Goal: Task Accomplishment & Management: Use online tool/utility

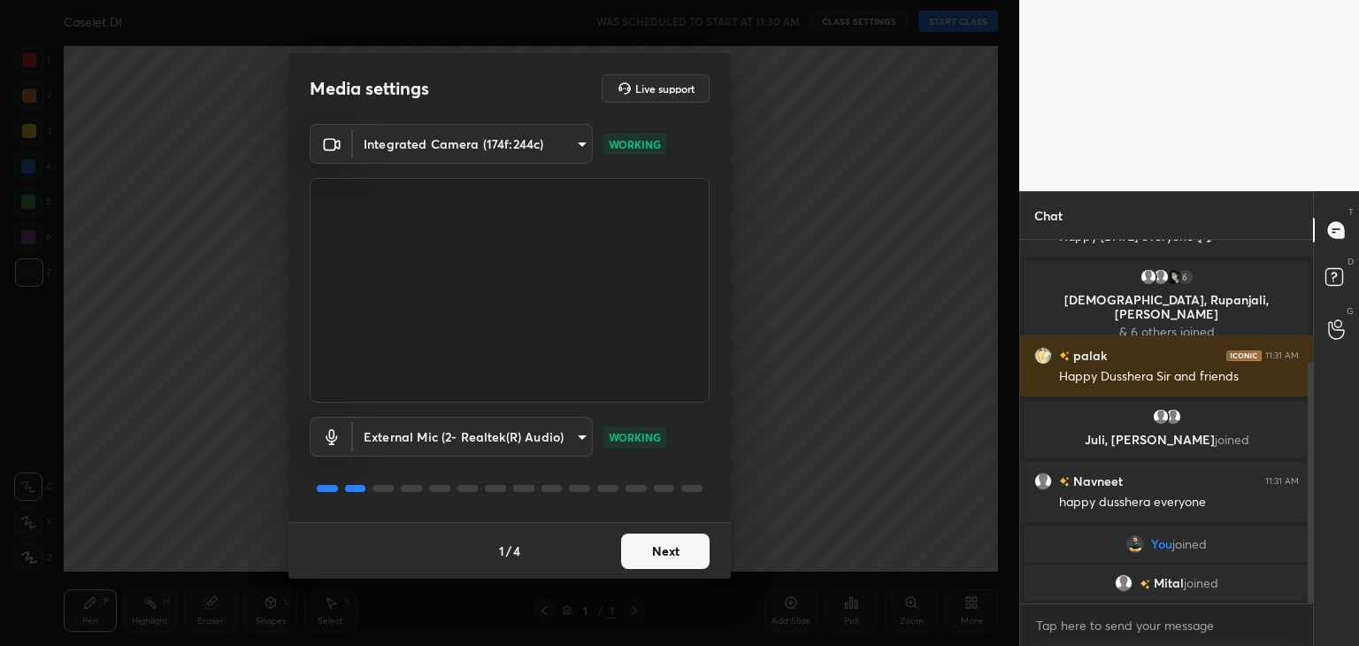
scroll to position [184, 0]
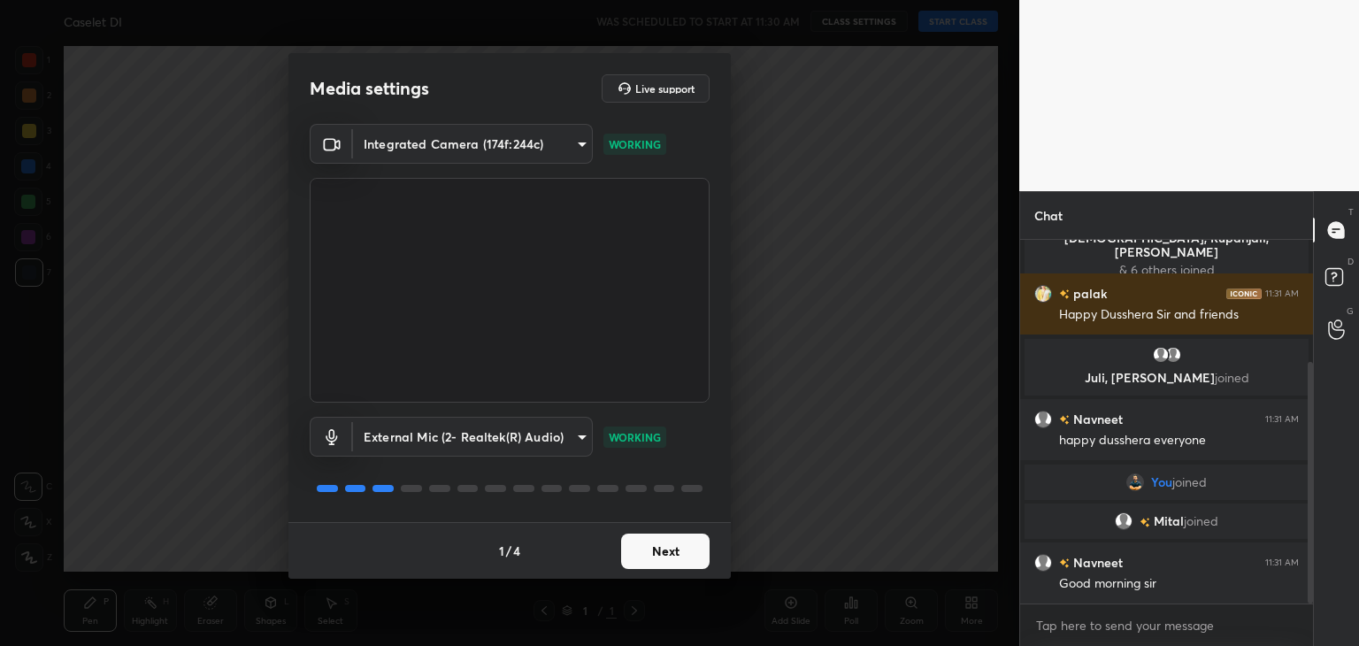
click at [707, 549] on button "Next" at bounding box center [665, 551] width 88 height 35
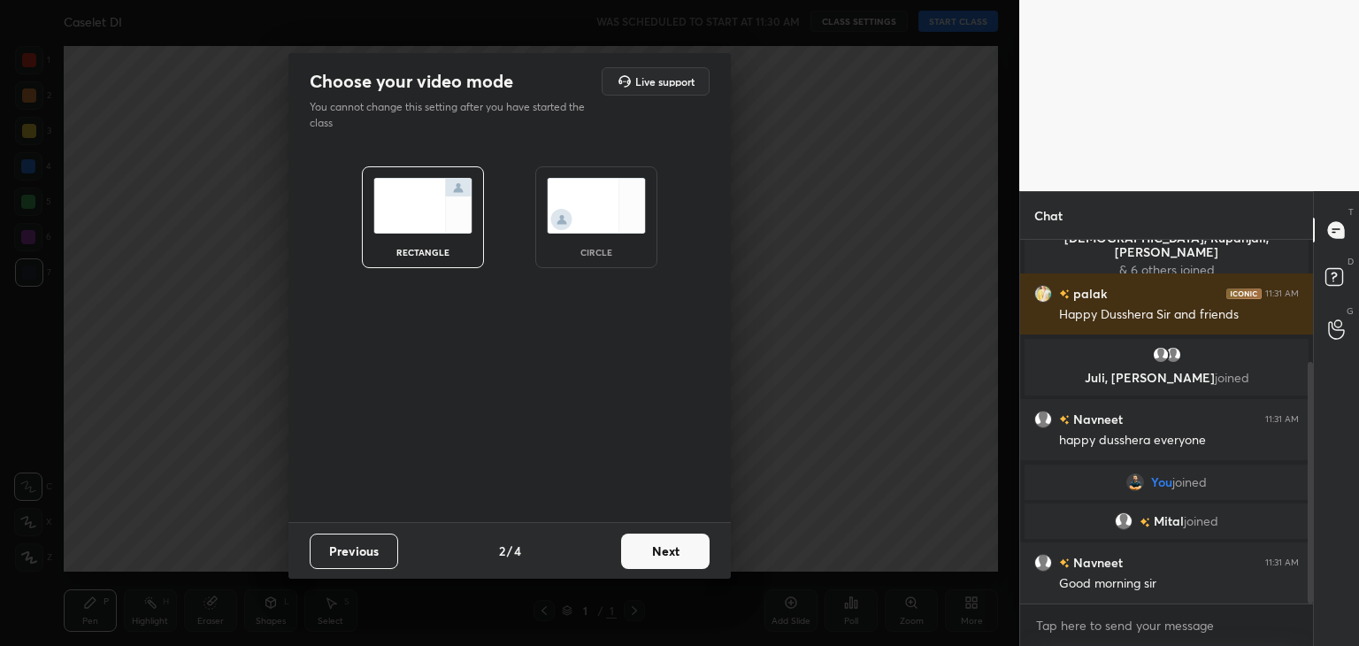
click at [707, 549] on button "Next" at bounding box center [665, 551] width 88 height 35
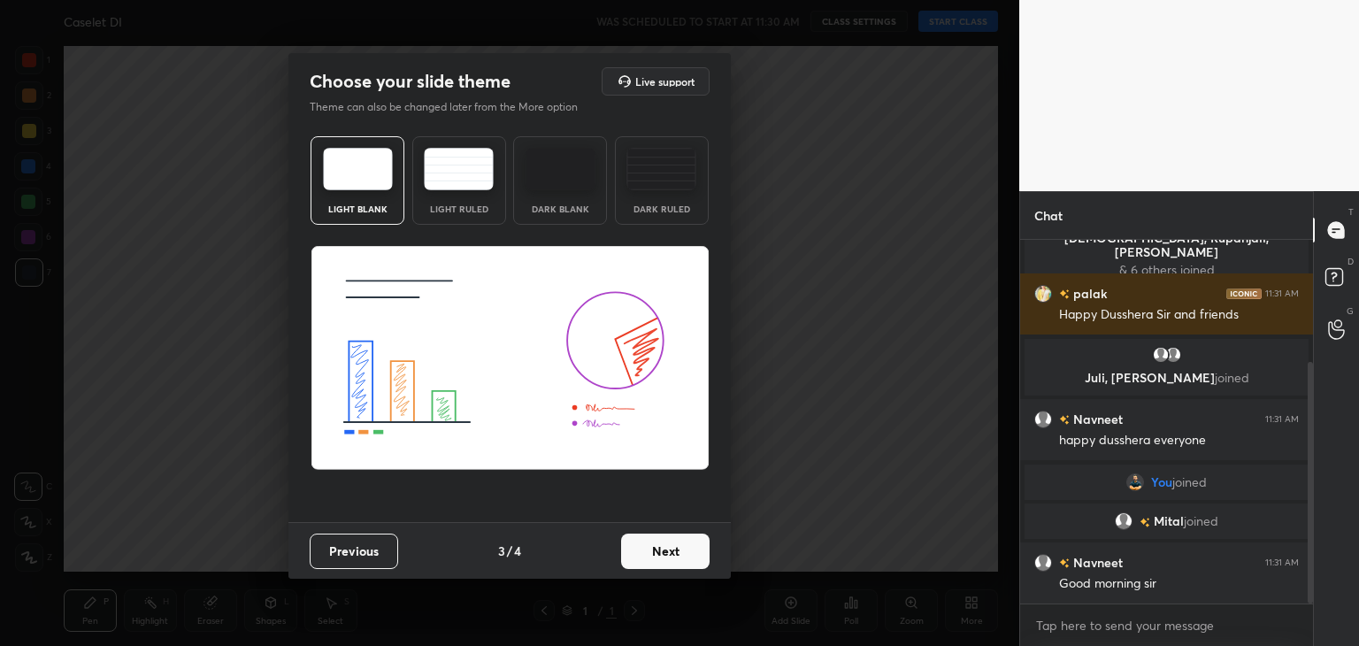
click at [707, 549] on button "Next" at bounding box center [665, 551] width 88 height 35
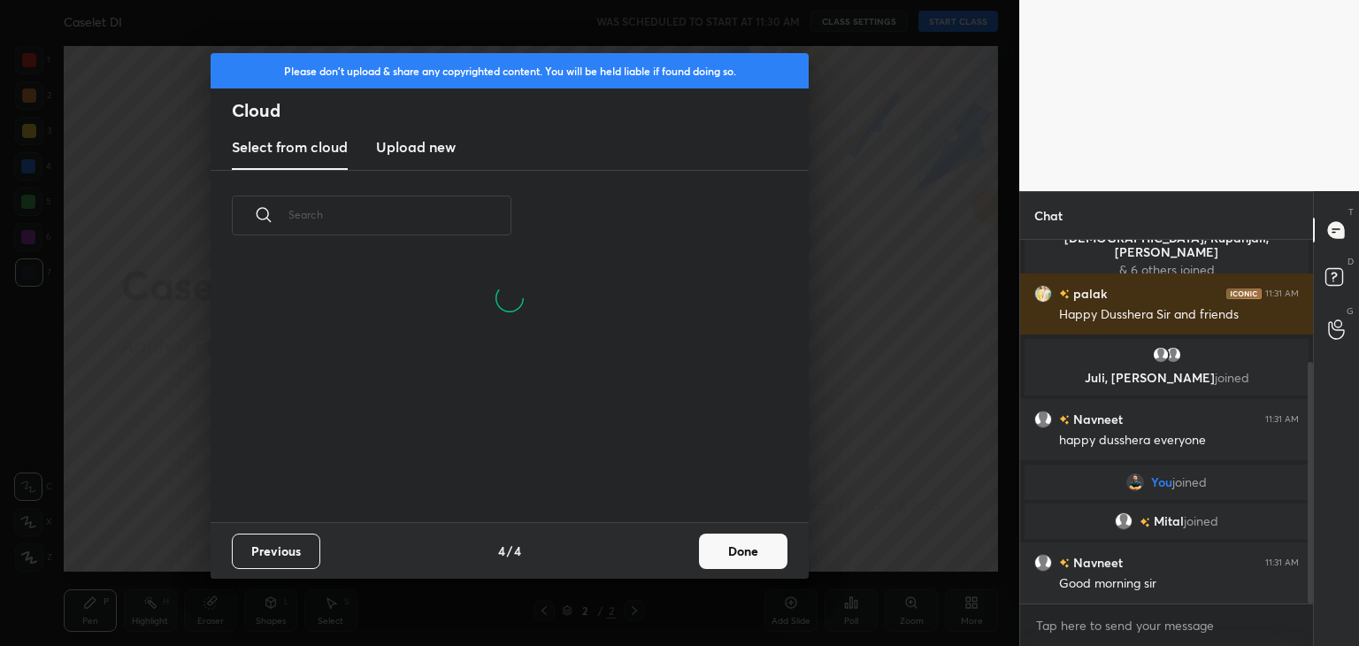
scroll to position [177, 568]
click at [434, 156] on h3 "Upload new" at bounding box center [416, 146] width 80 height 21
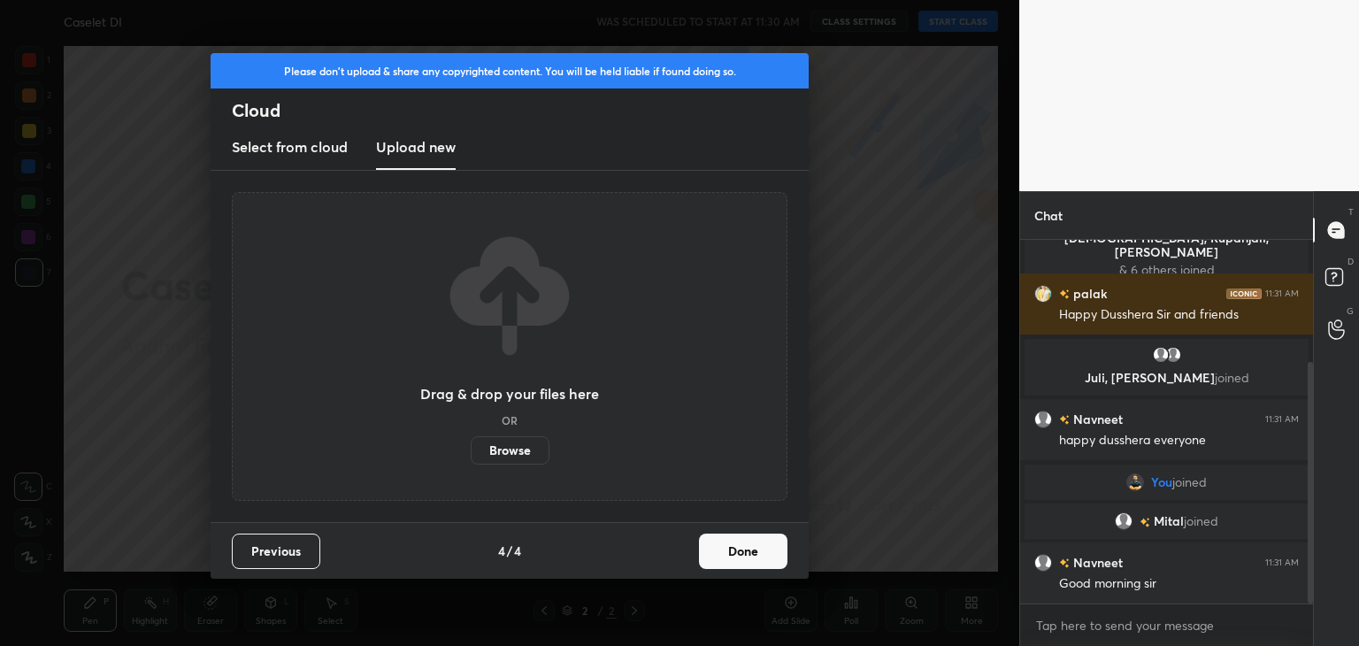
click at [494, 453] on label "Browse" at bounding box center [510, 450] width 79 height 28
click at [471, 453] on input "Browse" at bounding box center [471, 450] width 0 height 28
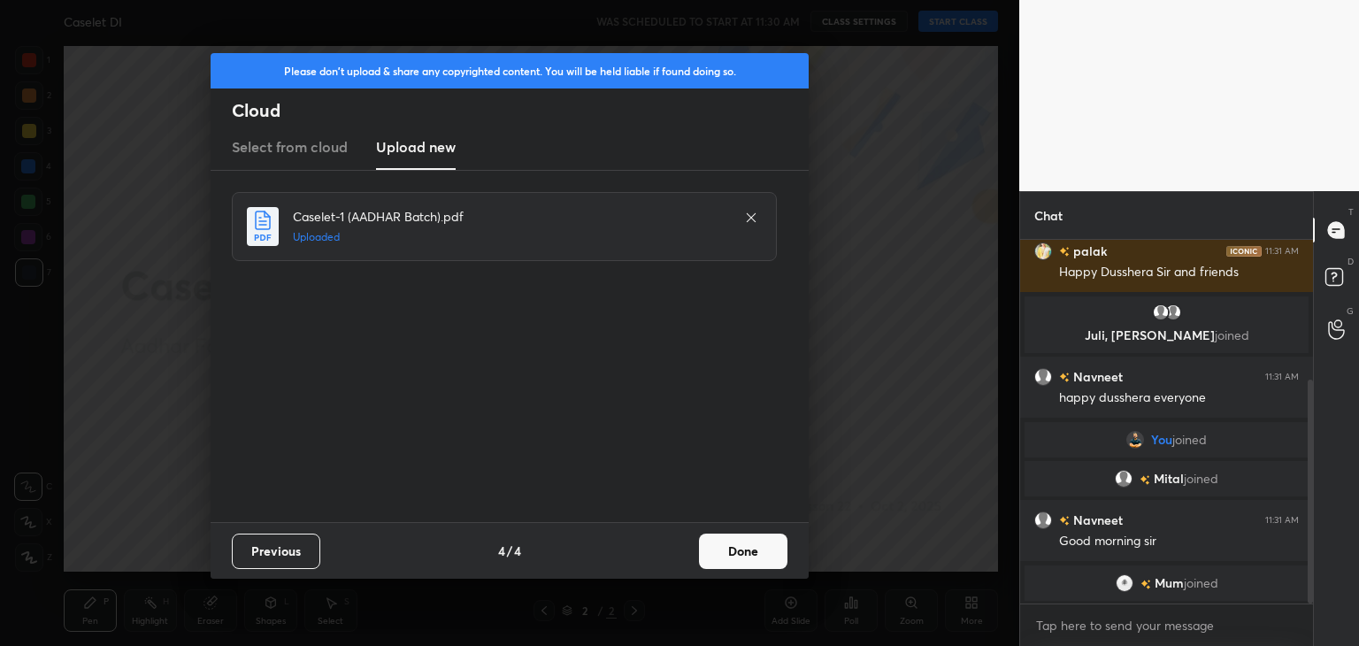
scroll to position [255, 0]
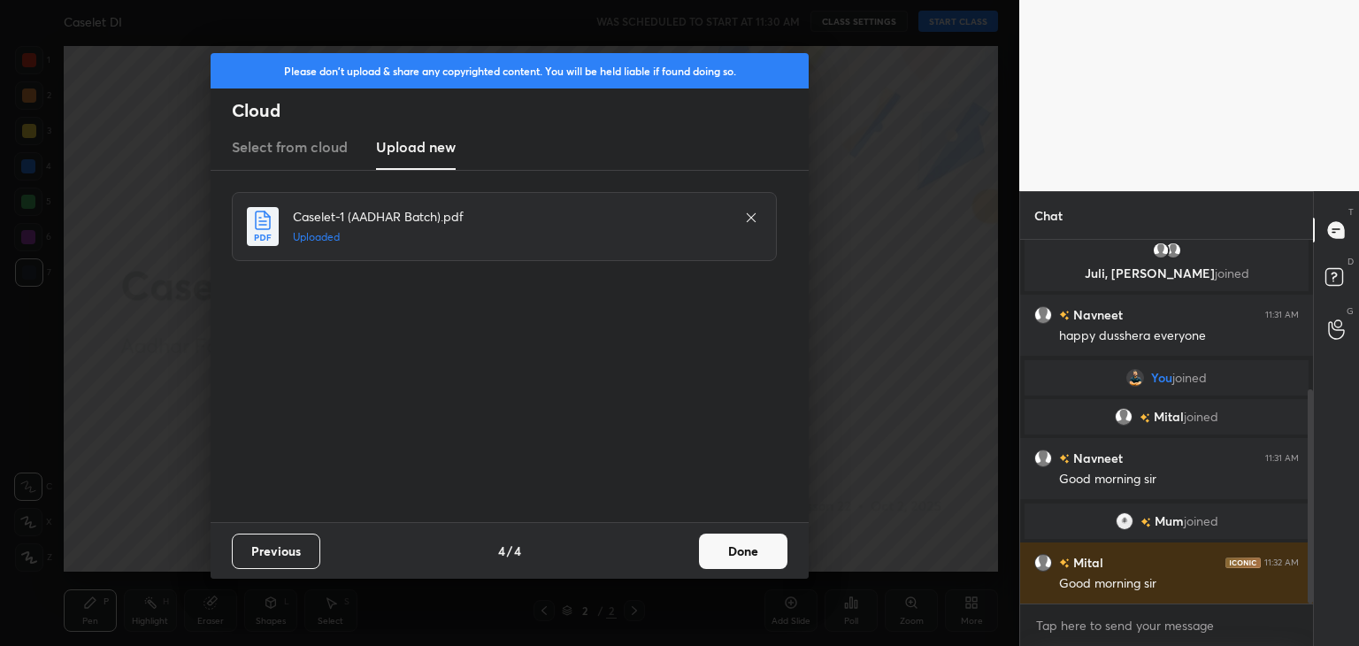
click at [709, 546] on button "Done" at bounding box center [743, 551] width 88 height 35
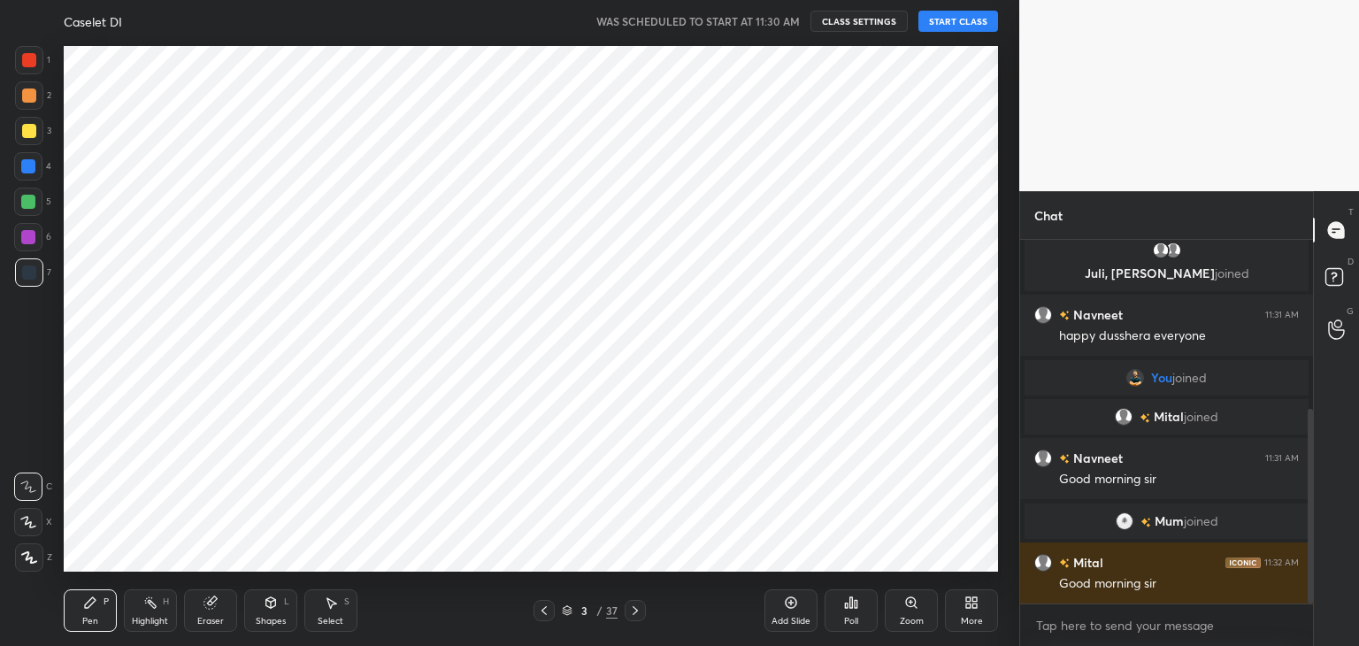
scroll to position [317, 0]
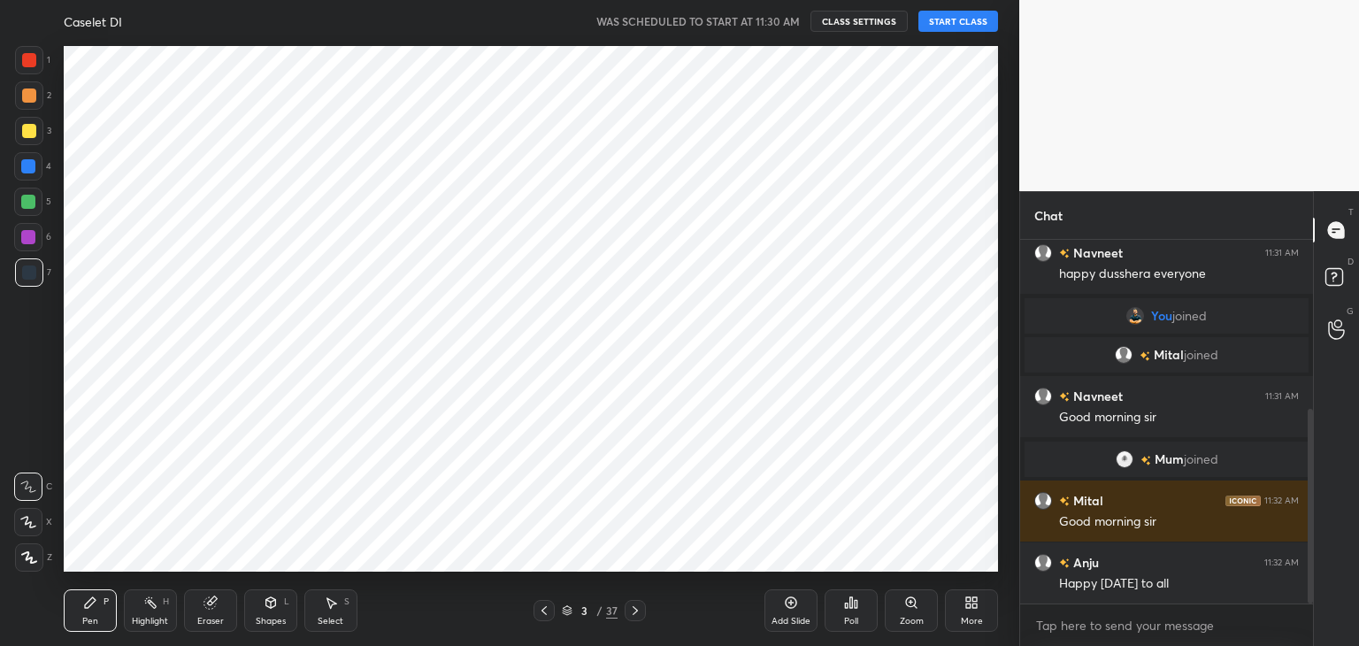
click at [19, 527] on div at bounding box center [28, 522] width 28 height 28
click at [230, 608] on div "Eraser" at bounding box center [210, 610] width 53 height 42
click at [29, 431] on icon at bounding box center [29, 429] width 16 height 16
click at [95, 604] on icon at bounding box center [90, 603] width 14 height 14
click at [988, 26] on button "START CLASS" at bounding box center [959, 21] width 80 height 21
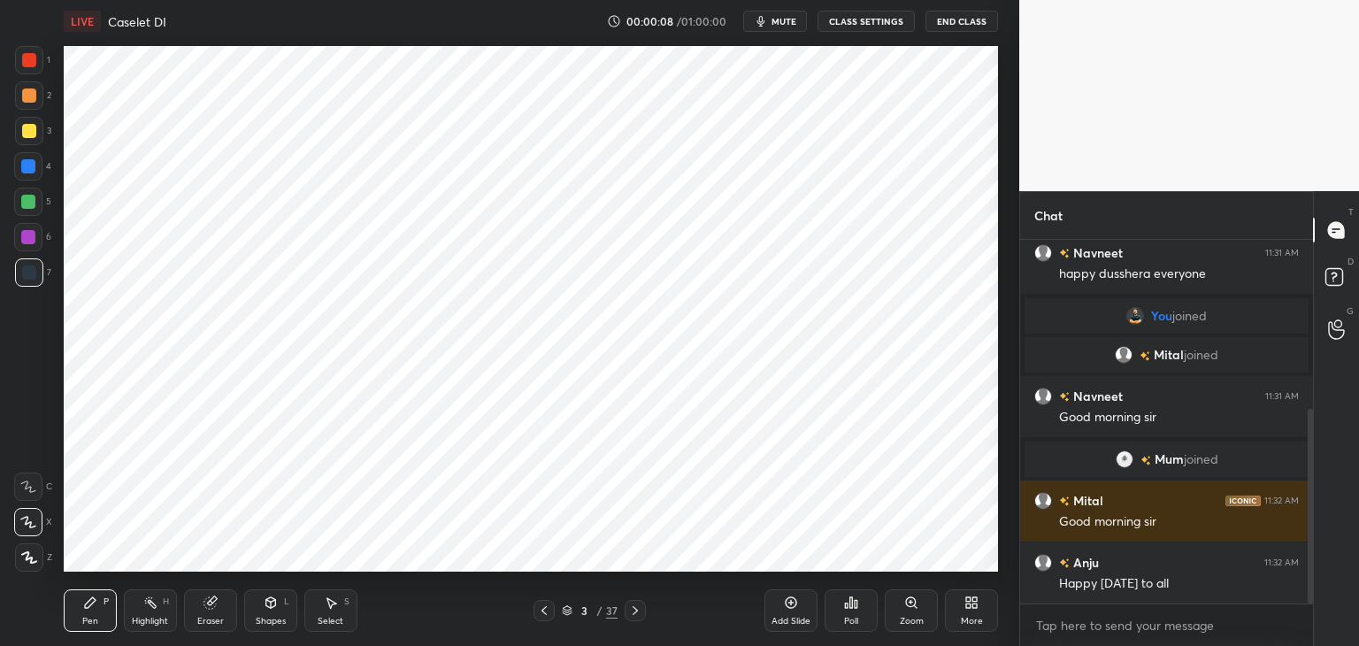
scroll to position [379, 0]
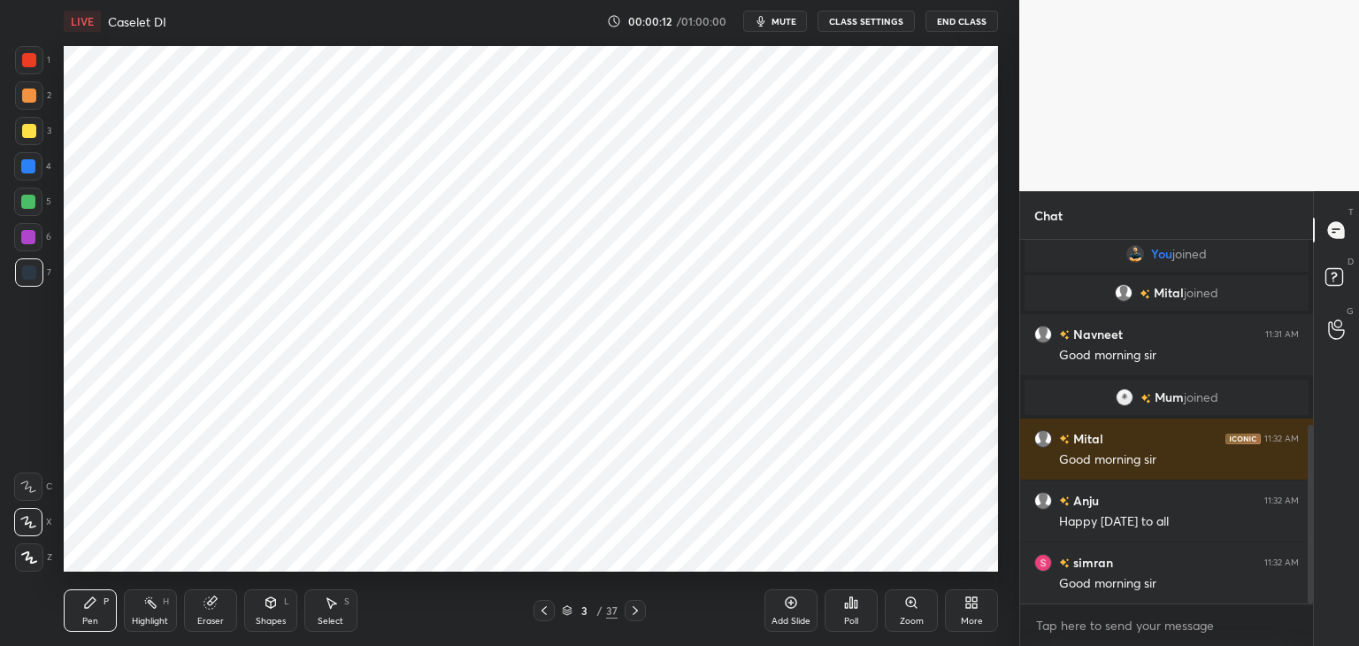
click at [32, 60] on div at bounding box center [29, 60] width 14 height 14
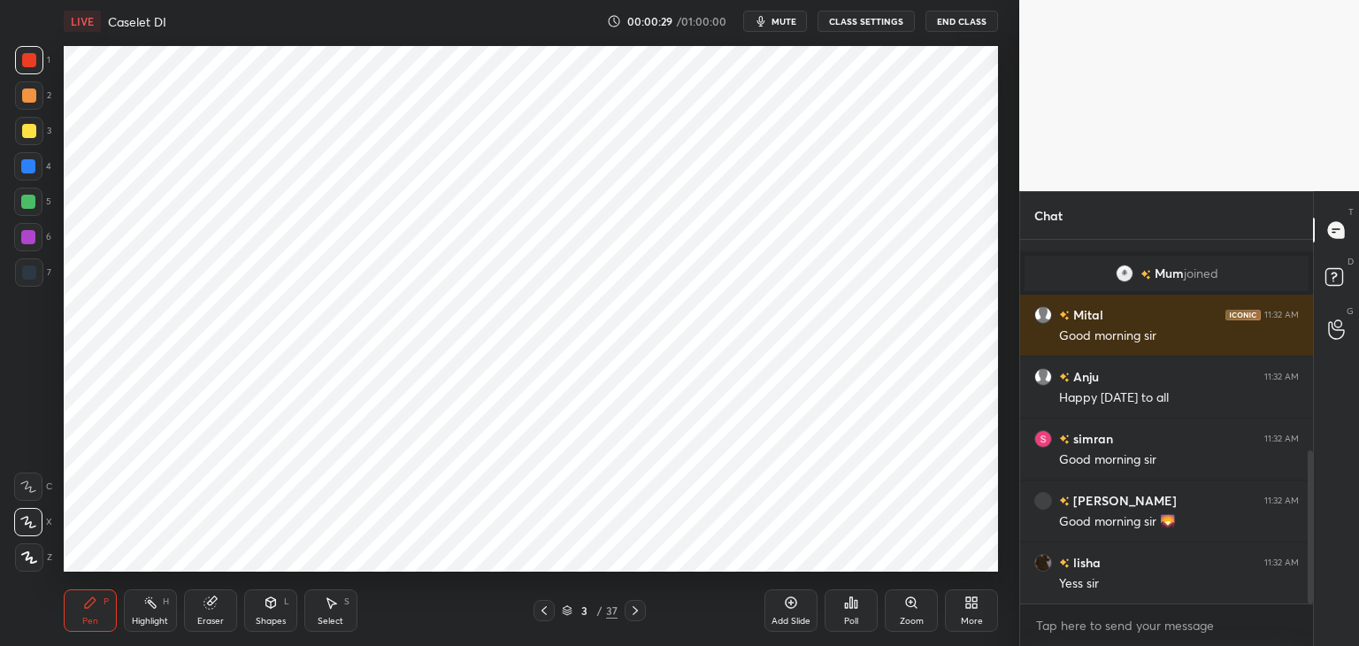
scroll to position [545, 0]
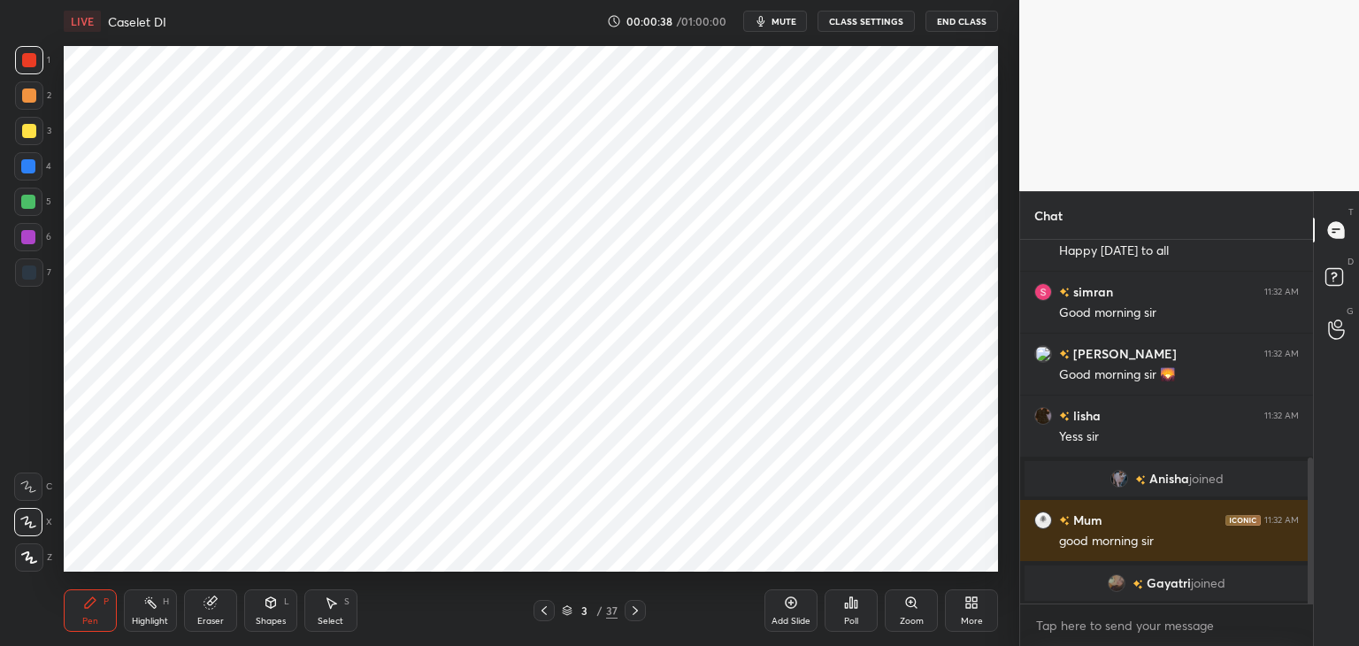
click at [219, 599] on div "Eraser" at bounding box center [210, 610] width 53 height 42
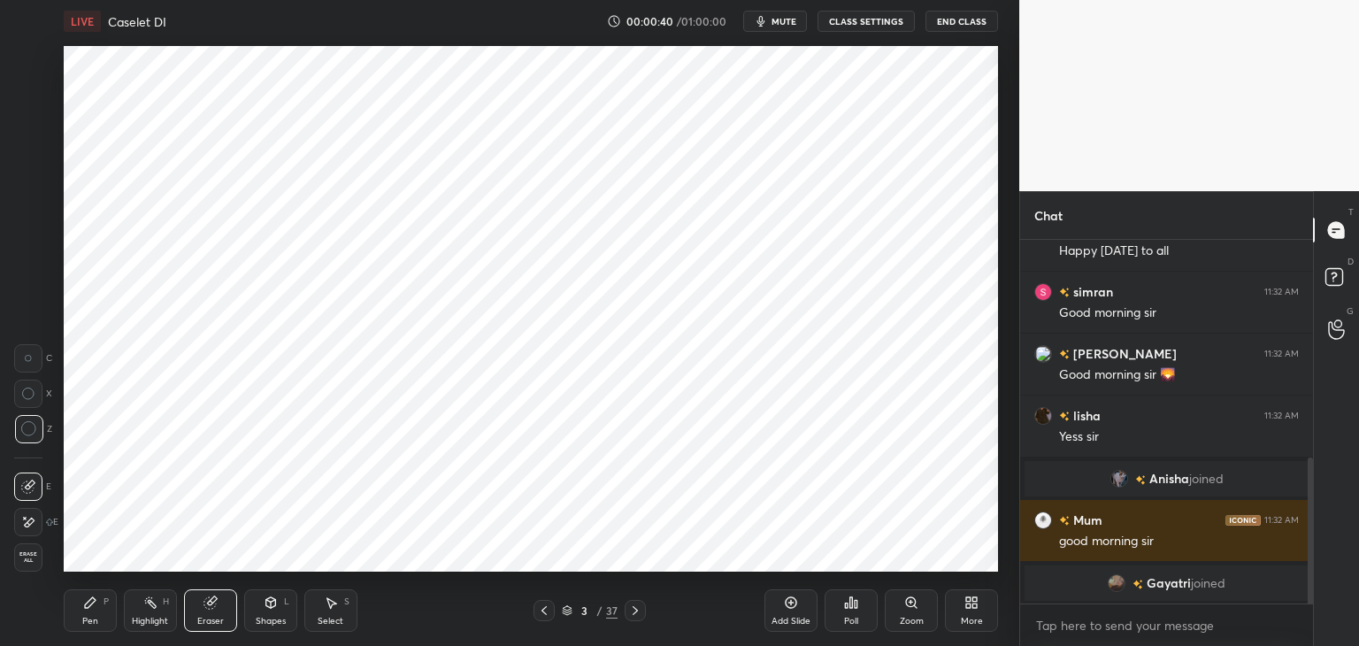
click at [105, 619] on div "Pen P" at bounding box center [90, 610] width 53 height 42
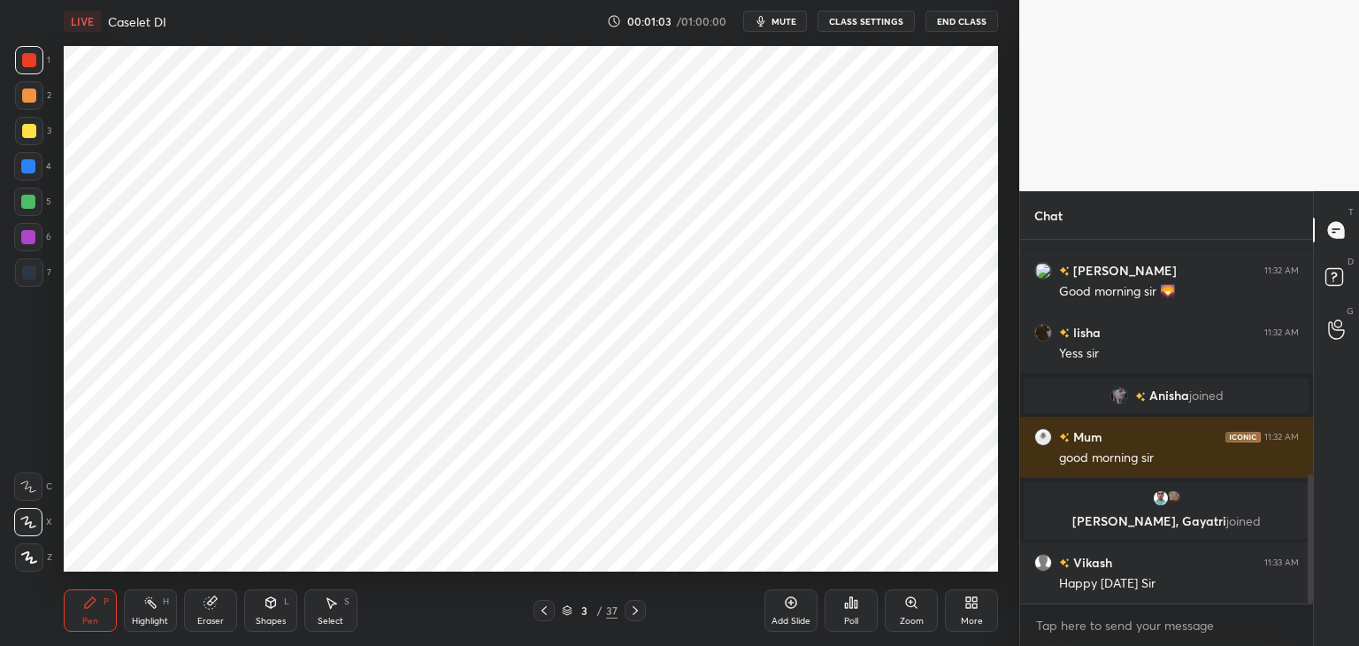
scroll to position [660, 0]
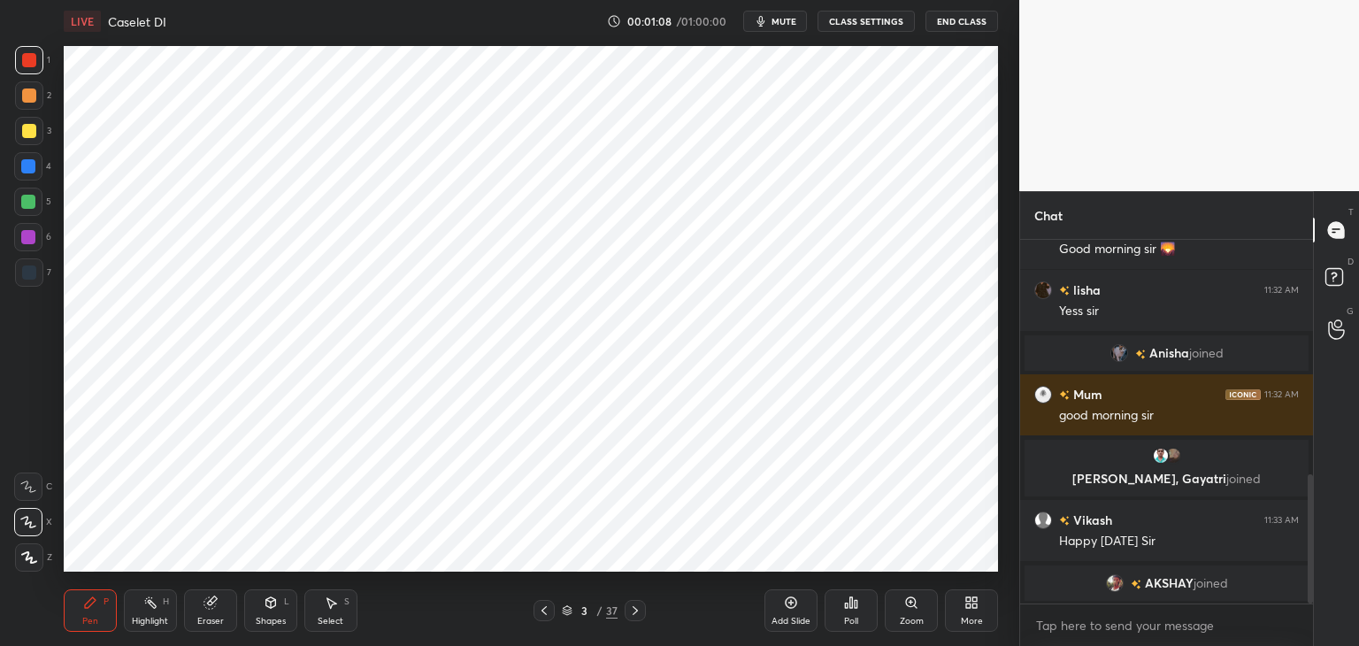
click at [634, 613] on icon at bounding box center [635, 610] width 5 height 9
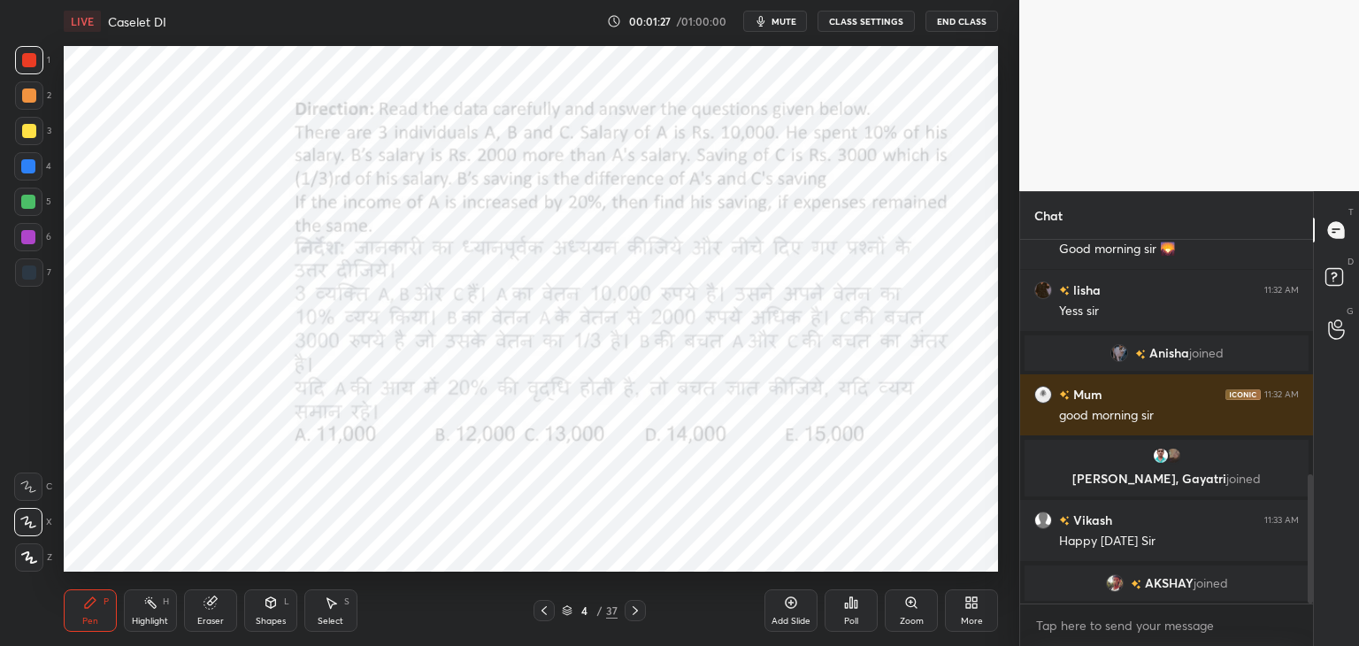
click at [786, 14] on button "mute" at bounding box center [775, 21] width 64 height 21
click at [772, 23] on span "unmute" at bounding box center [783, 21] width 38 height 12
click at [776, 17] on span "mute" at bounding box center [784, 21] width 25 height 12
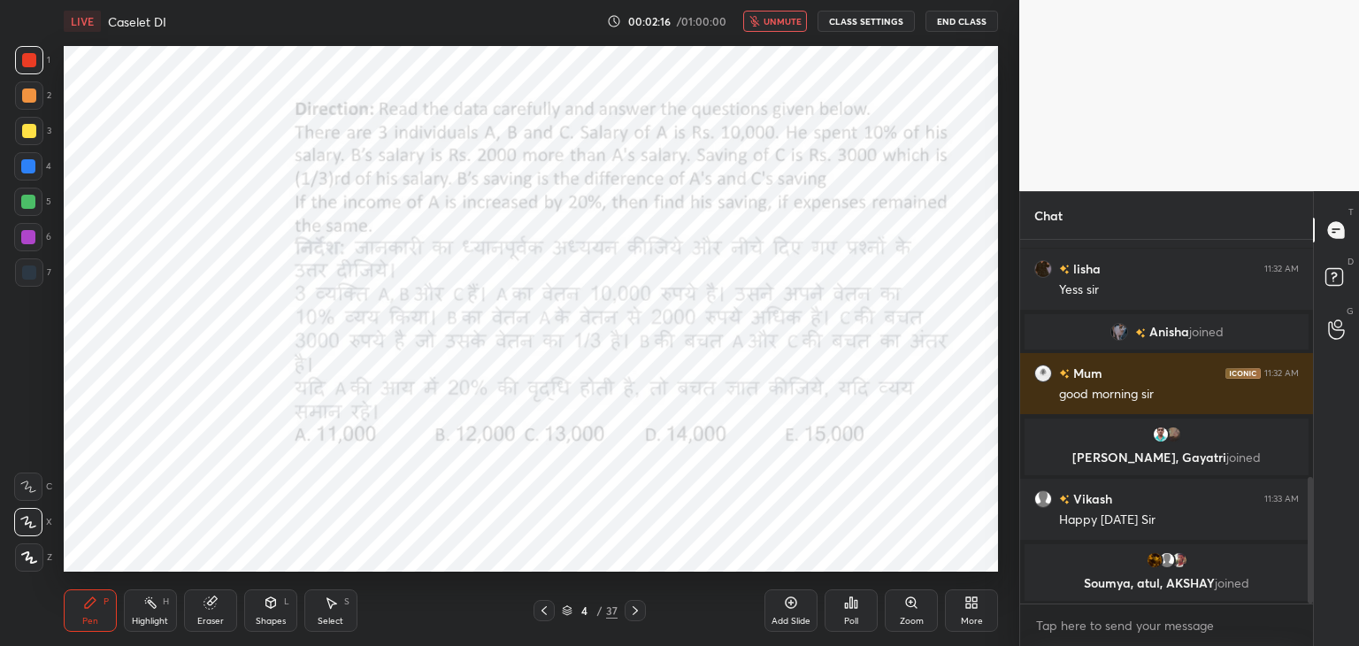
click at [781, 16] on span "unmute" at bounding box center [783, 21] width 38 height 12
click at [219, 610] on div "Eraser" at bounding box center [210, 610] width 53 height 42
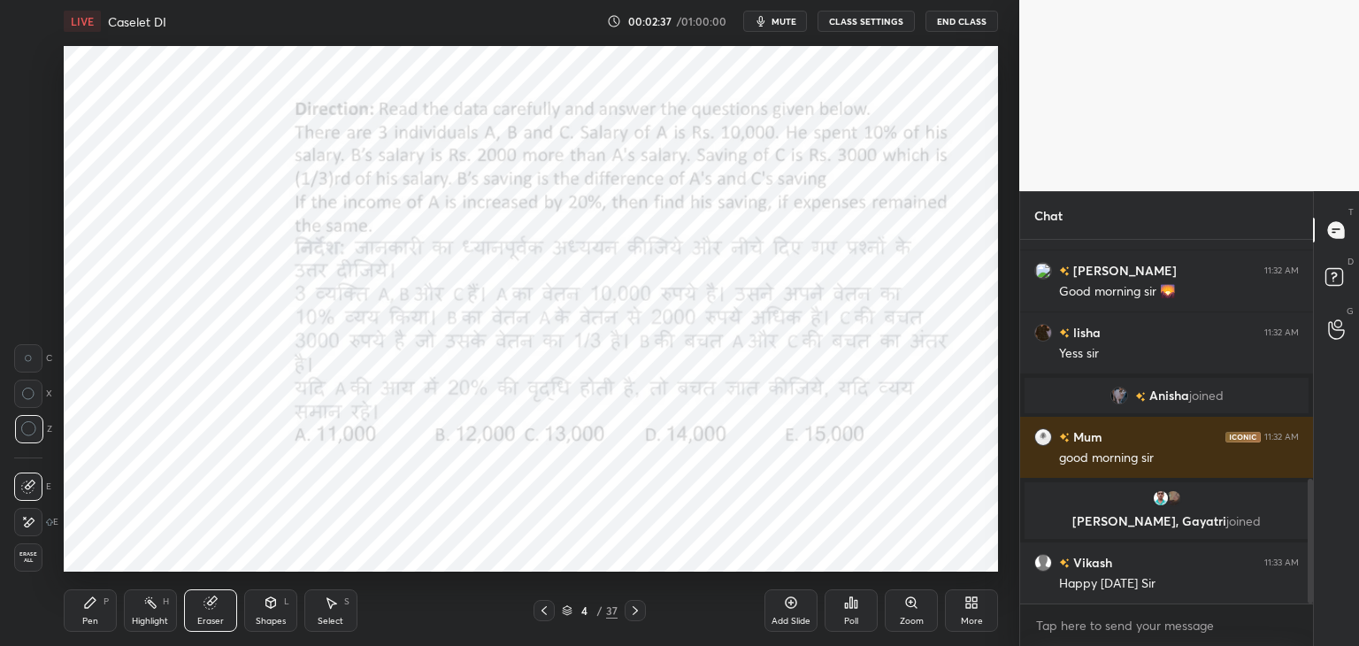
scroll to position [696, 0]
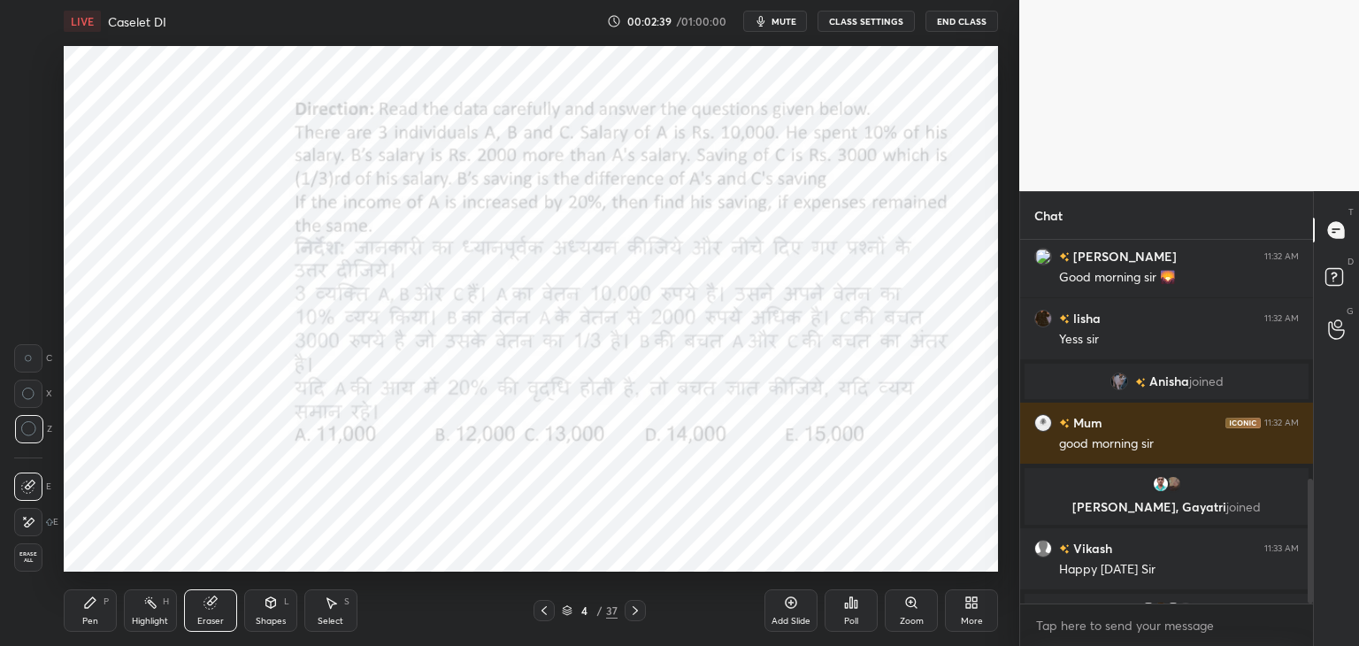
click at [104, 613] on div "Pen P" at bounding box center [90, 610] width 53 height 42
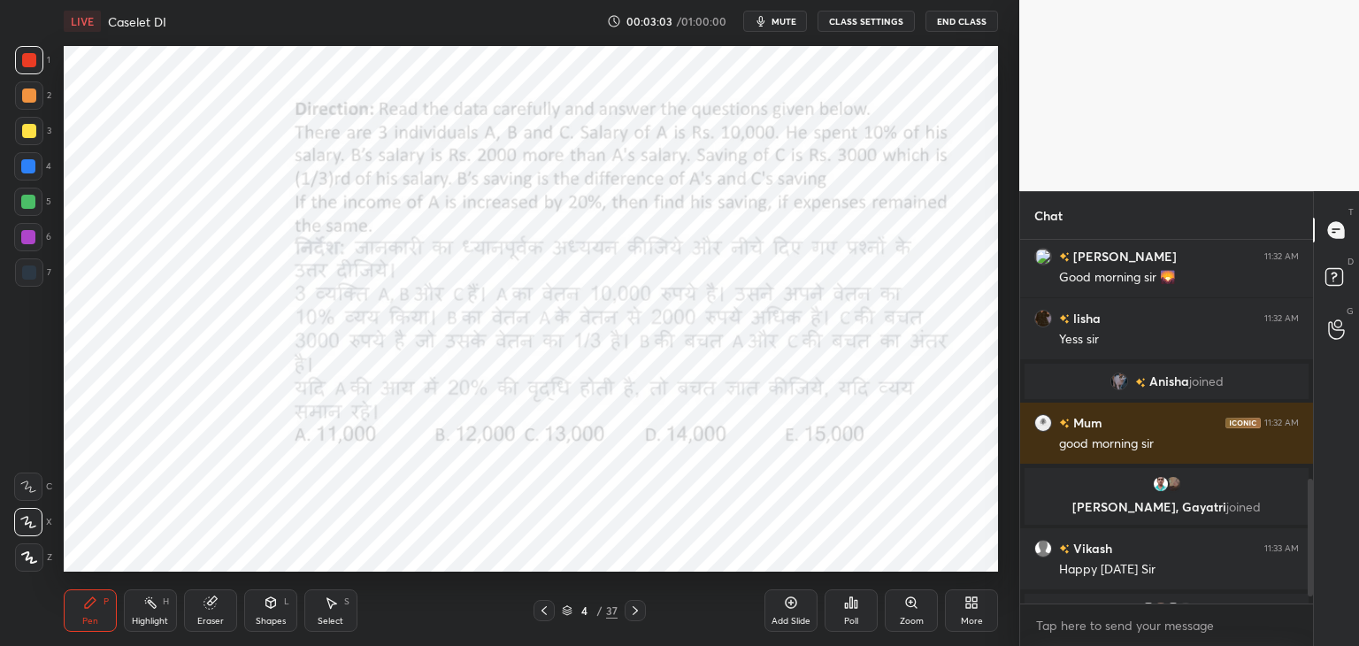
click at [219, 606] on div "Eraser" at bounding box center [210, 610] width 53 height 42
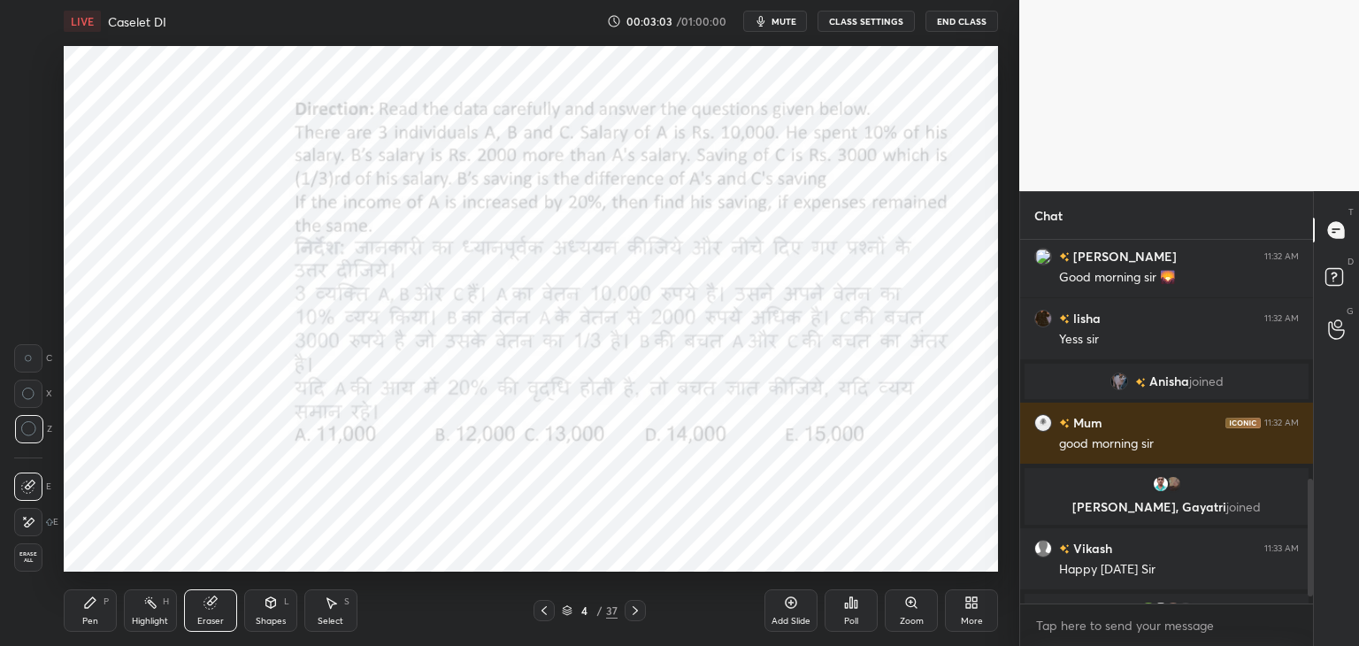
click at [266, 606] on icon at bounding box center [271, 602] width 10 height 11
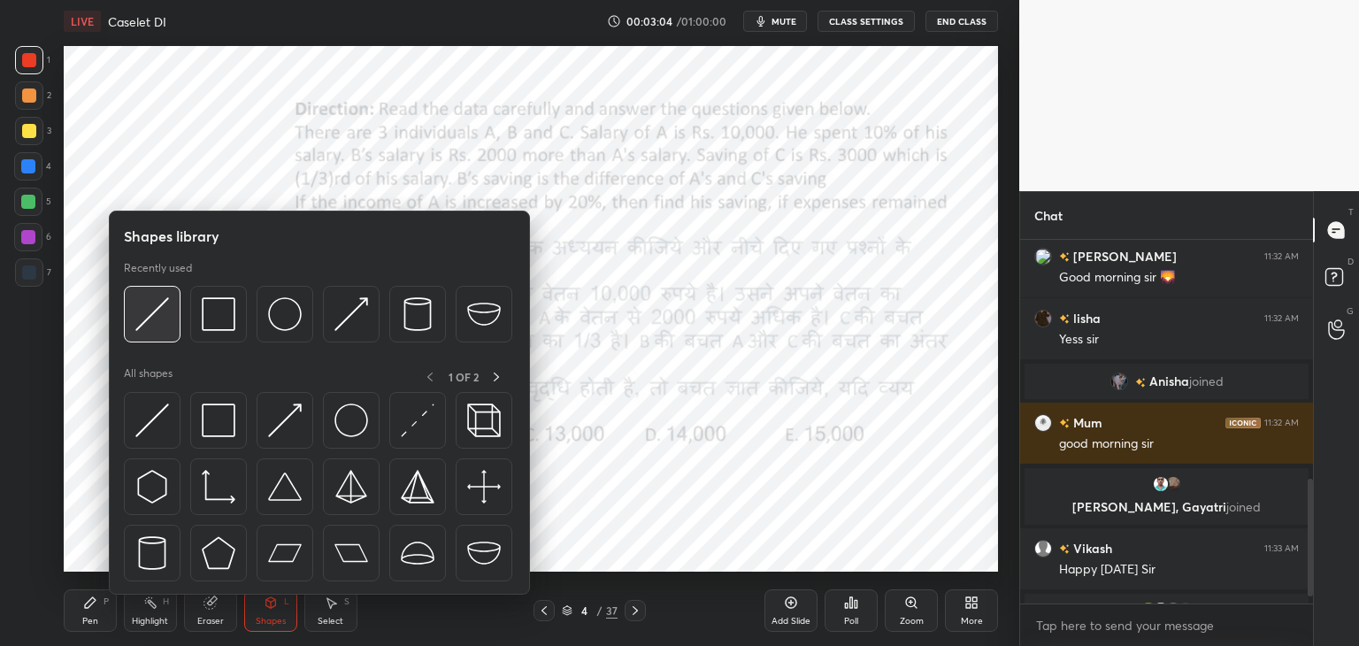
click at [154, 321] on img at bounding box center [152, 314] width 34 height 34
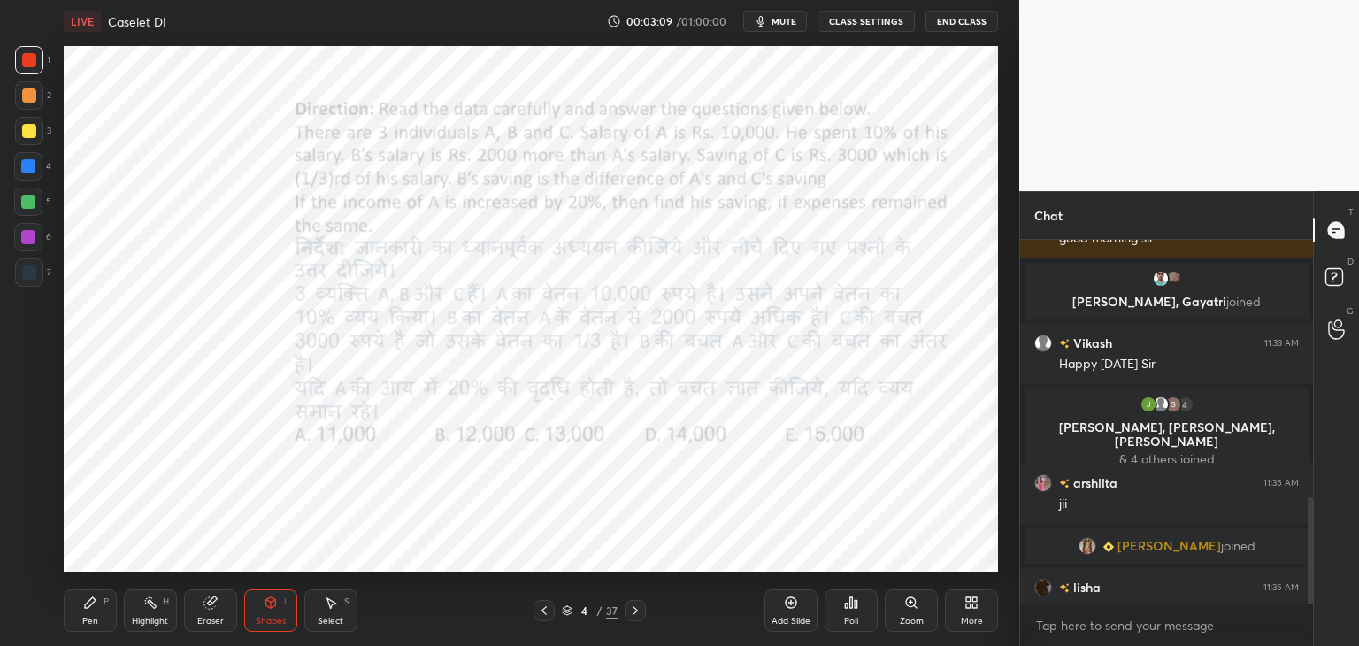
scroll to position [888, 0]
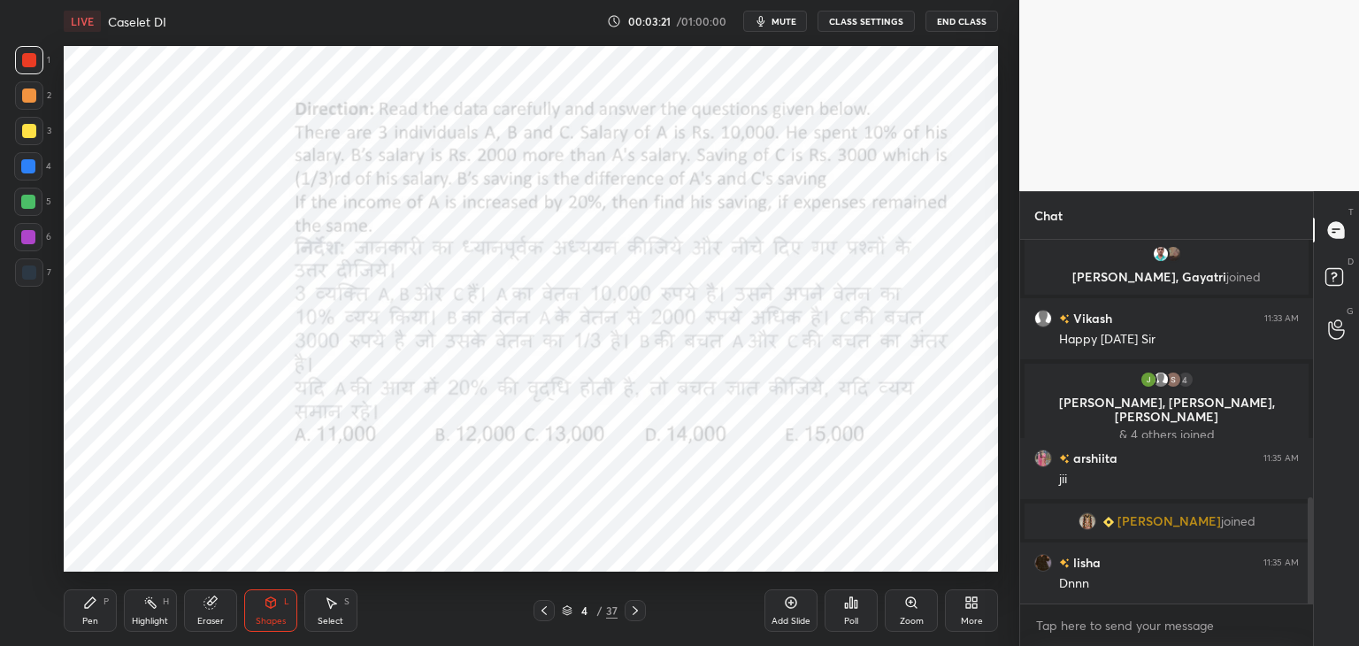
click at [97, 613] on div "Pen P" at bounding box center [90, 610] width 53 height 42
click at [33, 176] on div at bounding box center [28, 166] width 28 height 28
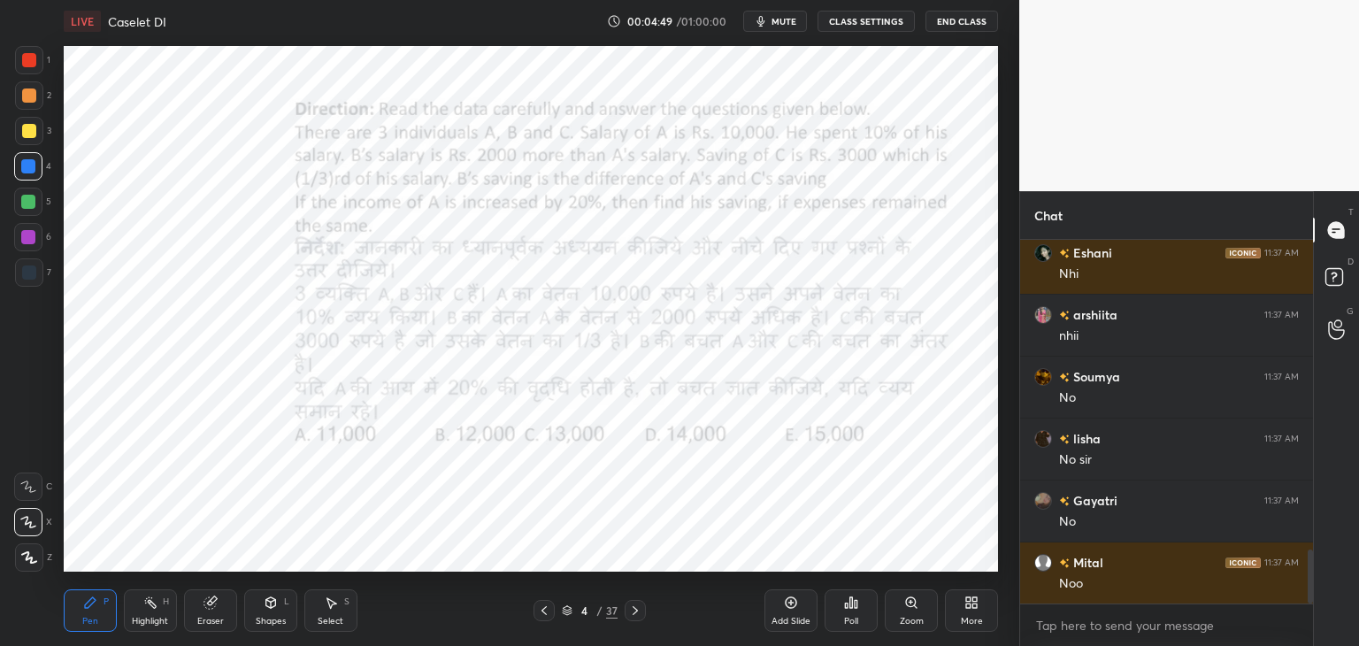
scroll to position [2154, 0]
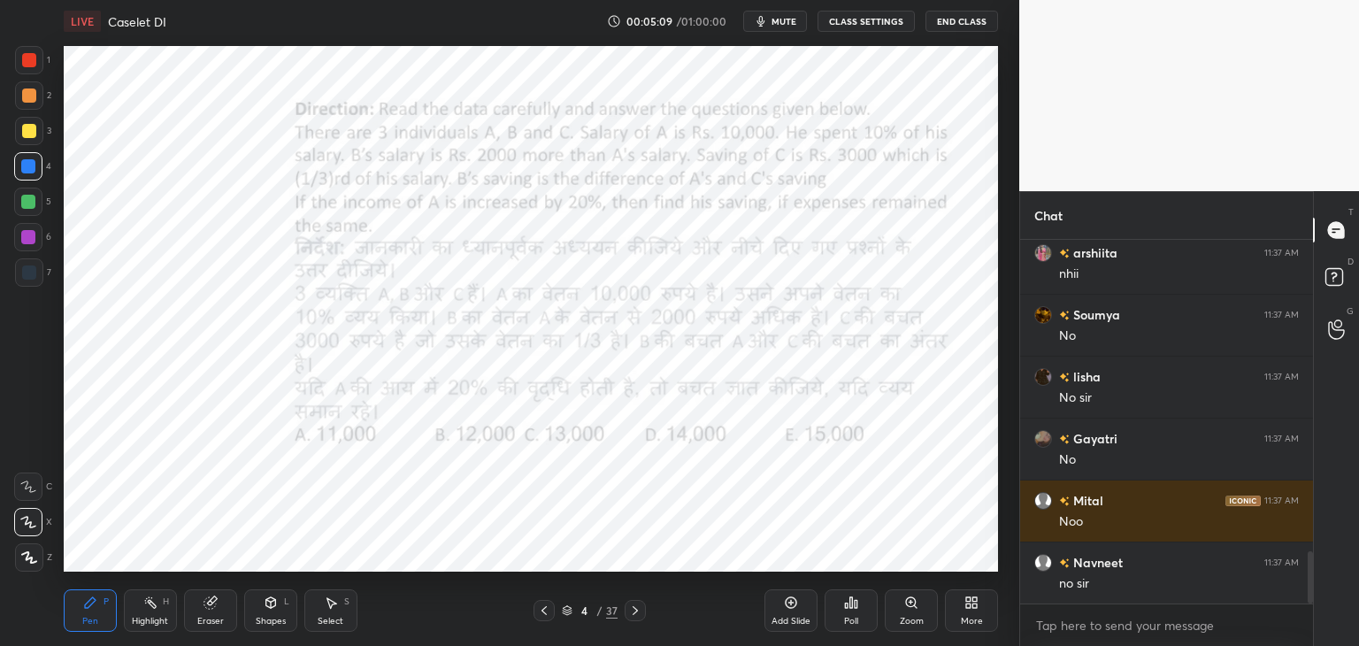
click at [216, 615] on div "Eraser" at bounding box center [210, 610] width 53 height 42
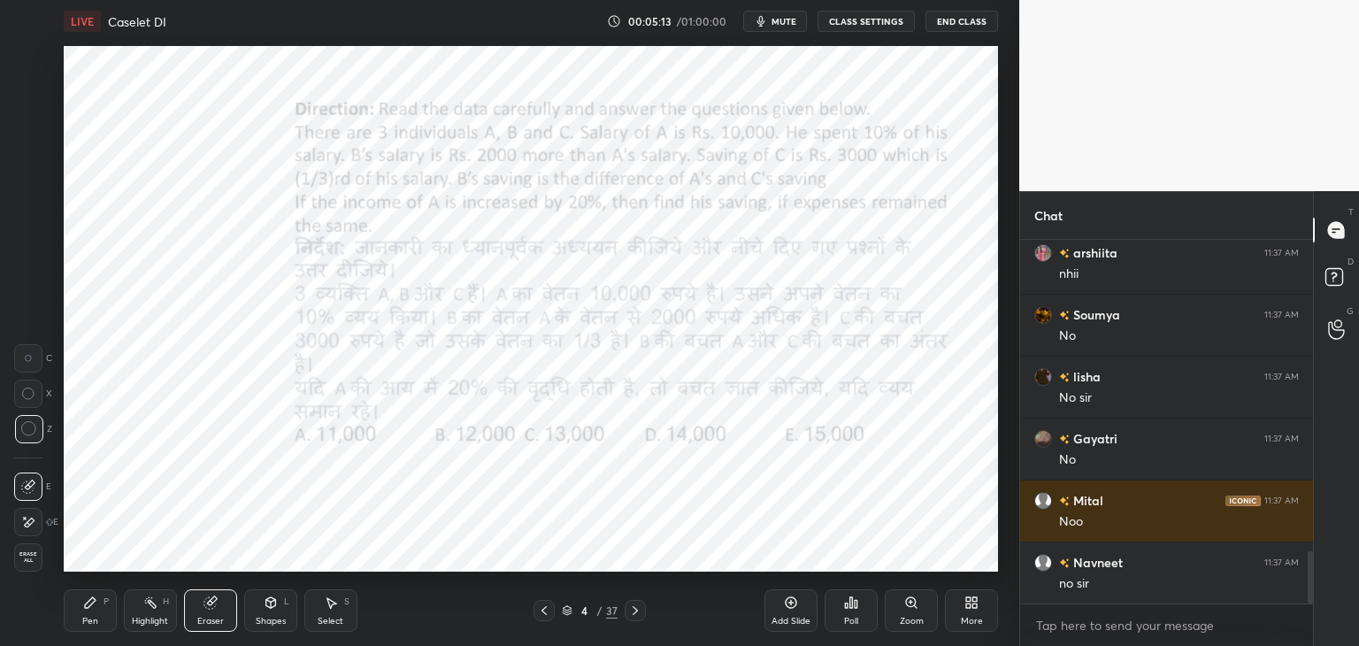
click at [103, 614] on div "Pen P" at bounding box center [90, 610] width 53 height 42
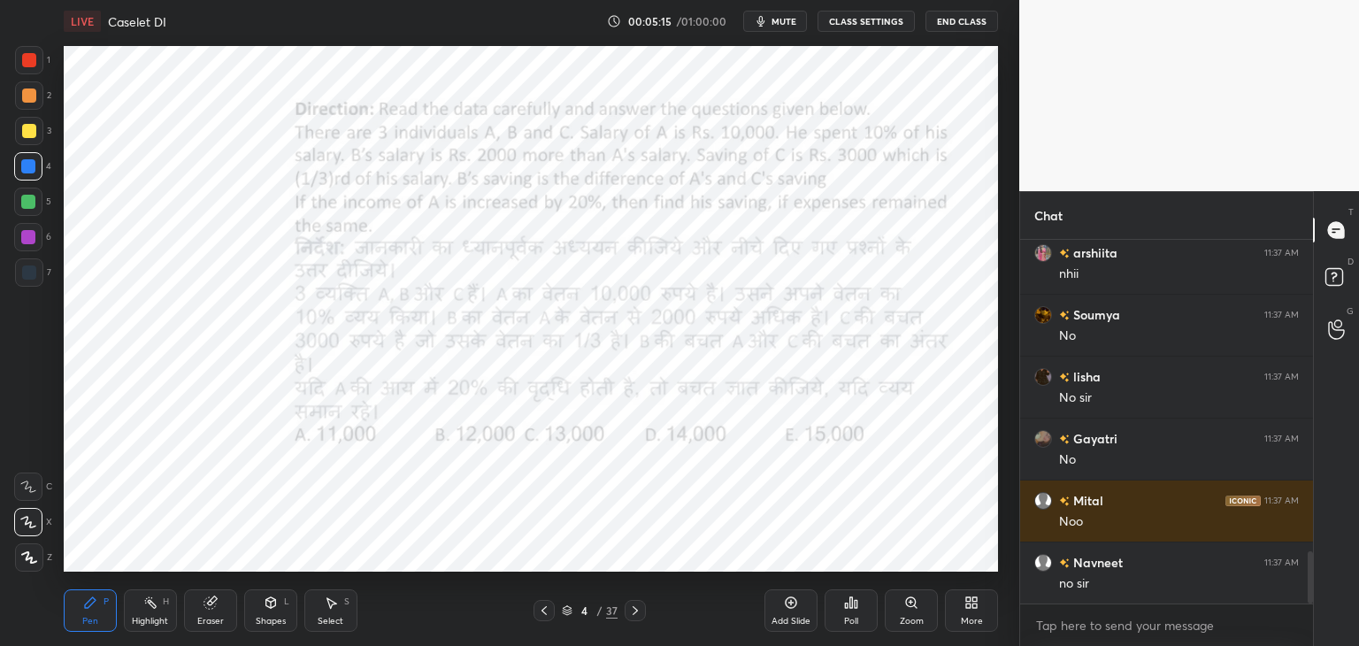
click at [326, 608] on icon at bounding box center [331, 603] width 14 height 14
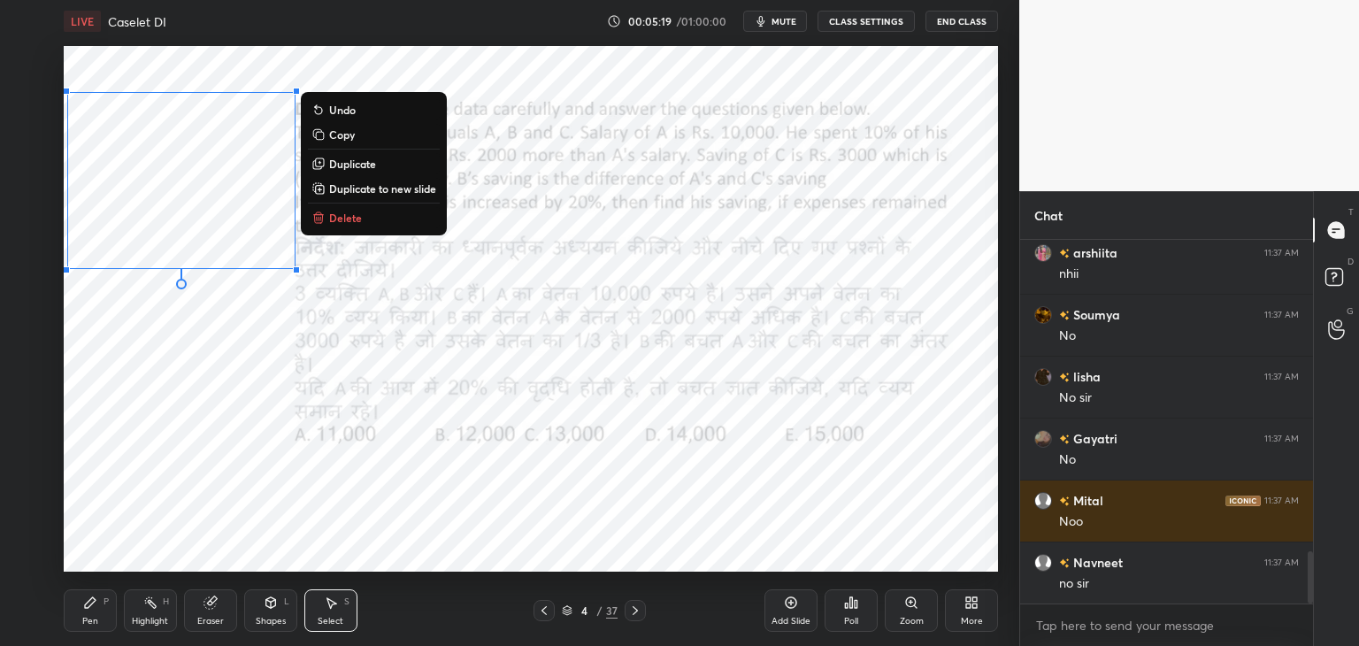
click at [350, 136] on p "Copy" at bounding box center [342, 134] width 26 height 14
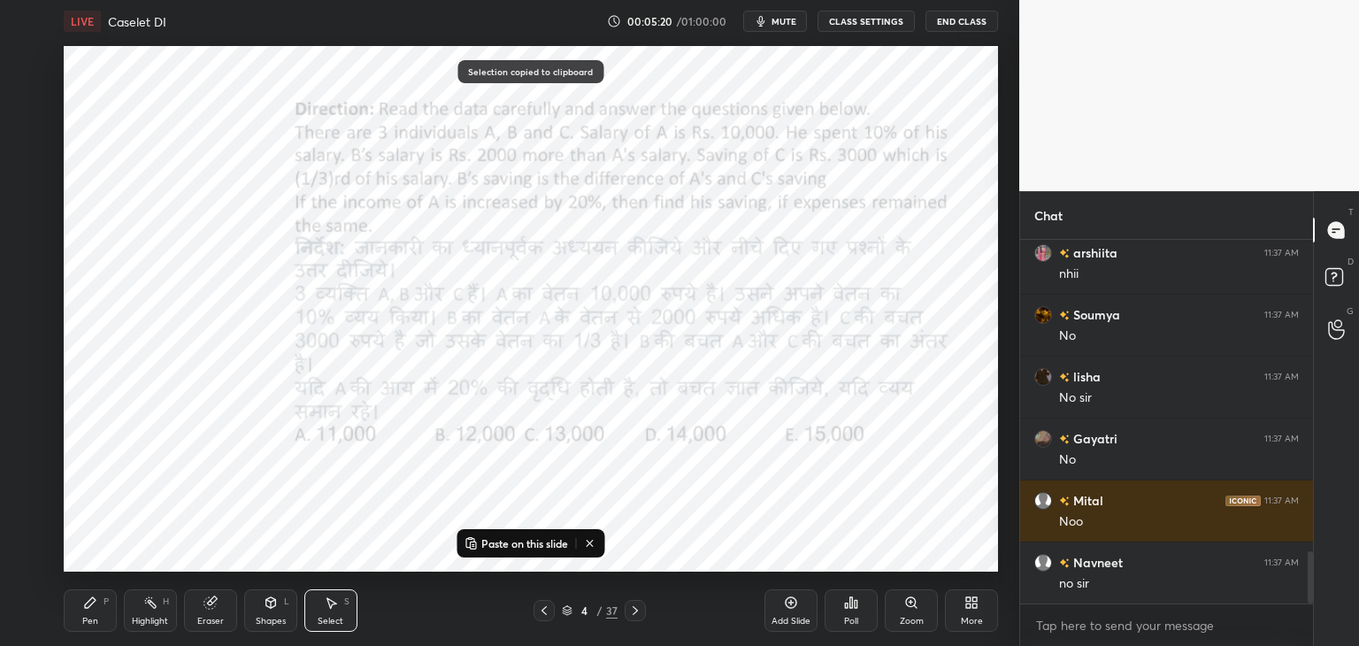
click at [635, 611] on icon at bounding box center [635, 611] width 14 height 14
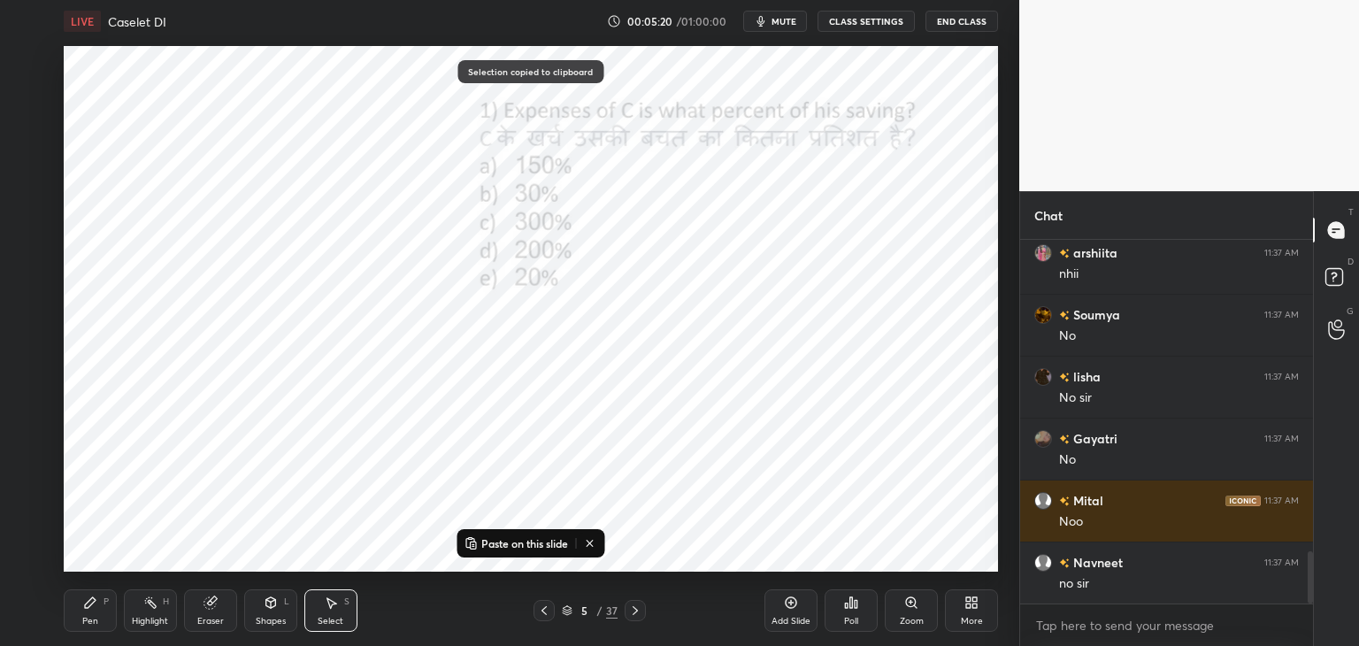
click at [544, 535] on button "Paste on this slide" at bounding box center [516, 543] width 112 height 21
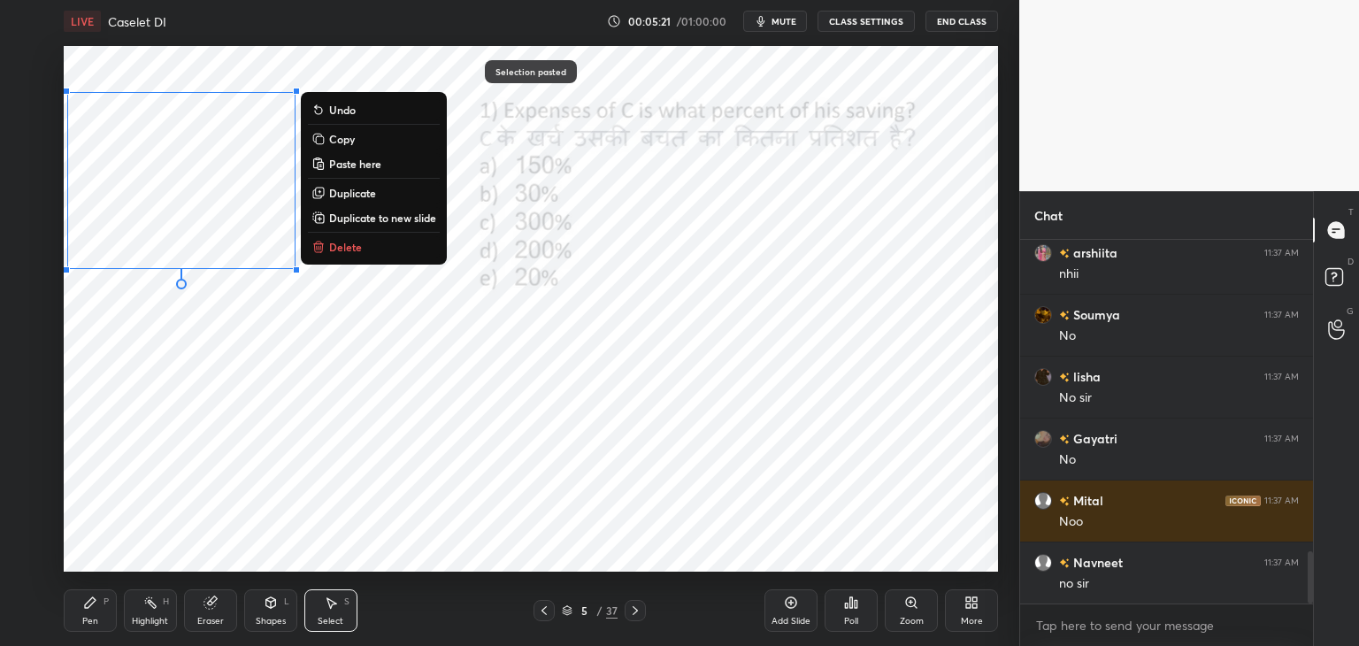
click at [642, 532] on div "0 ° Undo Copy Paste here Duplicate Duplicate to new slide Delete" at bounding box center [531, 309] width 934 height 526
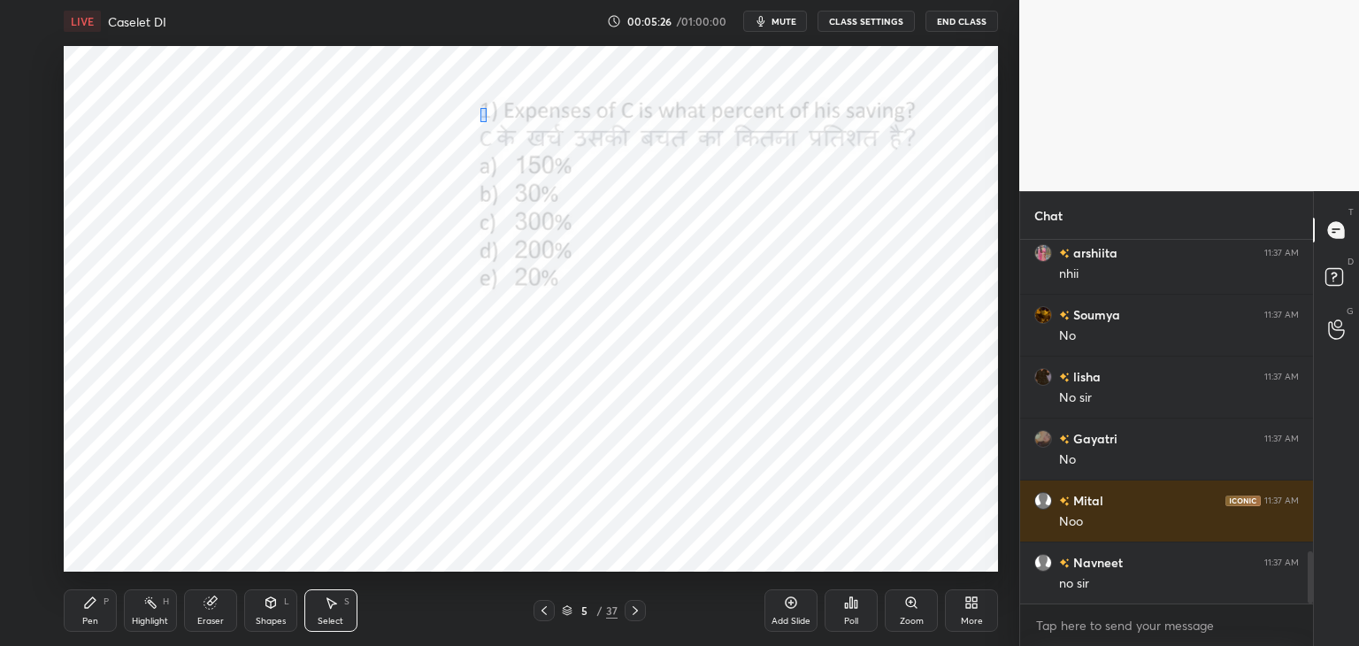
click at [488, 118] on div "0 ° Undo Copy Paste here Duplicate Duplicate to new slide Delete" at bounding box center [531, 309] width 934 height 526
click at [104, 596] on div "Pen P" at bounding box center [90, 610] width 53 height 42
click at [542, 607] on icon at bounding box center [544, 611] width 14 height 14
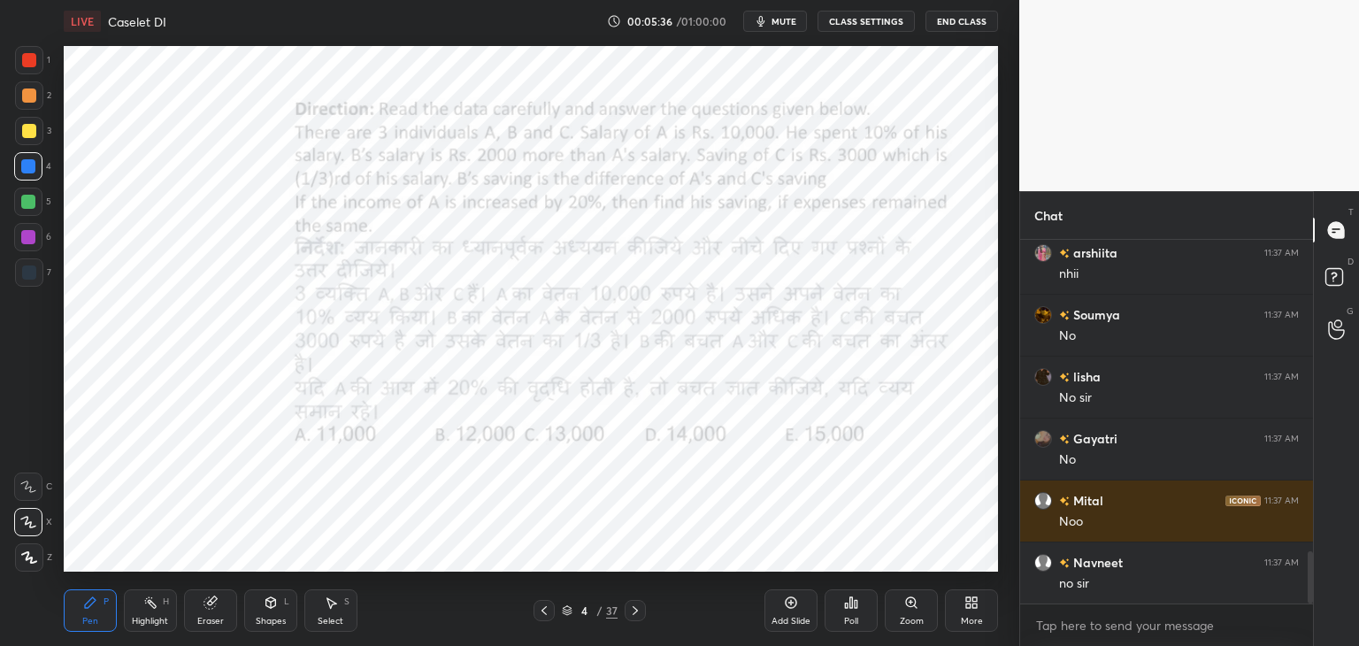
click at [635, 605] on icon at bounding box center [635, 611] width 14 height 14
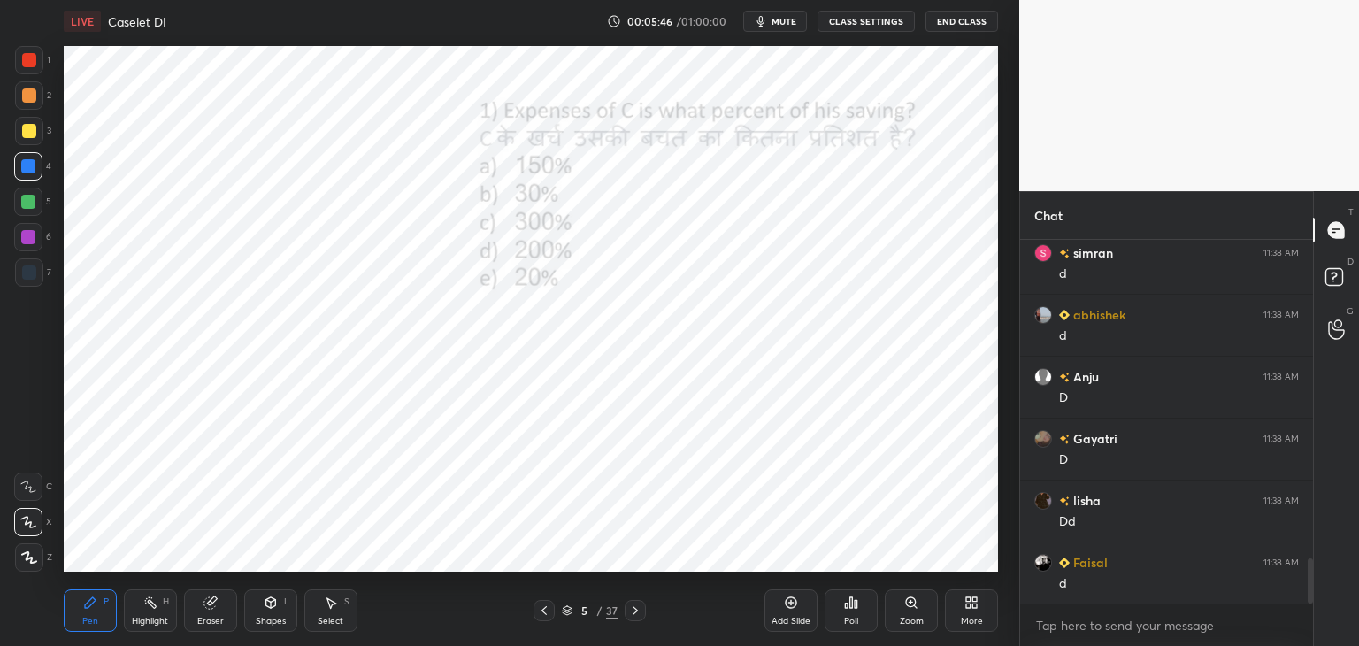
scroll to position [2650, 0]
click at [639, 603] on div at bounding box center [635, 610] width 21 height 21
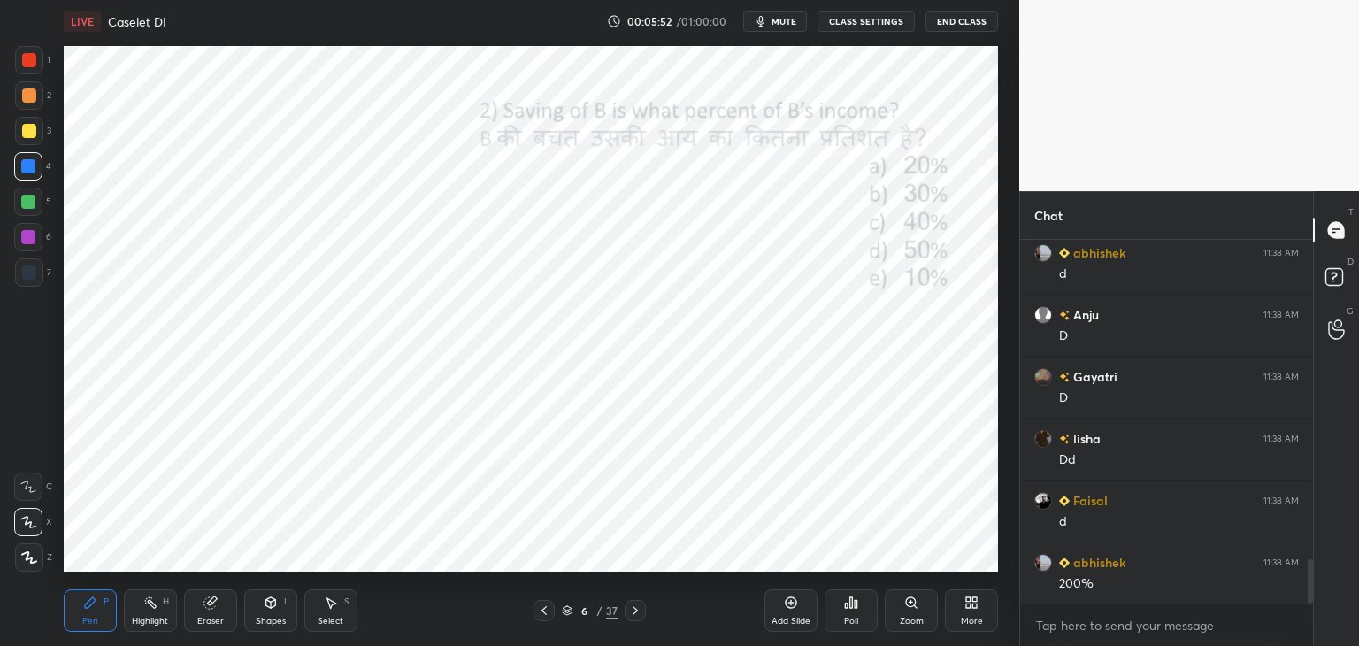
click at [535, 609] on div at bounding box center [544, 610] width 21 height 21
click at [636, 610] on icon at bounding box center [635, 610] width 5 height 9
click at [549, 617] on icon at bounding box center [544, 611] width 14 height 14
click at [549, 613] on icon at bounding box center [544, 611] width 14 height 14
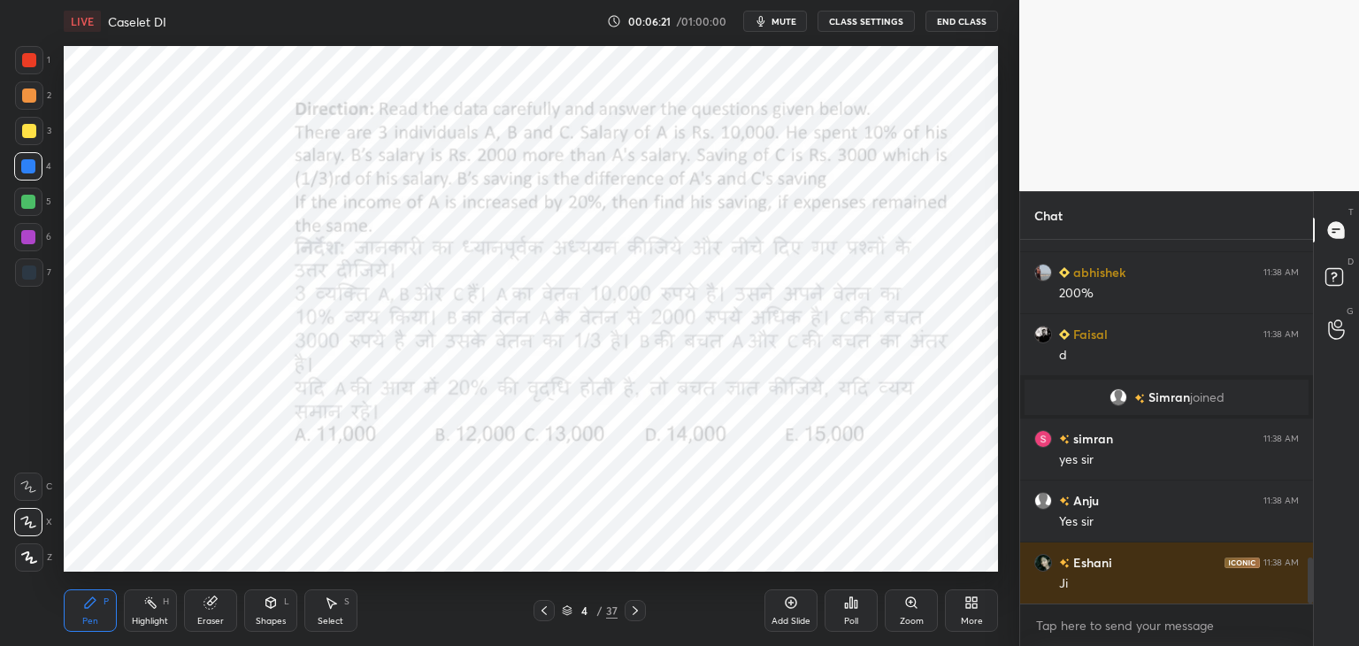
scroll to position [2589, 0]
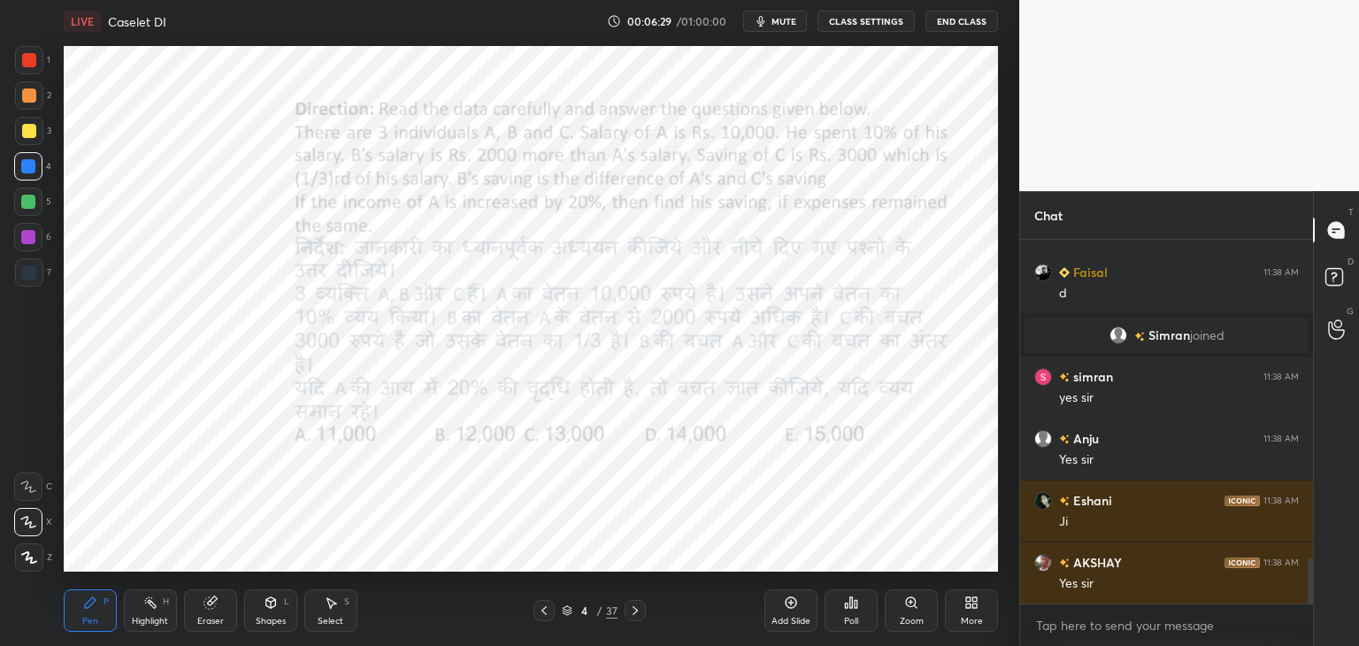
click at [639, 613] on icon at bounding box center [635, 611] width 14 height 14
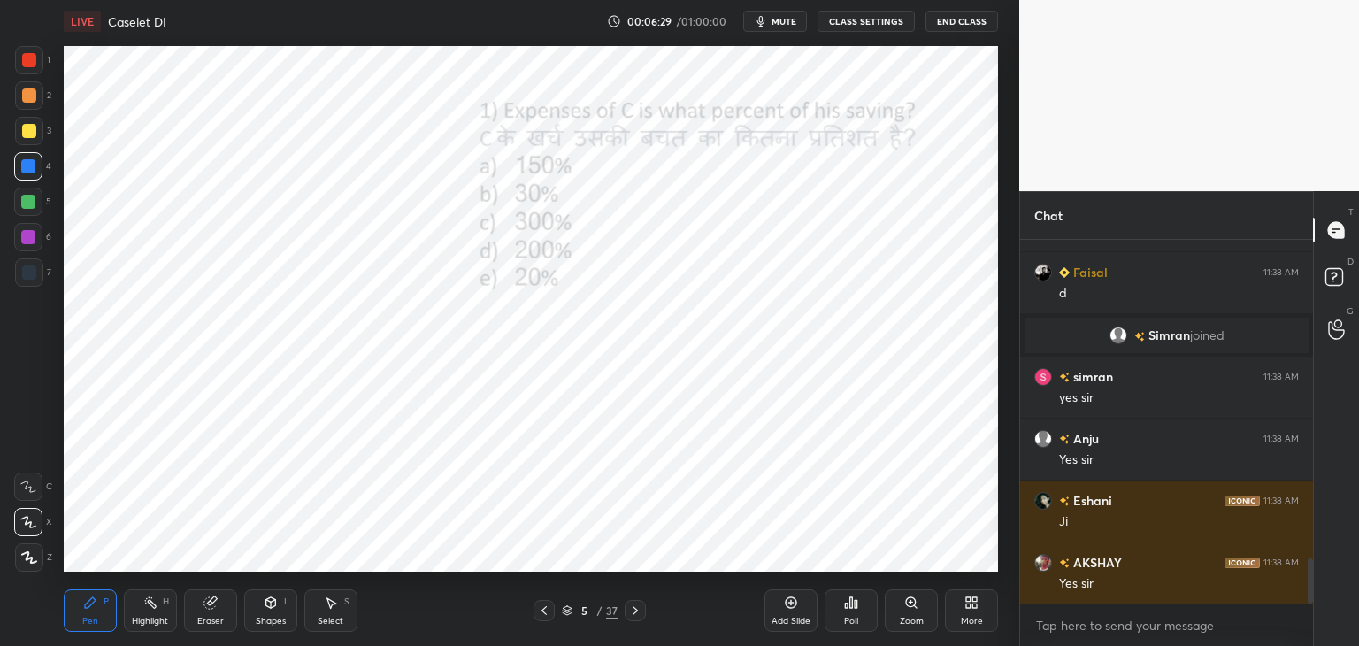
click at [641, 613] on icon at bounding box center [635, 611] width 14 height 14
click at [640, 613] on icon at bounding box center [635, 611] width 14 height 14
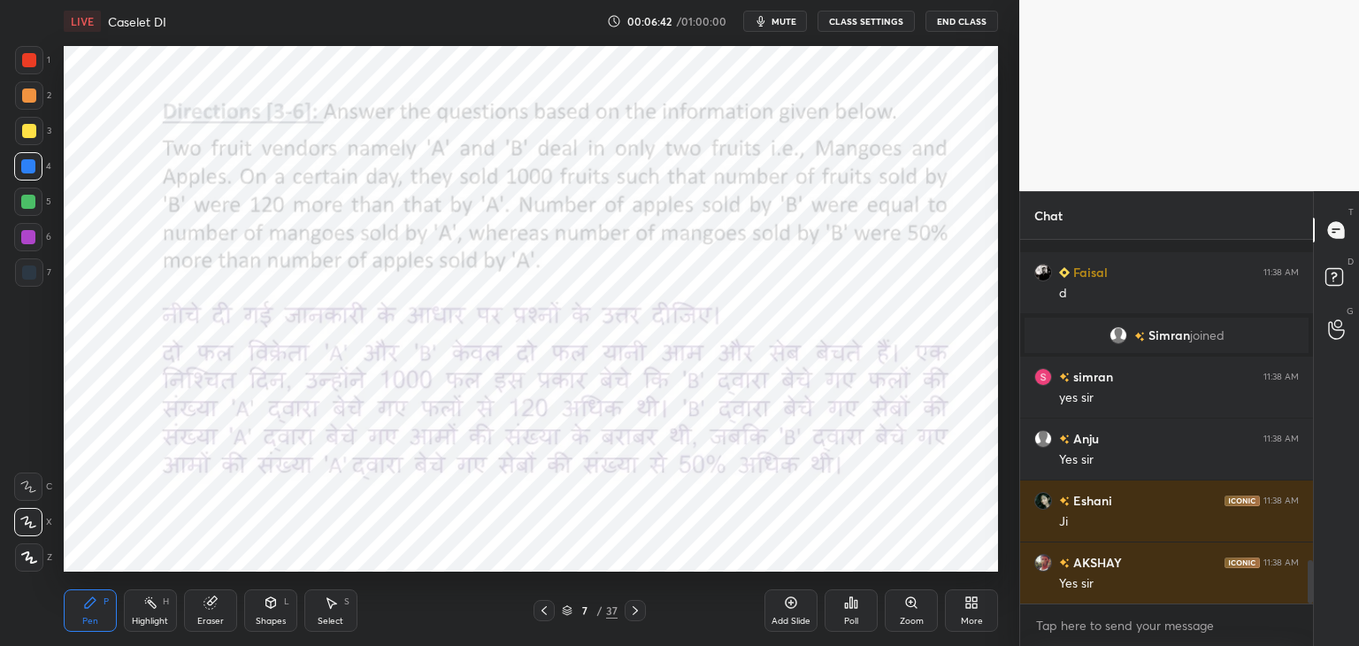
scroll to position [2667, 0]
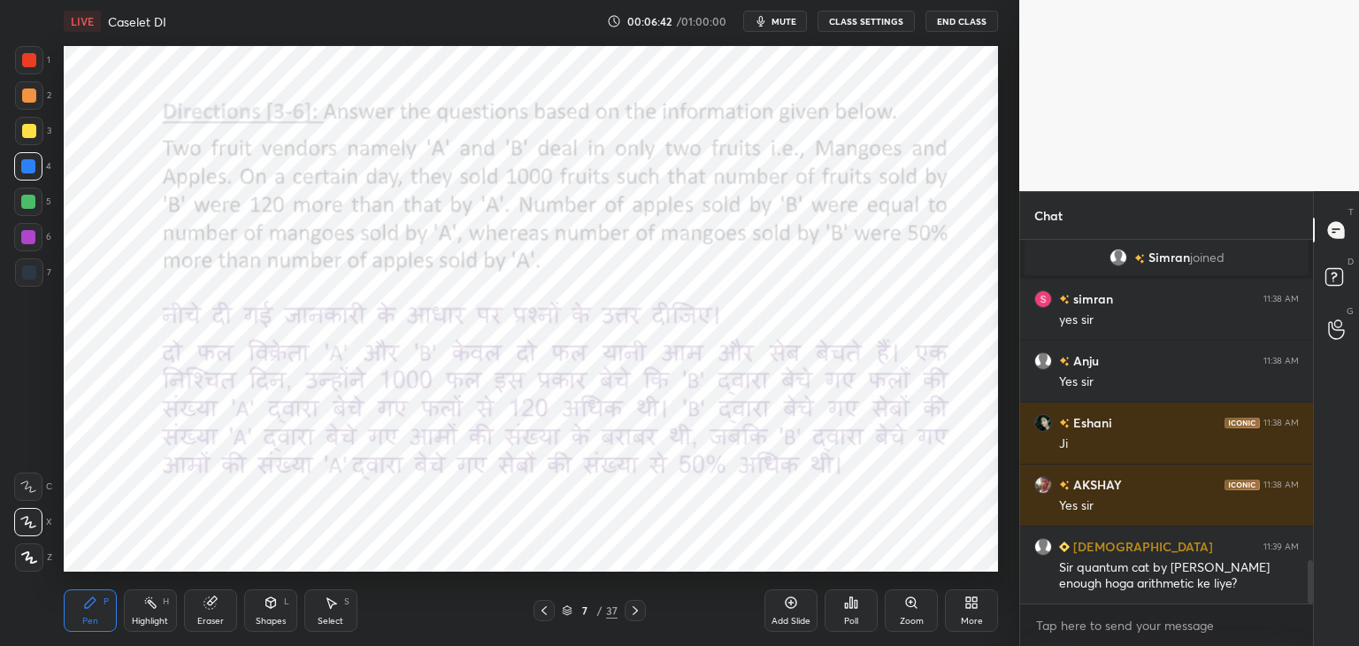
click at [766, 13] on button "mute" at bounding box center [775, 21] width 64 height 21
click at [787, 22] on span "unmute" at bounding box center [783, 21] width 38 height 12
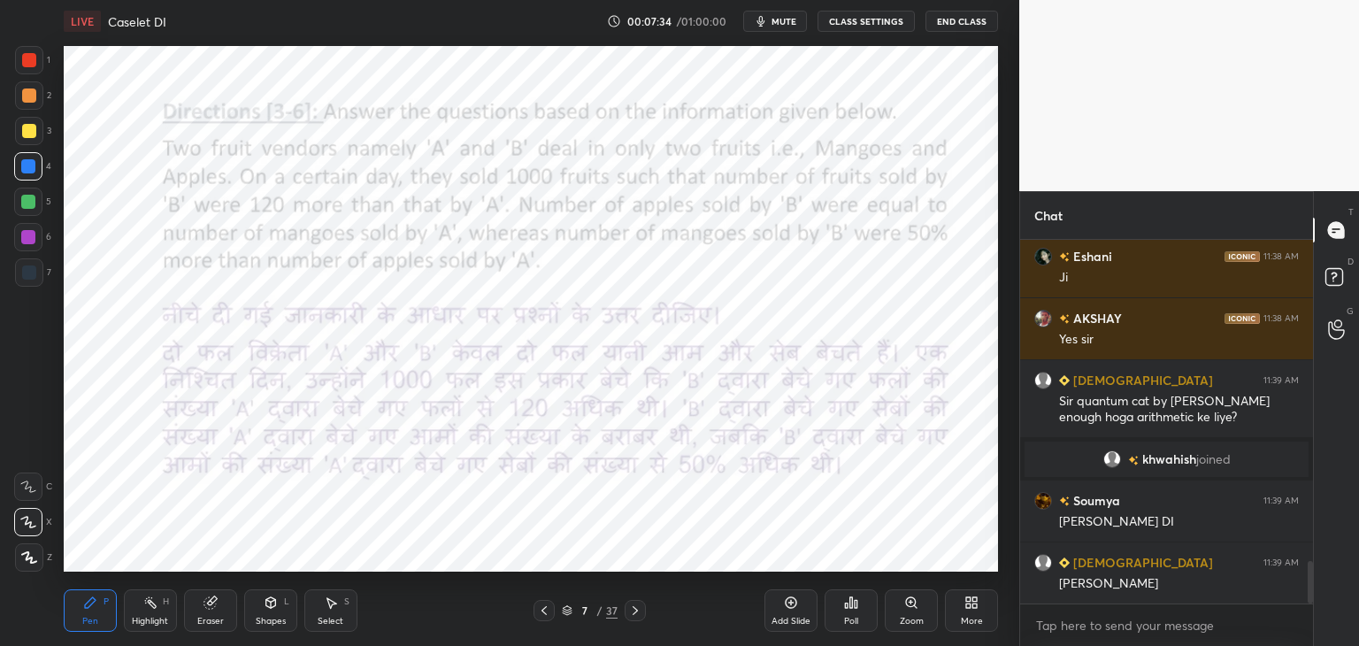
scroll to position [2789, 0]
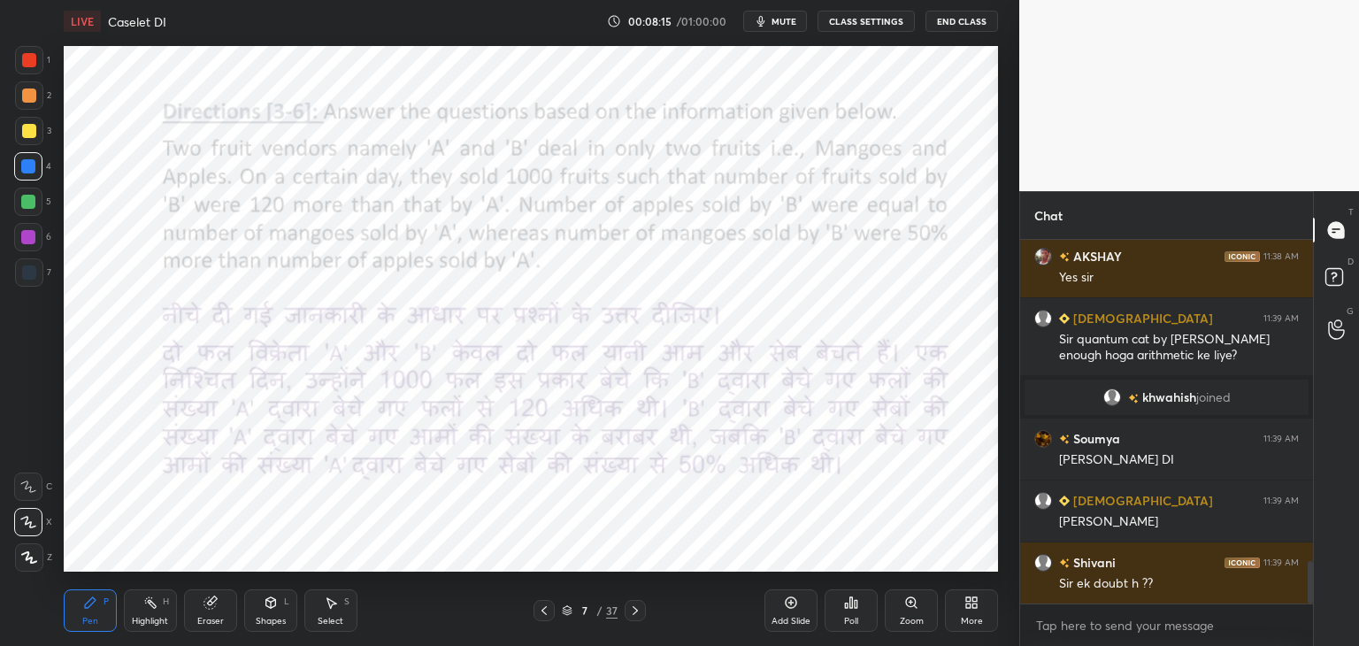
click at [202, 621] on div "Eraser" at bounding box center [210, 621] width 27 height 9
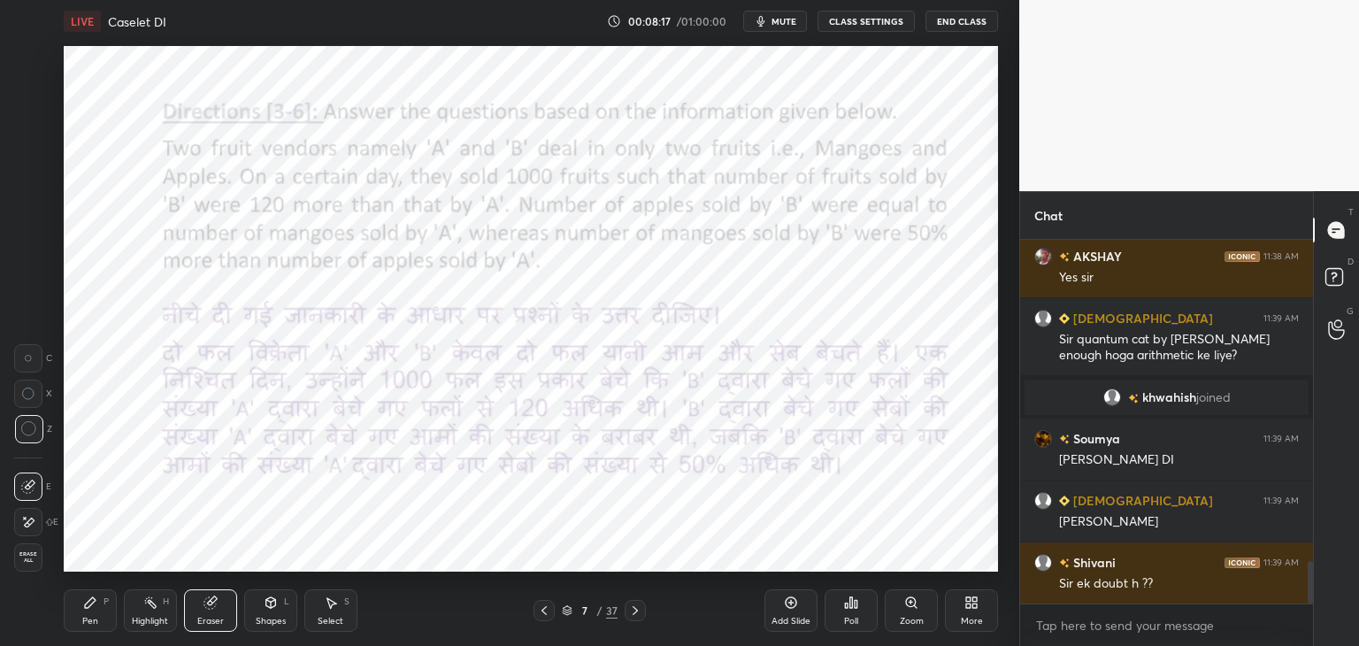
click at [90, 620] on div "Pen" at bounding box center [90, 621] width 16 height 9
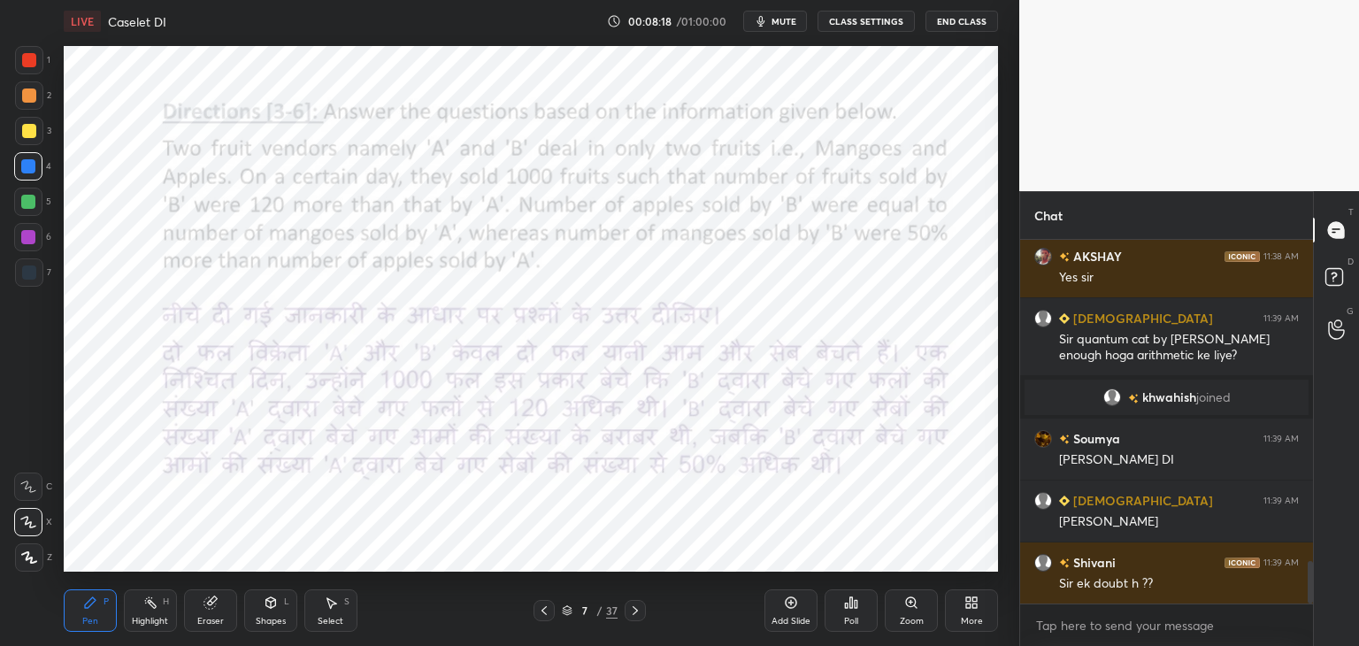
click at [29, 61] on div at bounding box center [29, 60] width 14 height 14
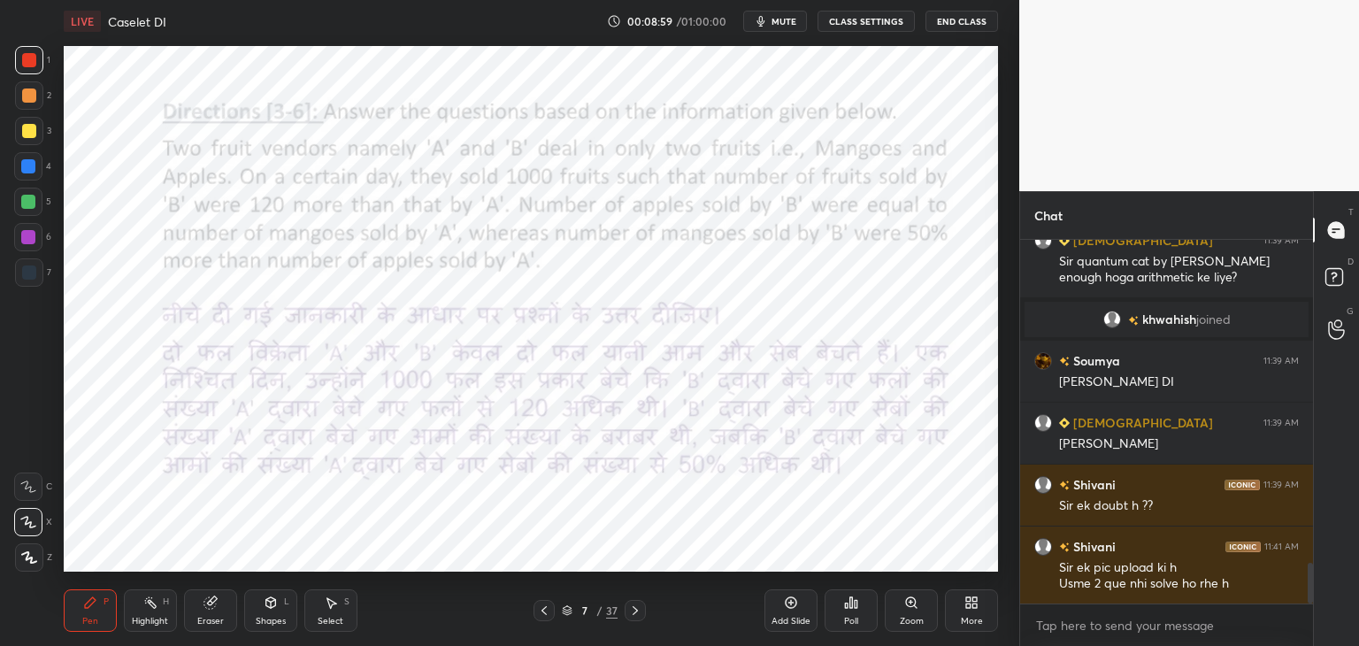
scroll to position [2885, 0]
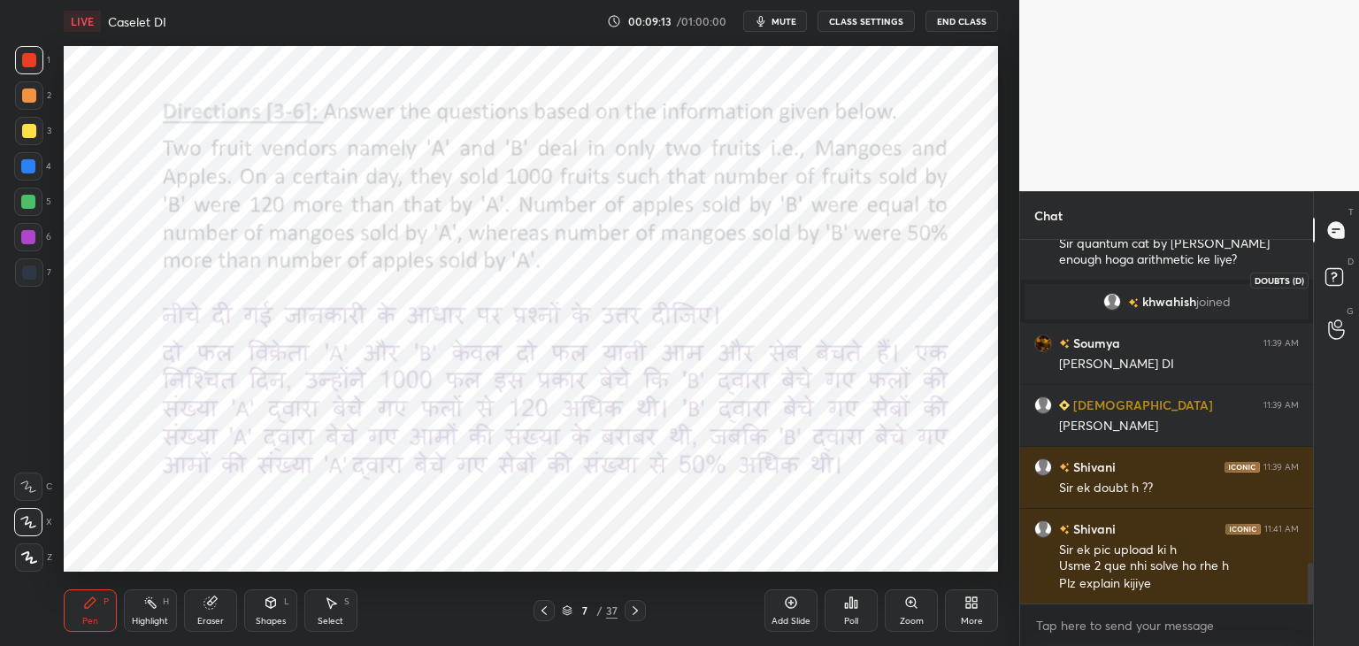
click at [1342, 277] on rect at bounding box center [1334, 277] width 17 height 17
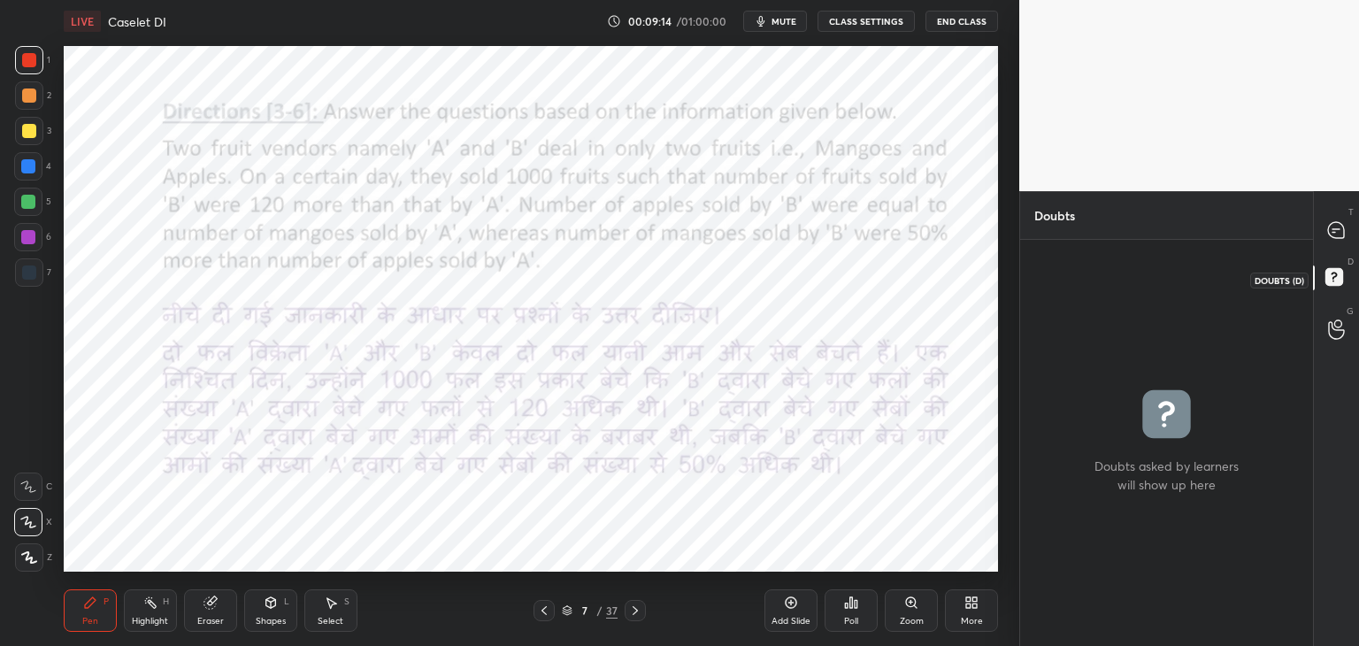
click at [1343, 275] on icon at bounding box center [1337, 280] width 32 height 32
click at [1349, 227] on div at bounding box center [1336, 230] width 35 height 32
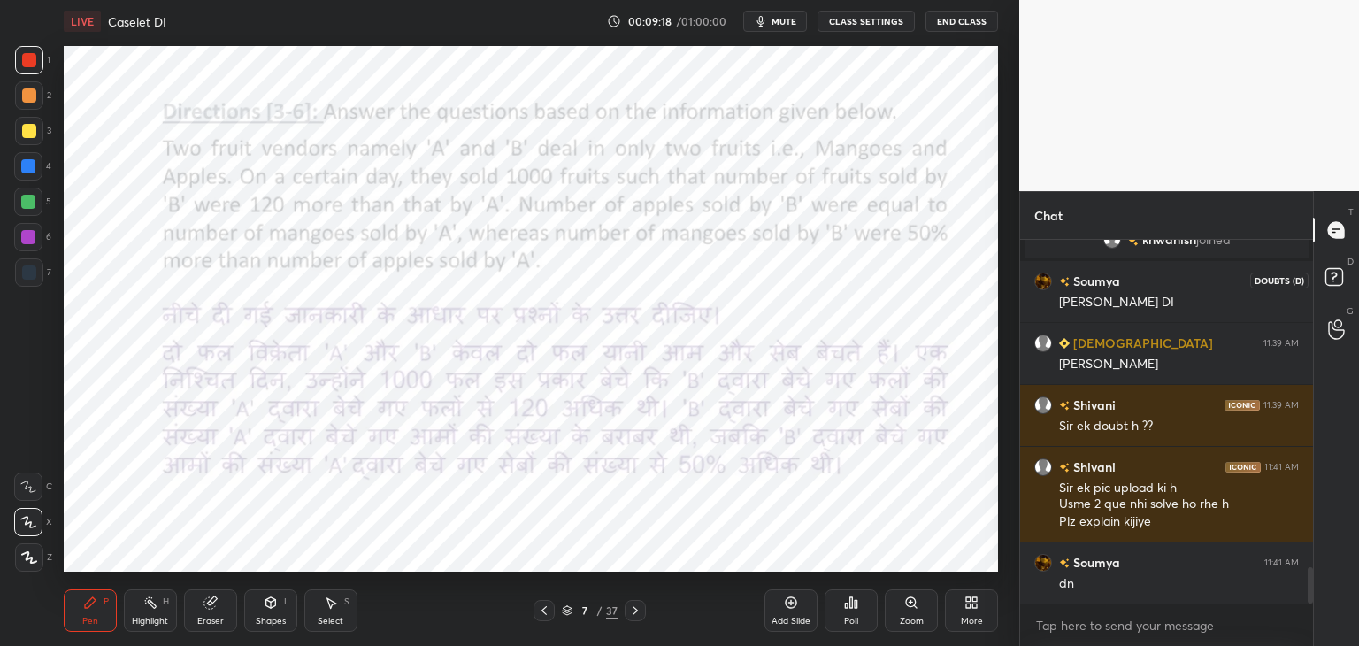
scroll to position [3299, 0]
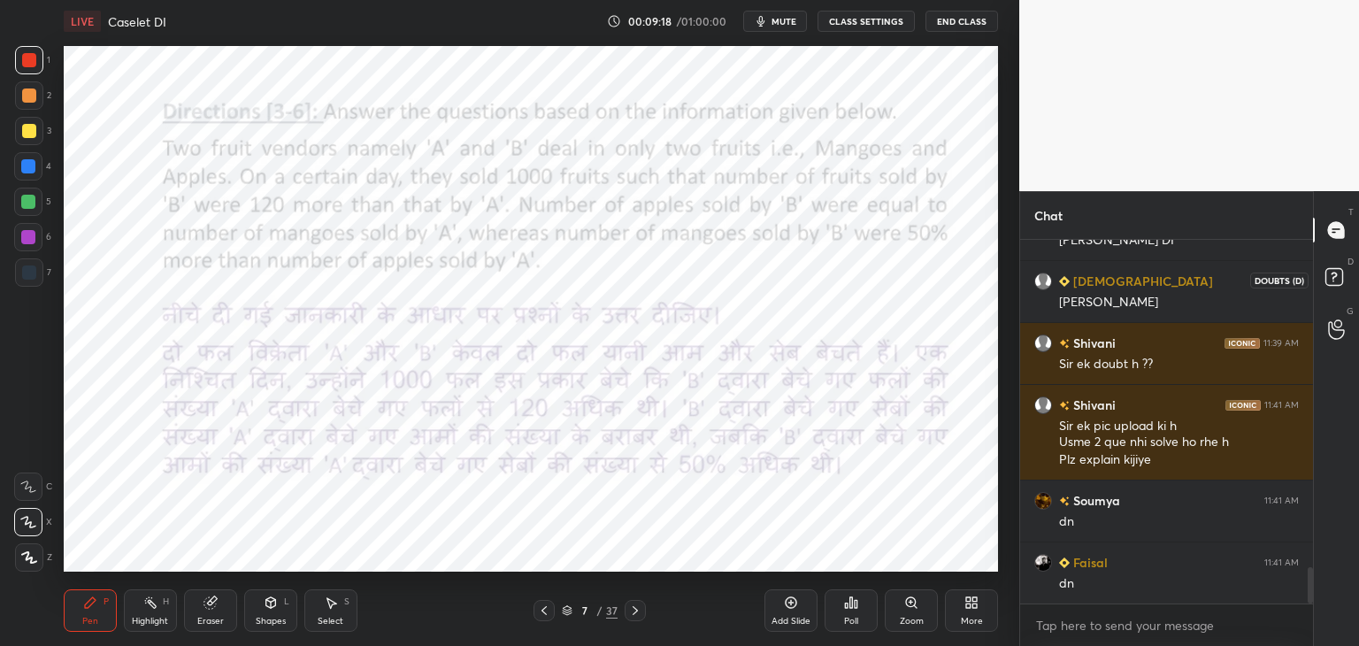
click at [1345, 274] on icon at bounding box center [1337, 280] width 32 height 32
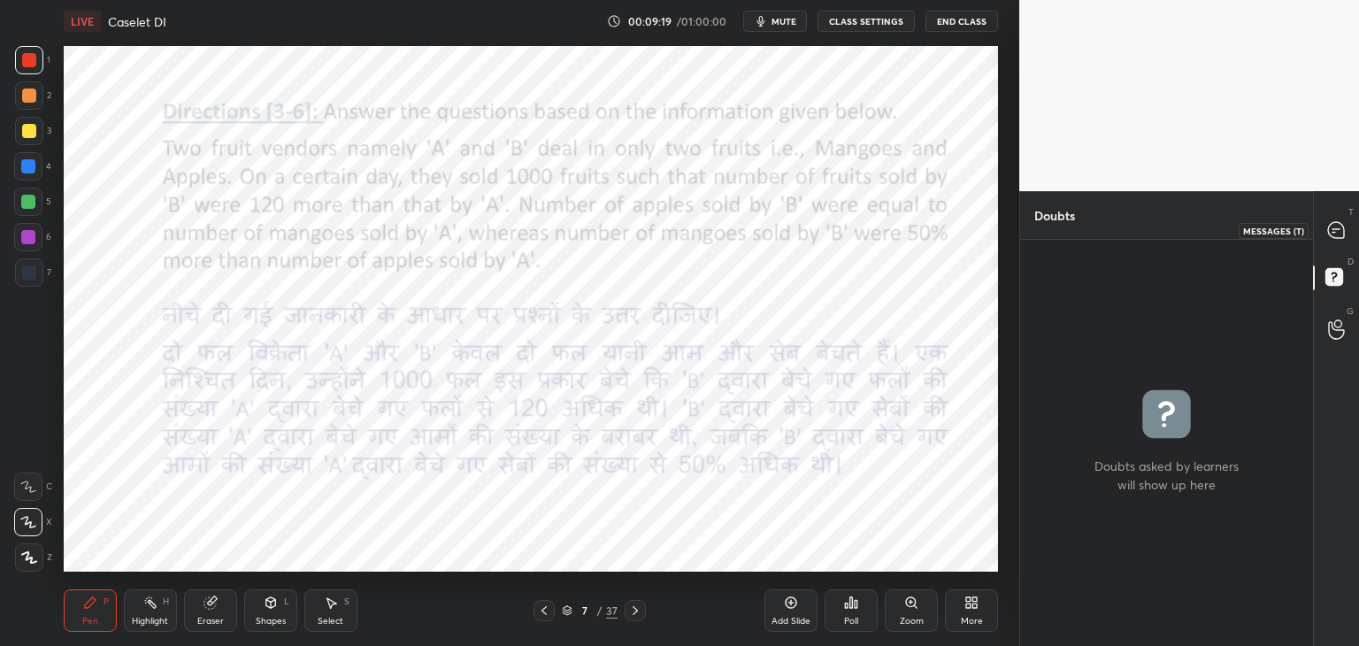
click at [1336, 232] on icon at bounding box center [1336, 230] width 16 height 16
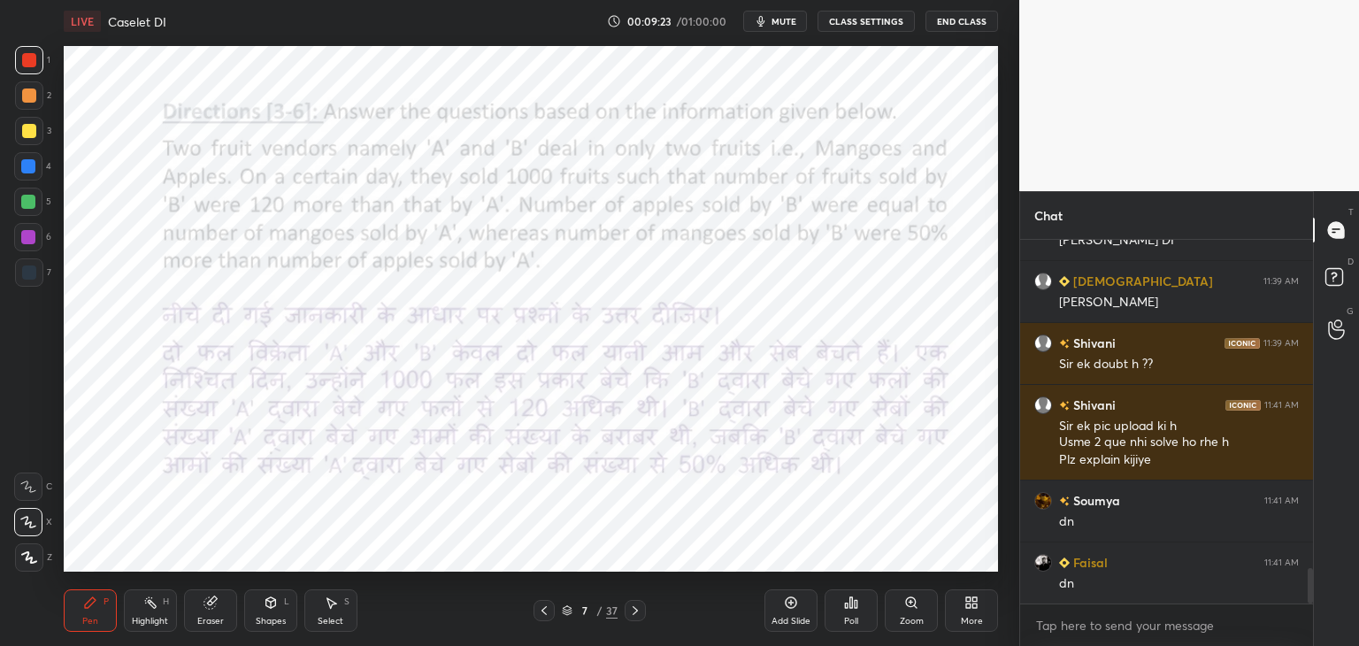
scroll to position [3361, 0]
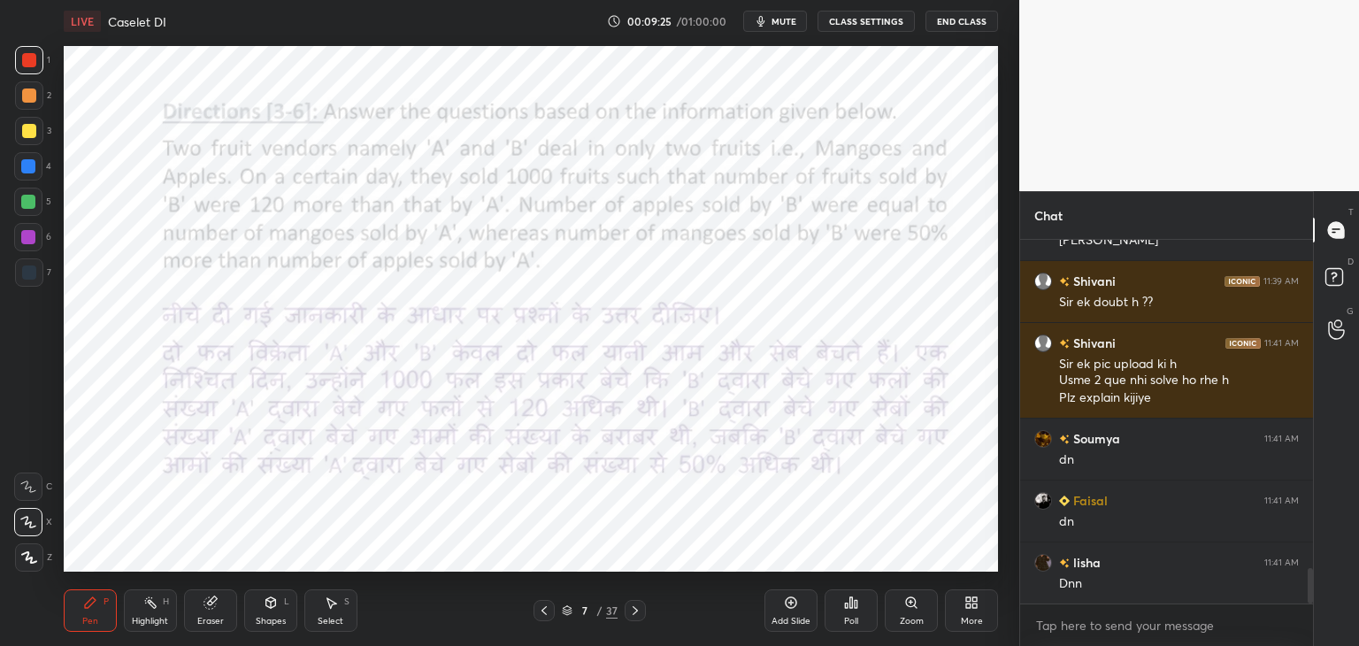
click at [633, 611] on icon at bounding box center [635, 611] width 14 height 14
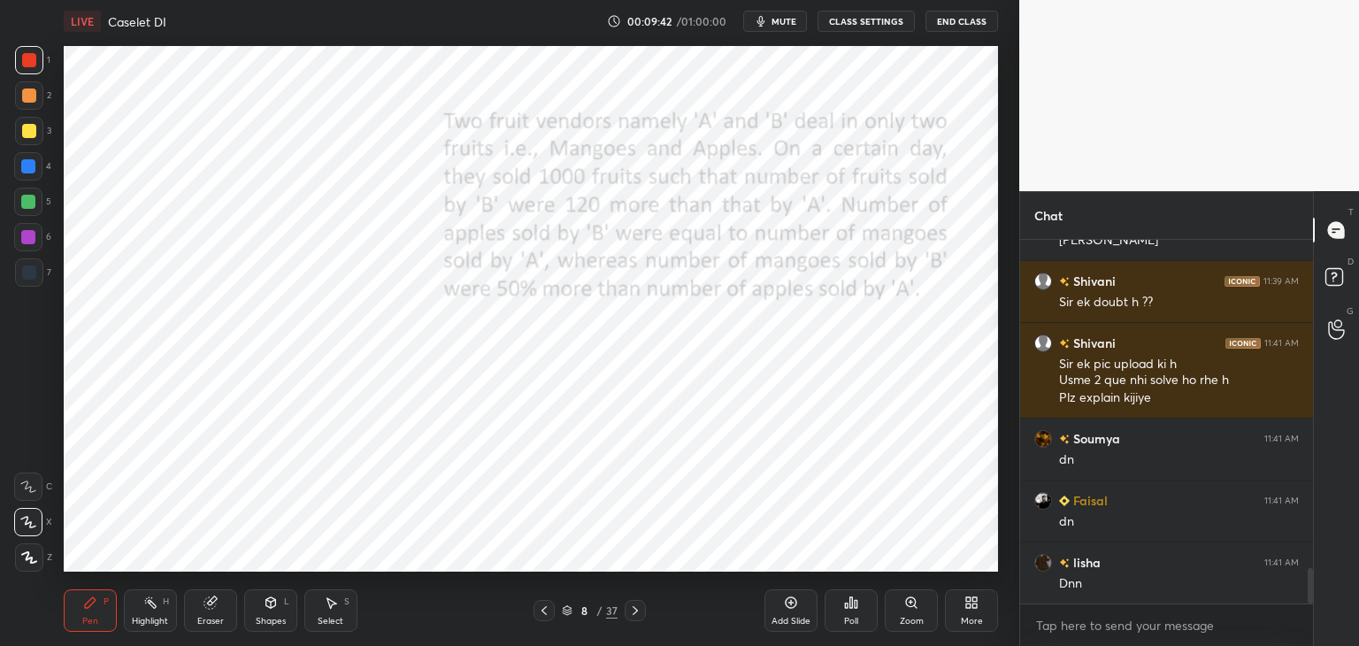
click at [264, 606] on icon at bounding box center [271, 603] width 14 height 14
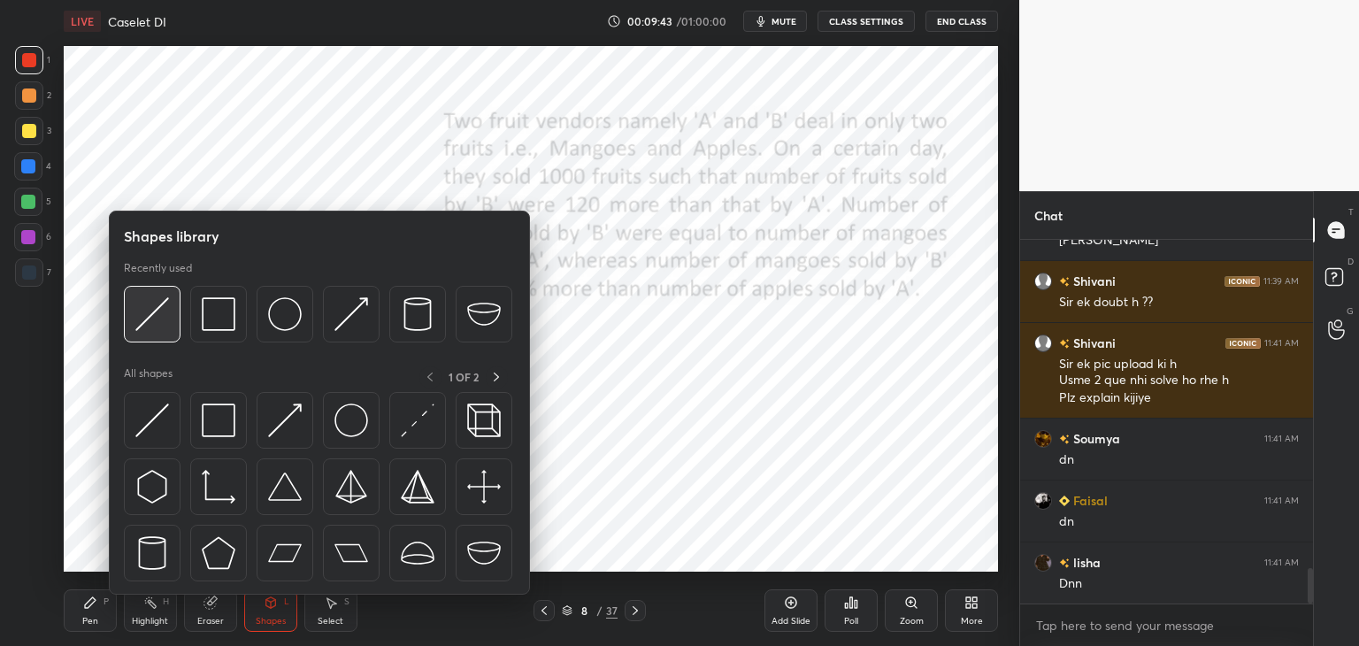
click at [160, 316] on img at bounding box center [152, 314] width 34 height 34
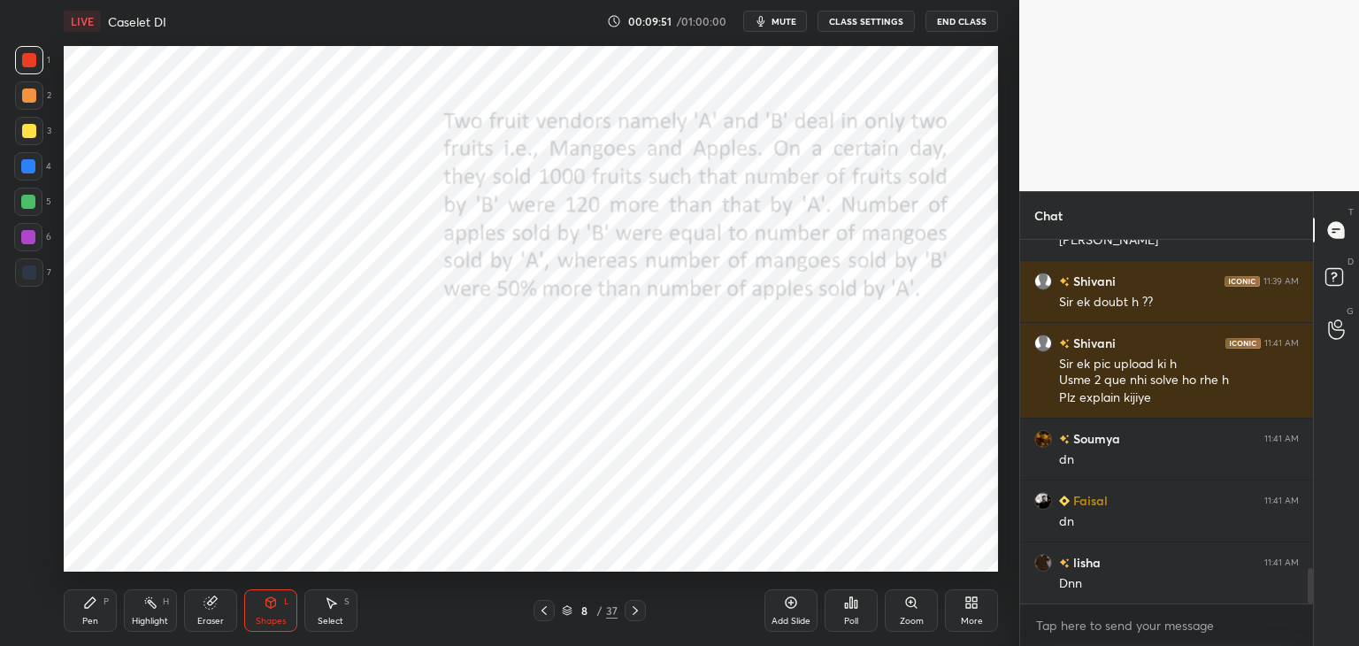
click at [32, 173] on div at bounding box center [28, 166] width 14 height 14
click at [103, 617] on div "Pen P" at bounding box center [90, 610] width 53 height 42
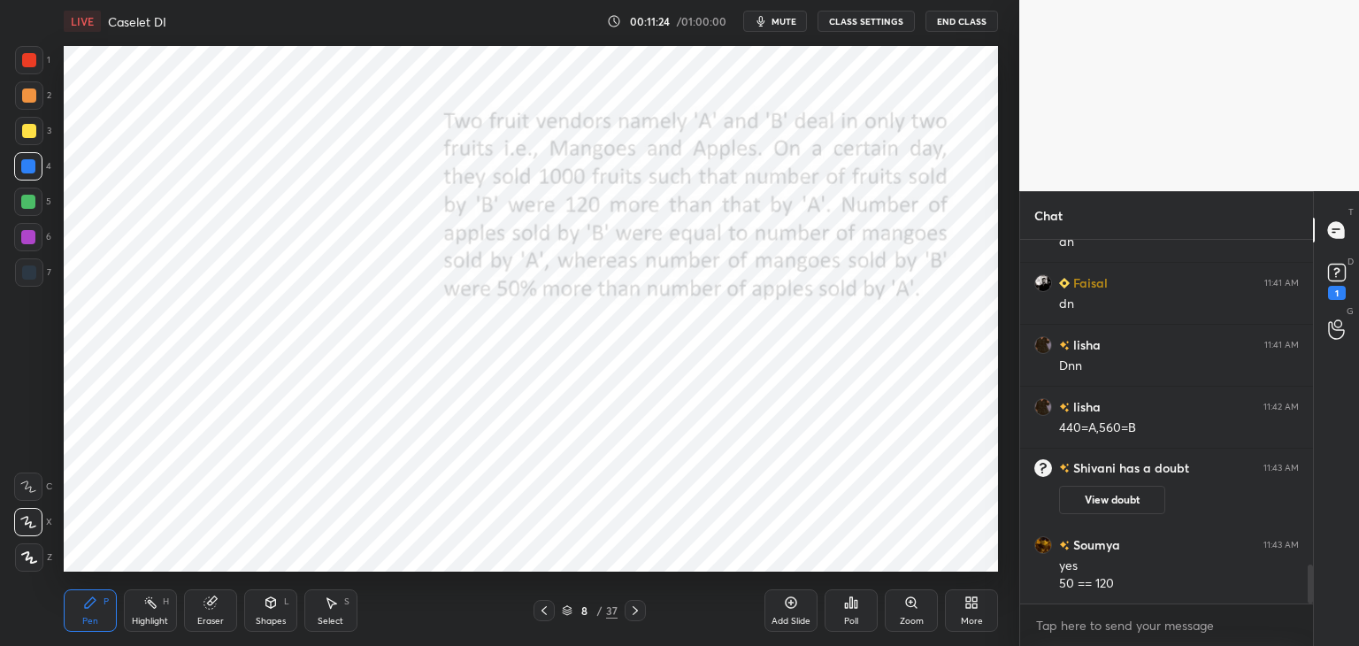
scroll to position [3119, 0]
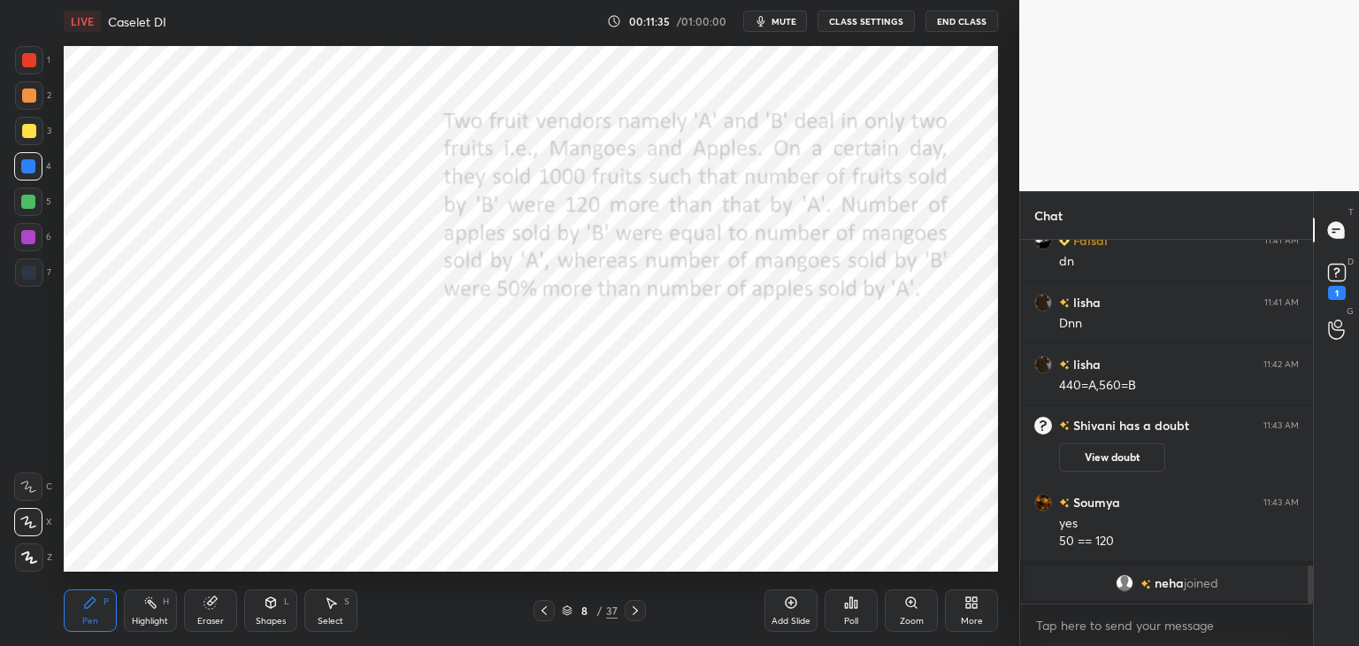
click at [205, 613] on div "Eraser" at bounding box center [210, 610] width 53 height 42
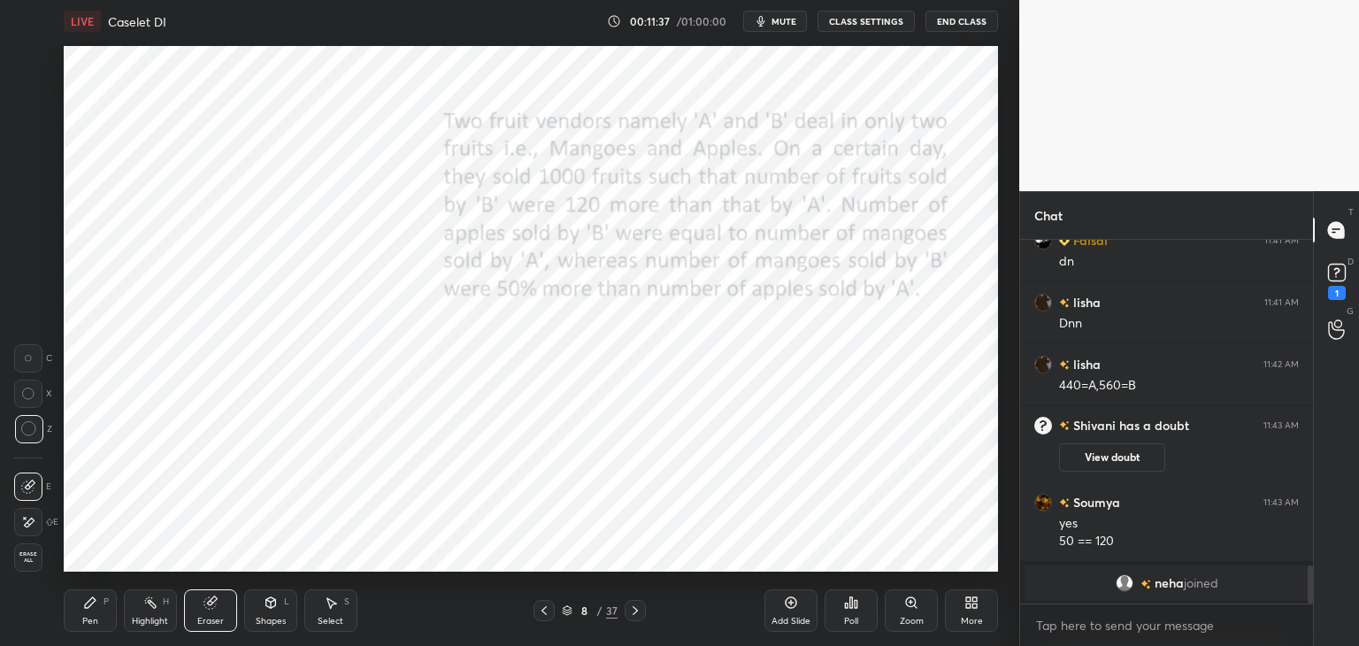
click at [83, 609] on icon at bounding box center [90, 603] width 14 height 14
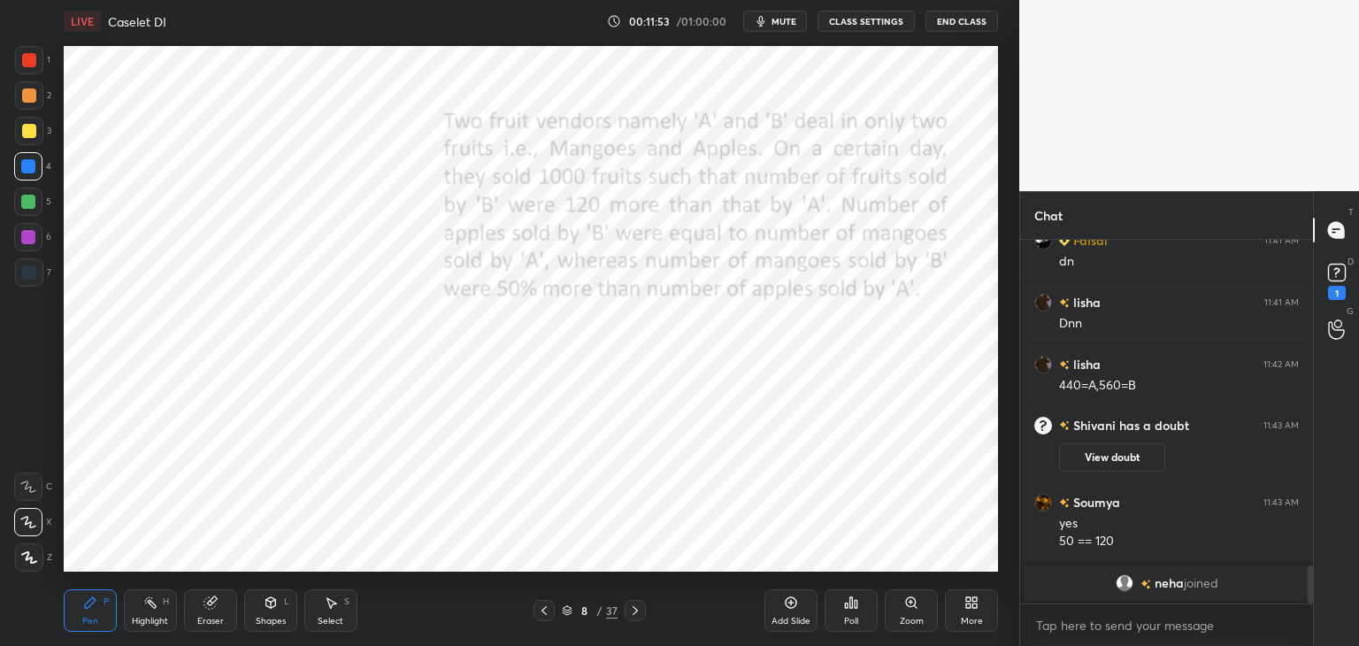
scroll to position [3180, 0]
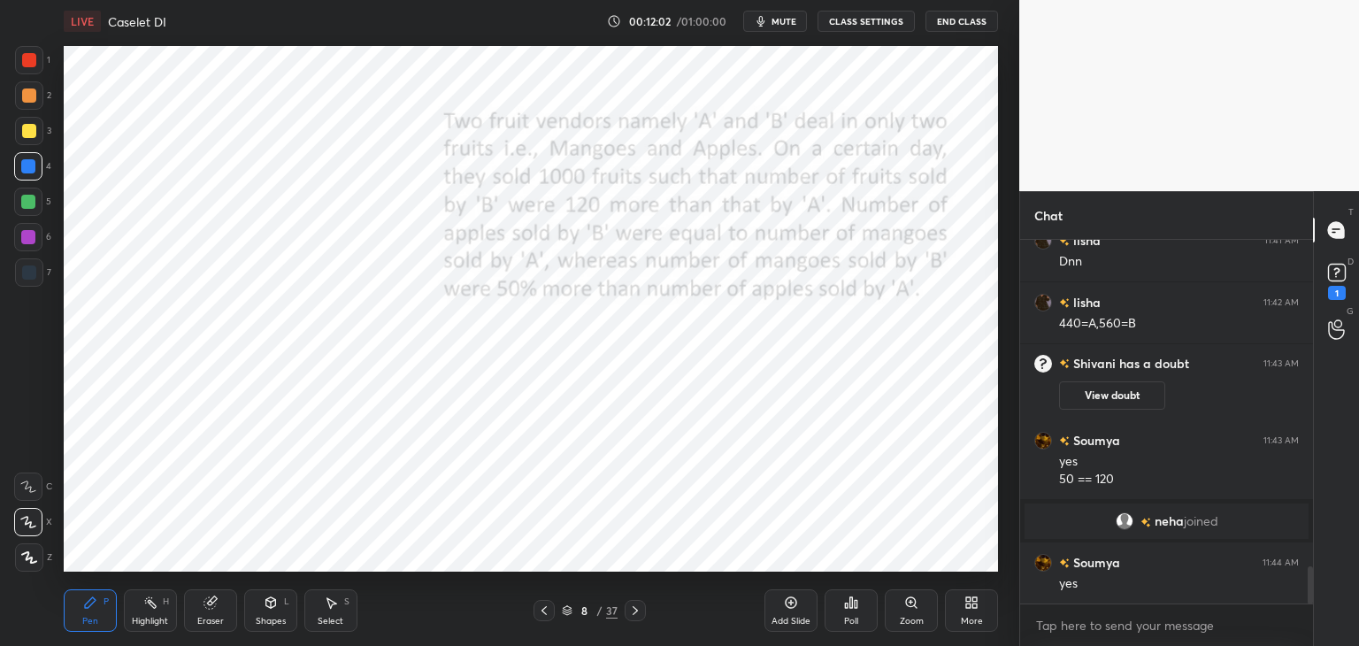
click at [33, 278] on div at bounding box center [29, 272] width 14 height 14
click at [633, 612] on icon at bounding box center [635, 611] width 14 height 14
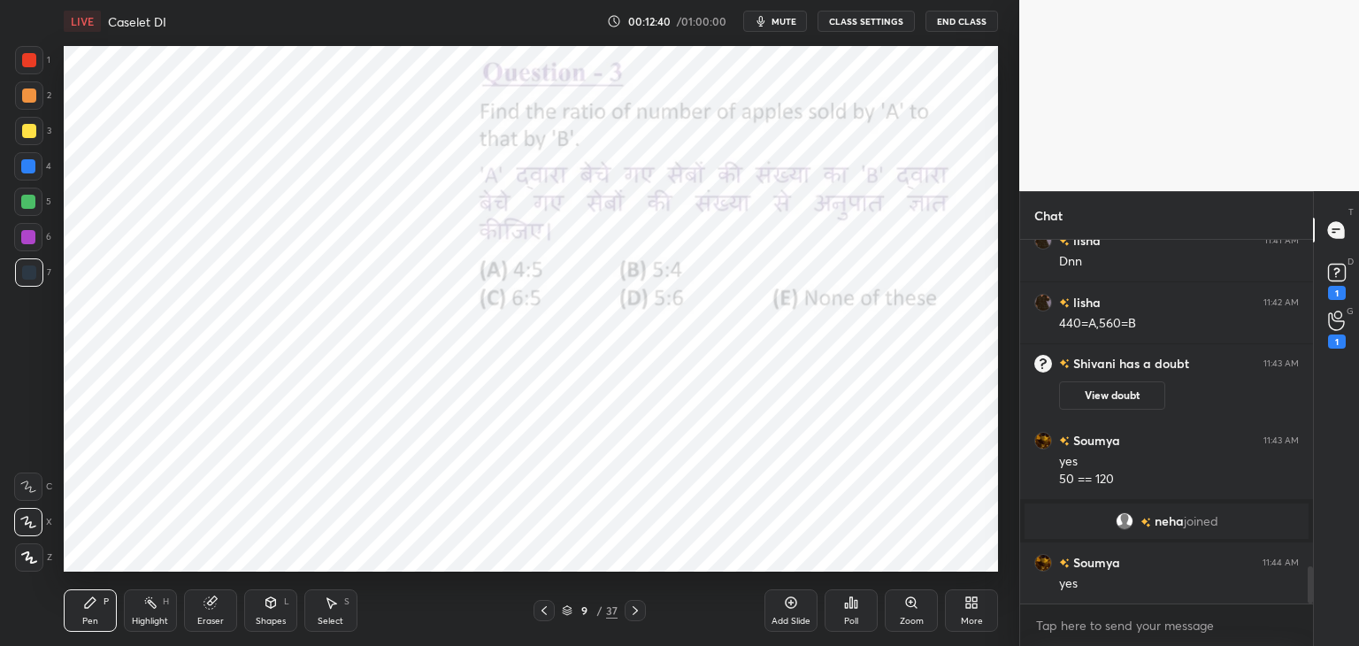
click at [540, 606] on icon at bounding box center [544, 611] width 14 height 14
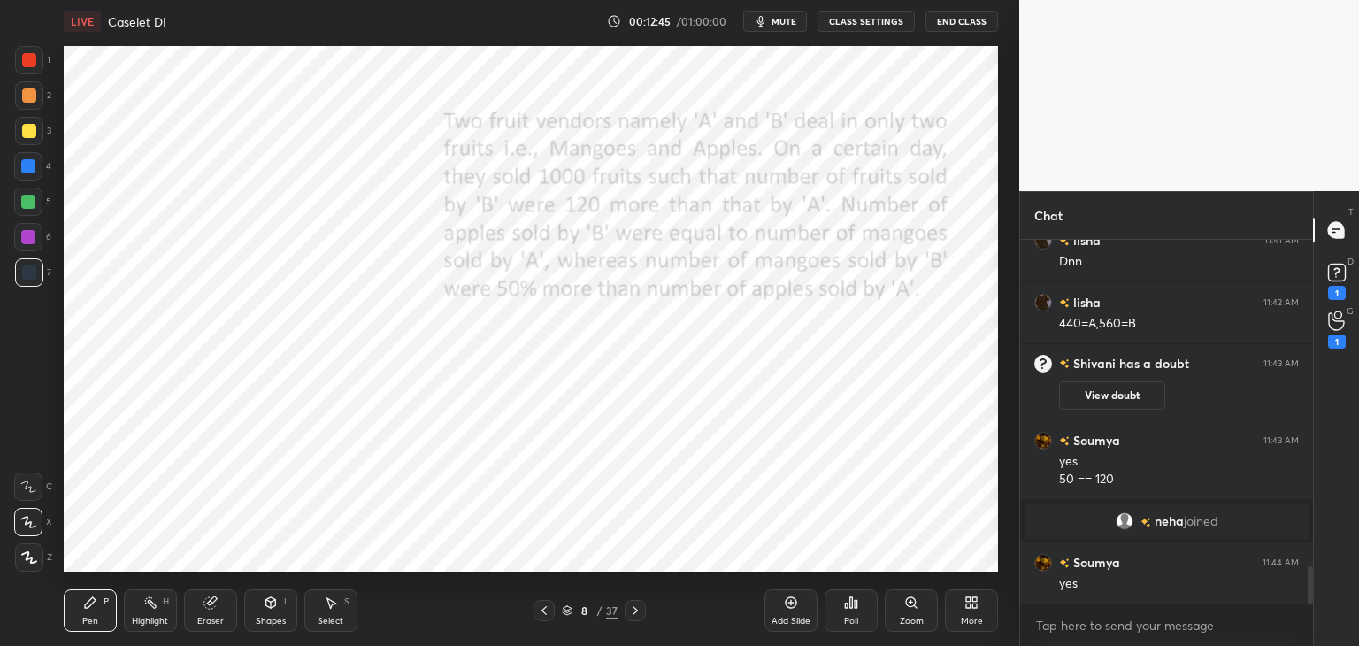
click at [636, 608] on icon at bounding box center [635, 611] width 14 height 14
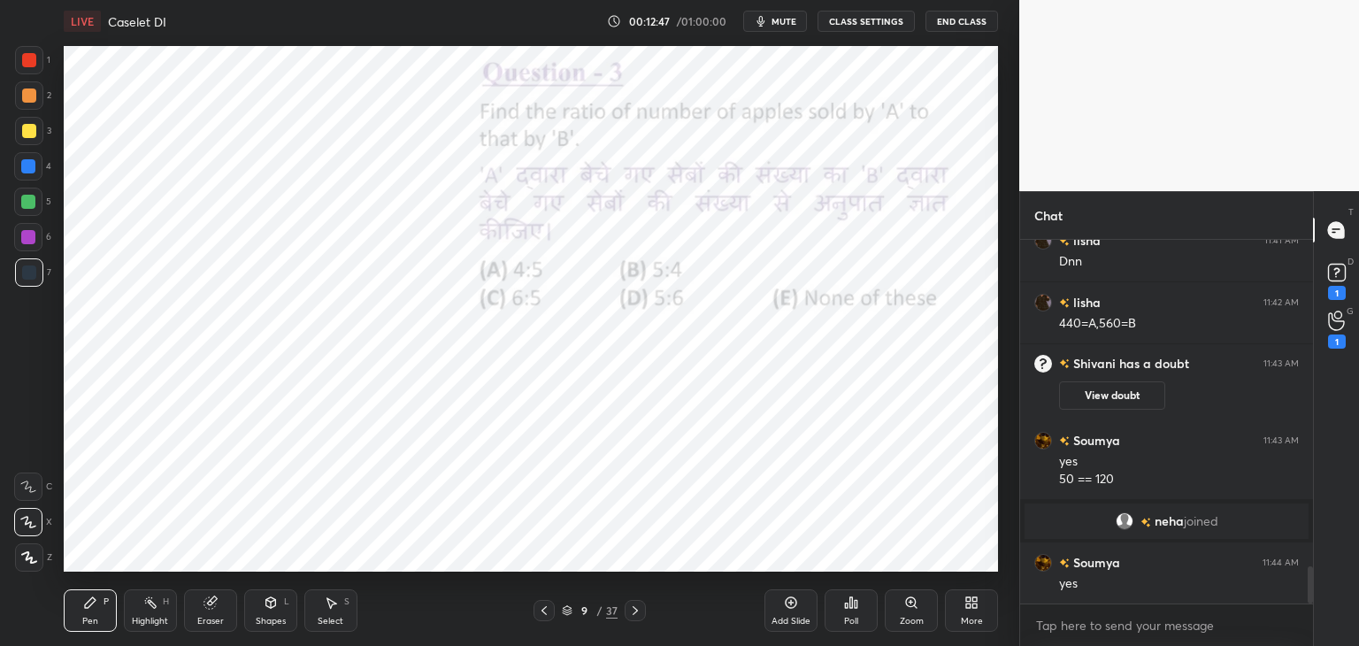
click at [632, 607] on icon at bounding box center [635, 611] width 14 height 14
click at [544, 606] on icon at bounding box center [544, 611] width 14 height 14
click at [547, 606] on icon at bounding box center [544, 611] width 14 height 14
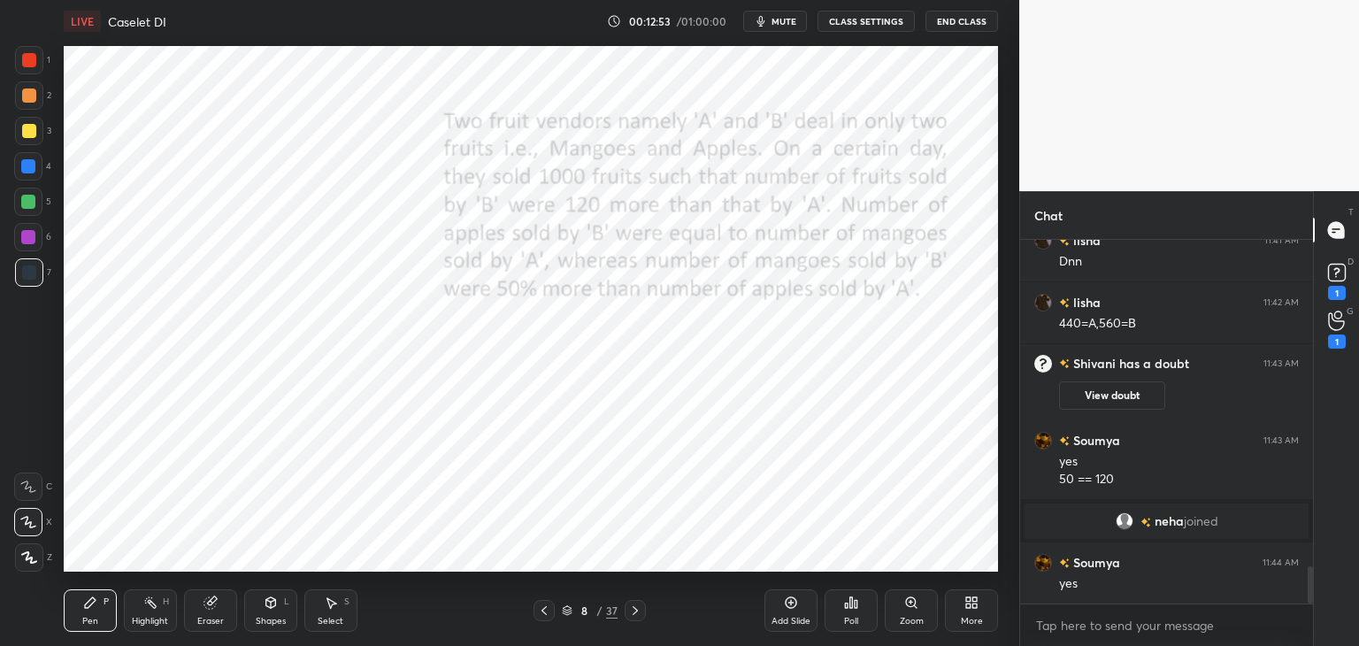
click at [634, 608] on icon at bounding box center [635, 610] width 5 height 9
click at [638, 604] on icon at bounding box center [635, 611] width 14 height 14
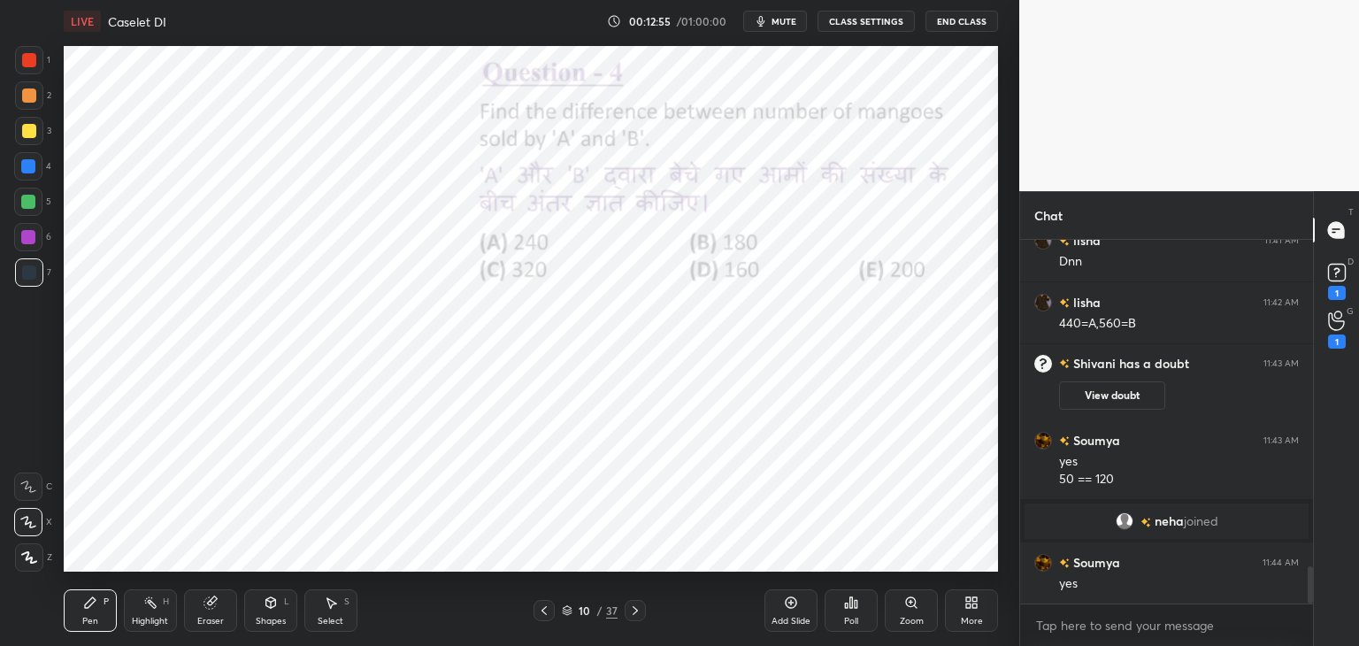
scroll to position [3209, 0]
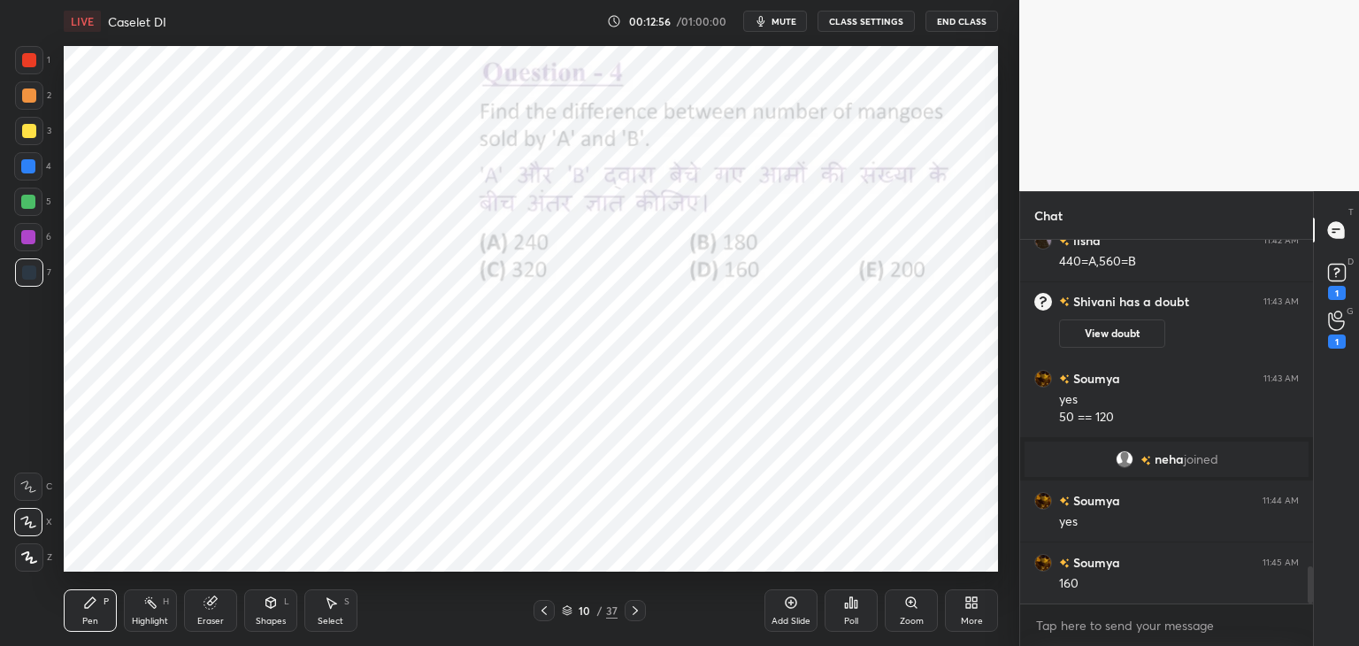
click at [633, 608] on icon at bounding box center [635, 611] width 14 height 14
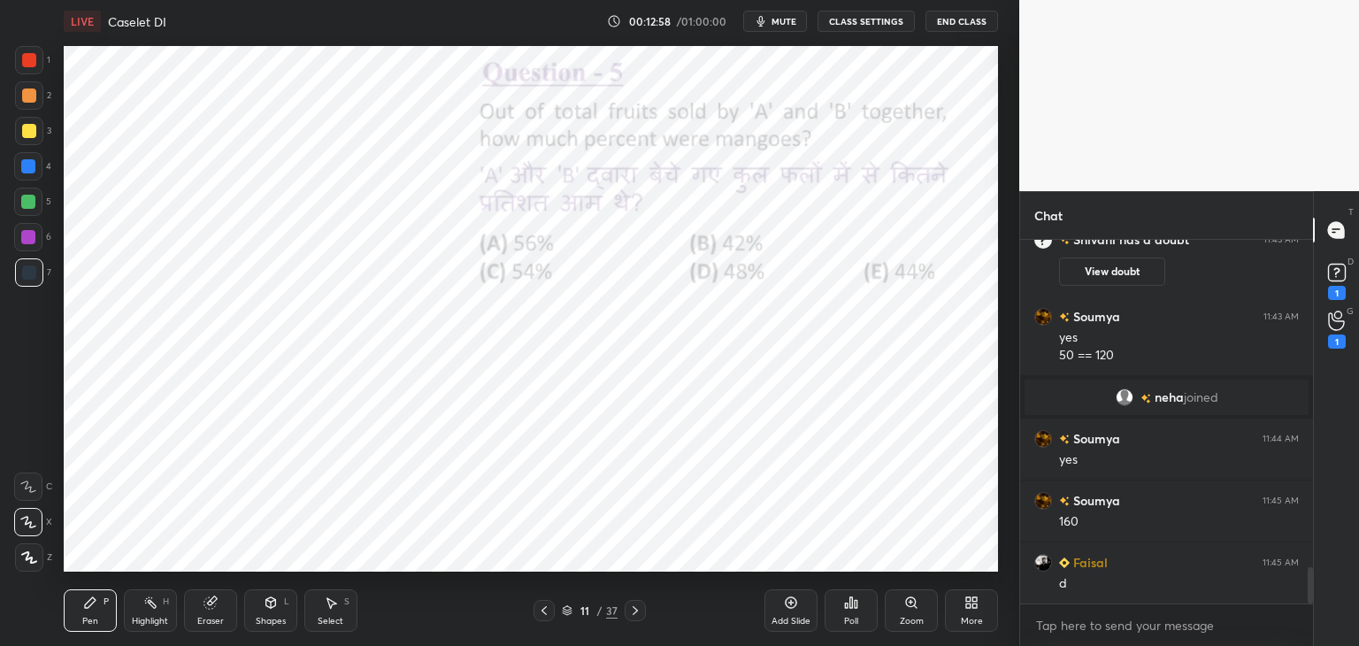
scroll to position [3333, 0]
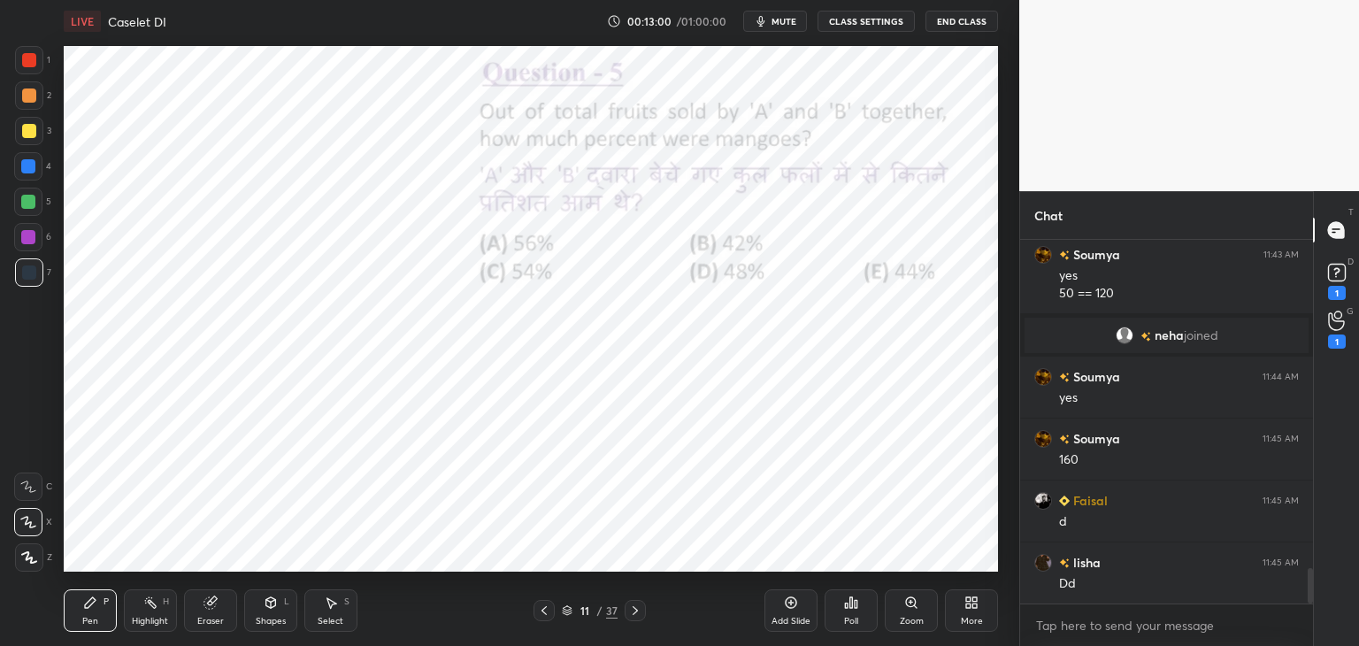
click at [543, 615] on icon at bounding box center [544, 611] width 14 height 14
click at [544, 612] on icon at bounding box center [544, 611] width 14 height 14
click at [542, 612] on icon at bounding box center [544, 611] width 14 height 14
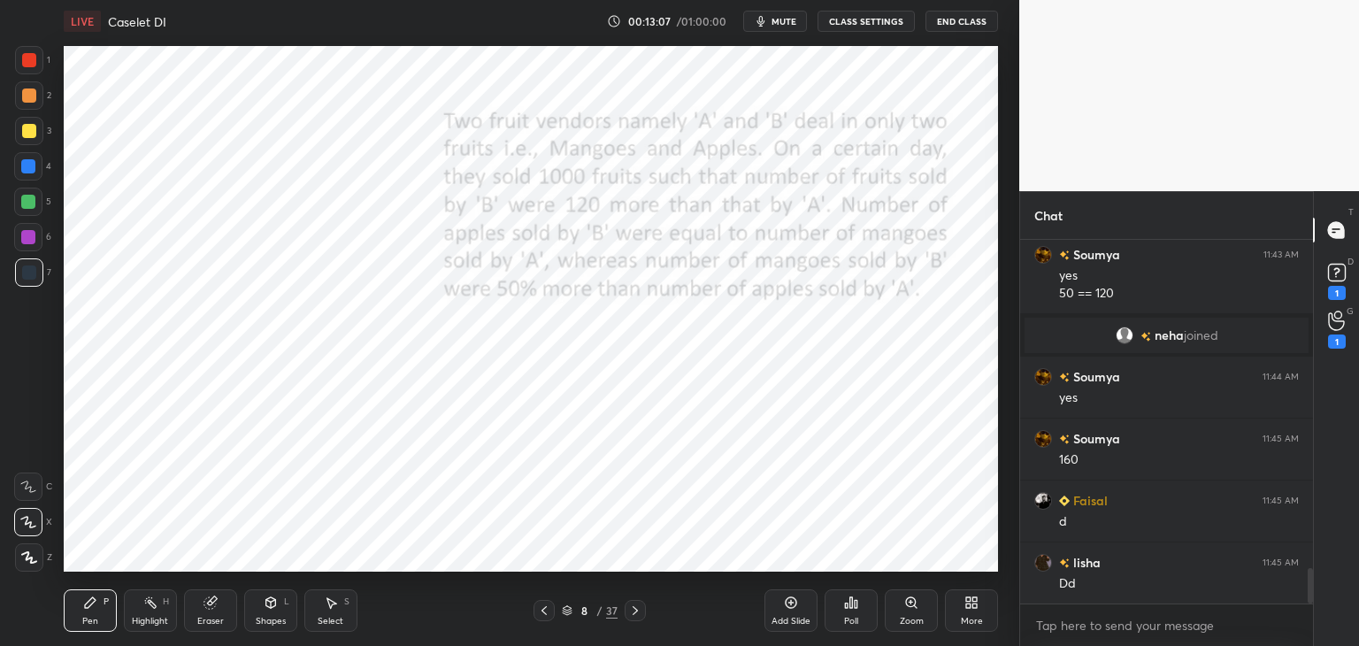
click at [635, 611] on icon at bounding box center [635, 611] width 14 height 14
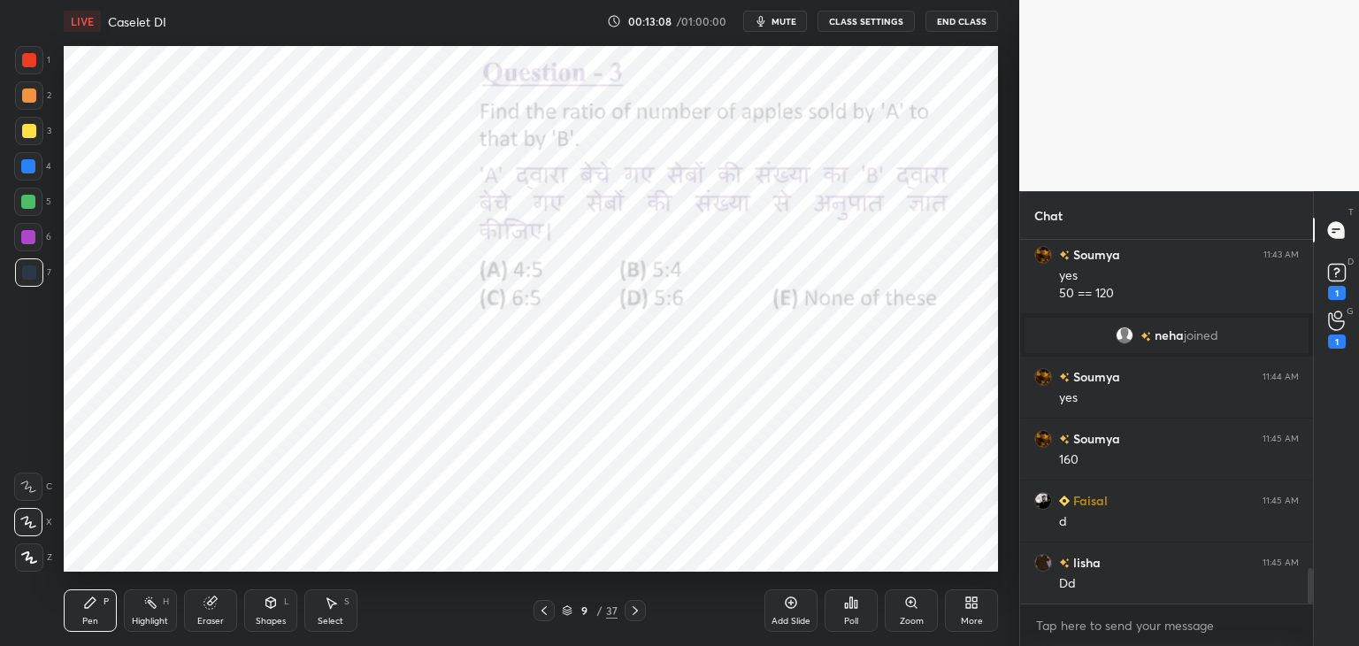
click at [637, 611] on icon at bounding box center [635, 611] width 14 height 14
click at [636, 610] on icon at bounding box center [635, 610] width 5 height 9
click at [630, 608] on icon at bounding box center [635, 611] width 14 height 14
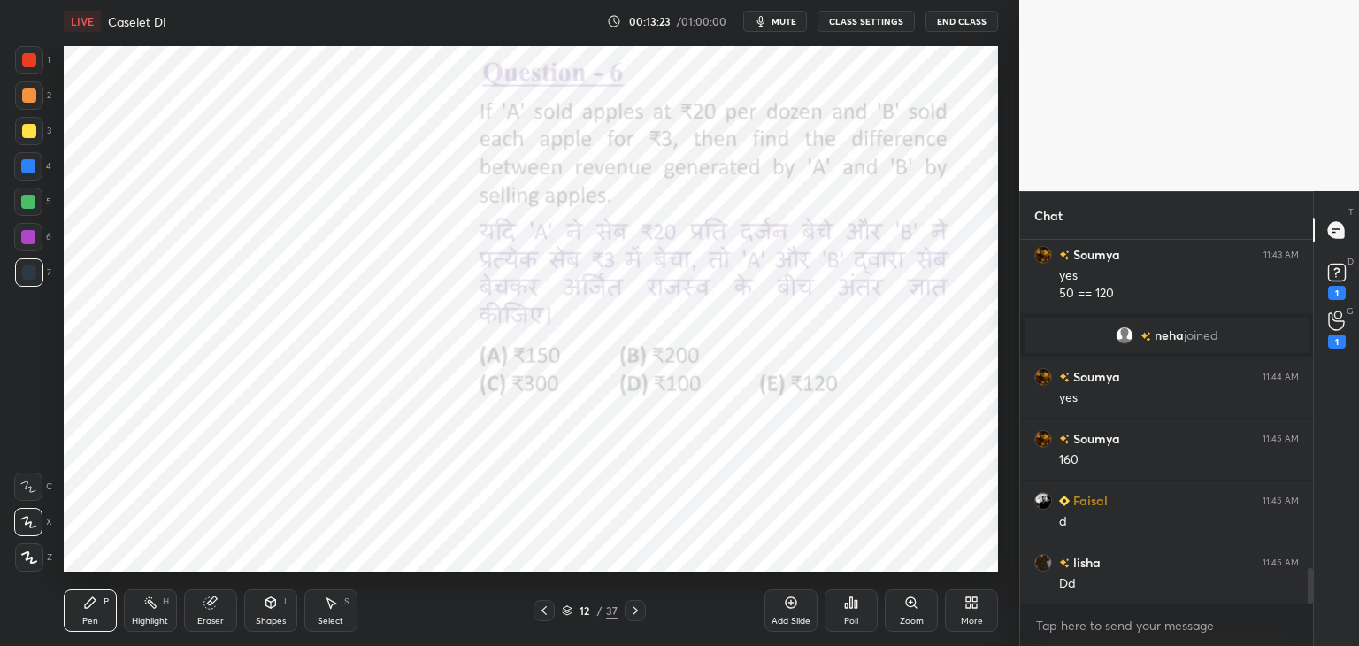
click at [22, 65] on div at bounding box center [29, 60] width 14 height 14
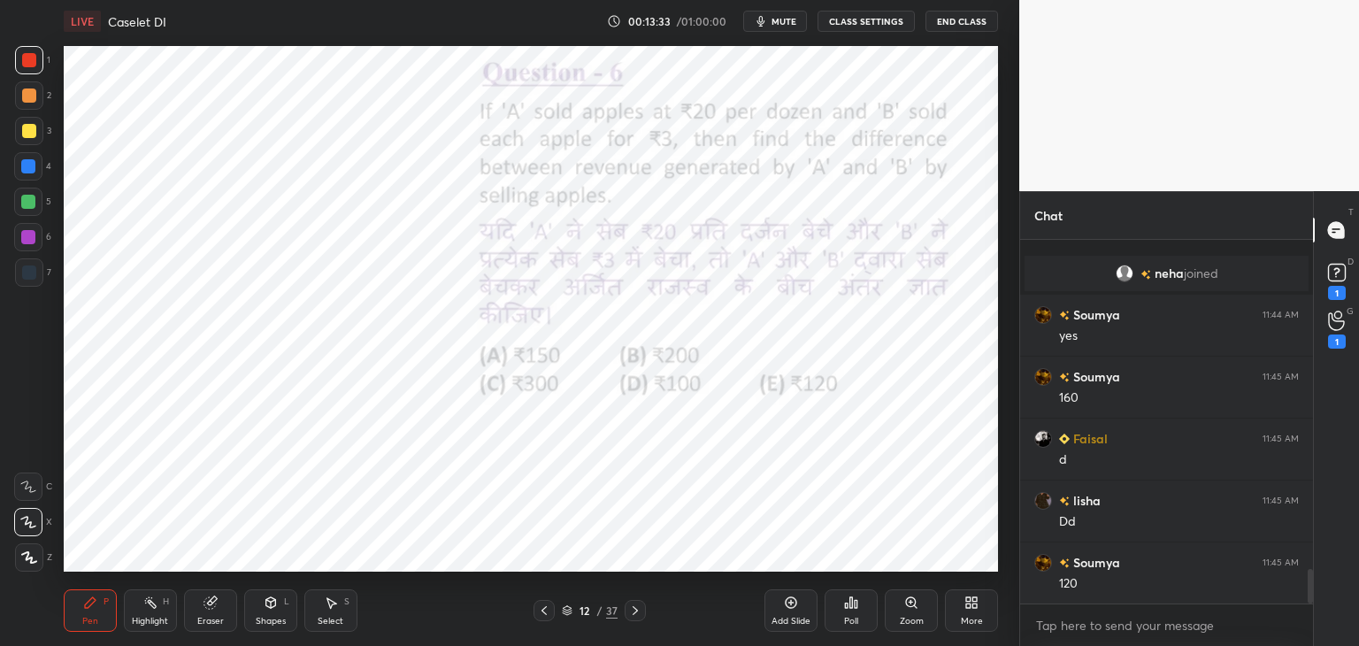
scroll to position [3457, 0]
click at [543, 614] on icon at bounding box center [544, 611] width 14 height 14
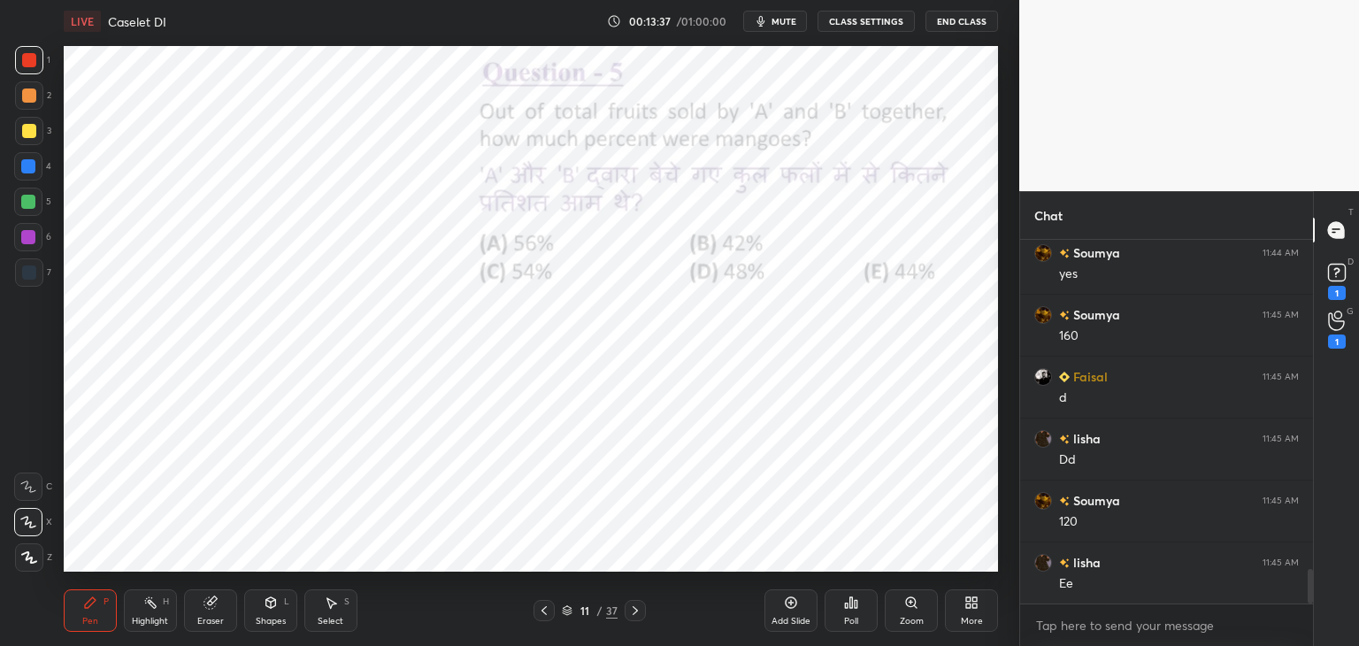
click at [543, 613] on icon at bounding box center [544, 610] width 5 height 9
click at [625, 604] on div at bounding box center [635, 610] width 21 height 21
click at [551, 611] on div at bounding box center [544, 610] width 21 height 21
click at [549, 613] on icon at bounding box center [544, 611] width 14 height 14
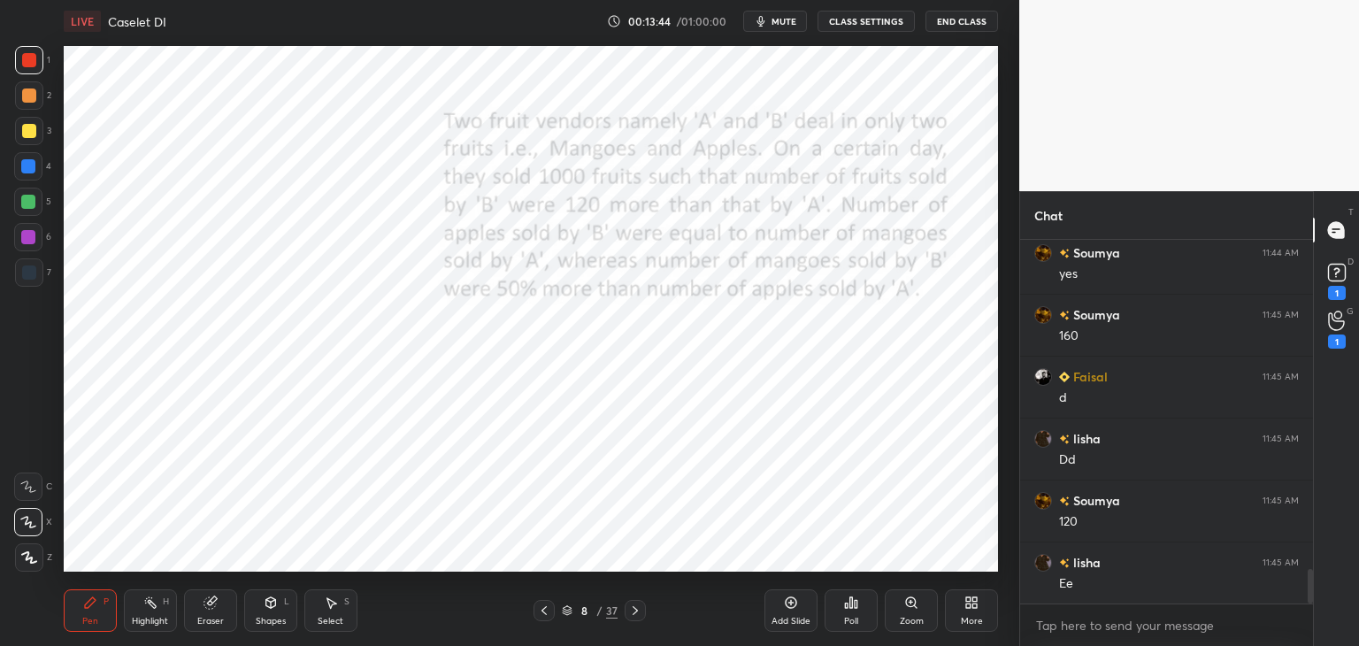
click at [633, 615] on icon at bounding box center [635, 610] width 5 height 9
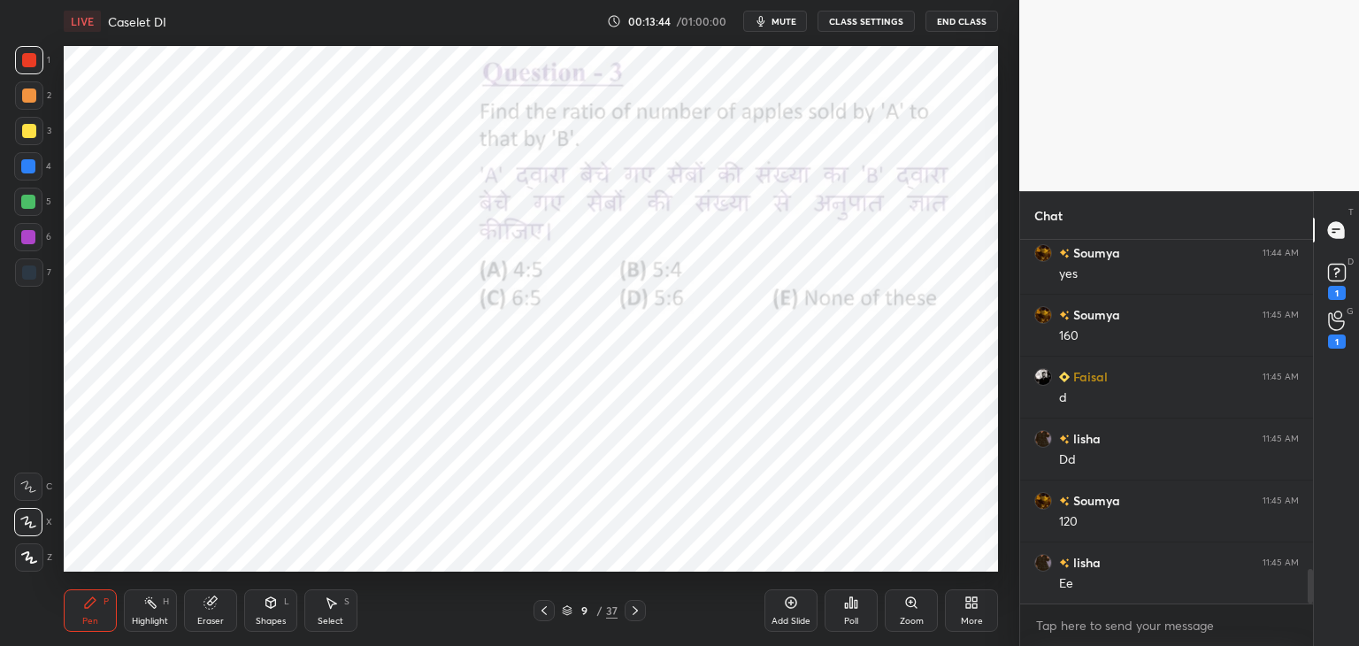
click at [639, 612] on icon at bounding box center [635, 611] width 14 height 14
click at [641, 611] on icon at bounding box center [635, 611] width 14 height 14
click at [644, 609] on div at bounding box center [635, 610] width 21 height 21
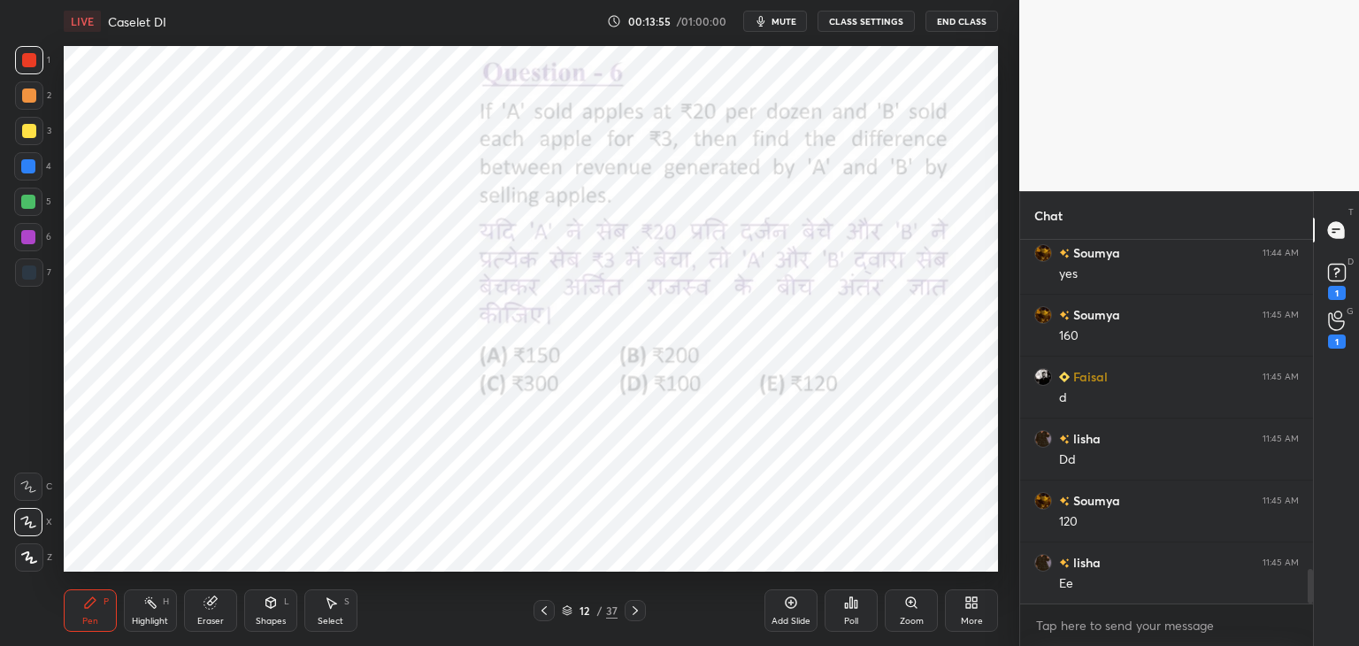
scroll to position [3519, 0]
click at [219, 610] on div "Eraser" at bounding box center [210, 610] width 53 height 42
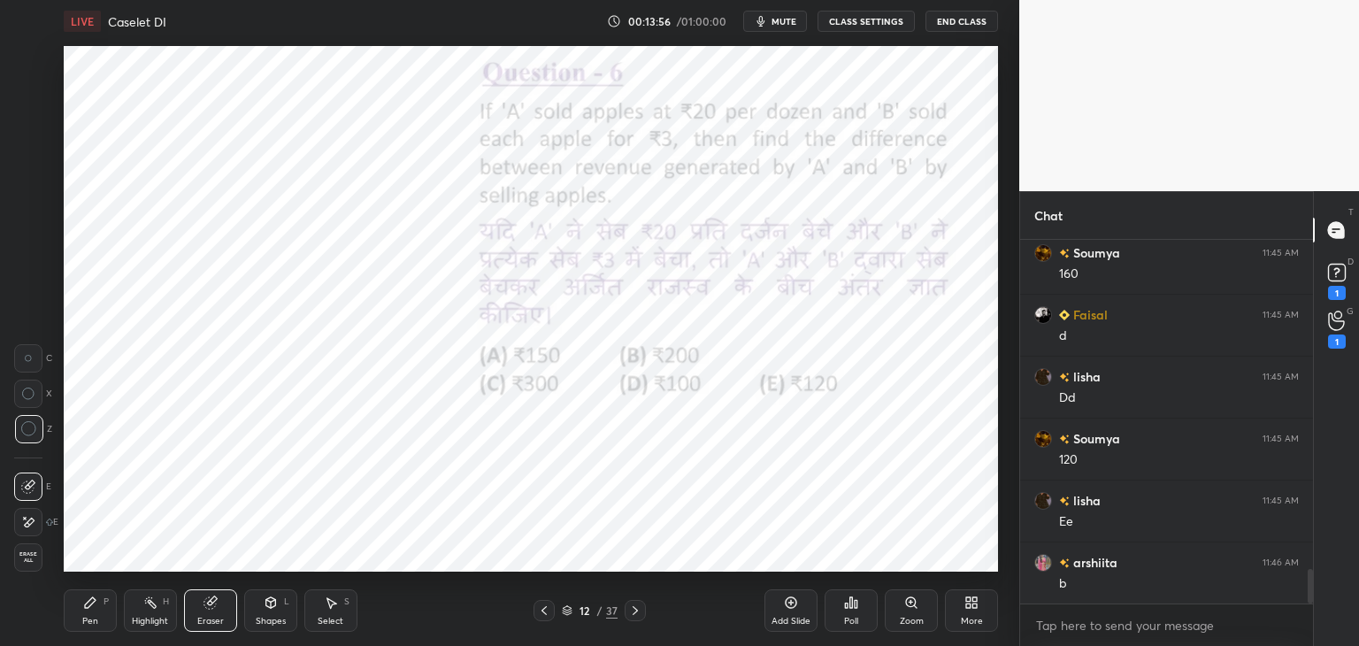
scroll to position [3561, 0]
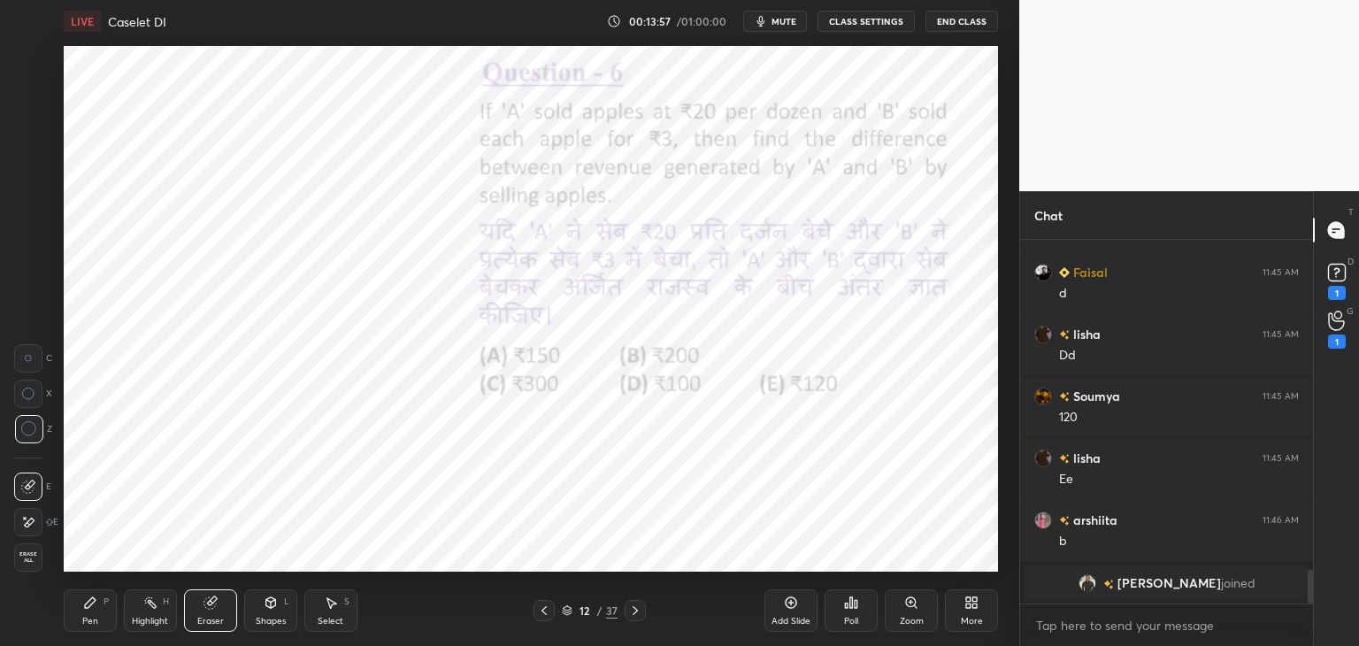
click at [96, 606] on icon at bounding box center [90, 603] width 14 height 14
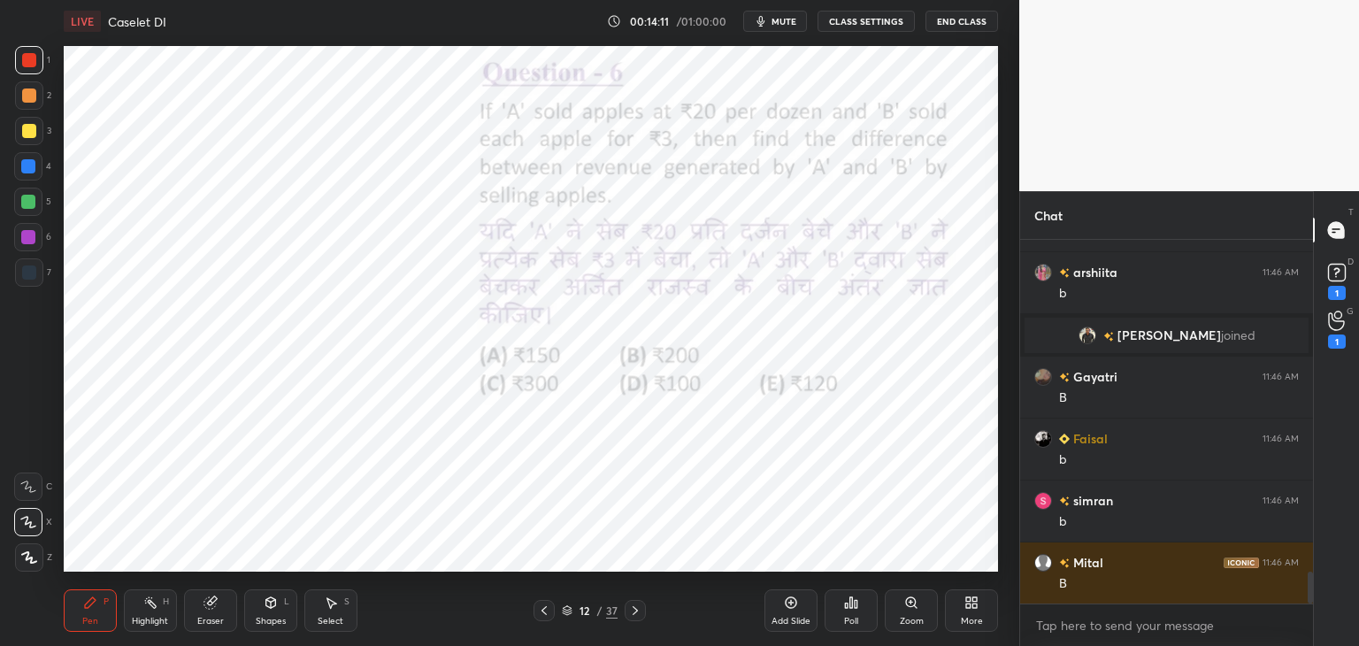
scroll to position [3816, 0]
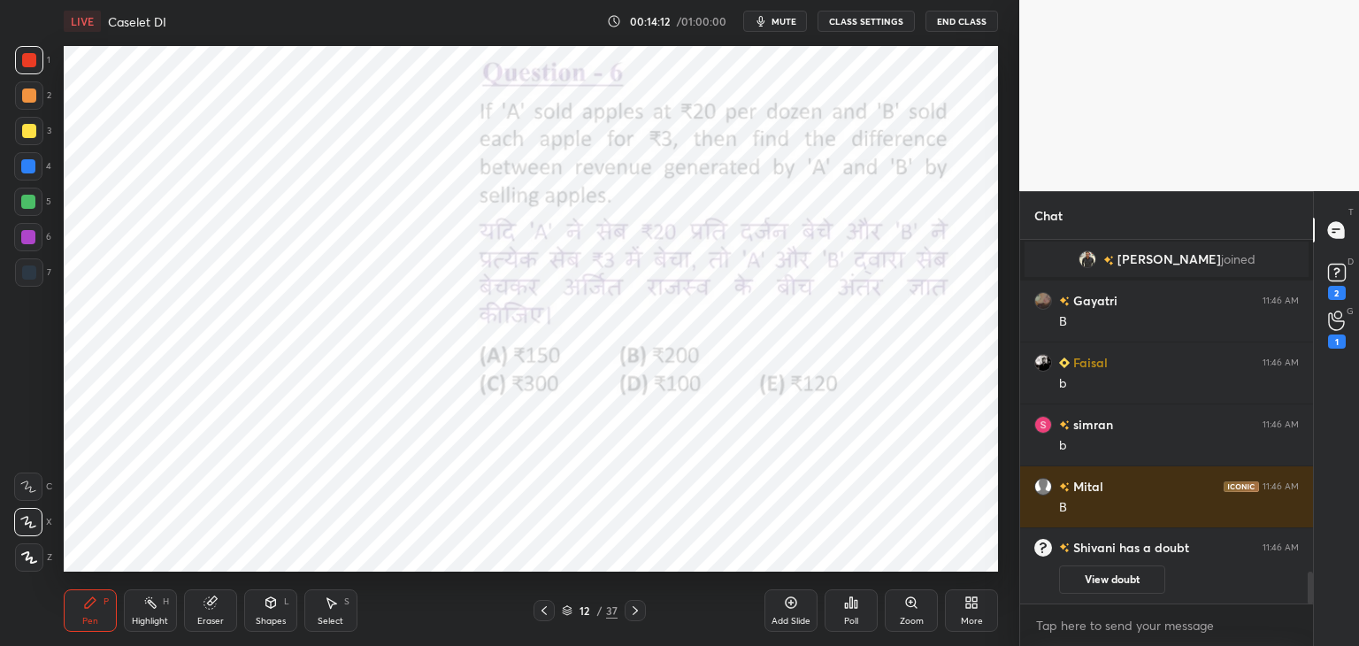
click at [635, 605] on icon at bounding box center [635, 611] width 14 height 14
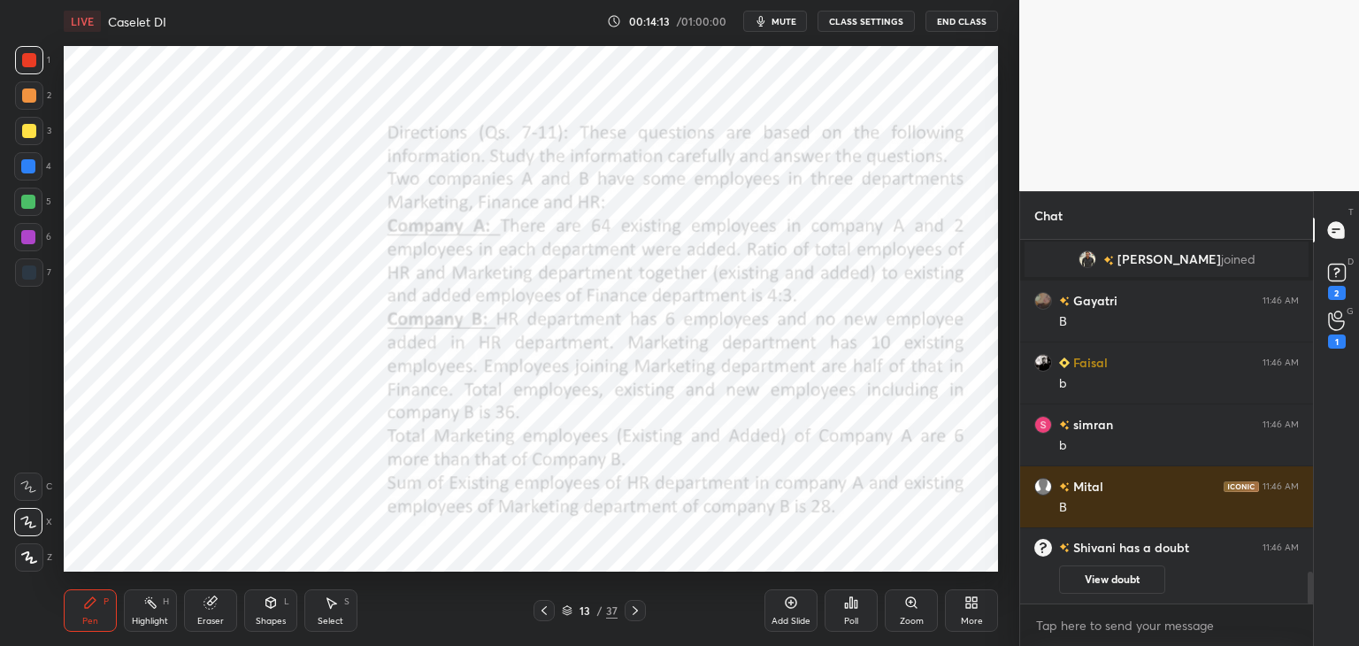
click at [542, 613] on icon at bounding box center [544, 611] width 14 height 14
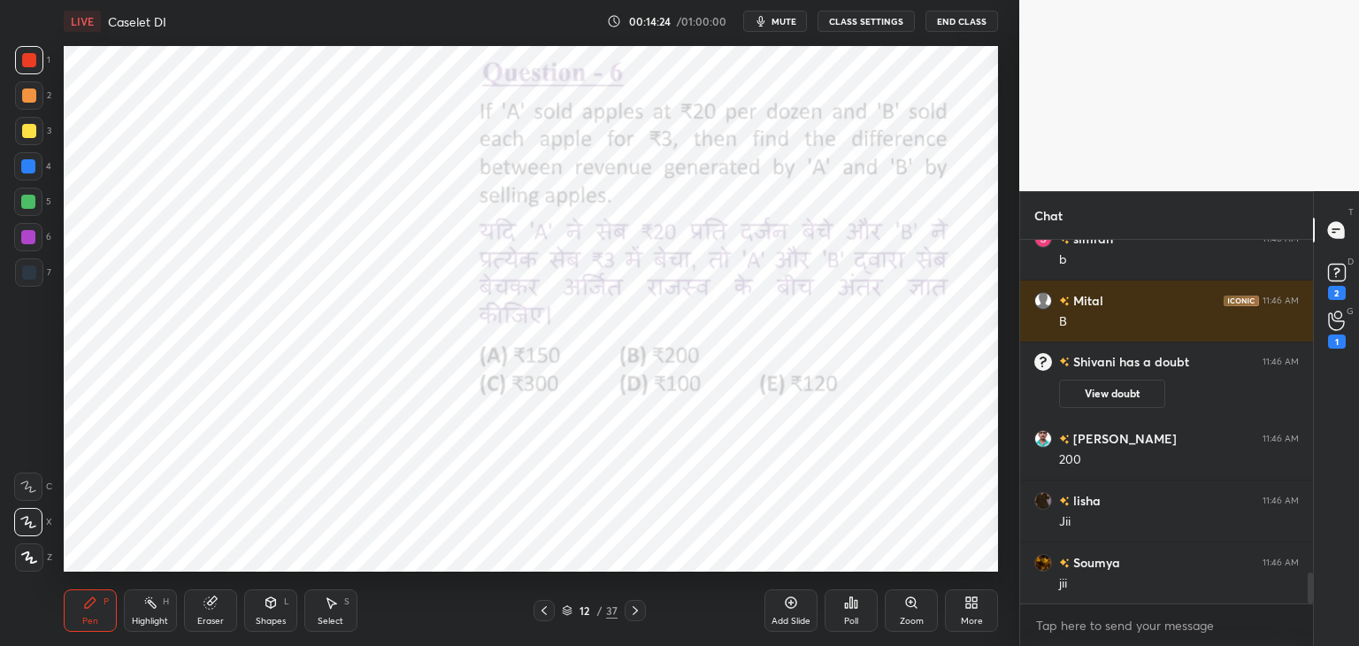
scroll to position [3926, 0]
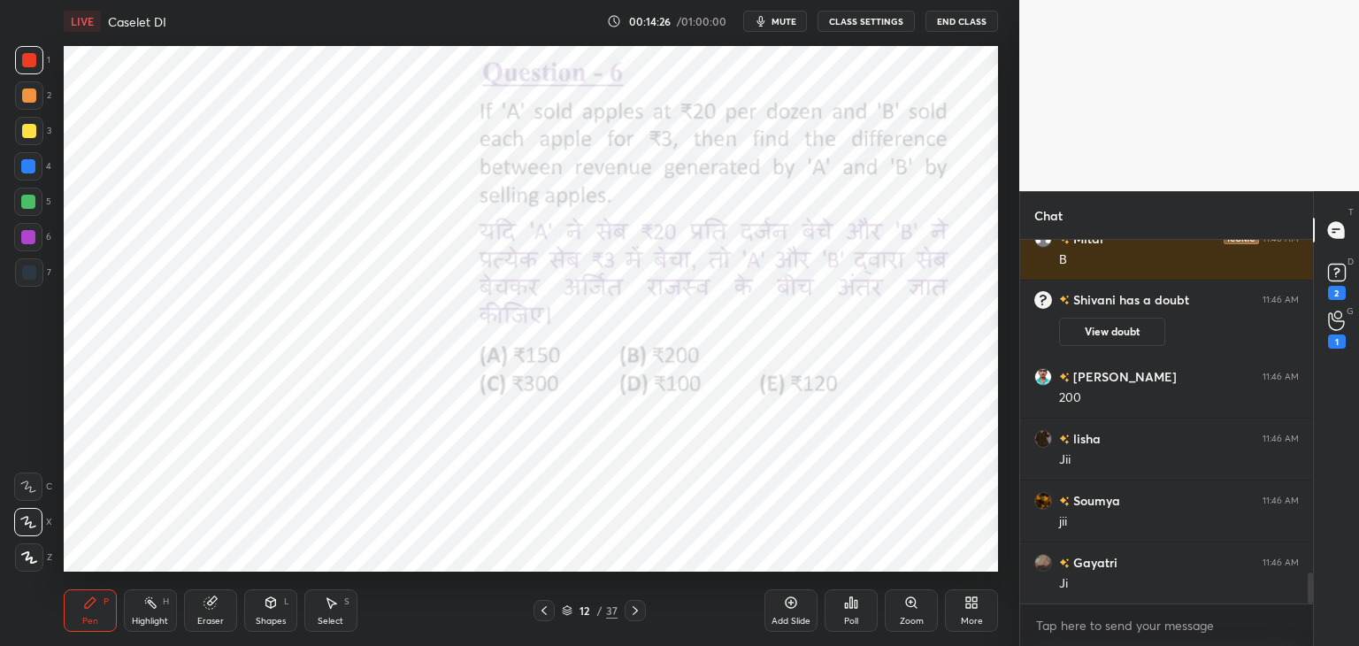
click at [632, 613] on icon at bounding box center [635, 611] width 14 height 14
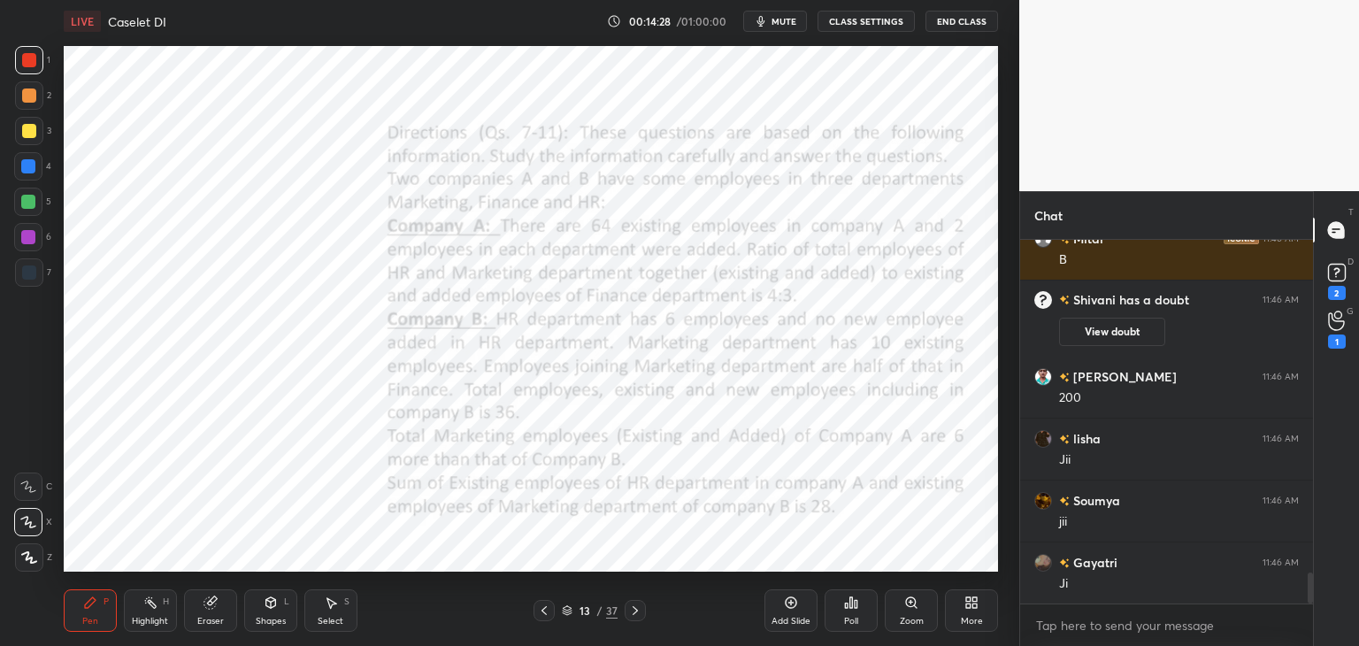
scroll to position [3988, 0]
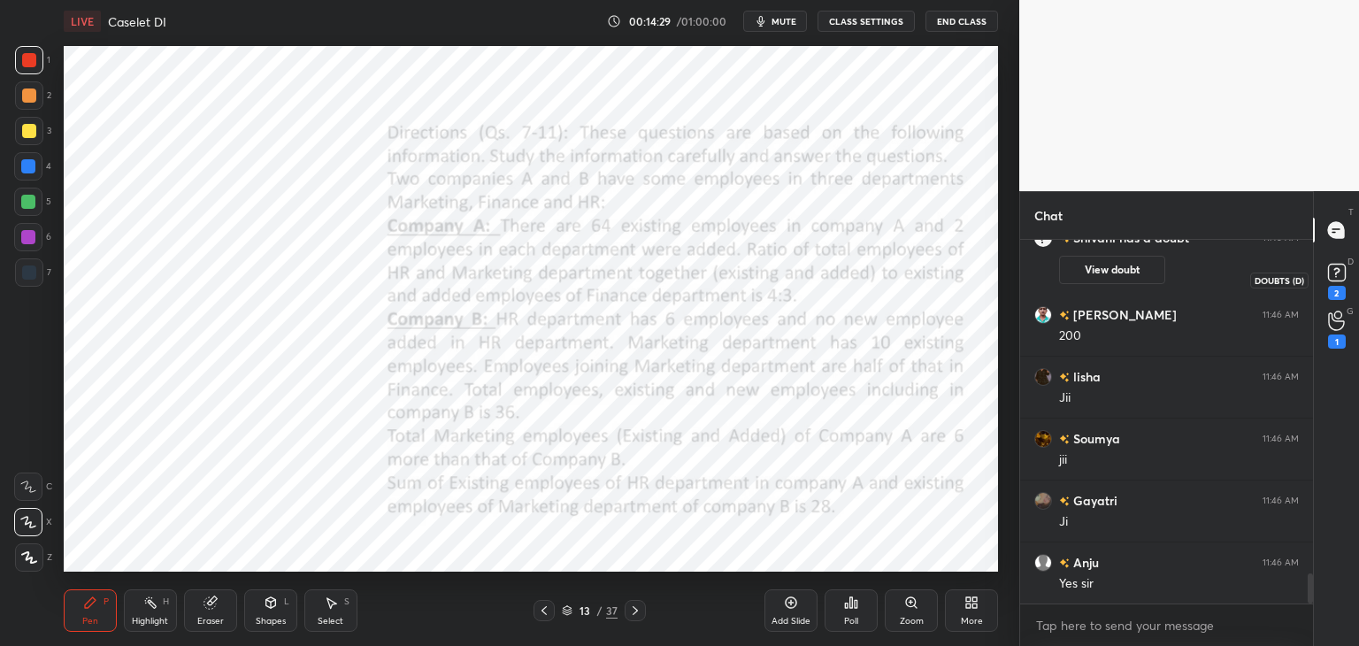
click at [1337, 265] on rect at bounding box center [1336, 273] width 17 height 17
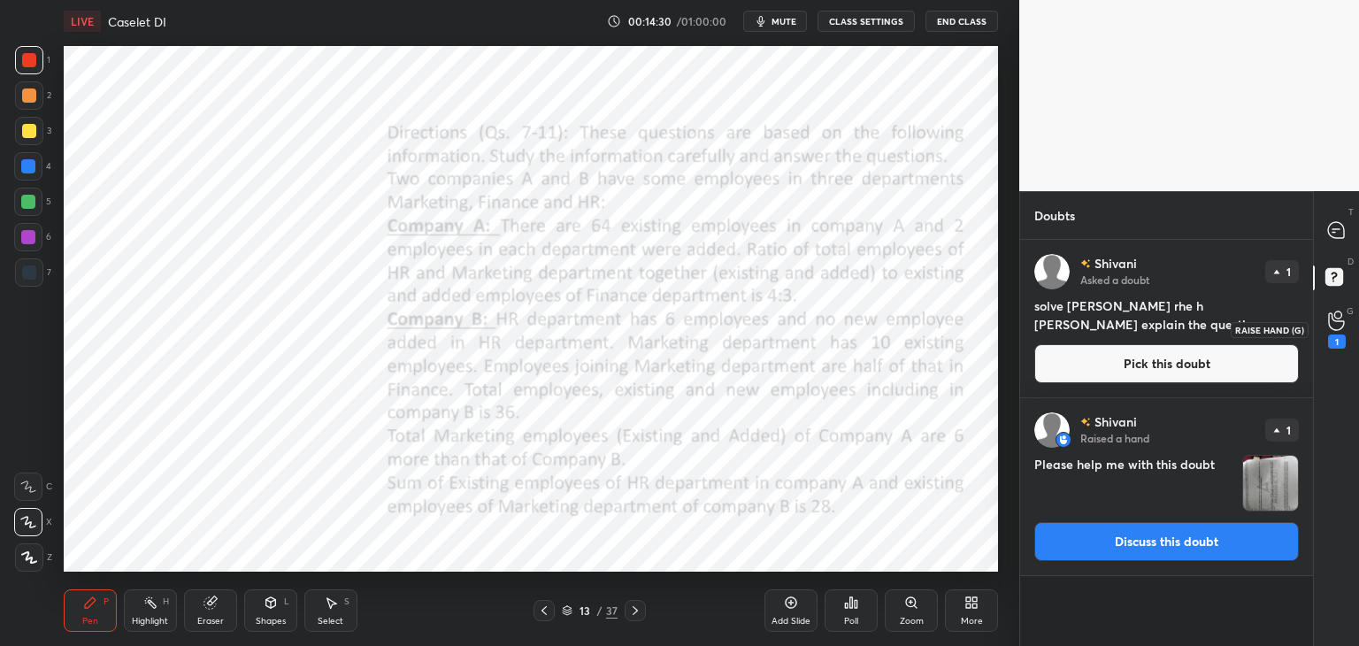
click at [1334, 319] on icon at bounding box center [1336, 321] width 17 height 20
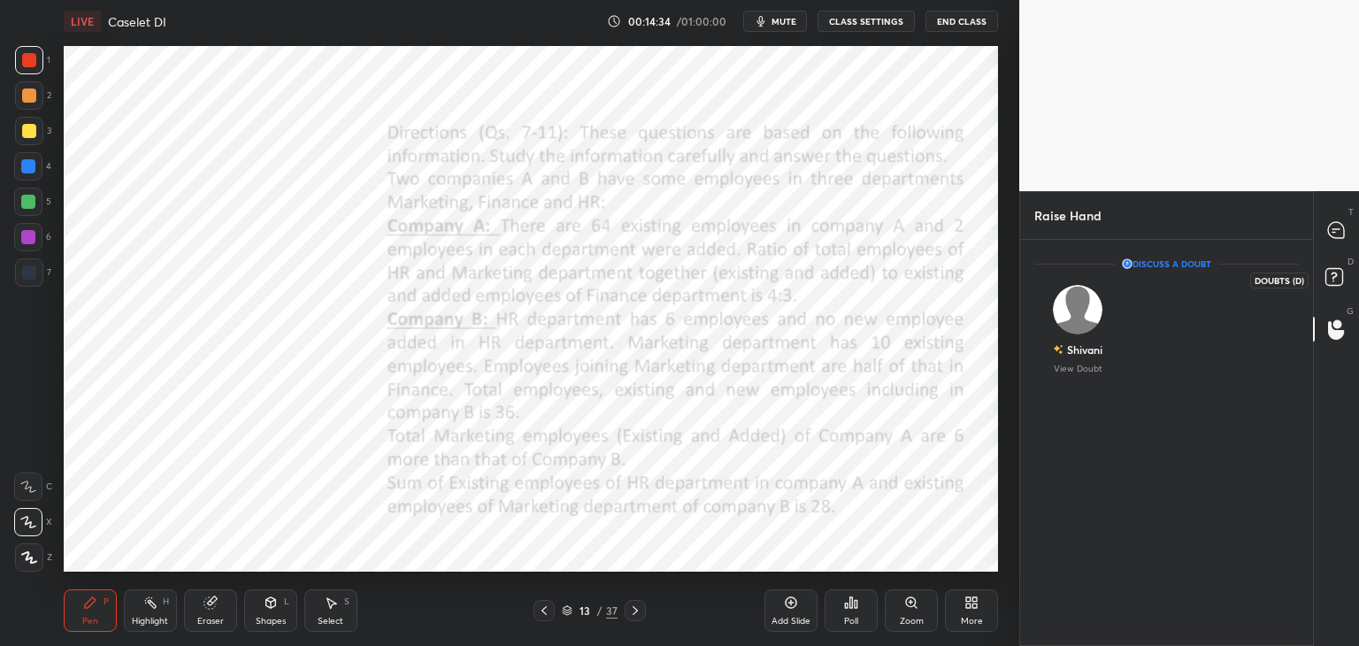
click at [1340, 270] on rect at bounding box center [1334, 277] width 17 height 17
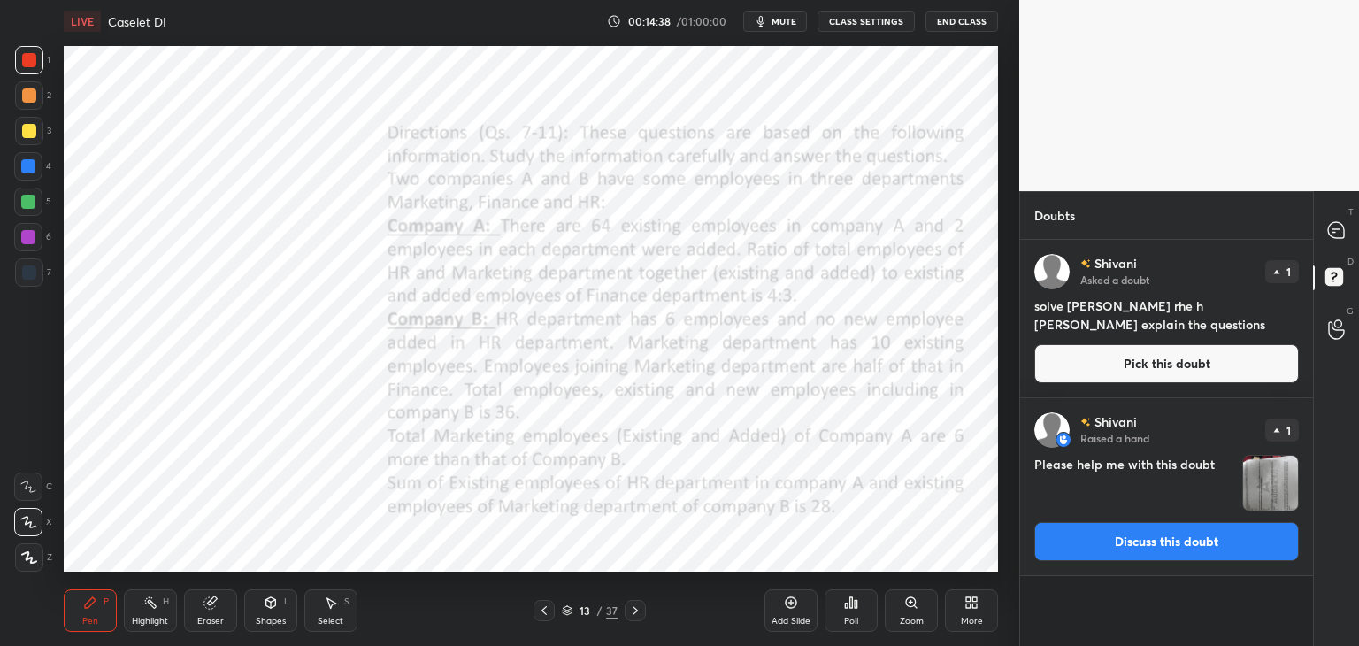
click at [1243, 471] on img "grid" at bounding box center [1270, 483] width 55 height 55
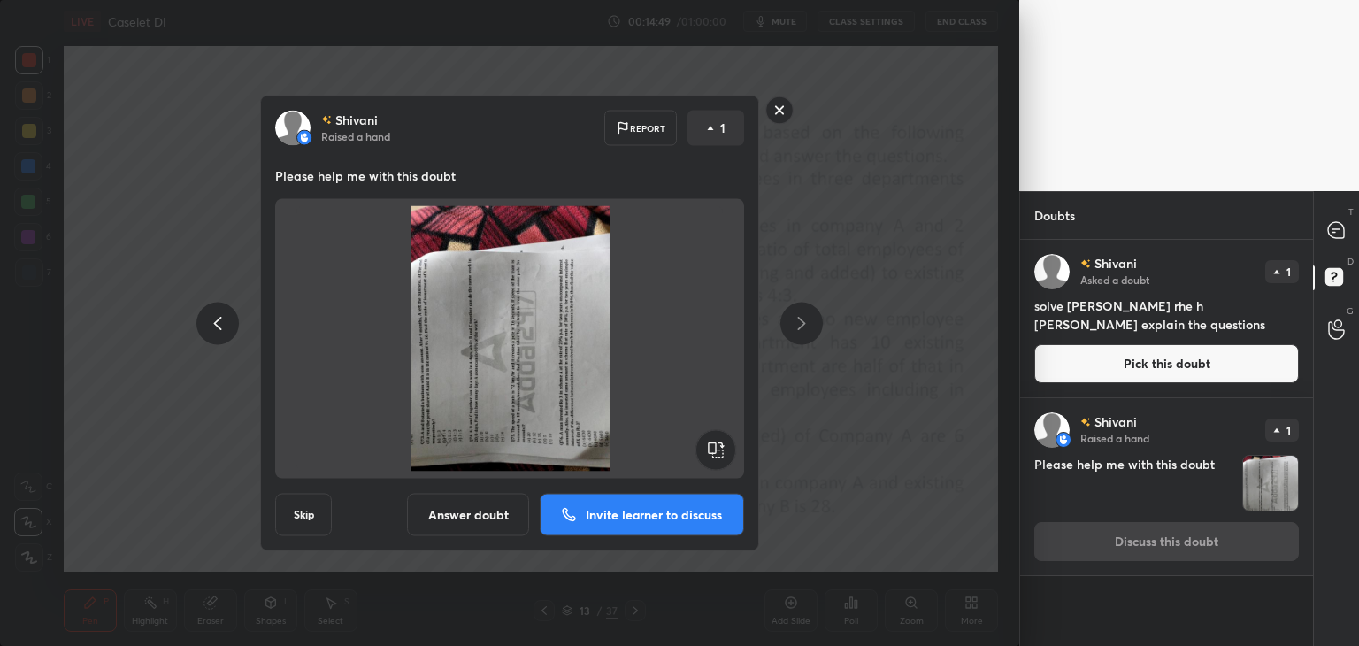
click at [781, 119] on rect at bounding box center [779, 109] width 27 height 27
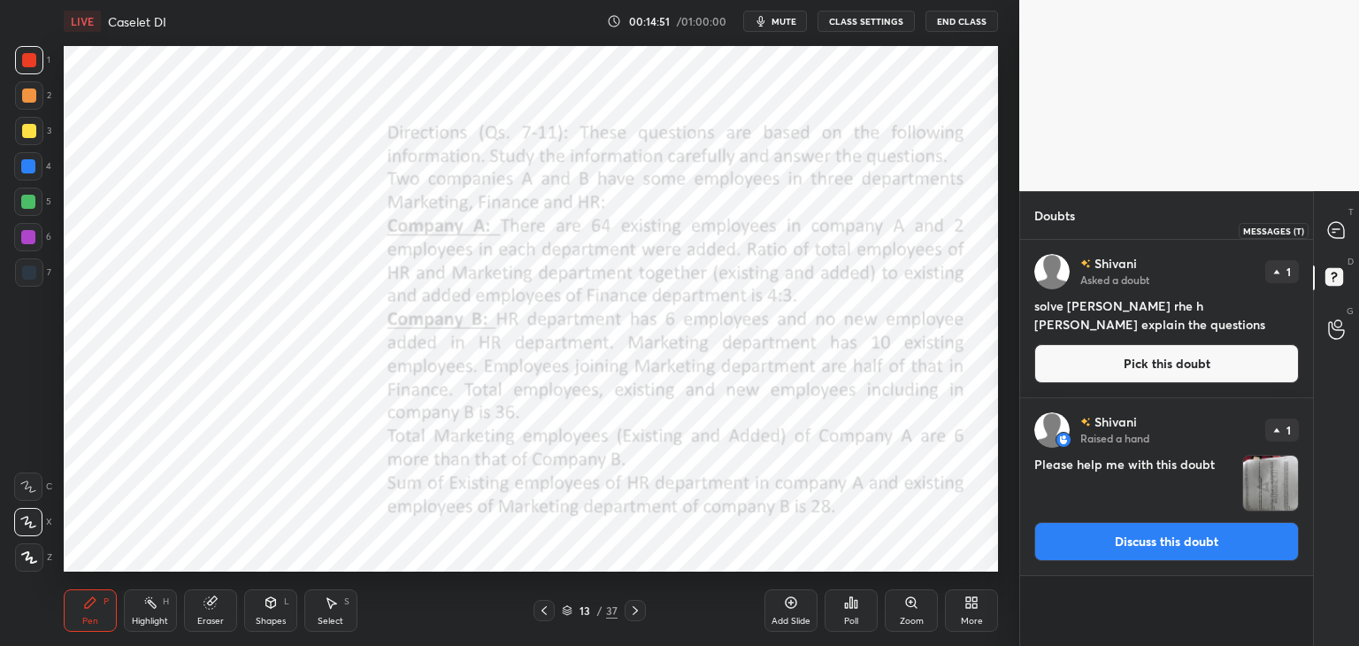
click at [1340, 241] on div at bounding box center [1336, 230] width 35 height 32
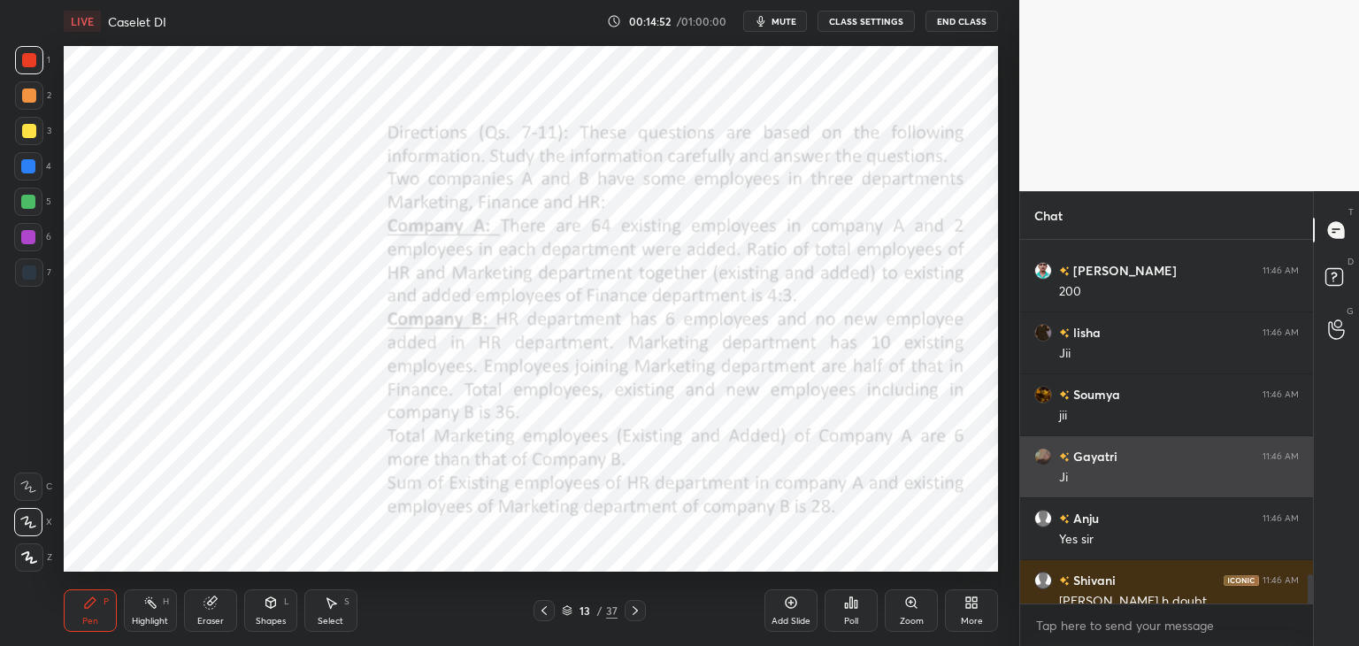
scroll to position [4340, 0]
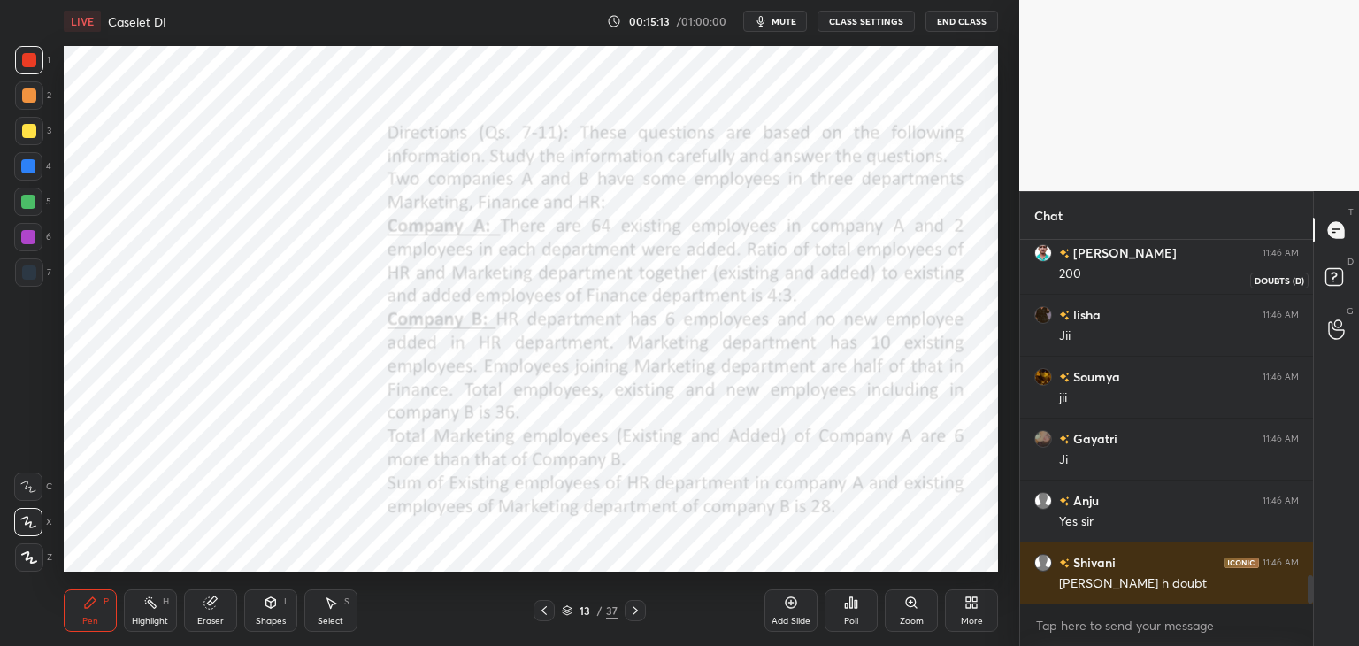
click at [1338, 271] on rect at bounding box center [1334, 277] width 17 height 17
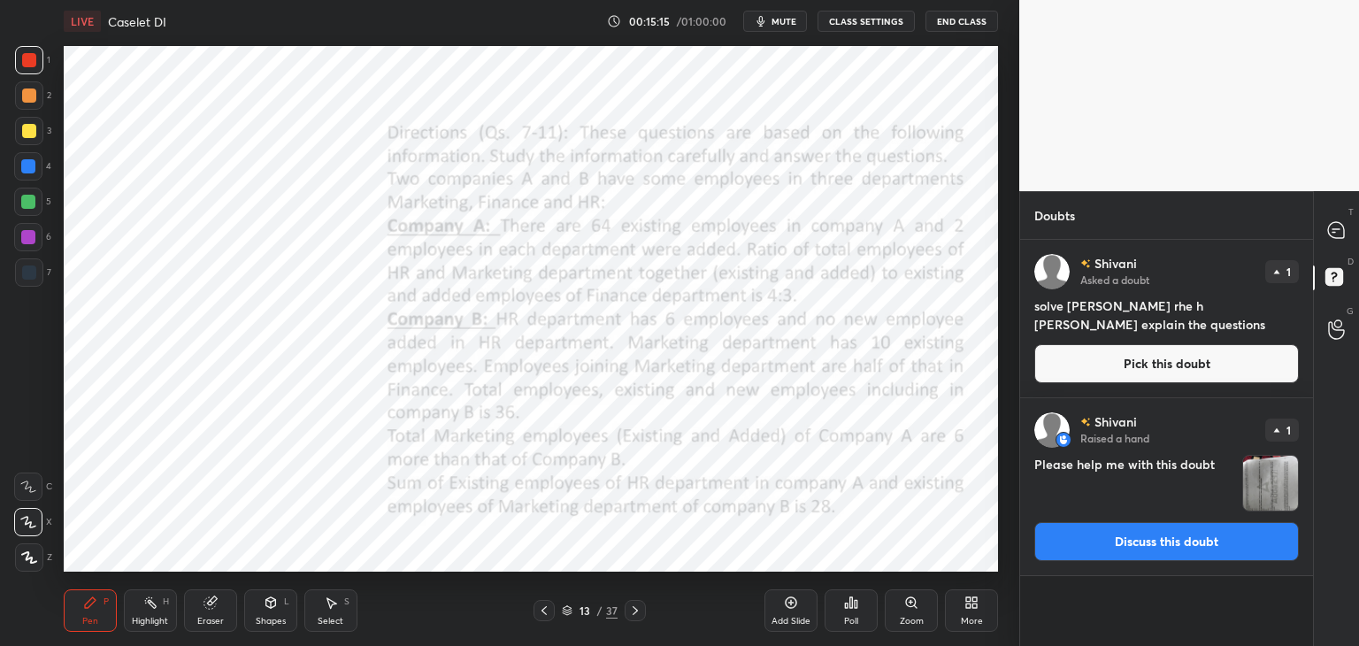
click at [1234, 458] on h4 "Please help me with this doubt" at bounding box center [1134, 483] width 201 height 57
click at [1196, 467] on h4 "Please help me with this doubt" at bounding box center [1134, 483] width 201 height 57
click at [1340, 320] on circle at bounding box center [1337, 323] width 7 height 7
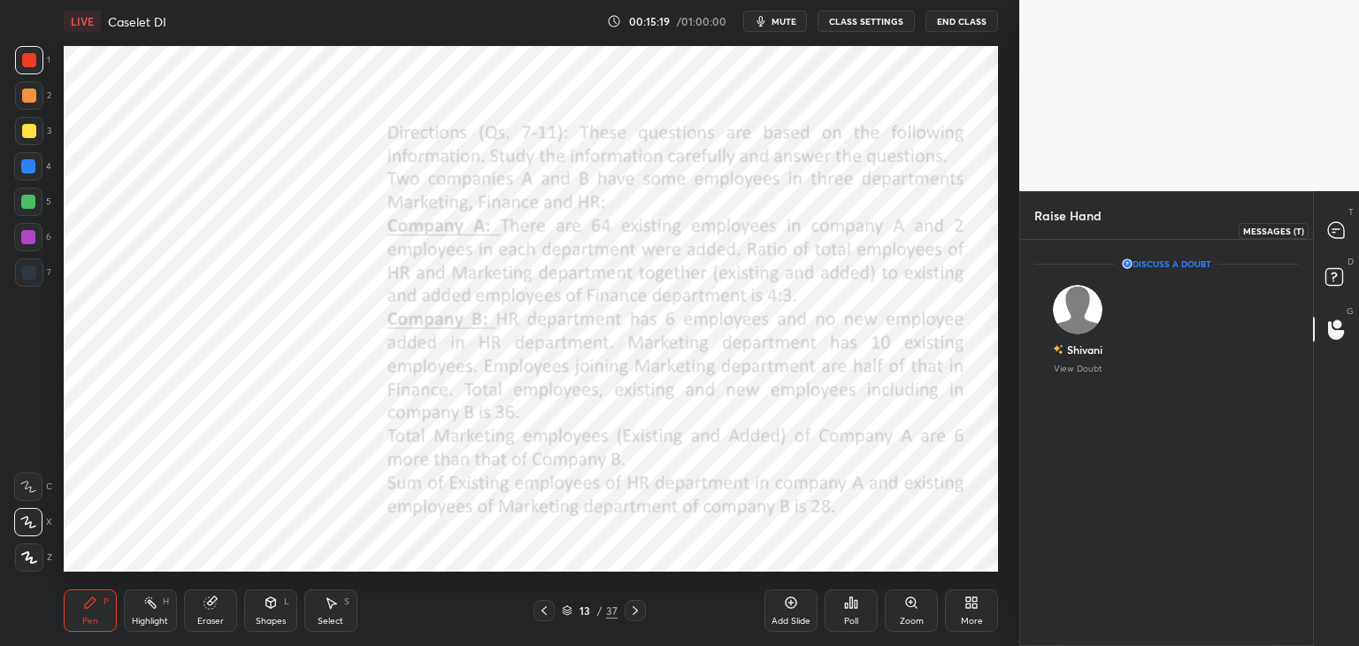
click at [1345, 221] on icon at bounding box center [1336, 230] width 19 height 19
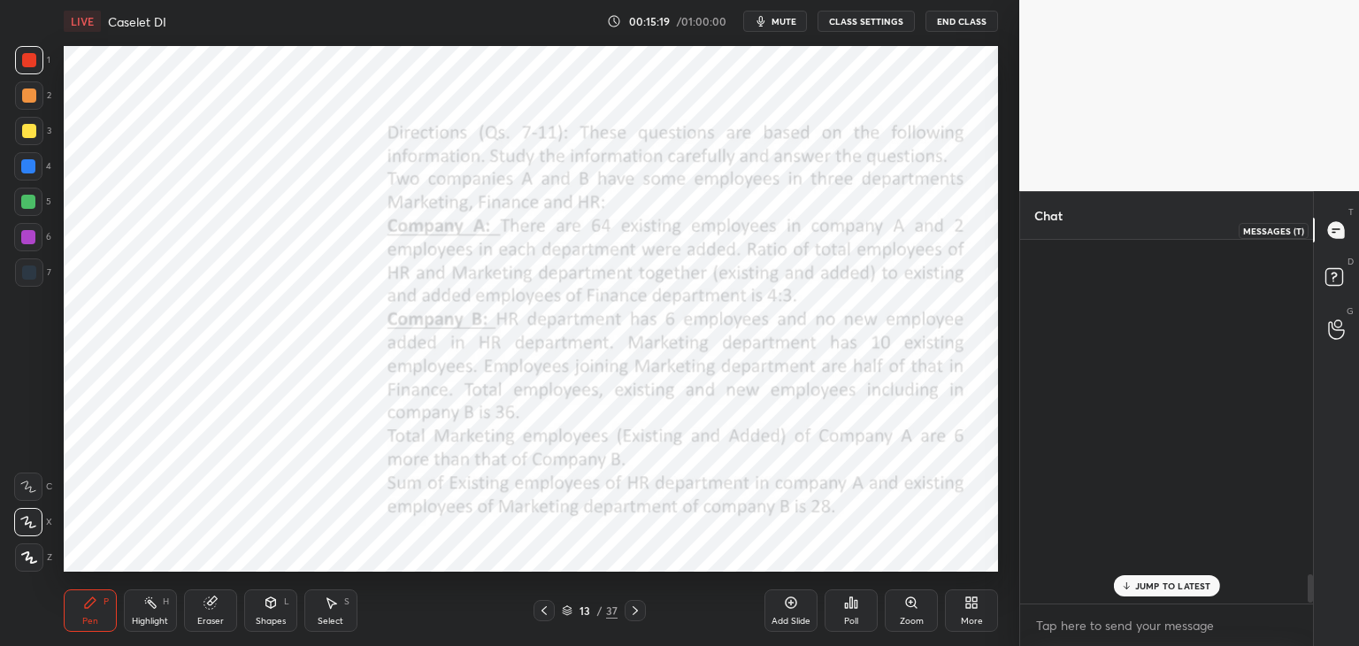
scroll to position [358, 288]
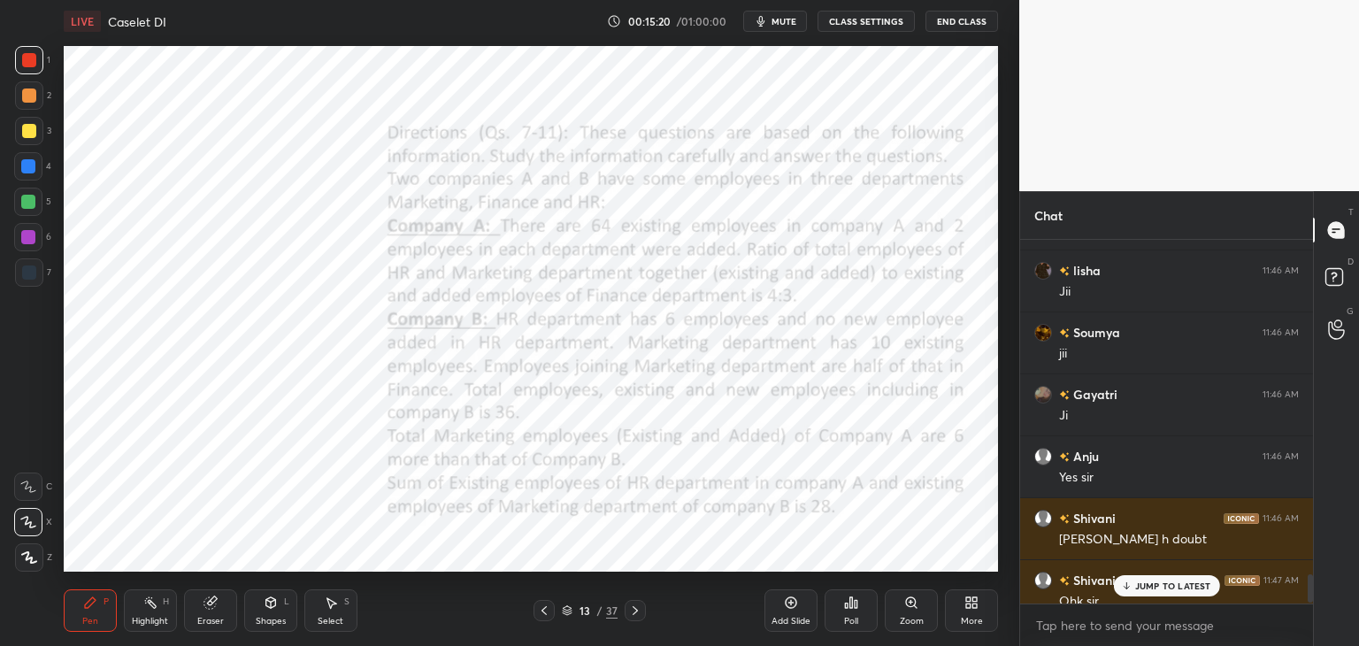
click at [1157, 580] on div "JUMP TO LATEST" at bounding box center [1166, 585] width 106 height 21
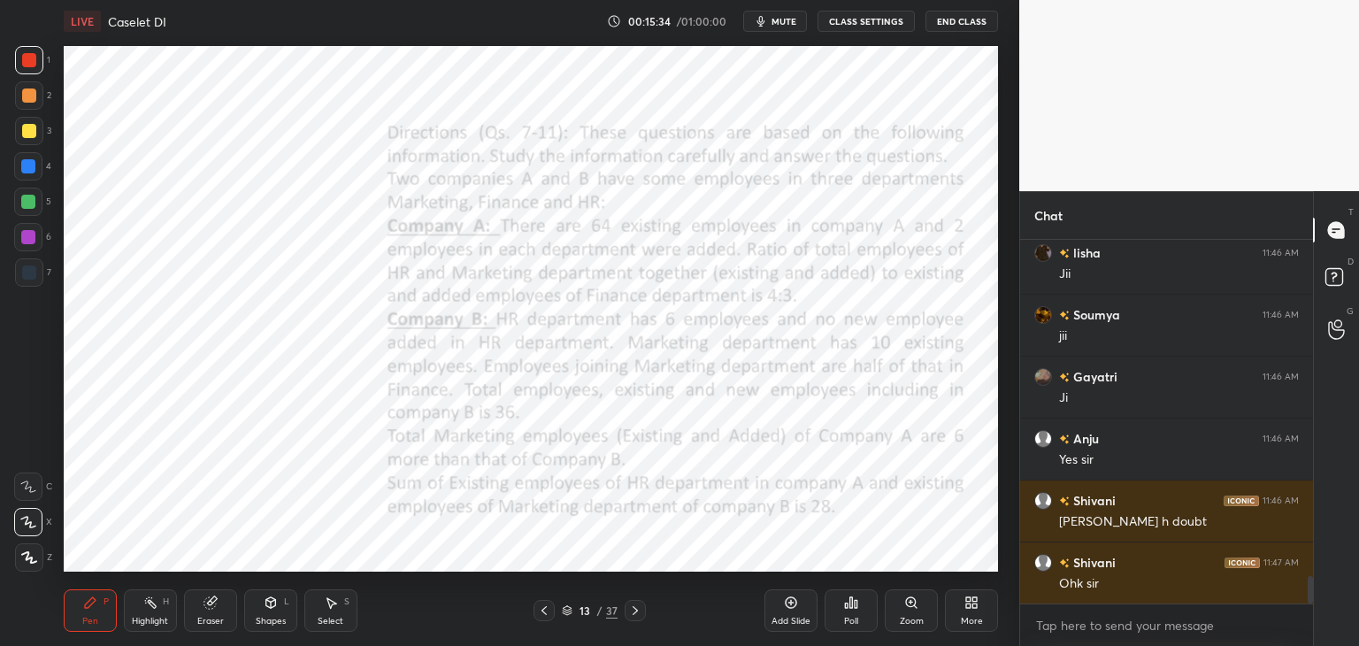
scroll to position [4464, 0]
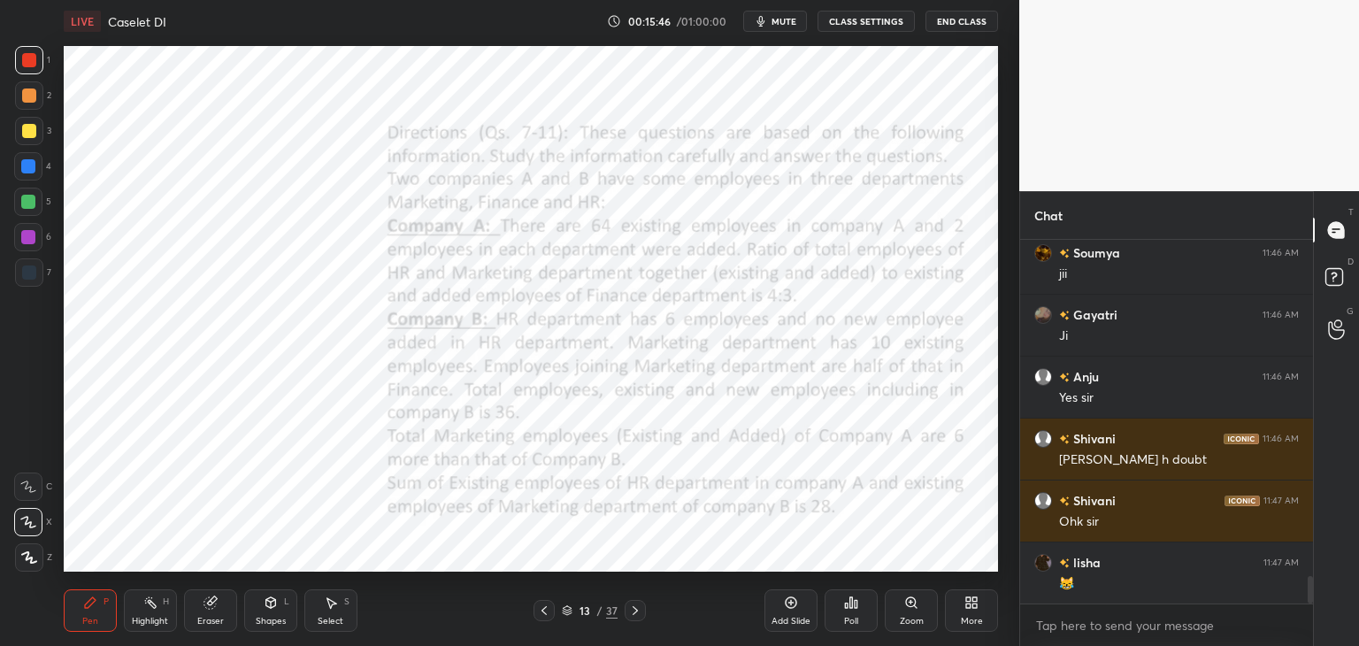
click at [643, 615] on div at bounding box center [635, 610] width 21 height 21
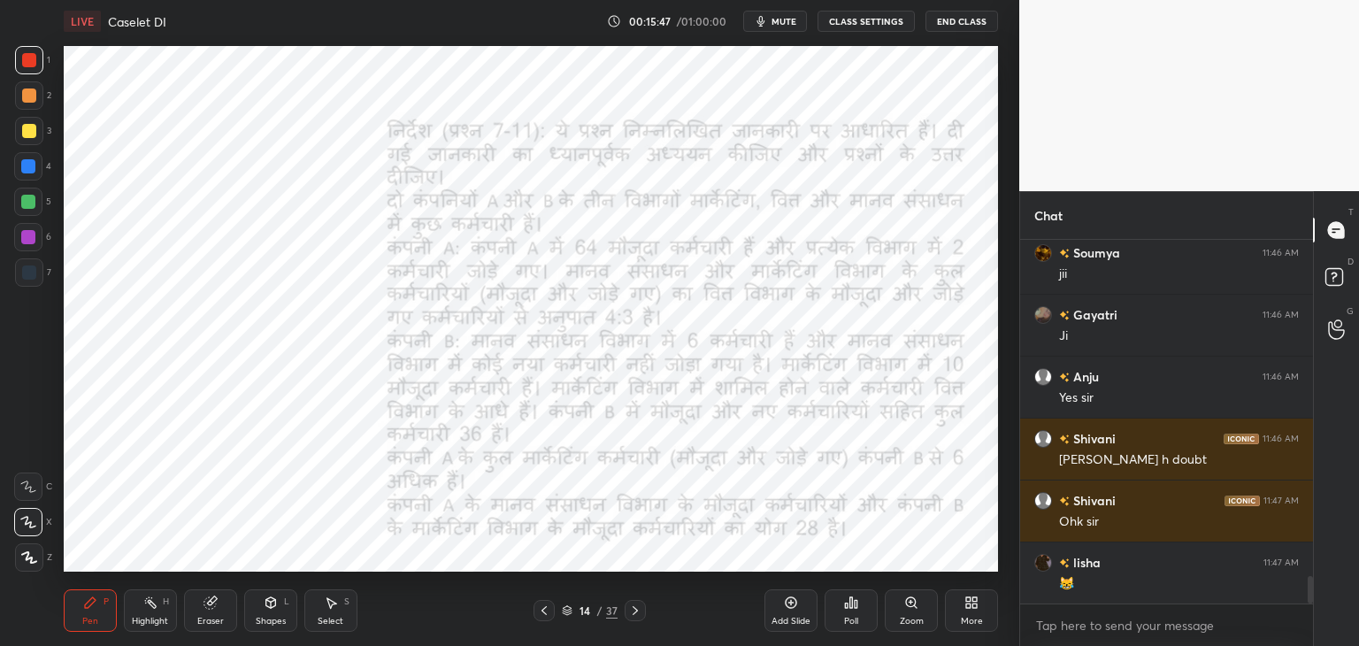
click at [637, 624] on div "Pen P Highlight H Eraser Shapes L Select S 14 / 37 Add Slide Poll Zoom More" at bounding box center [531, 610] width 934 height 71
click at [633, 613] on icon at bounding box center [635, 611] width 14 height 14
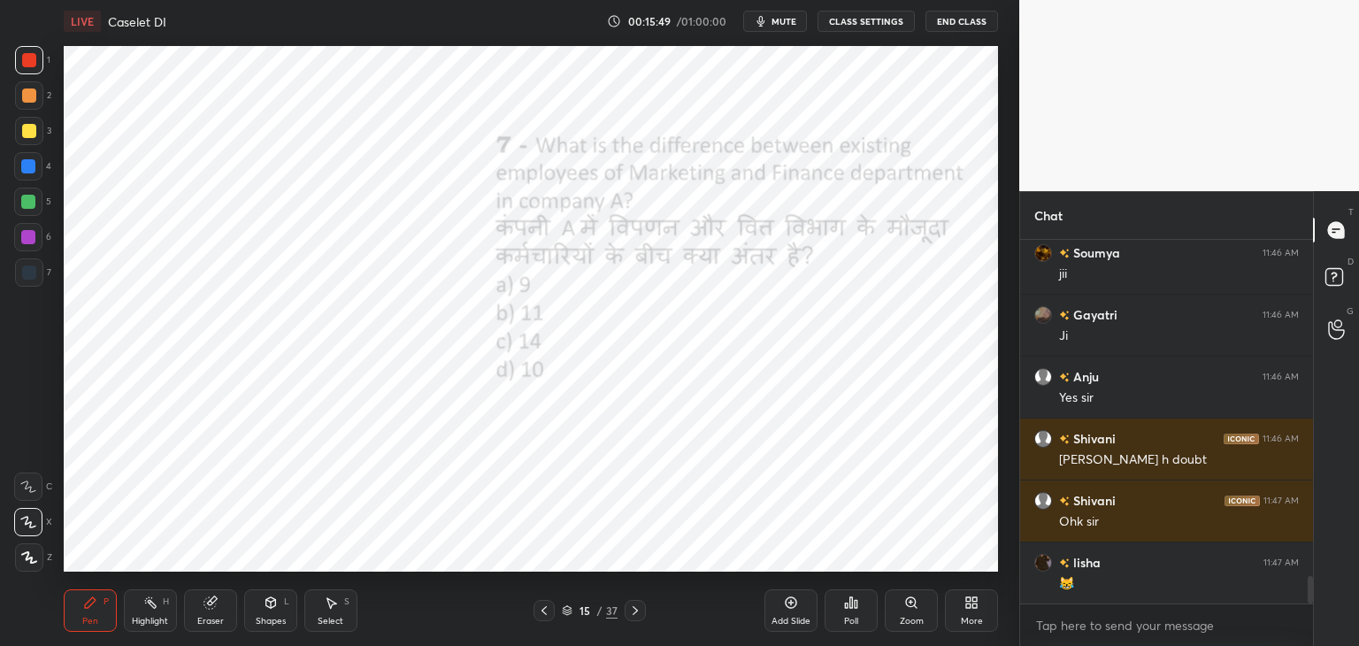
click at [545, 611] on icon at bounding box center [544, 611] width 14 height 14
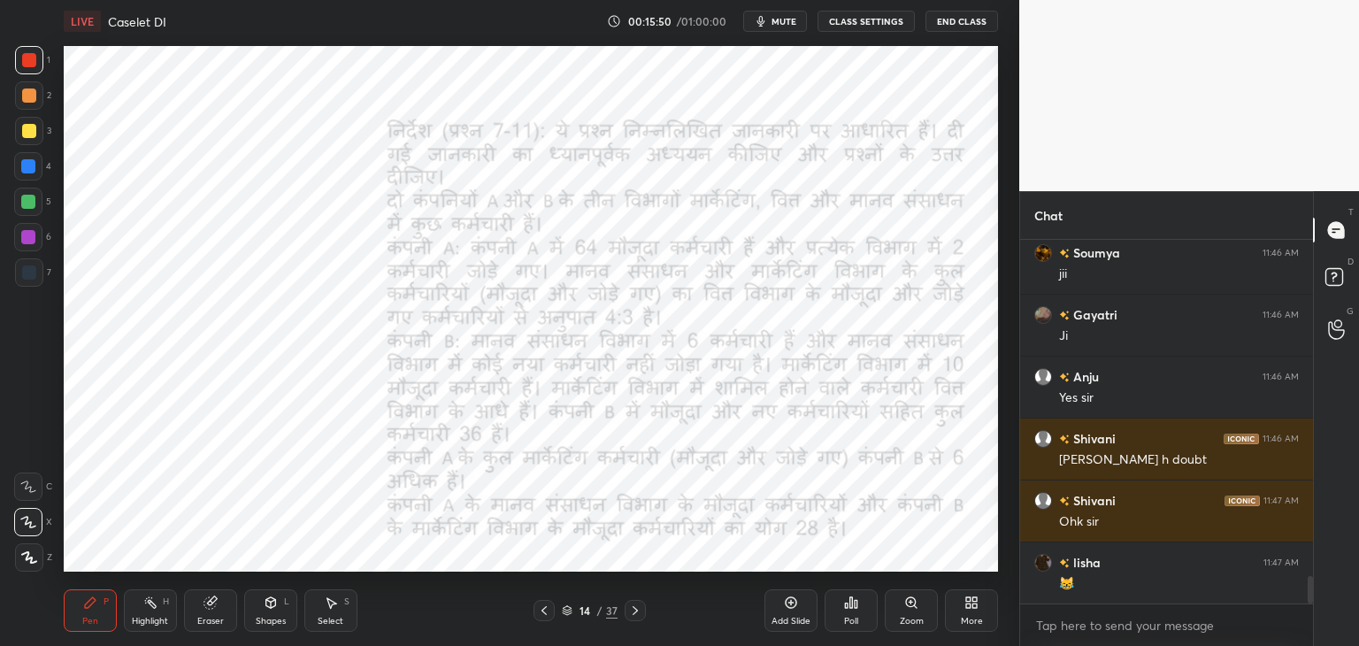
click at [547, 611] on icon at bounding box center [544, 611] width 14 height 14
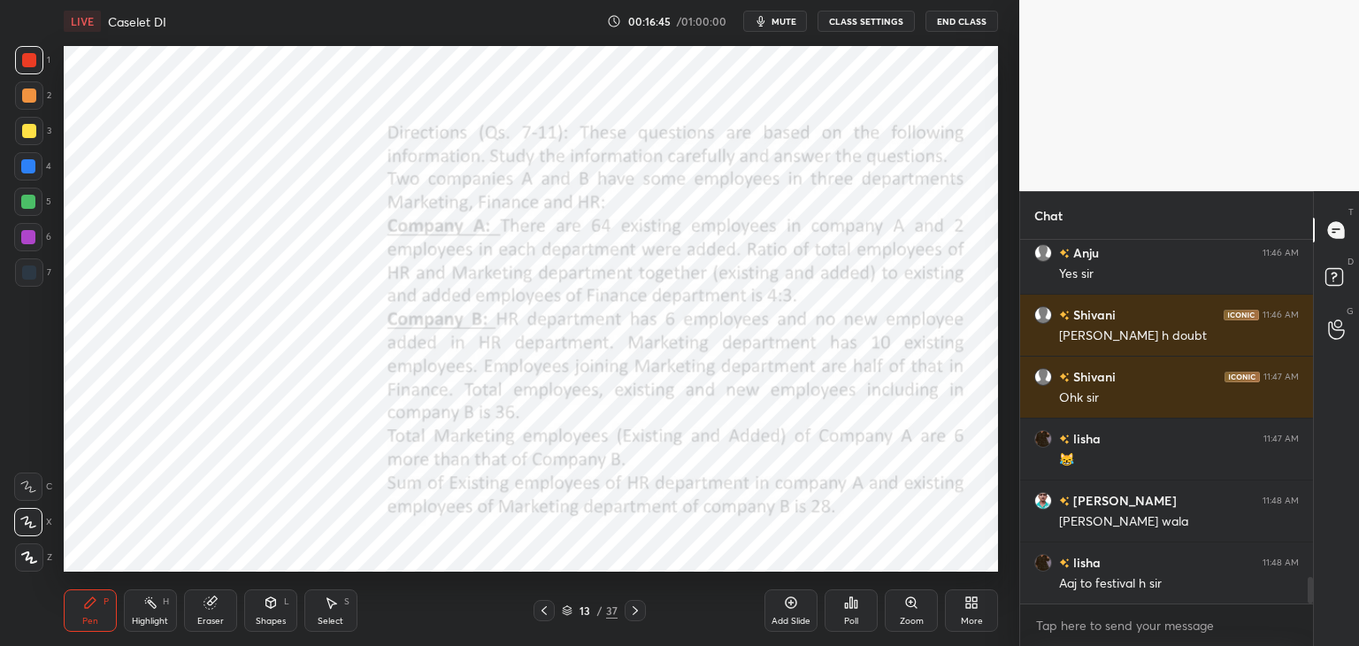
scroll to position [4649, 0]
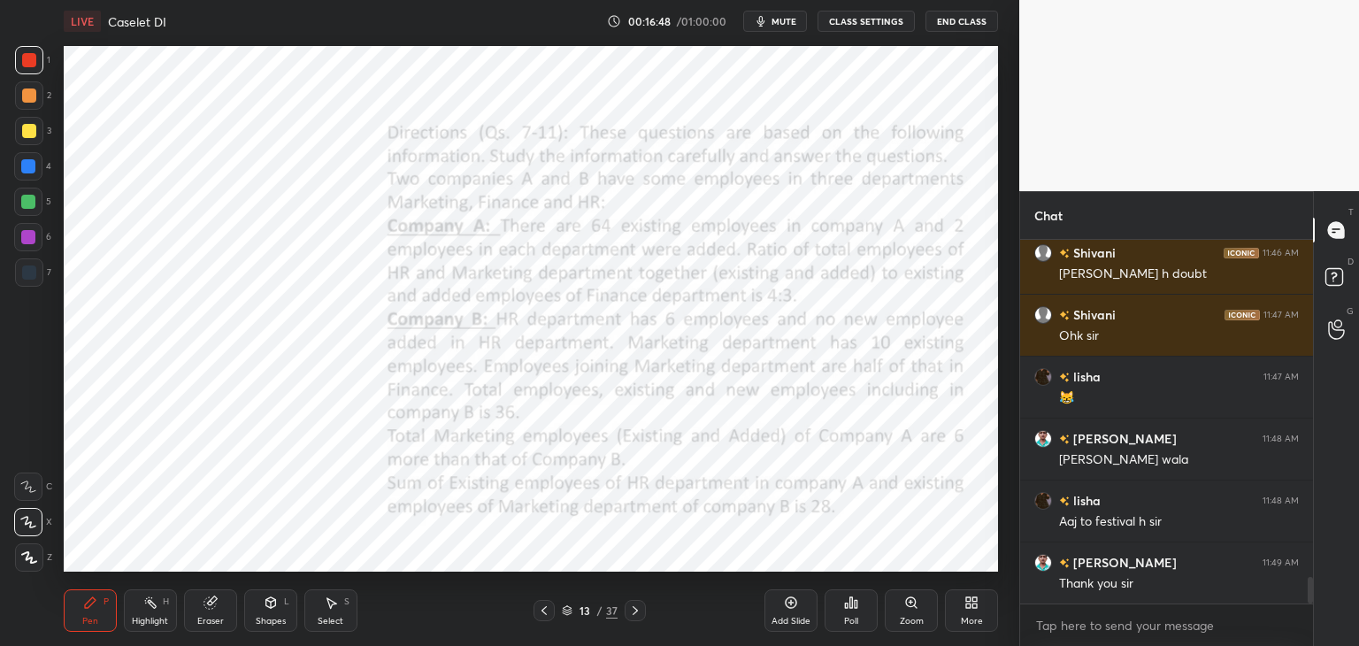
click at [207, 604] on icon at bounding box center [210, 603] width 12 height 12
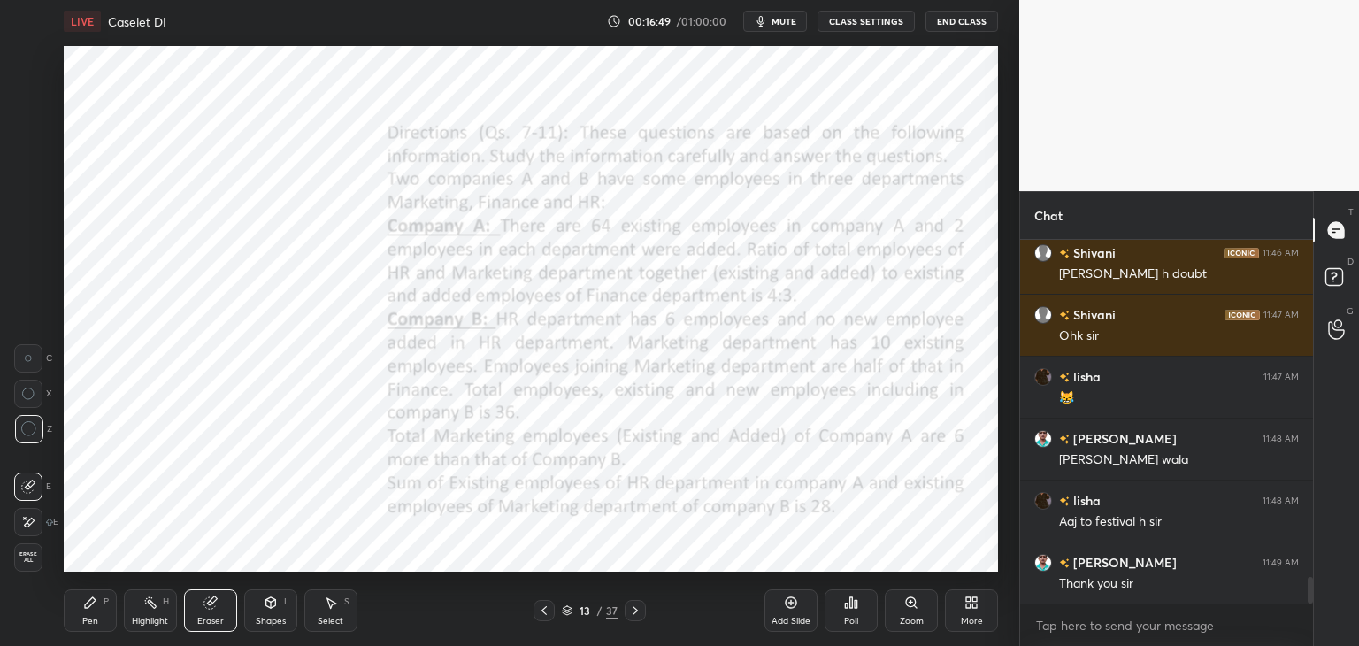
click at [34, 553] on span "Erase all" at bounding box center [28, 557] width 27 height 12
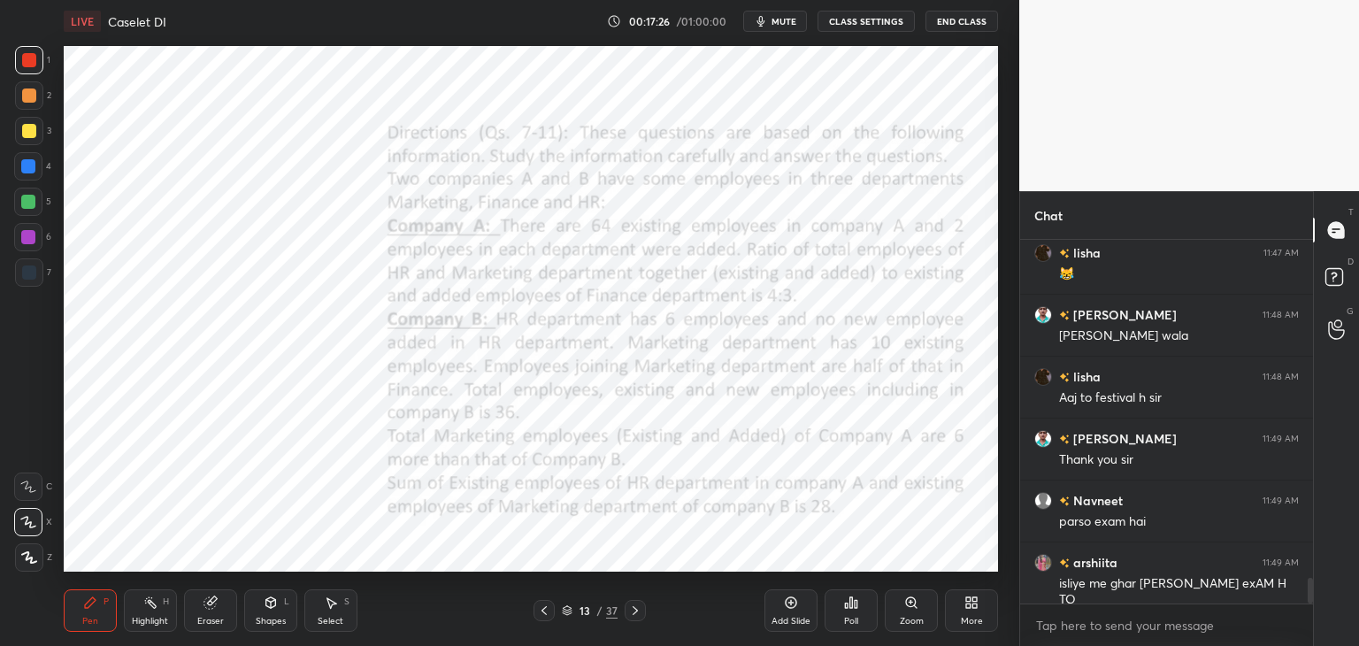
scroll to position [4835, 0]
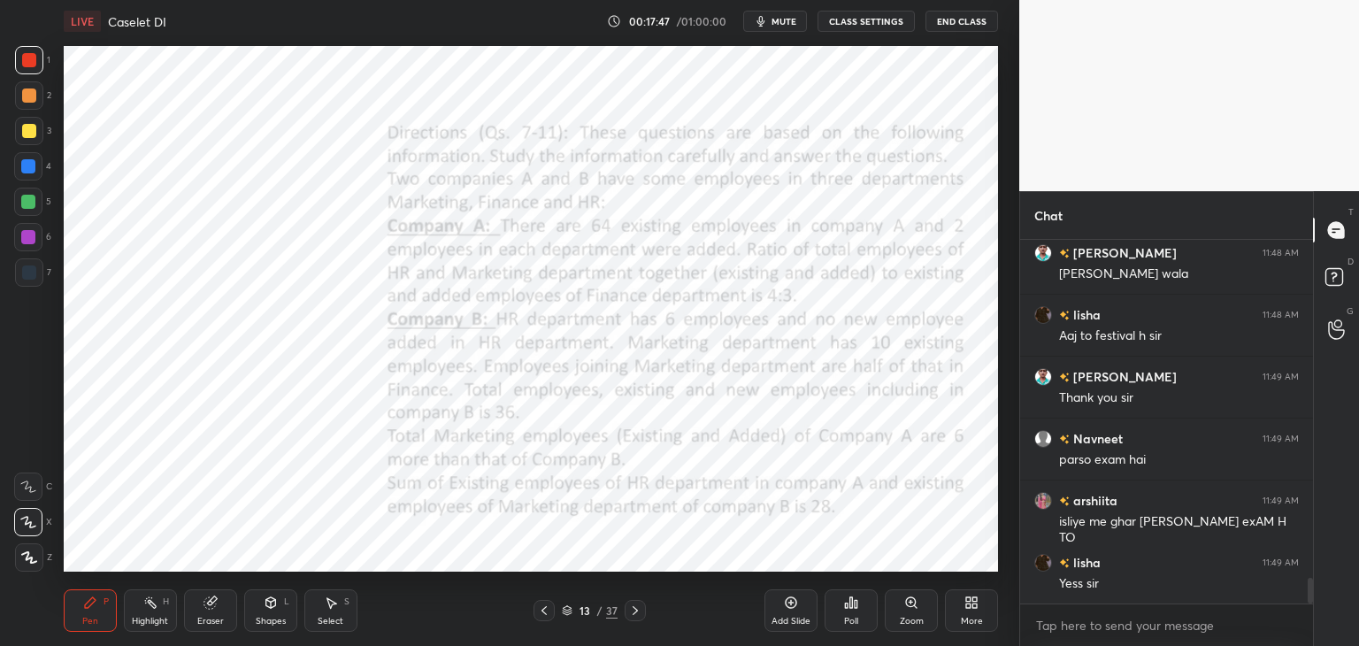
click at [214, 612] on div "Eraser" at bounding box center [210, 610] width 53 height 42
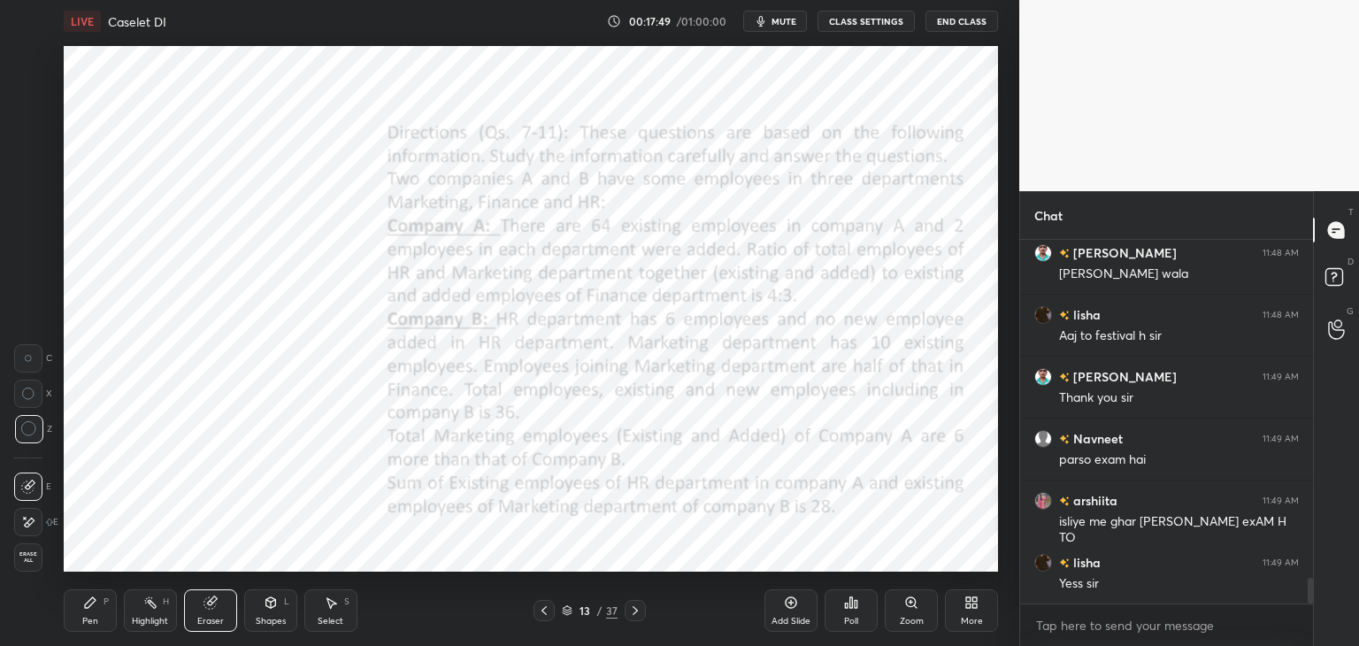
click at [88, 626] on div "Pen" at bounding box center [90, 621] width 16 height 9
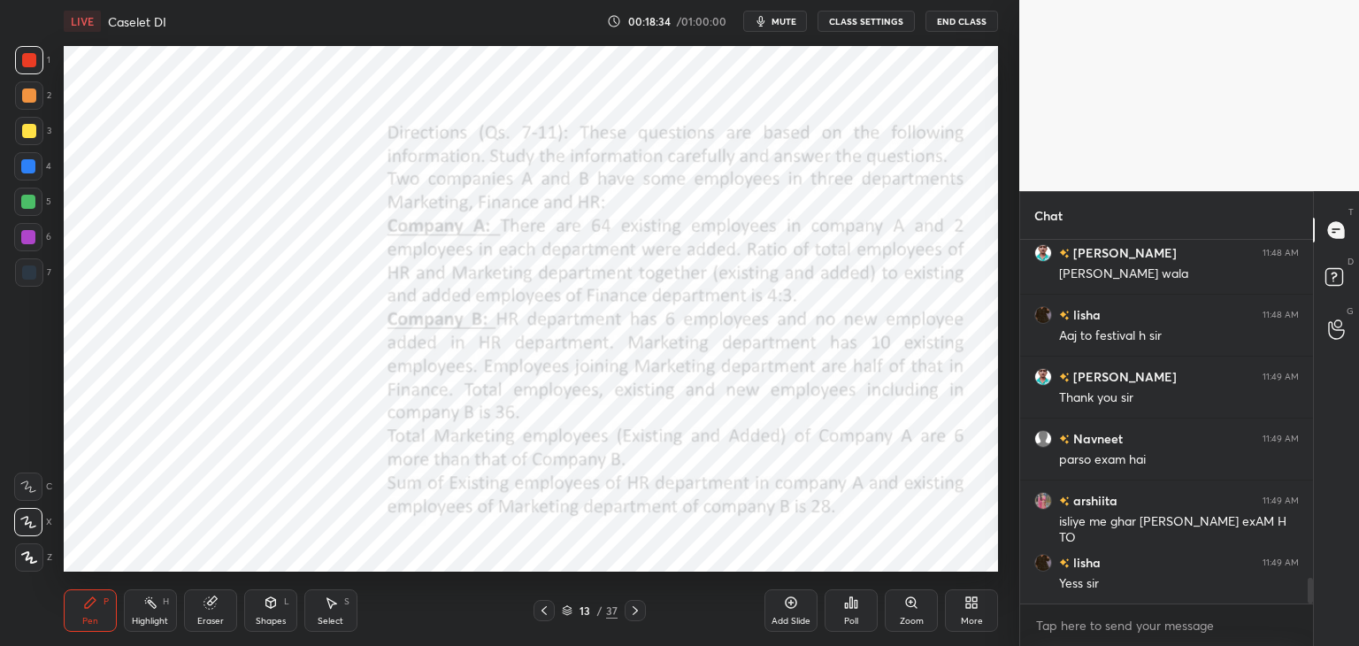
scroll to position [4878, 0]
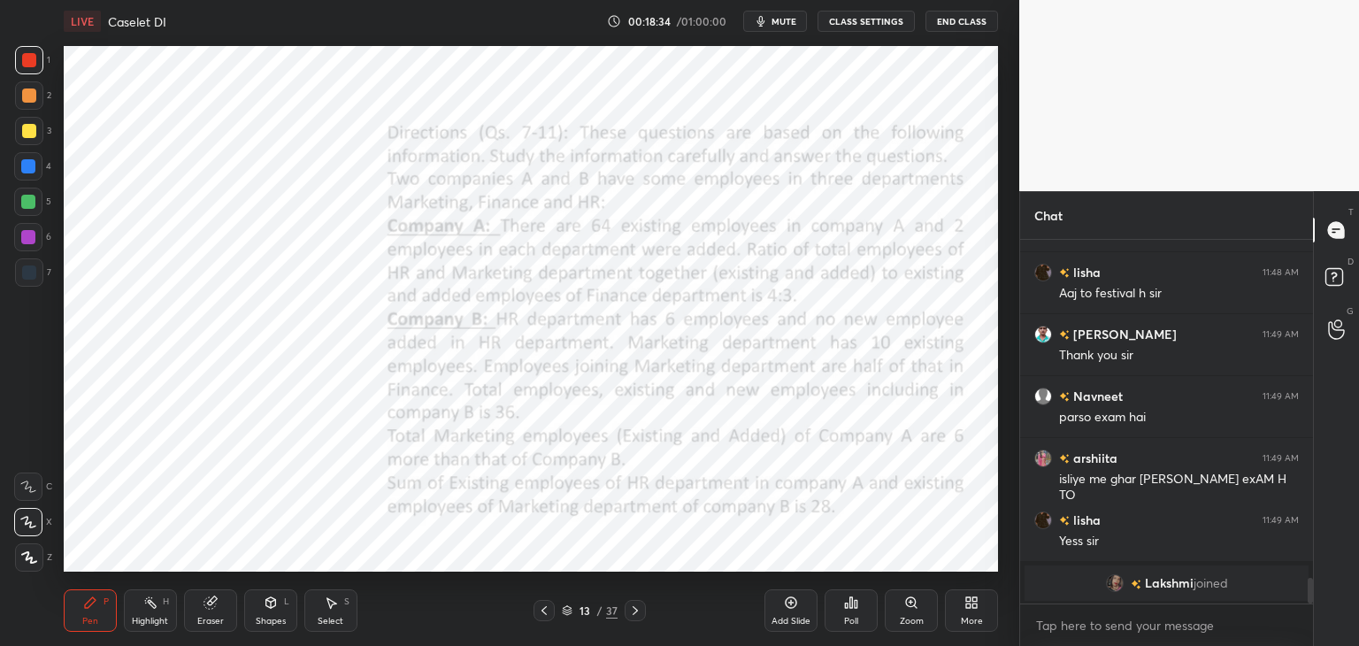
click at [261, 612] on div "Shapes L" at bounding box center [270, 610] width 53 height 42
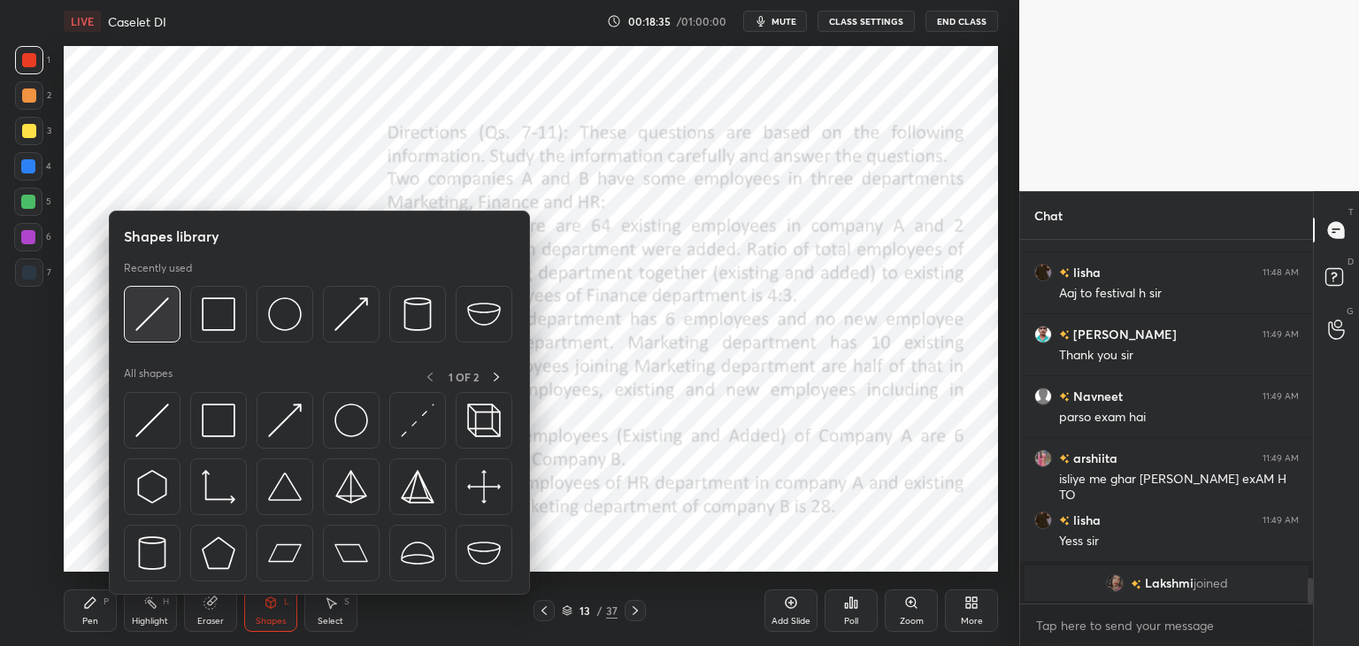
click at [142, 305] on img at bounding box center [152, 314] width 34 height 34
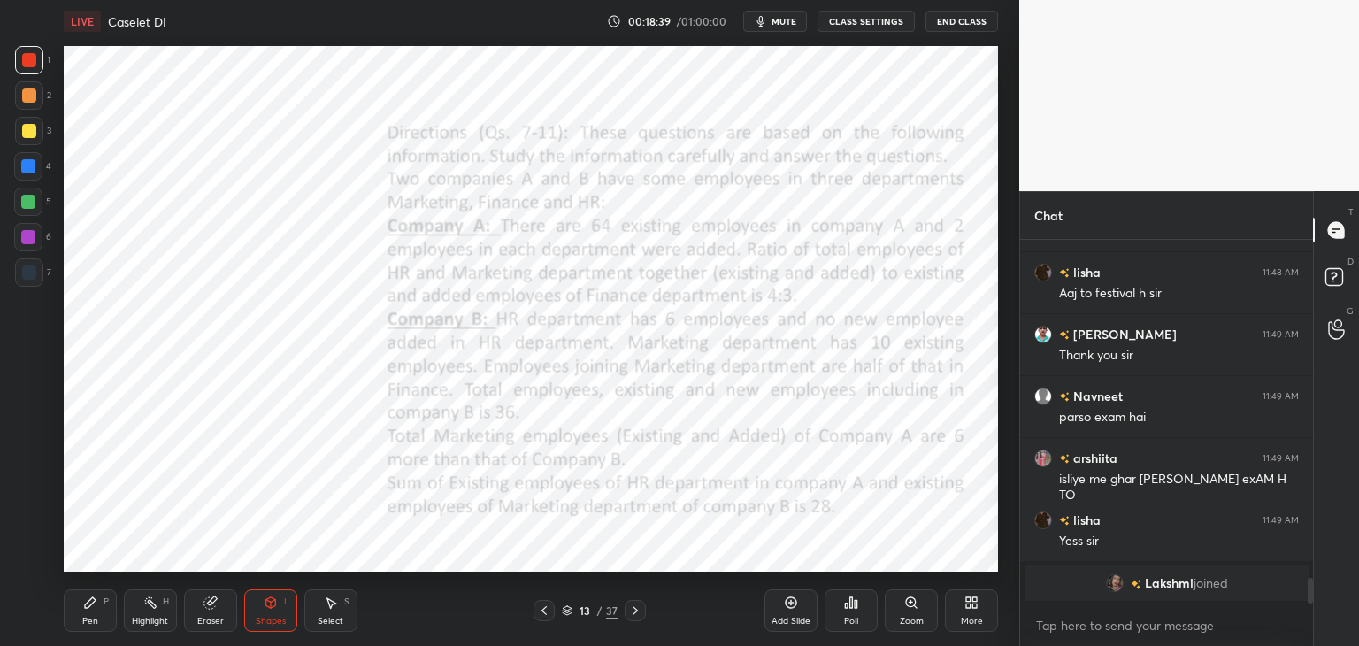
click at [96, 603] on icon at bounding box center [90, 603] width 14 height 14
click at [268, 609] on icon at bounding box center [271, 603] width 14 height 14
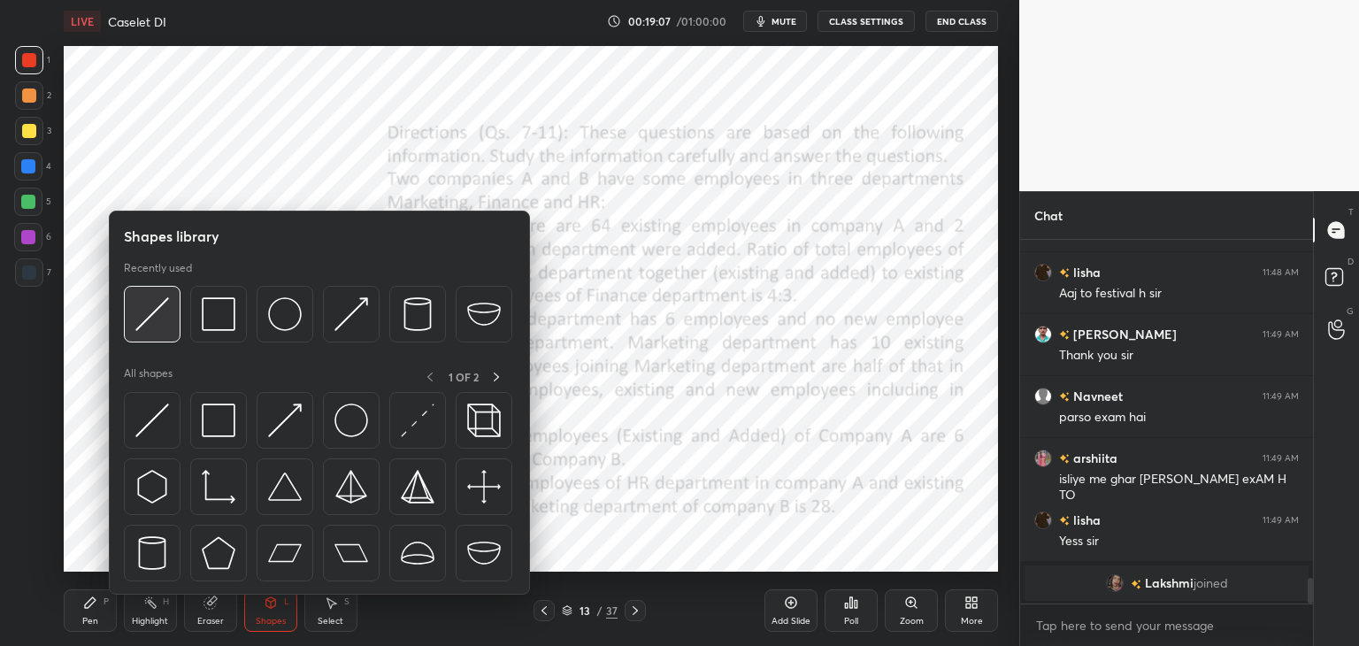
click at [145, 322] on img at bounding box center [152, 314] width 34 height 34
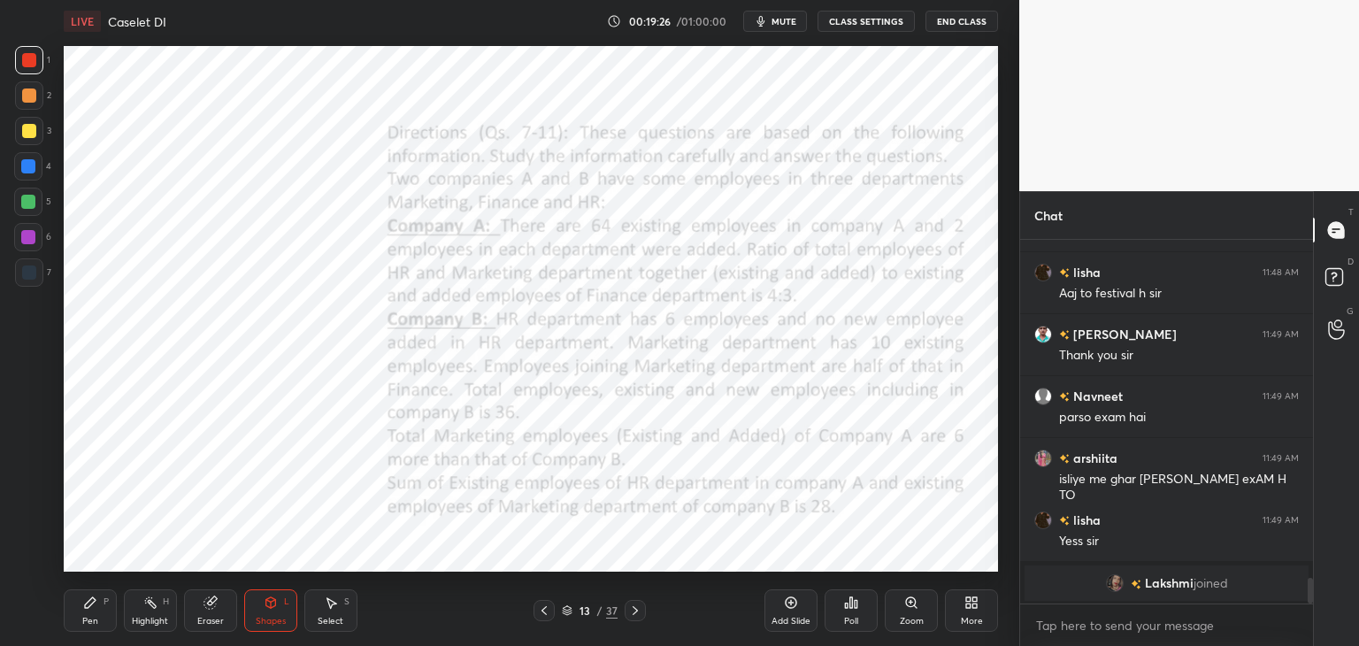
click at [85, 603] on icon at bounding box center [90, 603] width 14 height 14
click at [34, 270] on div at bounding box center [29, 272] width 14 height 14
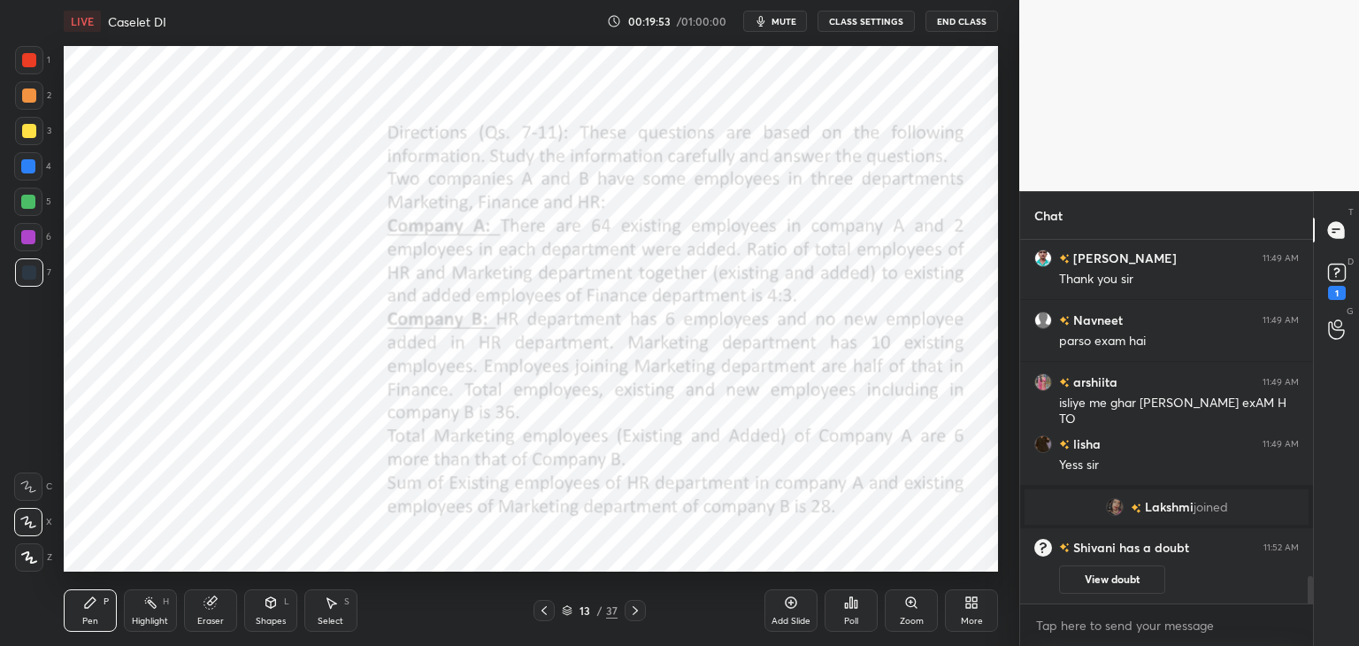
scroll to position [4423, 0]
click at [209, 606] on icon at bounding box center [210, 603] width 12 height 12
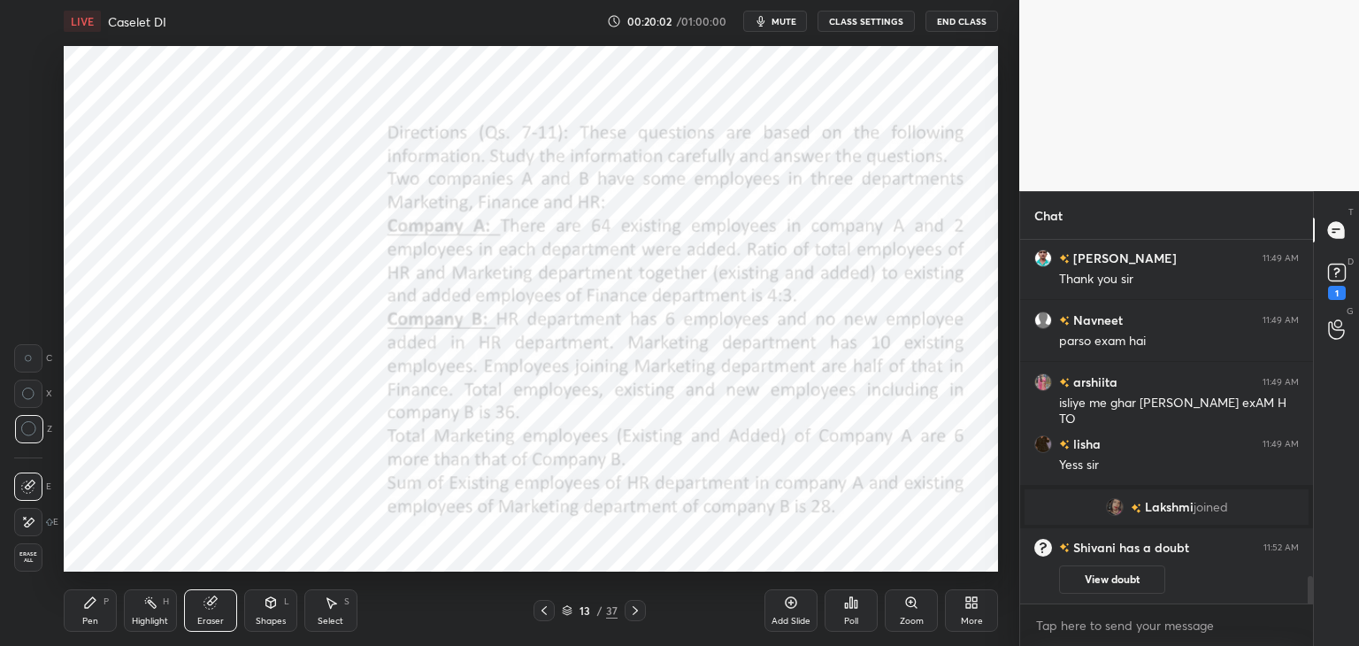
click at [88, 612] on div "Pen P" at bounding box center [90, 610] width 53 height 42
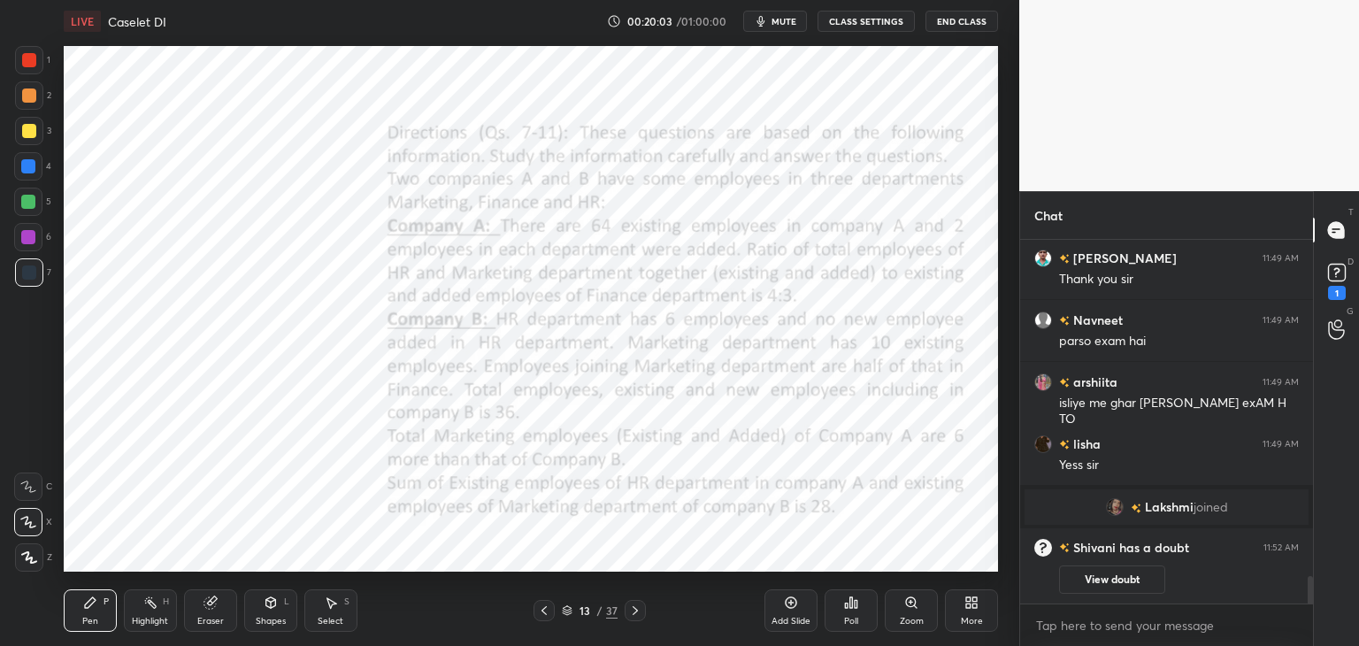
click at [21, 165] on div at bounding box center [28, 166] width 14 height 14
click at [83, 619] on div "Pen" at bounding box center [90, 621] width 16 height 9
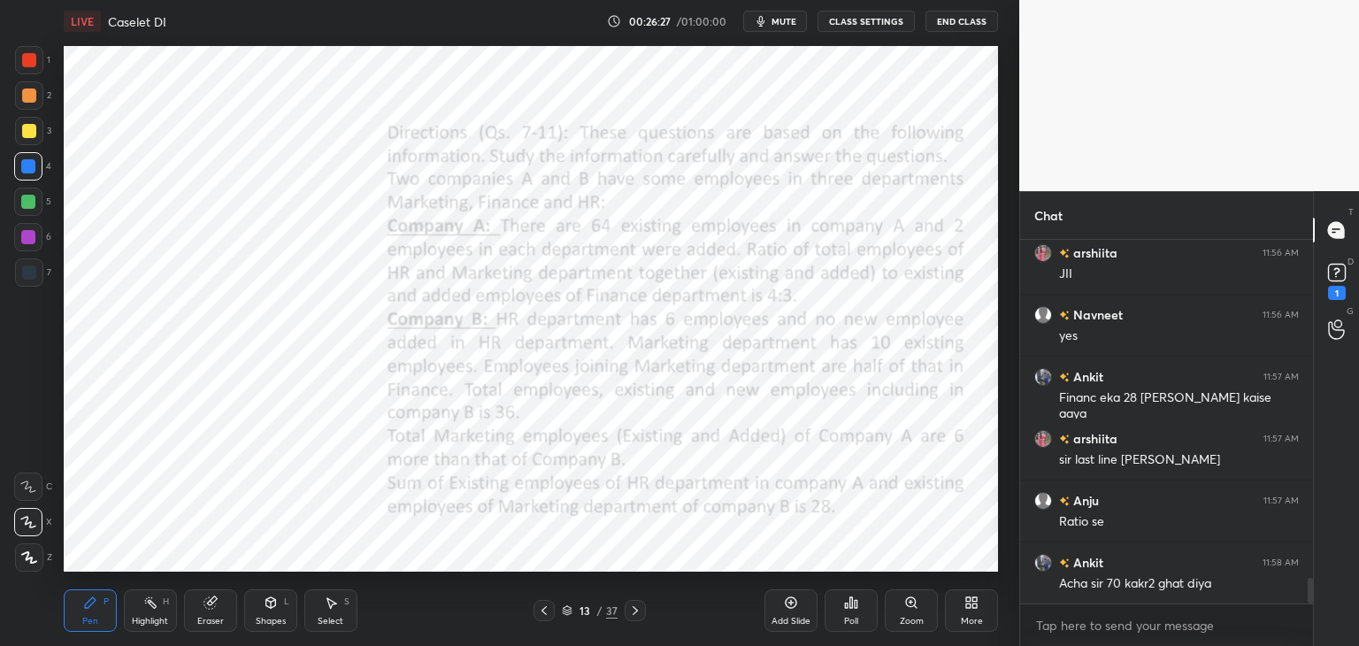
scroll to position [4885, 0]
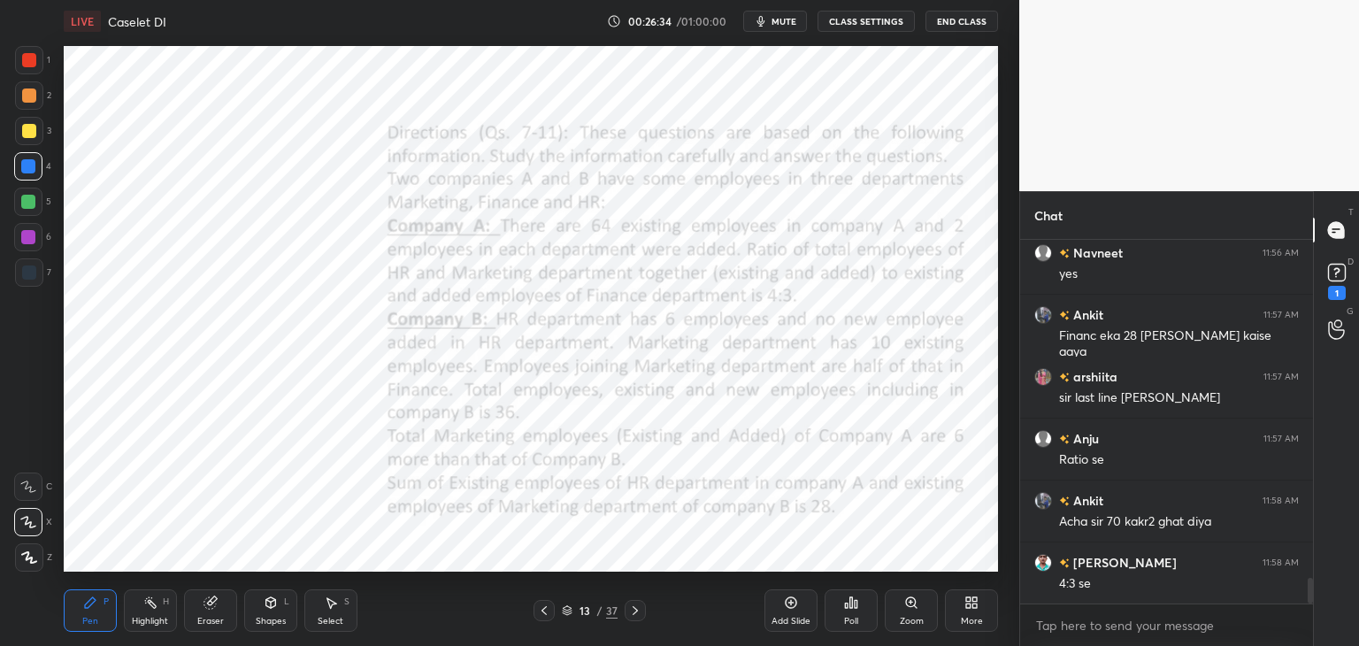
click at [327, 609] on icon at bounding box center [331, 603] width 14 height 14
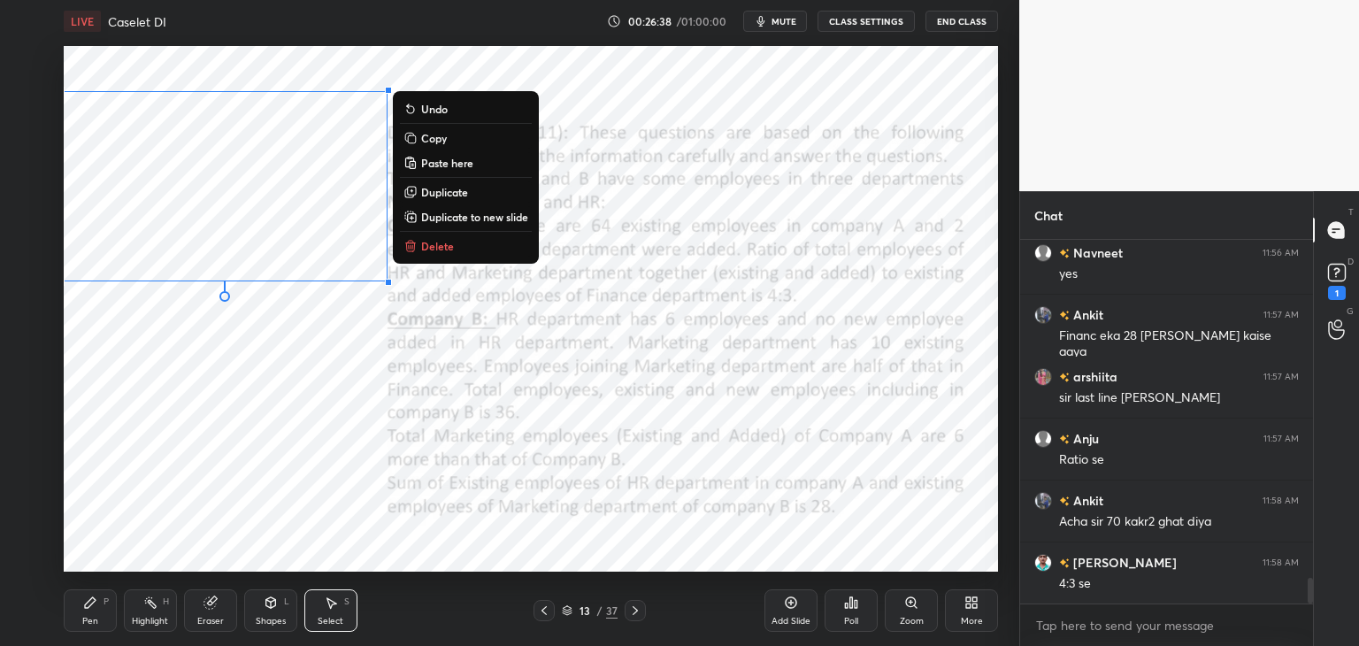
click at [440, 139] on p "Copy" at bounding box center [434, 138] width 26 height 14
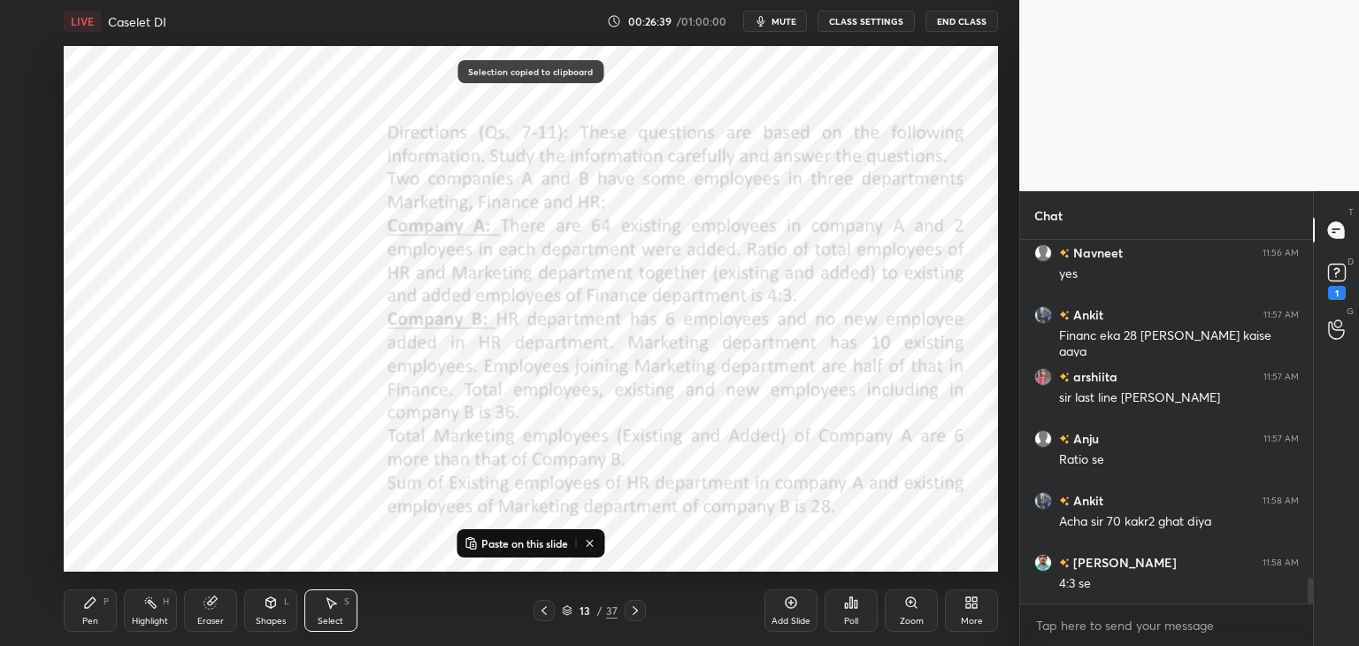
click at [631, 611] on icon at bounding box center [635, 611] width 14 height 14
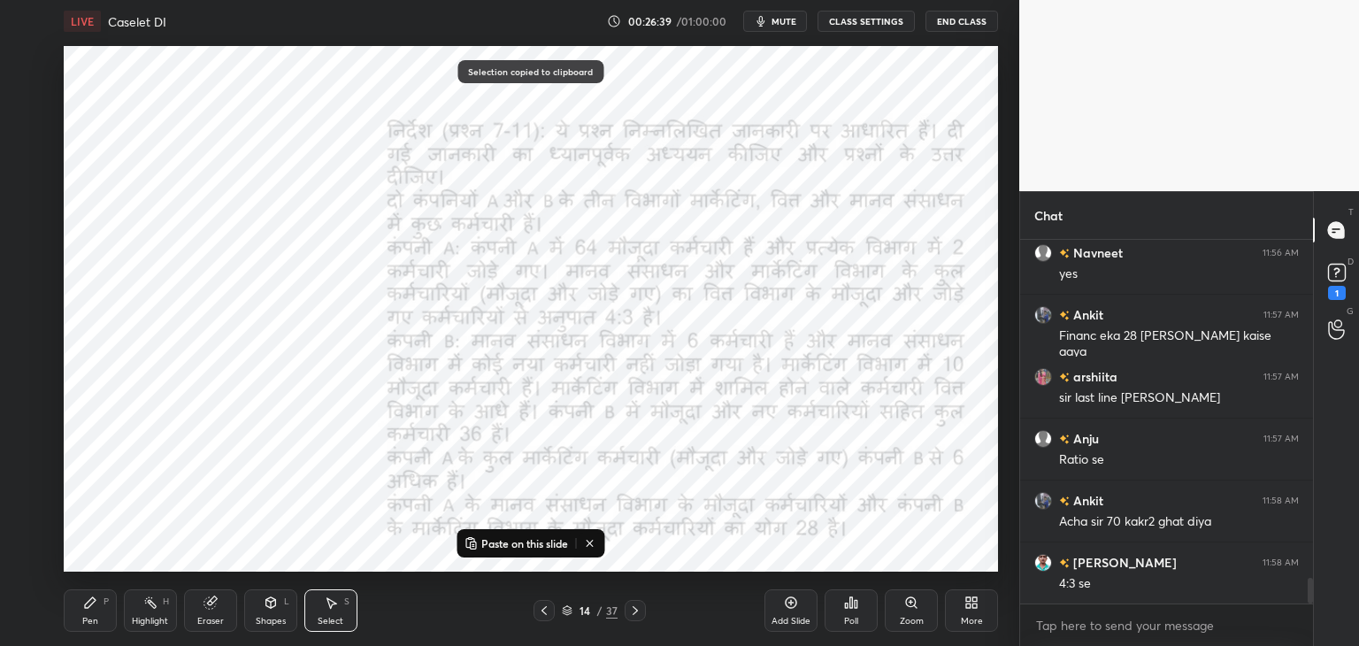
click at [534, 541] on p "Paste on this slide" at bounding box center [524, 543] width 87 height 14
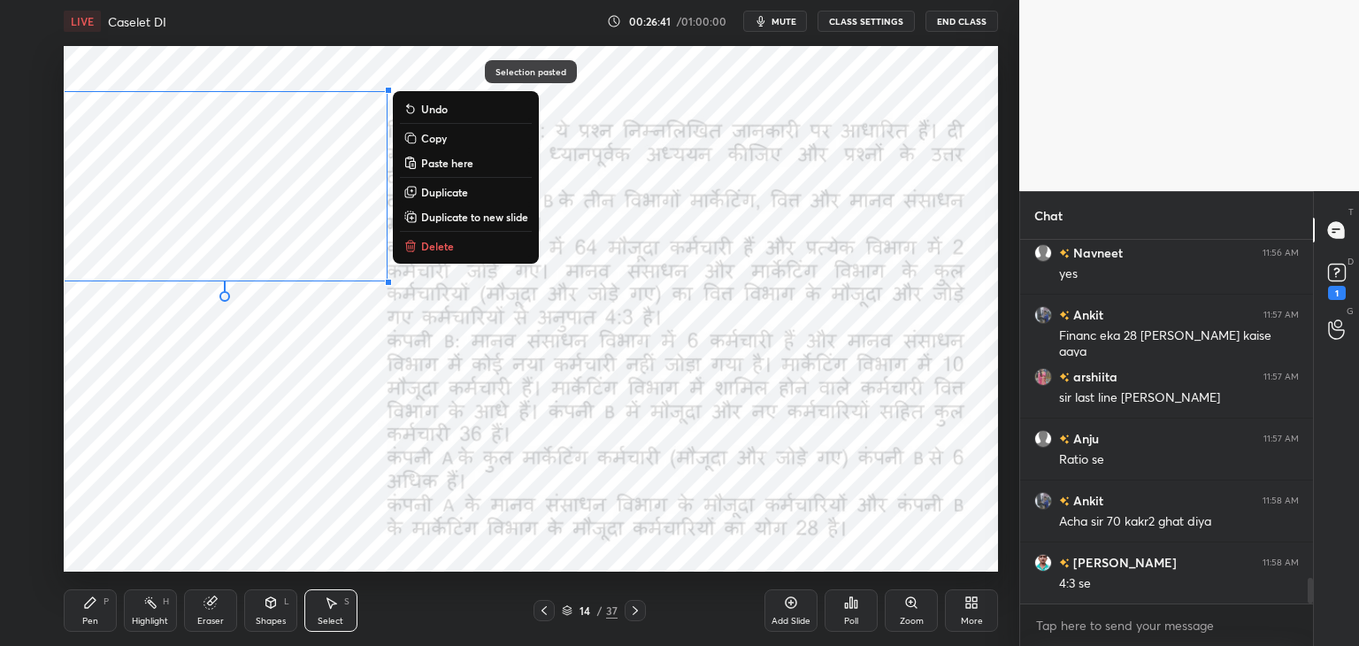
click at [641, 612] on icon at bounding box center [635, 611] width 14 height 14
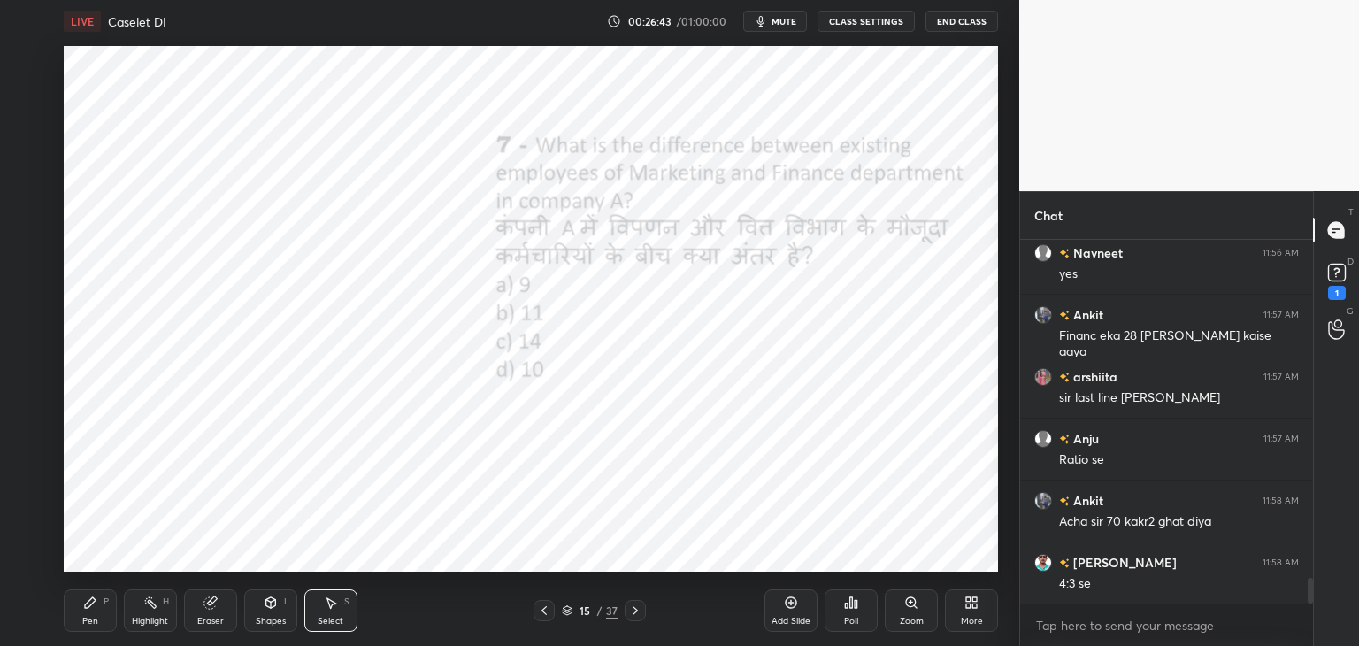
click at [549, 606] on icon at bounding box center [544, 611] width 14 height 14
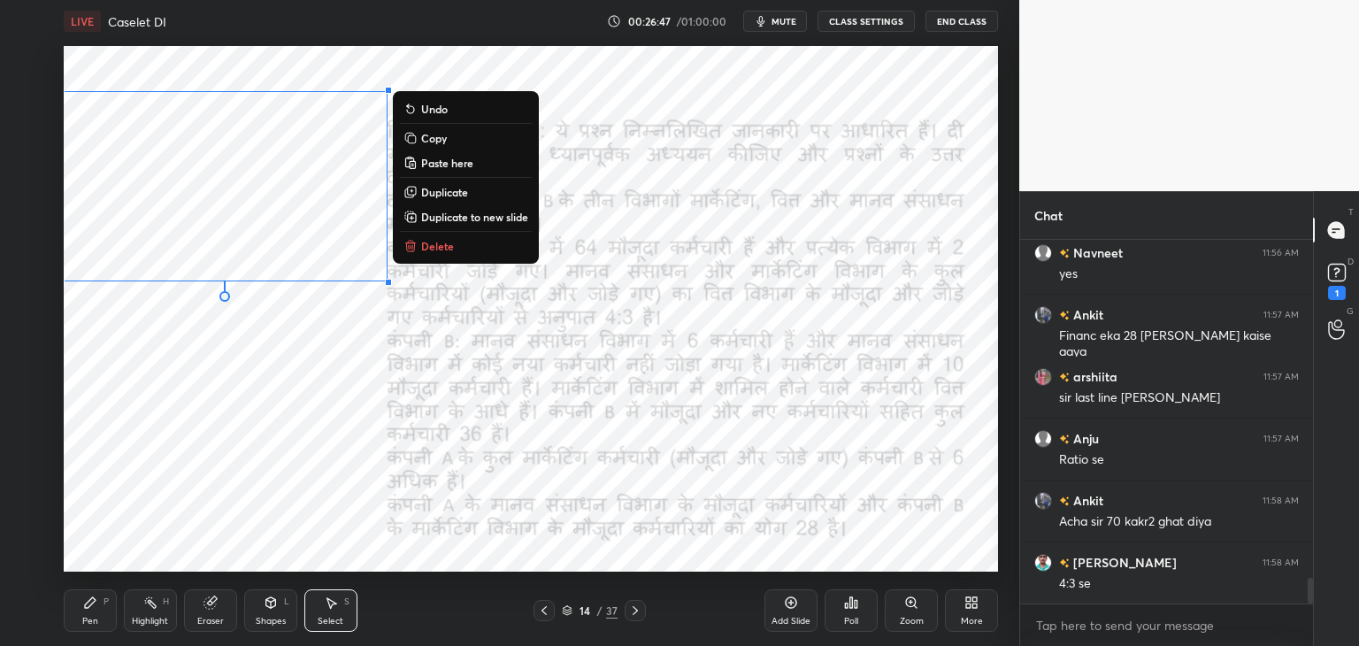
click at [452, 142] on button "Copy" at bounding box center [466, 137] width 132 height 21
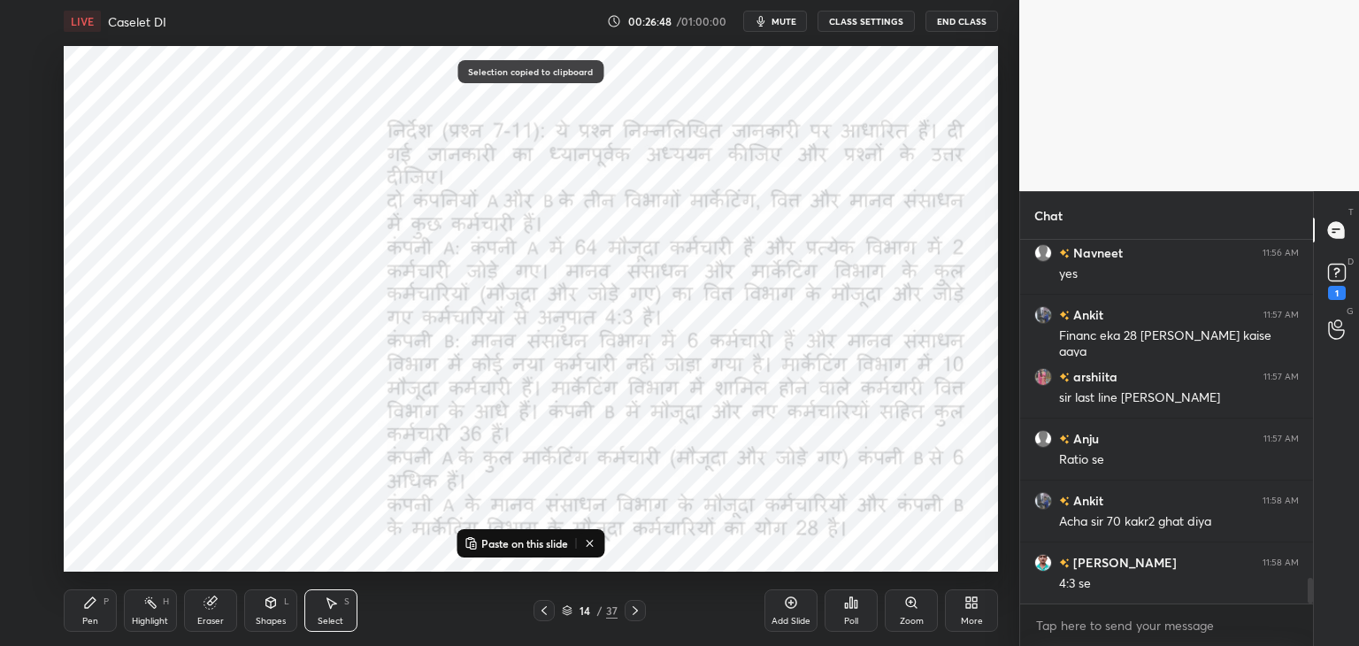
click at [637, 610] on icon at bounding box center [635, 611] width 14 height 14
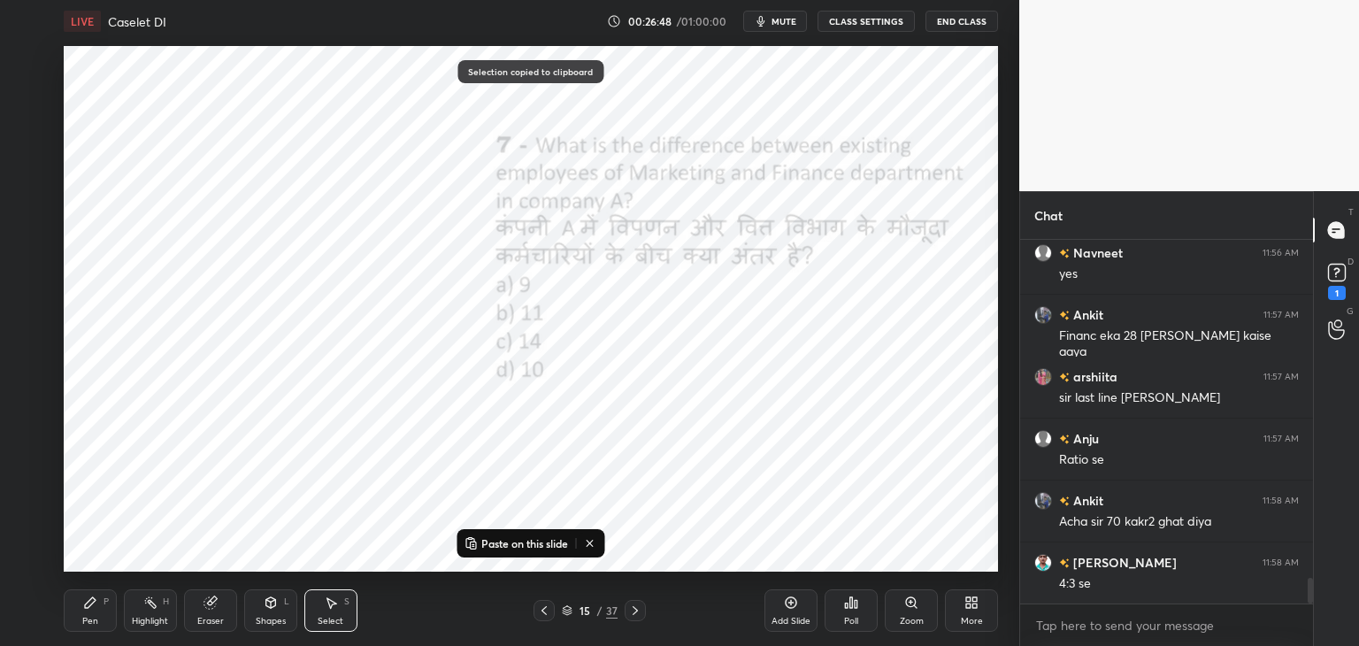
click at [528, 545] on p "Paste on this slide" at bounding box center [524, 543] width 87 height 14
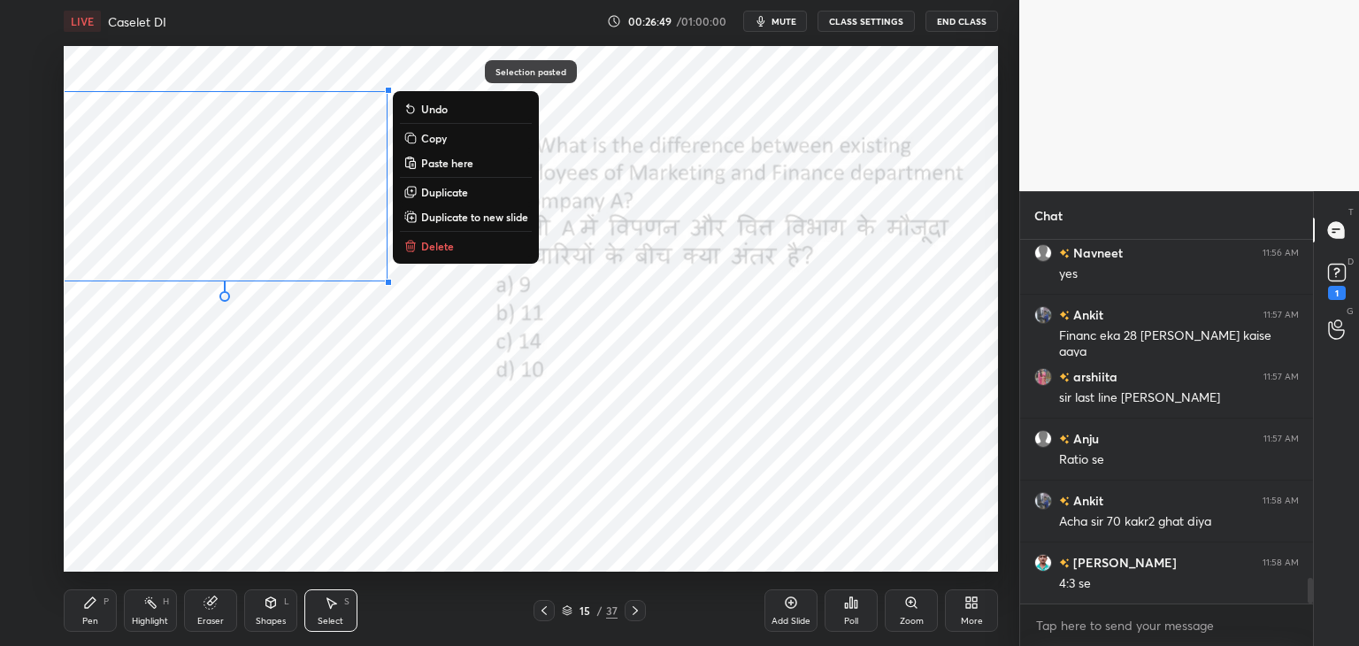
click at [627, 537] on div "0 ° Undo Copy Paste here Duplicate Duplicate to new slide Delete" at bounding box center [531, 309] width 934 height 526
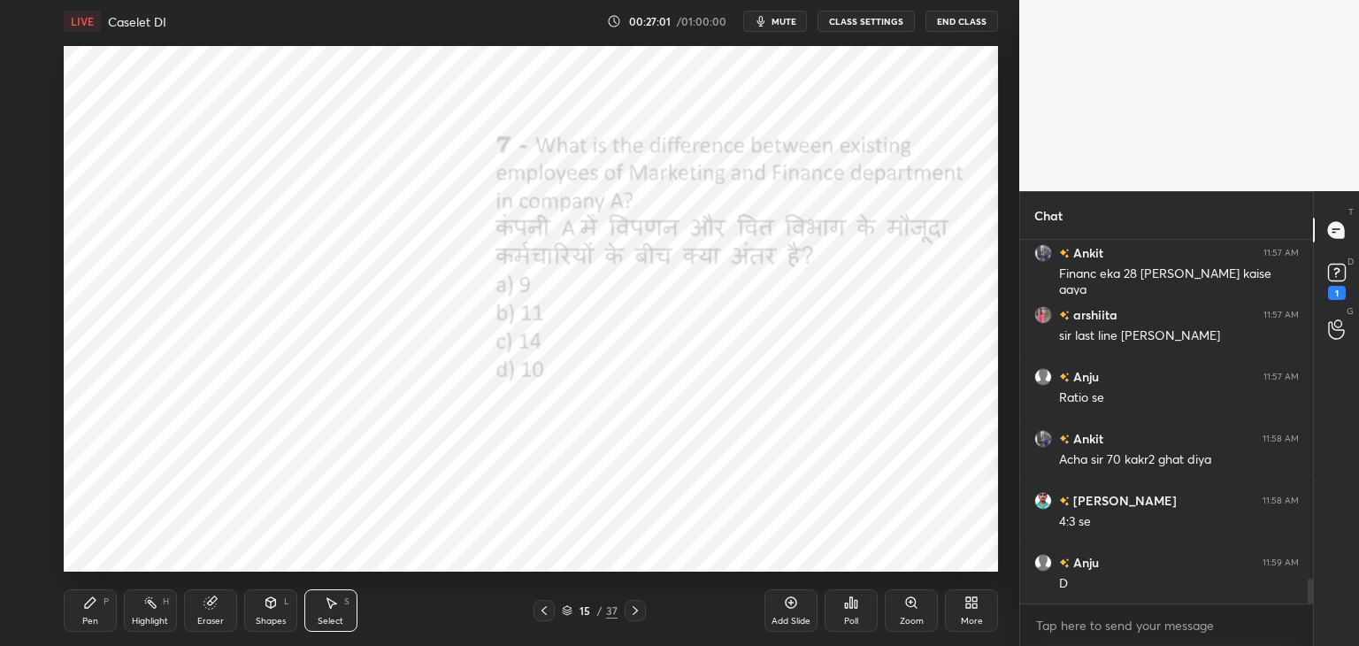
click at [95, 612] on div "Pen P" at bounding box center [90, 610] width 53 height 42
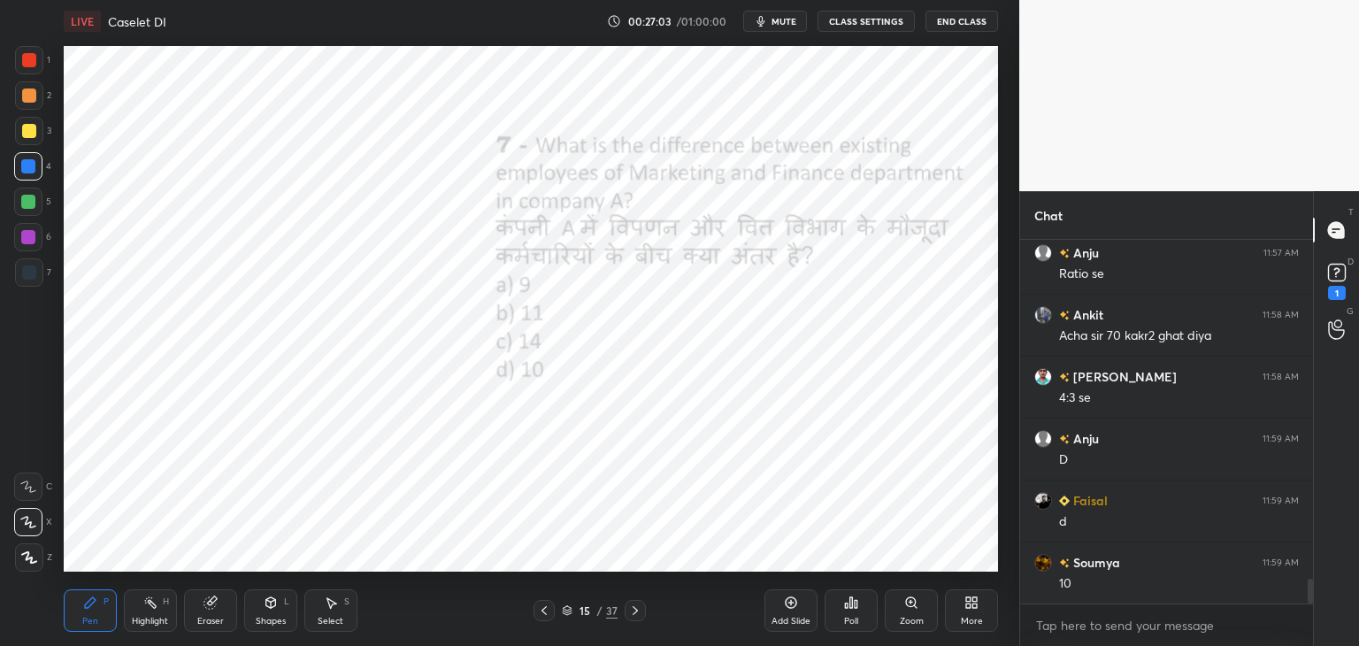
click at [27, 68] on div at bounding box center [29, 60] width 28 height 28
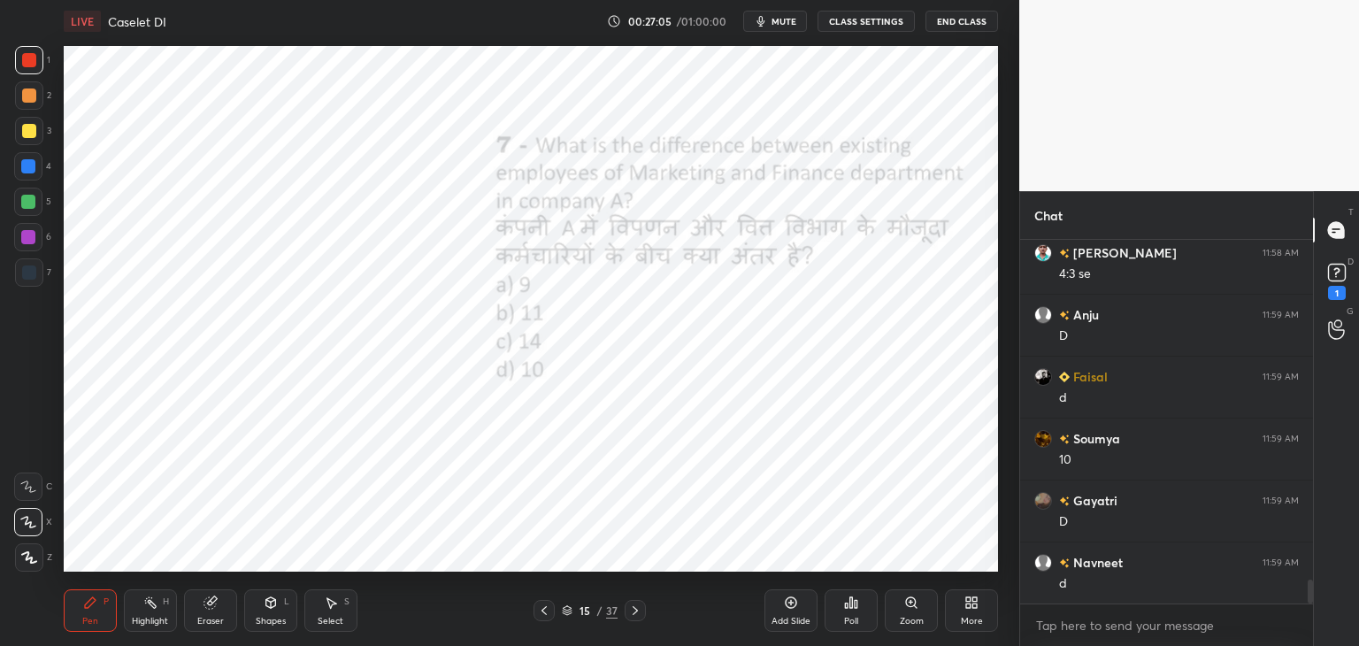
scroll to position [5257, 0]
click at [328, 609] on icon at bounding box center [331, 603] width 14 height 14
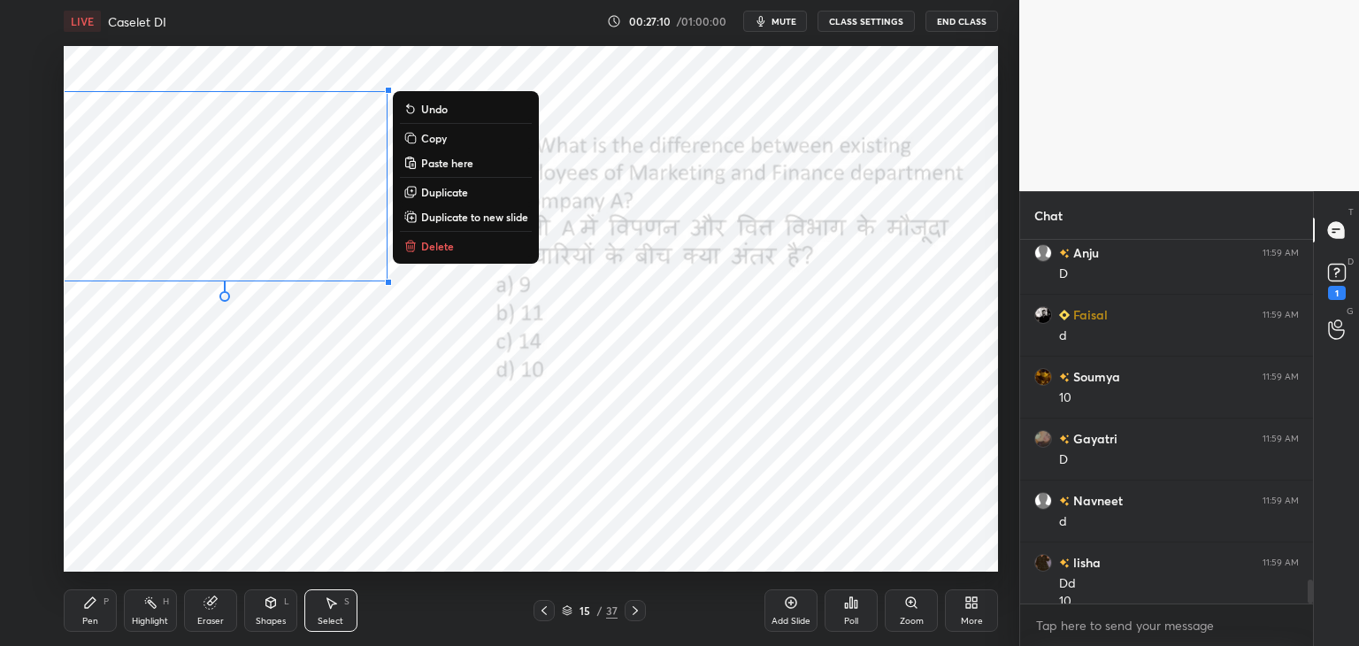
scroll to position [5274, 0]
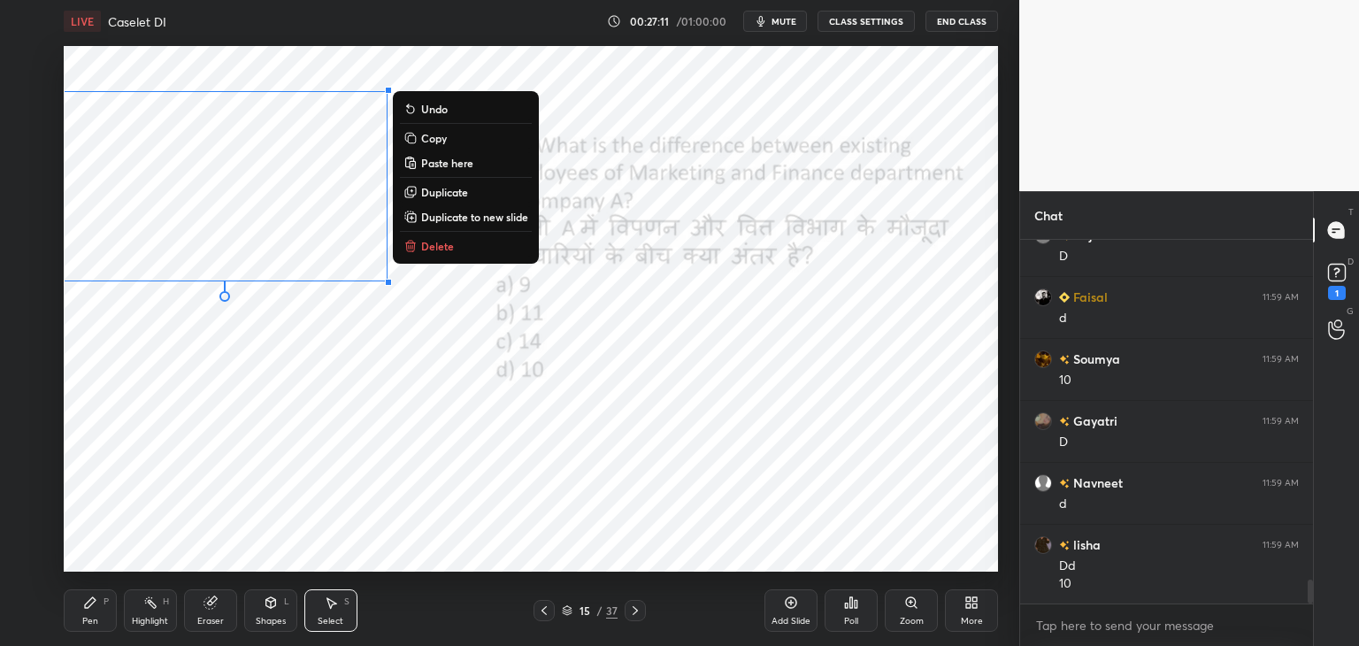
click at [441, 142] on p "Copy" at bounding box center [434, 138] width 26 height 14
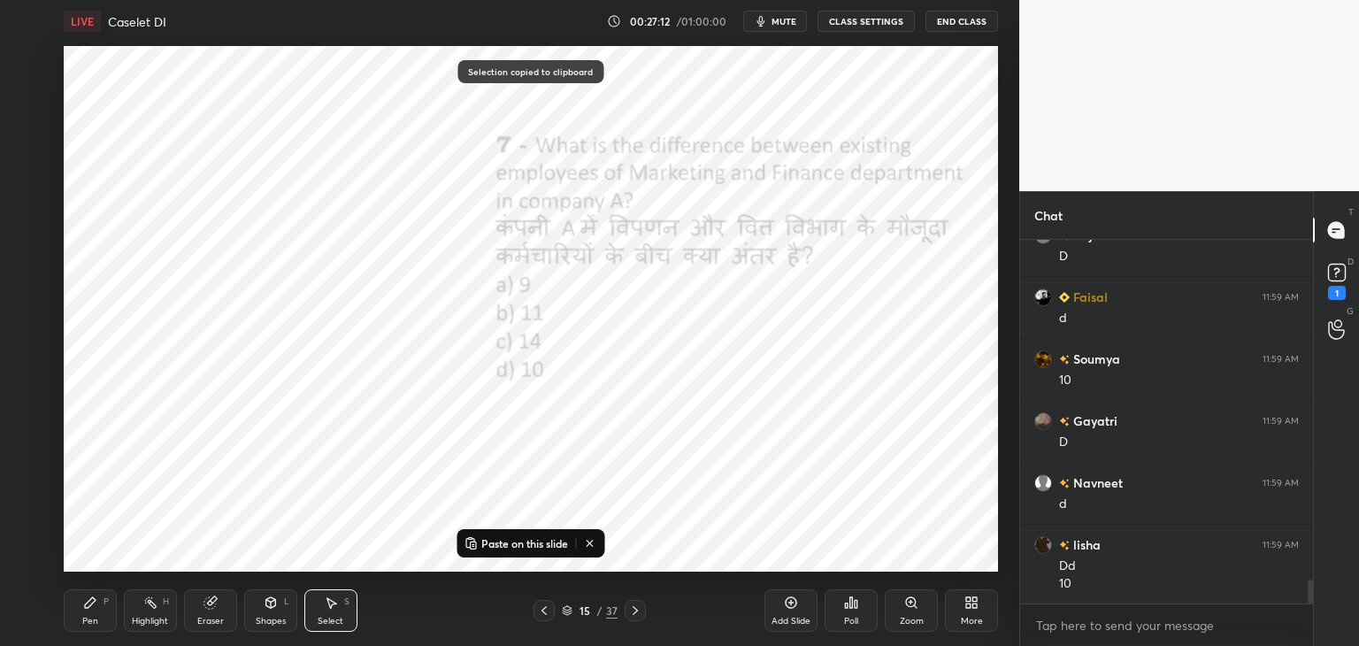
click at [635, 603] on div at bounding box center [635, 610] width 21 height 21
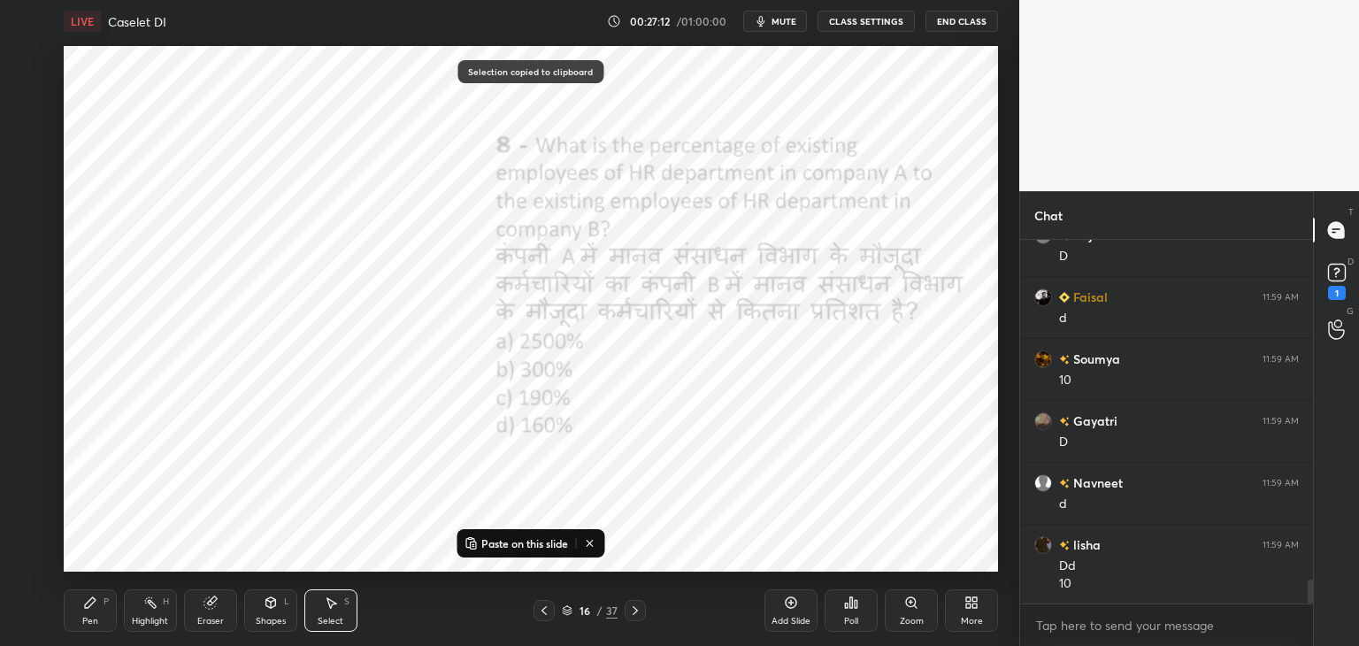
click at [545, 535] on button "Paste on this slide" at bounding box center [516, 543] width 112 height 21
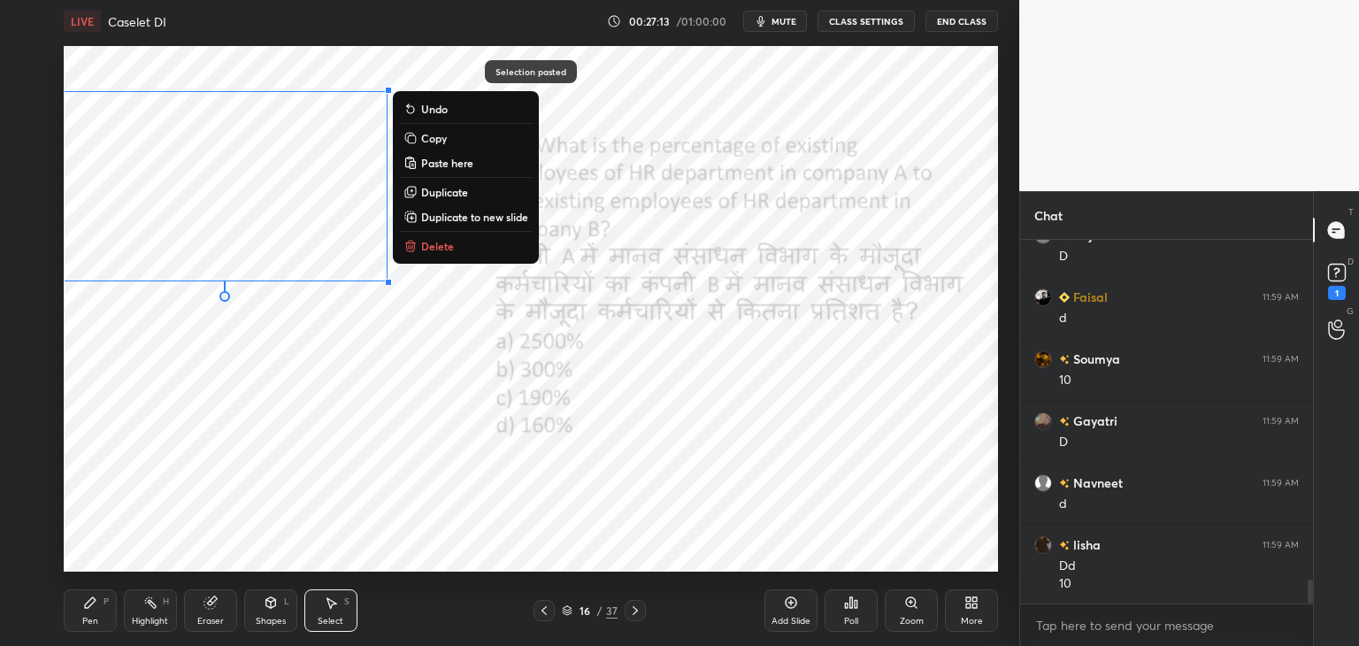
click at [643, 532] on div "0 ° Undo Copy Paste here Duplicate Duplicate to new slide Delete" at bounding box center [531, 309] width 934 height 526
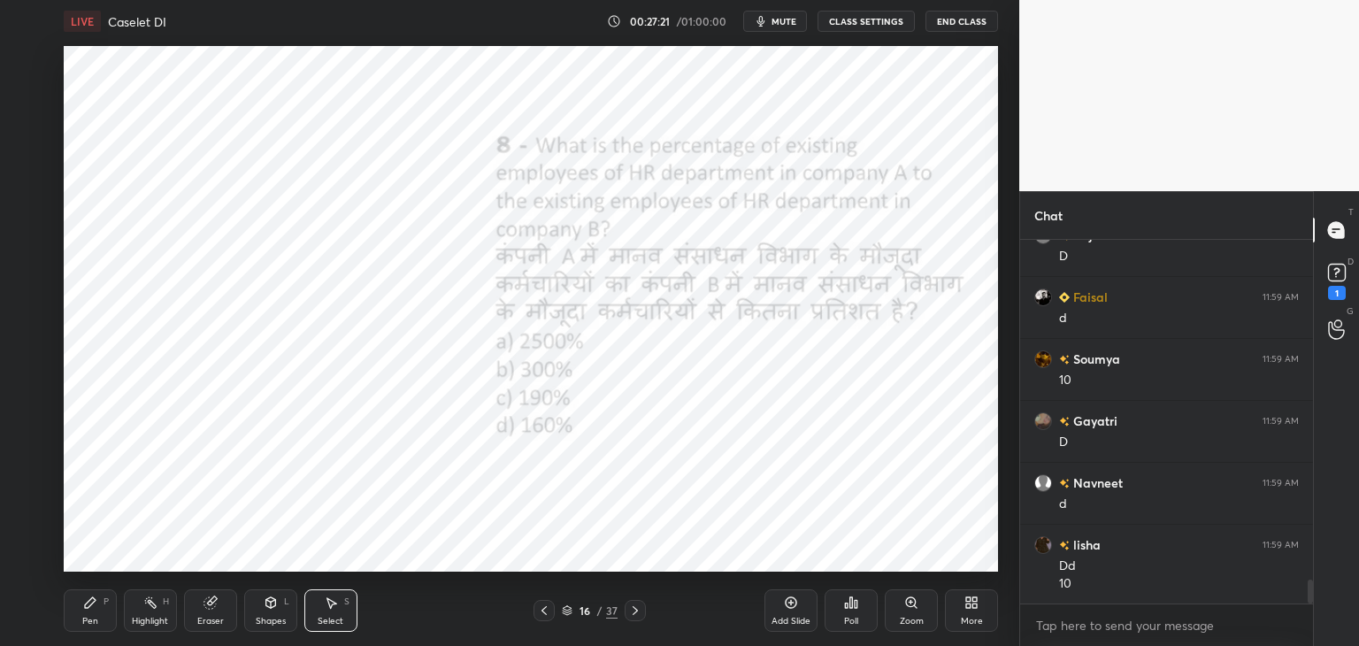
click at [93, 600] on icon at bounding box center [90, 602] width 11 height 11
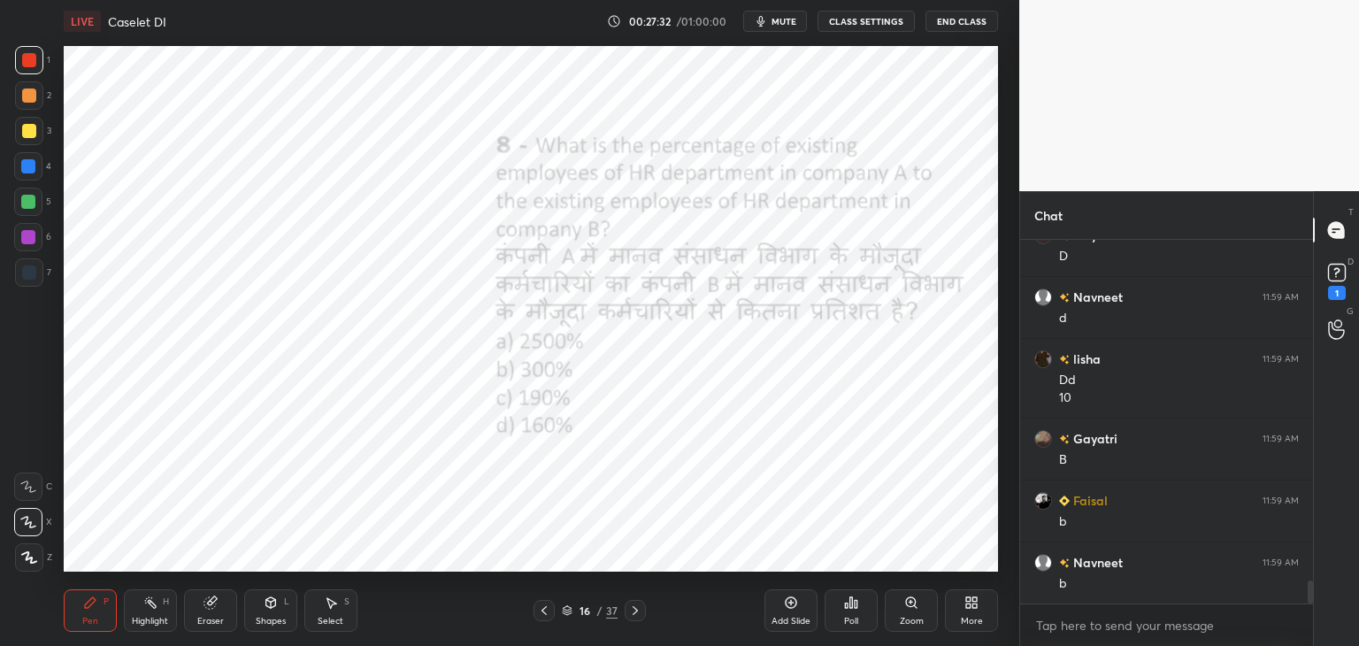
scroll to position [5522, 0]
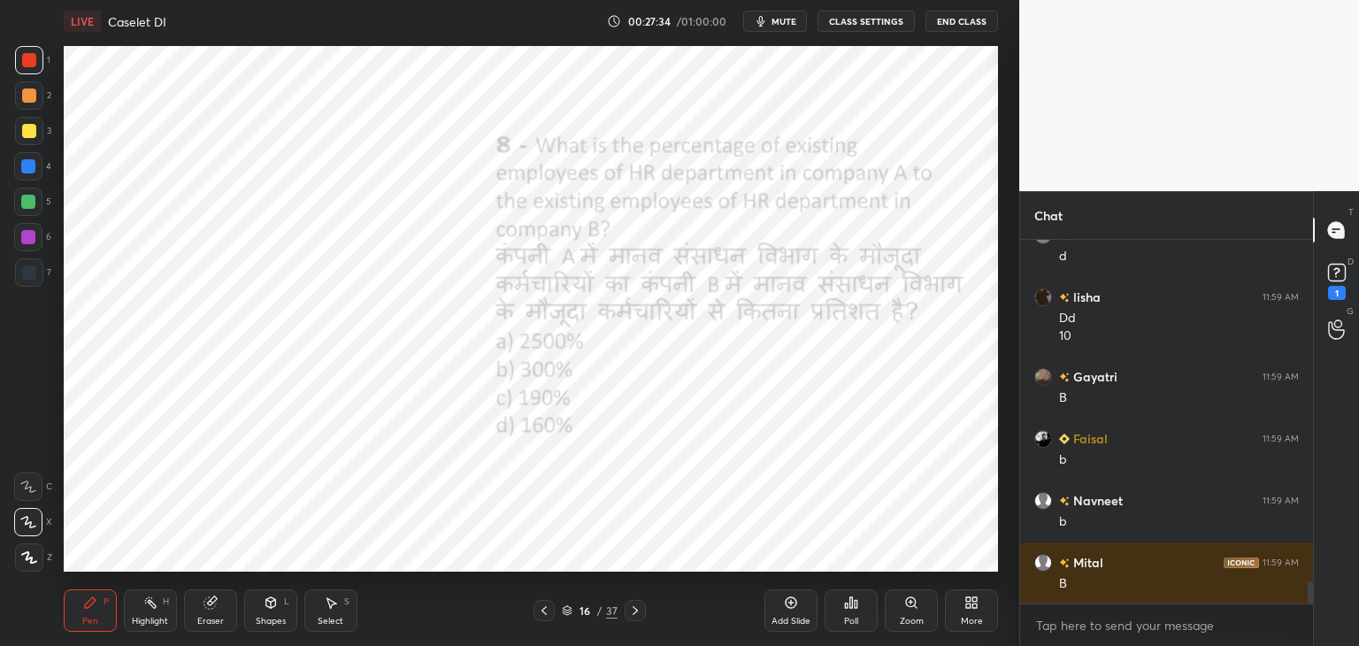
click at [319, 607] on div "Select S" at bounding box center [330, 610] width 53 height 42
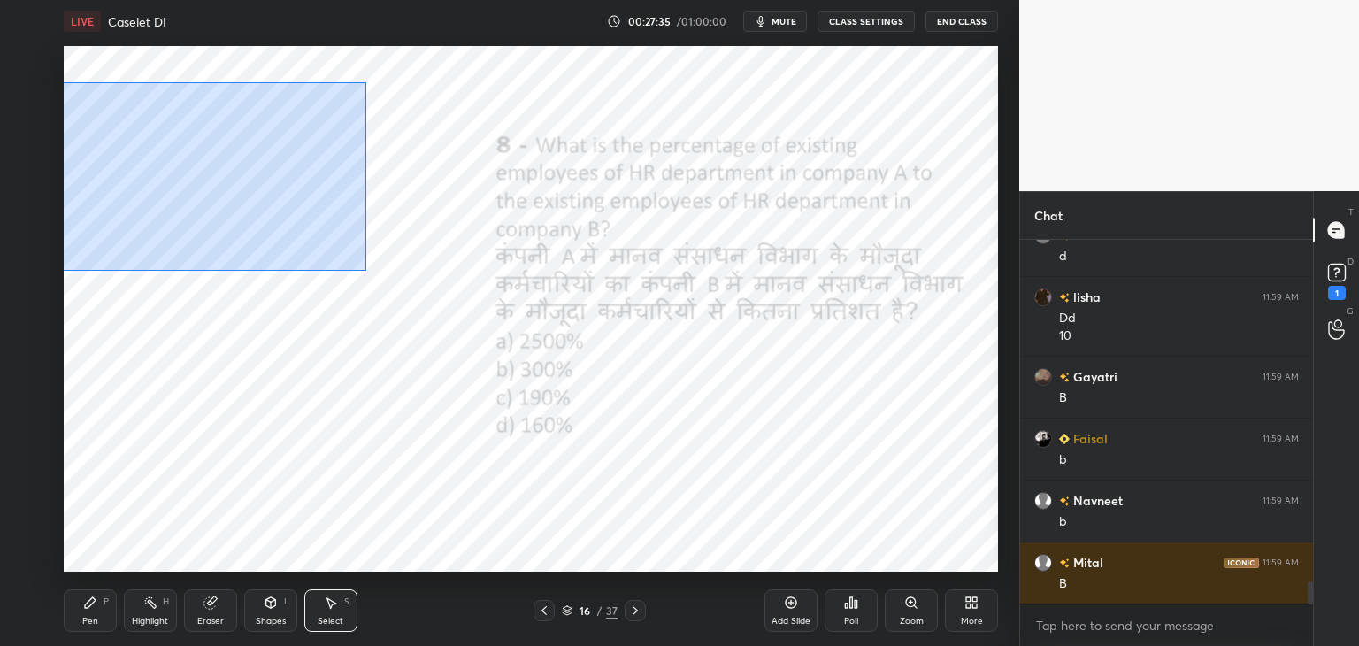
scroll to position [5584, 0]
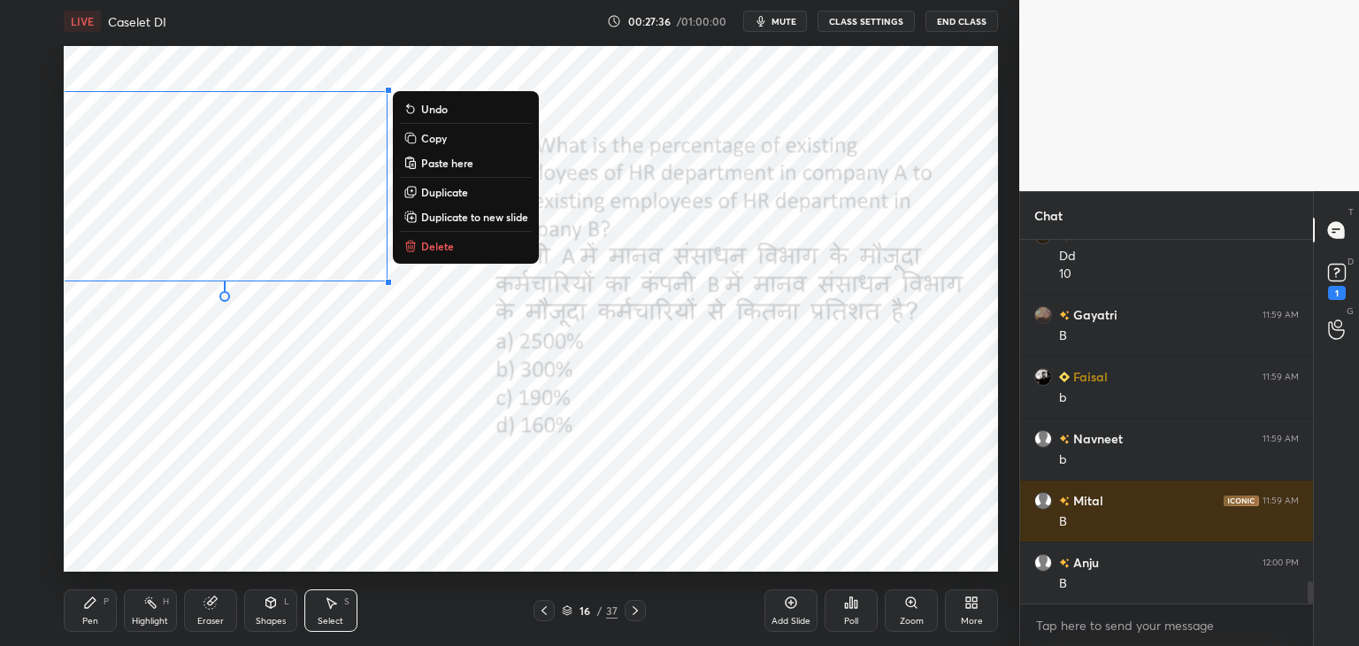
click at [439, 141] on p "Copy" at bounding box center [434, 138] width 26 height 14
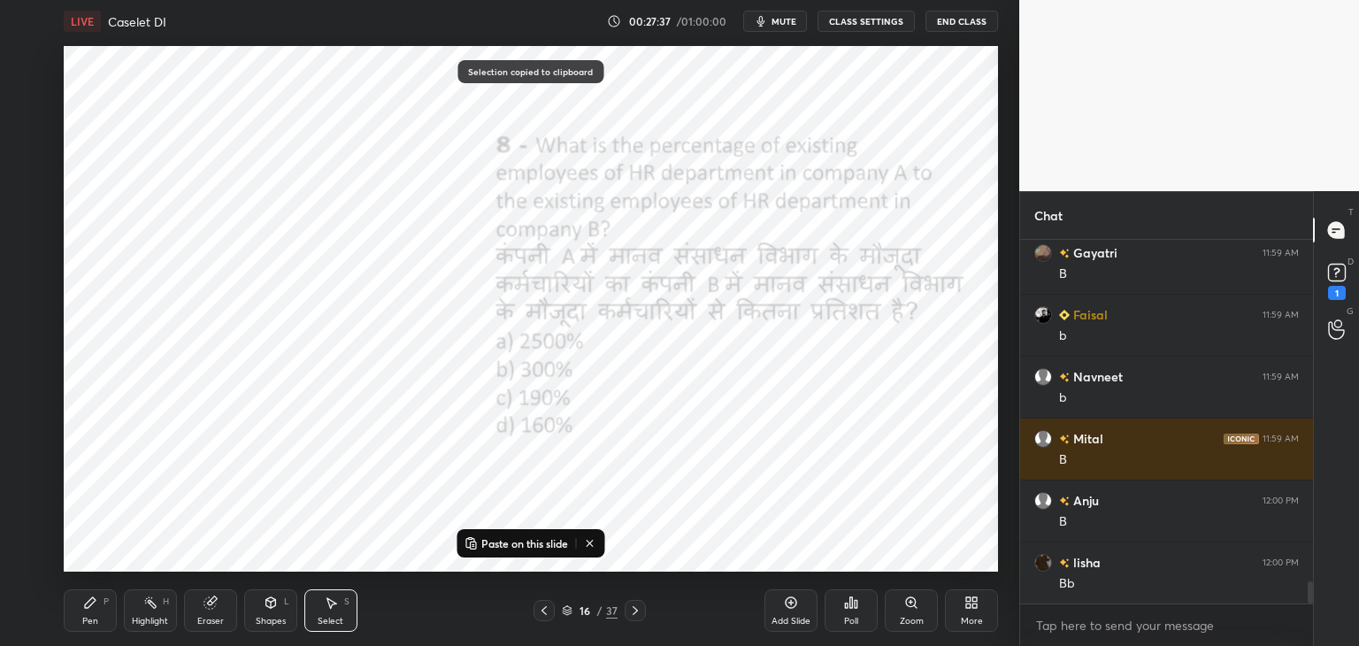
click at [636, 610] on icon at bounding box center [635, 611] width 14 height 14
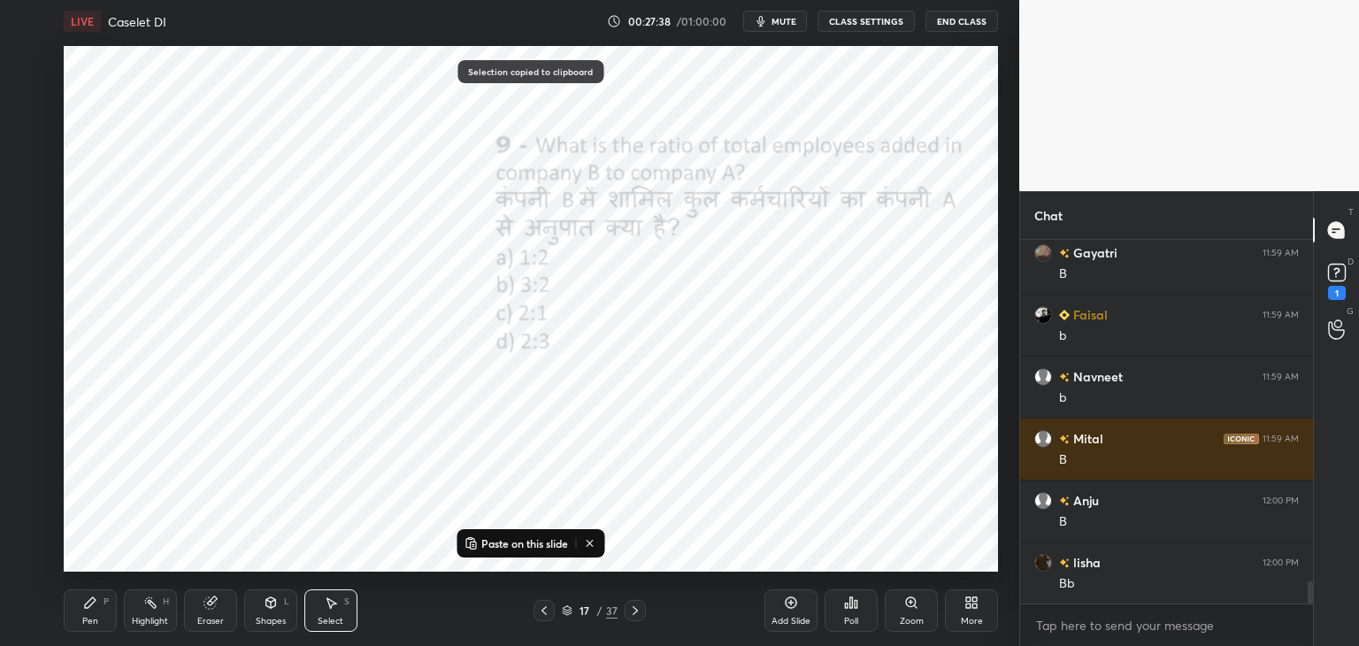
click at [565, 547] on p "Paste on this slide" at bounding box center [524, 543] width 87 height 14
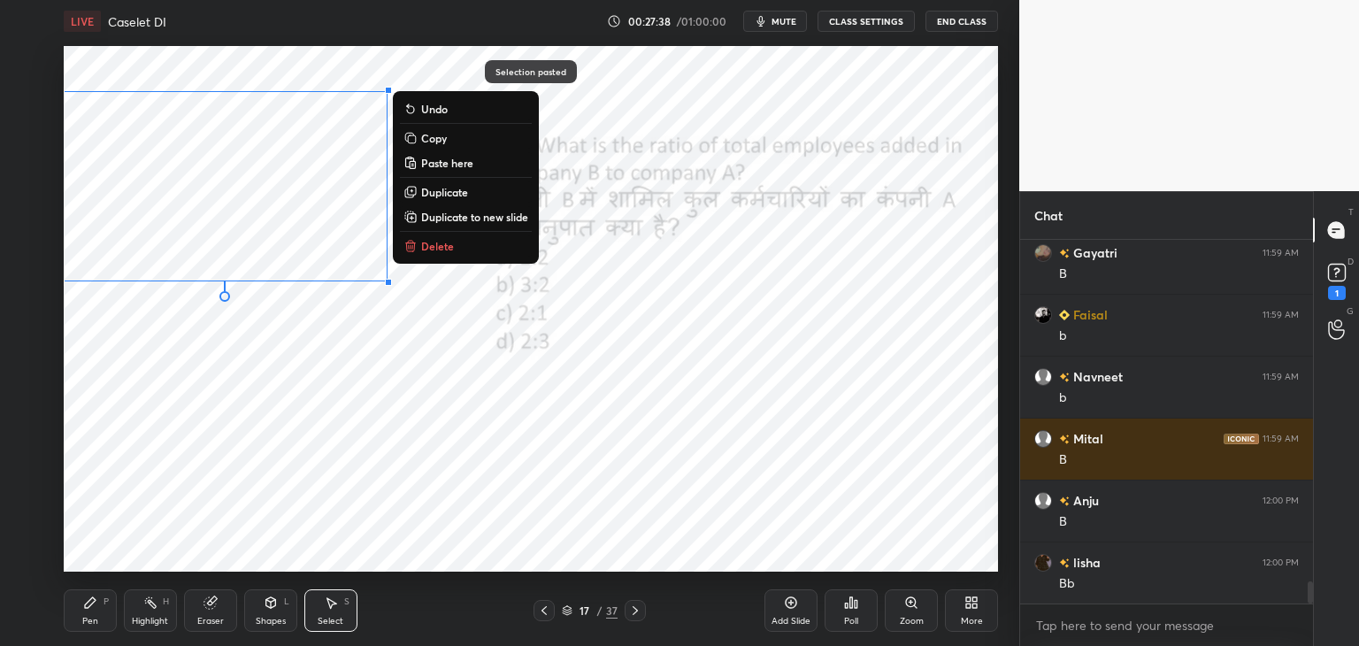
click at [653, 537] on div "0 ° Undo Copy Paste here Duplicate Duplicate to new slide Delete" at bounding box center [531, 309] width 934 height 526
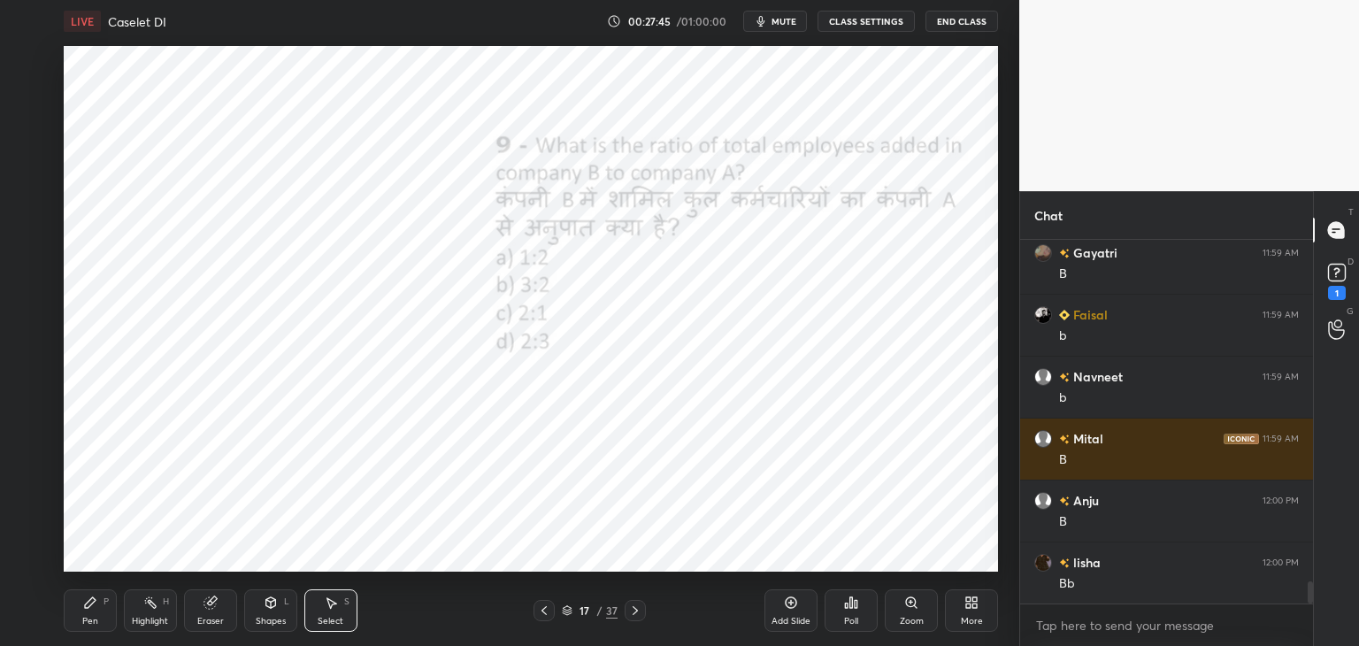
click at [91, 610] on div "Pen P" at bounding box center [90, 610] width 53 height 42
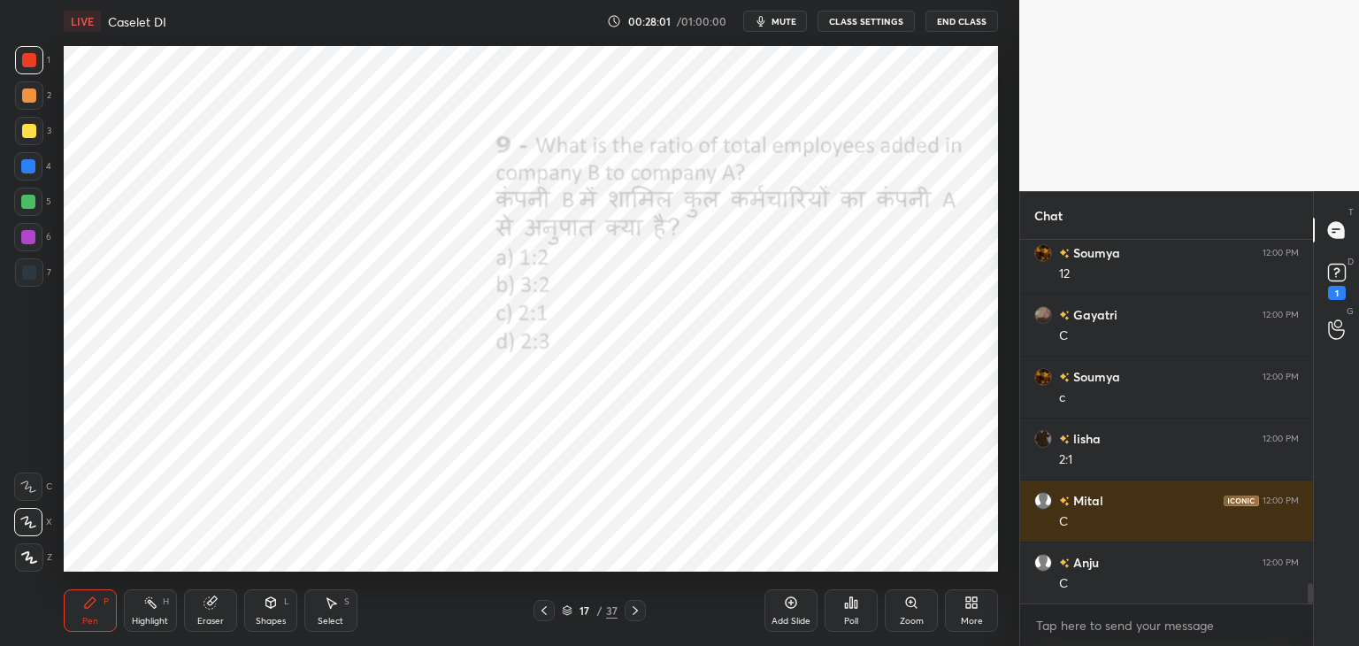
scroll to position [6203, 0]
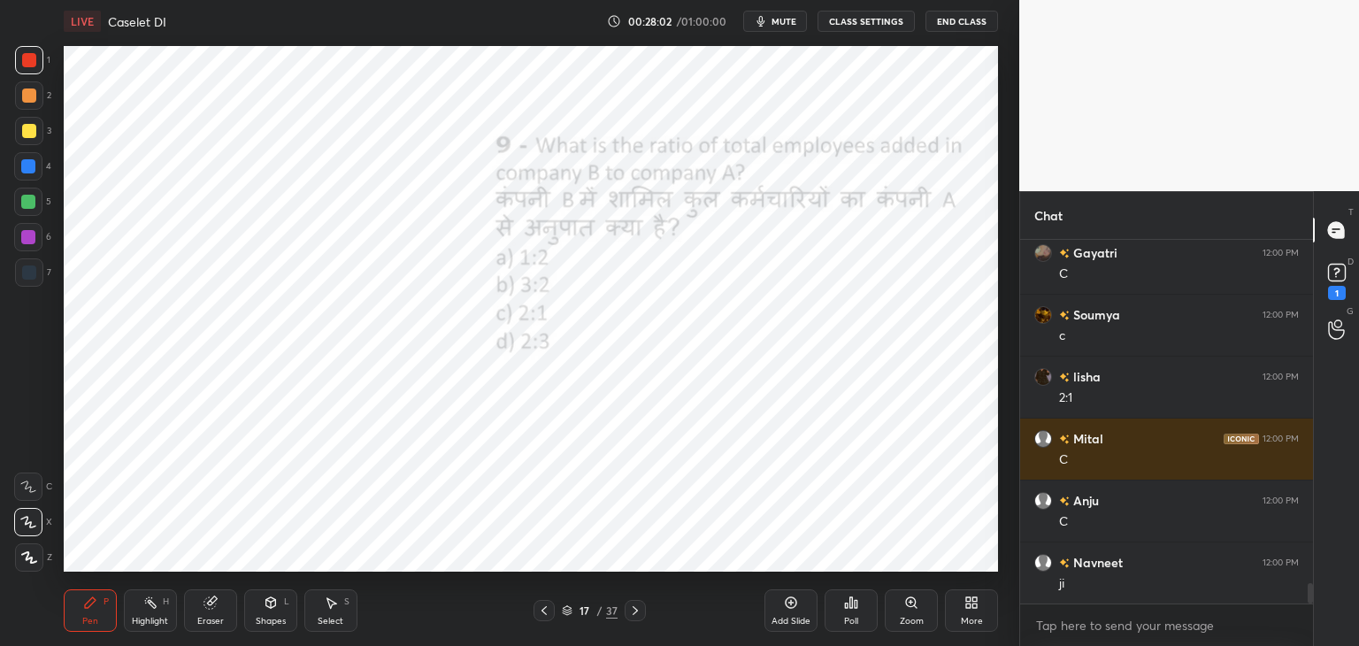
click at [335, 614] on div "Select S" at bounding box center [330, 610] width 53 height 42
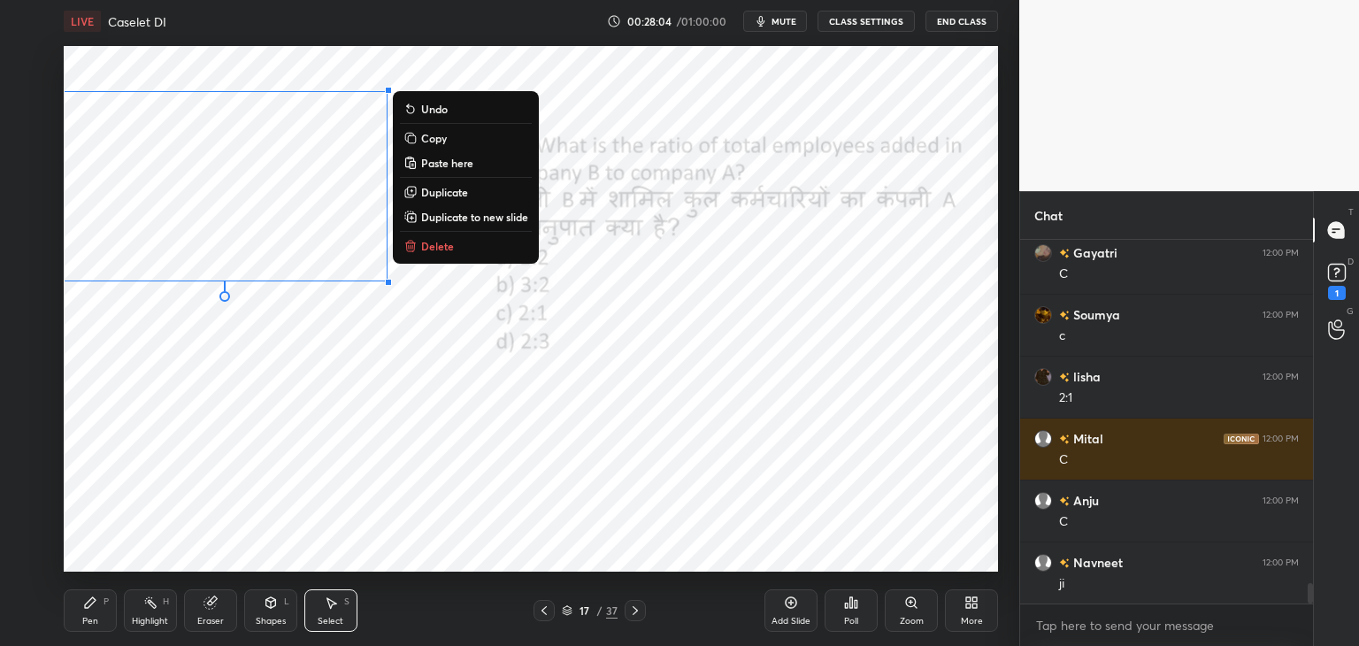
click at [439, 140] on p "Copy" at bounding box center [434, 138] width 26 height 14
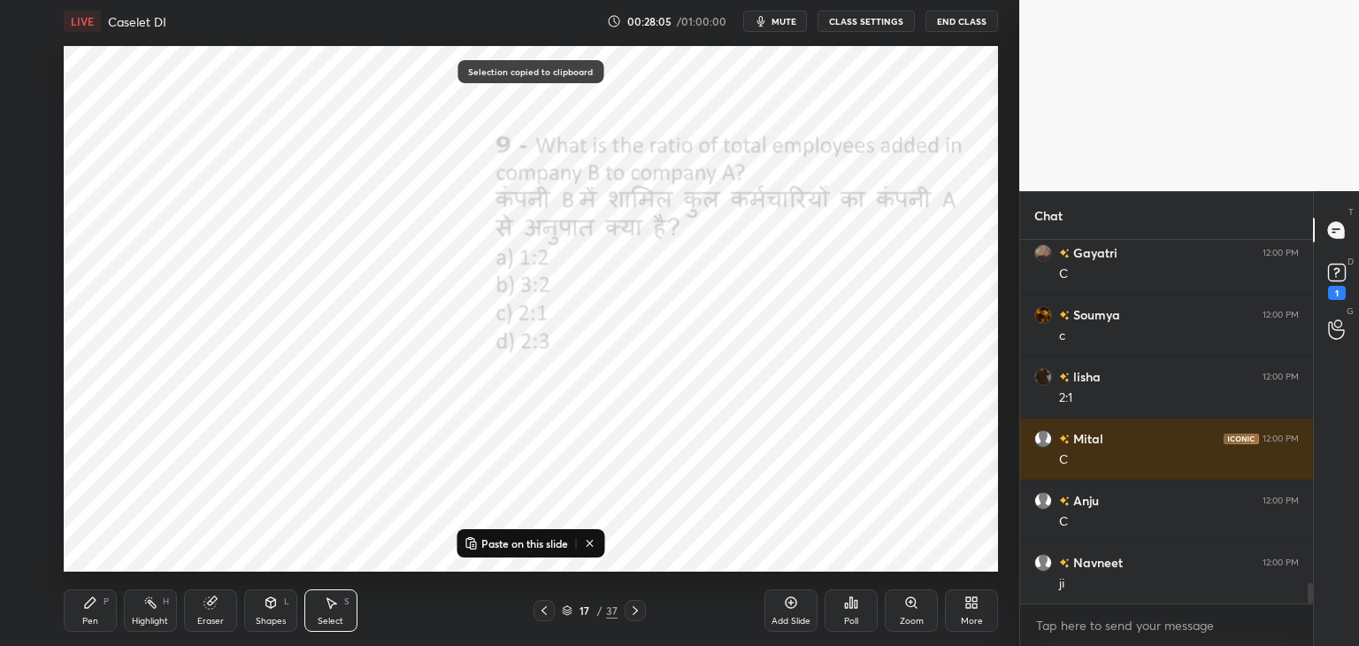
click at [641, 613] on icon at bounding box center [635, 611] width 14 height 14
click at [537, 539] on p "Paste on this slide" at bounding box center [524, 543] width 87 height 14
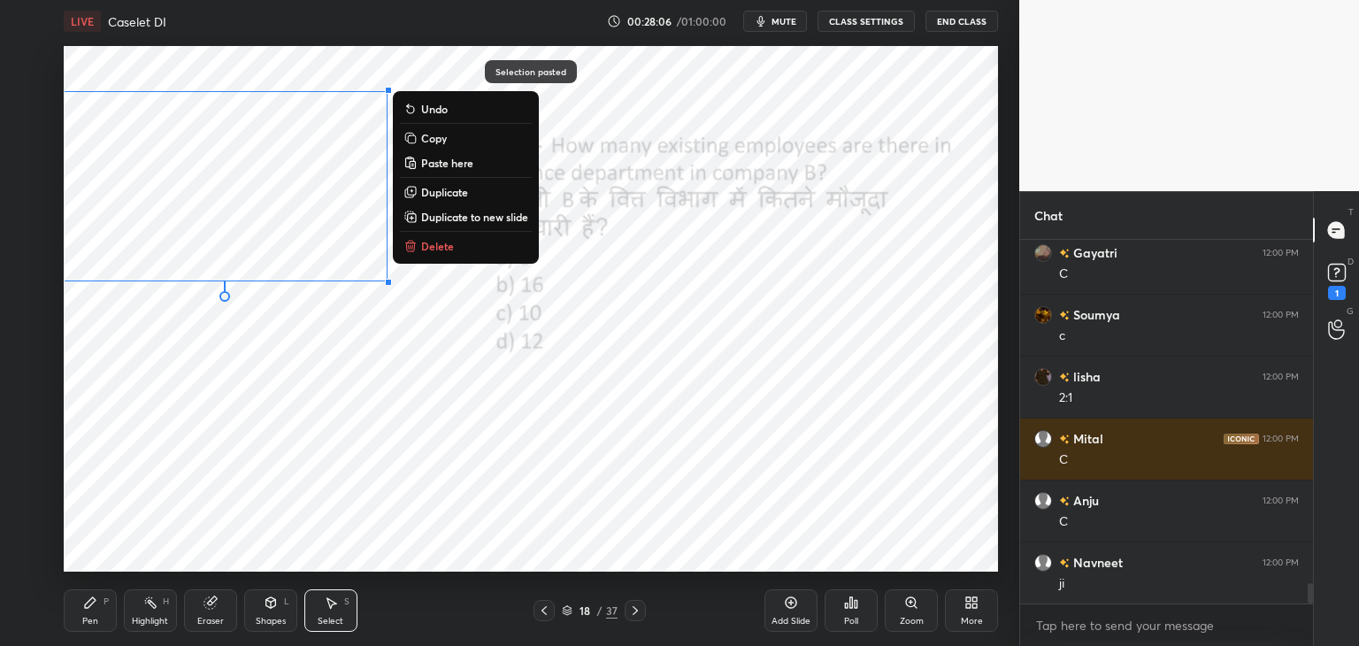
click at [622, 520] on div "0 ° Undo Copy Paste here Duplicate Duplicate to new slide Delete" at bounding box center [531, 309] width 934 height 526
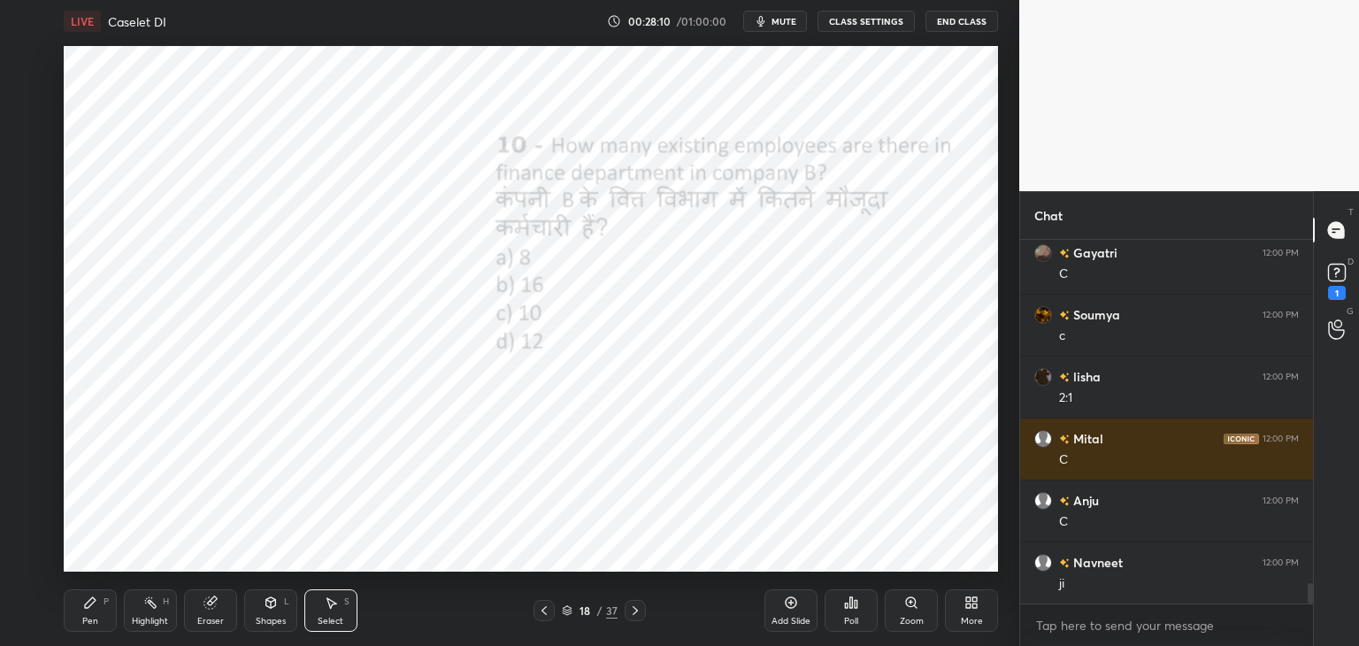
click at [92, 617] on div "Pen" at bounding box center [90, 621] width 16 height 9
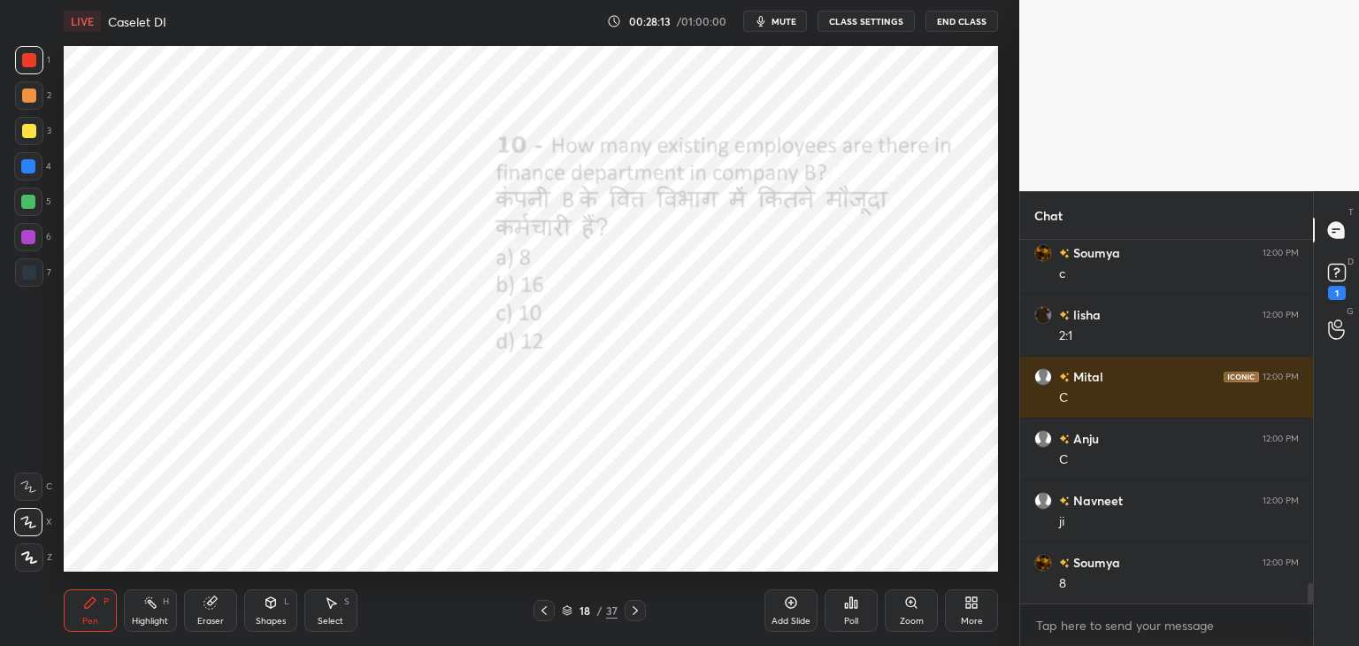
click at [635, 608] on icon at bounding box center [635, 611] width 14 height 14
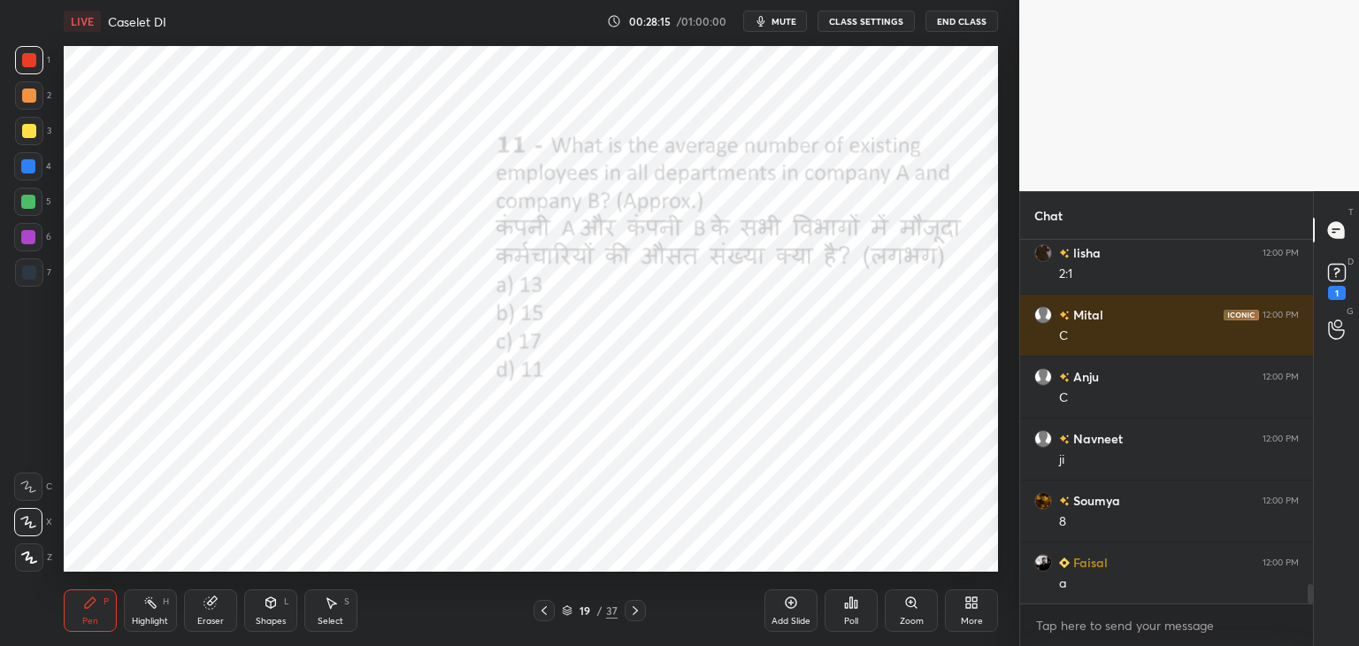
scroll to position [6389, 0]
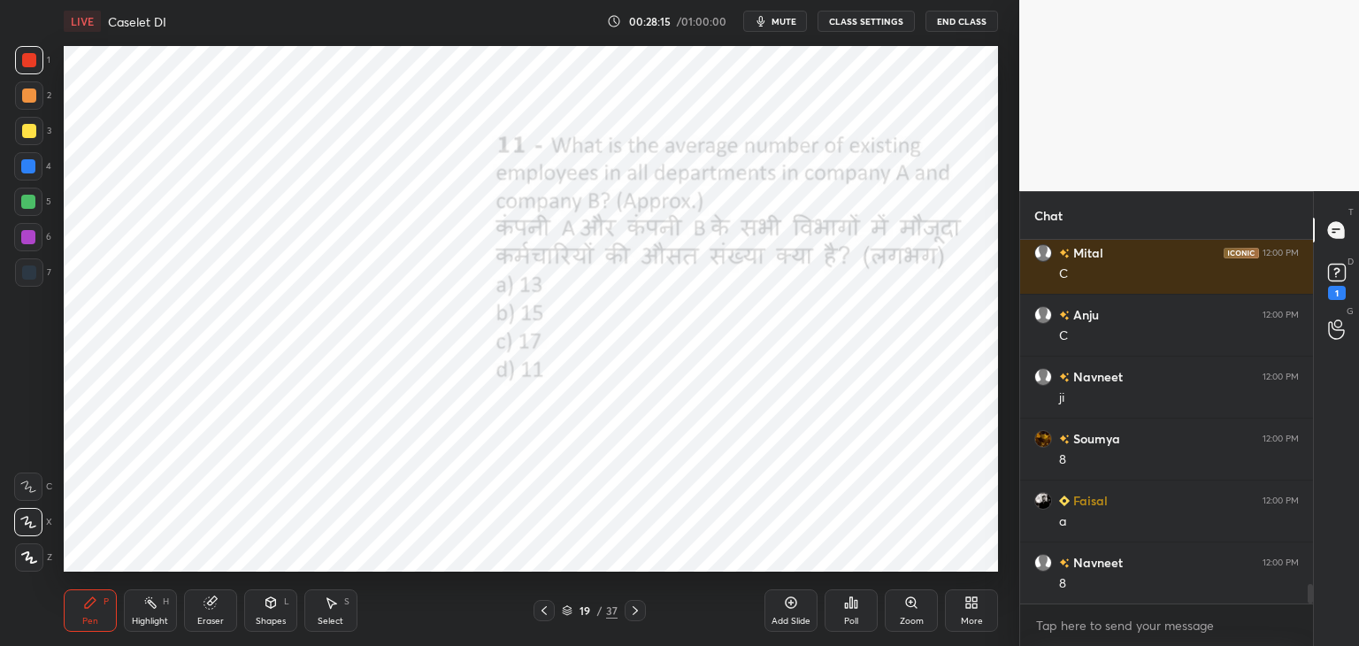
click at [637, 613] on icon at bounding box center [635, 611] width 14 height 14
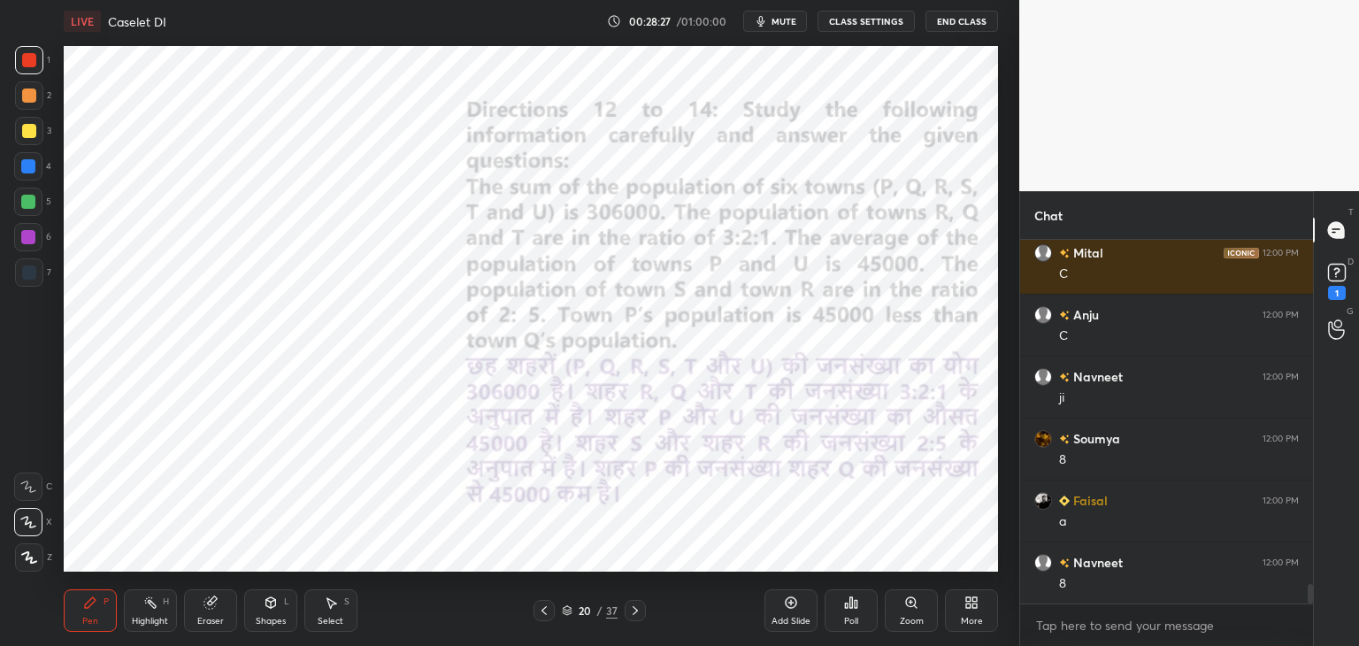
click at [762, 12] on button "mute" at bounding box center [775, 21] width 64 height 21
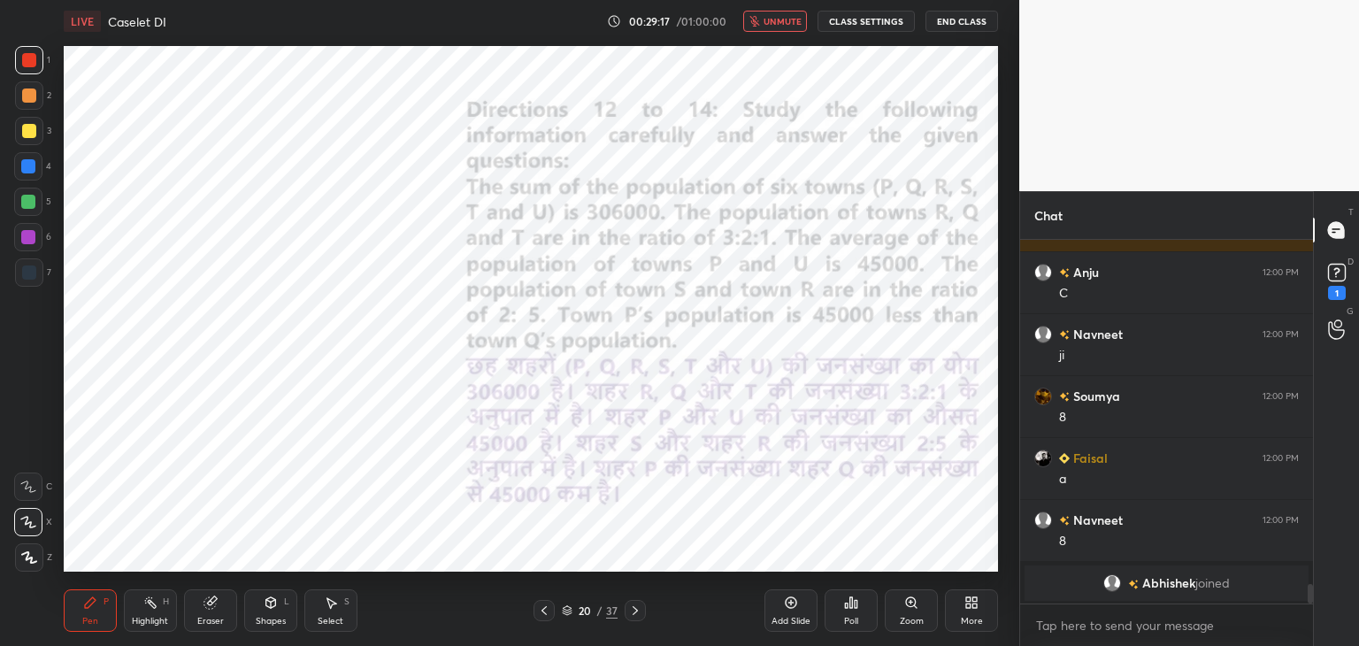
click at [772, 22] on span "unmute" at bounding box center [783, 21] width 38 height 12
click at [773, 25] on button "mute" at bounding box center [775, 21] width 64 height 21
click at [775, 21] on span "unmute" at bounding box center [783, 21] width 38 height 12
click at [776, 19] on span "mute" at bounding box center [784, 21] width 25 height 12
click at [771, 20] on span "unmute" at bounding box center [783, 21] width 38 height 12
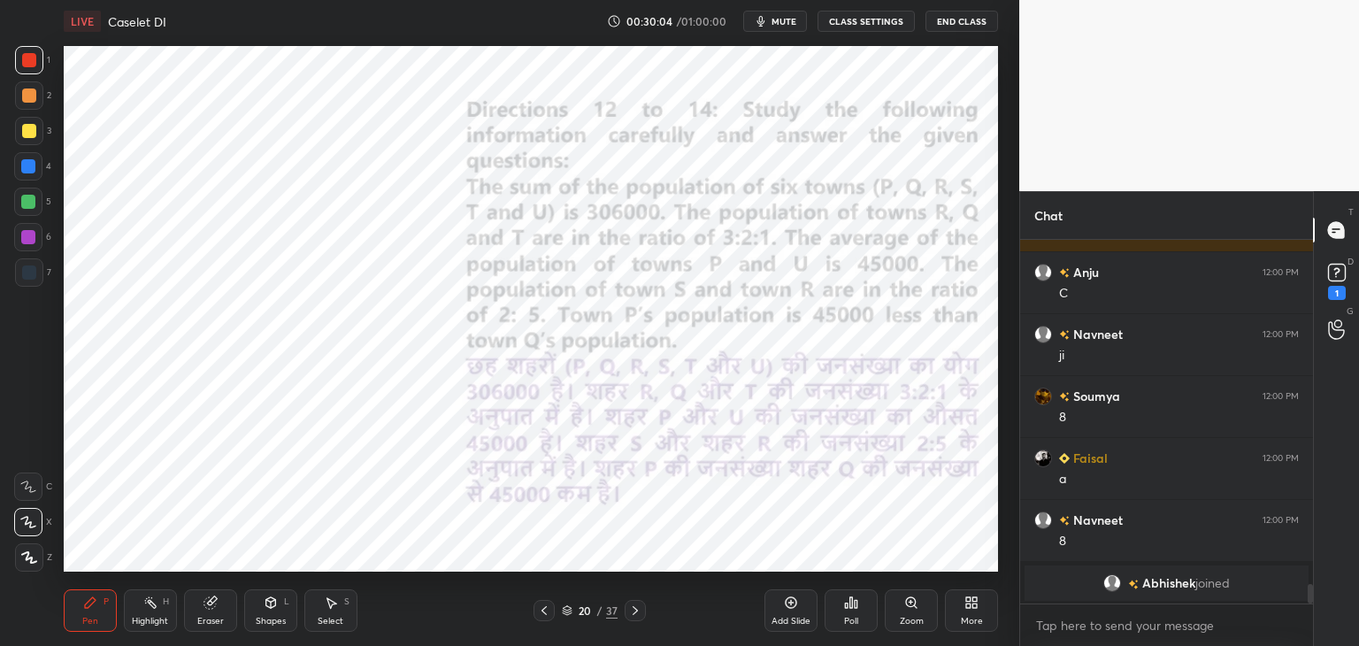
click at [214, 603] on icon at bounding box center [210, 603] width 12 height 12
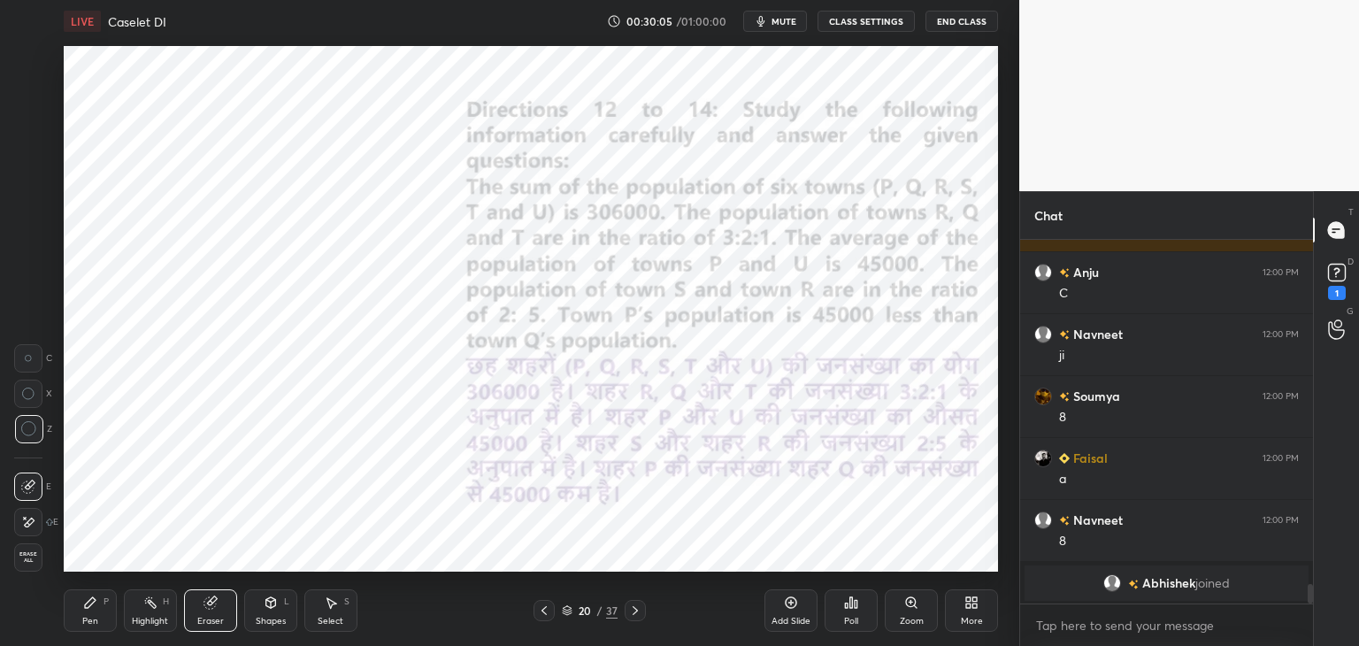
click at [212, 605] on icon at bounding box center [210, 603] width 12 height 12
click at [216, 603] on icon at bounding box center [211, 603] width 14 height 14
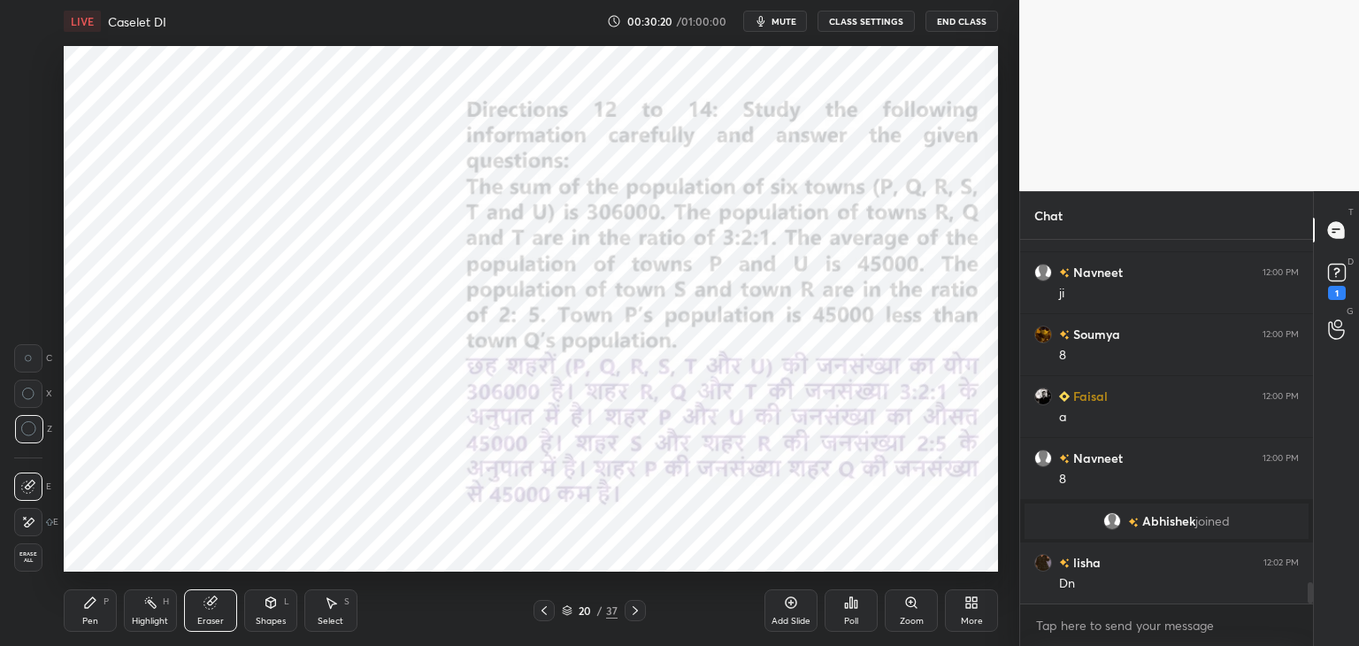
scroll to position [5961, 0]
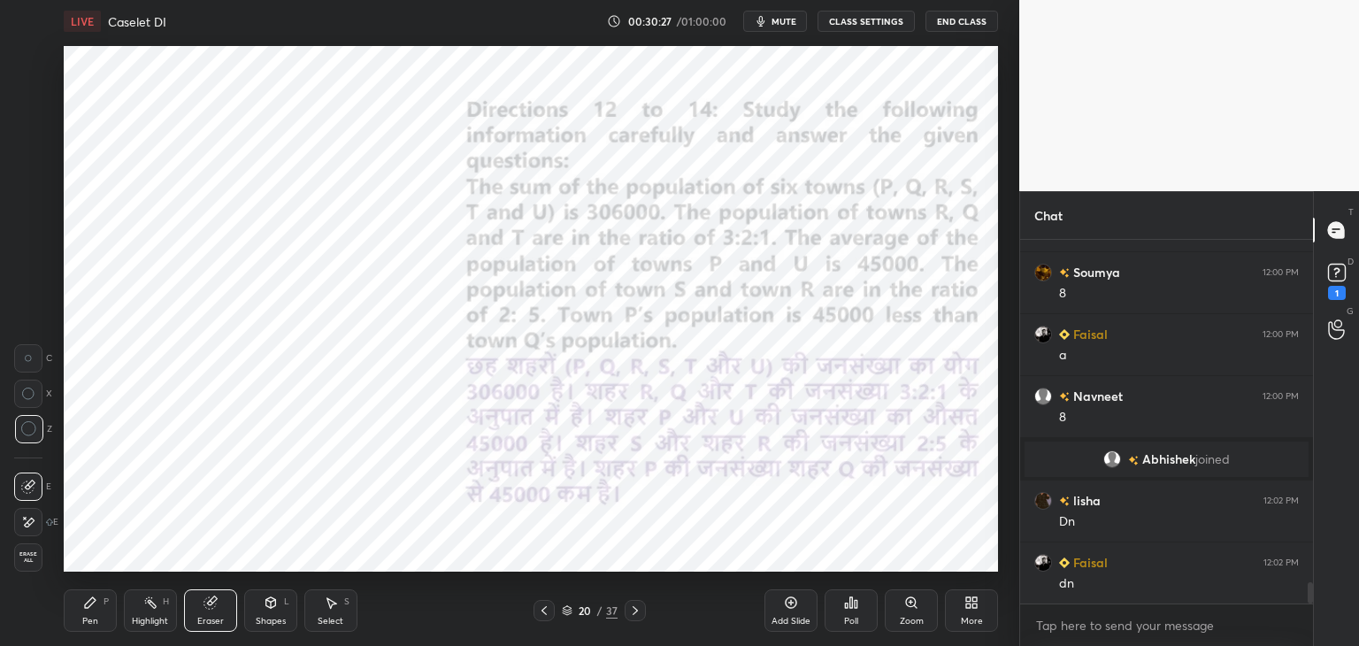
click at [28, 556] on span "Erase all" at bounding box center [28, 557] width 27 height 12
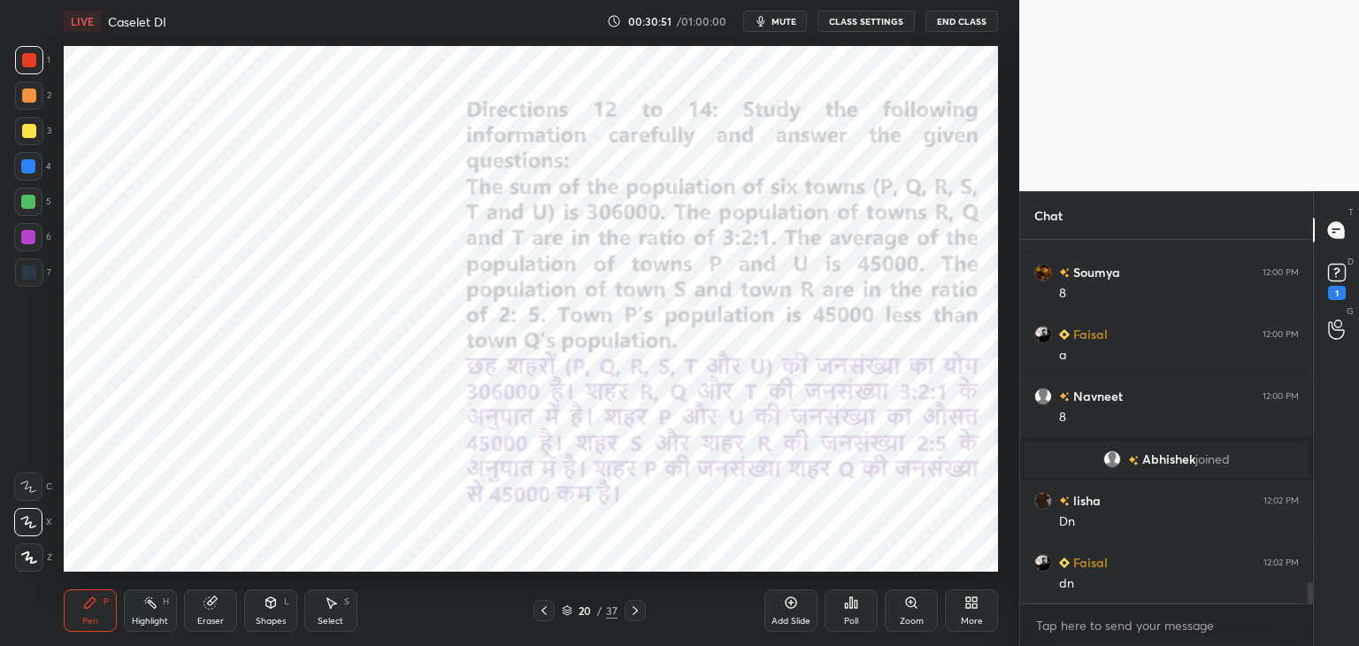
click at [264, 610] on icon at bounding box center [271, 603] width 14 height 14
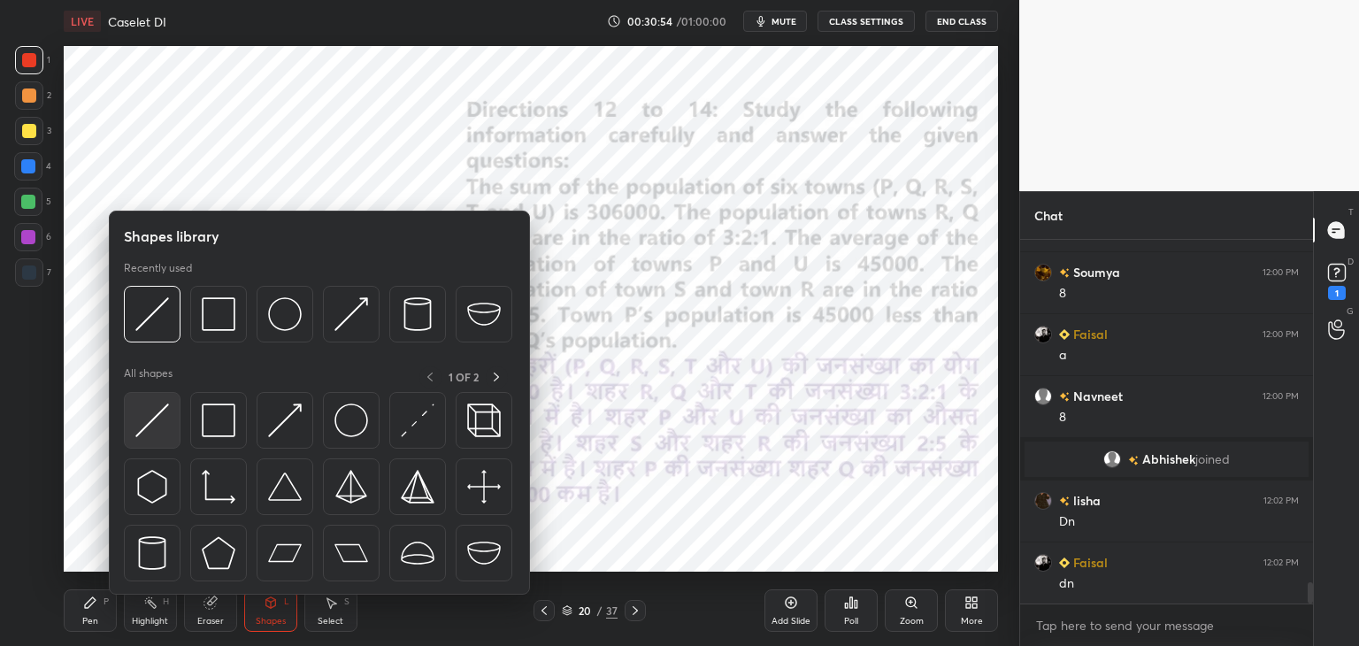
click at [164, 416] on img at bounding box center [152, 421] width 34 height 34
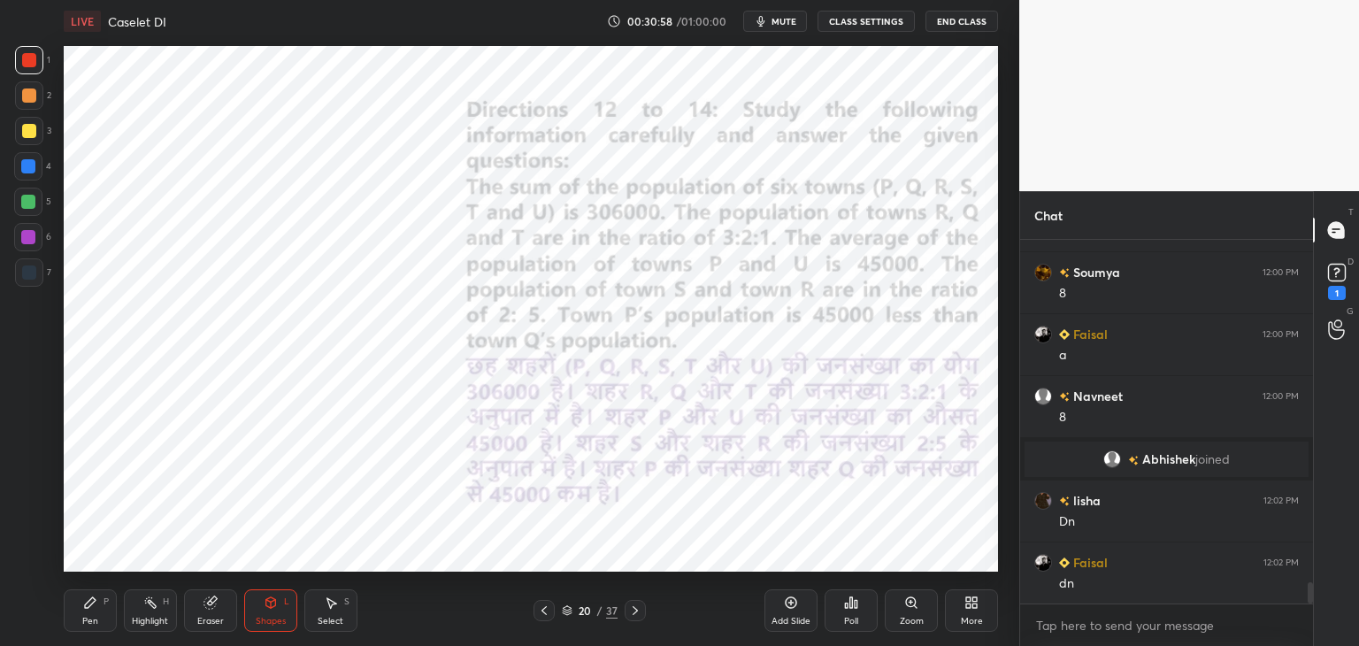
scroll to position [6023, 0]
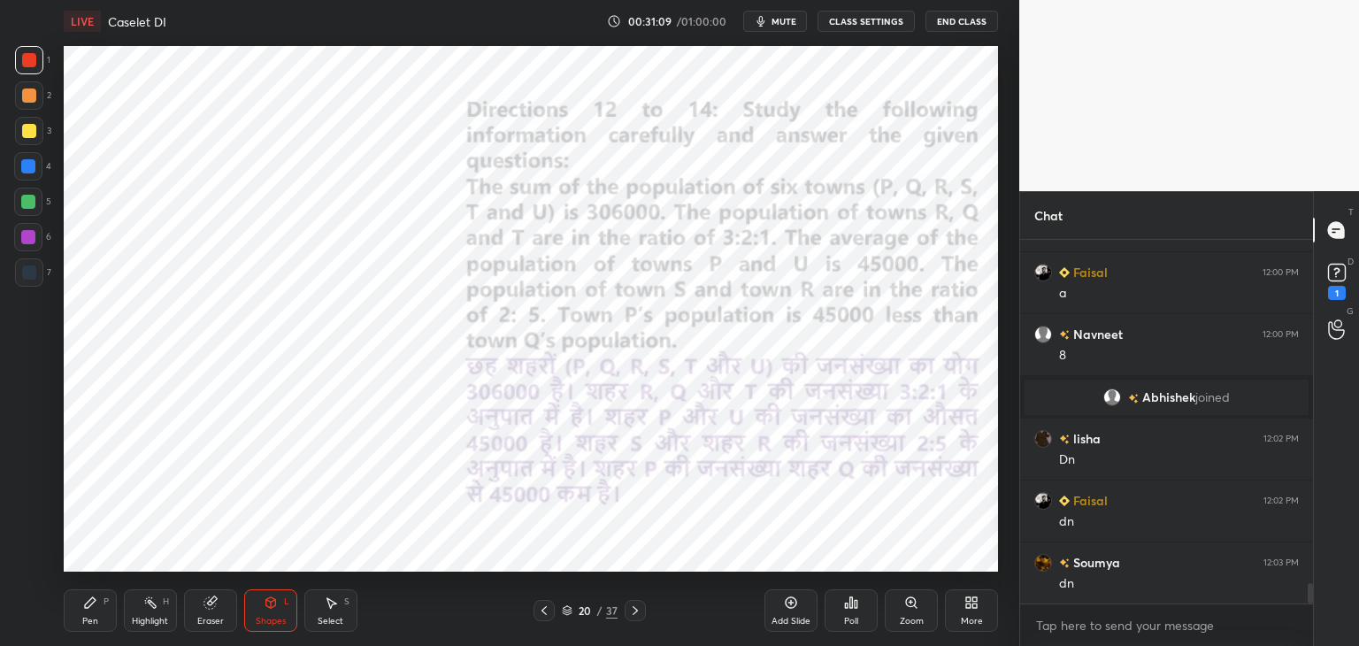
click at [99, 619] on div "Pen P" at bounding box center [90, 610] width 53 height 42
click at [37, 273] on div at bounding box center [29, 272] width 28 height 28
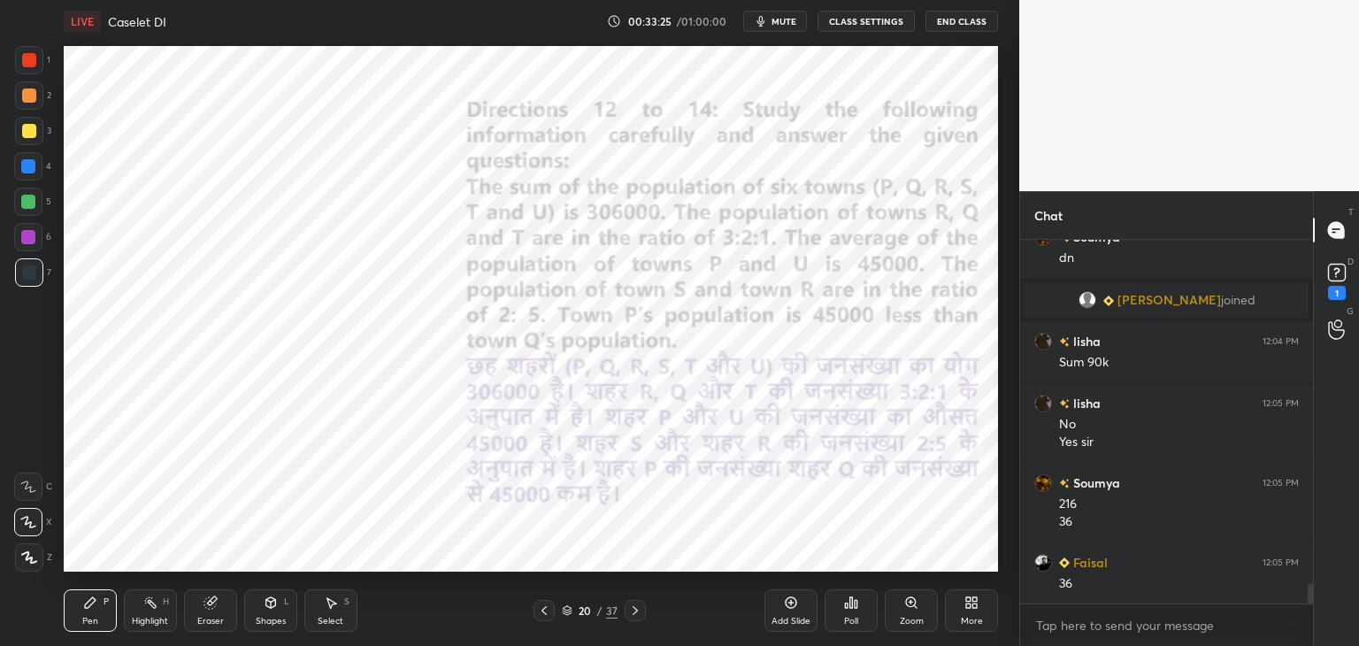
scroll to position [6340, 0]
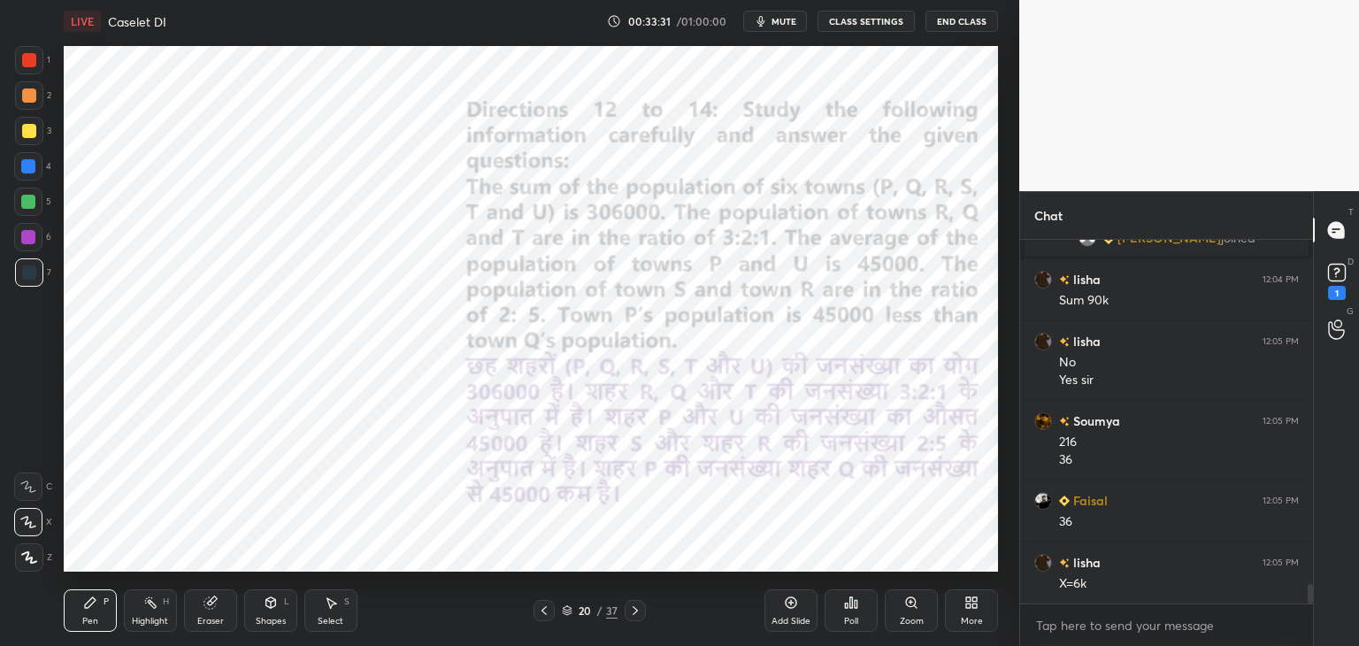
click at [271, 604] on icon at bounding box center [271, 605] width 0 height 6
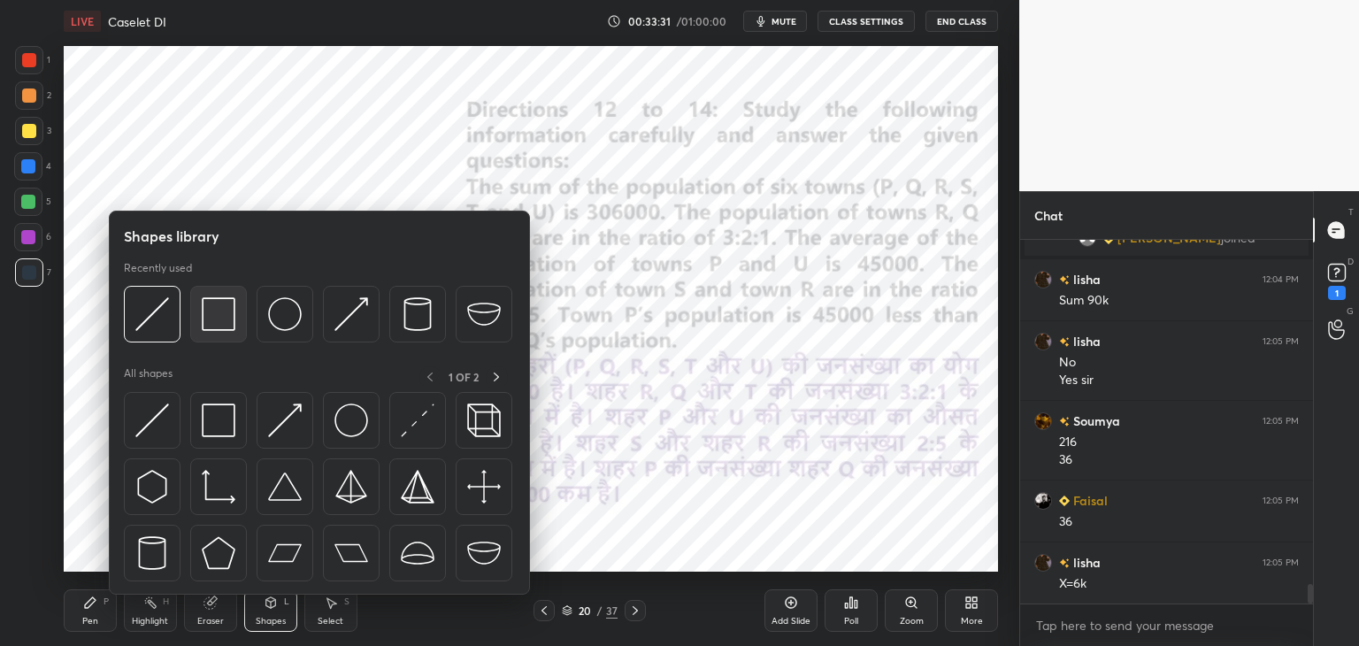
click at [221, 332] on div at bounding box center [218, 314] width 57 height 57
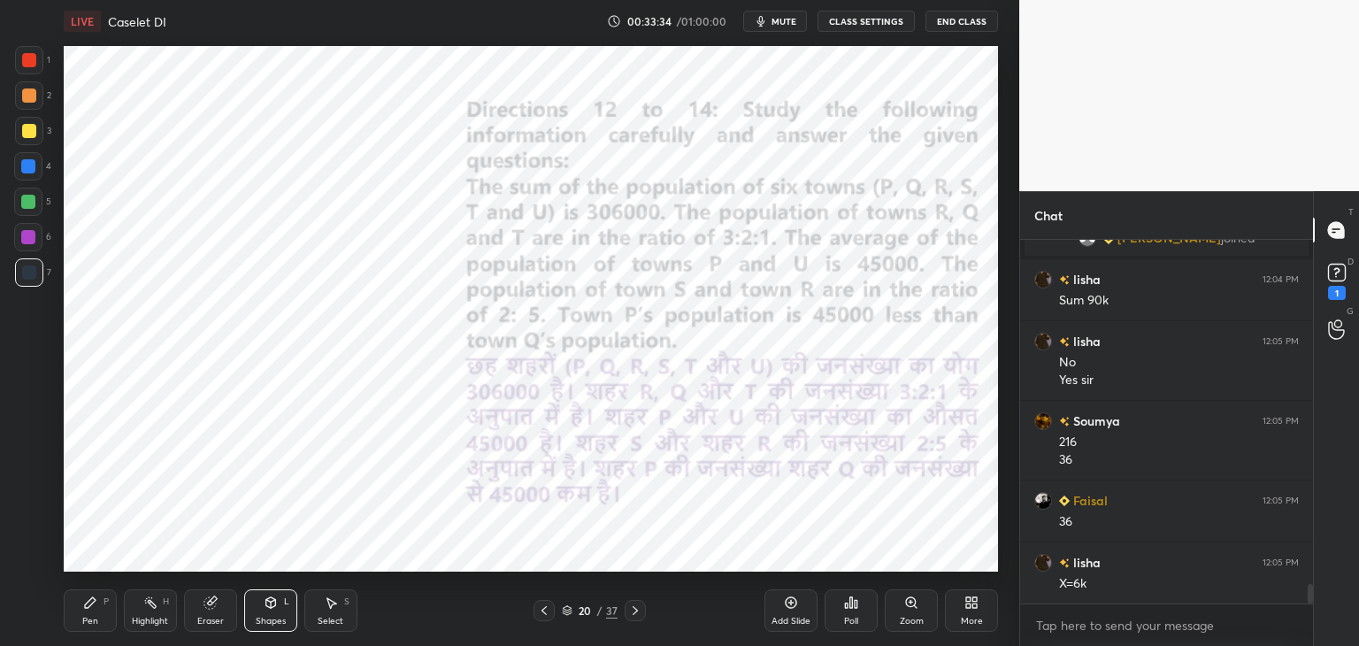
click at [96, 613] on div "Pen P" at bounding box center [90, 610] width 53 height 42
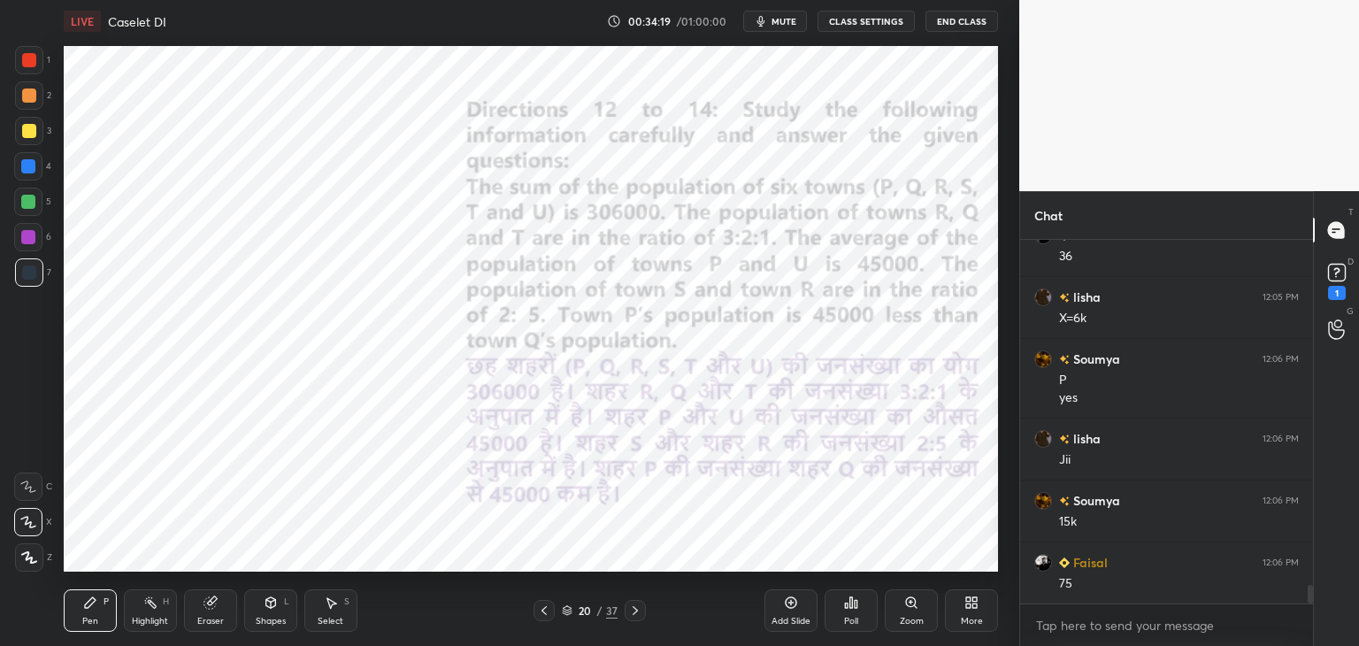
scroll to position [6667, 0]
click at [634, 613] on icon at bounding box center [635, 610] width 5 height 9
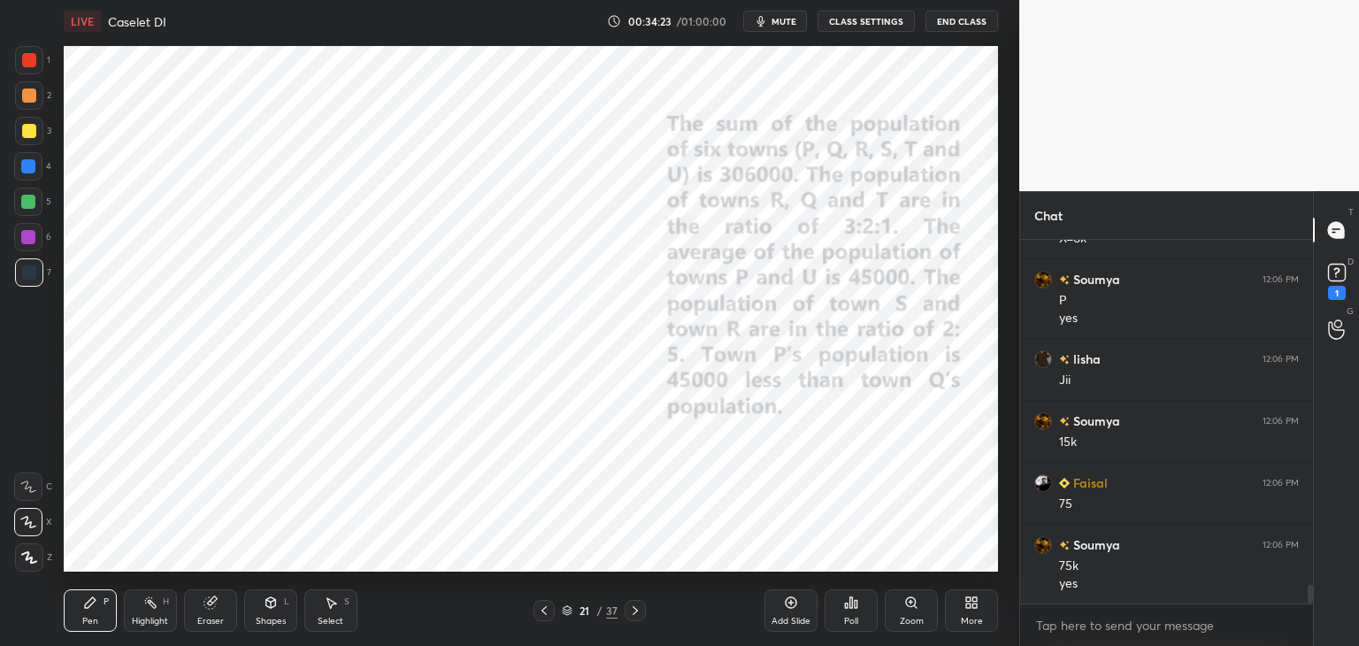
click at [630, 608] on icon at bounding box center [635, 611] width 14 height 14
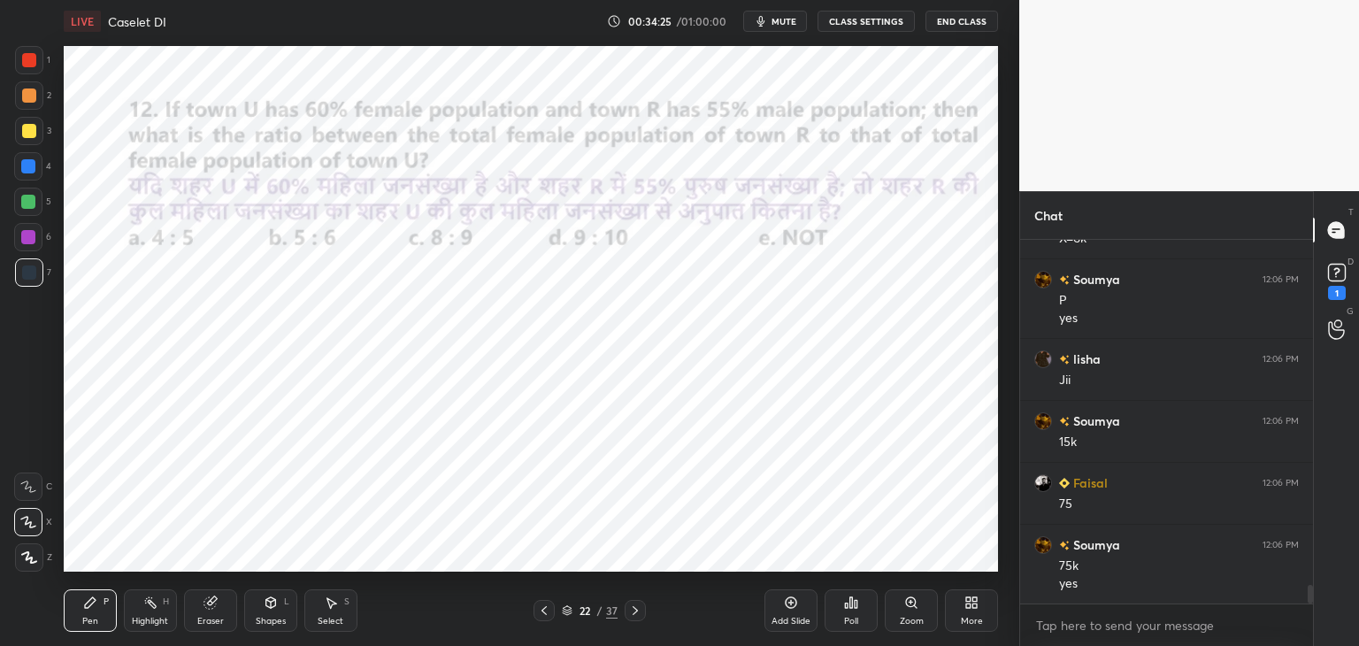
click at [535, 613] on div at bounding box center [544, 610] width 21 height 21
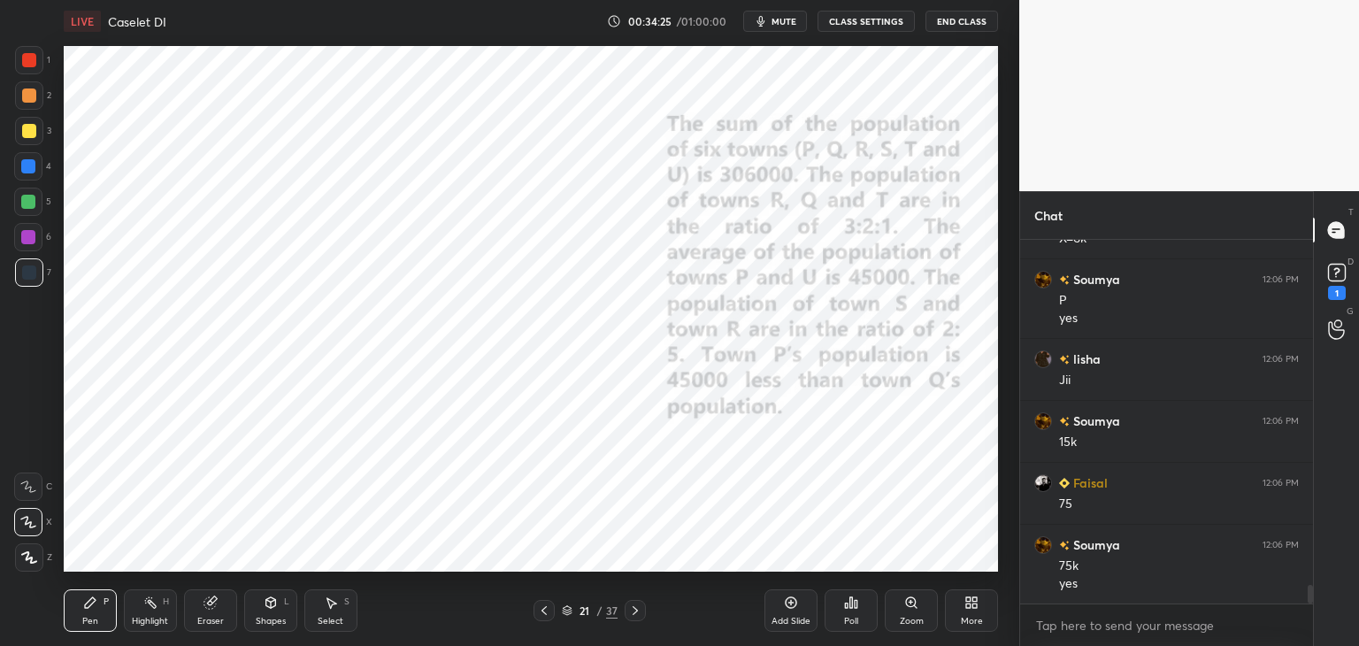
scroll to position [6747, 0]
click at [542, 609] on icon at bounding box center [544, 611] width 14 height 14
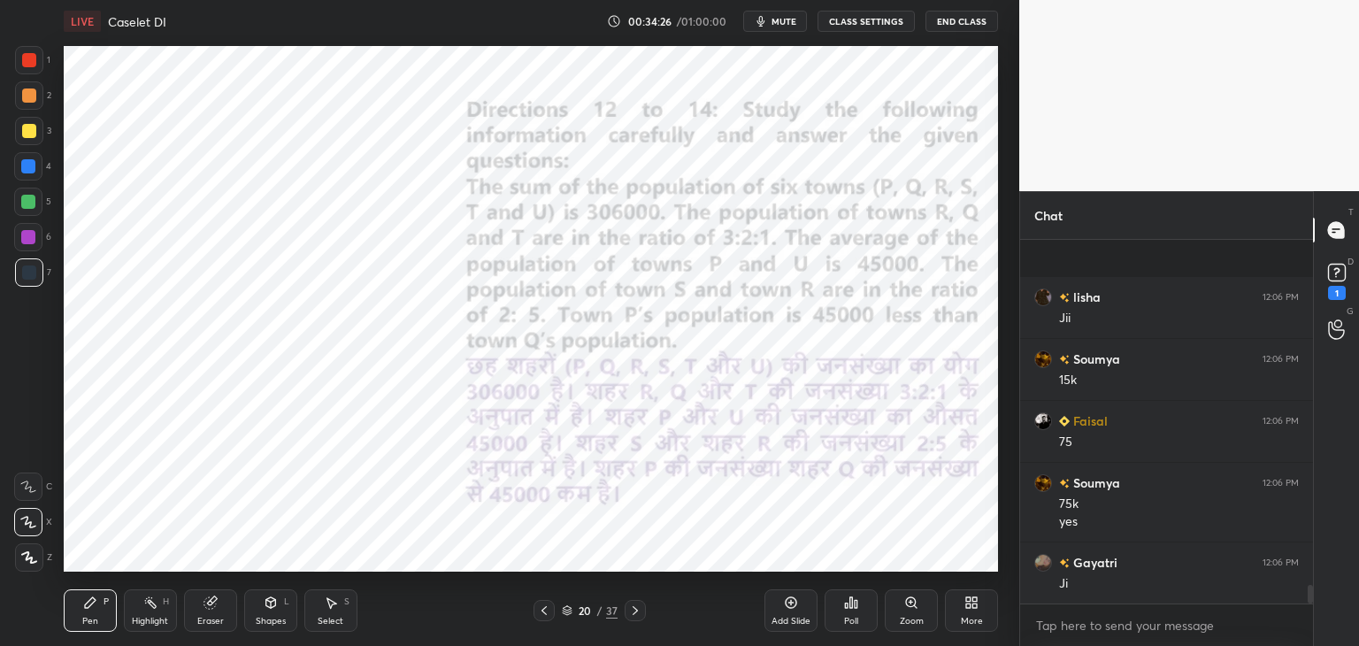
scroll to position [6871, 0]
click at [325, 610] on icon at bounding box center [331, 603] width 14 height 14
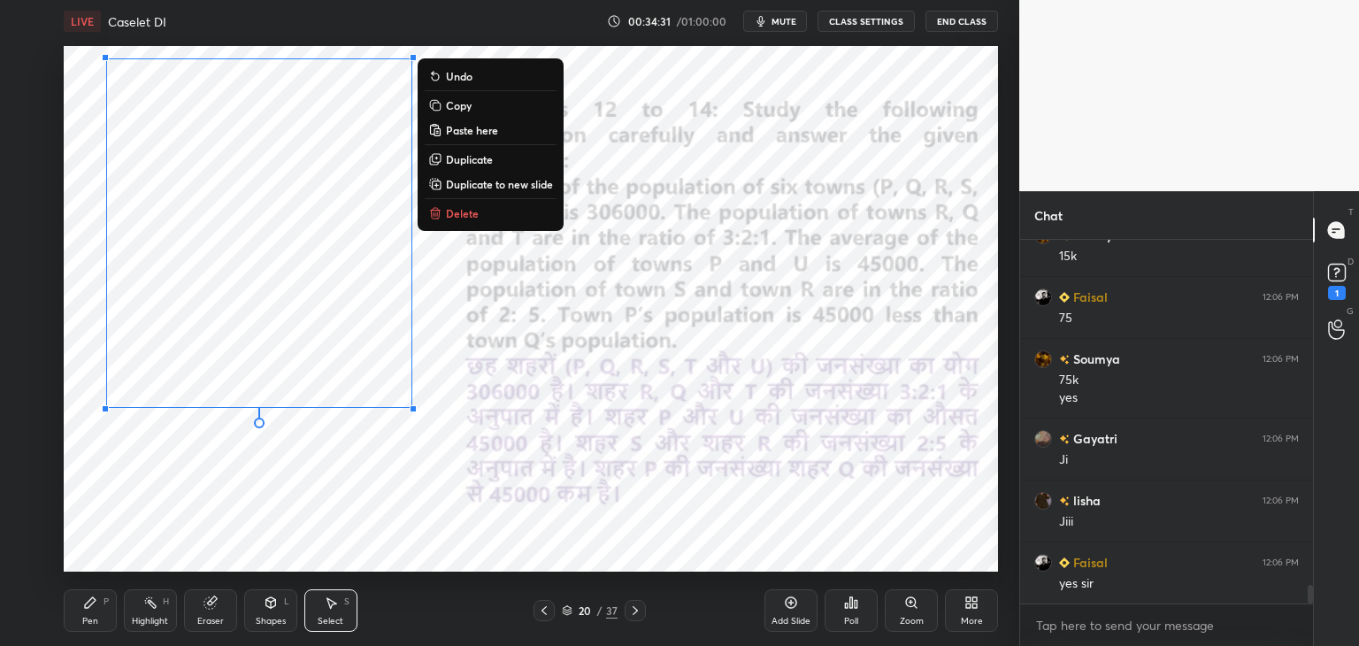
click at [482, 111] on button "Copy" at bounding box center [491, 105] width 132 height 21
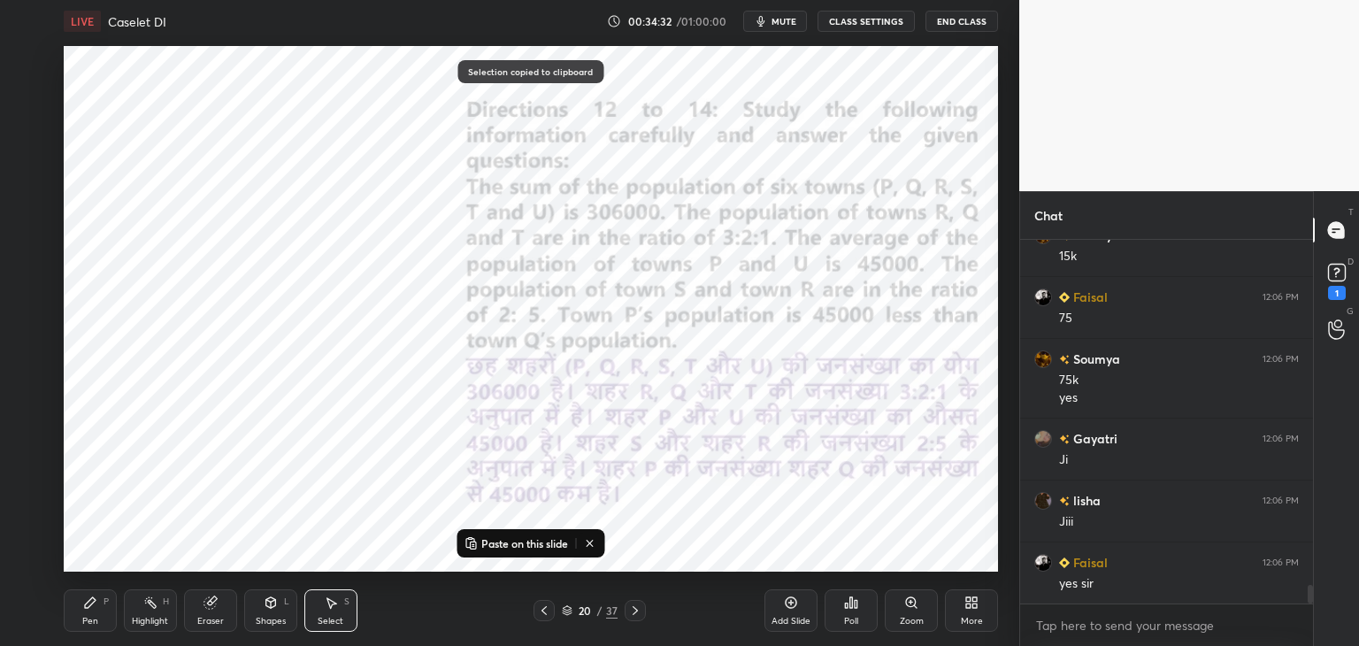
click at [641, 613] on icon at bounding box center [635, 611] width 14 height 14
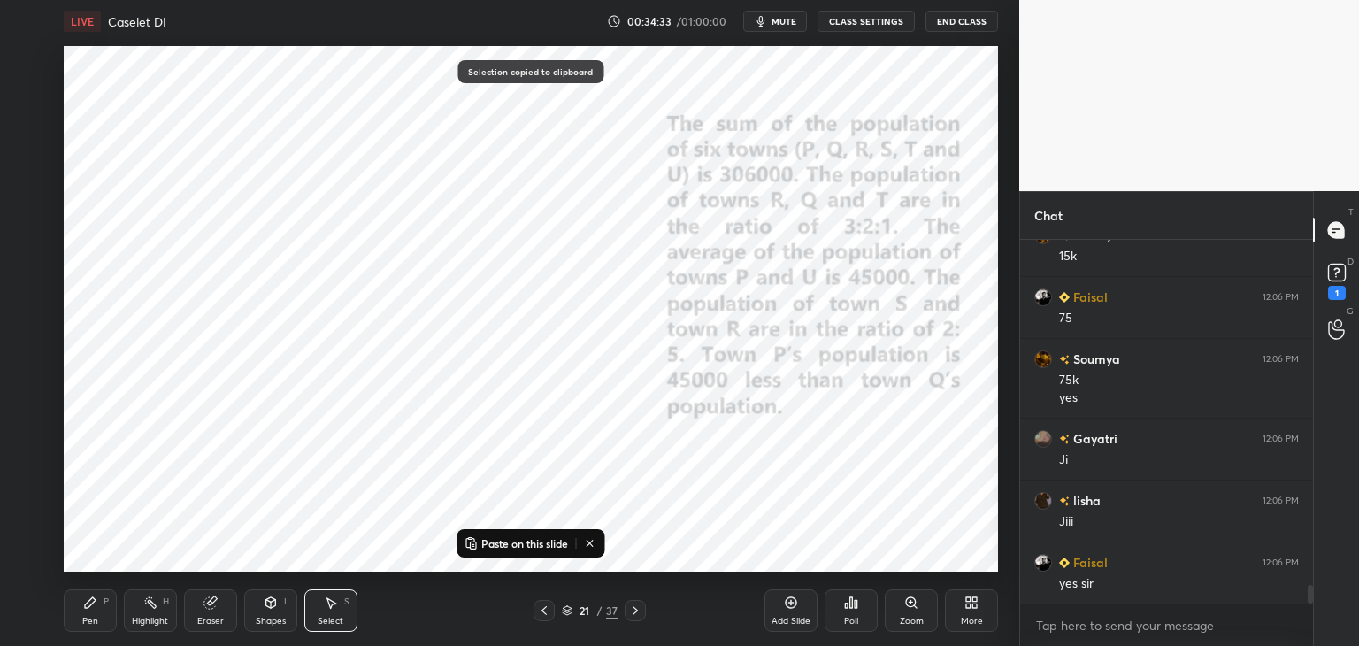
click at [633, 614] on icon at bounding box center [635, 610] width 5 height 9
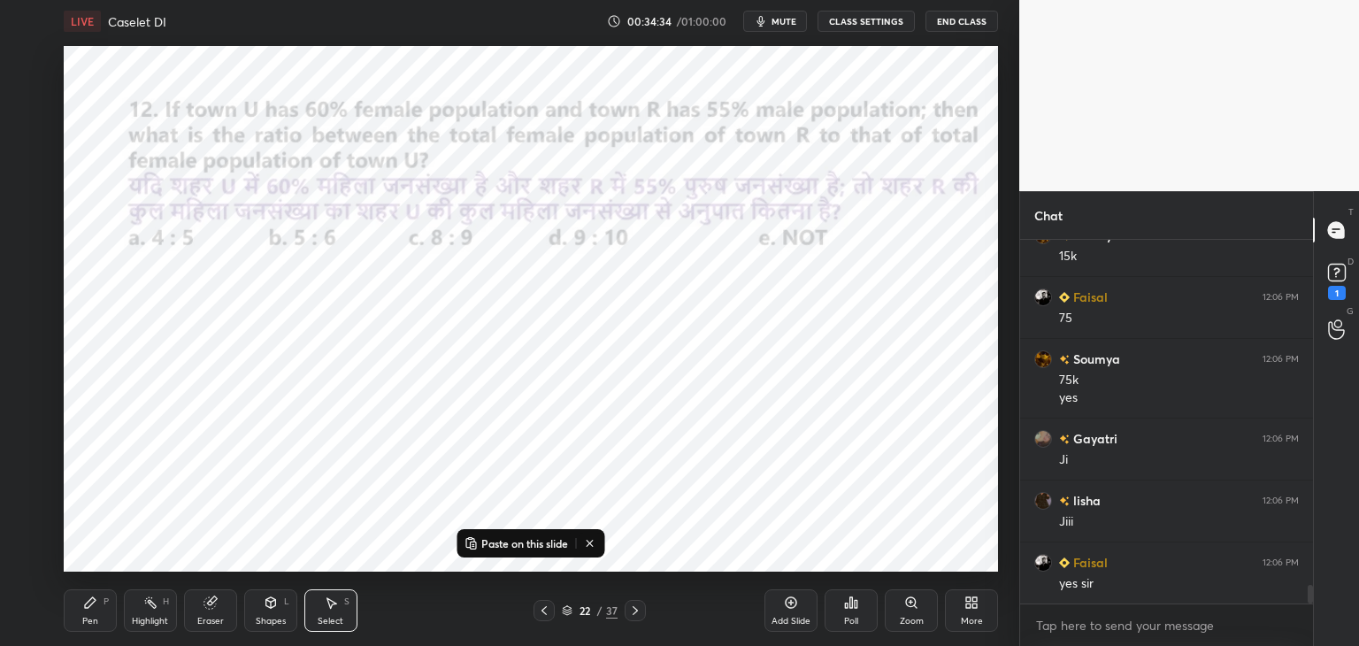
click at [545, 547] on p "Paste on this slide" at bounding box center [524, 543] width 87 height 14
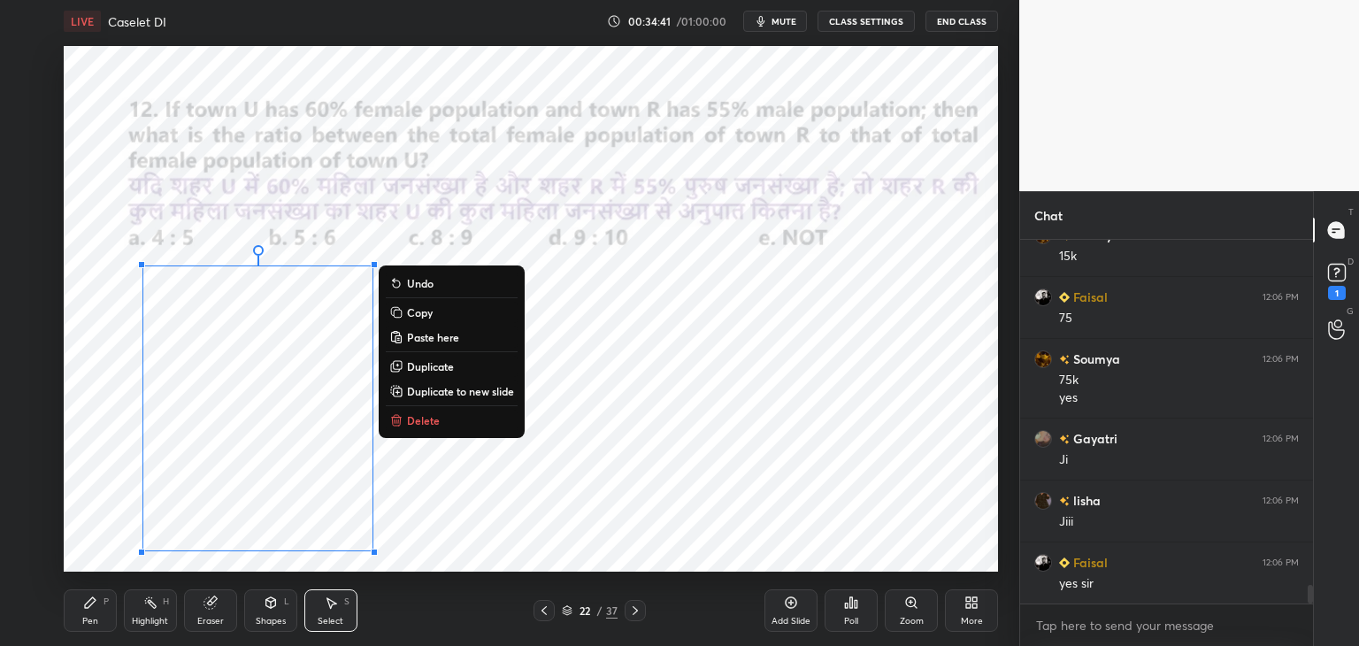
click at [92, 604] on icon at bounding box center [90, 602] width 11 height 11
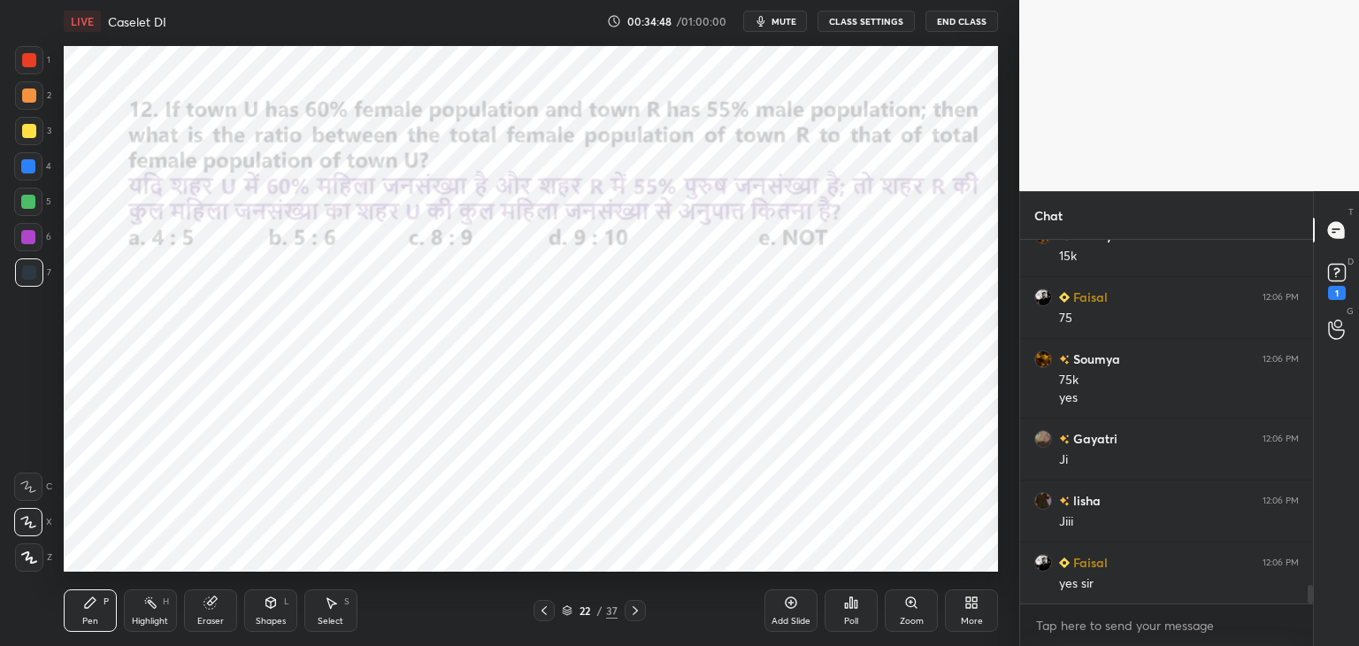
click at [34, 171] on div at bounding box center [28, 166] width 14 height 14
click at [209, 601] on icon at bounding box center [210, 603] width 12 height 12
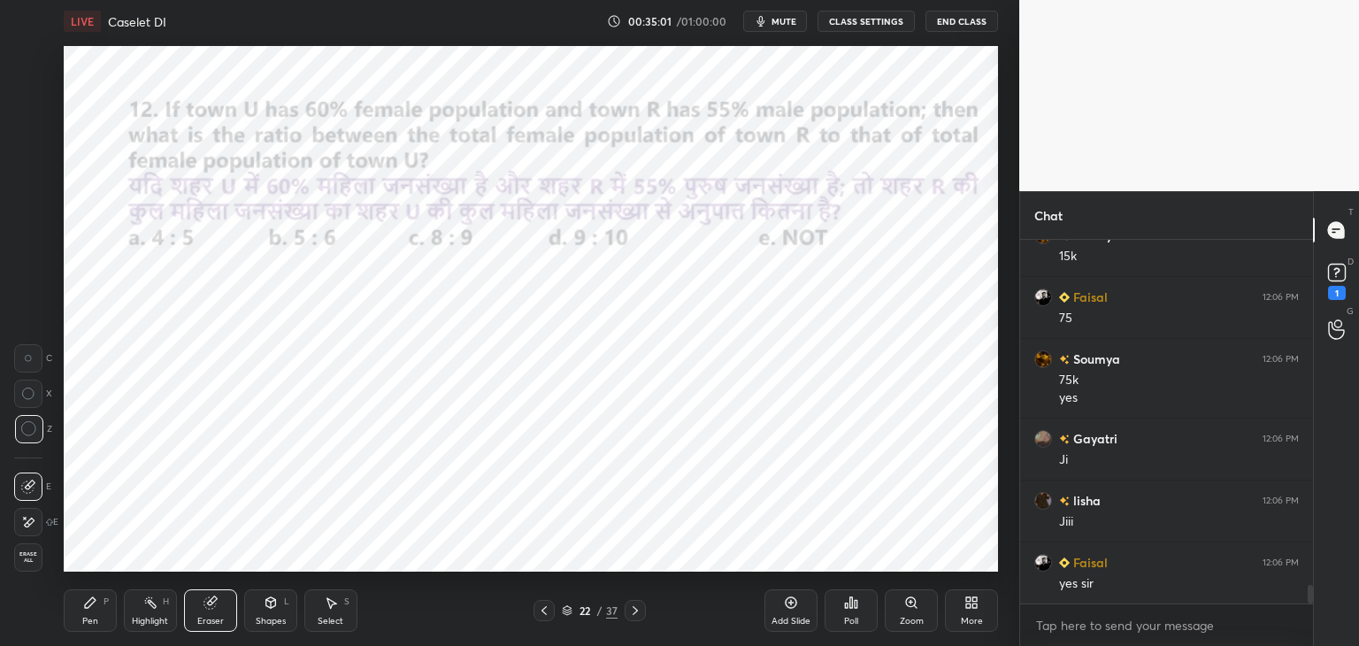
click at [92, 613] on div "Pen P" at bounding box center [90, 610] width 53 height 42
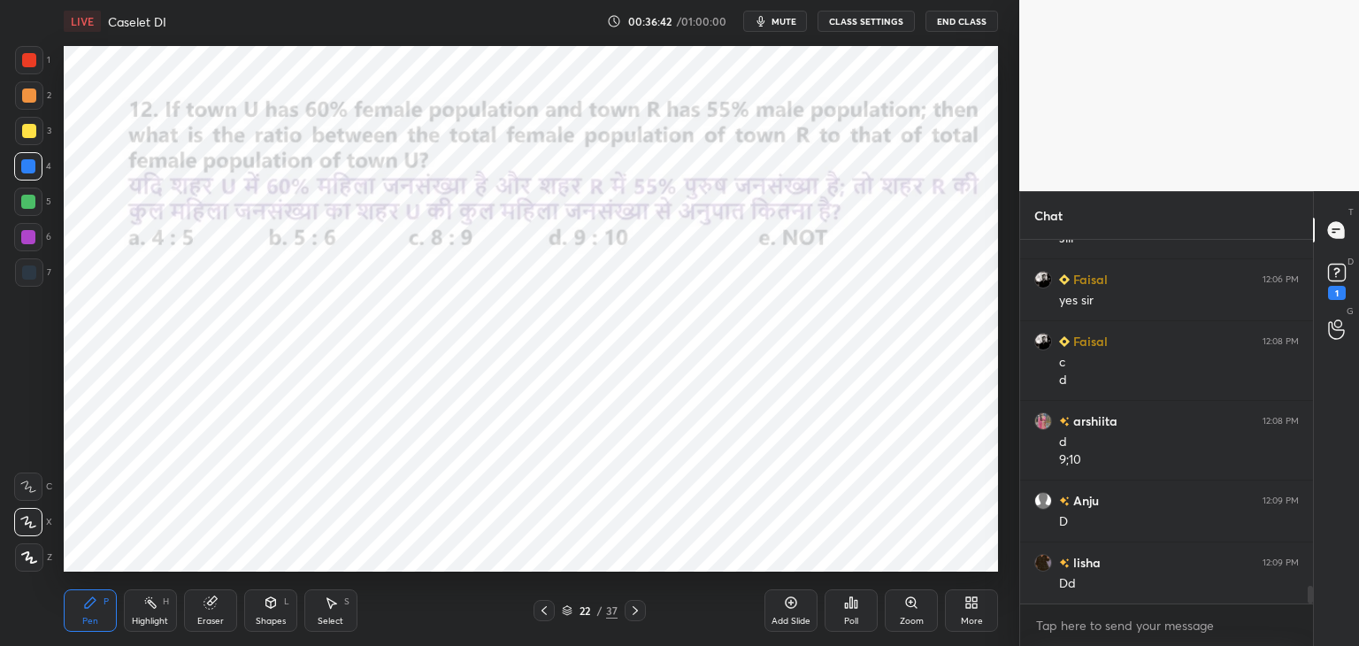
scroll to position [7216, 0]
click at [330, 603] on icon at bounding box center [332, 603] width 10 height 11
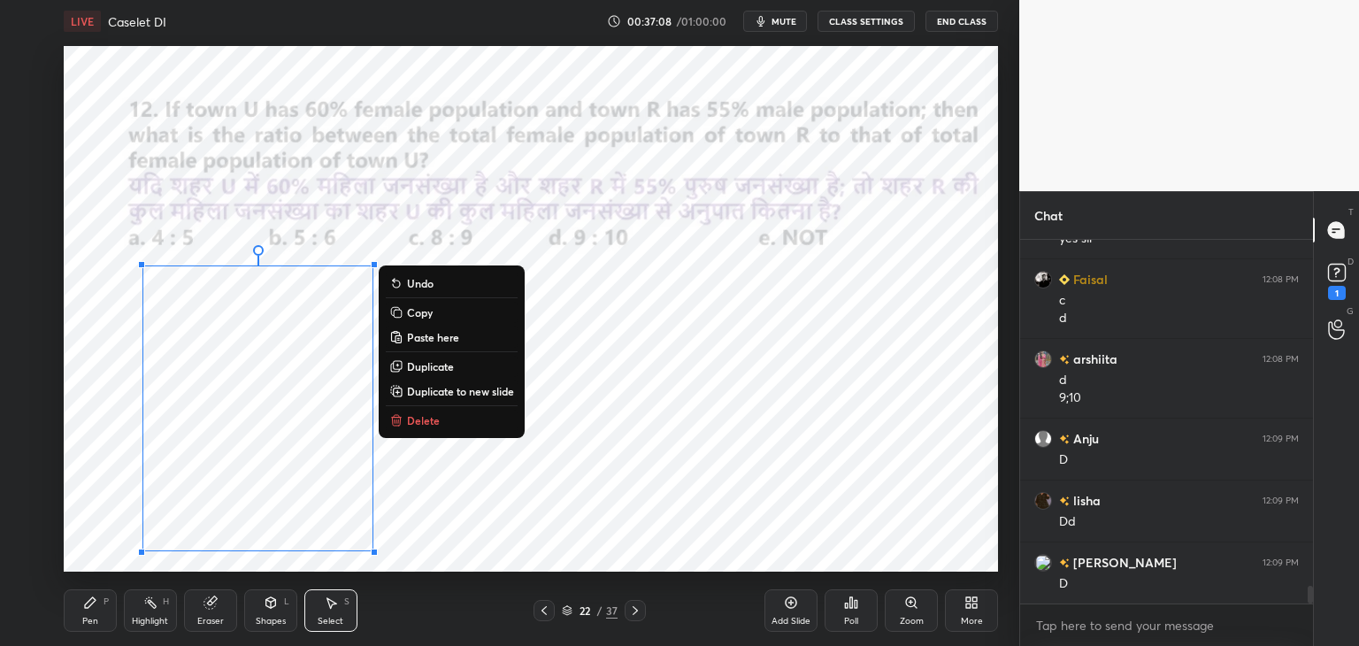
click at [427, 314] on p "Copy" at bounding box center [420, 312] width 26 height 14
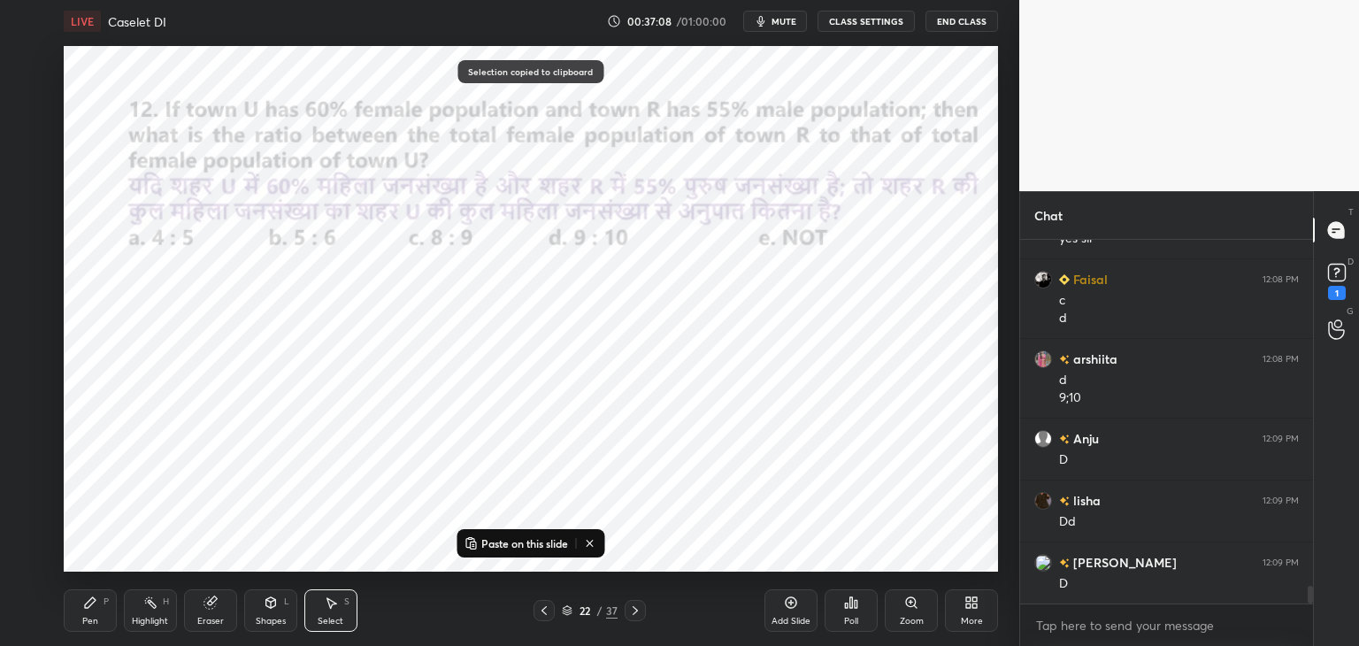
click at [641, 609] on icon at bounding box center [635, 611] width 14 height 14
click at [543, 531] on div "Paste on this slide" at bounding box center [531, 543] width 148 height 28
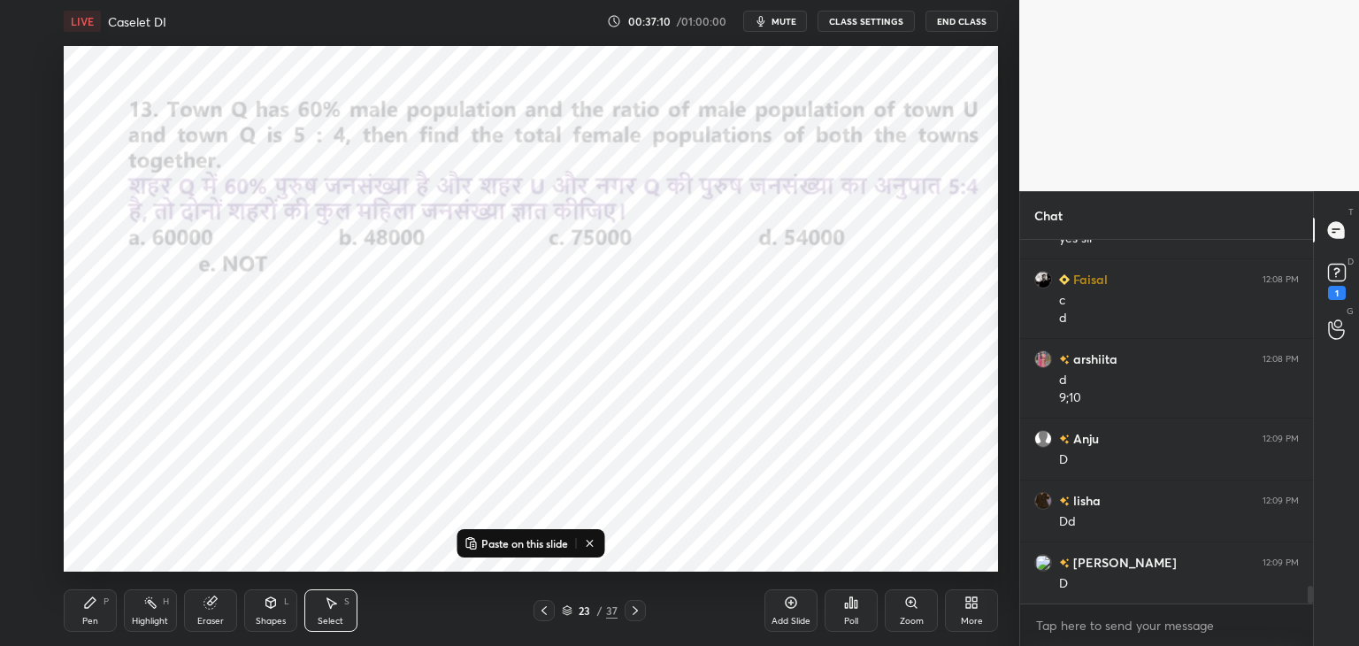
click at [527, 534] on button "Paste on this slide" at bounding box center [516, 543] width 112 height 21
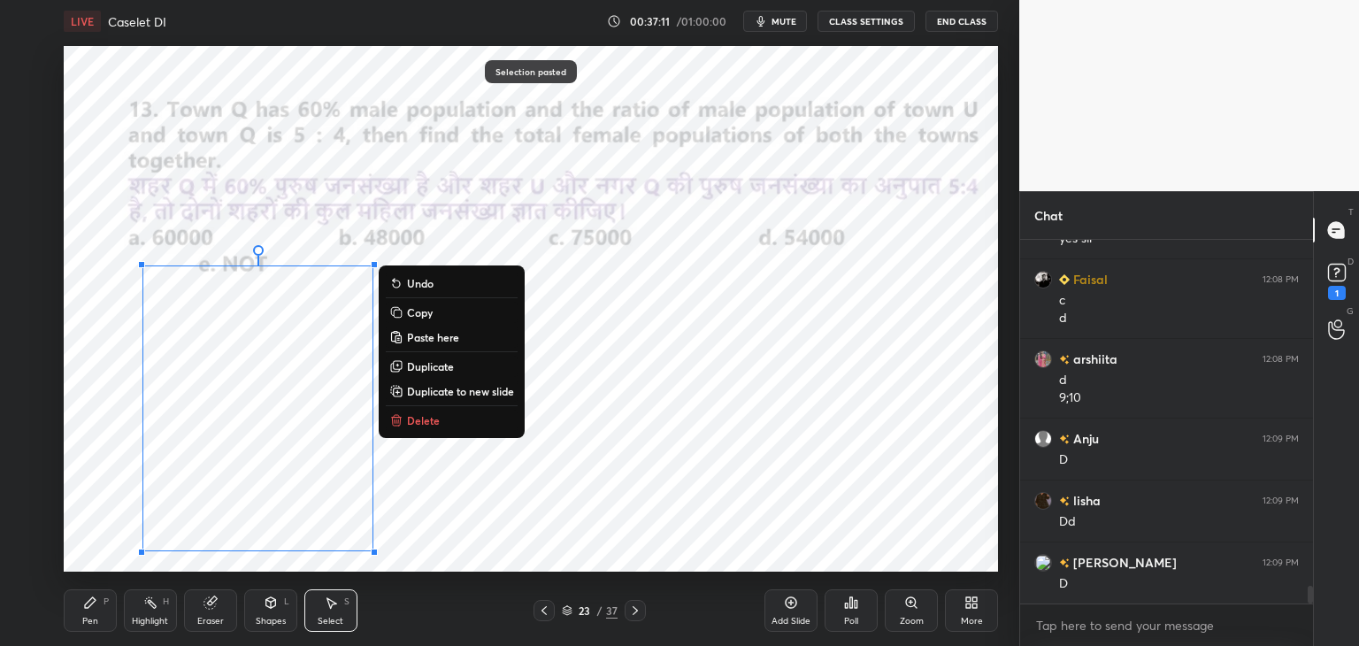
click at [570, 522] on div "0 ° Undo Copy Paste here Duplicate Duplicate to new slide Delete" at bounding box center [531, 309] width 934 height 526
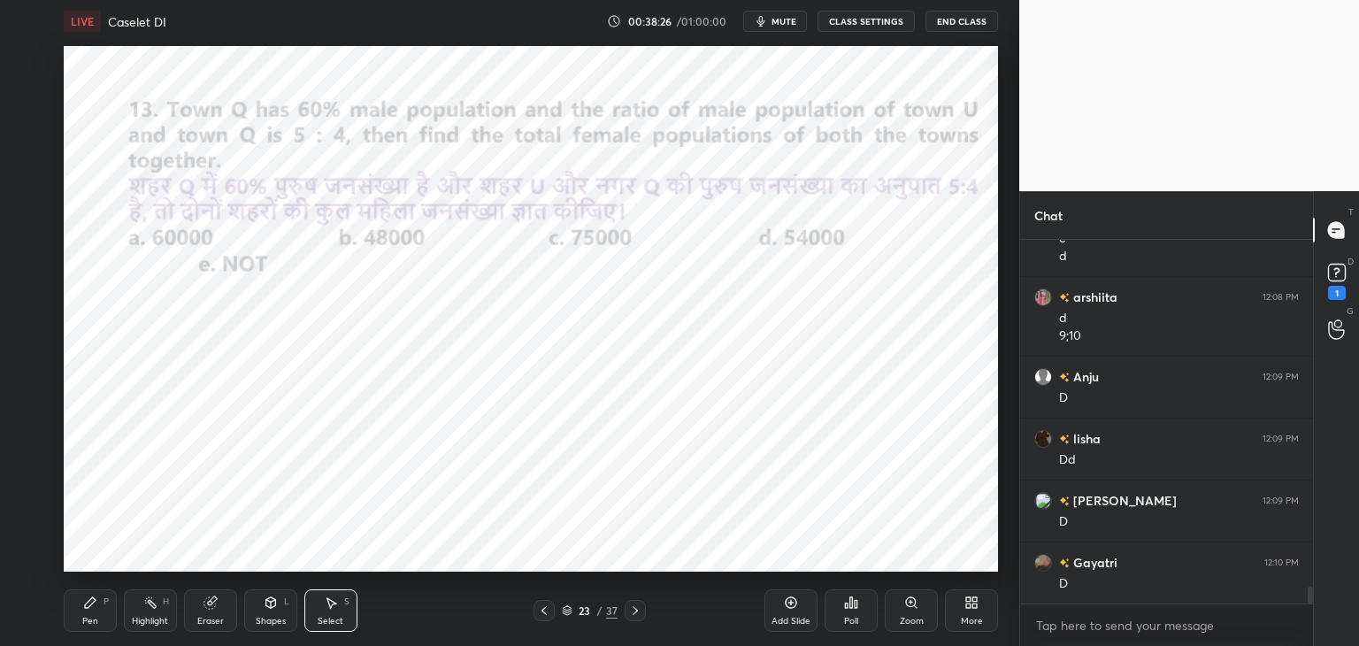
scroll to position [7340, 0]
click at [93, 613] on div "Pen P" at bounding box center [90, 610] width 53 height 42
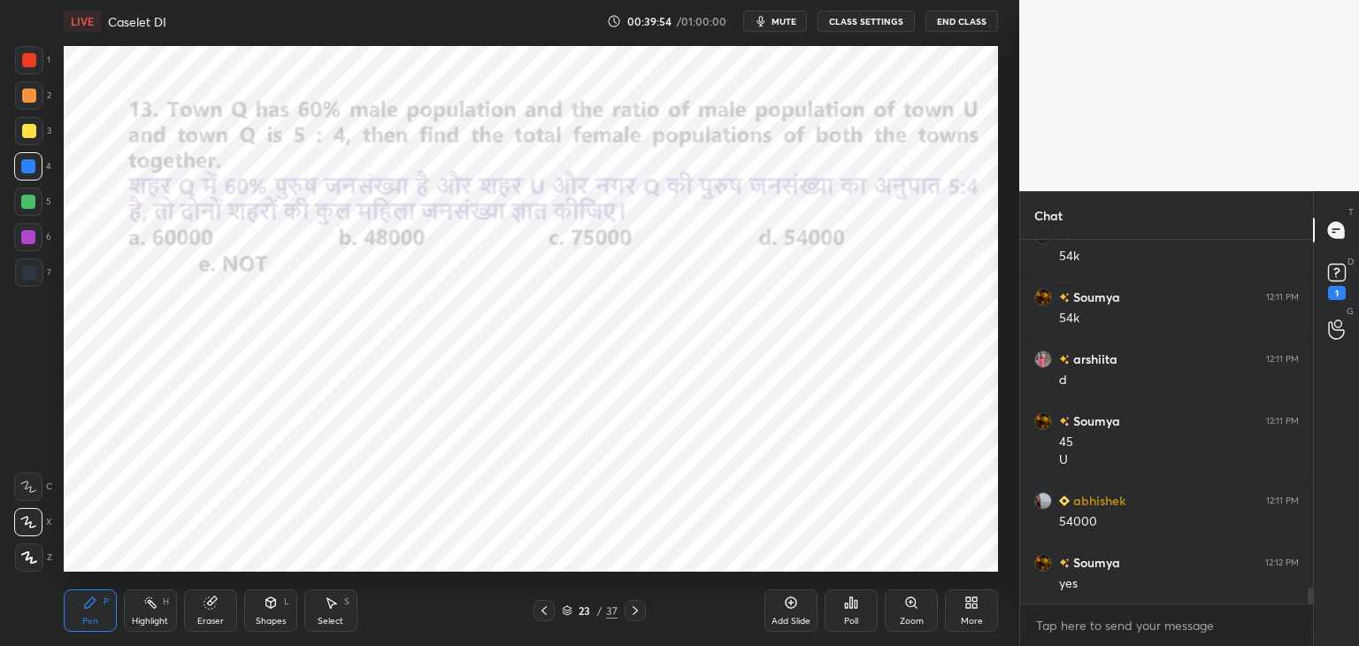
scroll to position [7791, 0]
click at [638, 607] on icon at bounding box center [635, 611] width 14 height 14
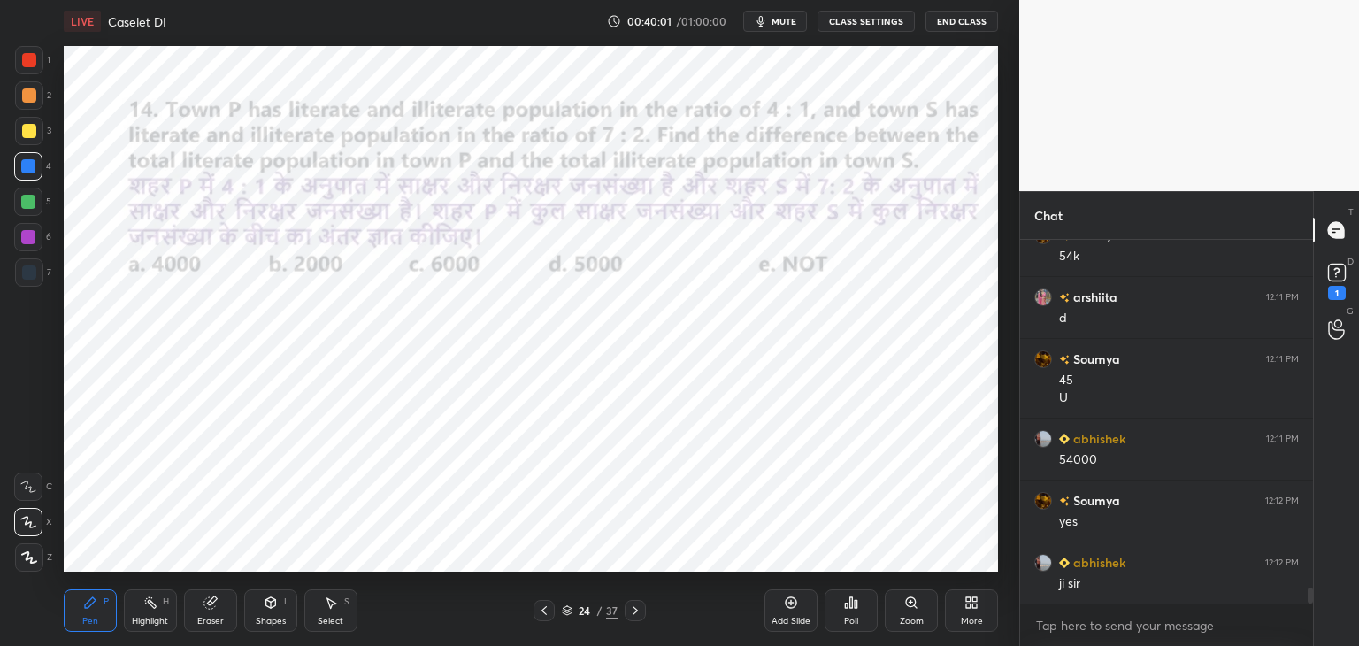
click at [545, 610] on icon at bounding box center [544, 611] width 14 height 14
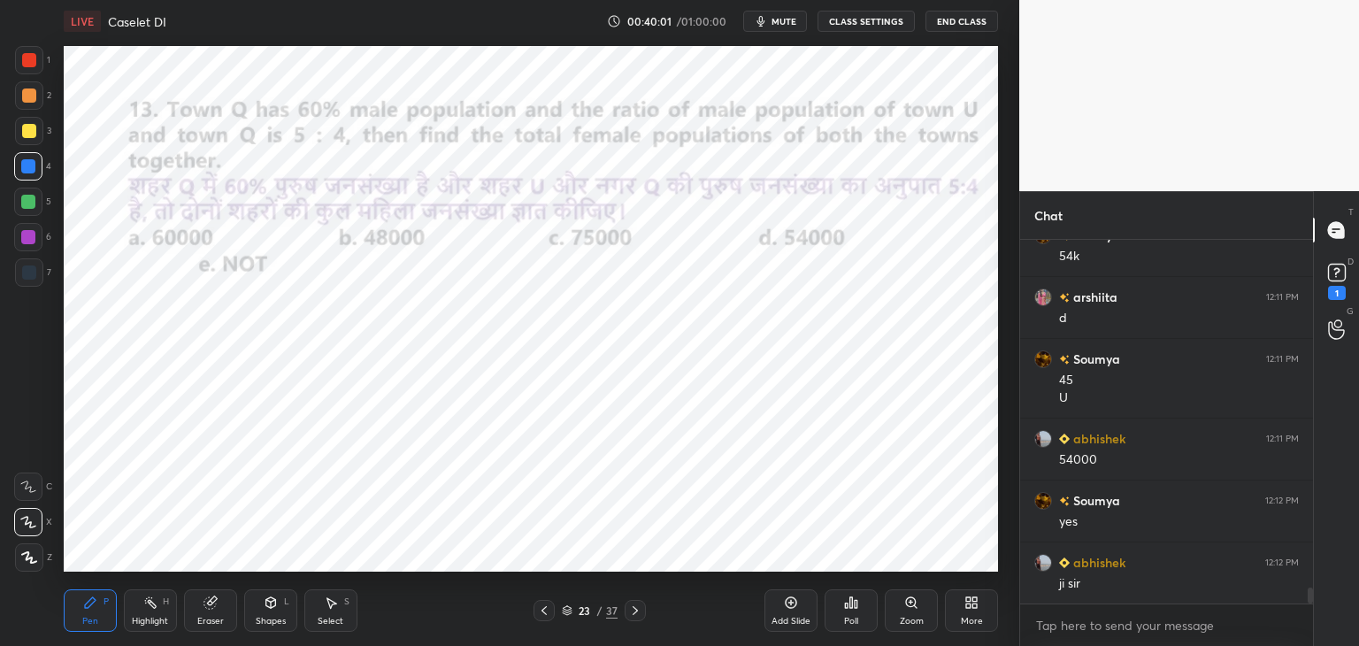
click at [549, 612] on icon at bounding box center [544, 611] width 14 height 14
click at [634, 607] on icon at bounding box center [635, 611] width 14 height 14
click at [553, 611] on div at bounding box center [544, 610] width 21 height 21
click at [329, 613] on div "Select S" at bounding box center [330, 610] width 53 height 42
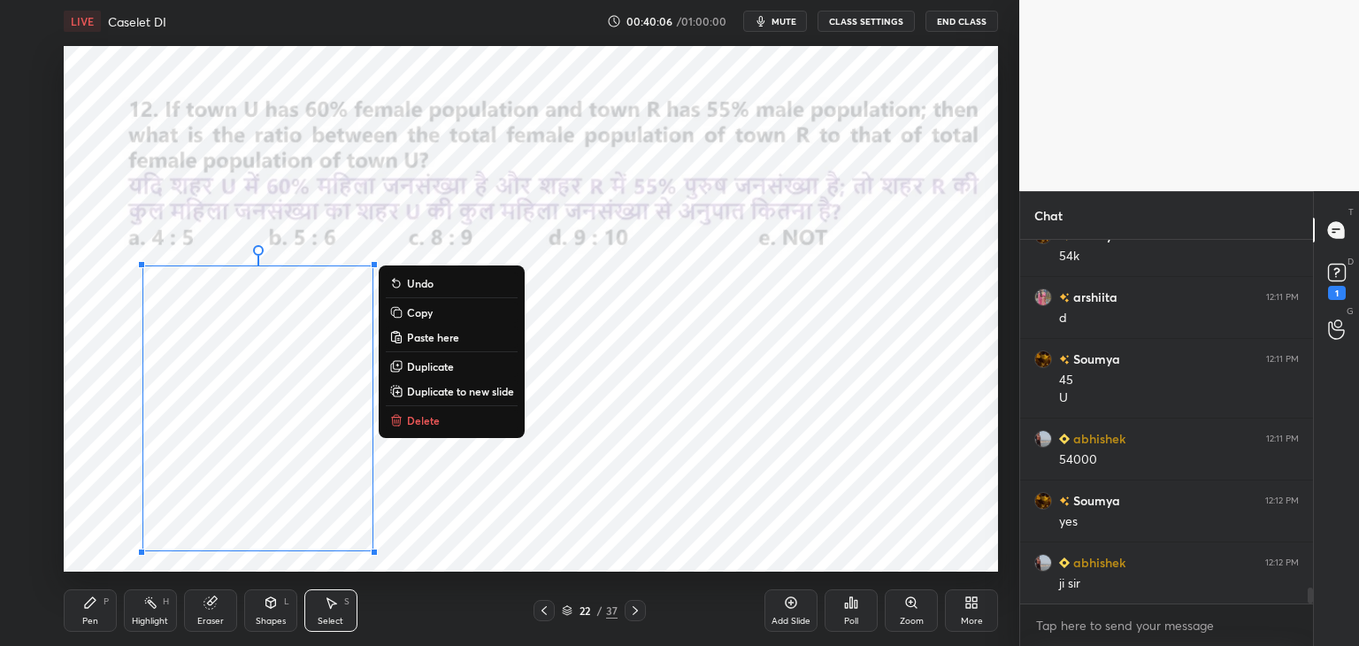
click at [436, 311] on button "Copy" at bounding box center [452, 312] width 132 height 21
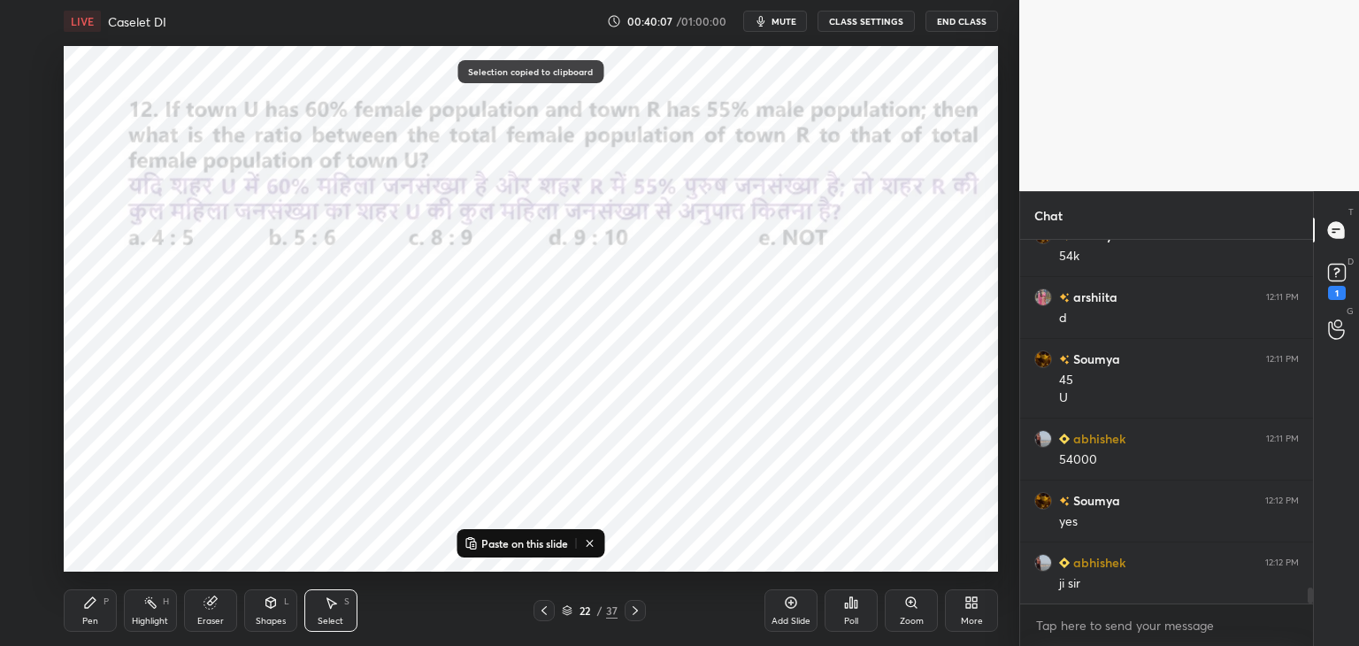
click at [631, 611] on icon at bounding box center [635, 611] width 14 height 14
click at [632, 611] on icon at bounding box center [635, 611] width 14 height 14
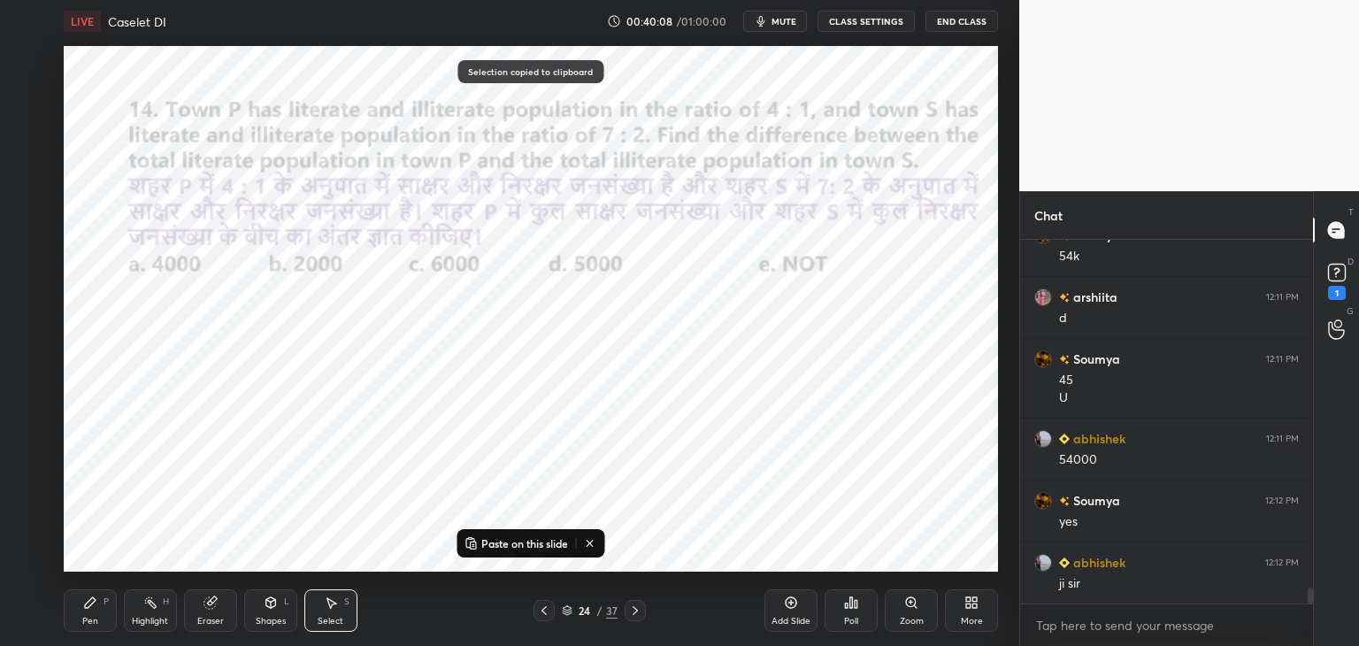
click at [544, 538] on p "Paste on this slide" at bounding box center [524, 543] width 87 height 14
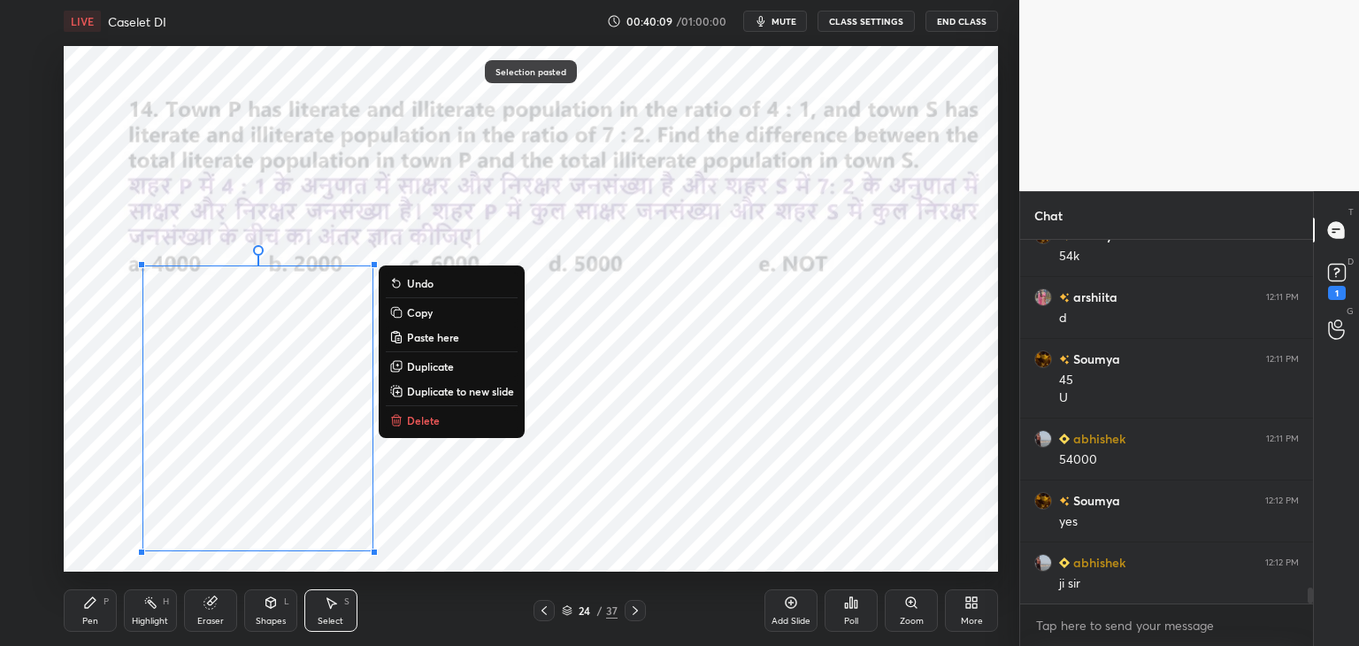
click at [624, 516] on div "0 ° Undo Copy Paste here Duplicate Duplicate to new slide Delete" at bounding box center [531, 309] width 934 height 526
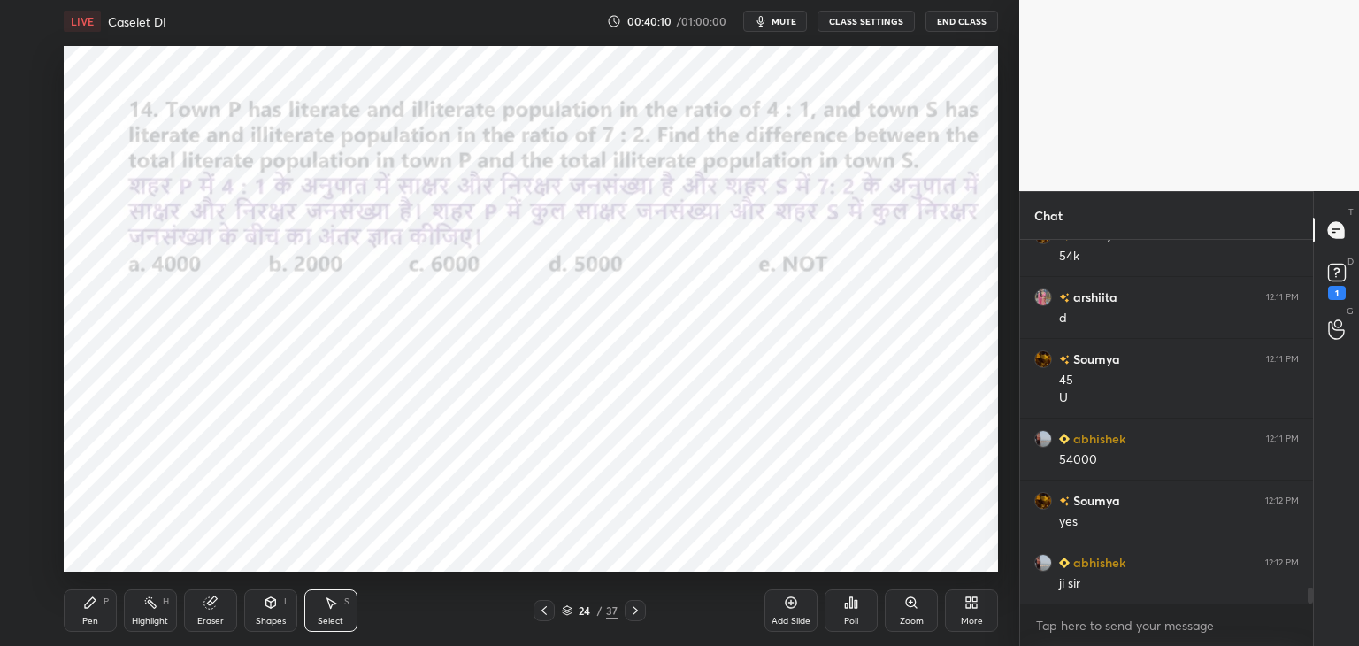
click at [81, 614] on div "Pen P" at bounding box center [90, 610] width 53 height 42
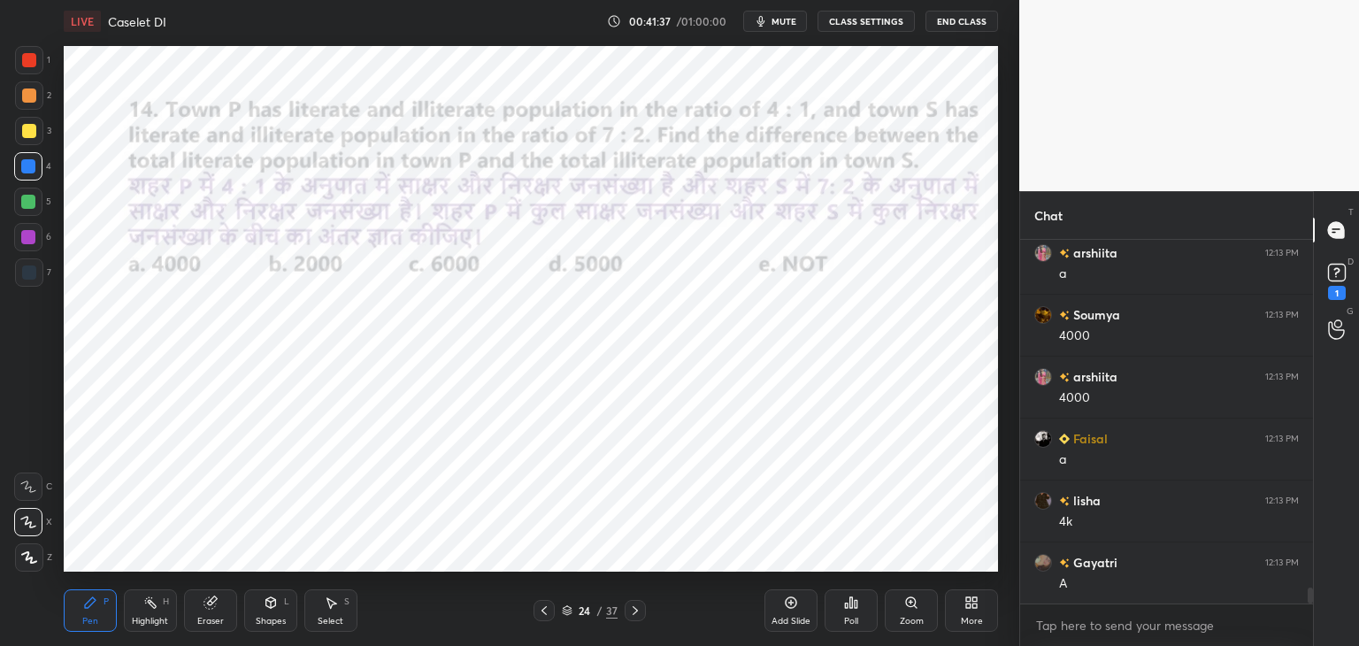
scroll to position [8225, 0]
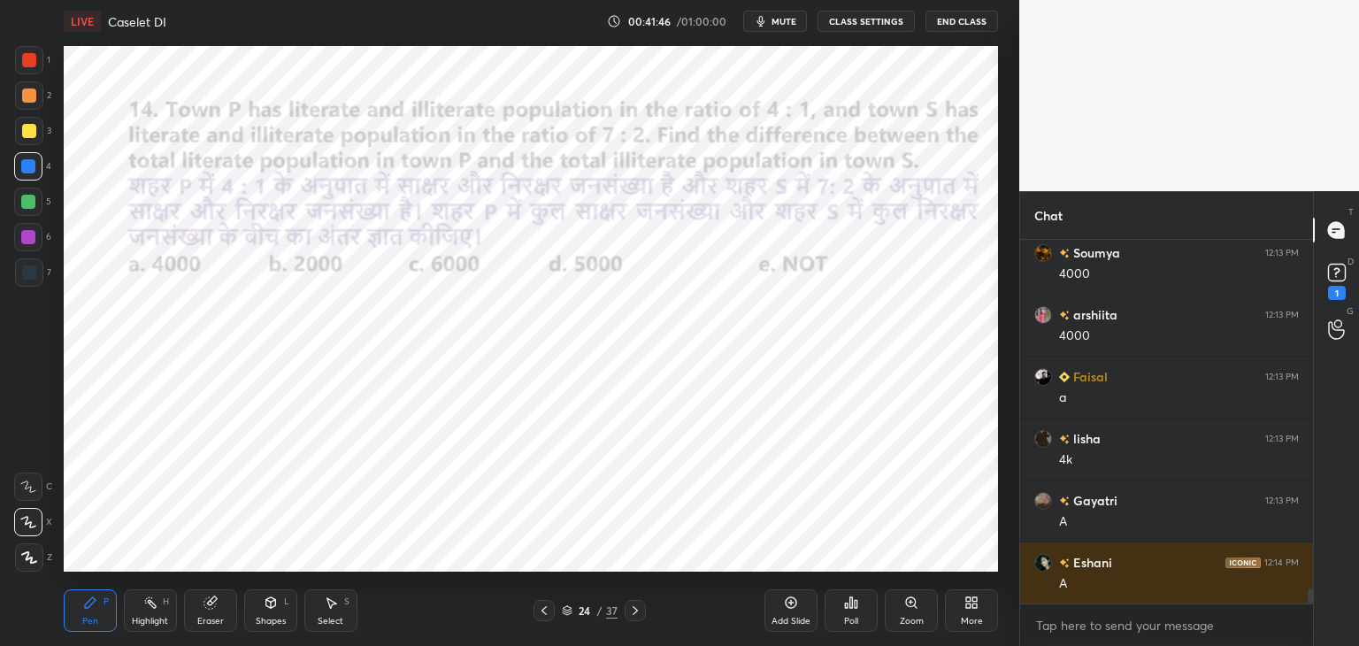
click at [635, 613] on icon at bounding box center [635, 611] width 14 height 14
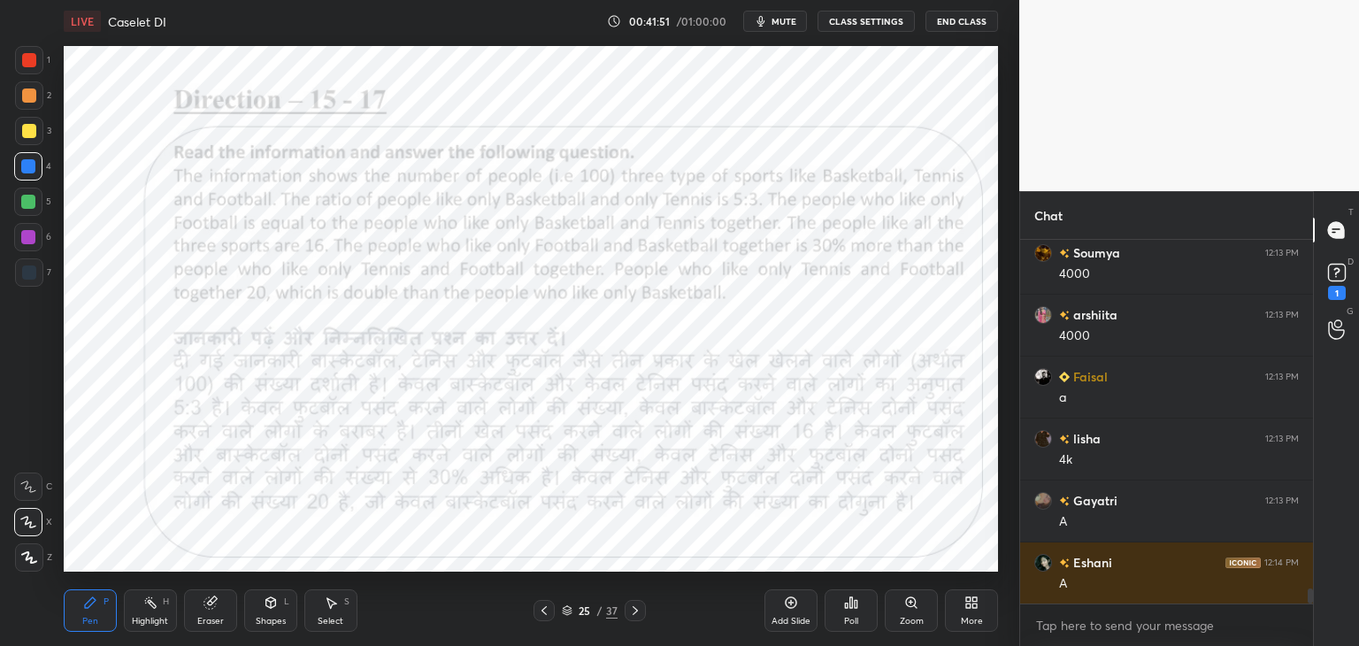
scroll to position [8267, 0]
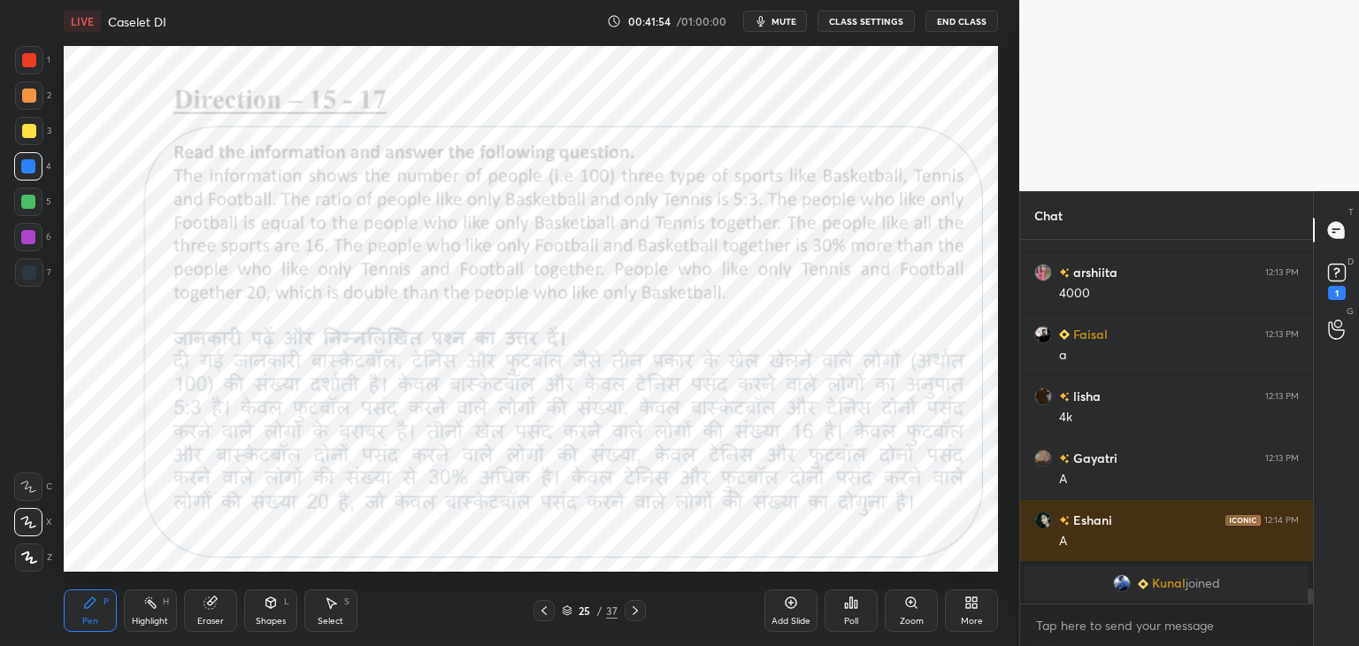
click at [538, 611] on icon at bounding box center [544, 611] width 14 height 14
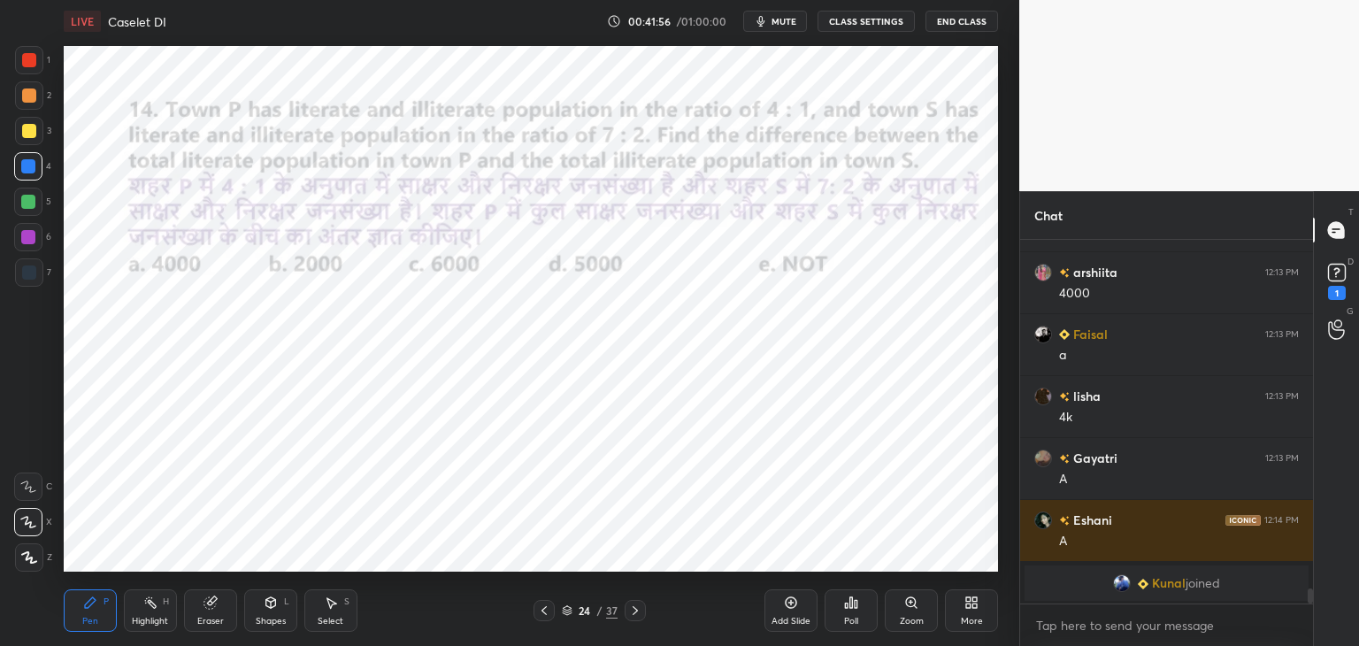
click at [782, 604] on div "Add Slide" at bounding box center [791, 610] width 53 height 42
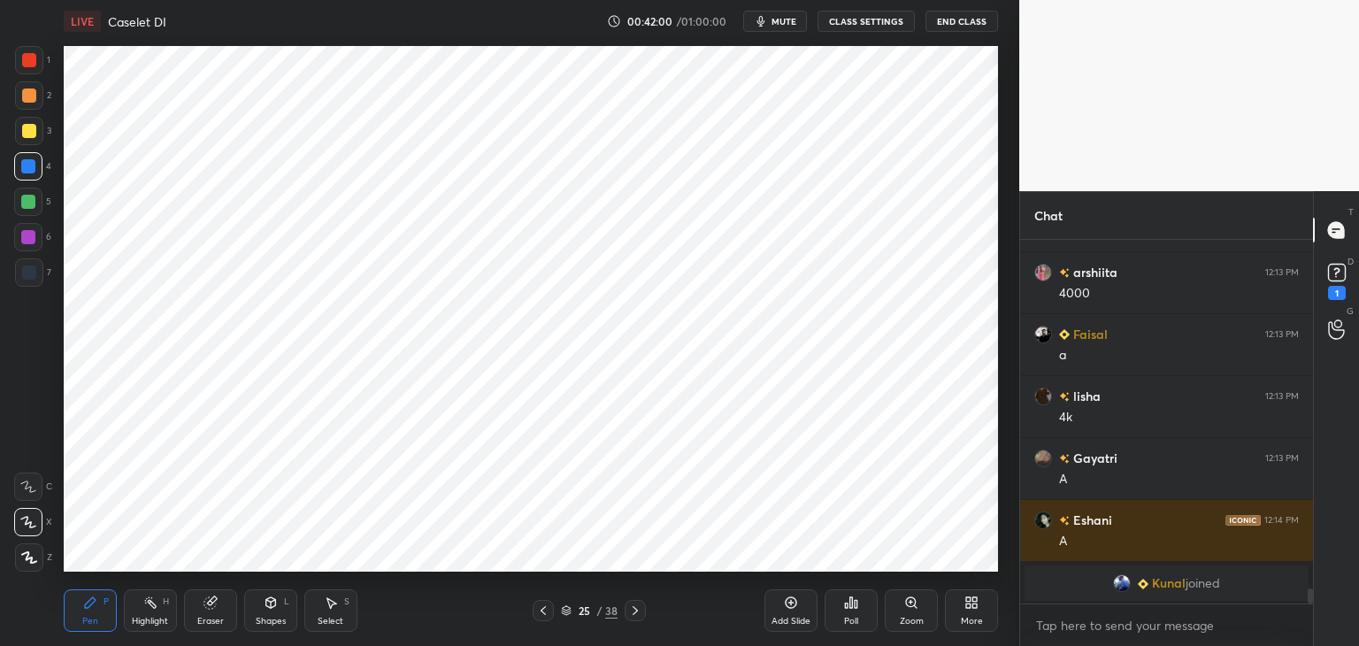
click at [271, 608] on icon at bounding box center [271, 605] width 0 height 6
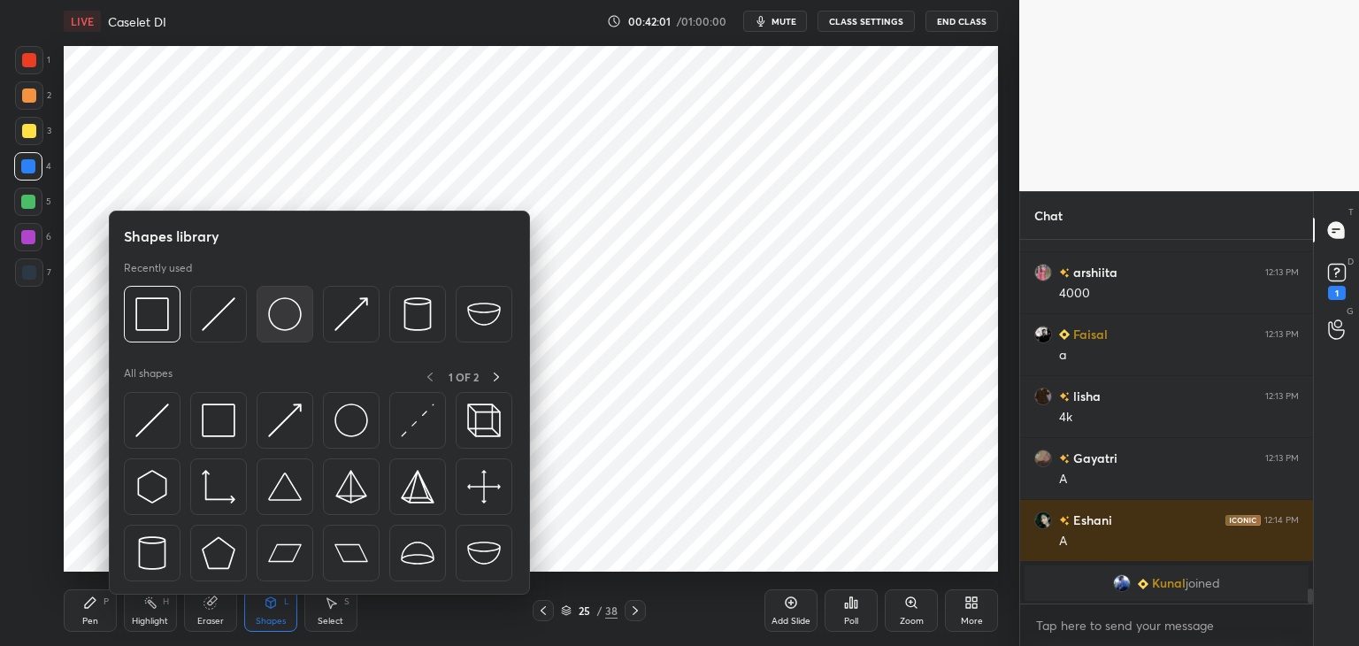
click at [281, 312] on img at bounding box center [285, 314] width 34 height 34
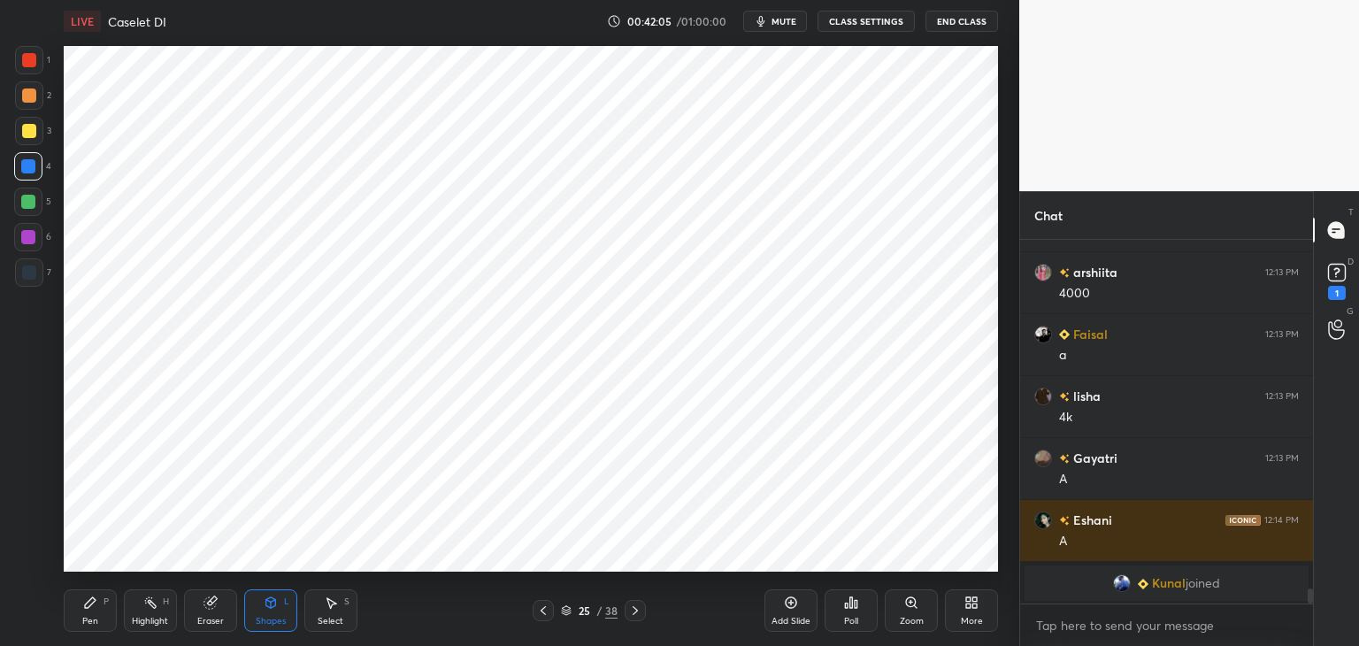
scroll to position [7642, 0]
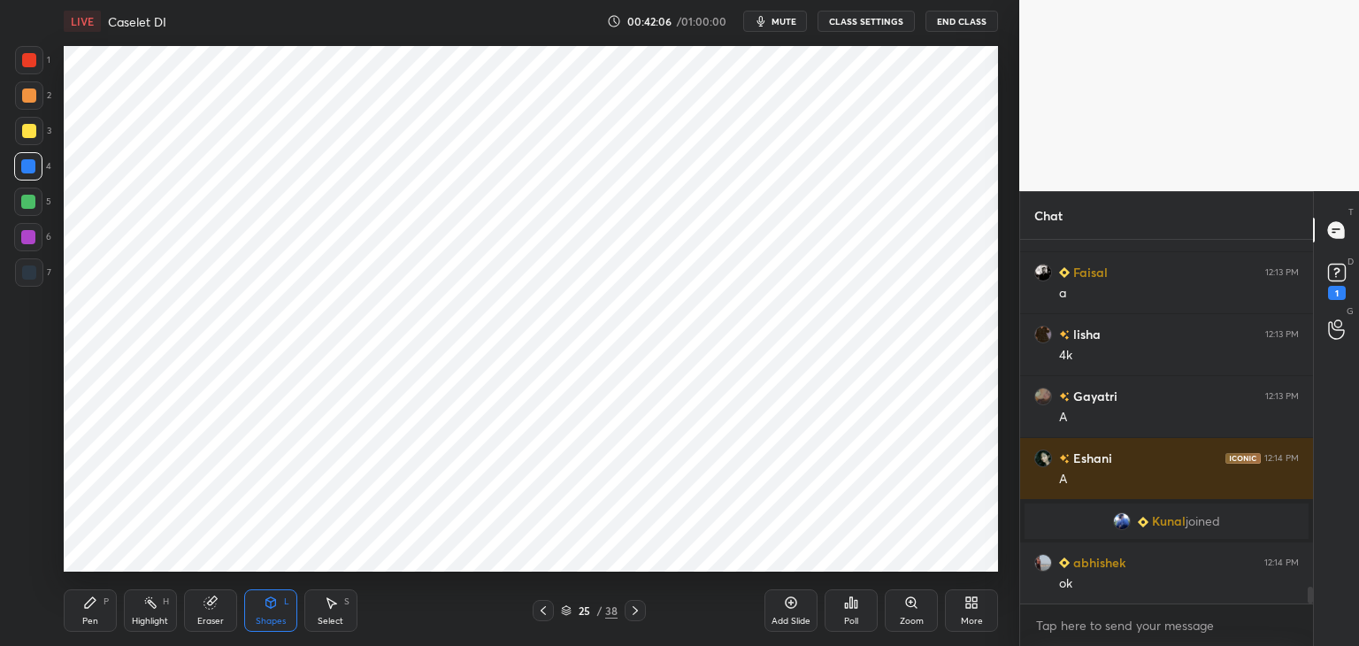
click at [326, 608] on icon at bounding box center [331, 603] width 14 height 14
click at [316, 601] on div "Select S" at bounding box center [330, 610] width 53 height 42
click at [318, 592] on div "Select S" at bounding box center [330, 610] width 53 height 42
click at [272, 599] on icon at bounding box center [271, 602] width 10 height 11
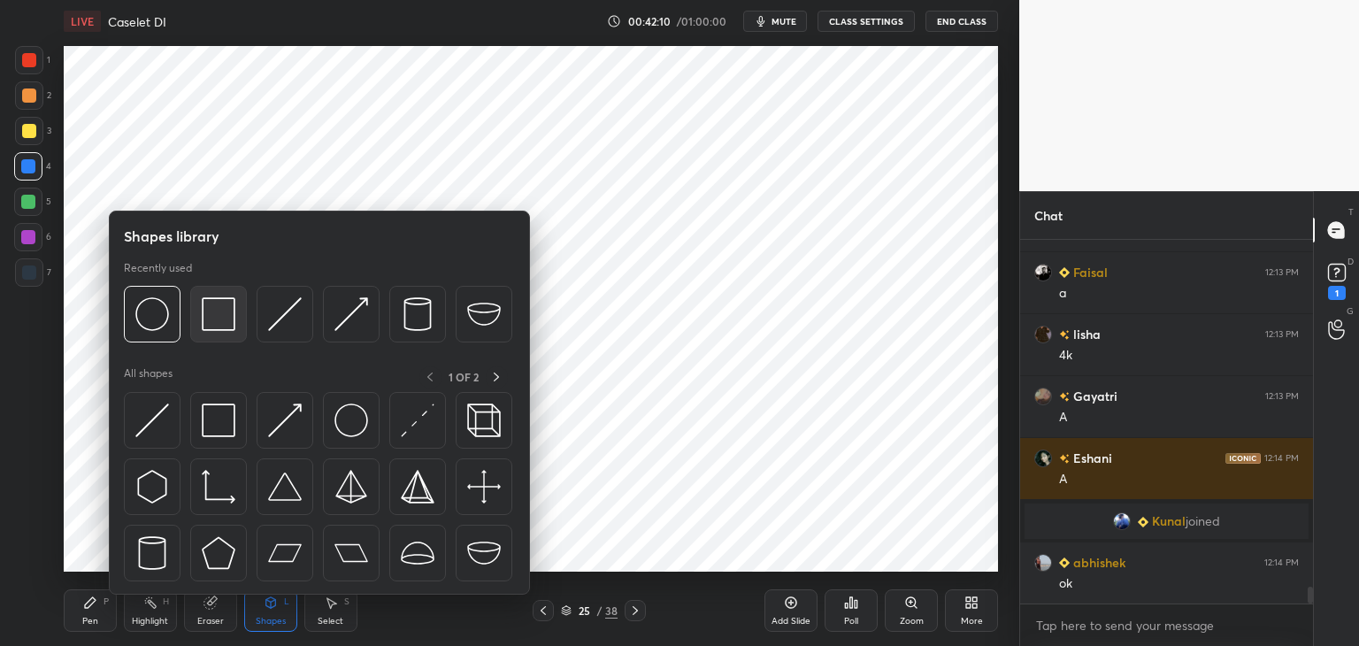
click at [226, 311] on img at bounding box center [219, 314] width 34 height 34
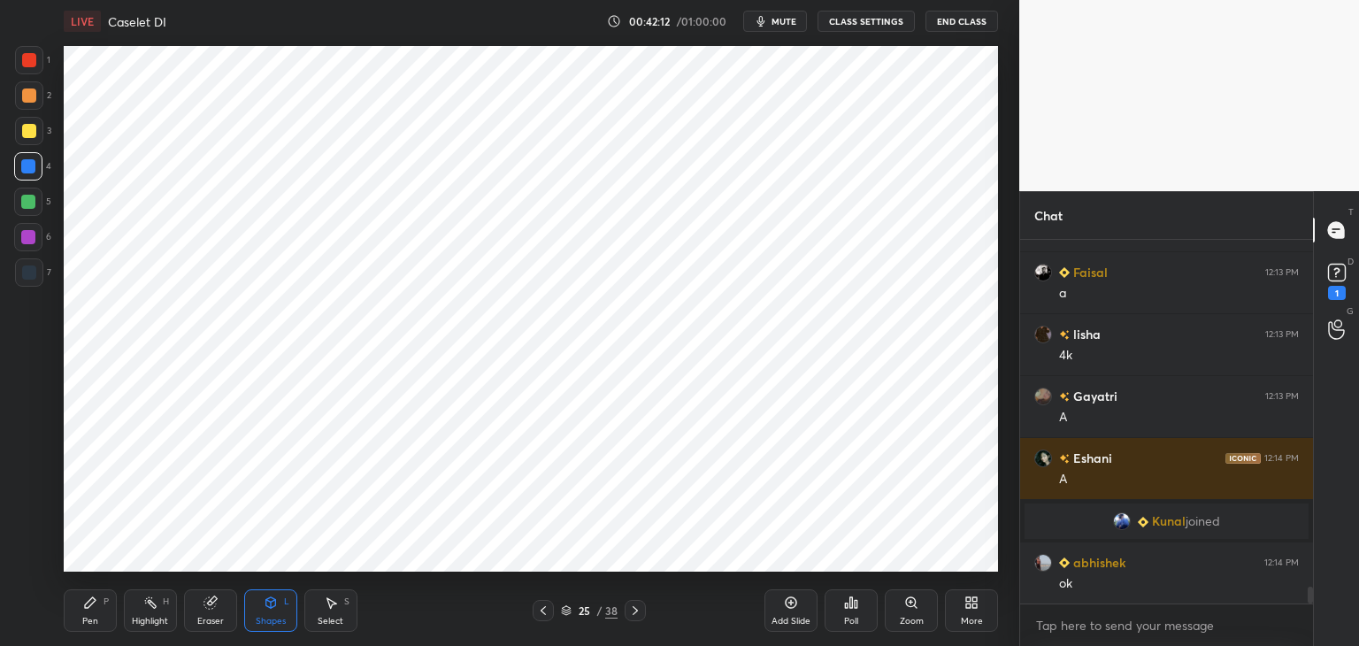
scroll to position [7660, 0]
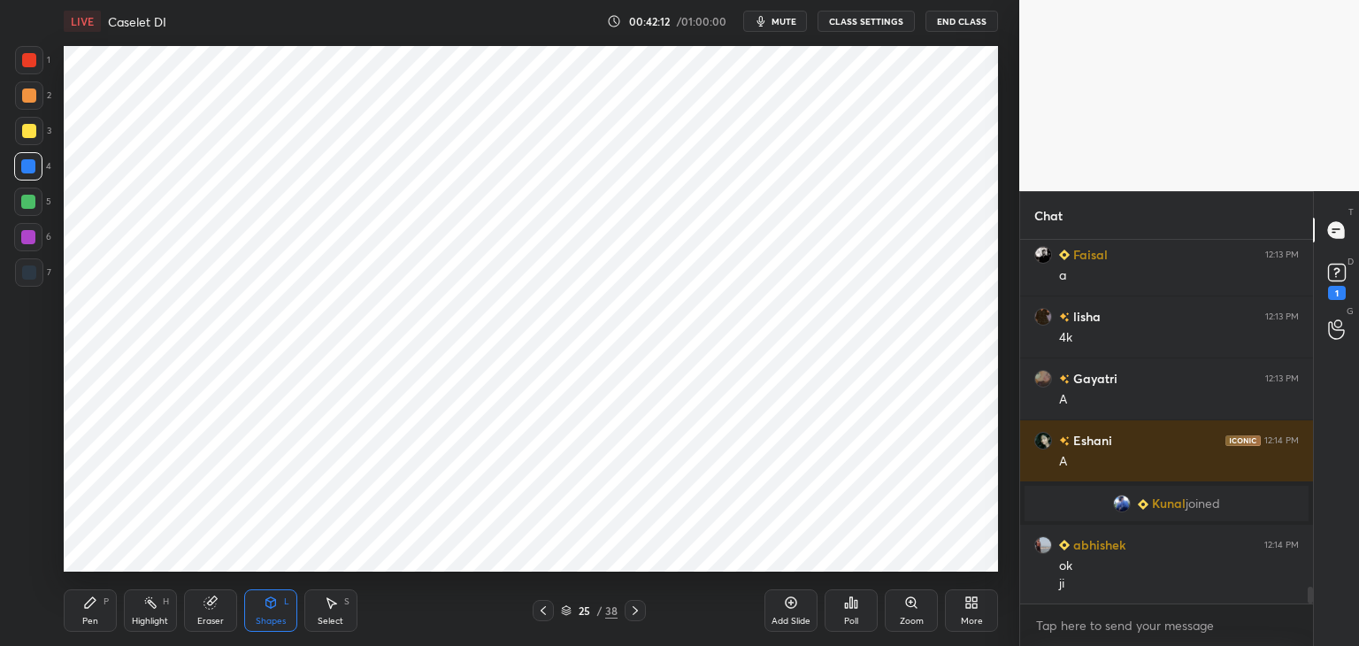
click at [64, 609] on div "Pen P" at bounding box center [90, 610] width 53 height 42
click at [28, 57] on div at bounding box center [29, 60] width 14 height 14
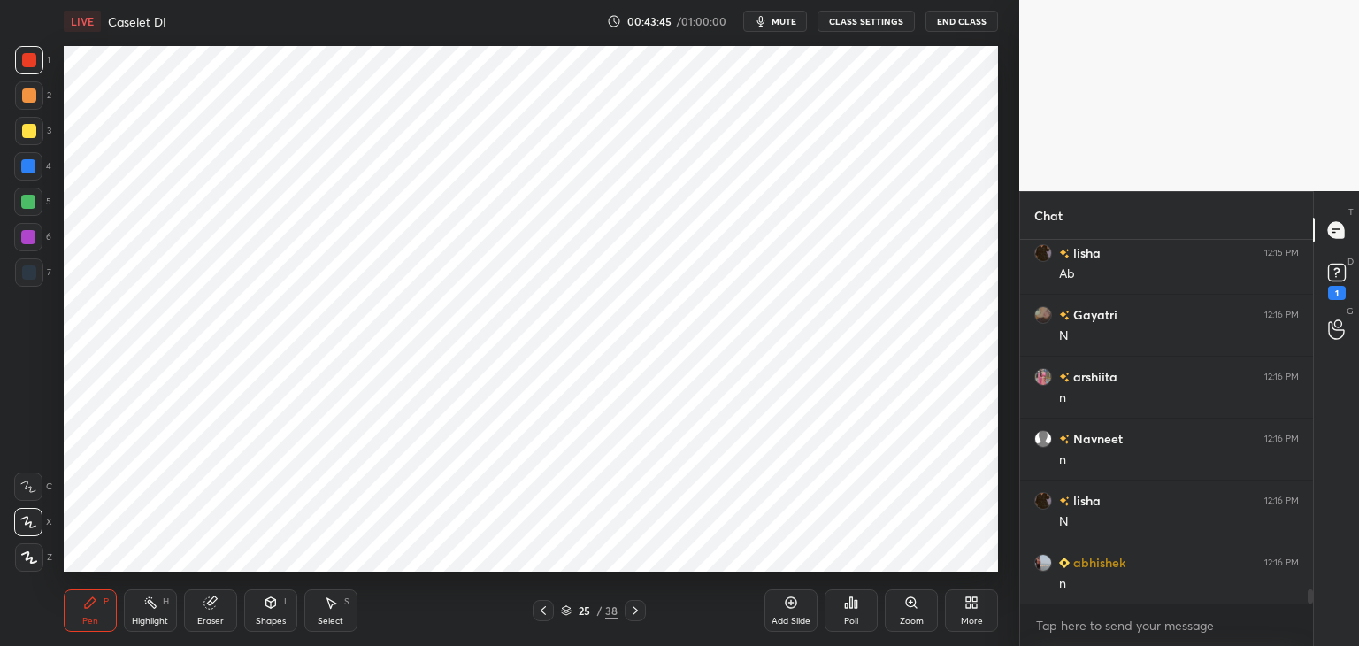
scroll to position [9147, 0]
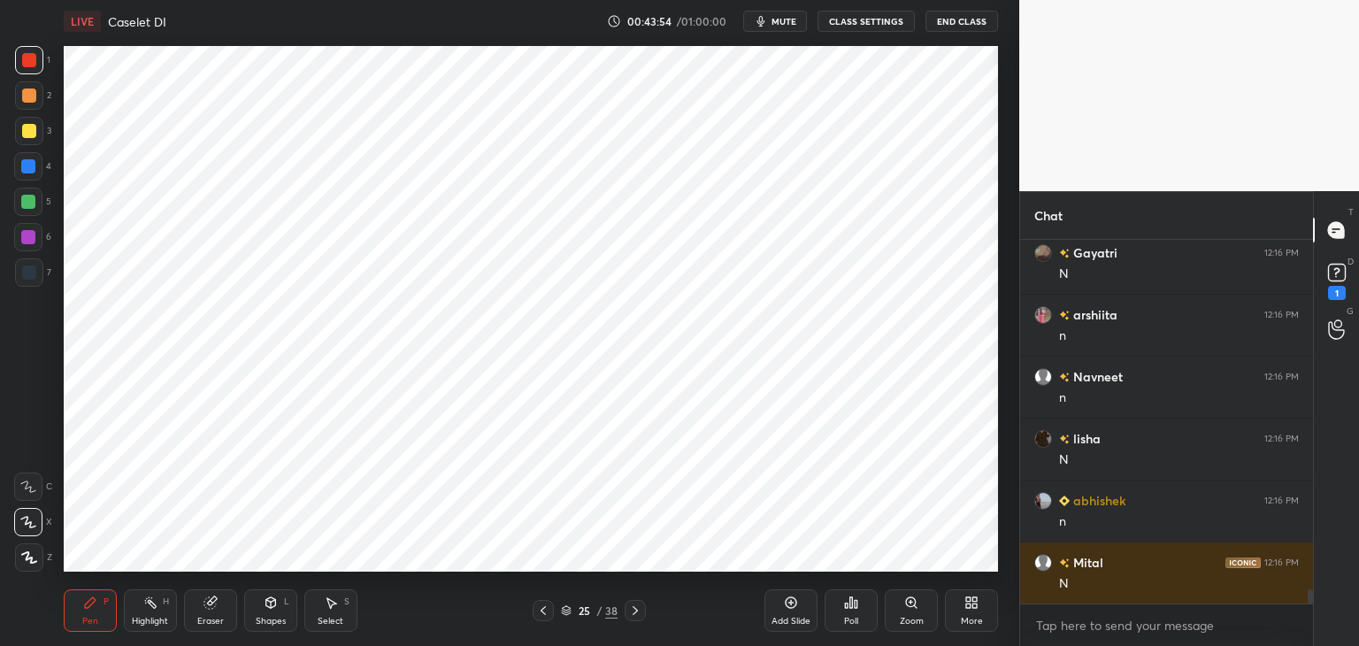
click at [281, 604] on div "Shapes L" at bounding box center [270, 610] width 53 height 42
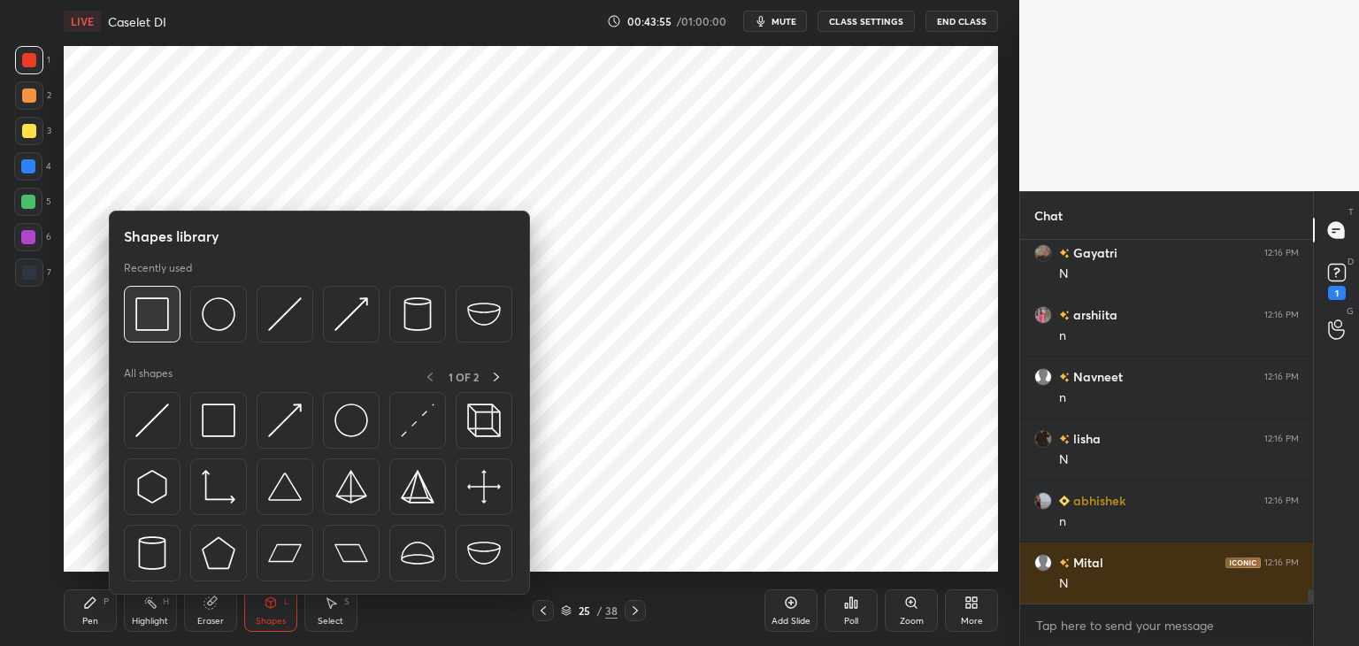
click at [170, 313] on div at bounding box center [152, 314] width 57 height 57
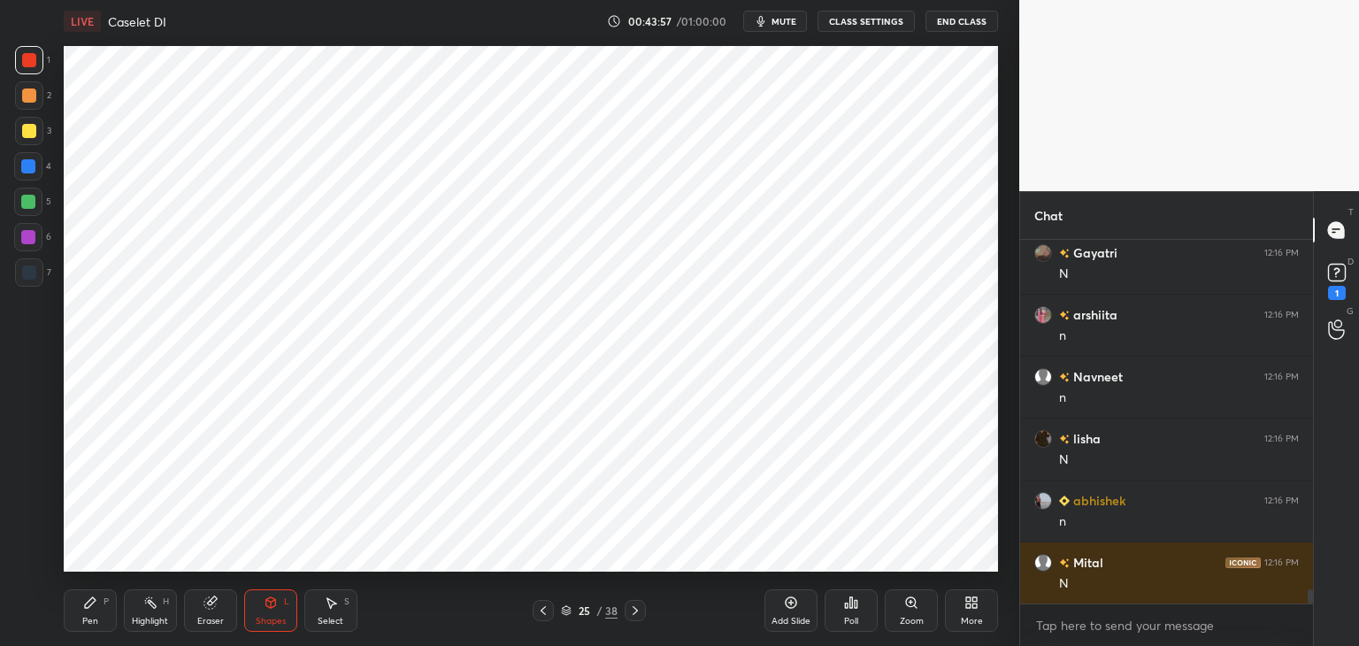
click at [94, 610] on icon at bounding box center [90, 603] width 14 height 14
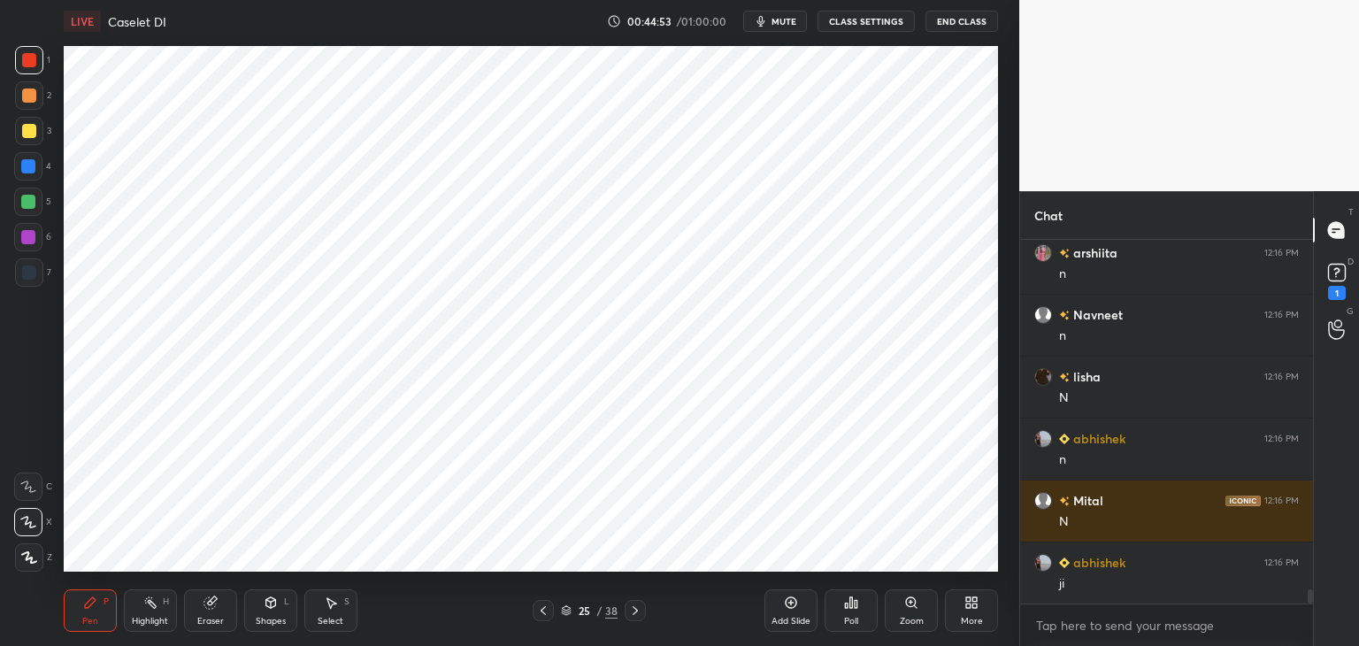
click at [276, 609] on icon at bounding box center [271, 603] width 14 height 14
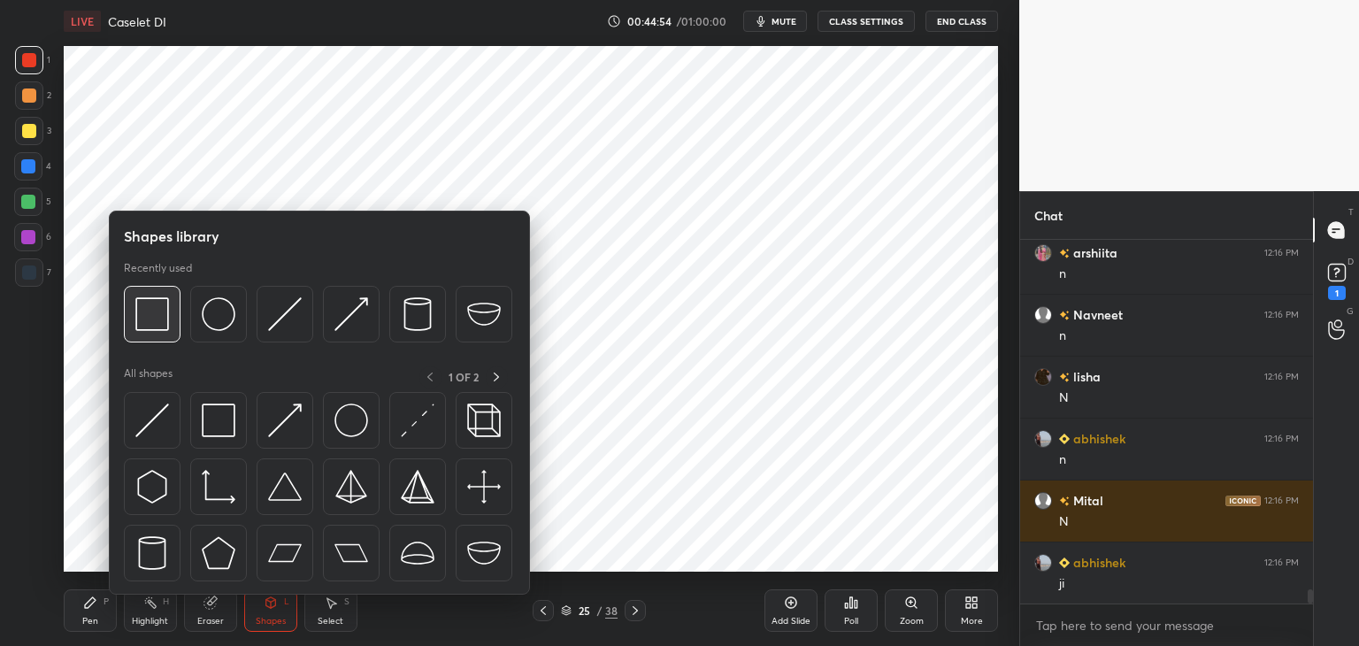
click at [163, 326] on img at bounding box center [152, 314] width 34 height 34
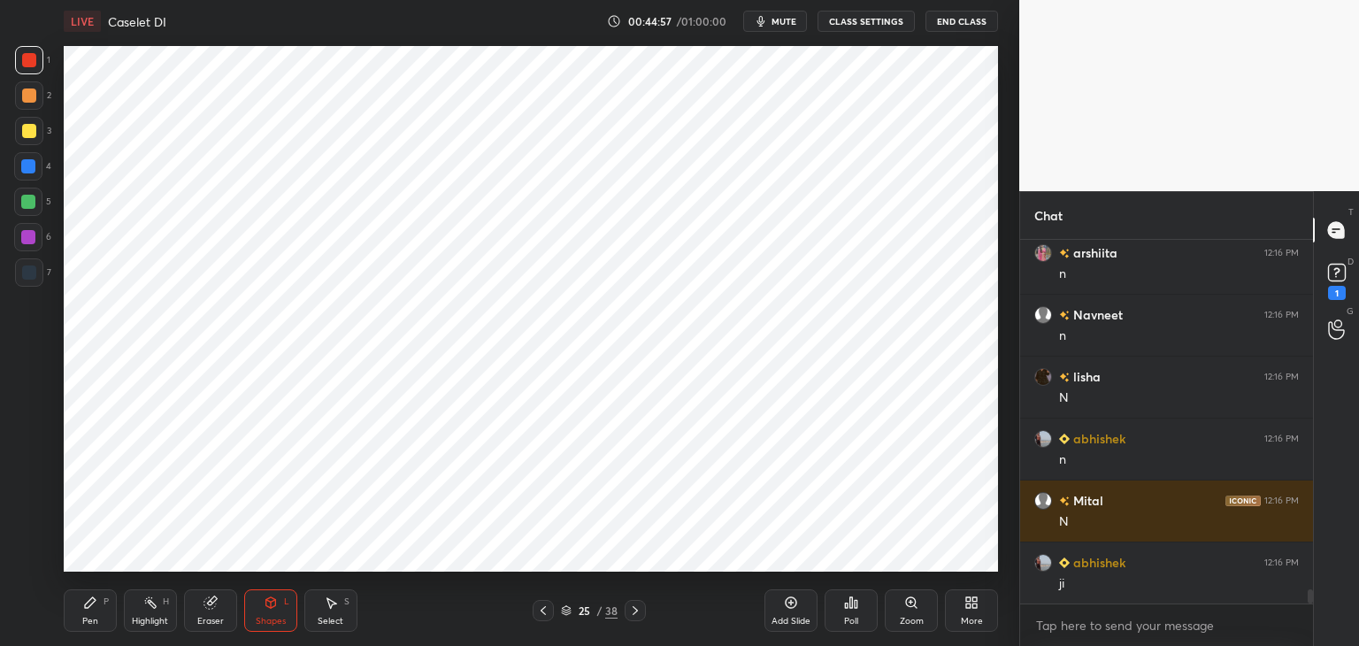
click at [92, 613] on div "Pen P" at bounding box center [90, 610] width 53 height 42
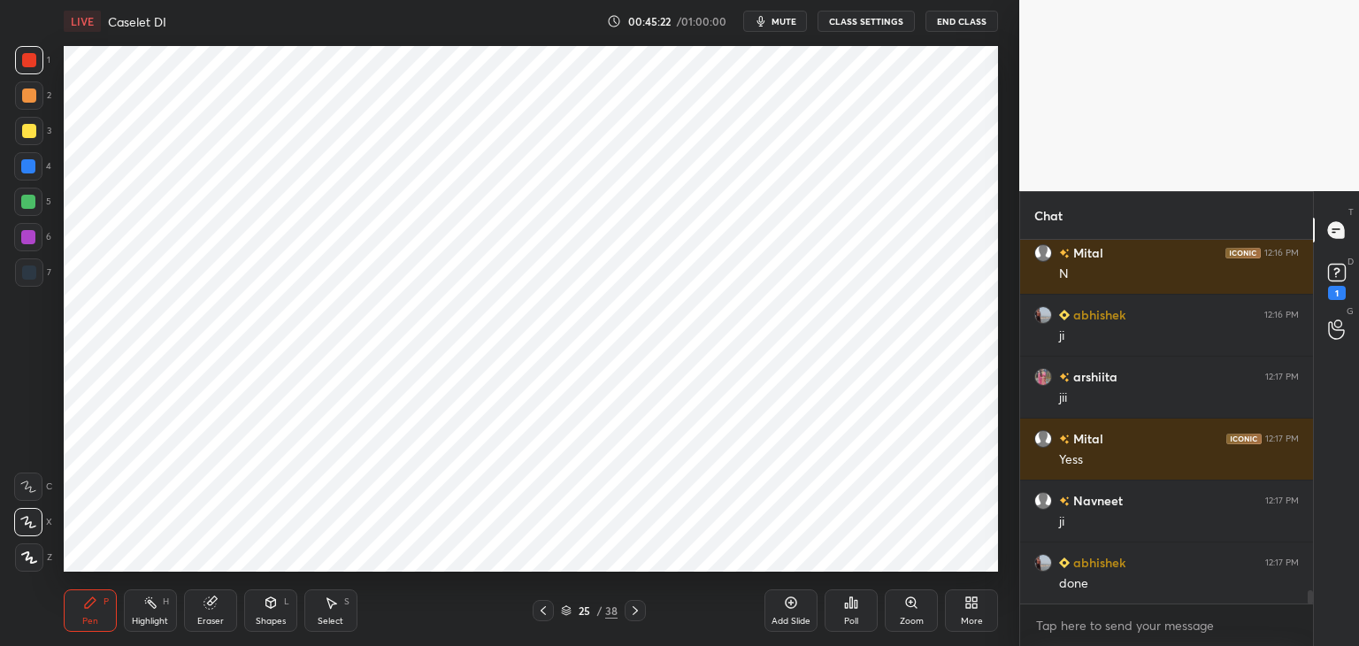
scroll to position [9518, 0]
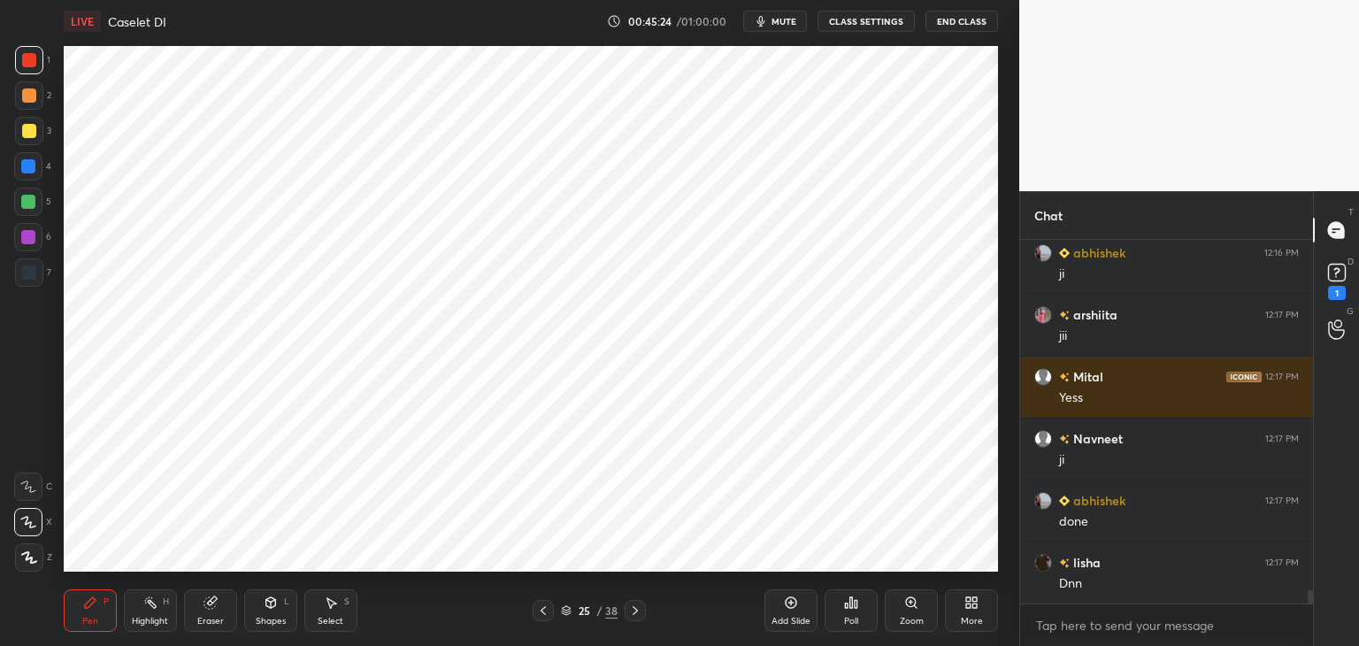
click at [219, 613] on div "Eraser" at bounding box center [210, 610] width 53 height 42
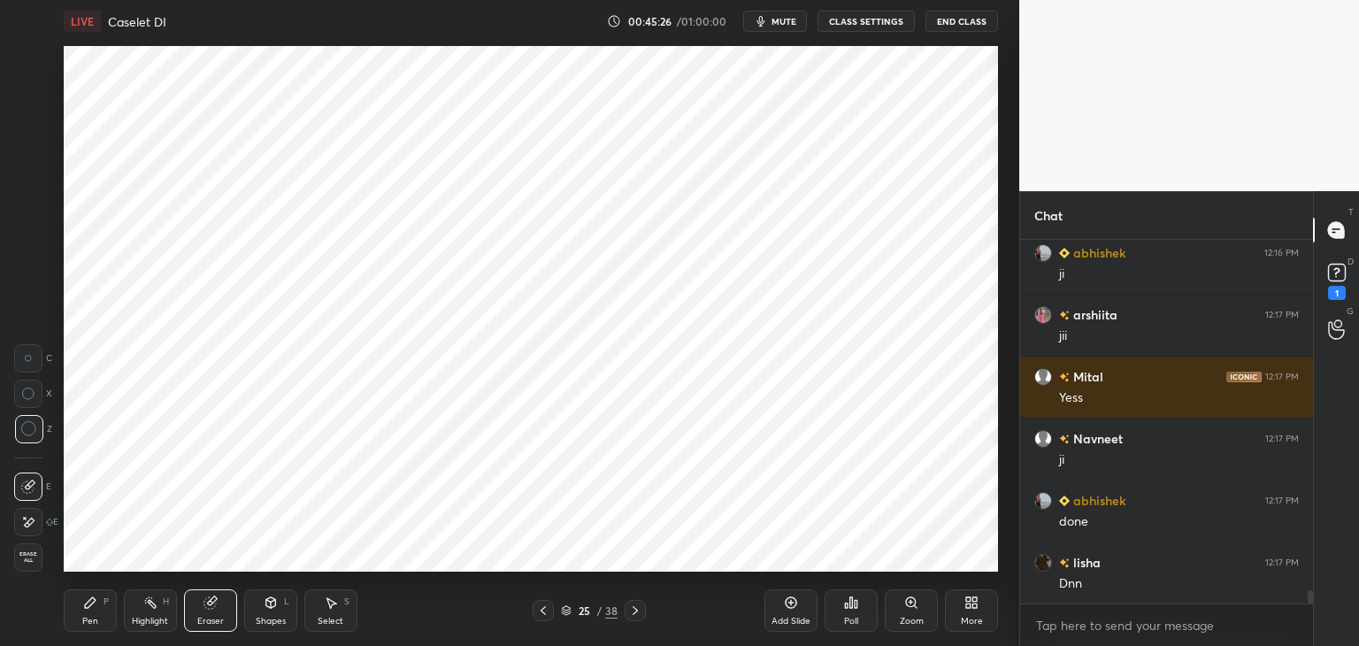
click at [99, 611] on div "Pen P" at bounding box center [90, 610] width 53 height 42
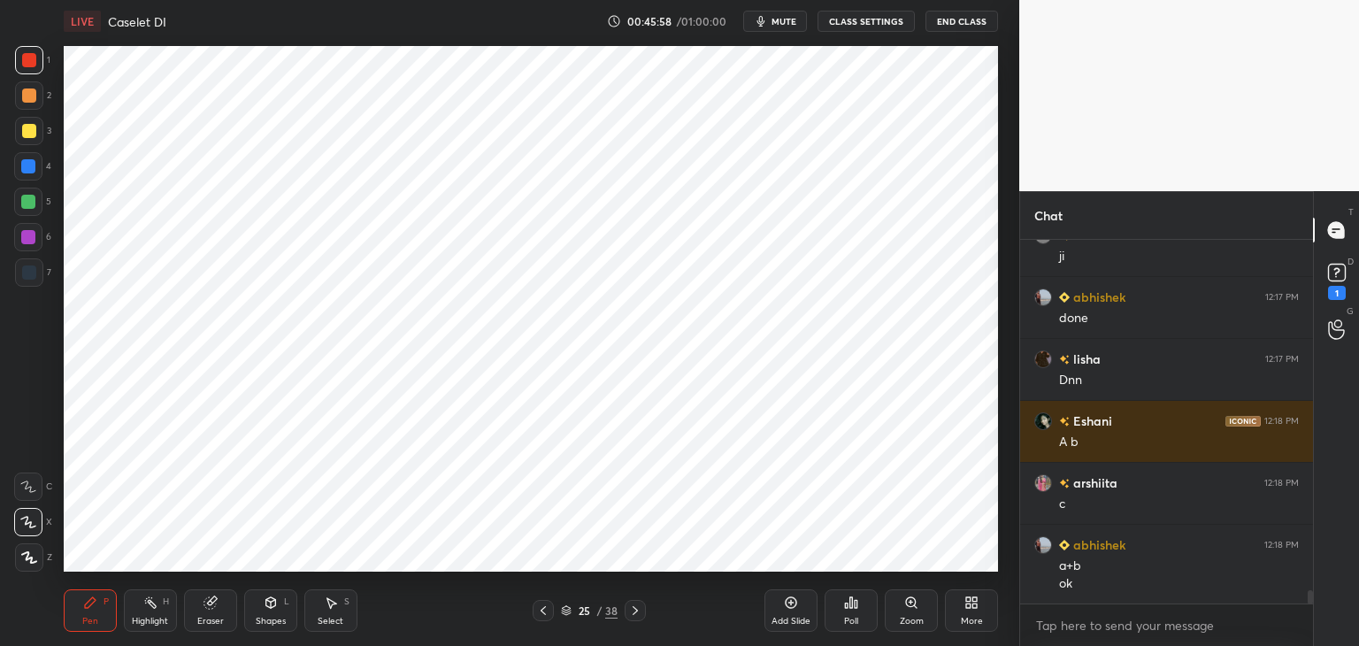
scroll to position [9784, 0]
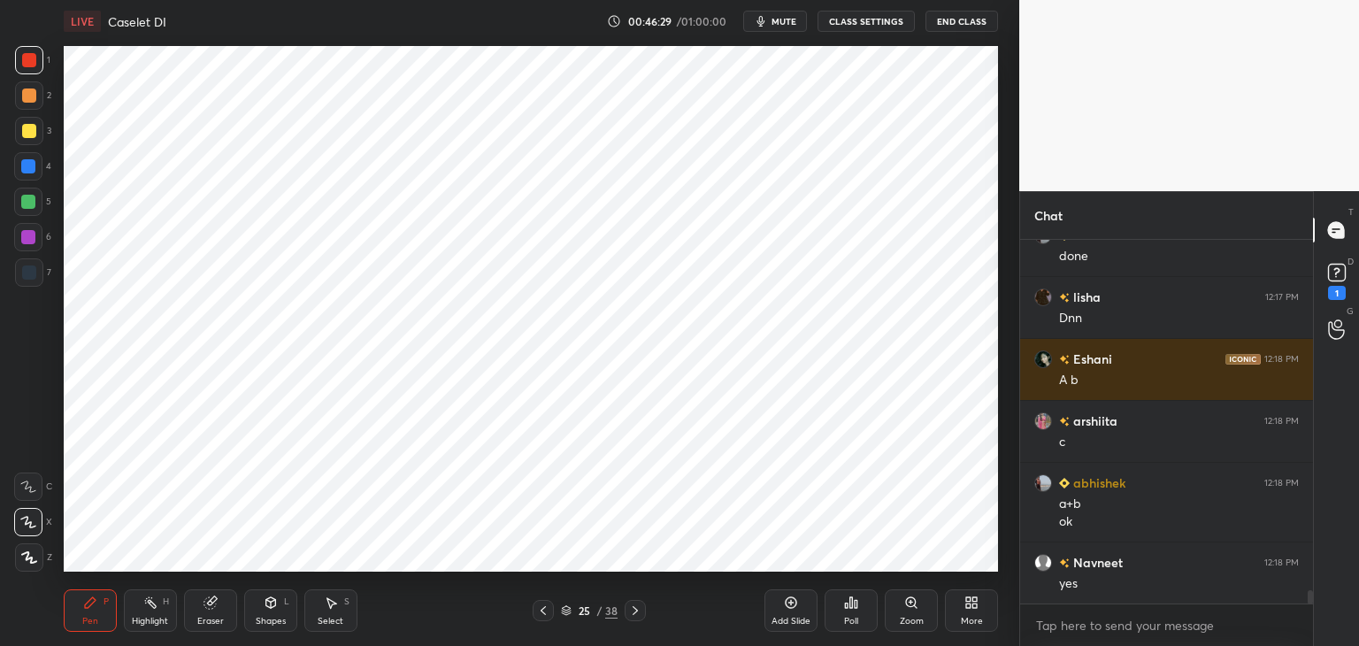
click at [267, 615] on div "Shapes L" at bounding box center [270, 610] width 53 height 42
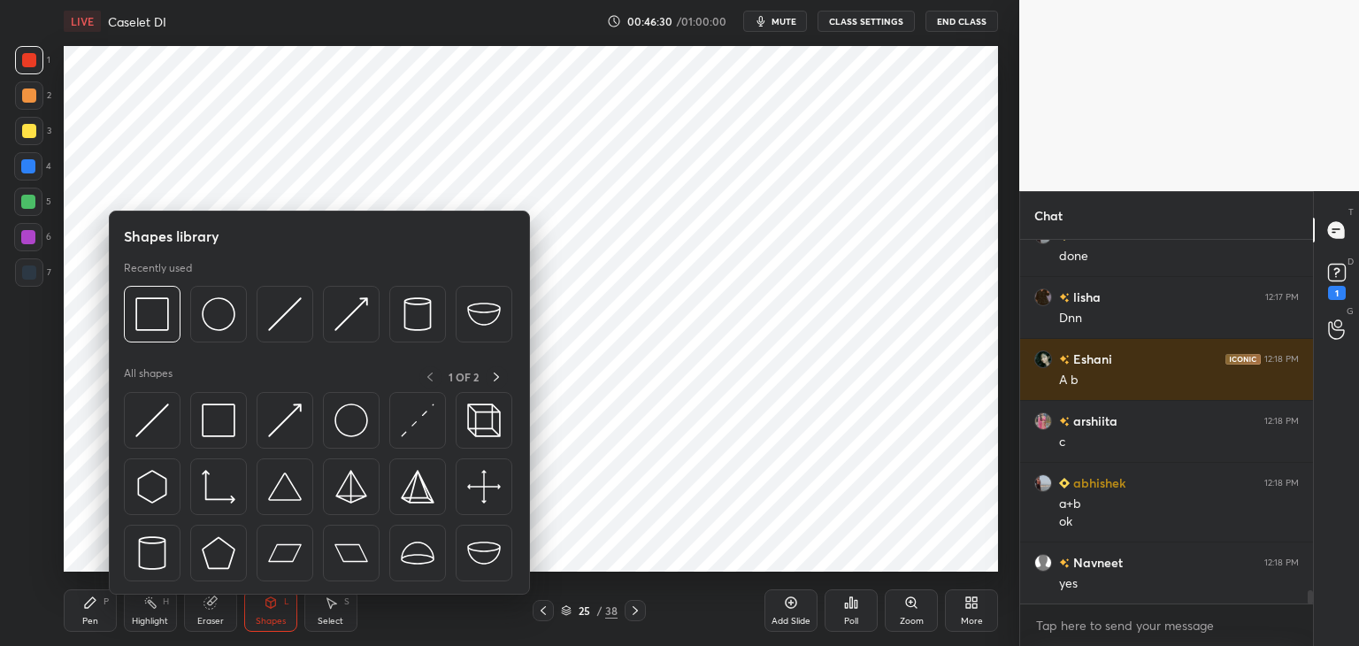
scroll to position [9846, 0]
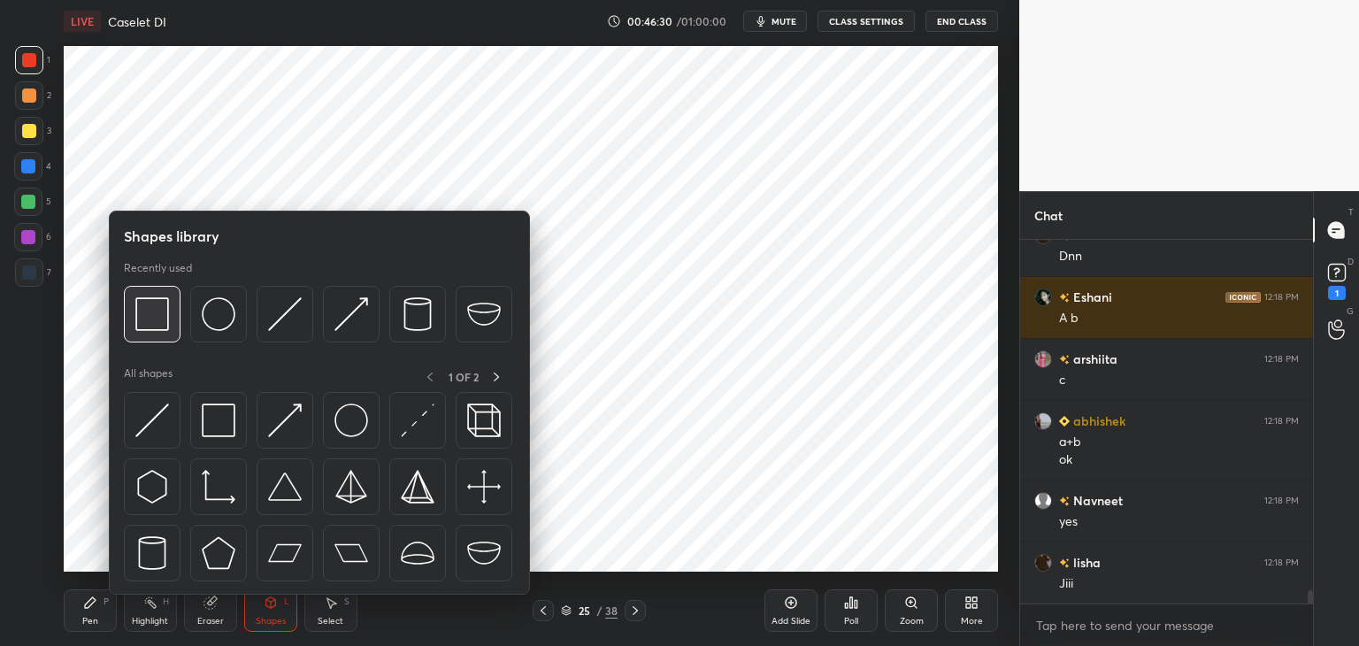
click at [154, 322] on img at bounding box center [152, 314] width 34 height 34
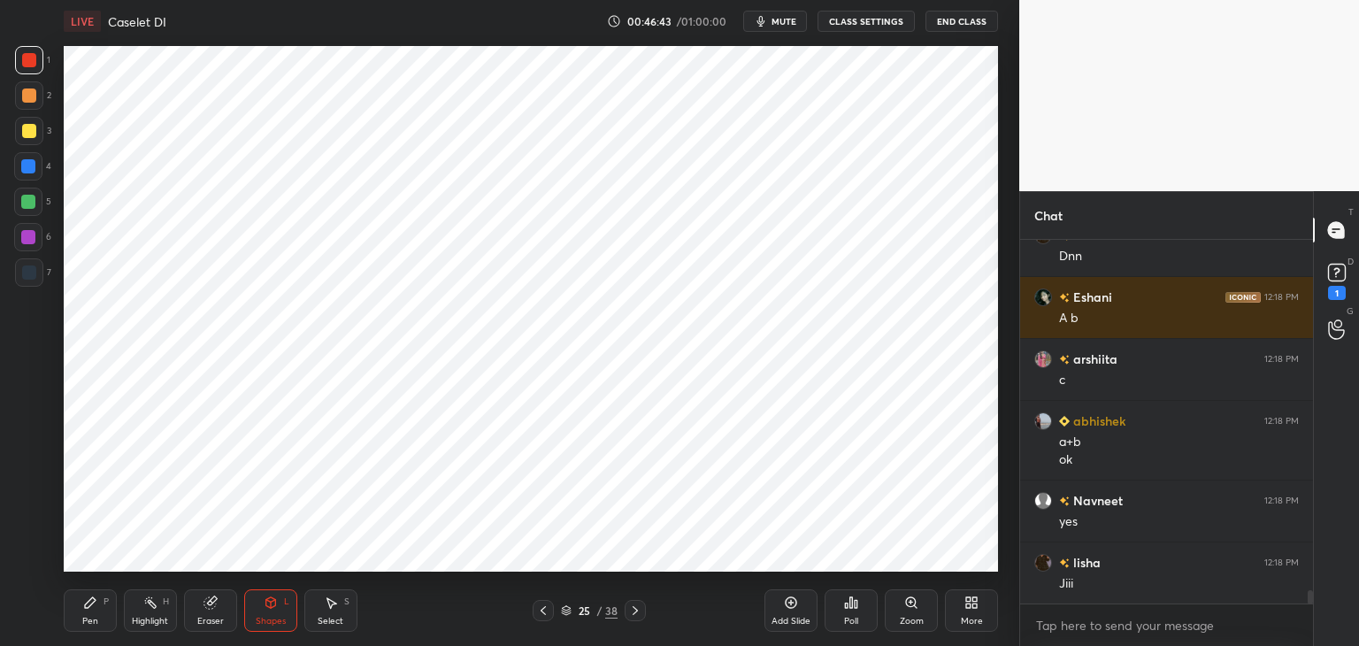
click at [795, 589] on div "Add Slide" at bounding box center [791, 610] width 53 height 42
click at [263, 613] on div "Shapes L" at bounding box center [270, 610] width 53 height 42
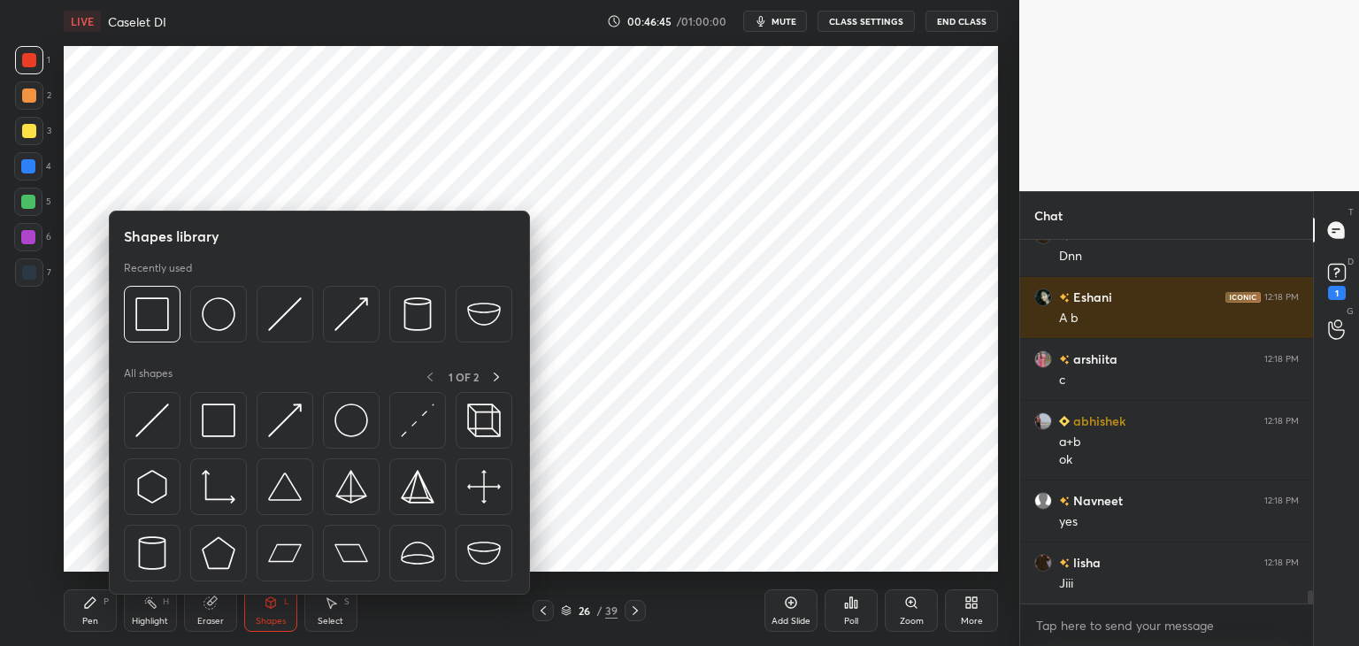
click at [202, 280] on div "Recently used" at bounding box center [318, 306] width 388 height 91
click at [226, 316] on img at bounding box center [219, 314] width 34 height 34
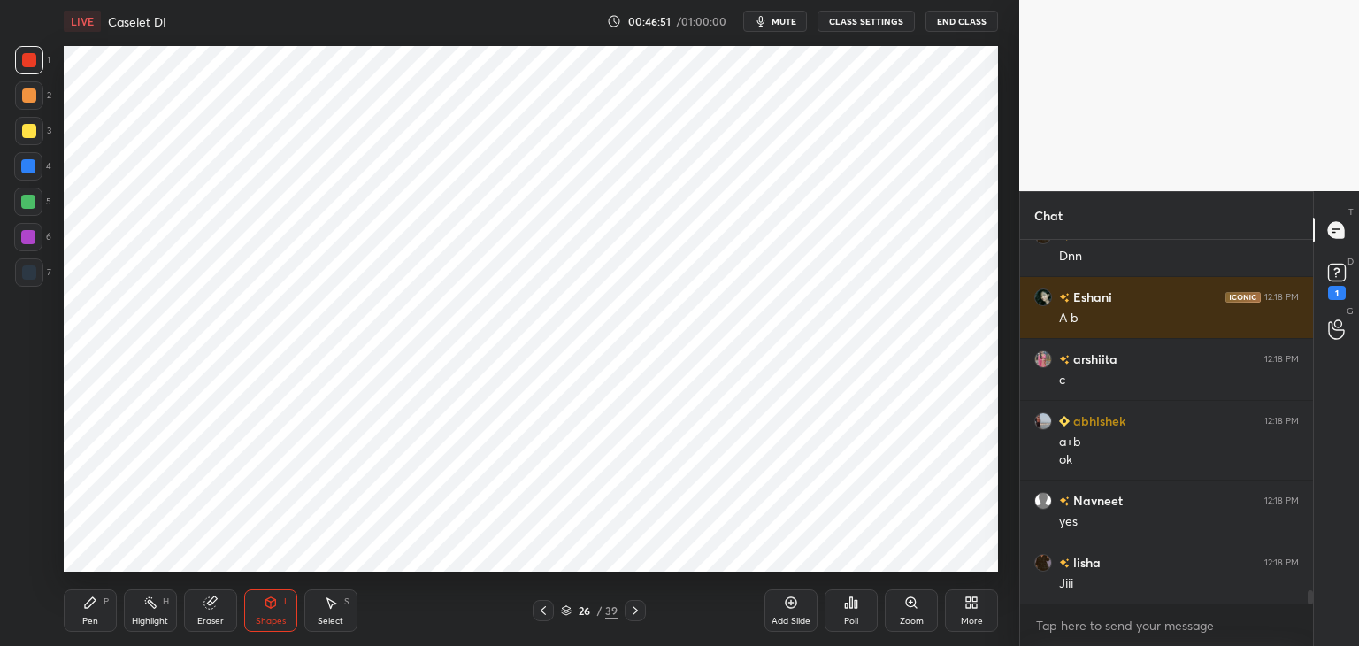
click at [263, 617] on div "Shapes" at bounding box center [271, 621] width 30 height 9
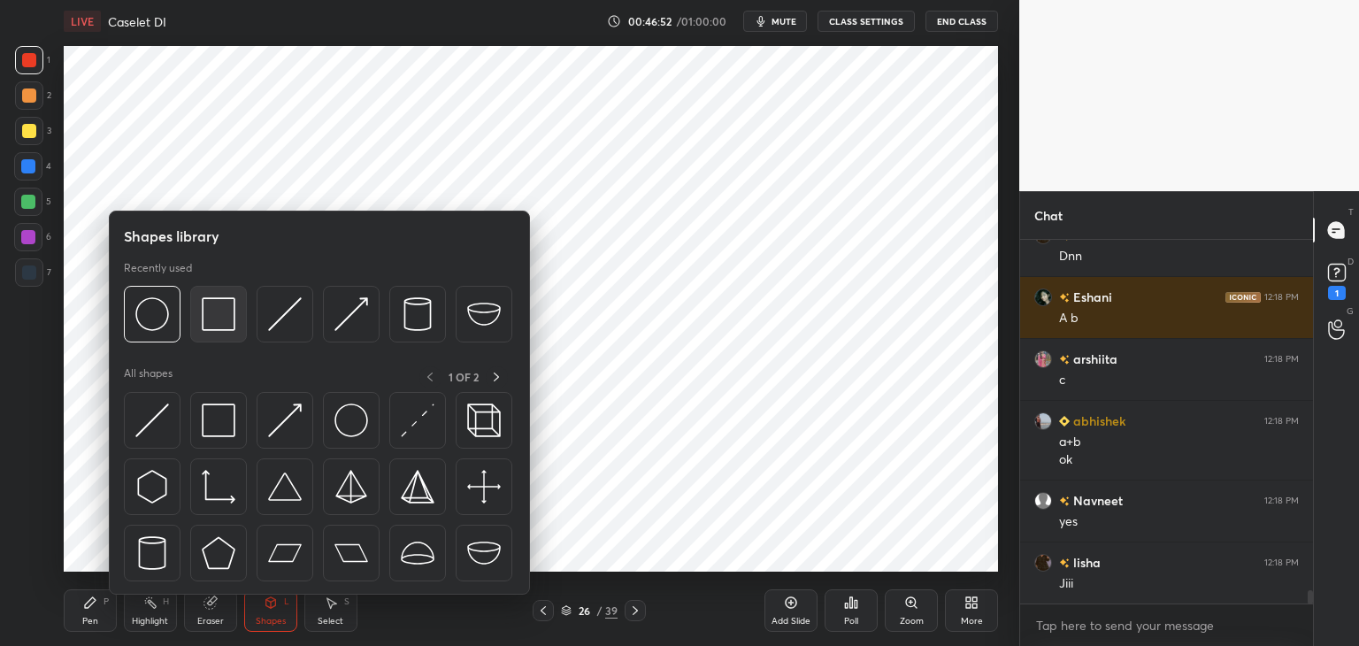
click at [223, 305] on img at bounding box center [219, 314] width 34 height 34
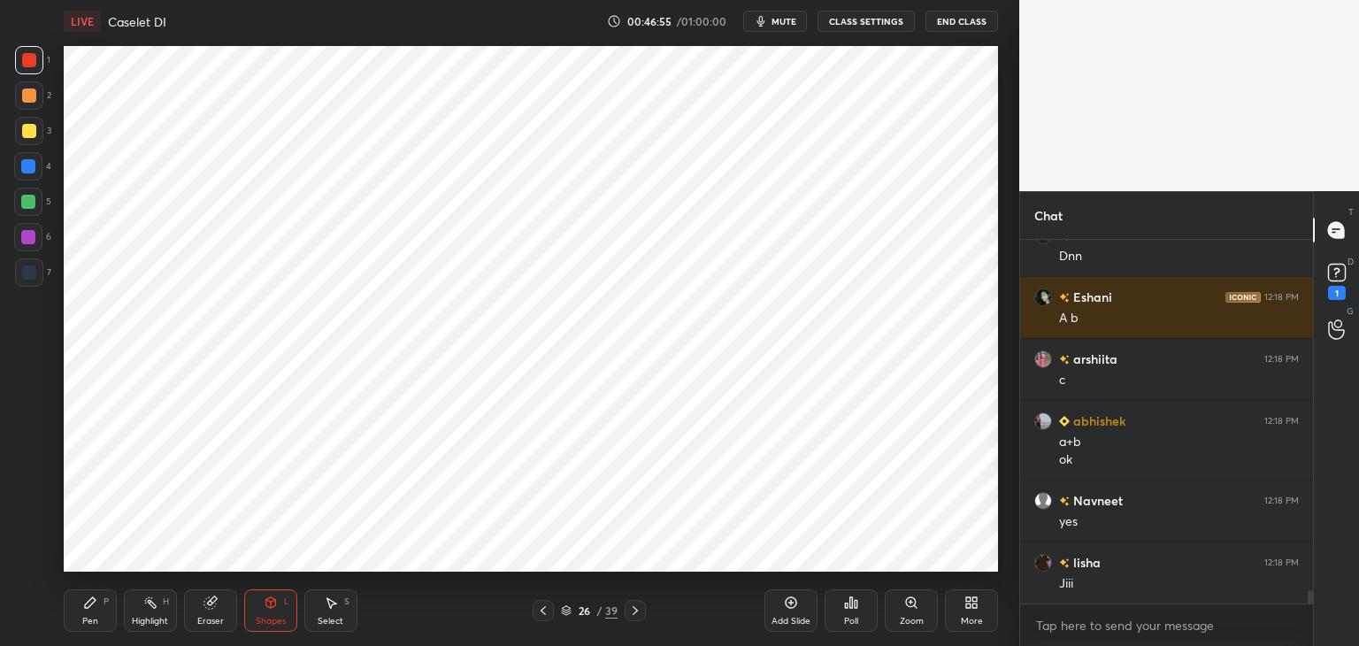
click at [86, 598] on icon at bounding box center [90, 603] width 14 height 14
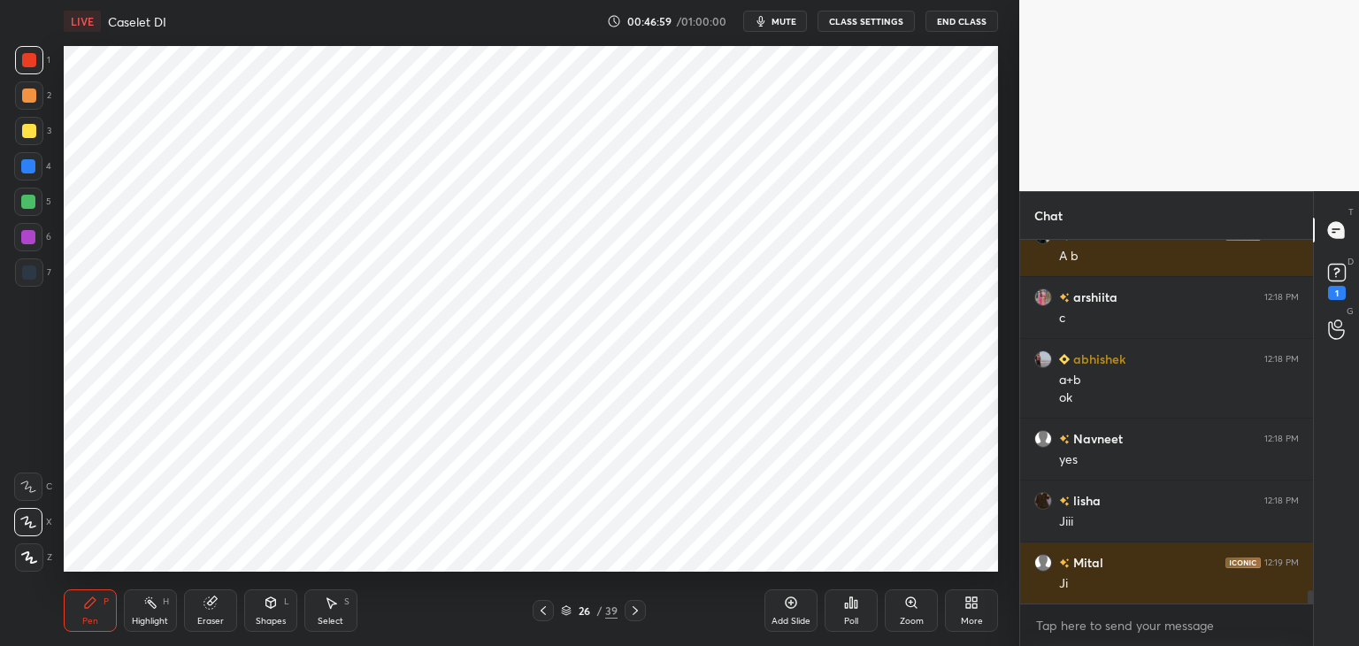
click at [31, 273] on div at bounding box center [29, 272] width 14 height 14
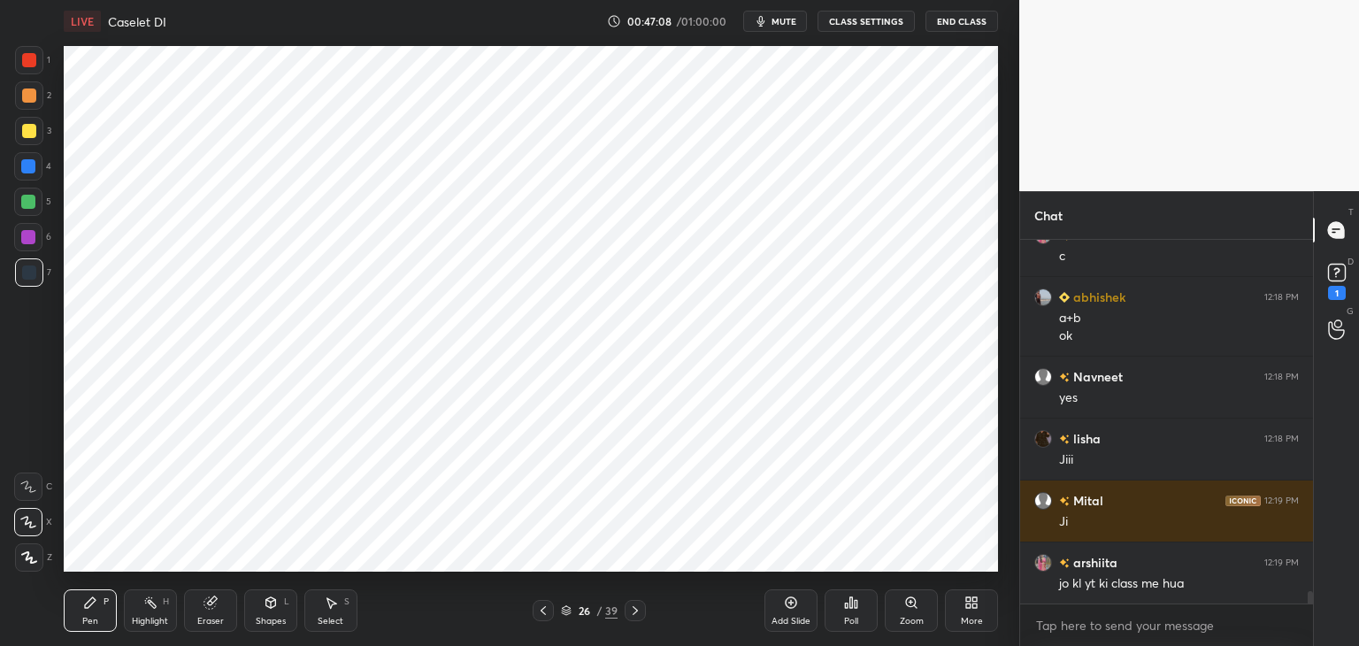
scroll to position [10032, 0]
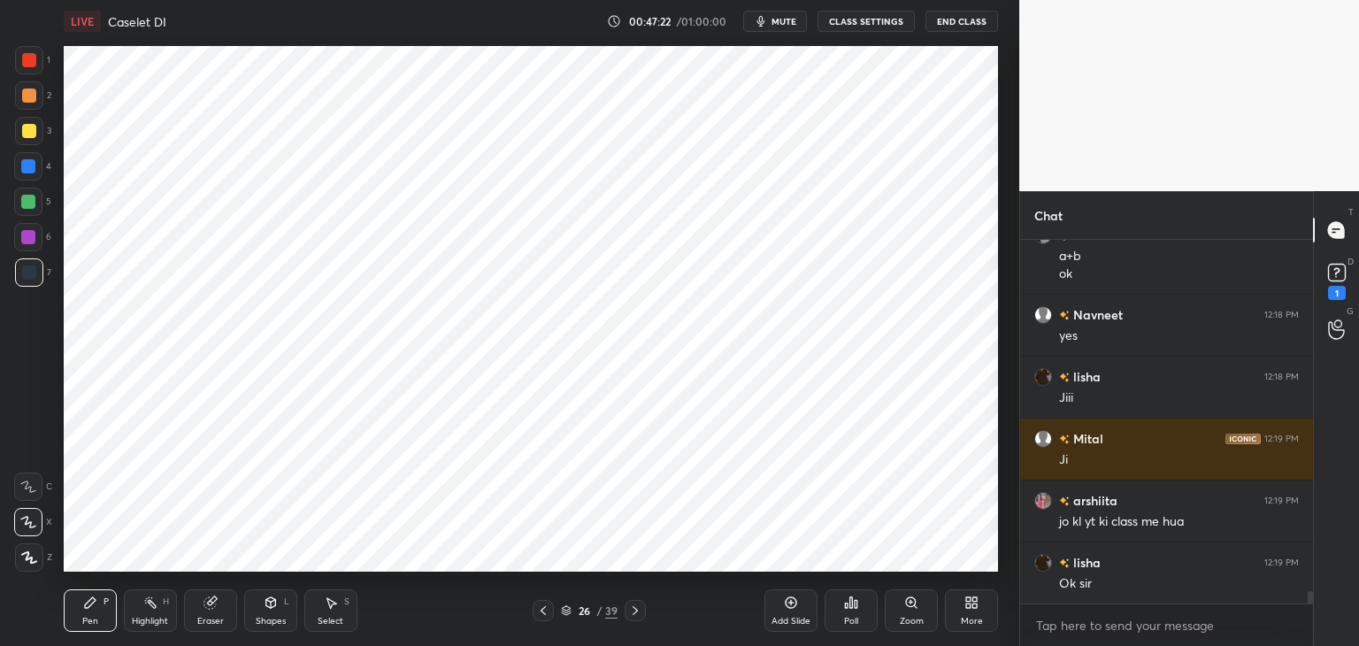
click at [37, 165] on div at bounding box center [28, 166] width 28 height 28
click at [29, 65] on div at bounding box center [29, 60] width 14 height 14
click at [31, 281] on div at bounding box center [29, 272] width 28 height 28
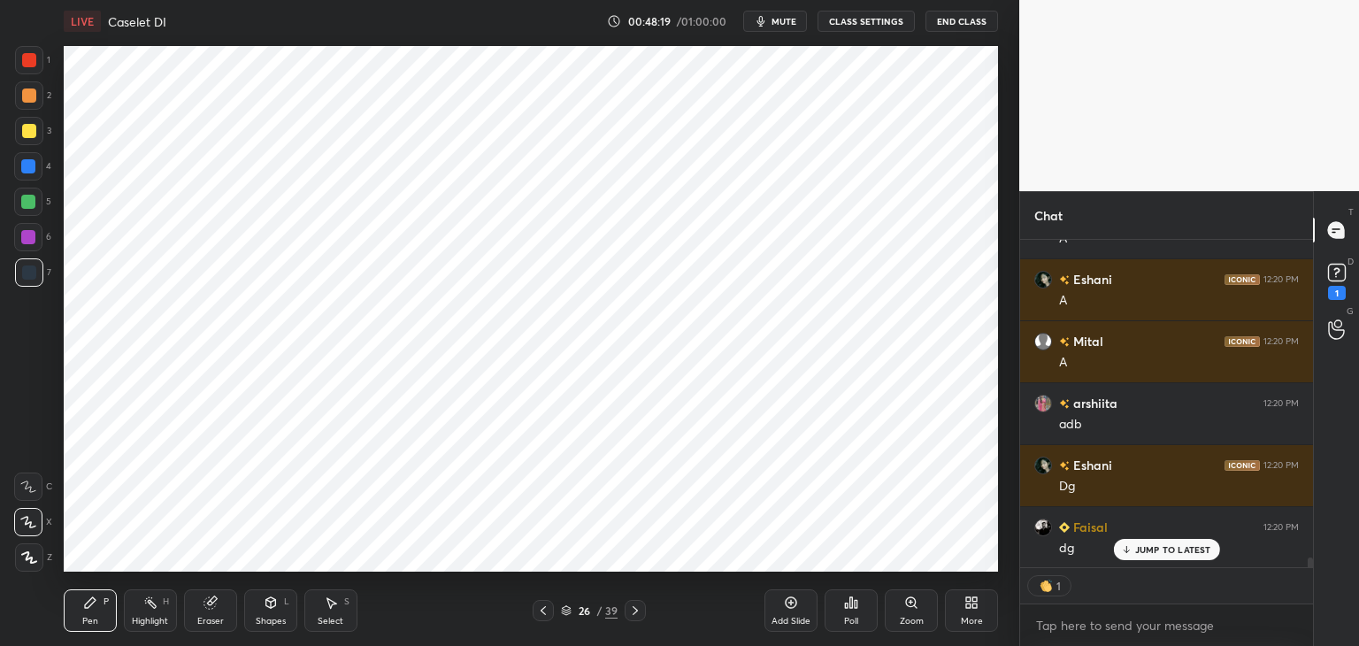
scroll to position [10997, 0]
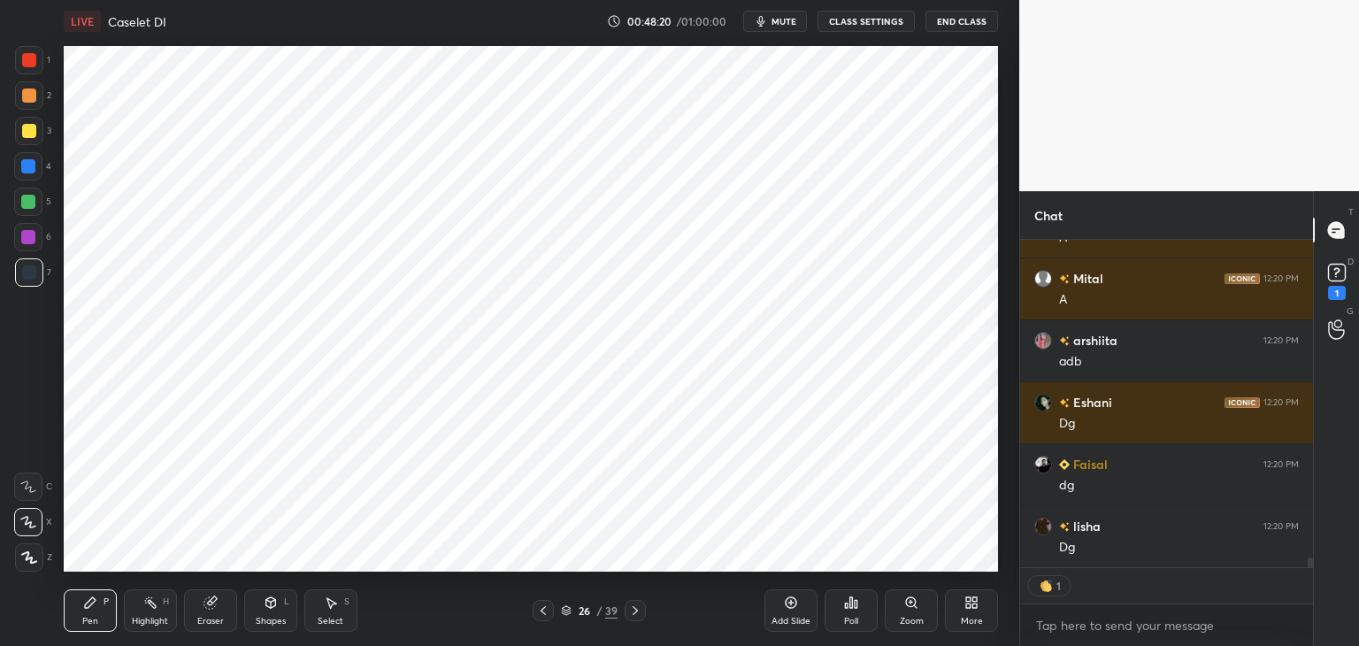
click at [216, 624] on div "Eraser" at bounding box center [210, 621] width 27 height 9
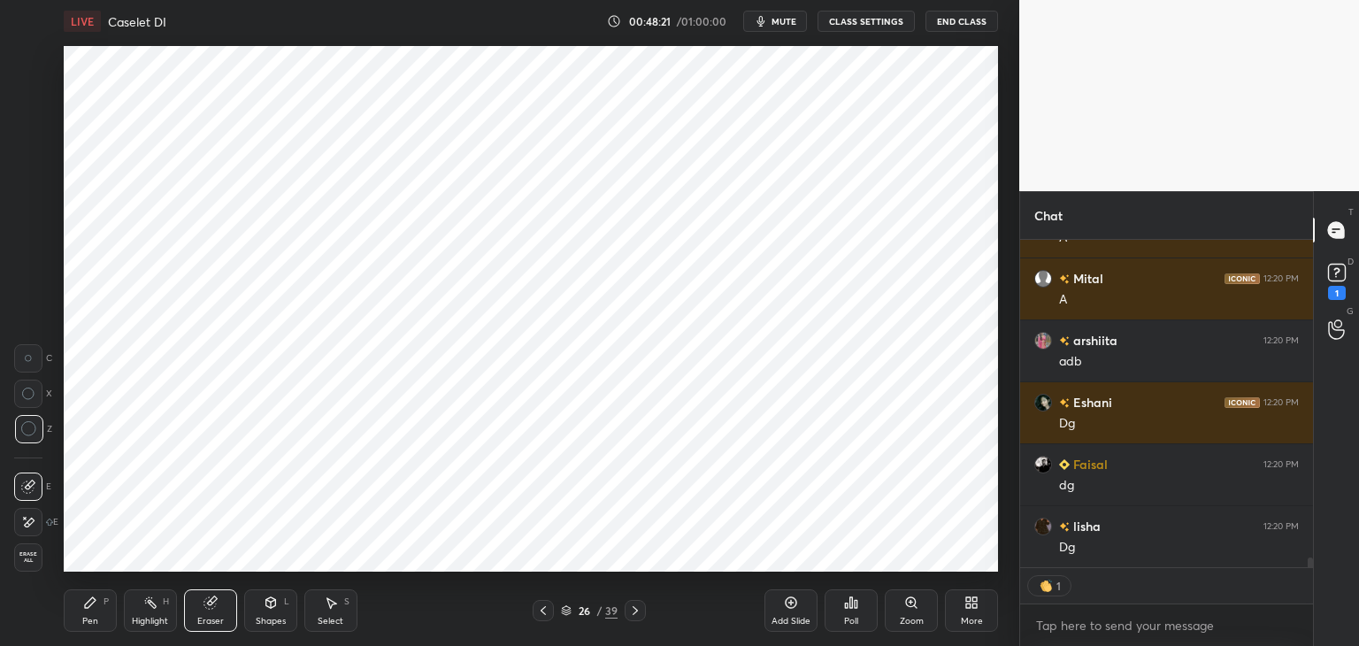
scroll to position [11058, 0]
click at [165, 611] on div "Highlight H" at bounding box center [150, 610] width 53 height 42
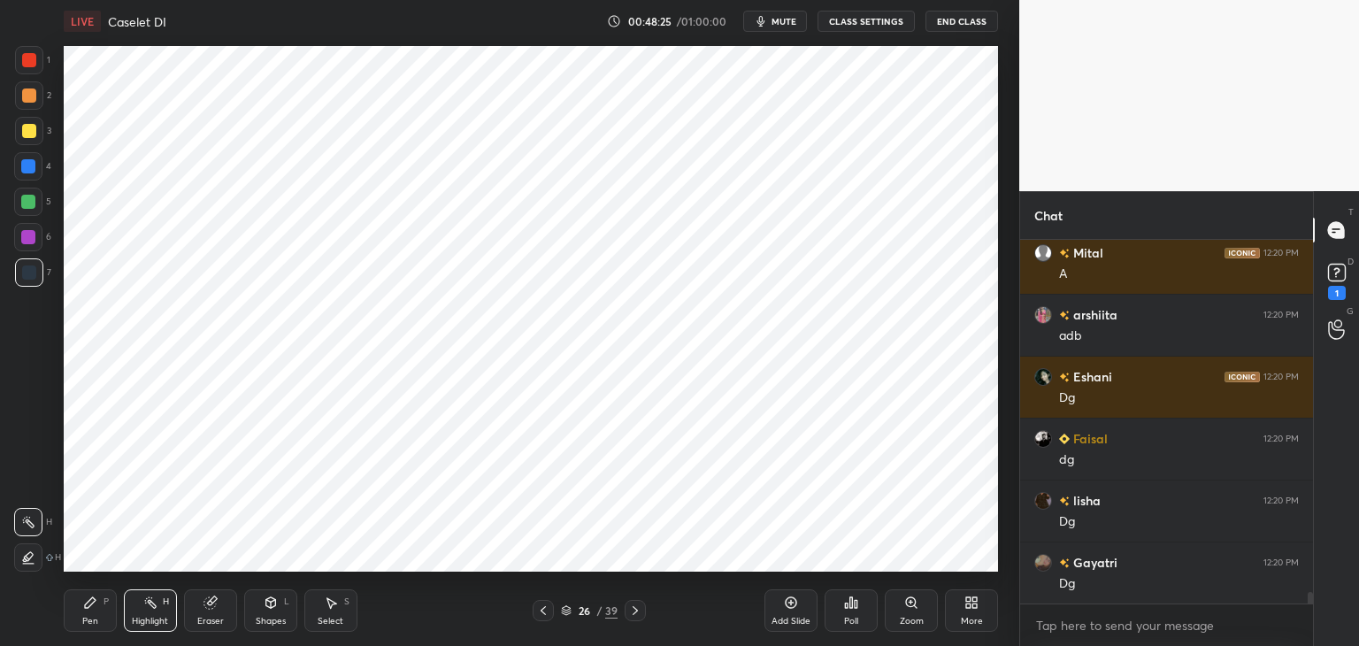
scroll to position [11147, 0]
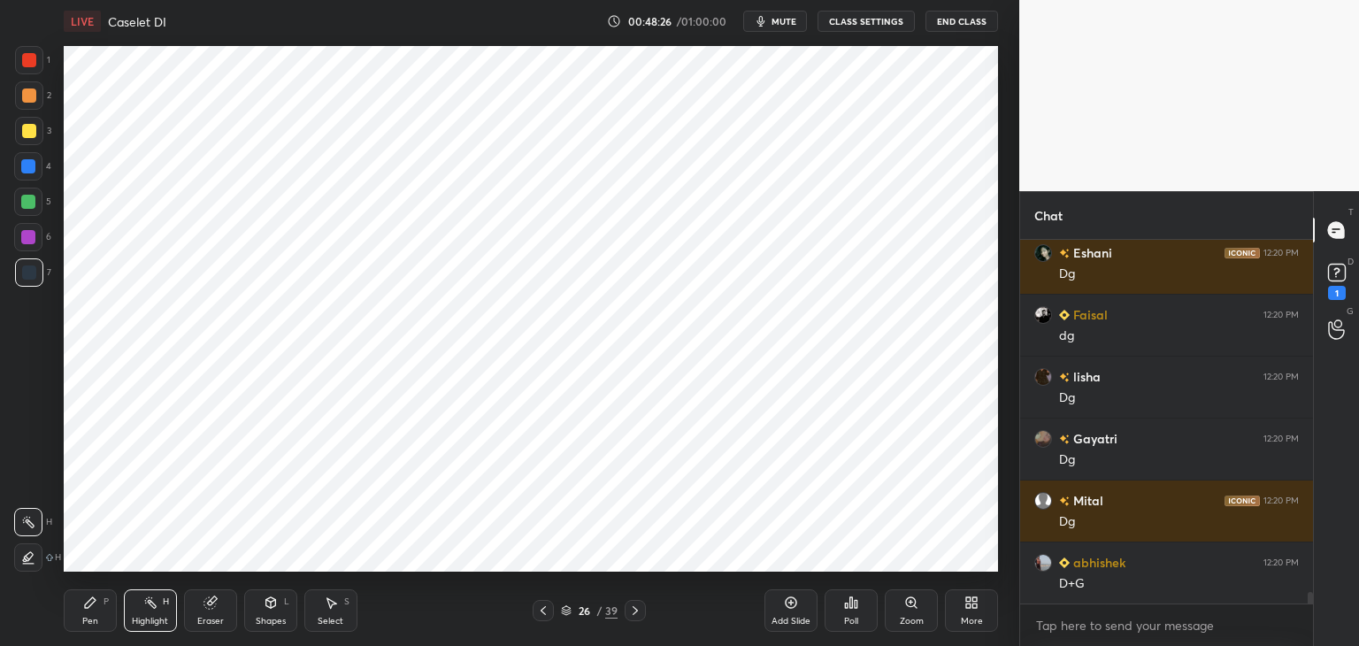
click at [91, 615] on div "Pen P" at bounding box center [90, 610] width 53 height 42
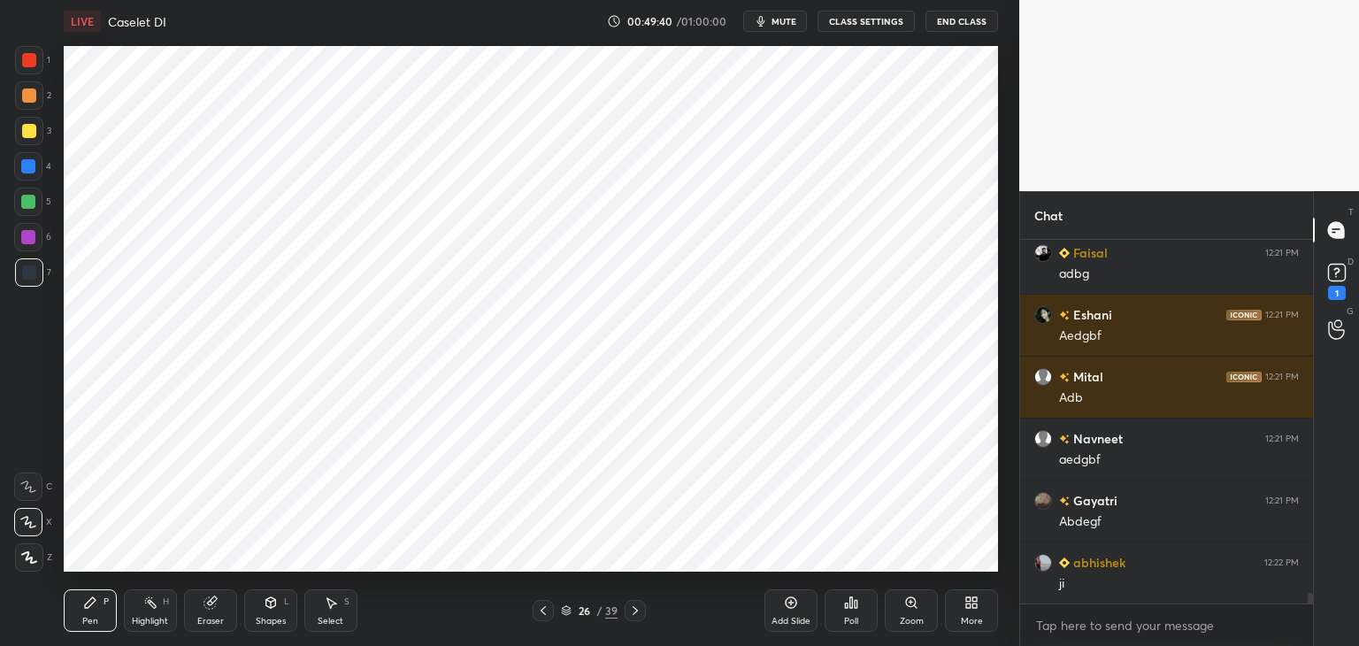
scroll to position [12200, 0]
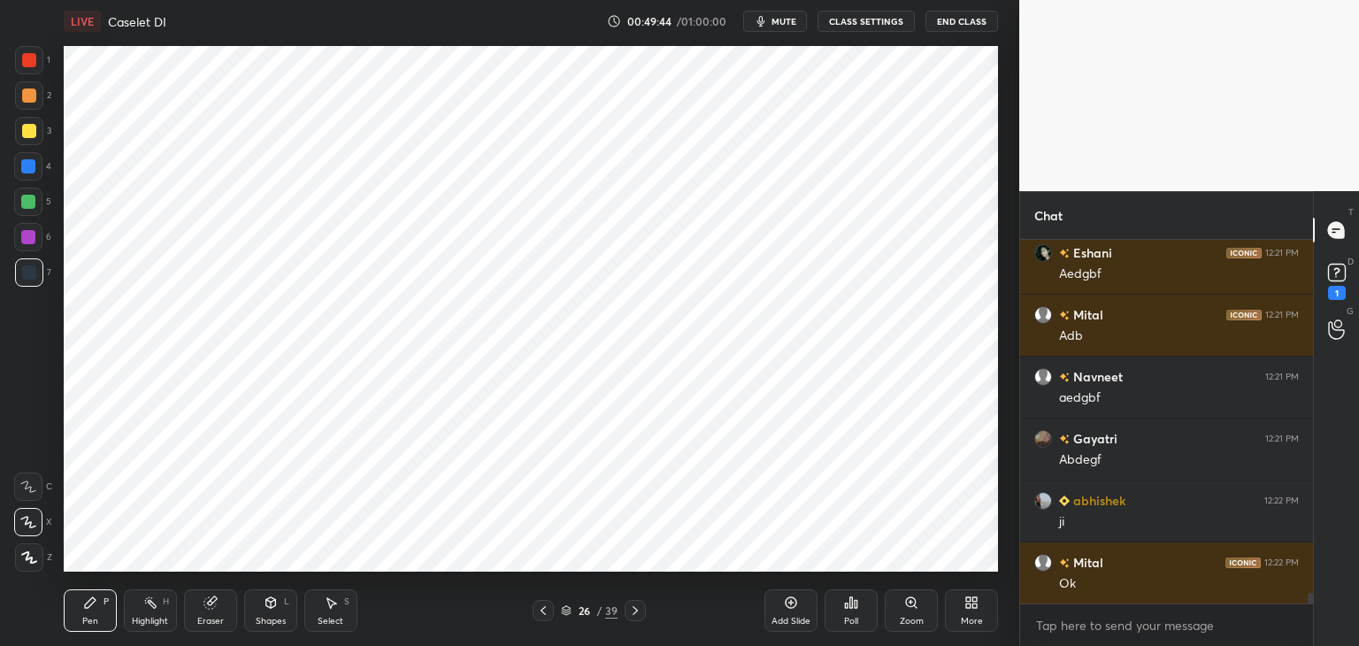
click at [30, 164] on div at bounding box center [28, 166] width 14 height 14
click at [89, 615] on div "Pen P" at bounding box center [90, 610] width 53 height 42
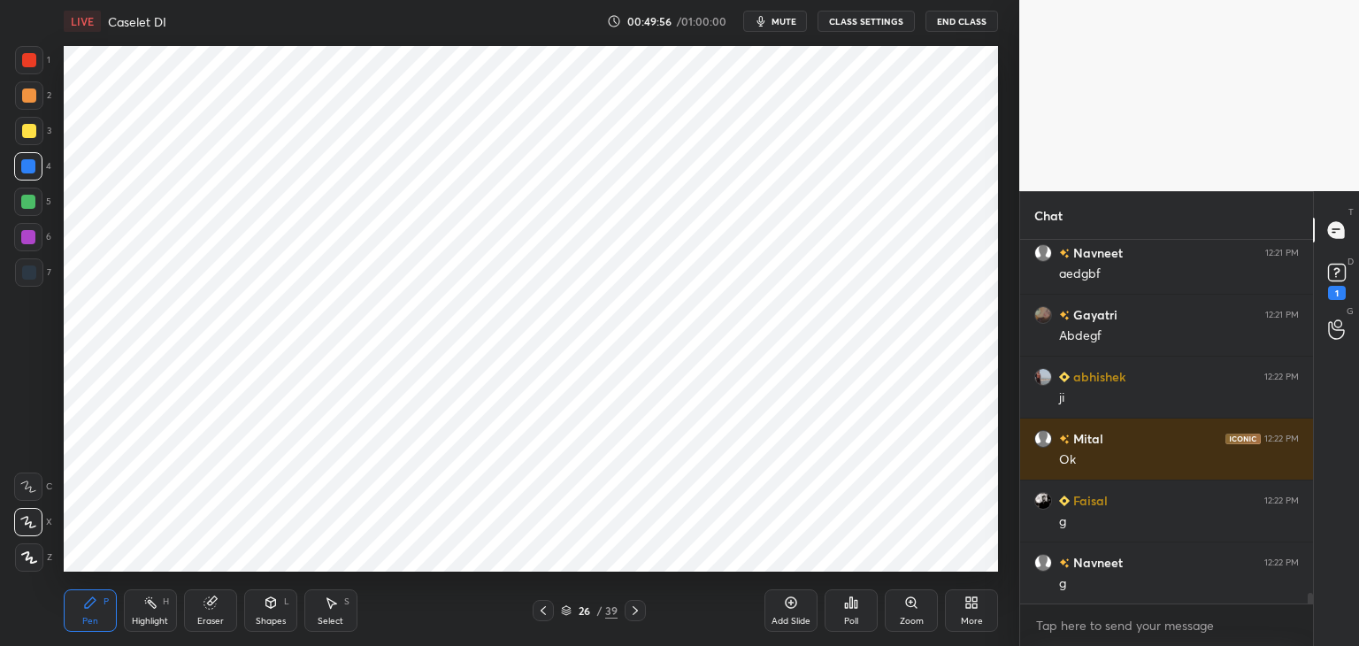
scroll to position [12386, 0]
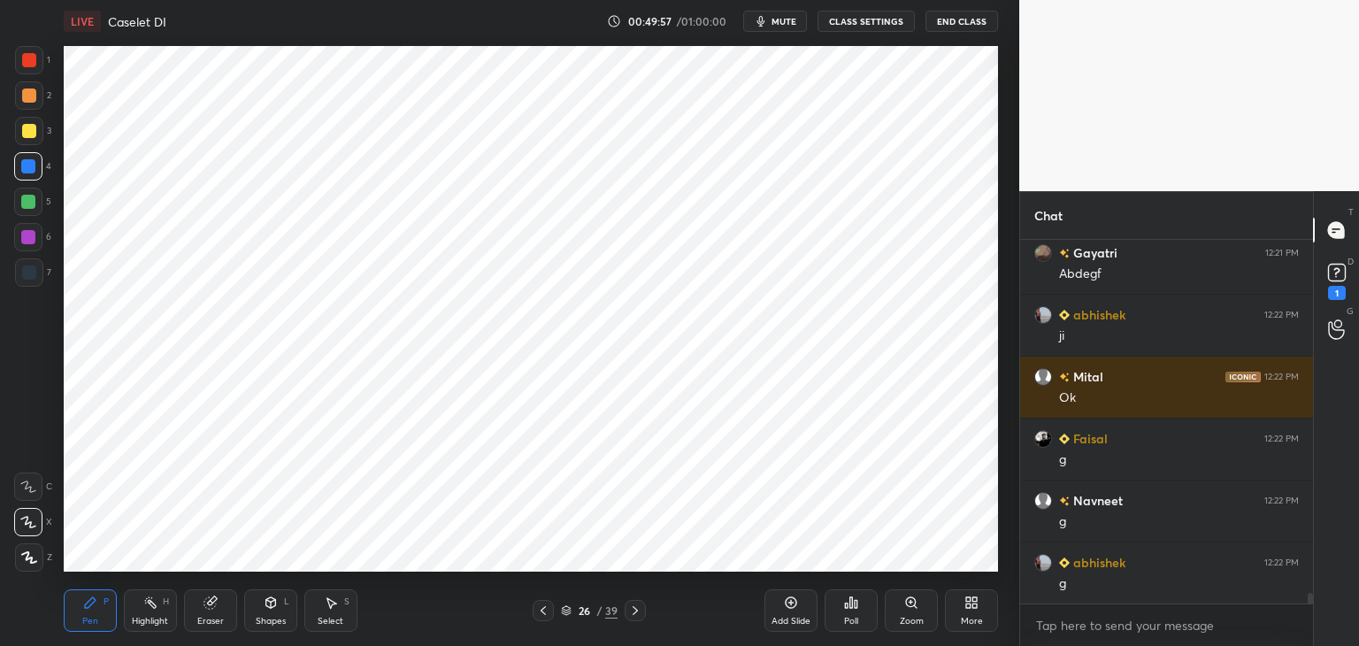
click at [27, 100] on div at bounding box center [29, 95] width 14 height 14
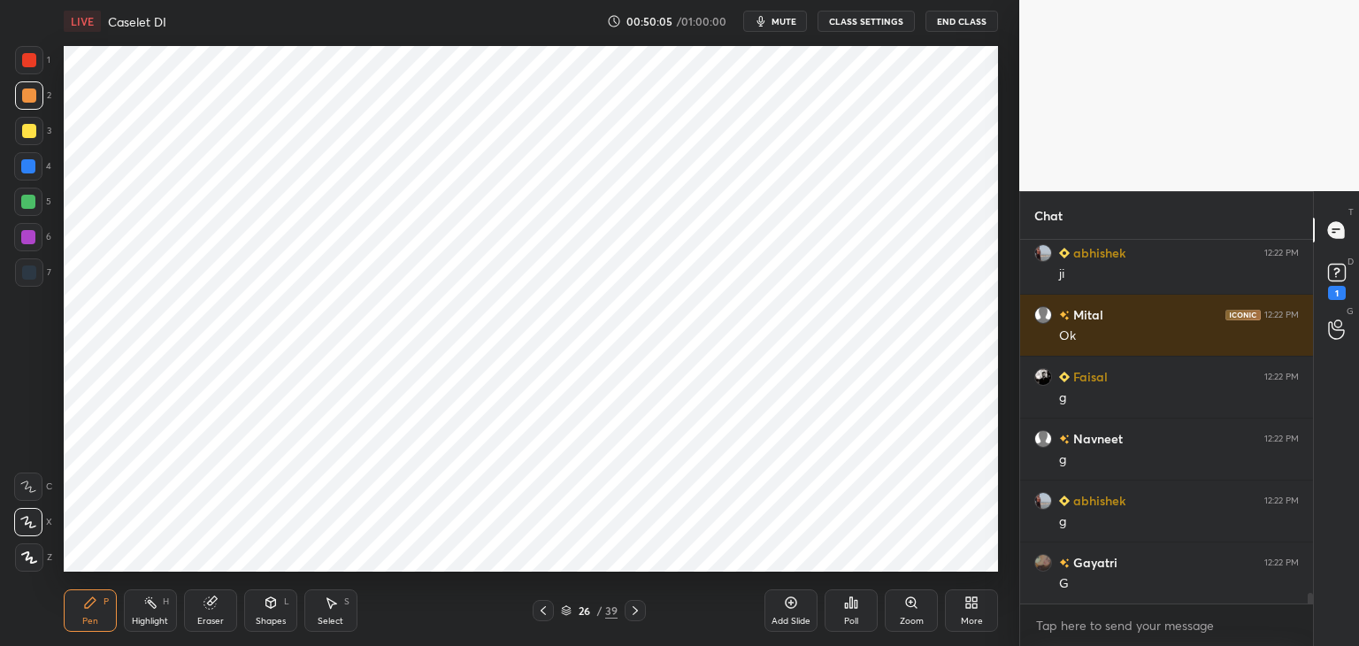
click at [31, 266] on div at bounding box center [29, 272] width 14 height 14
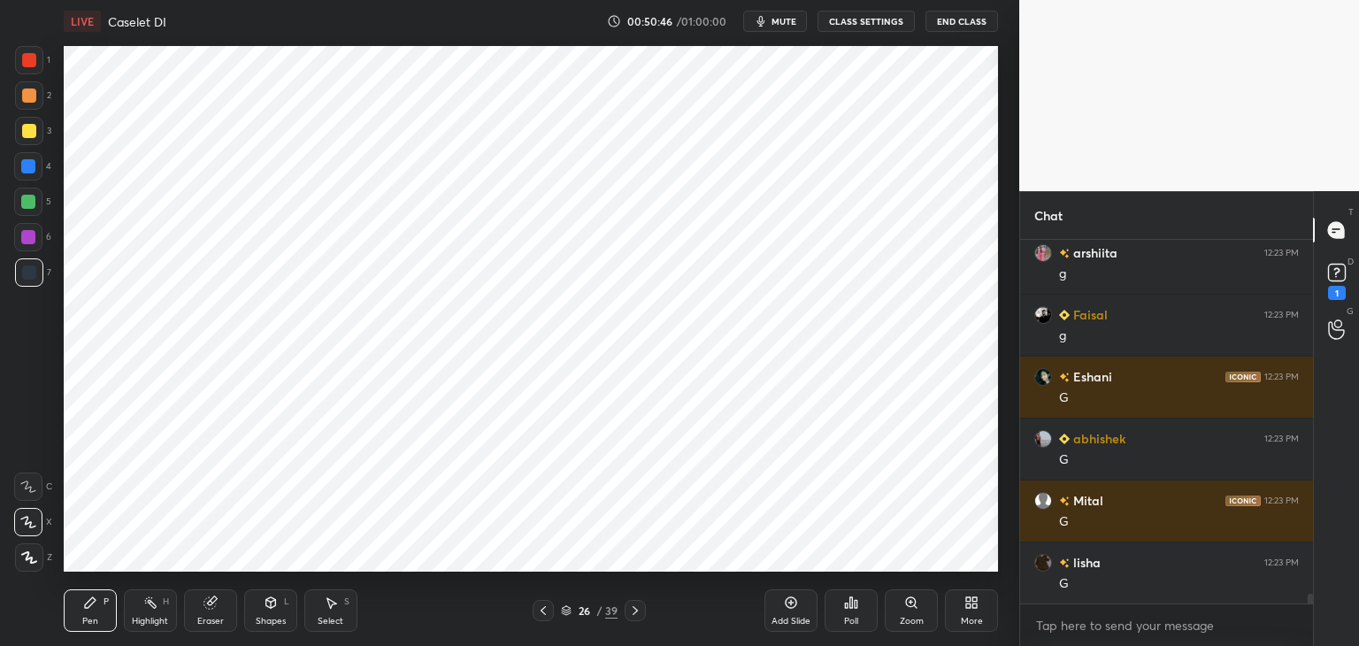
scroll to position [13191, 0]
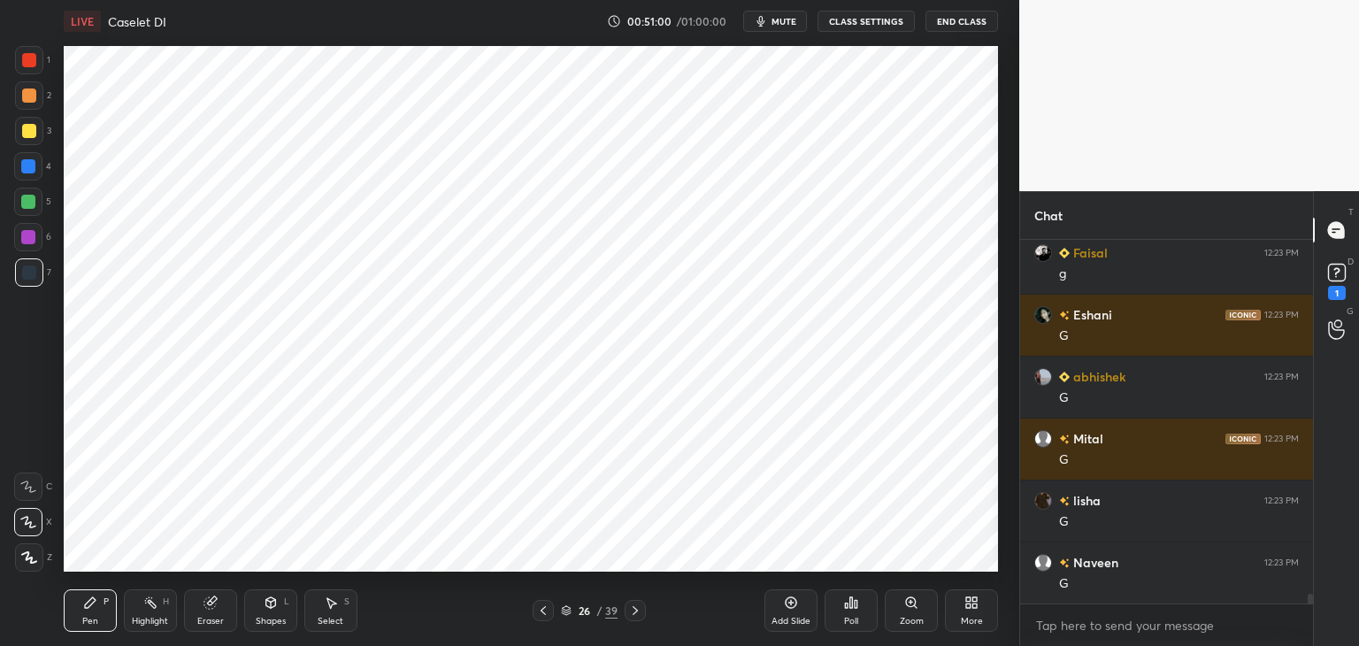
click at [265, 606] on icon at bounding box center [271, 603] width 14 height 14
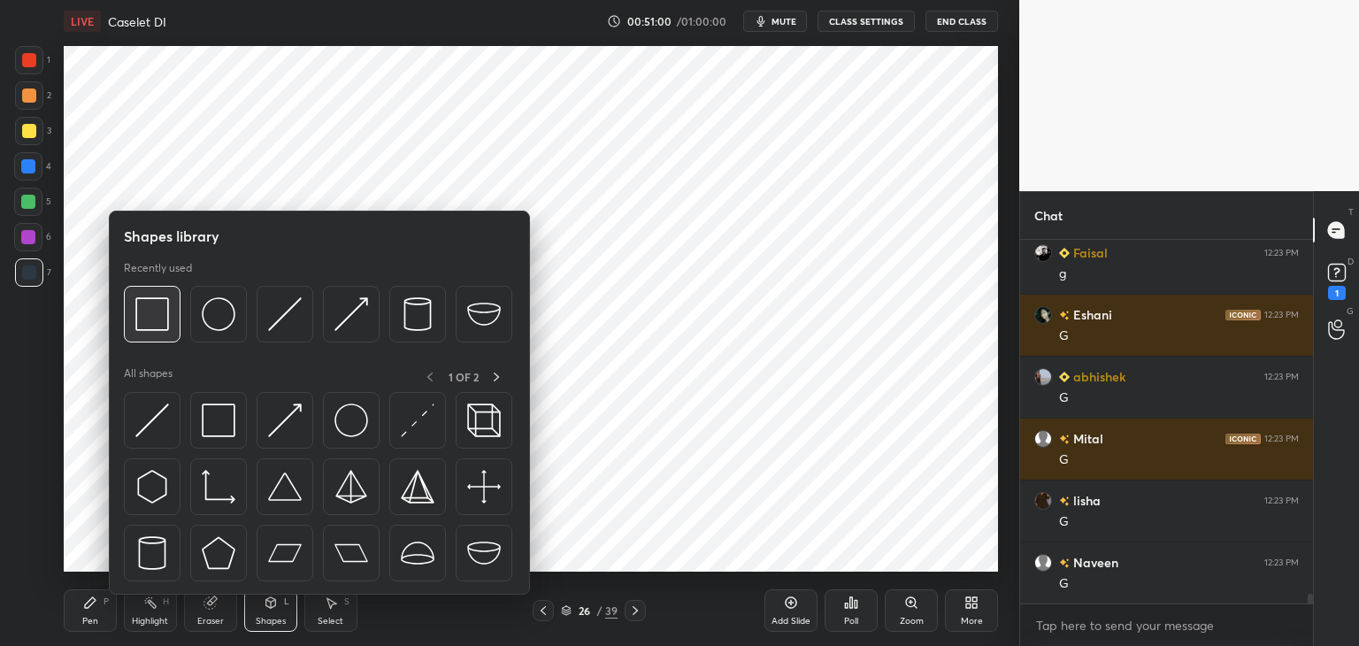
click at [157, 318] on img at bounding box center [152, 314] width 34 height 34
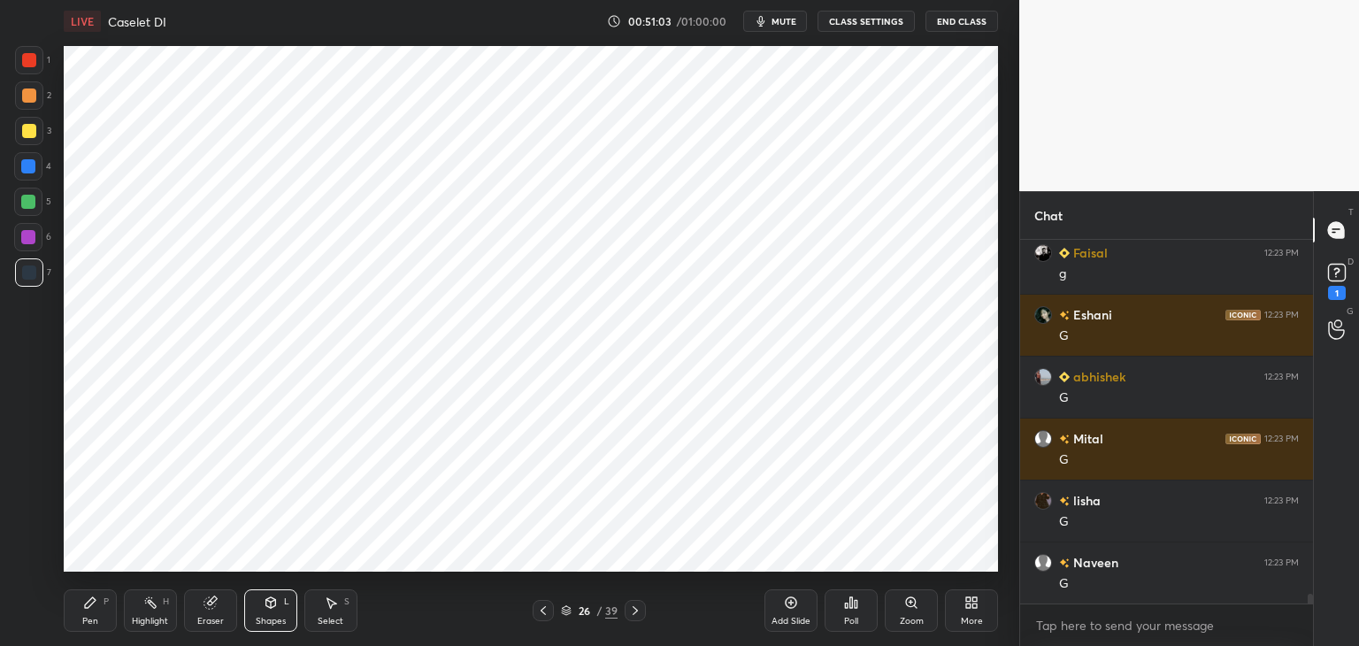
click at [99, 611] on div "Pen P" at bounding box center [90, 610] width 53 height 42
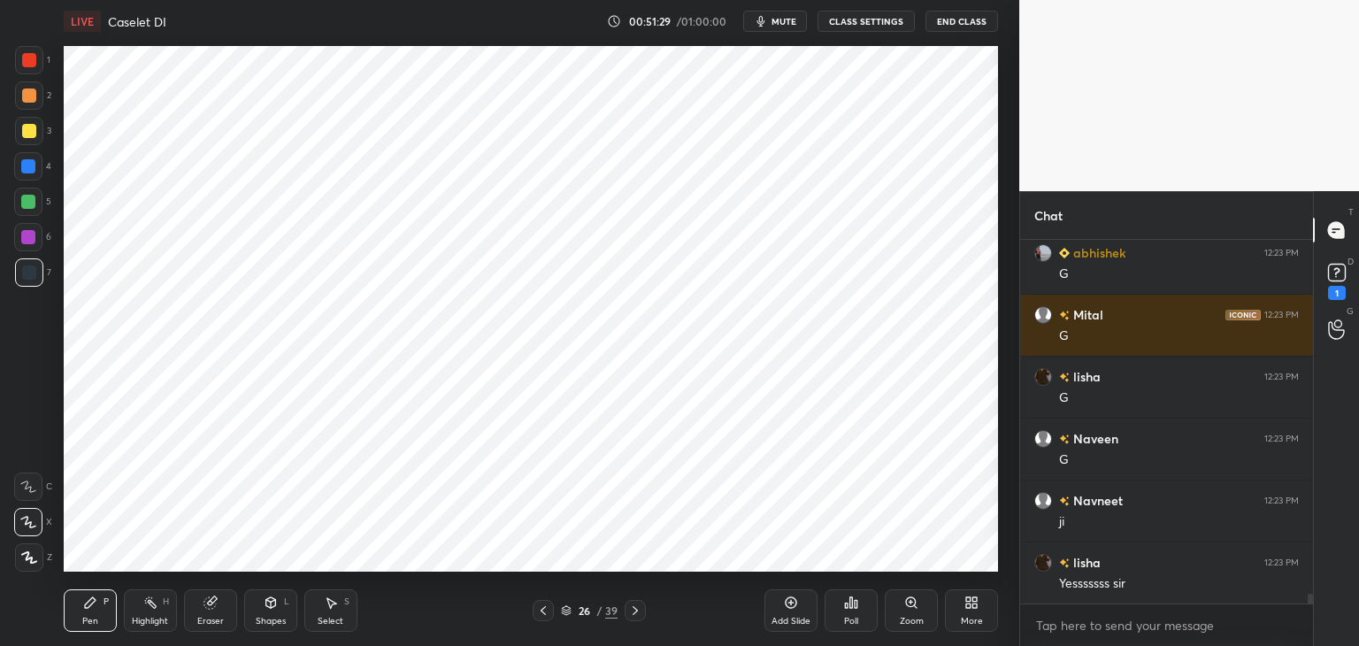
scroll to position [13377, 0]
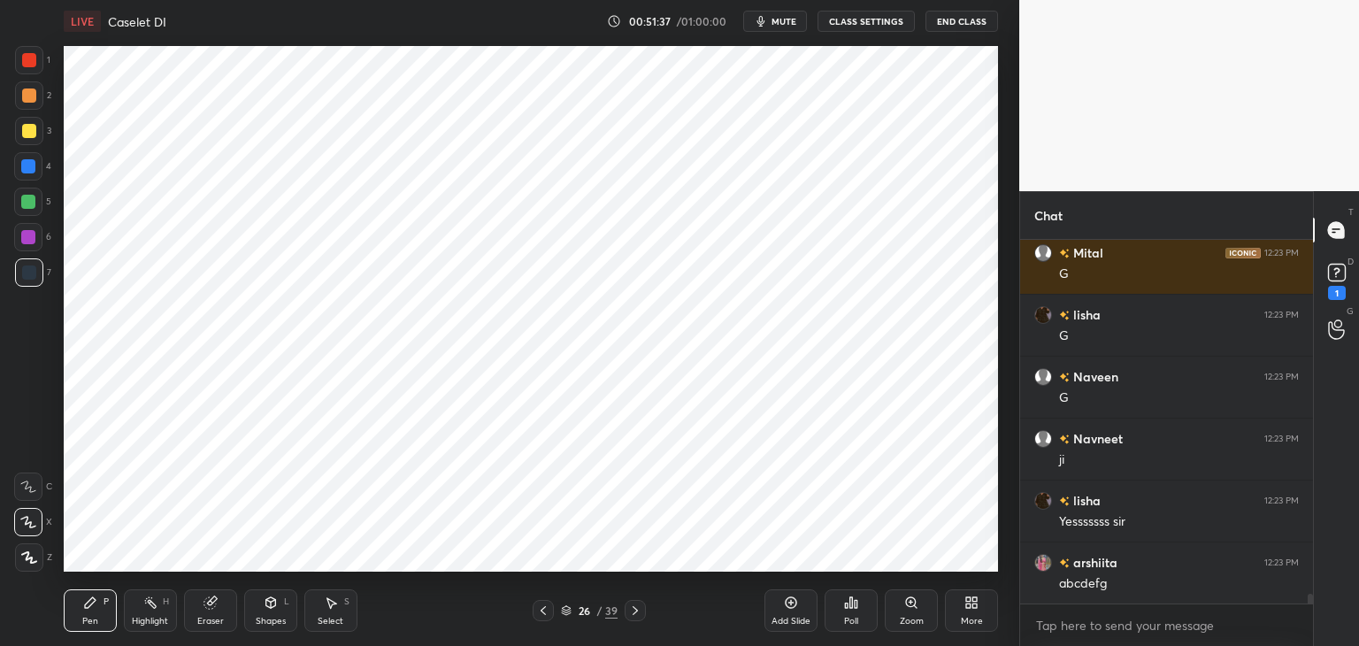
click at [158, 603] on div "Highlight H" at bounding box center [150, 610] width 53 height 42
click at [96, 617] on div "Pen" at bounding box center [90, 621] width 16 height 9
click at [221, 611] on div "Eraser" at bounding box center [210, 610] width 53 height 42
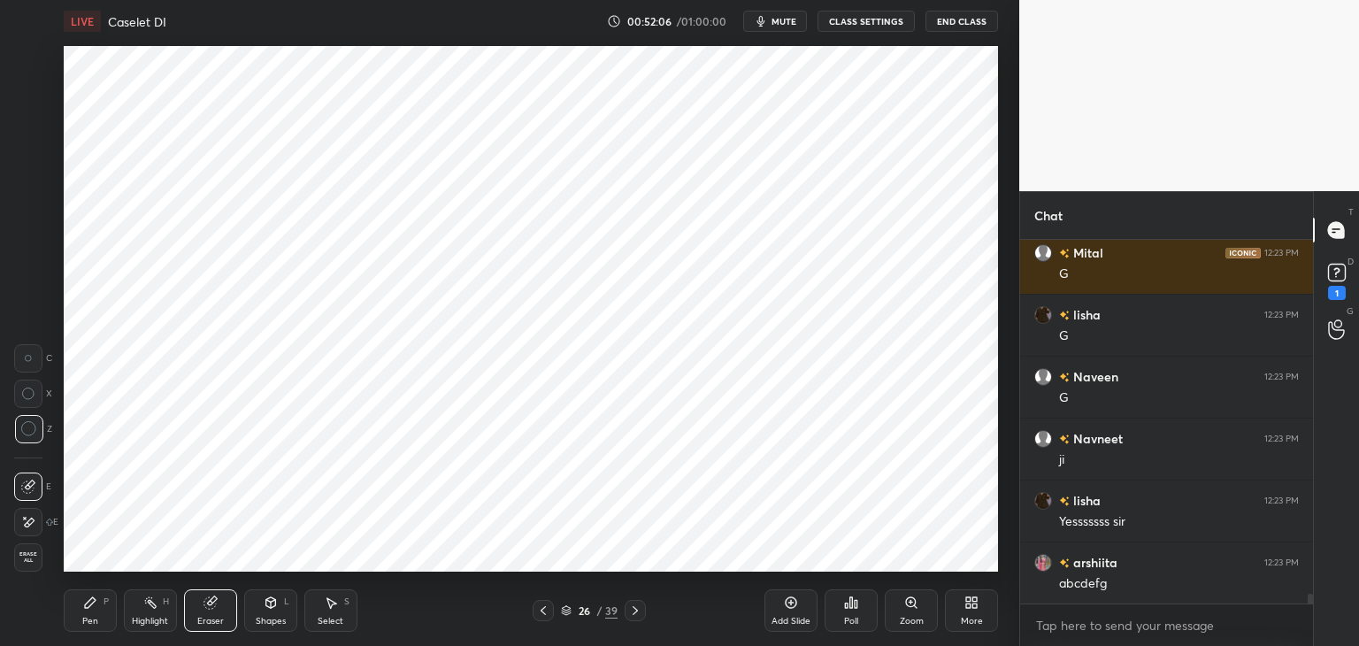
scroll to position [13439, 0]
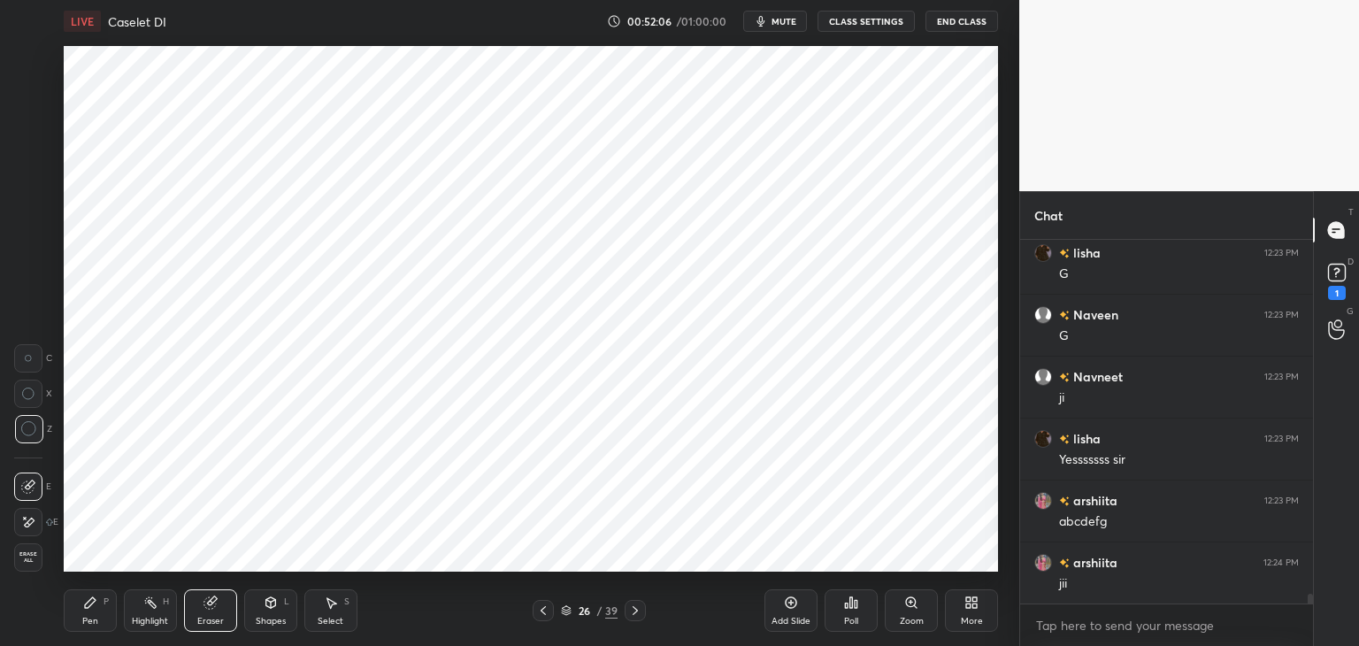
click at [96, 611] on div "Pen P" at bounding box center [90, 610] width 53 height 42
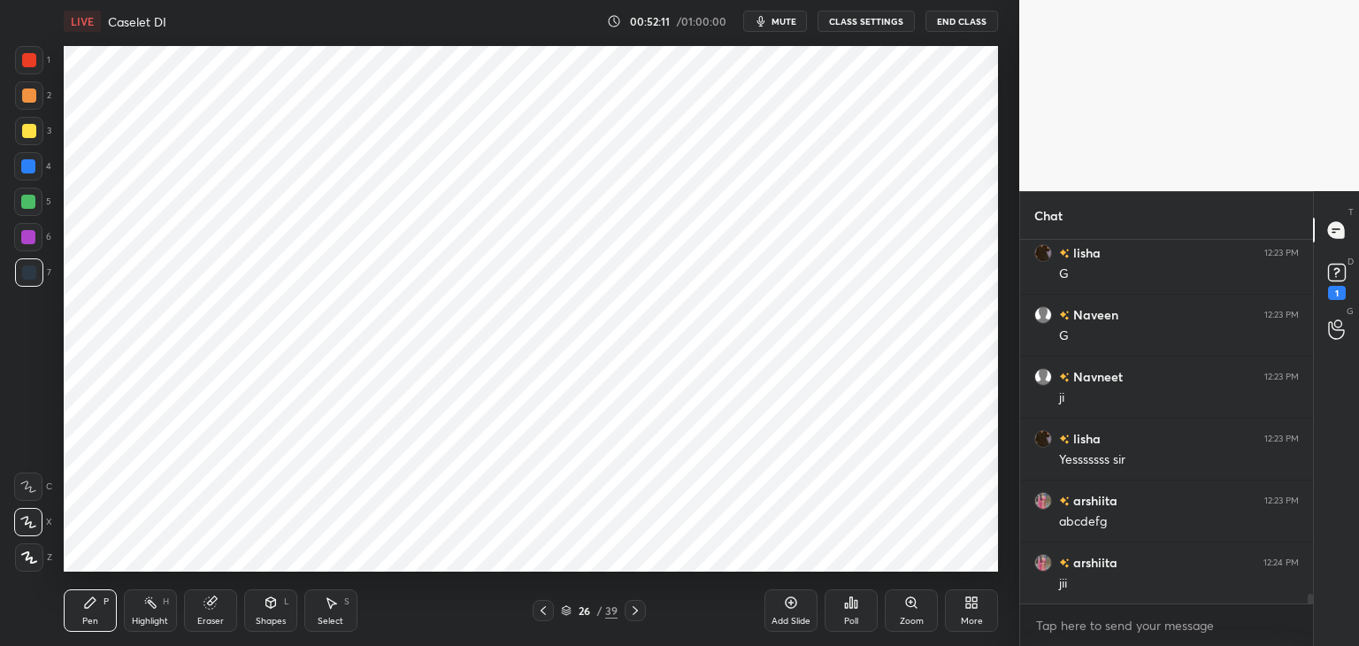
scroll to position [13501, 0]
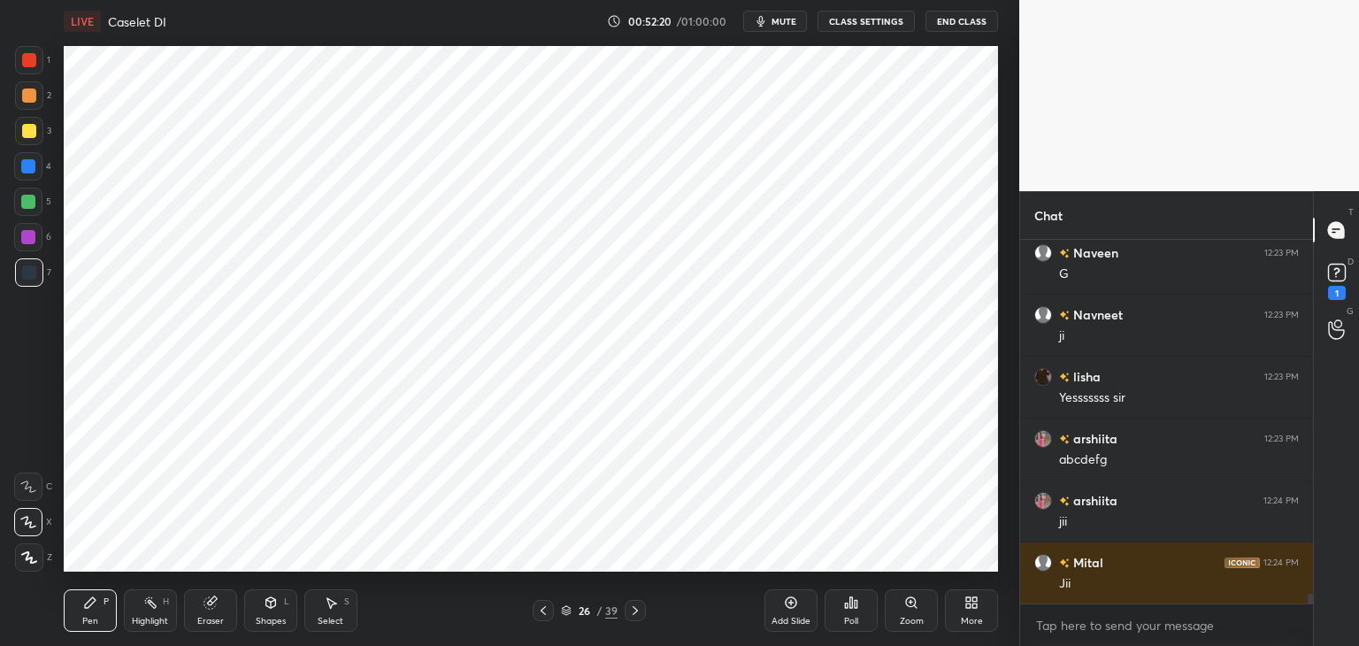
click at [212, 609] on icon at bounding box center [211, 603] width 14 height 14
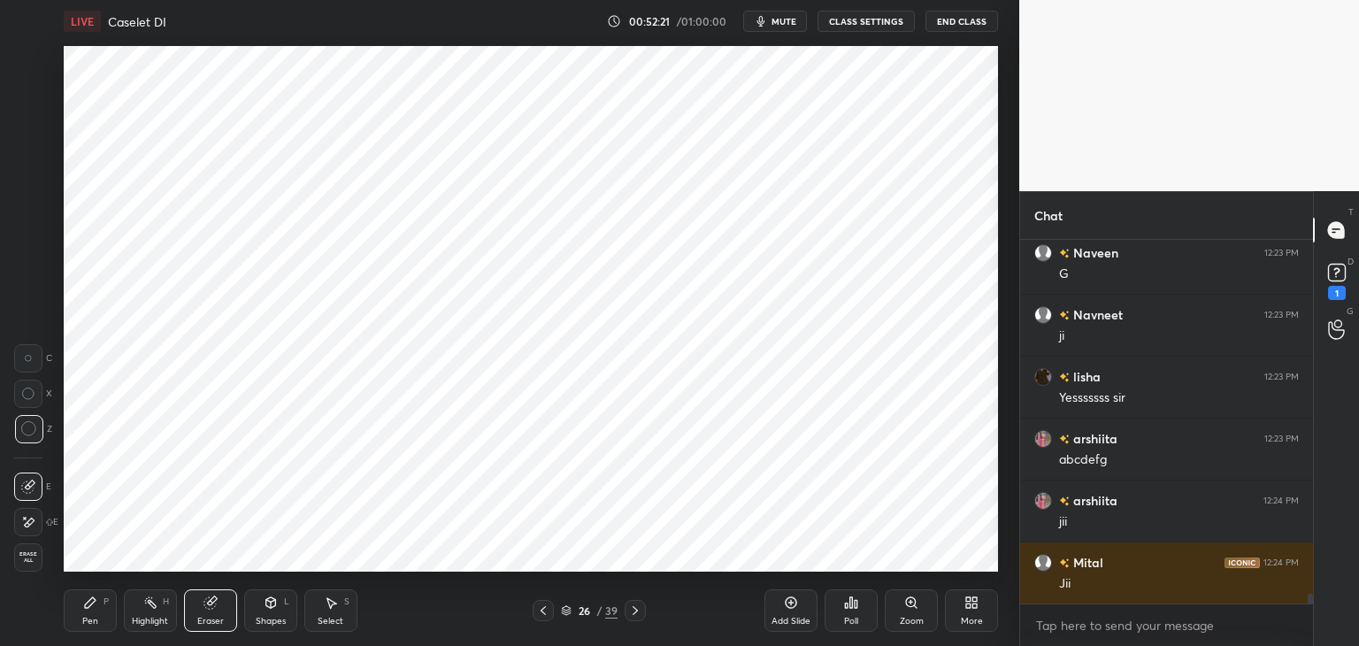
click at [159, 613] on div "Highlight H" at bounding box center [150, 610] width 53 height 42
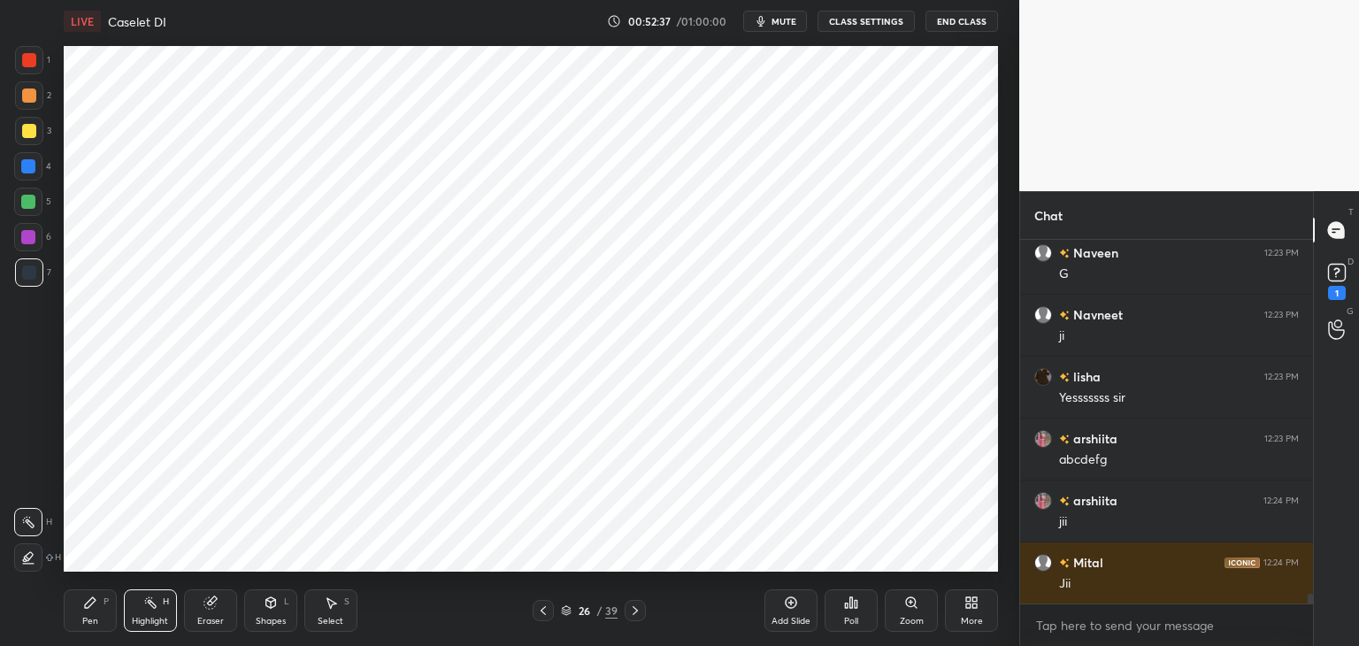
click at [95, 617] on div "Pen" at bounding box center [90, 621] width 16 height 9
click at [958, 561] on div "Add Slide Poll Zoom More" at bounding box center [882, 610] width 234 height 99
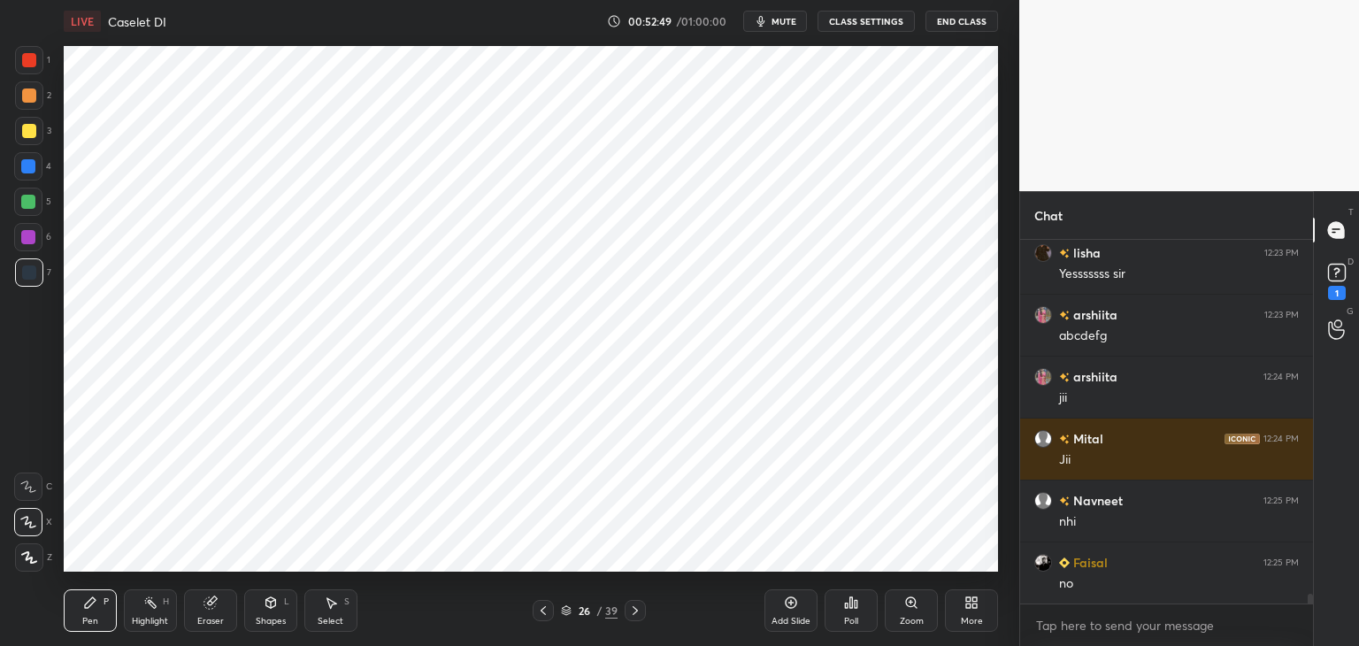
scroll to position [13686, 0]
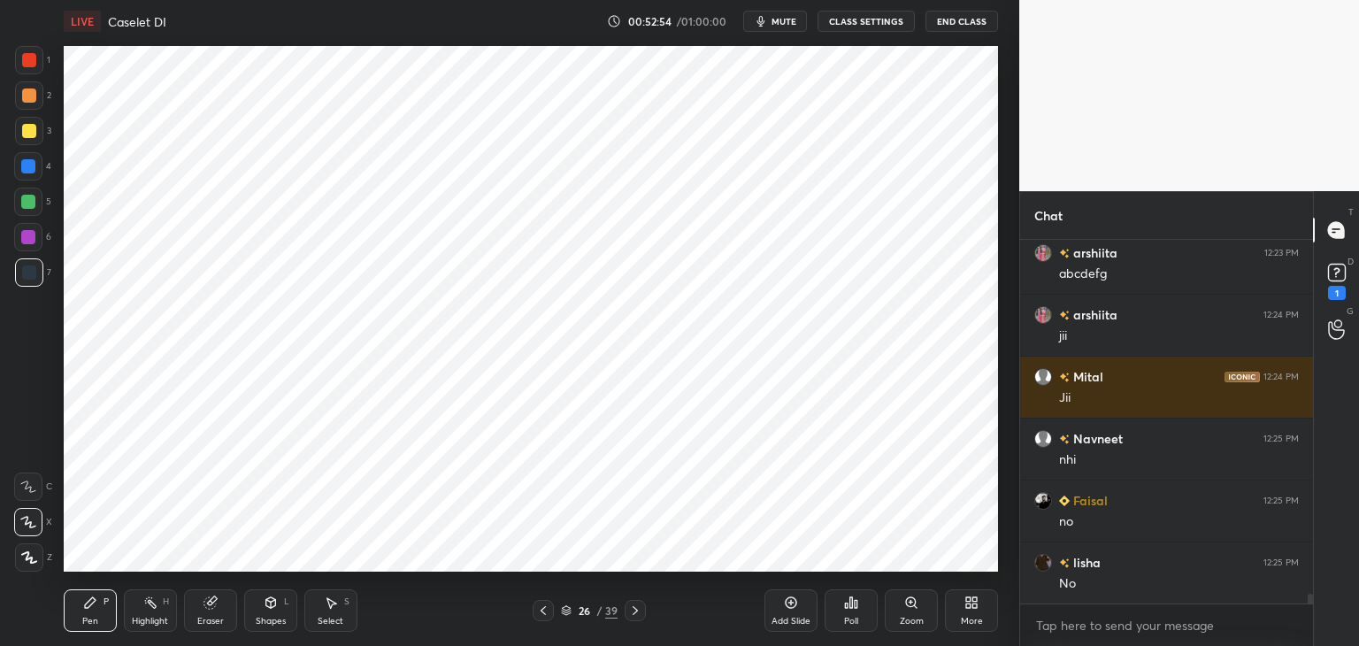
click at [273, 618] on div "Shapes" at bounding box center [271, 621] width 30 height 9
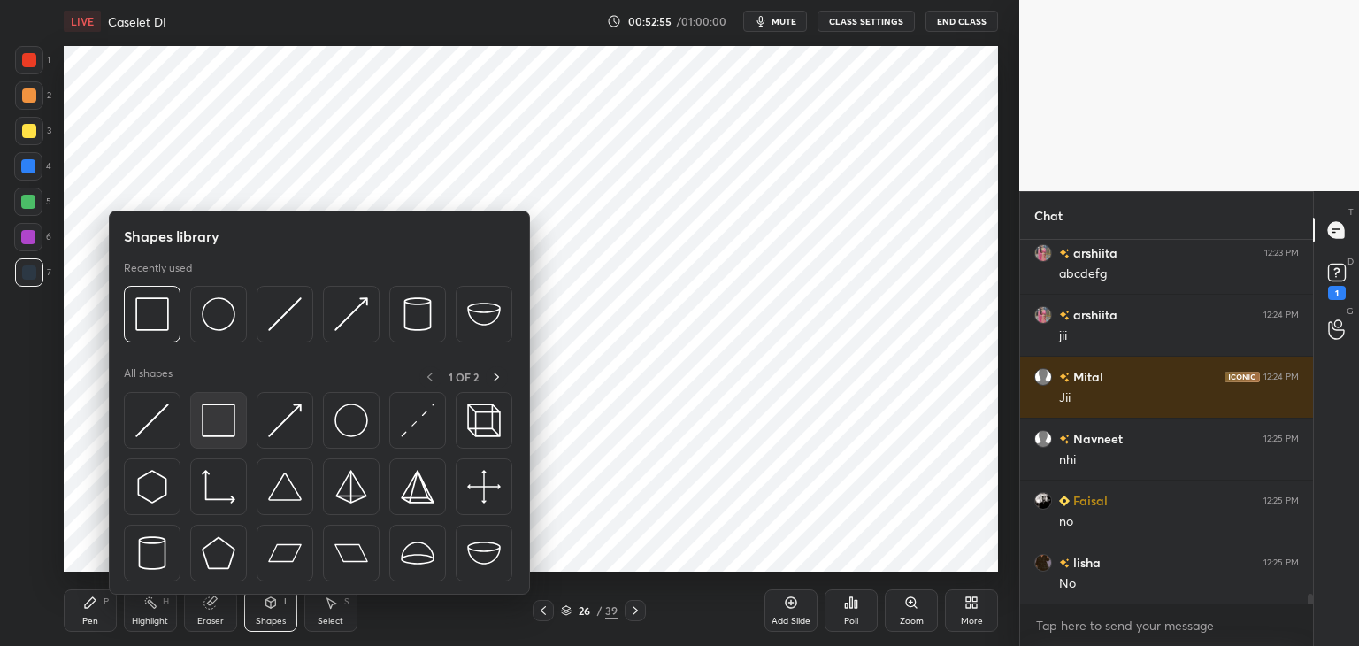
click at [225, 439] on div at bounding box center [218, 420] width 57 height 57
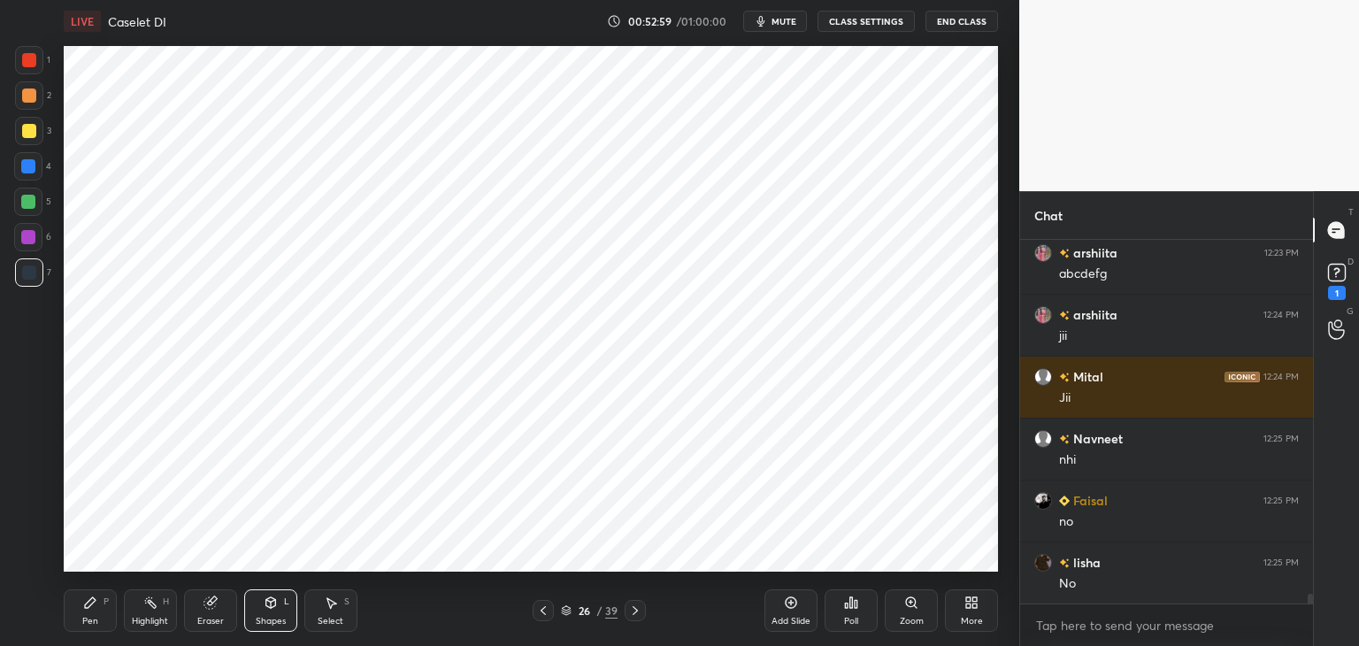
click at [87, 620] on div "Pen" at bounding box center [90, 621] width 16 height 9
click at [630, 609] on icon at bounding box center [635, 611] width 14 height 14
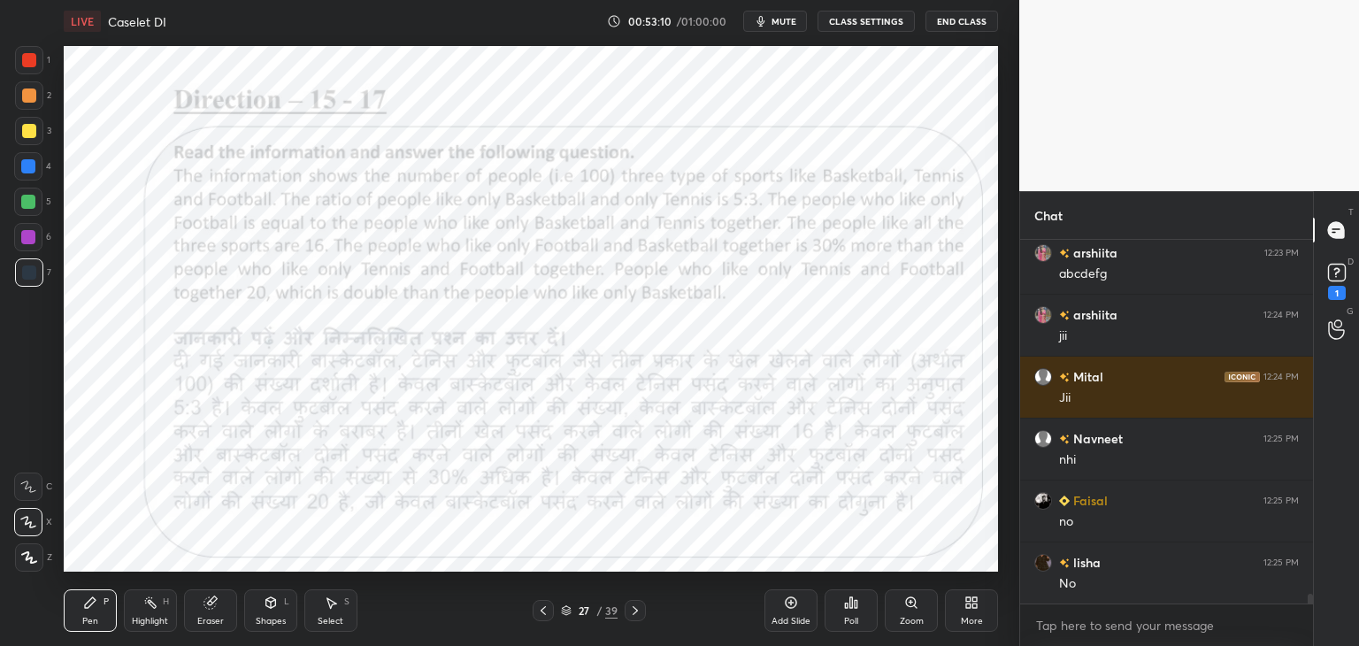
click at [30, 62] on div at bounding box center [29, 60] width 14 height 14
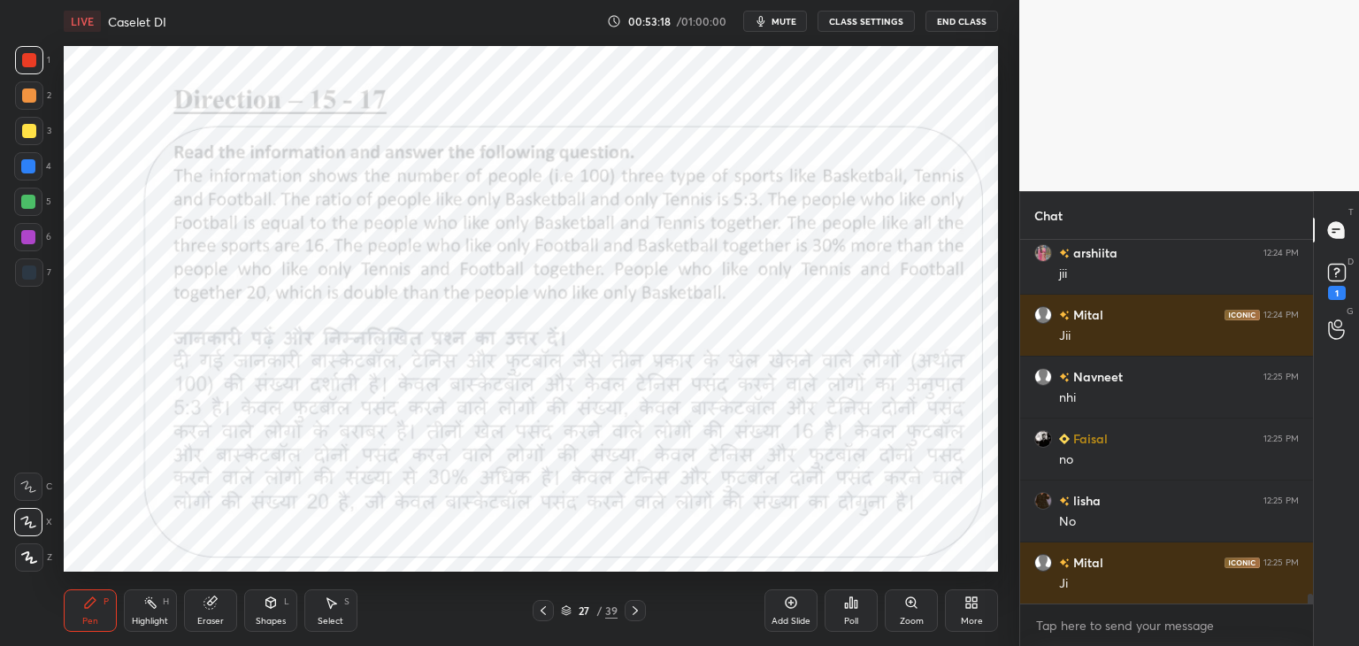
click at [775, 17] on span "mute" at bounding box center [784, 21] width 25 height 12
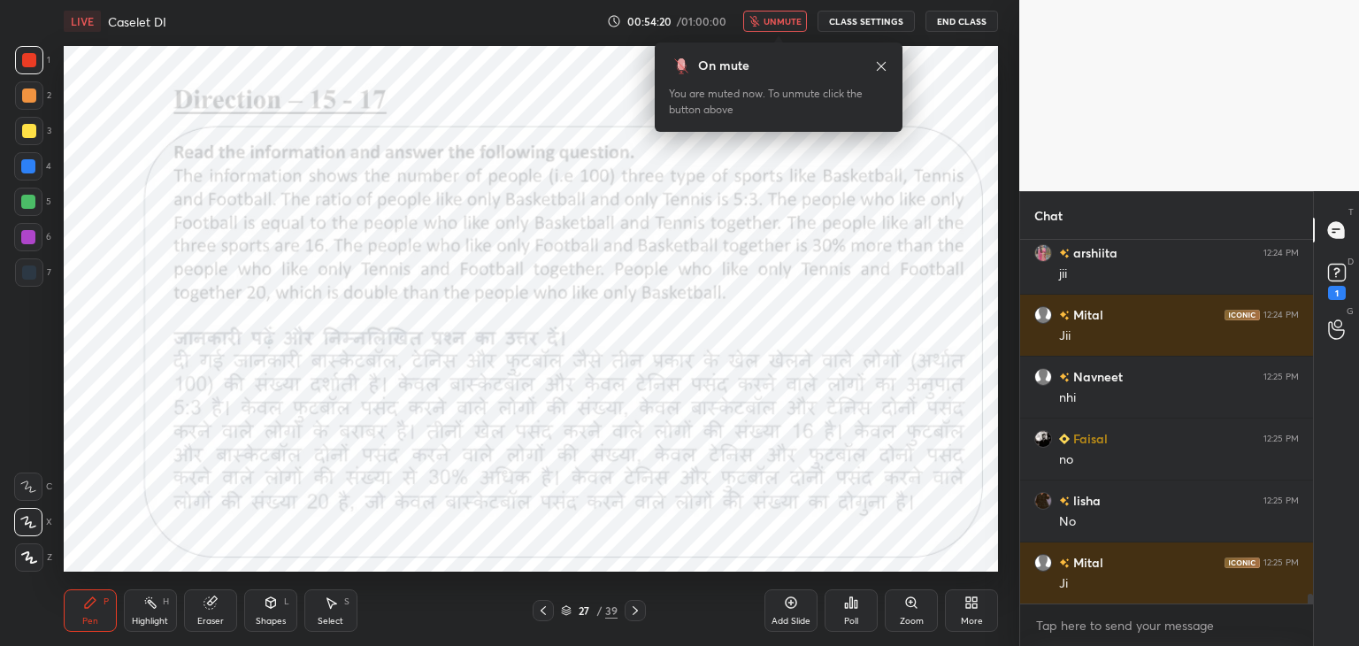
click at [800, 27] on button "unmute" at bounding box center [775, 21] width 64 height 21
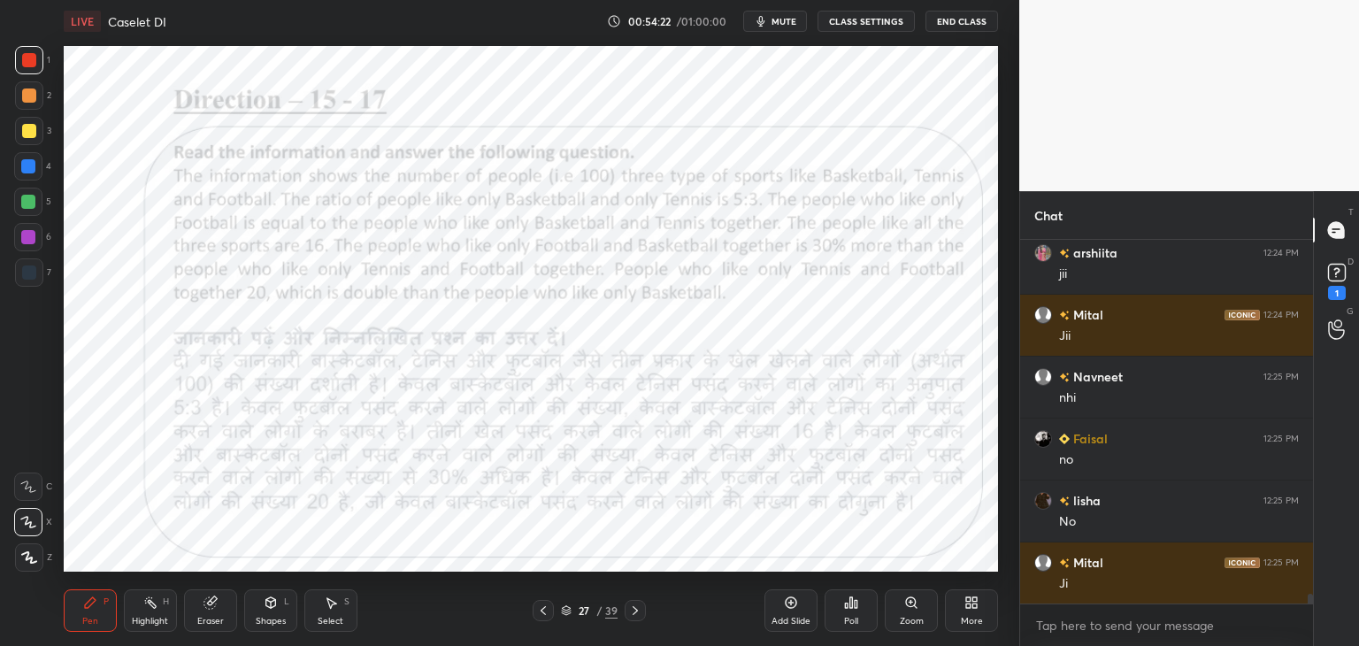
click at [219, 595] on div "Eraser" at bounding box center [210, 610] width 53 height 42
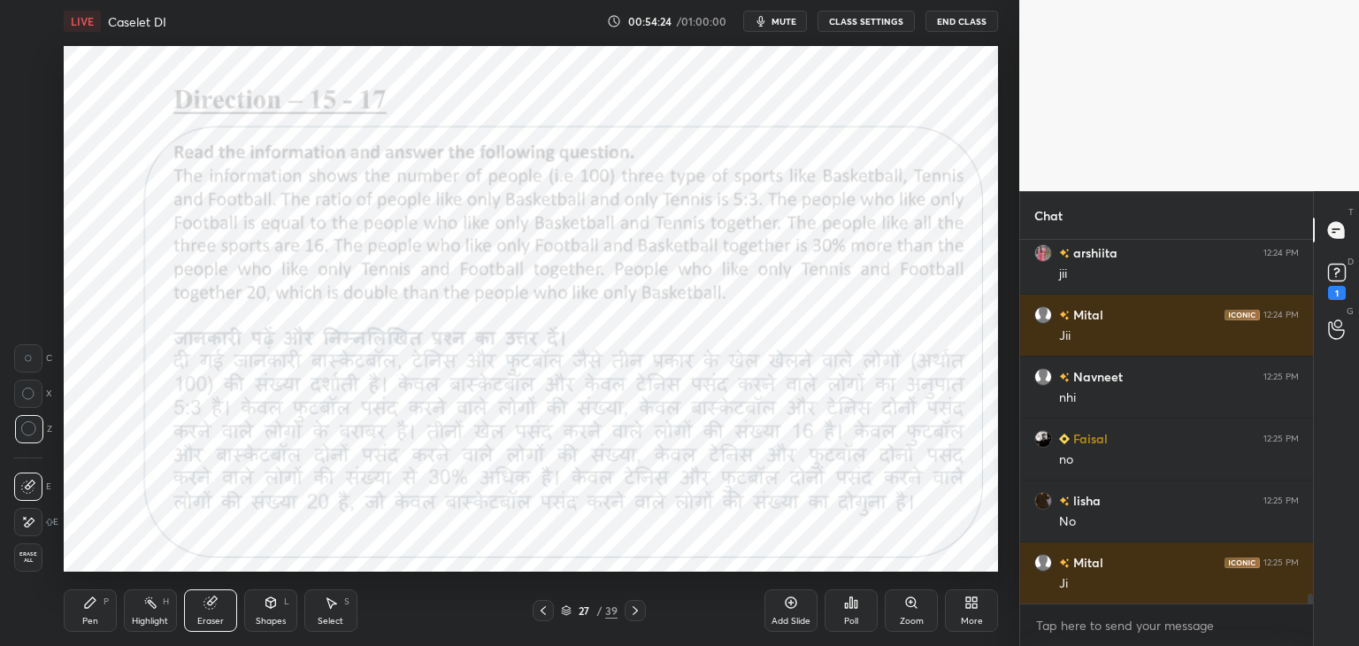
click at [79, 612] on div "Pen P" at bounding box center [90, 610] width 53 height 42
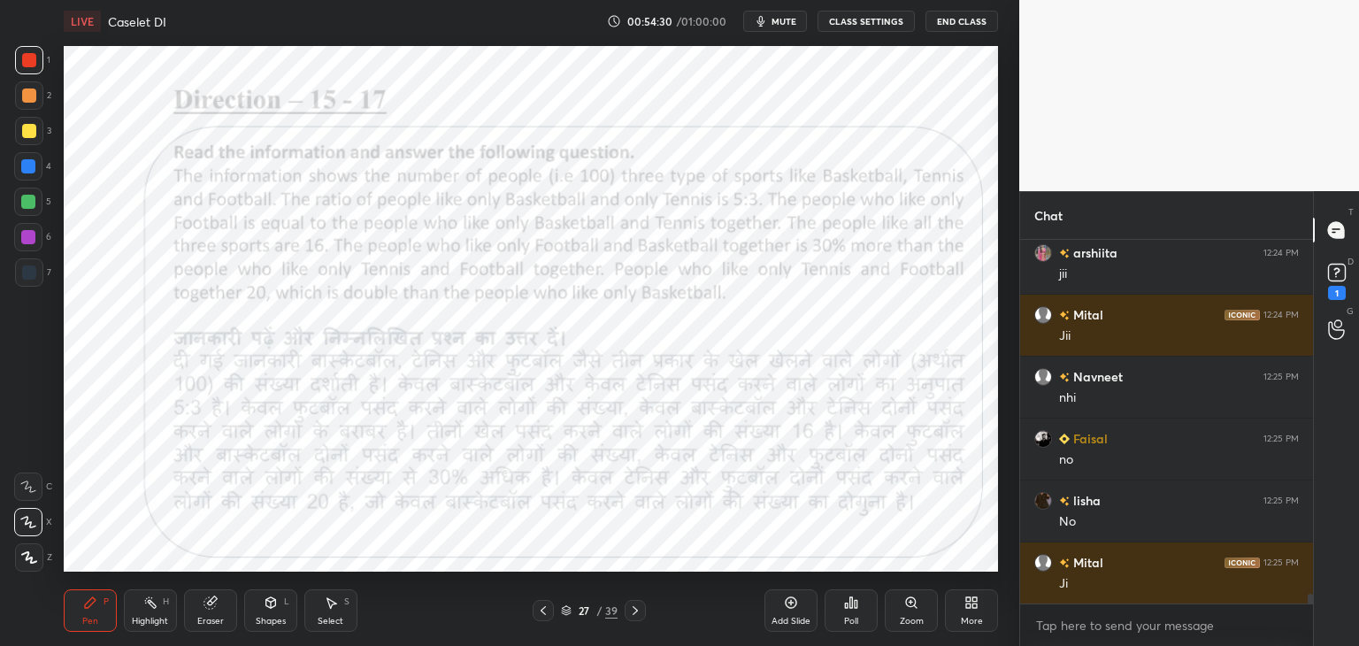
click at [638, 619] on div at bounding box center [635, 610] width 21 height 21
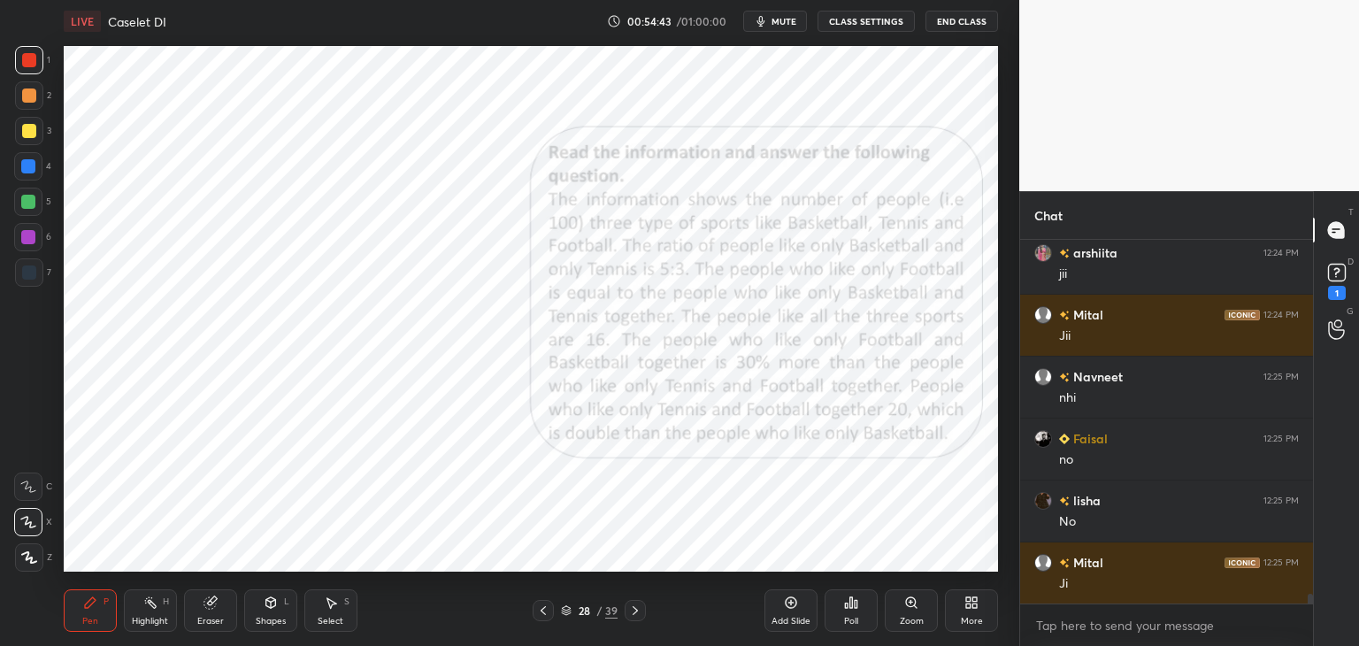
click at [275, 612] on div "Shapes L" at bounding box center [270, 610] width 53 height 42
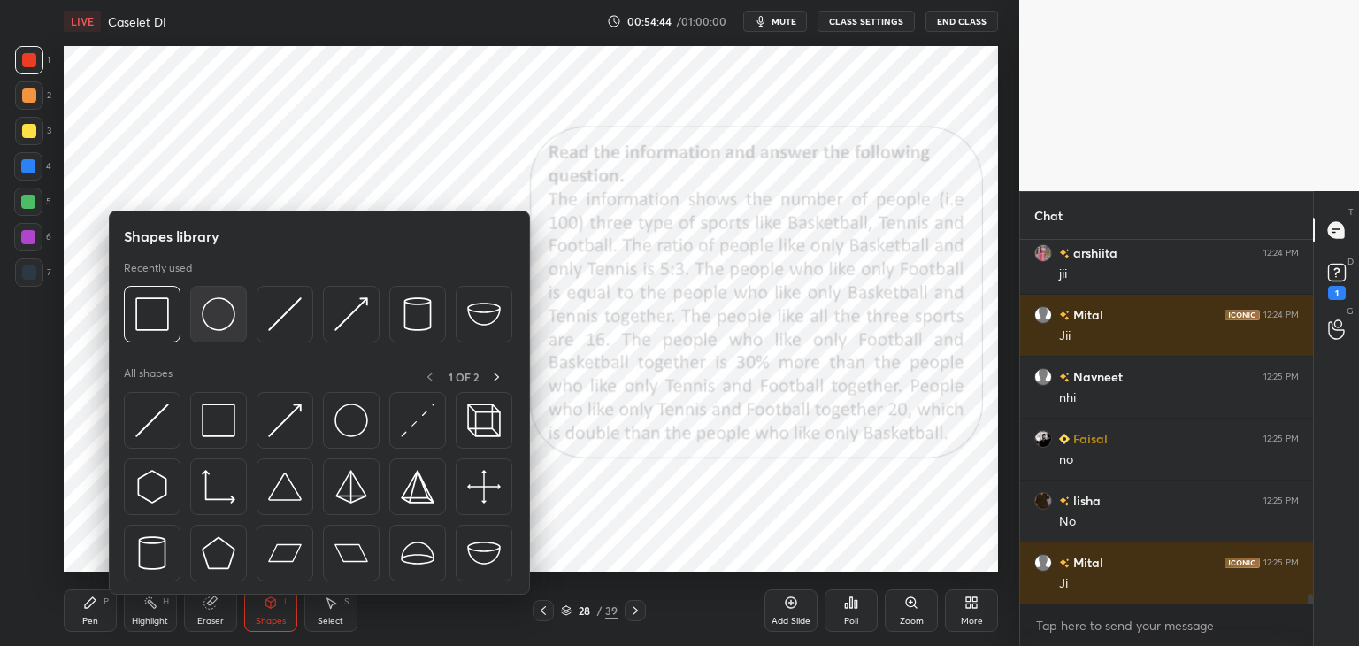
click at [219, 313] on img at bounding box center [219, 314] width 34 height 34
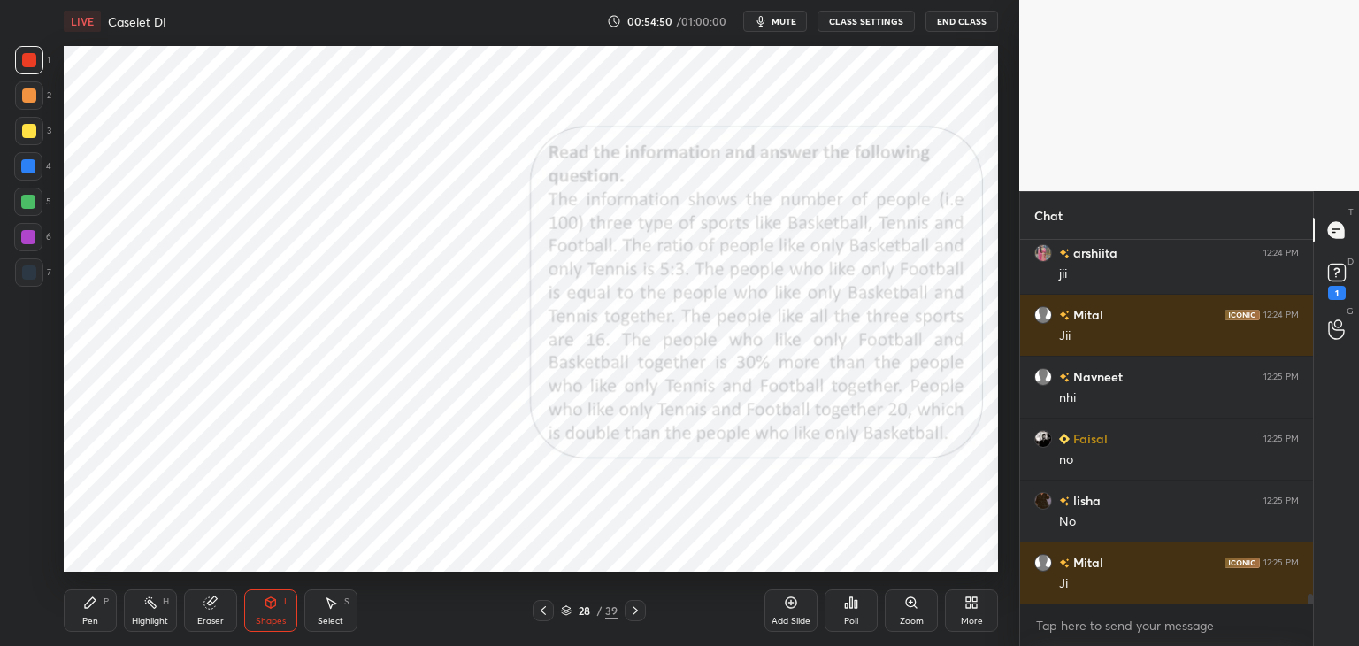
click at [259, 619] on div "Shapes" at bounding box center [271, 621] width 30 height 9
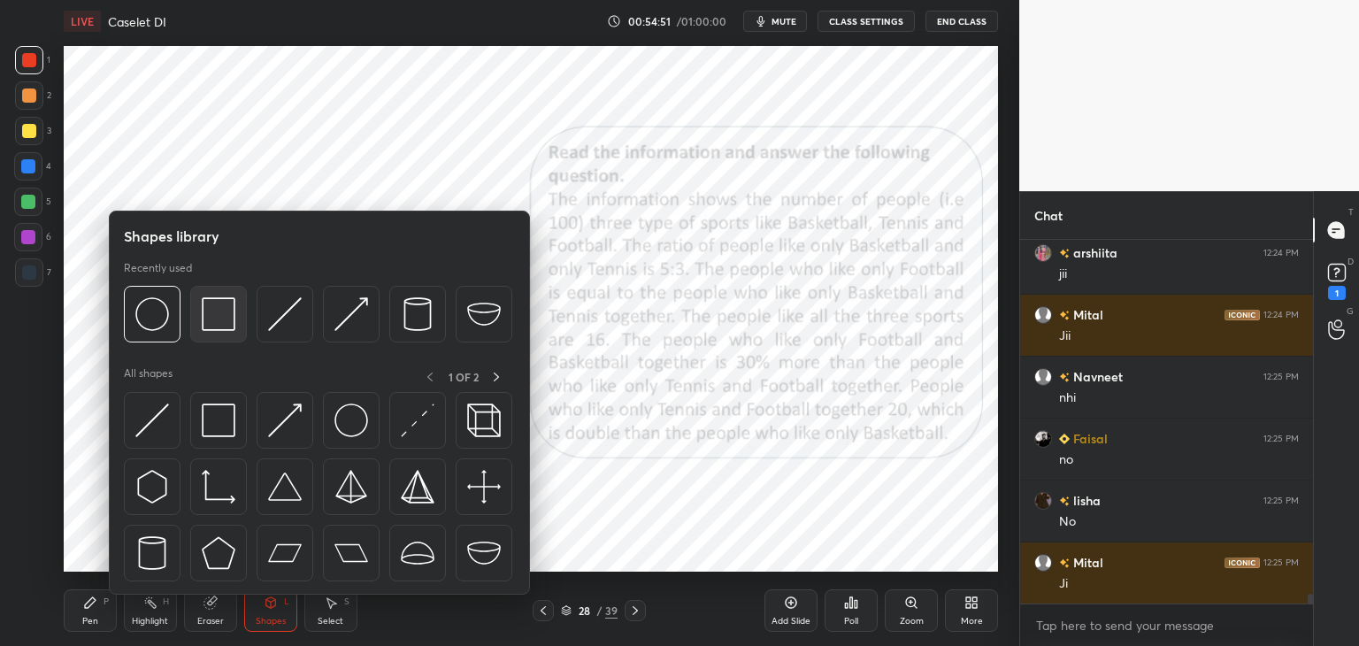
click at [215, 312] on img at bounding box center [219, 314] width 34 height 34
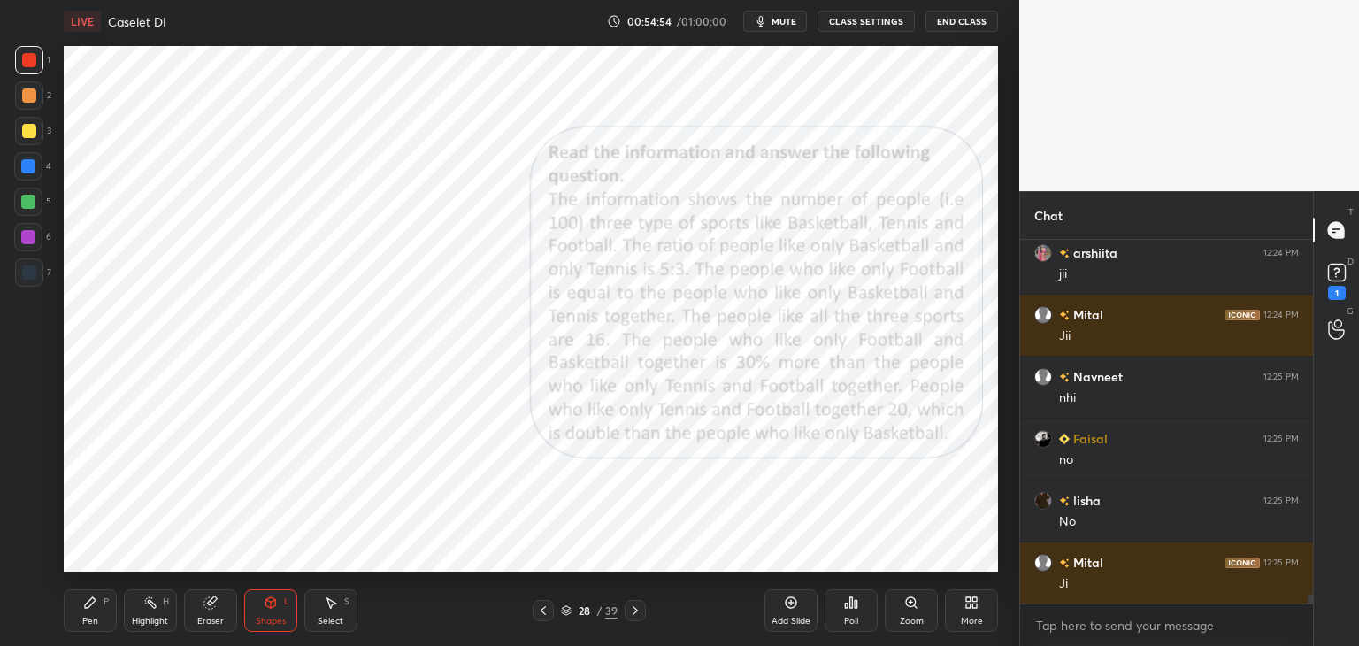
click at [96, 603] on icon at bounding box center [90, 603] width 14 height 14
click at [29, 158] on div at bounding box center [28, 166] width 28 height 28
click at [34, 278] on div at bounding box center [29, 272] width 14 height 14
click at [156, 596] on icon at bounding box center [150, 603] width 14 height 14
click at [90, 596] on icon at bounding box center [90, 603] width 14 height 14
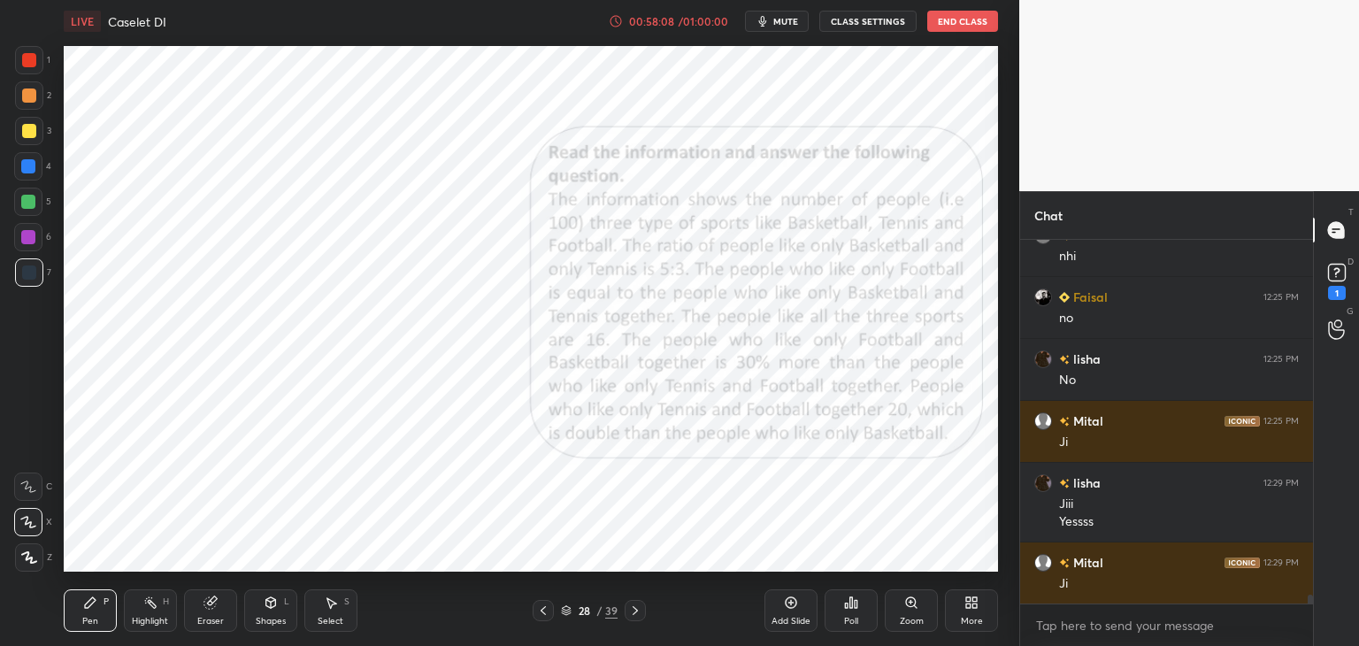
scroll to position [13952, 0]
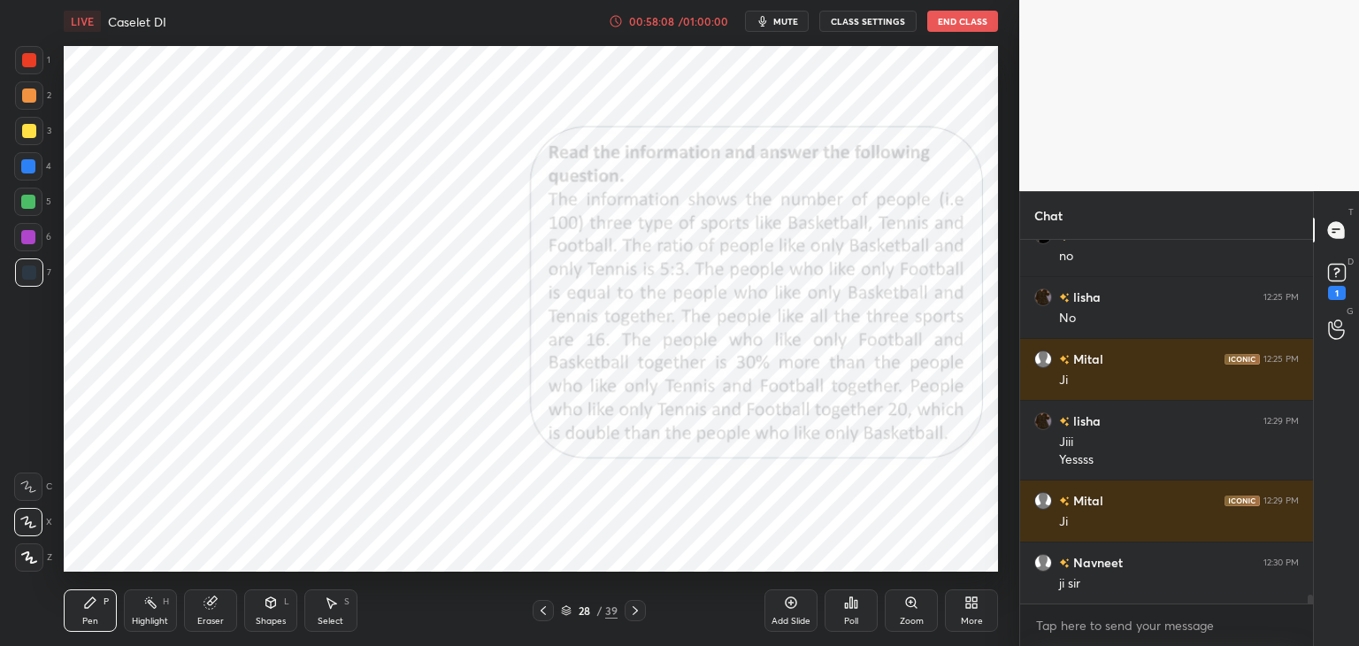
click at [323, 614] on div "Select S" at bounding box center [330, 610] width 53 height 42
click at [331, 611] on div "Select S" at bounding box center [330, 610] width 53 height 42
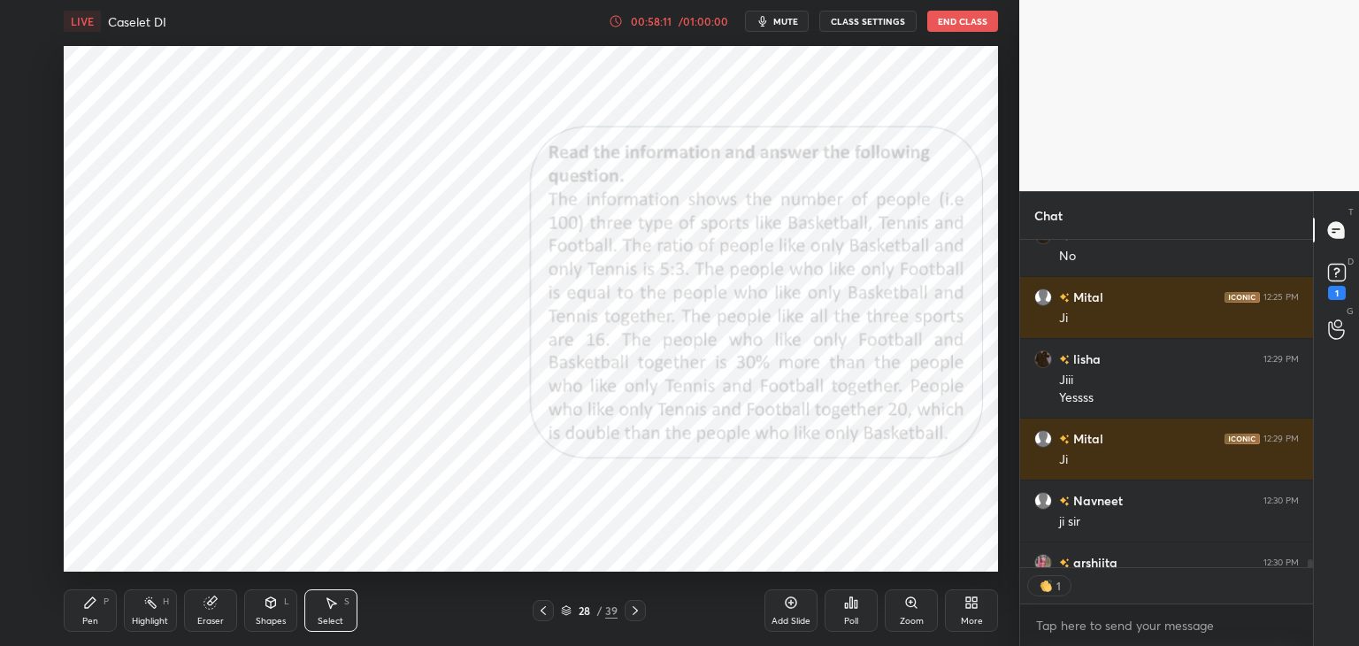
scroll to position [6, 5]
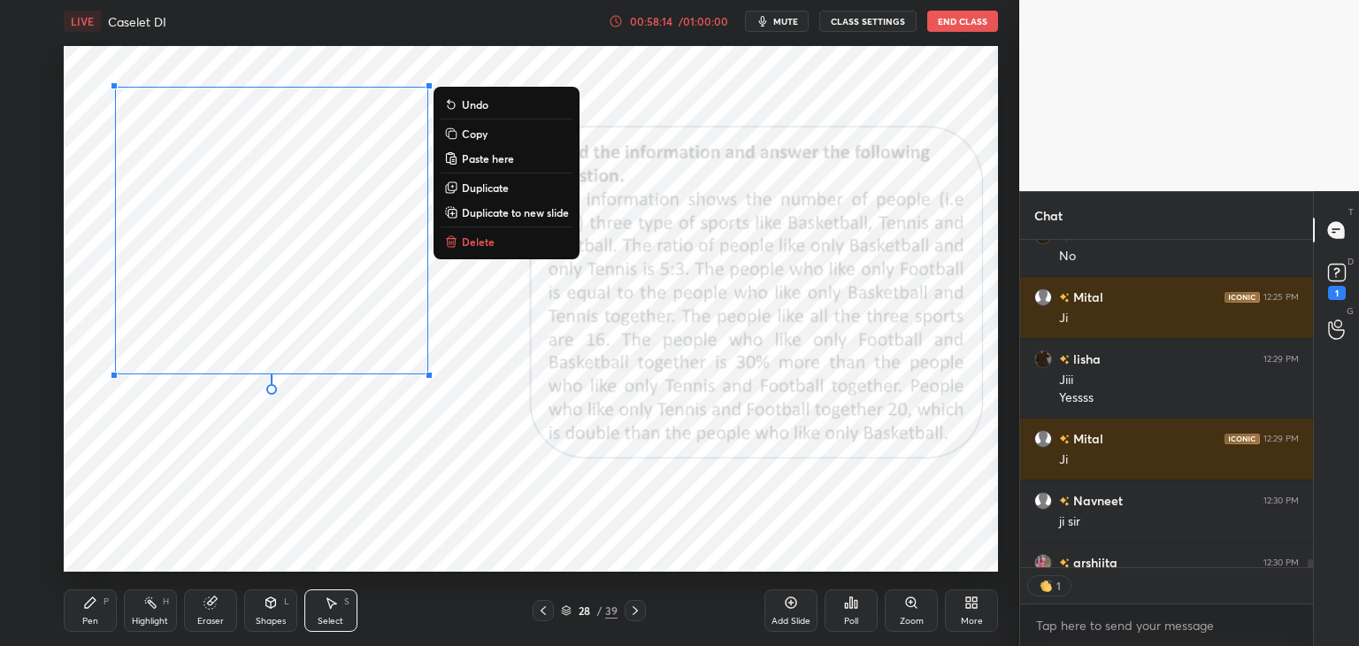
click at [493, 137] on button "Copy" at bounding box center [507, 133] width 132 height 21
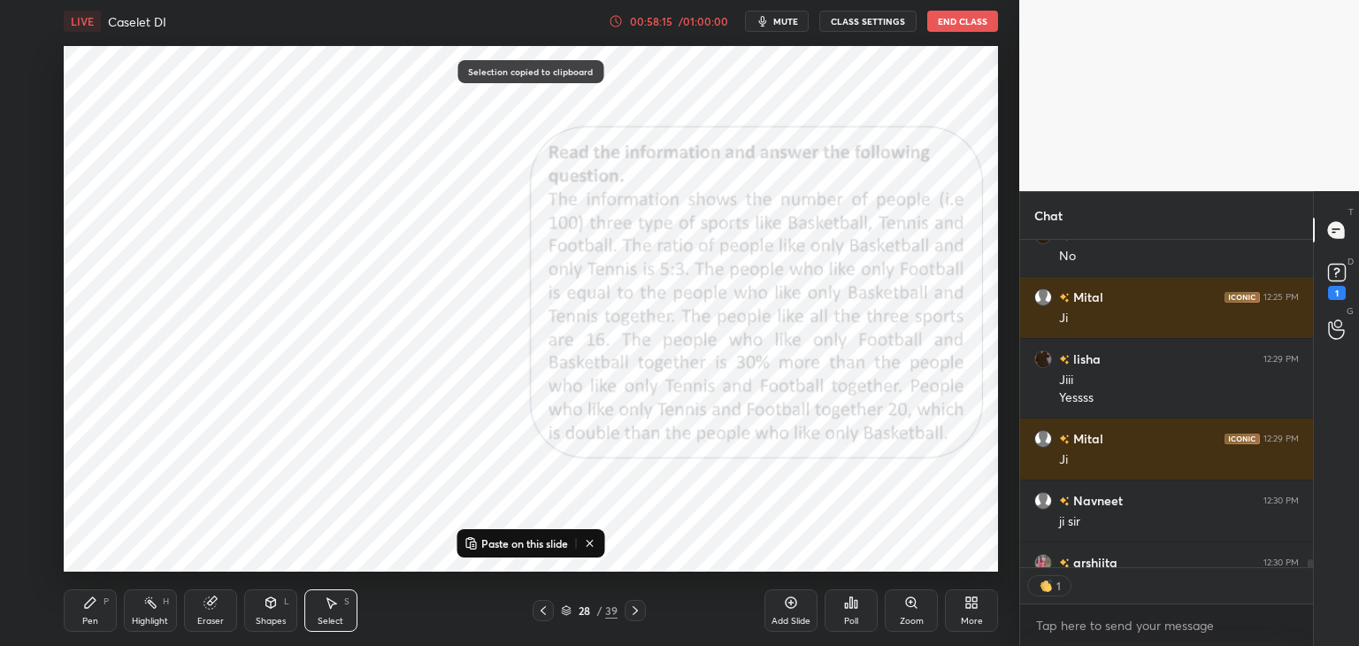
scroll to position [14112, 0]
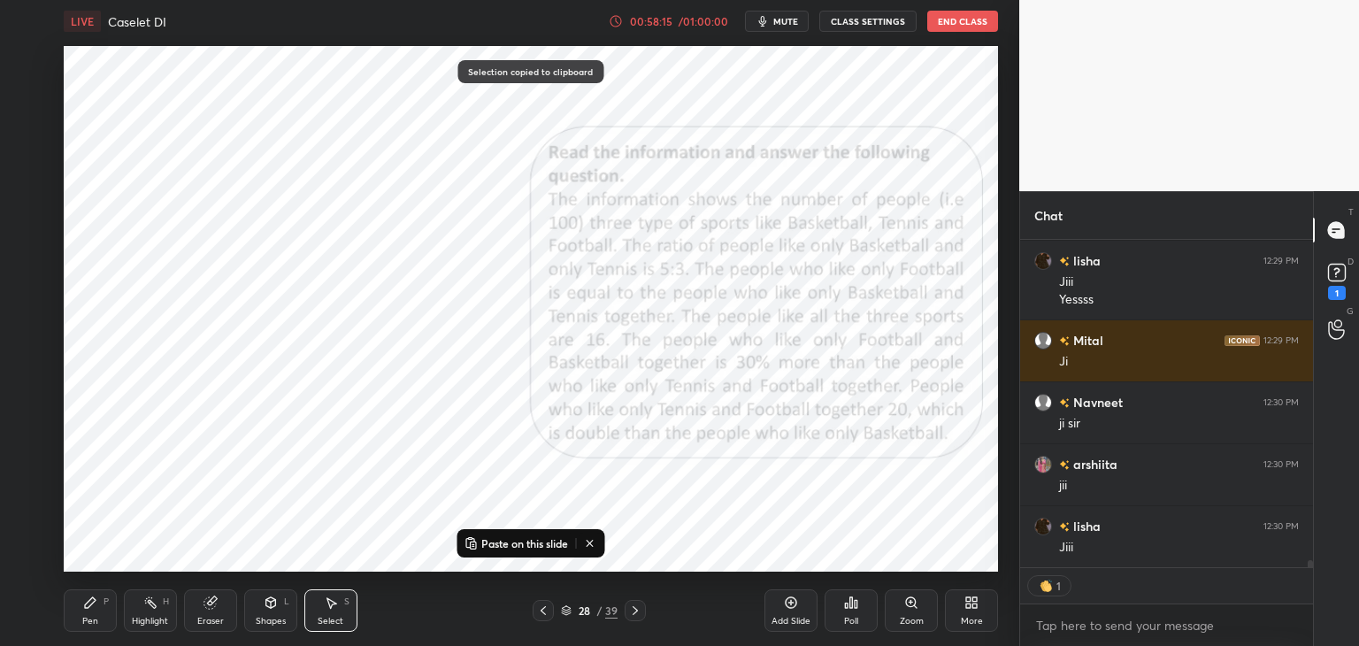
click at [639, 611] on icon at bounding box center [635, 611] width 14 height 14
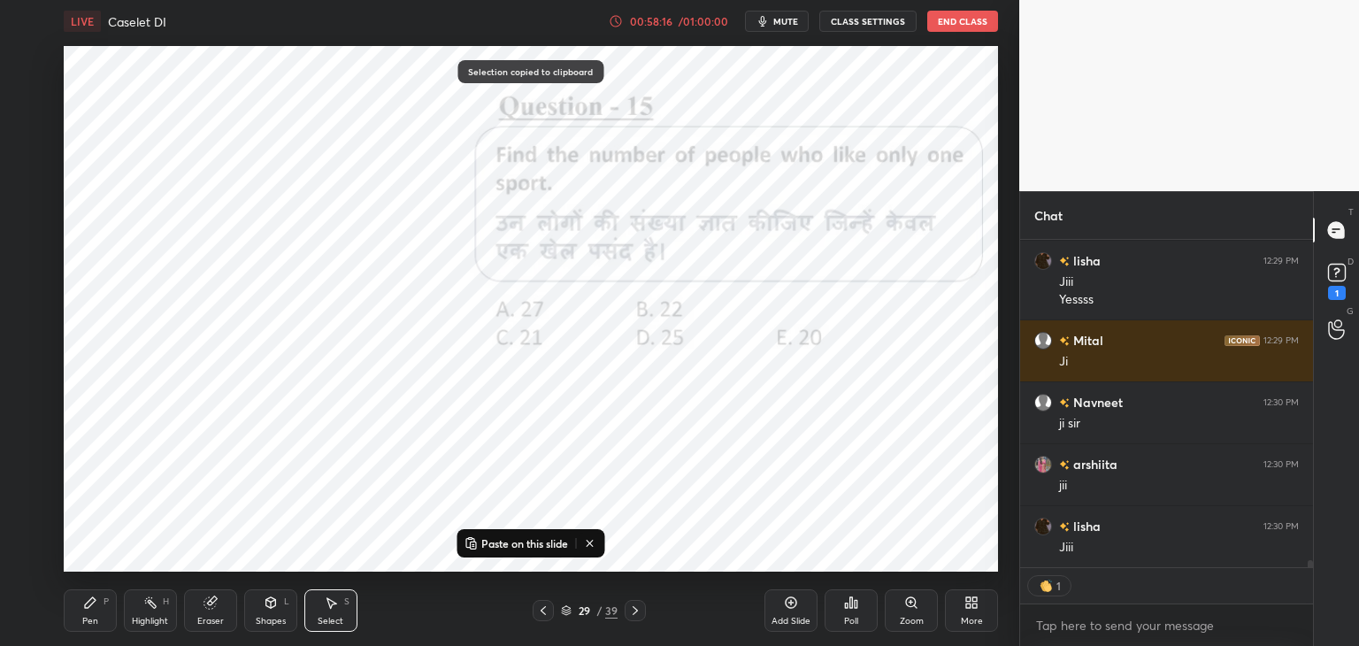
scroll to position [14173, 0]
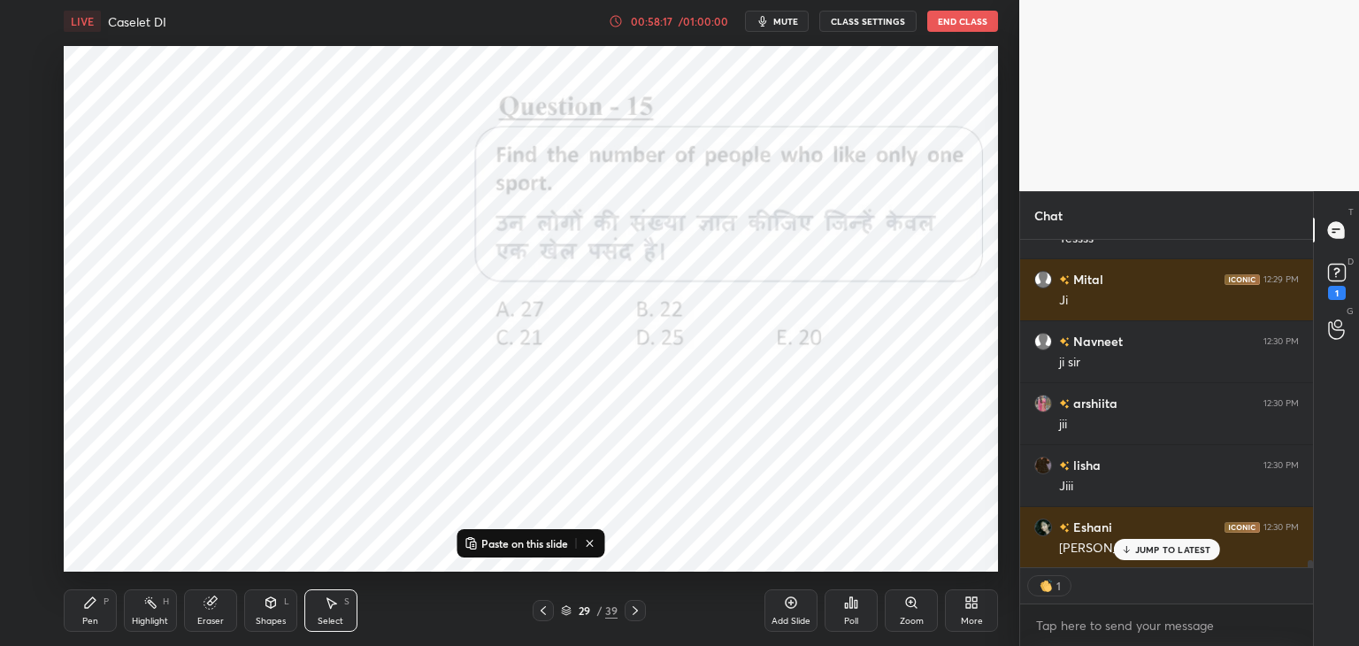
click at [538, 542] on p "Paste on this slide" at bounding box center [524, 543] width 87 height 14
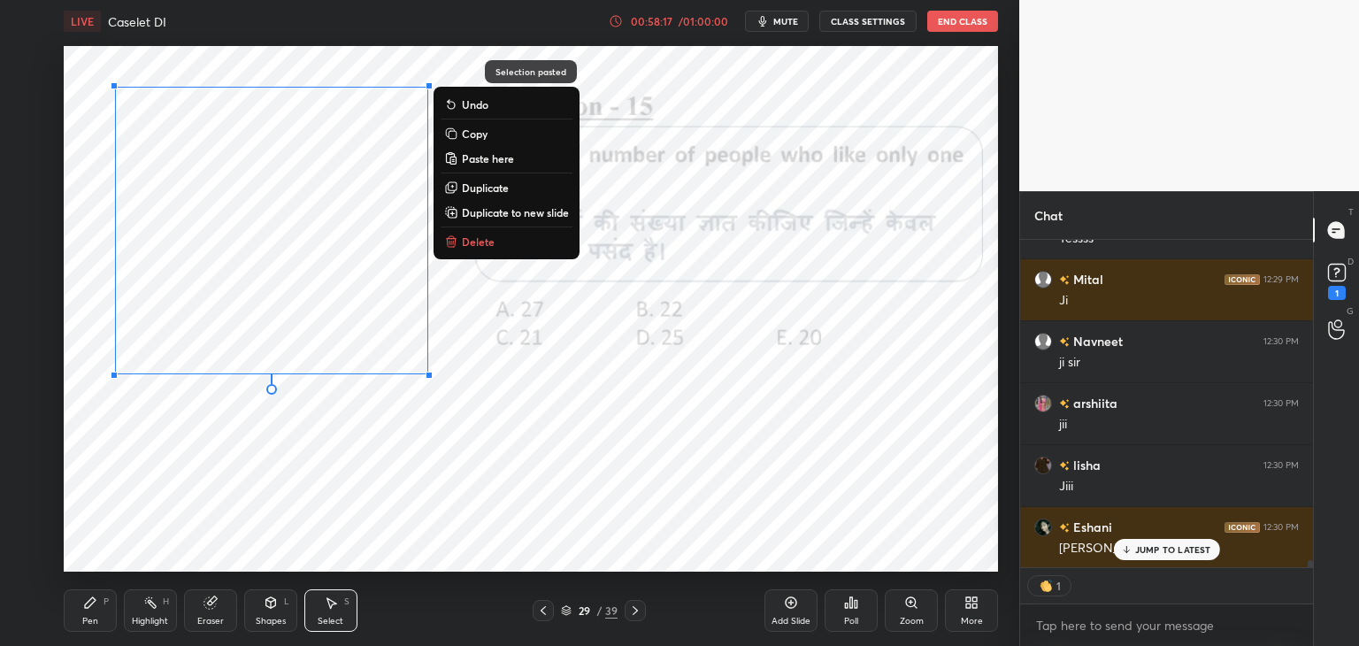
scroll to position [14236, 0]
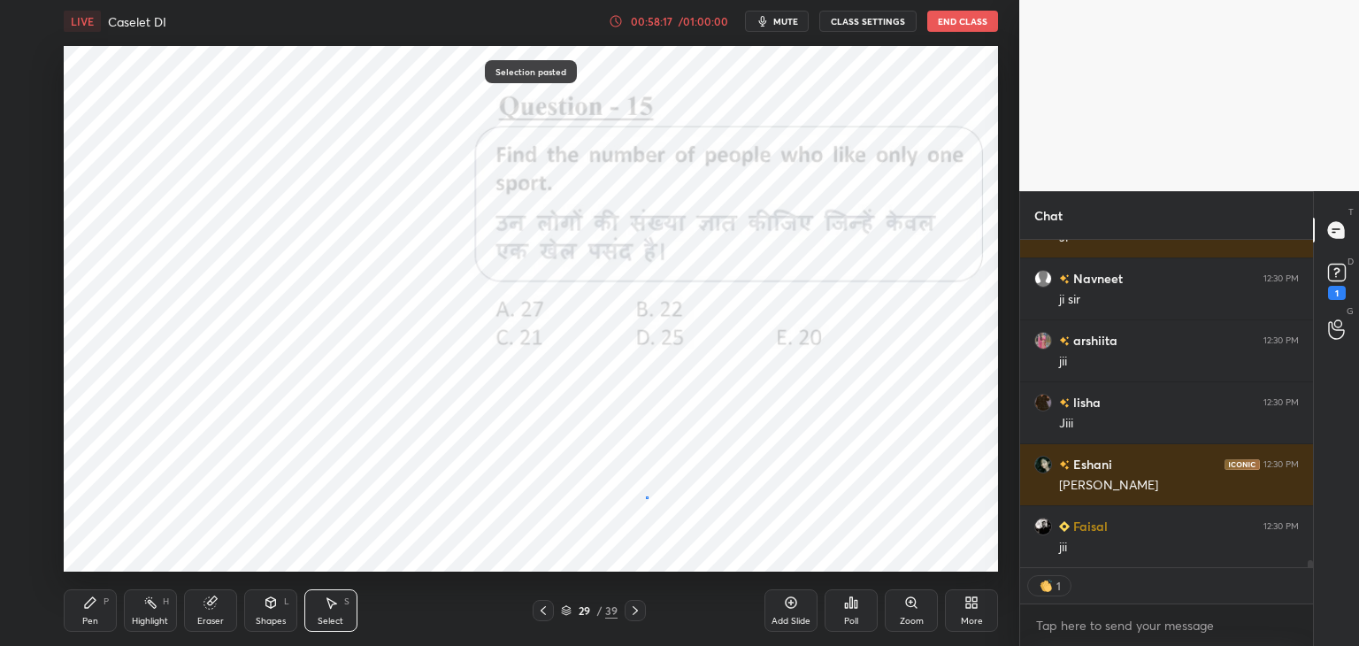
click at [647, 497] on div "0 ° Undo Copy Paste here Duplicate Duplicate to new slide Delete" at bounding box center [531, 309] width 934 height 526
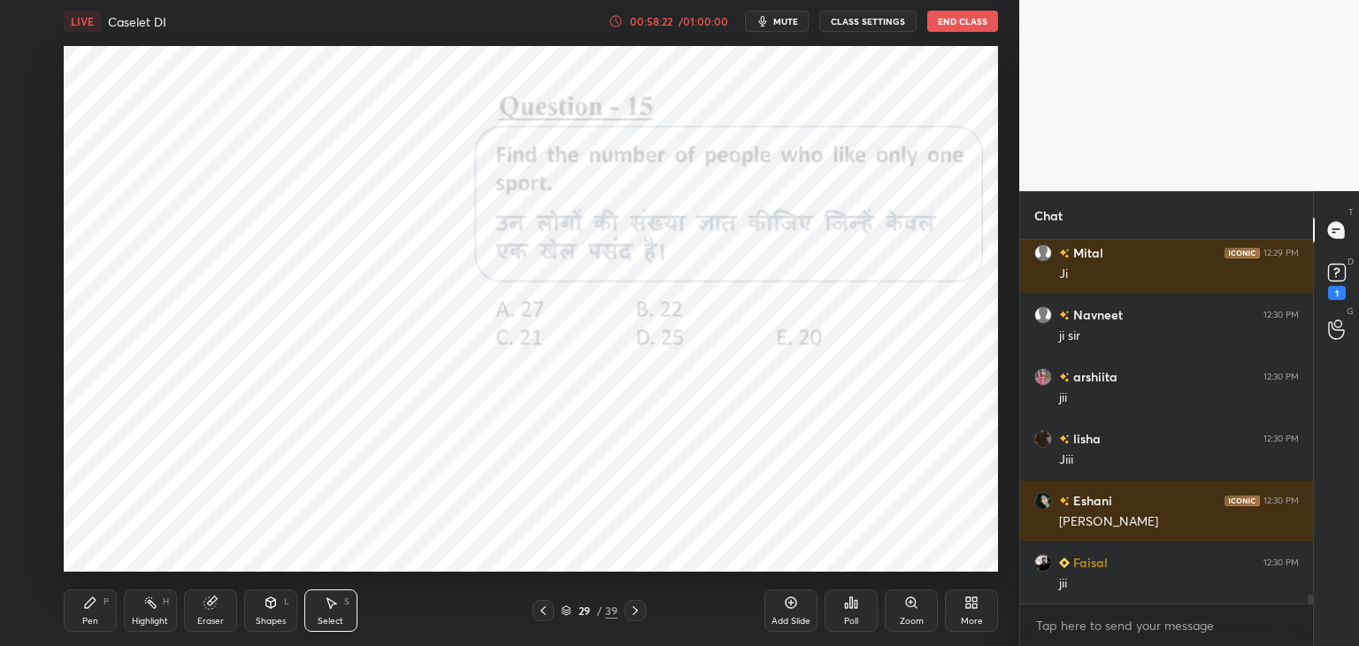
click at [88, 606] on icon at bounding box center [90, 602] width 11 height 11
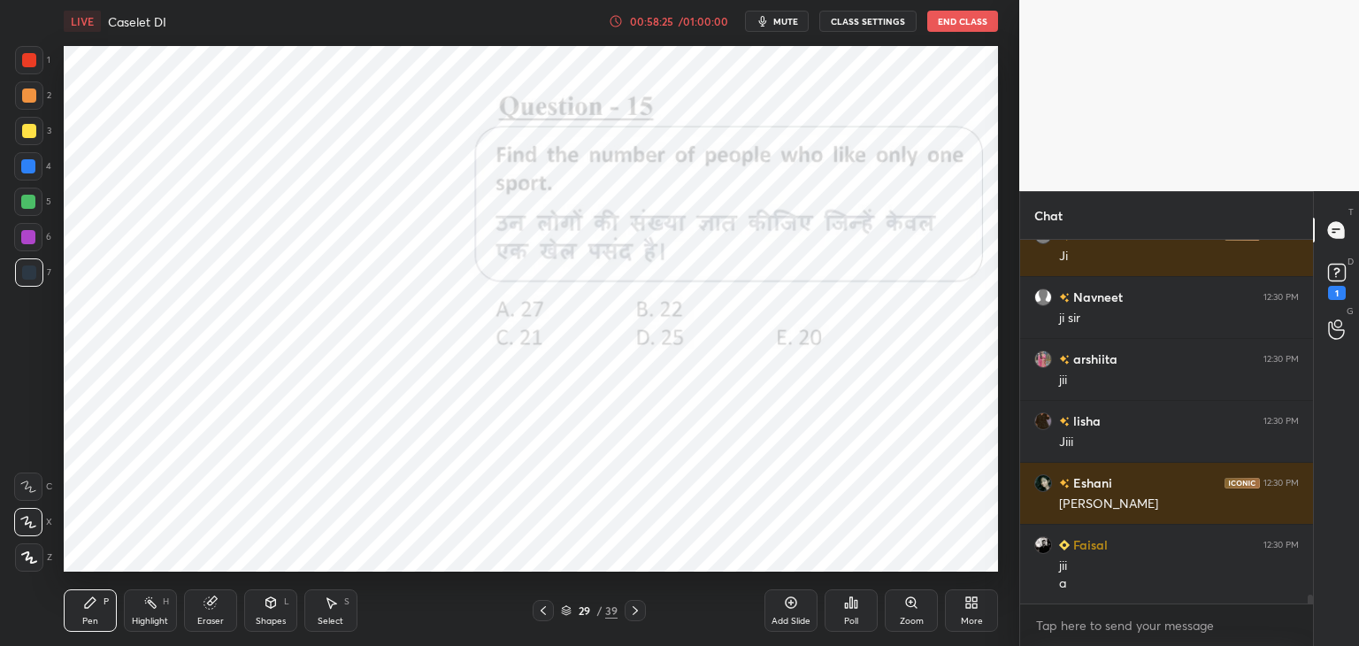
scroll to position [14279, 0]
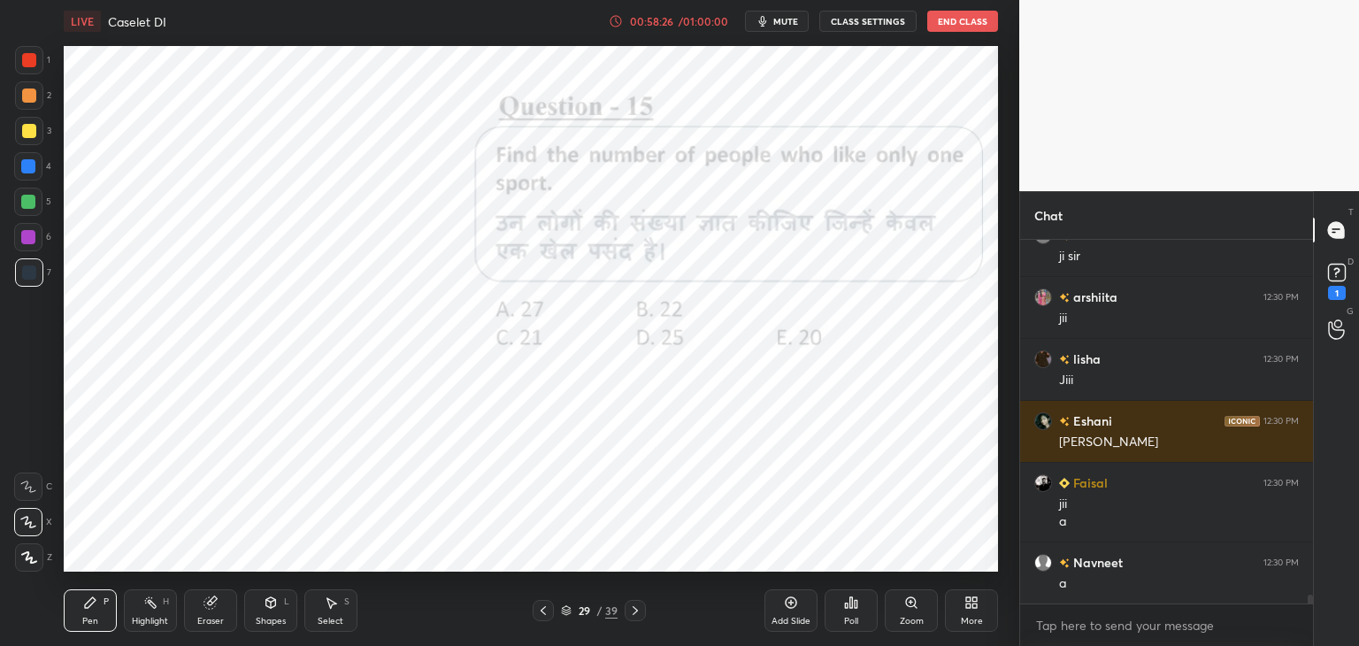
click at [641, 609] on icon at bounding box center [635, 611] width 14 height 14
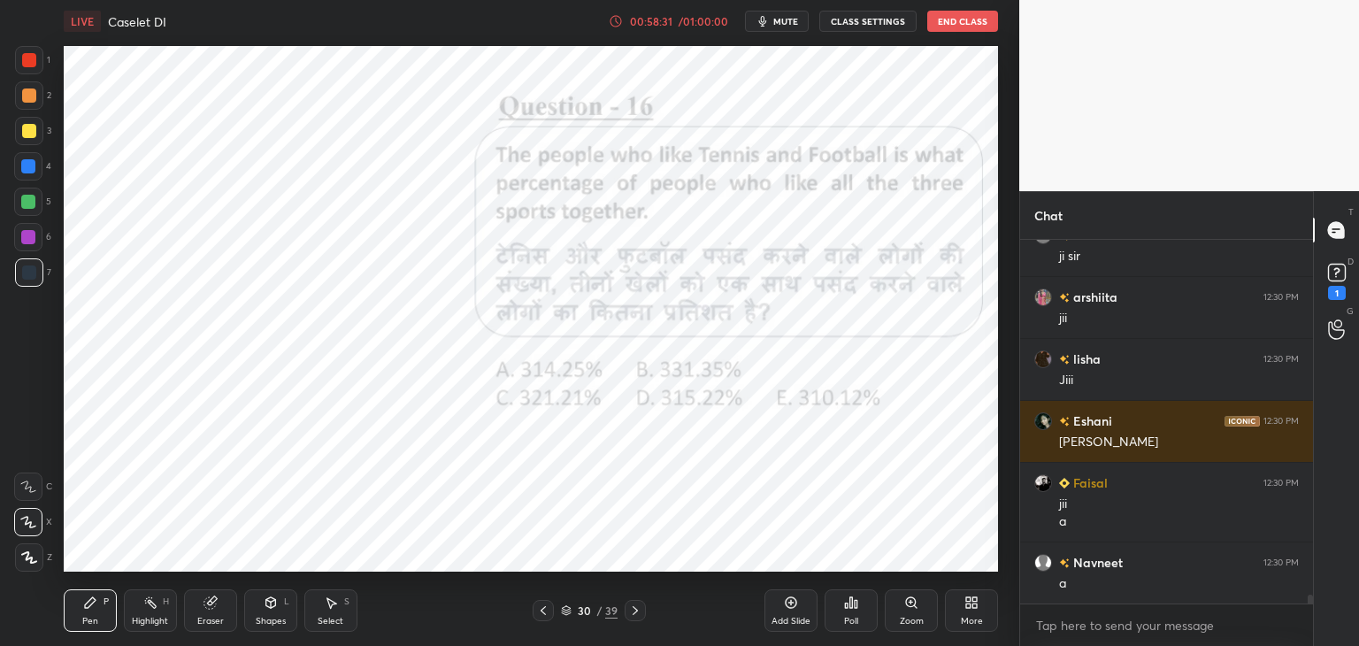
scroll to position [14341, 0]
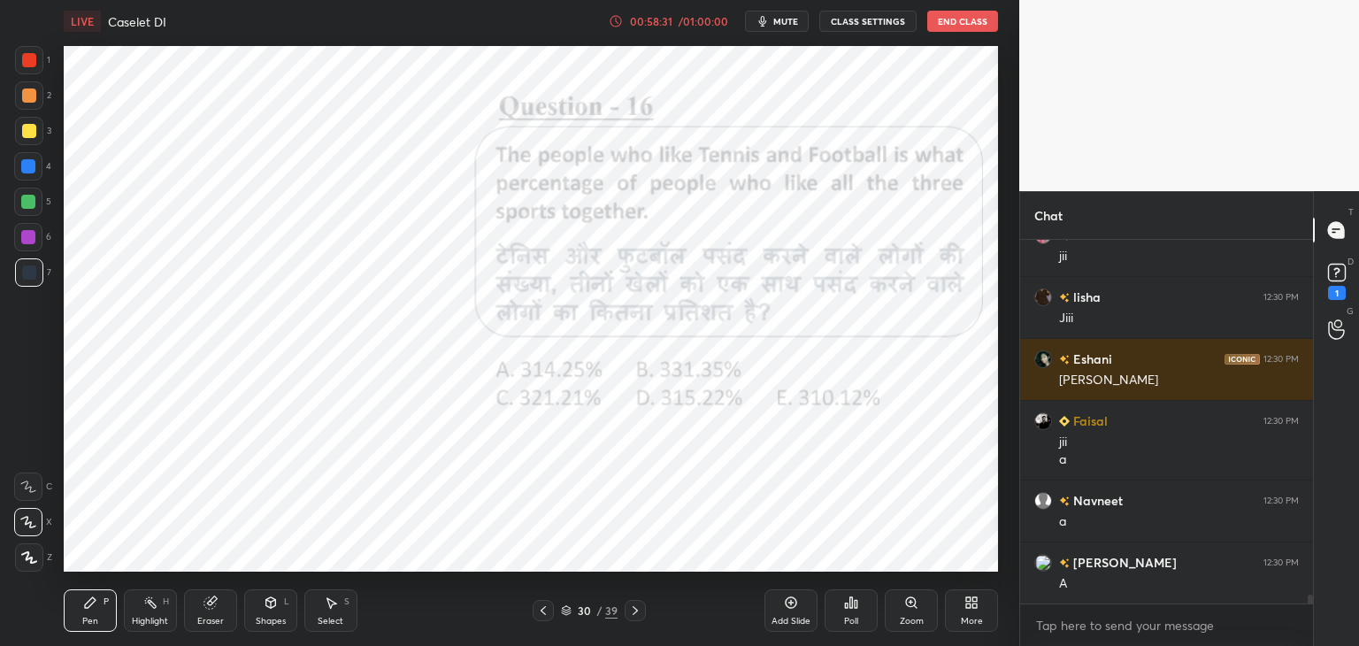
click at [542, 617] on icon at bounding box center [543, 611] width 14 height 14
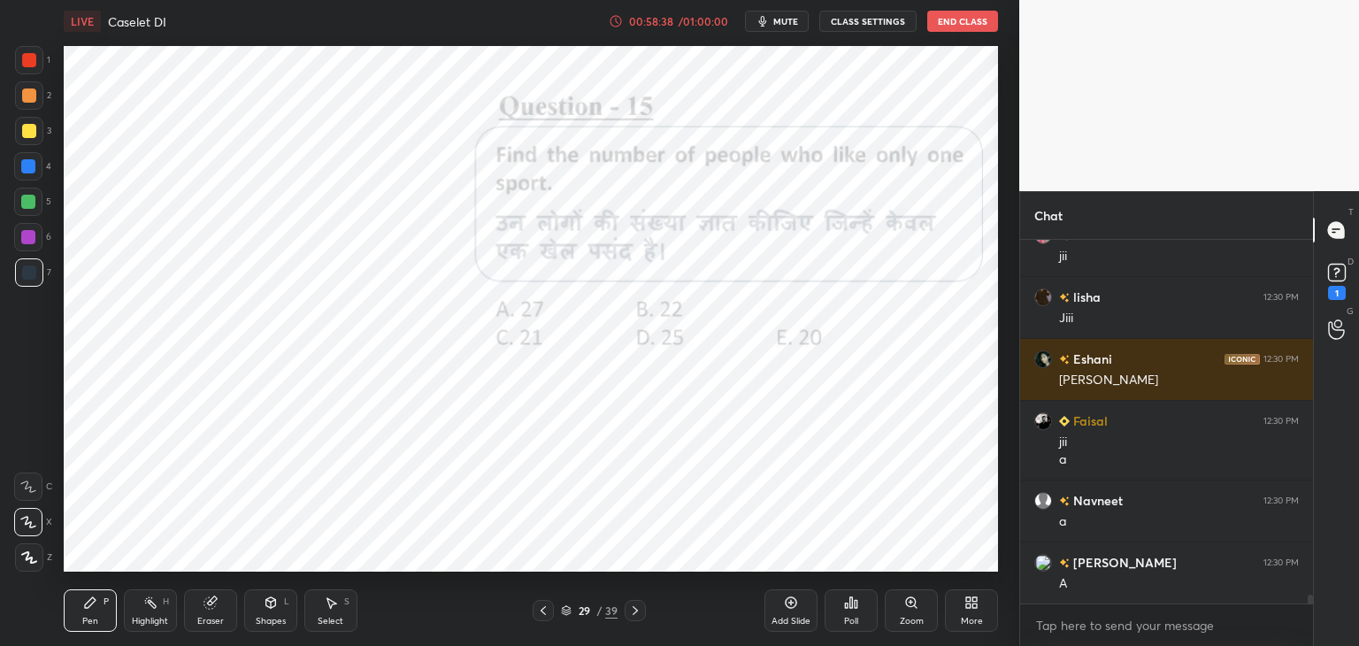
click at [637, 601] on div at bounding box center [635, 610] width 21 height 21
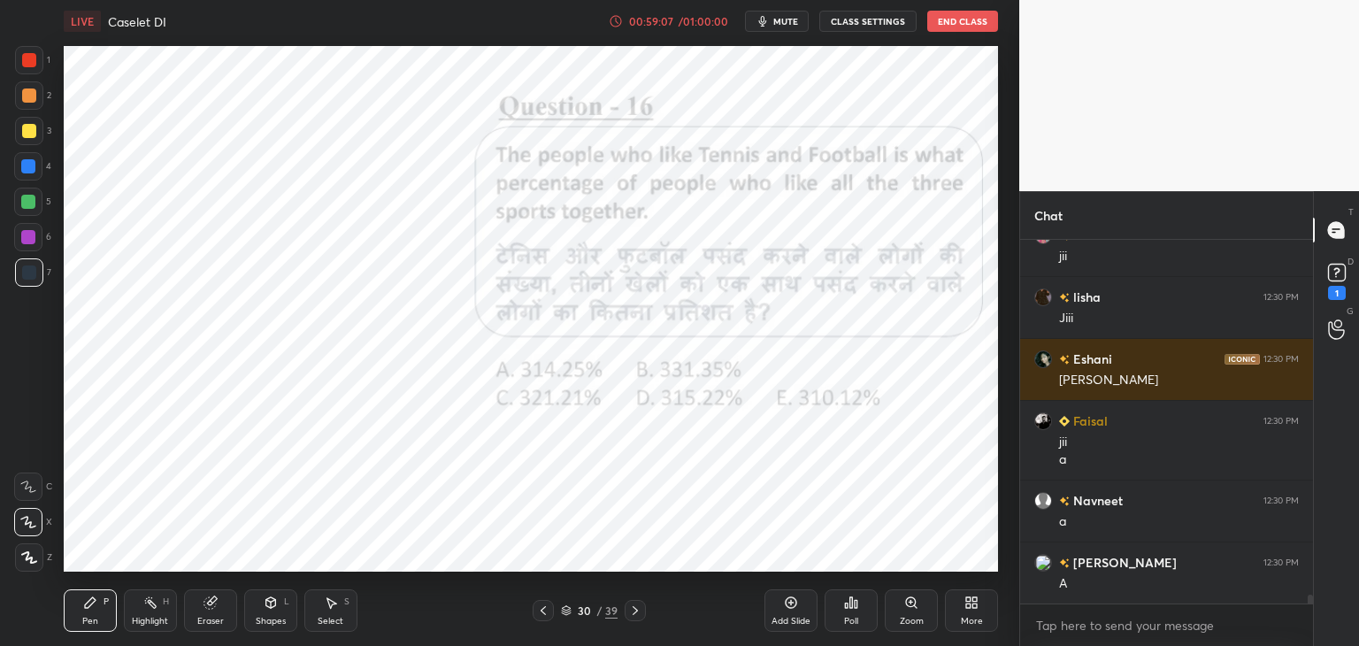
click at [549, 611] on icon at bounding box center [543, 611] width 14 height 14
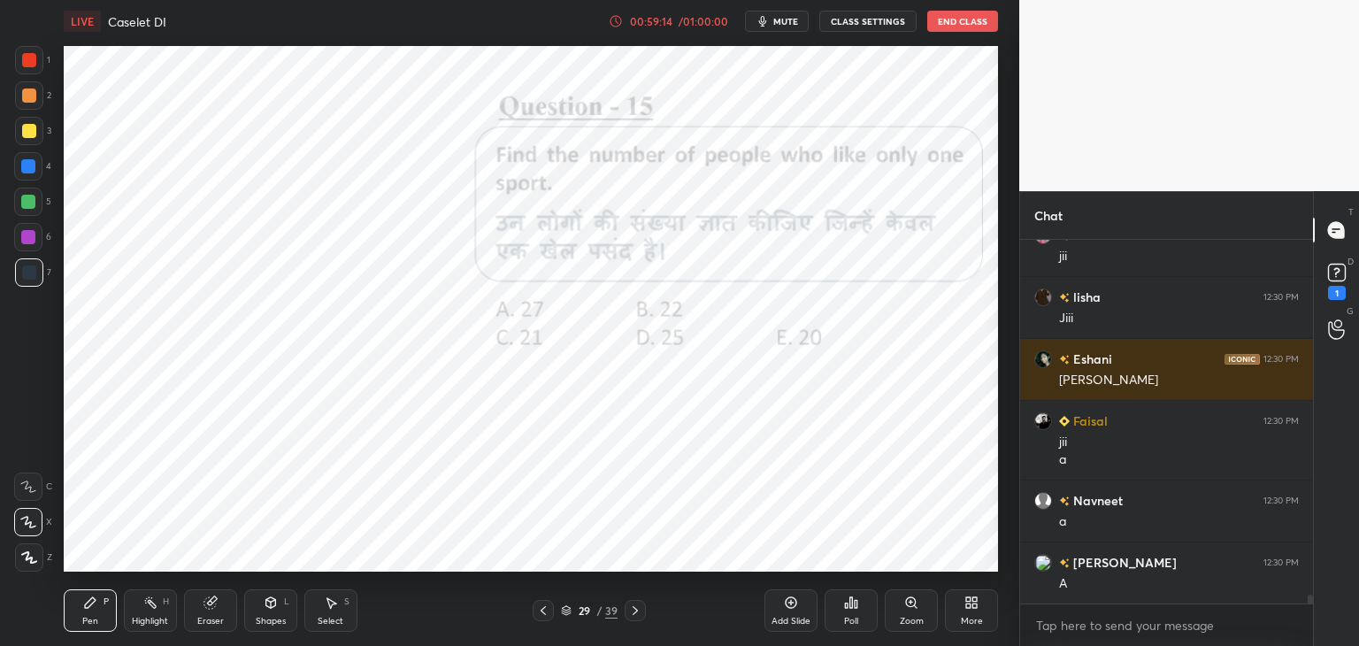
click at [637, 615] on icon at bounding box center [635, 611] width 14 height 14
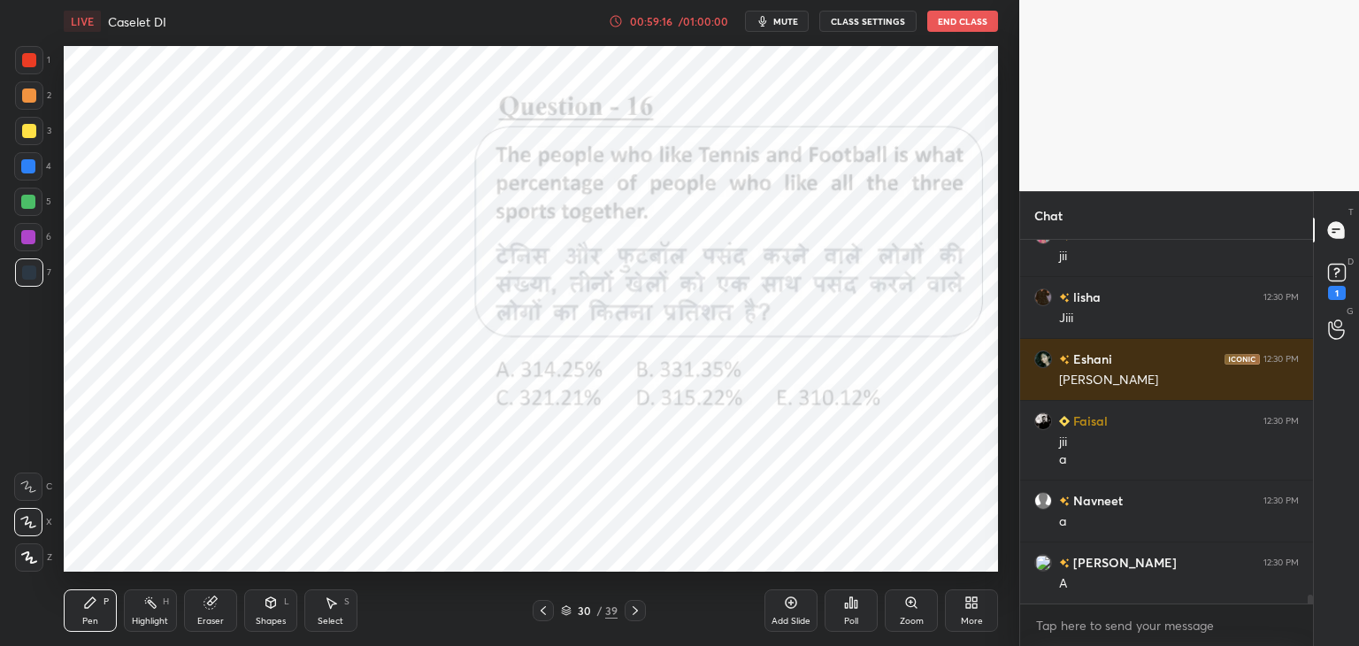
scroll to position [14403, 0]
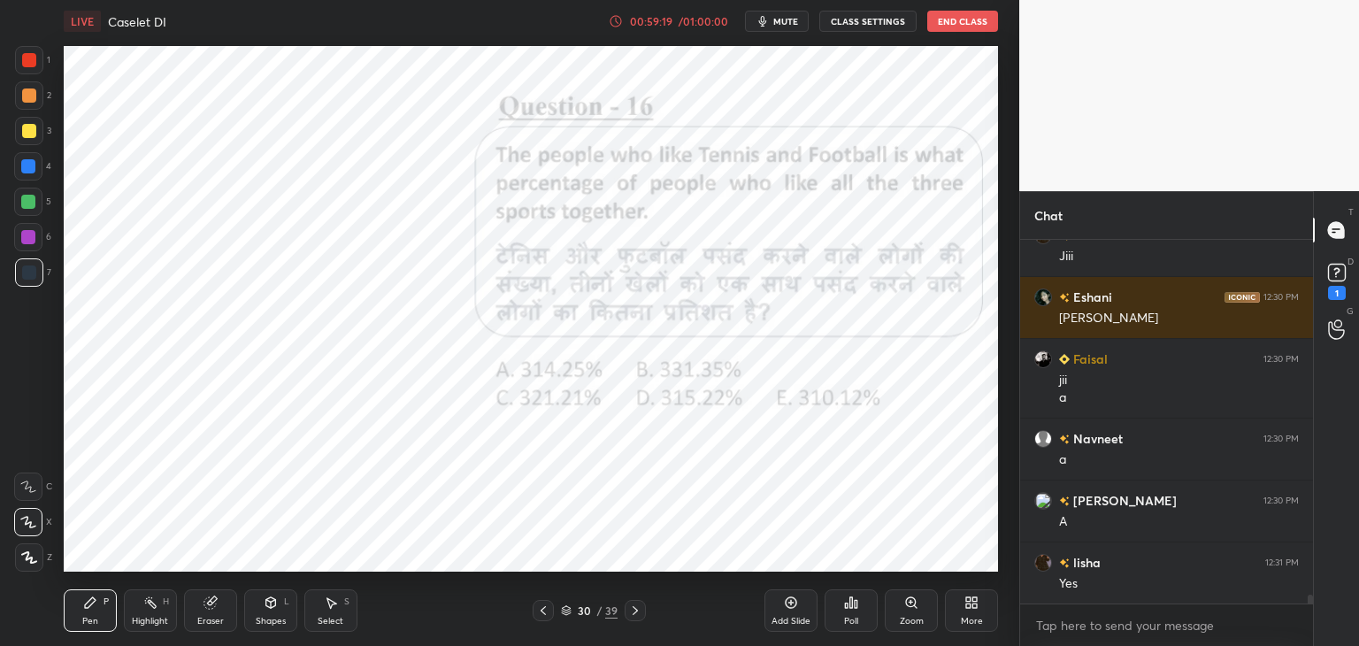
click at [545, 617] on icon at bounding box center [543, 611] width 14 height 14
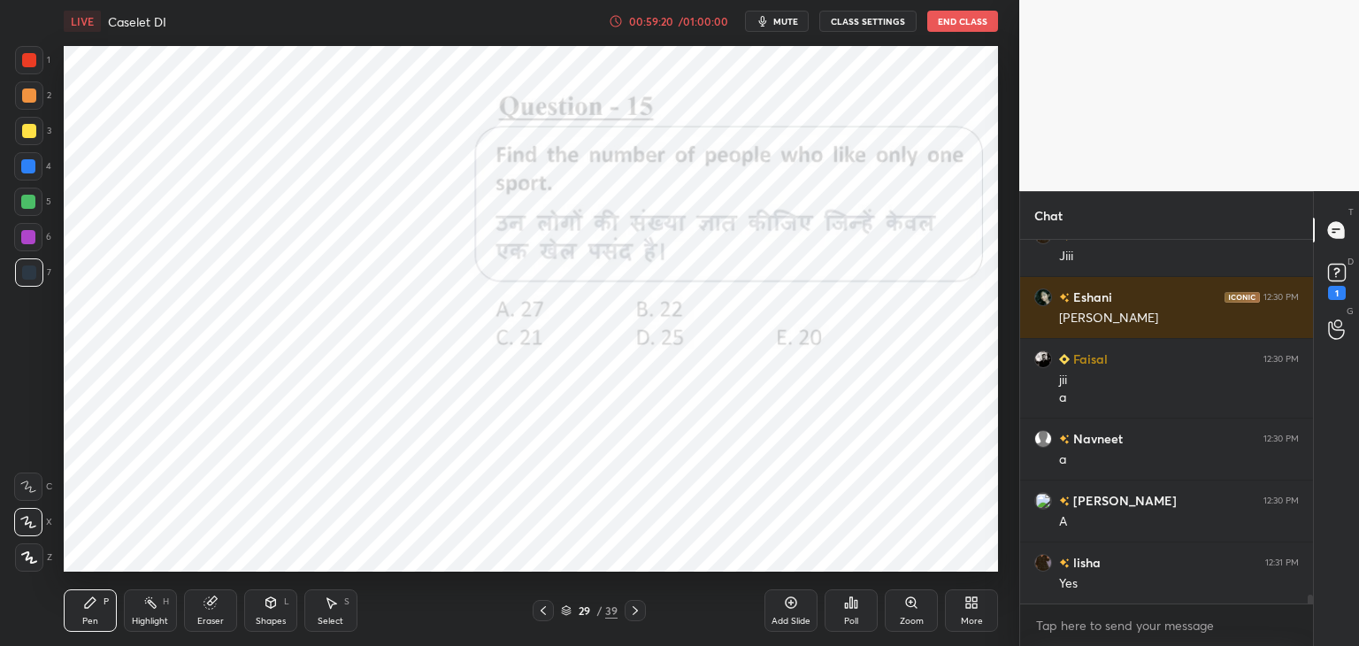
click at [645, 617] on div at bounding box center [635, 610] width 21 height 21
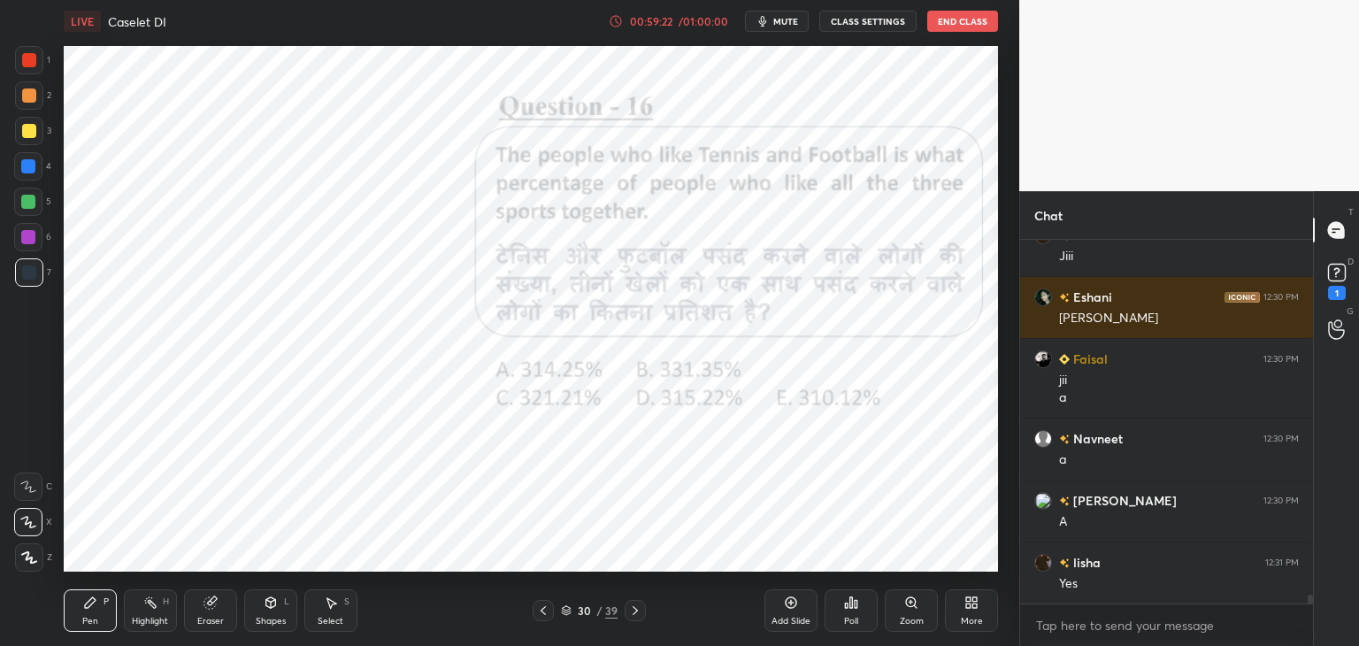
scroll to position [14465, 0]
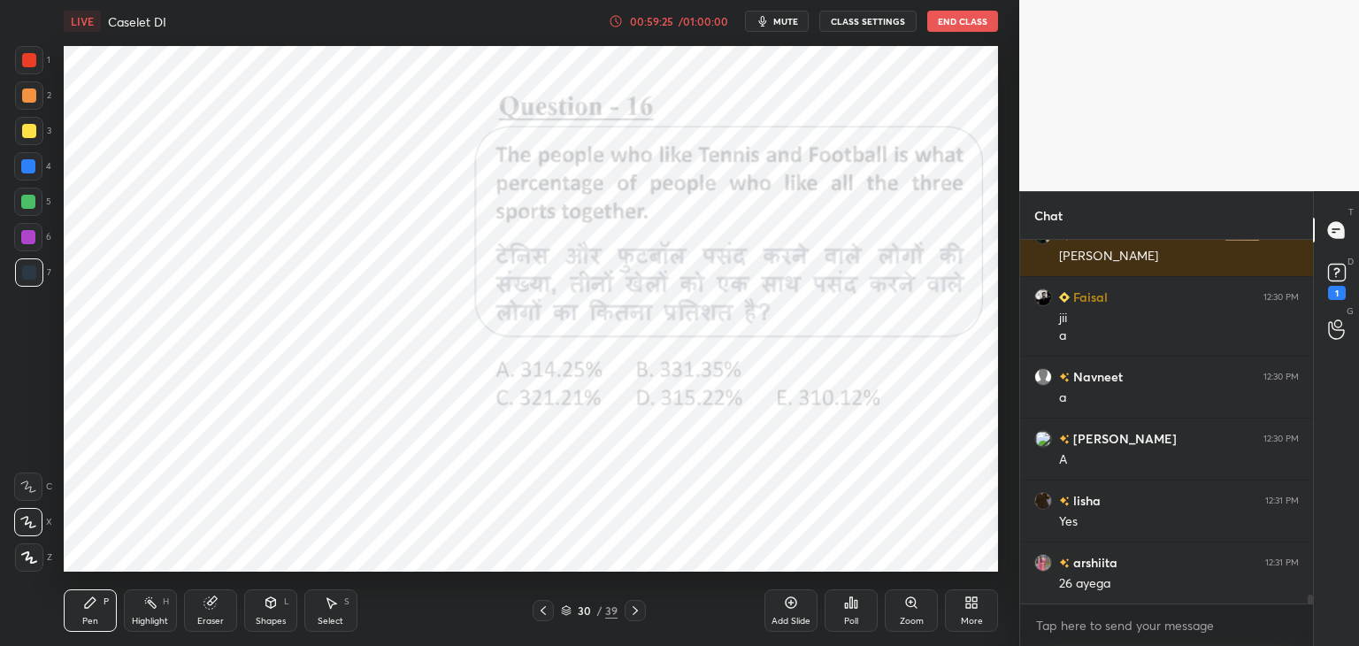
click at [542, 615] on icon at bounding box center [543, 611] width 14 height 14
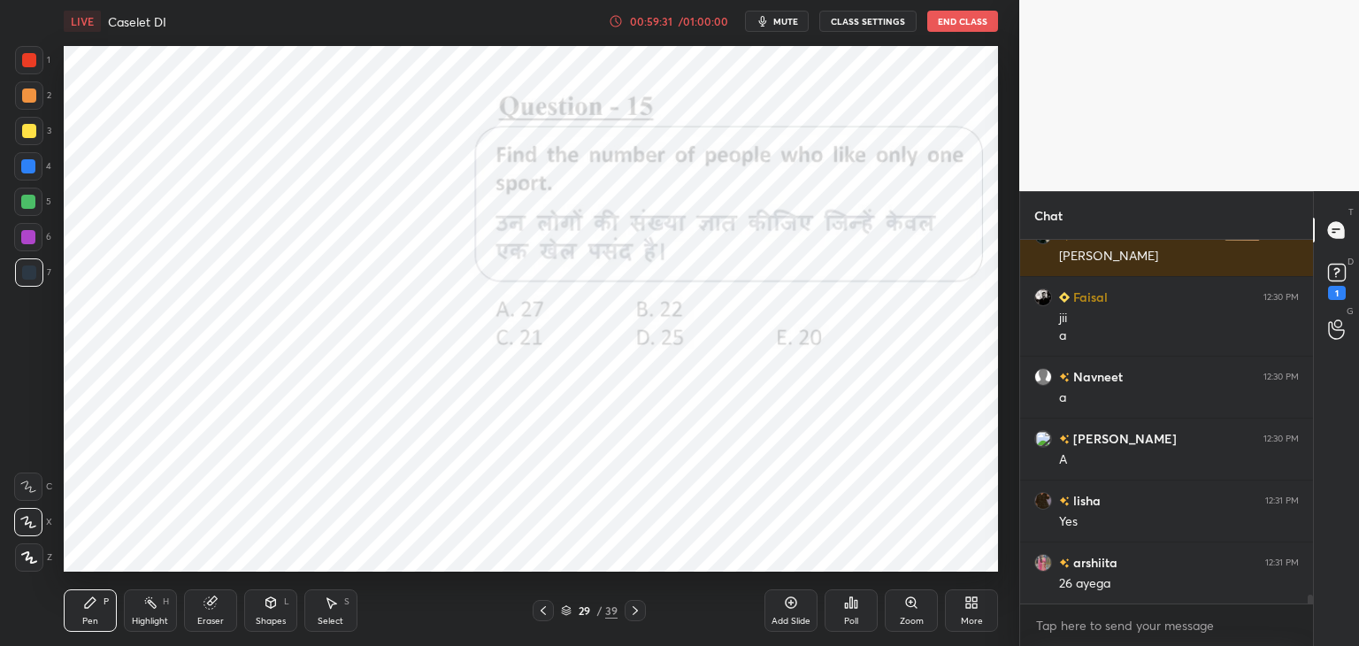
click at [640, 611] on icon at bounding box center [635, 611] width 14 height 14
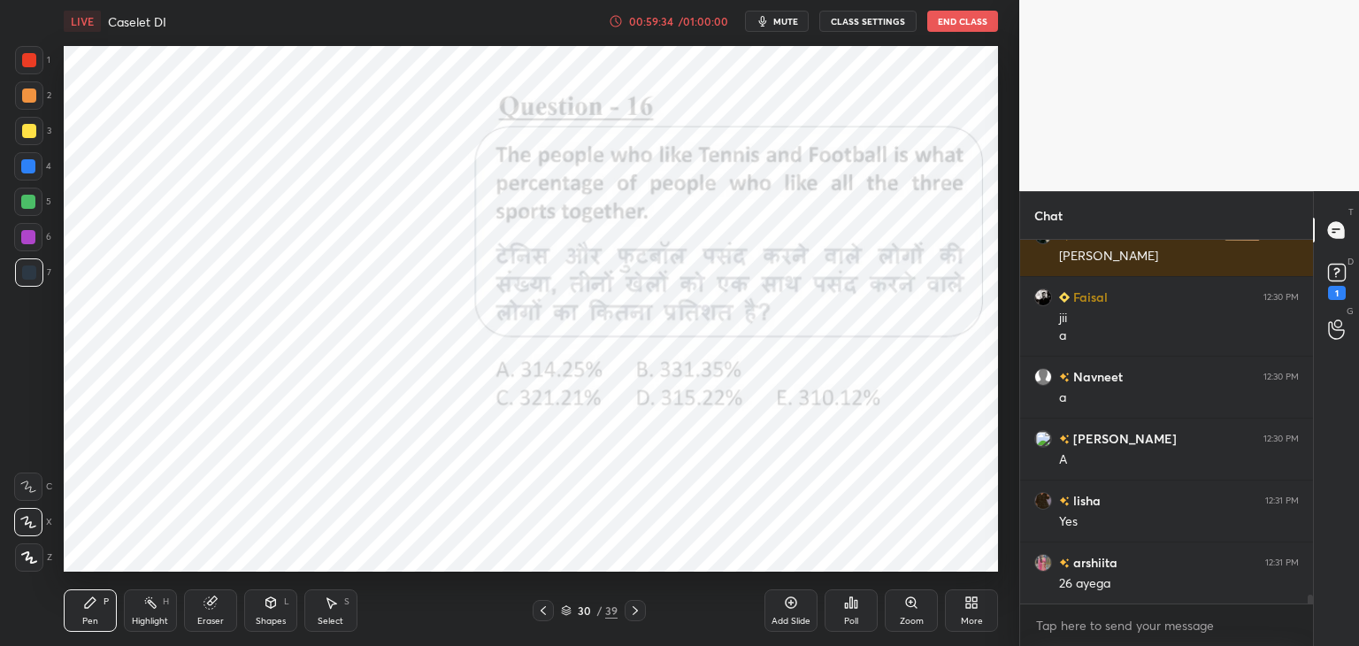
scroll to position [14527, 0]
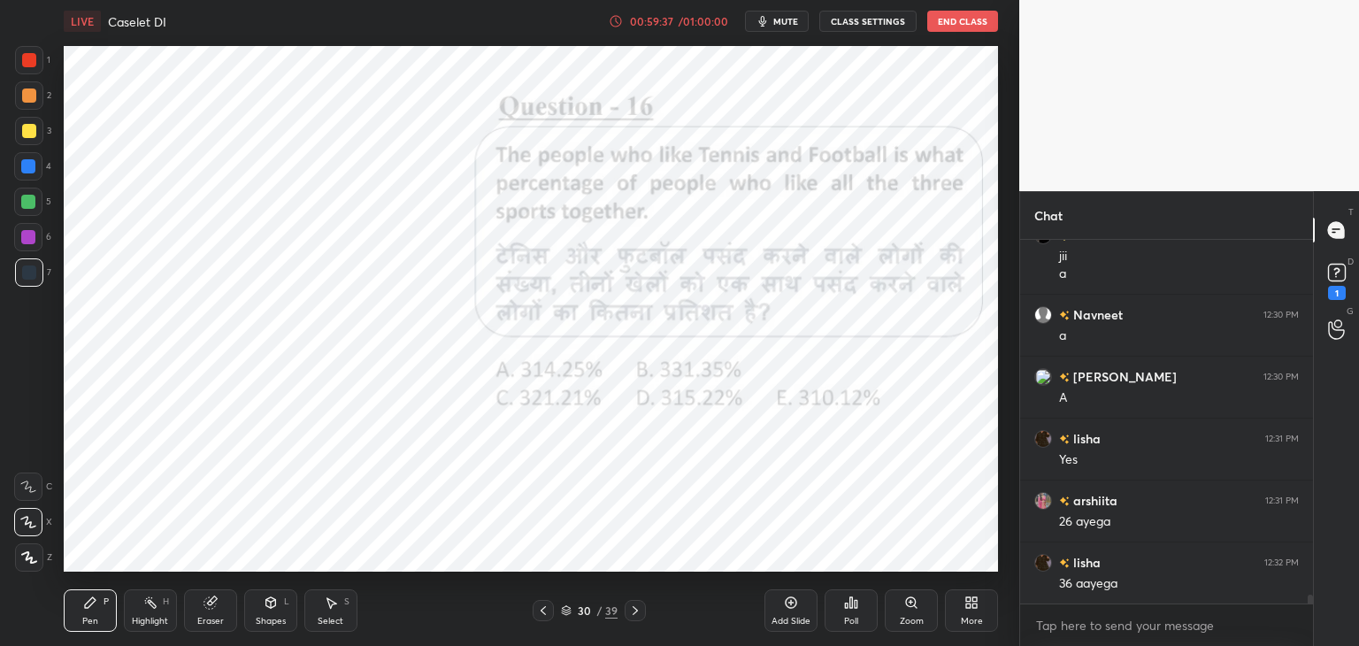
click at [545, 615] on icon at bounding box center [543, 610] width 5 height 9
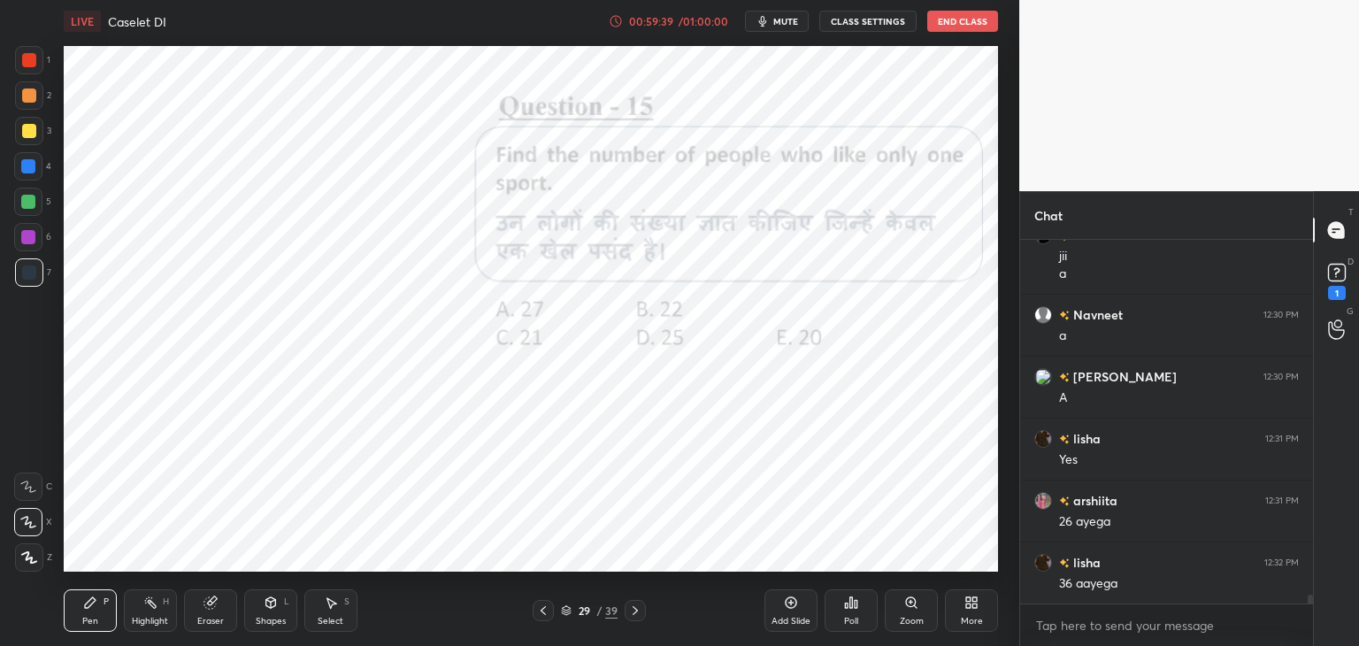
click at [542, 611] on icon at bounding box center [543, 610] width 5 height 9
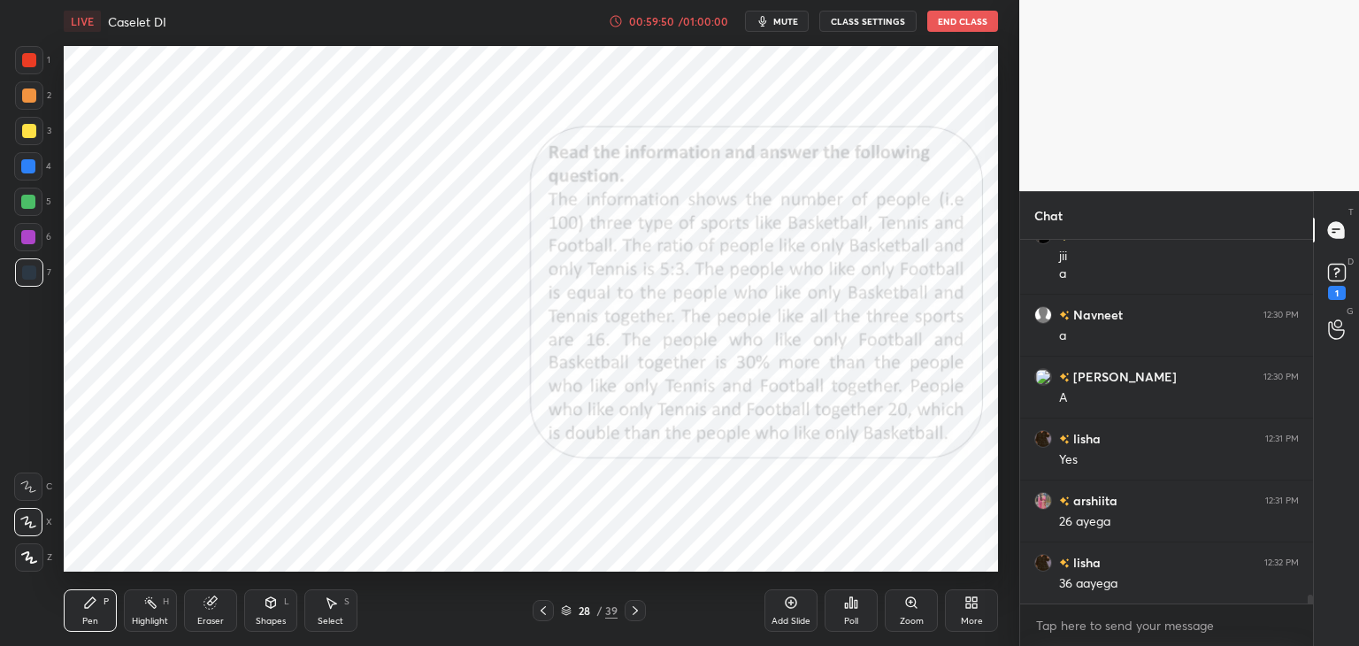
click at [649, 603] on div "28 / 39" at bounding box center [589, 610] width 350 height 21
click at [638, 607] on icon at bounding box center [635, 611] width 14 height 14
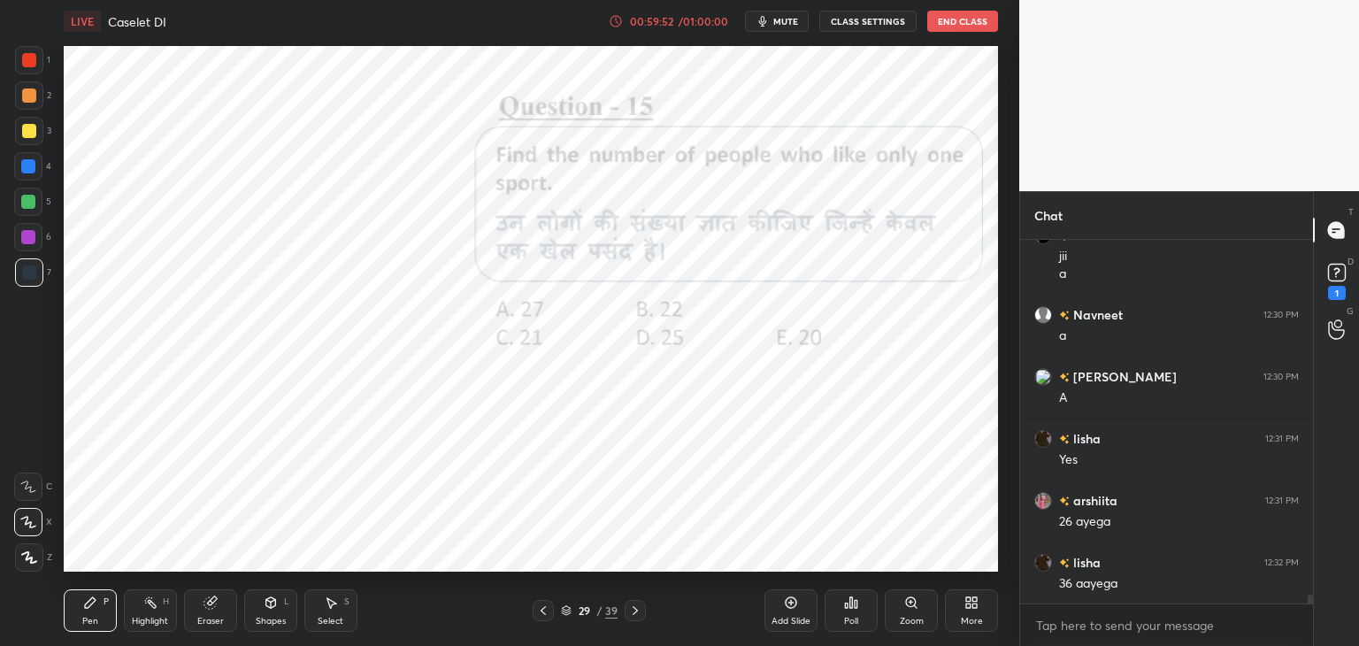
click at [637, 606] on icon at bounding box center [635, 611] width 14 height 14
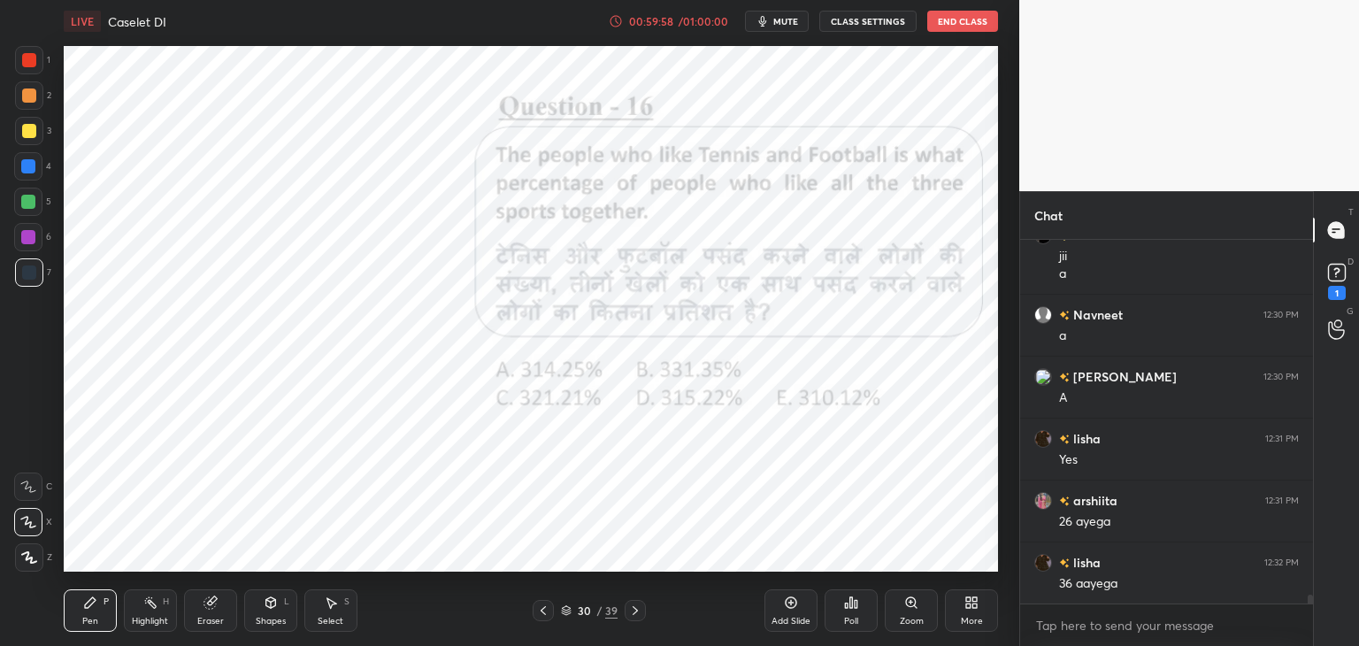
click at [631, 607] on icon at bounding box center [635, 611] width 14 height 14
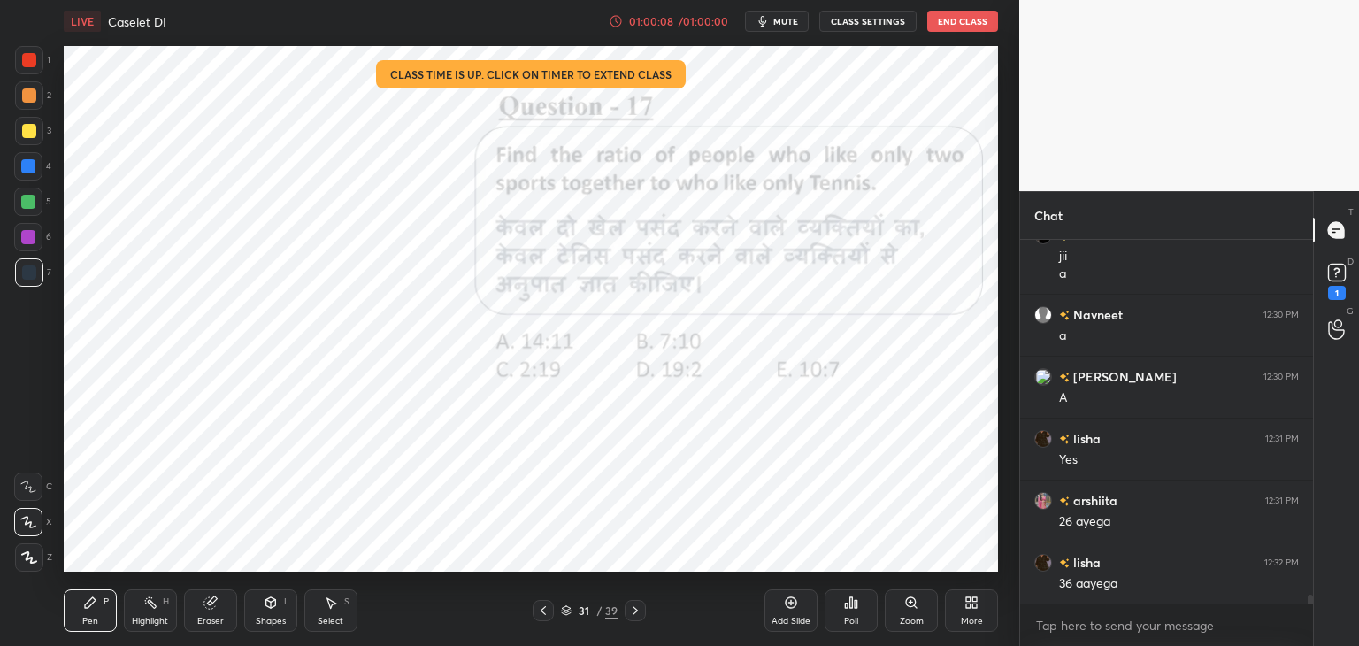
click at [551, 612] on div at bounding box center [543, 610] width 21 height 21
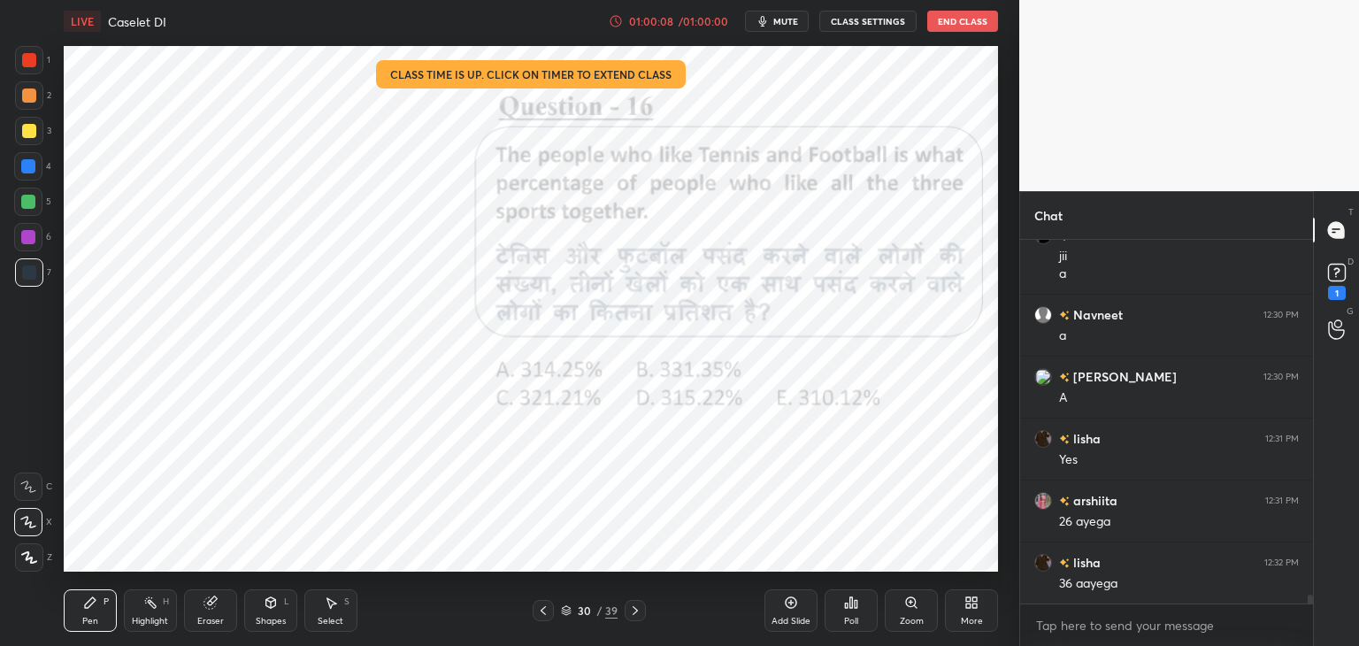
click at [549, 615] on icon at bounding box center [543, 611] width 14 height 14
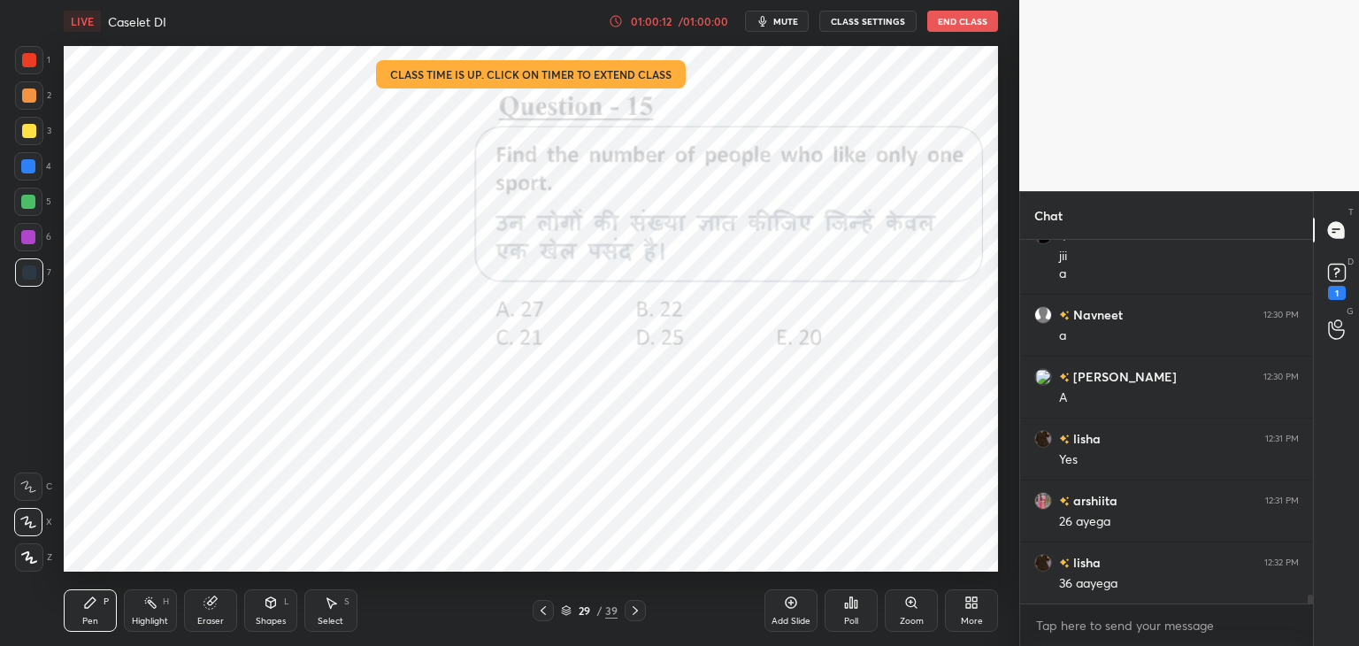
click at [637, 610] on icon at bounding box center [635, 611] width 14 height 14
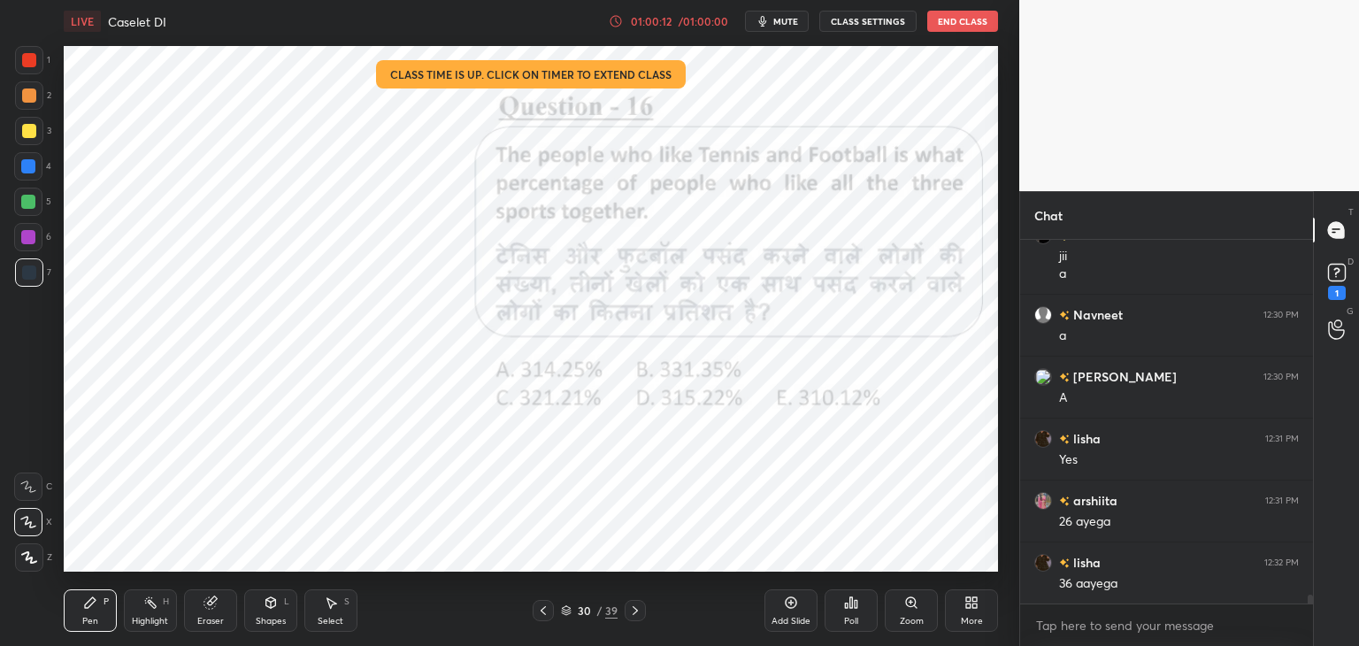
click at [639, 610] on icon at bounding box center [635, 611] width 14 height 14
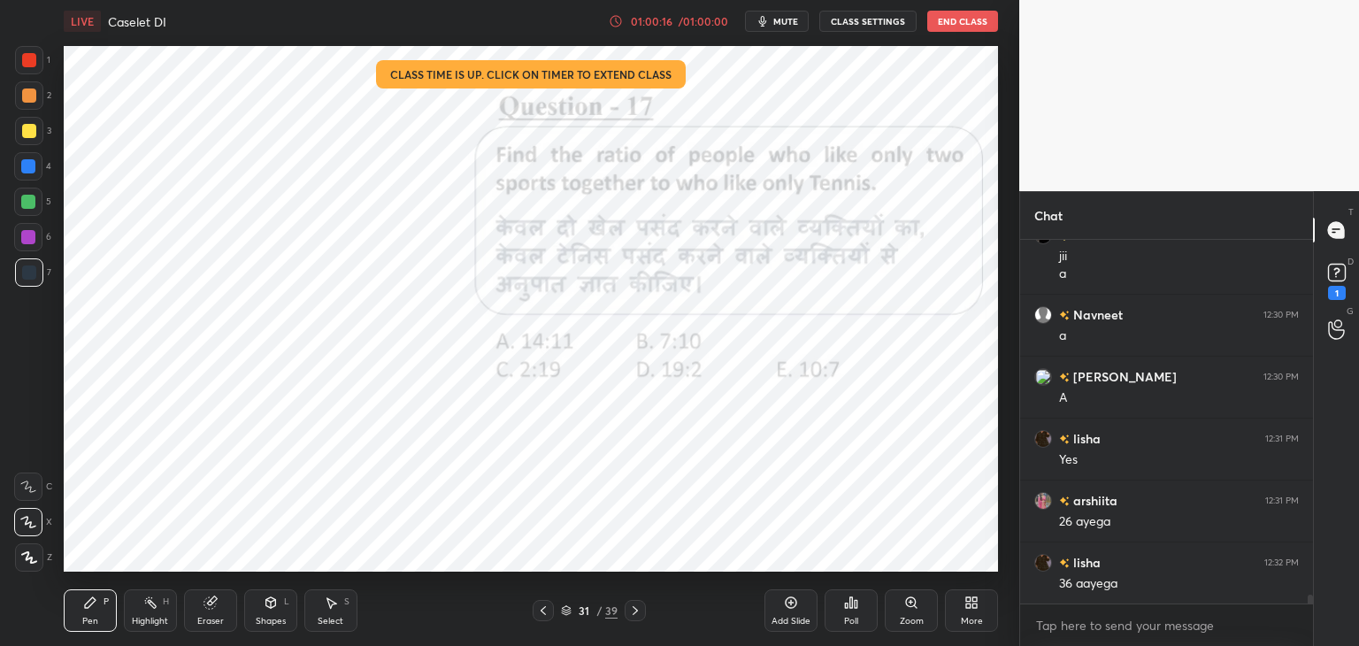
click at [544, 610] on icon at bounding box center [543, 611] width 14 height 14
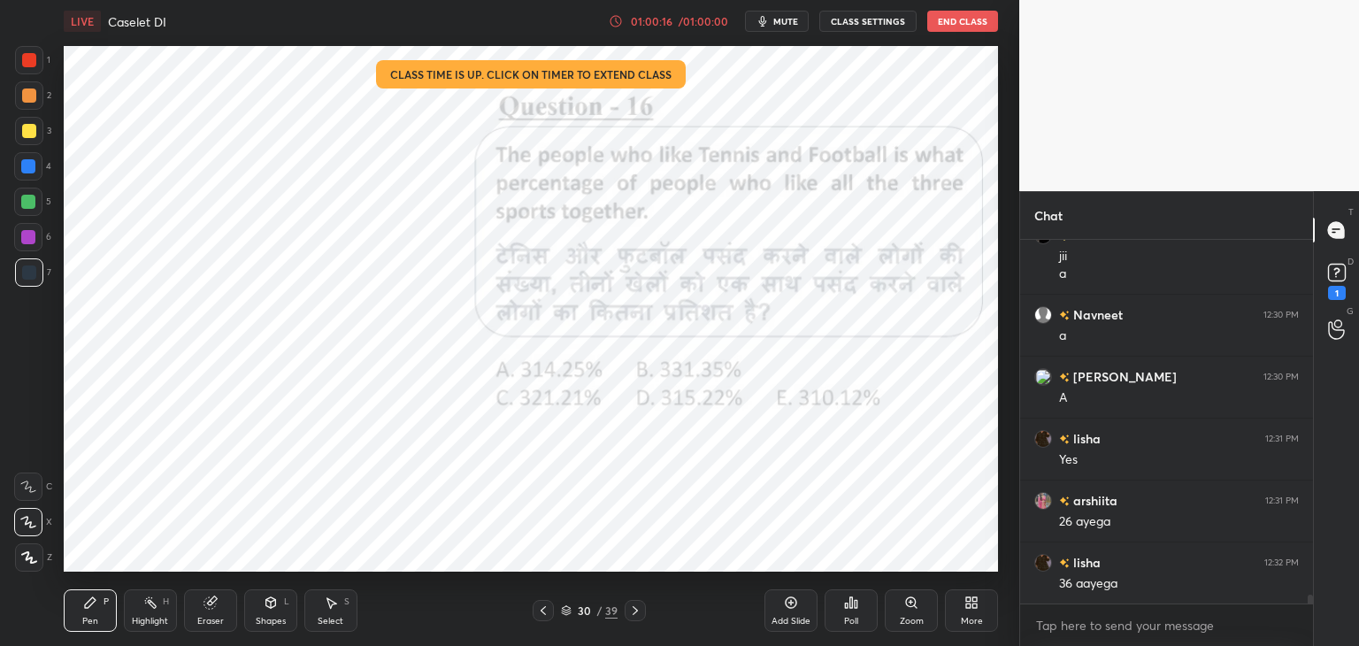
click at [547, 611] on icon at bounding box center [543, 611] width 14 height 14
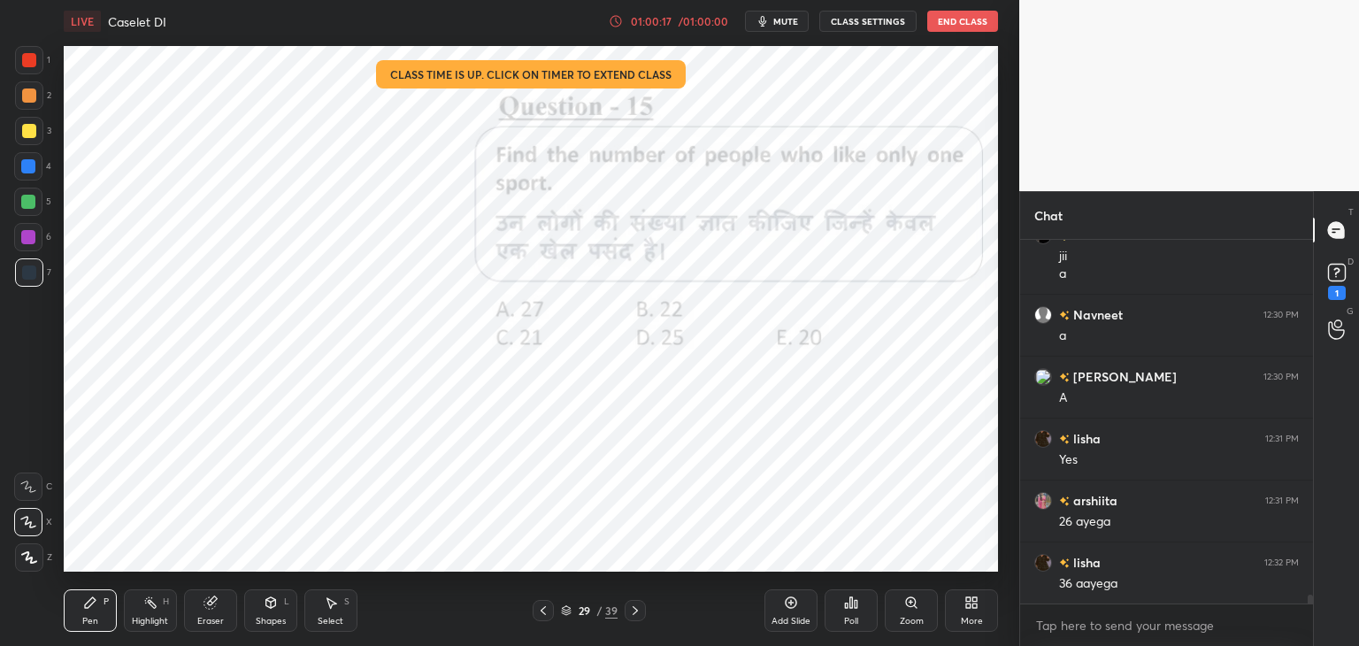
click at [551, 610] on div at bounding box center [543, 610] width 21 height 21
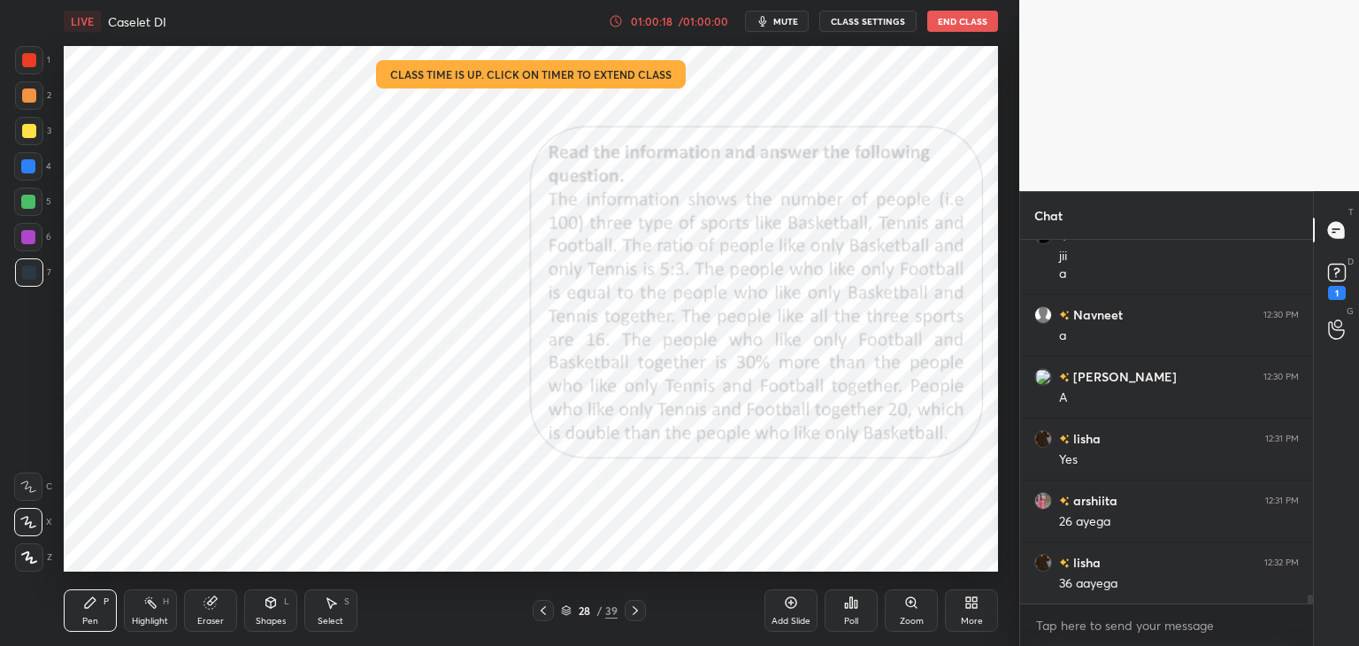
click at [636, 607] on icon at bounding box center [635, 611] width 14 height 14
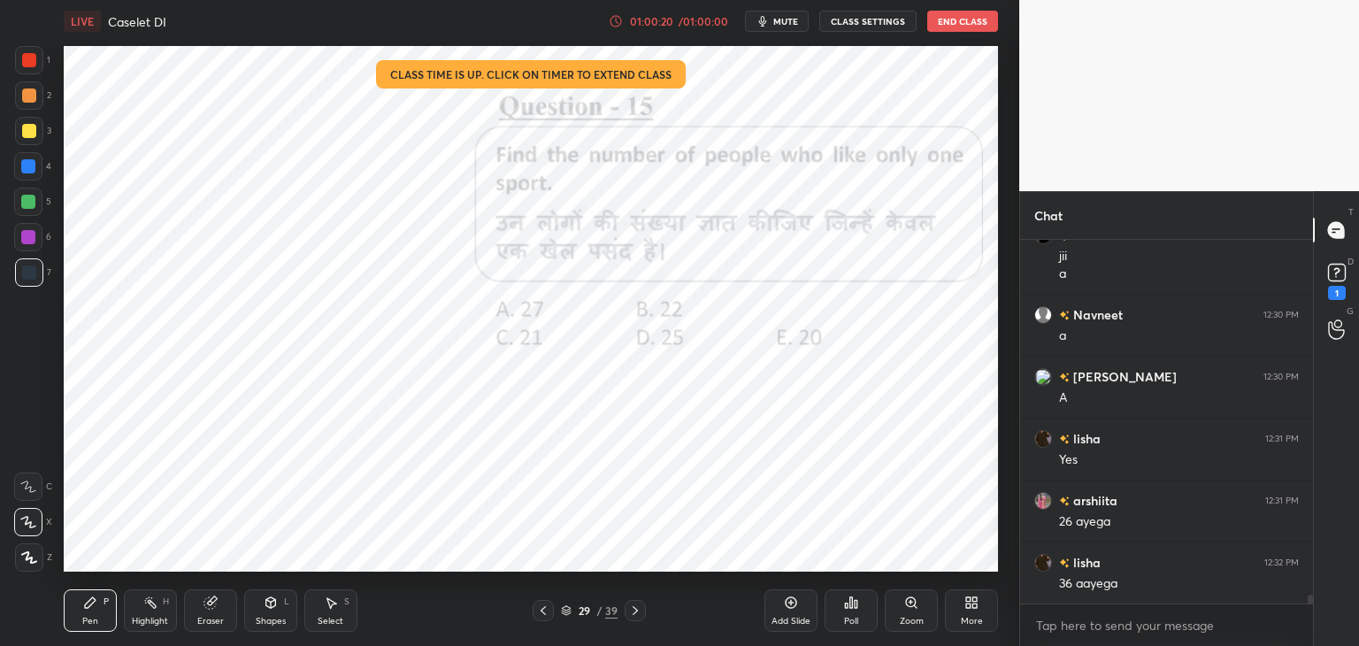
click at [637, 608] on icon at bounding box center [635, 611] width 14 height 14
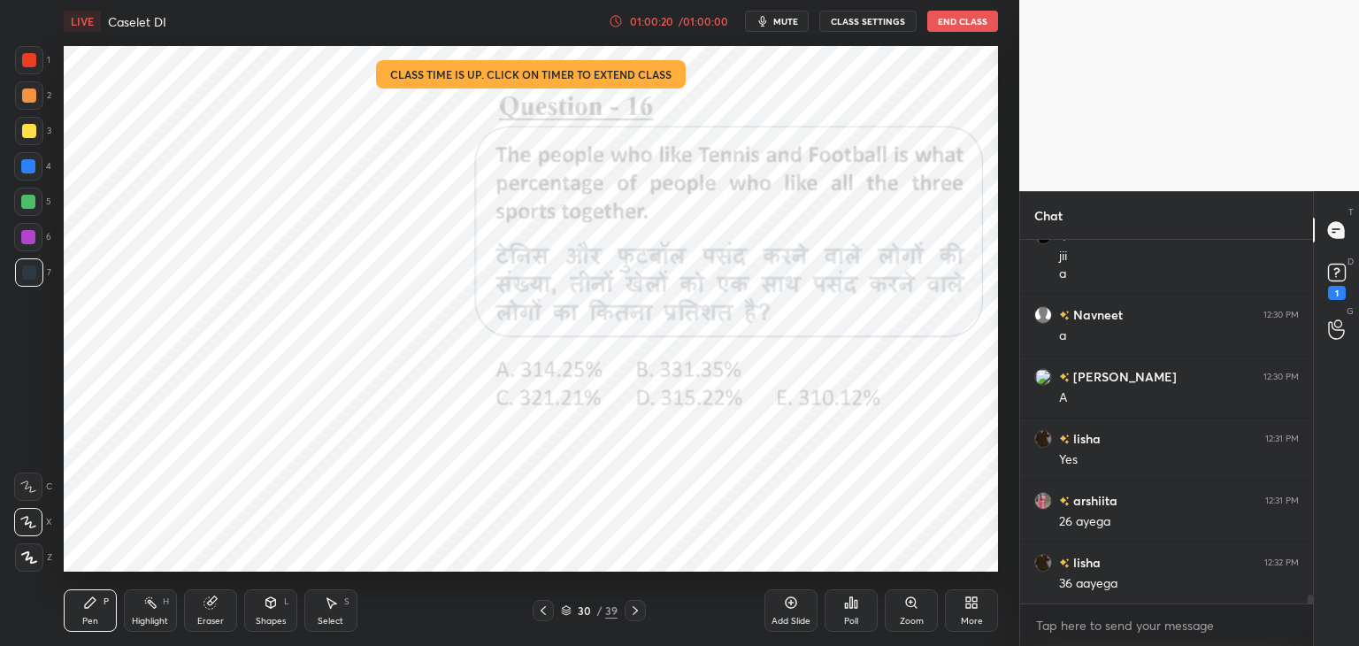
click at [637, 608] on icon at bounding box center [635, 611] width 14 height 14
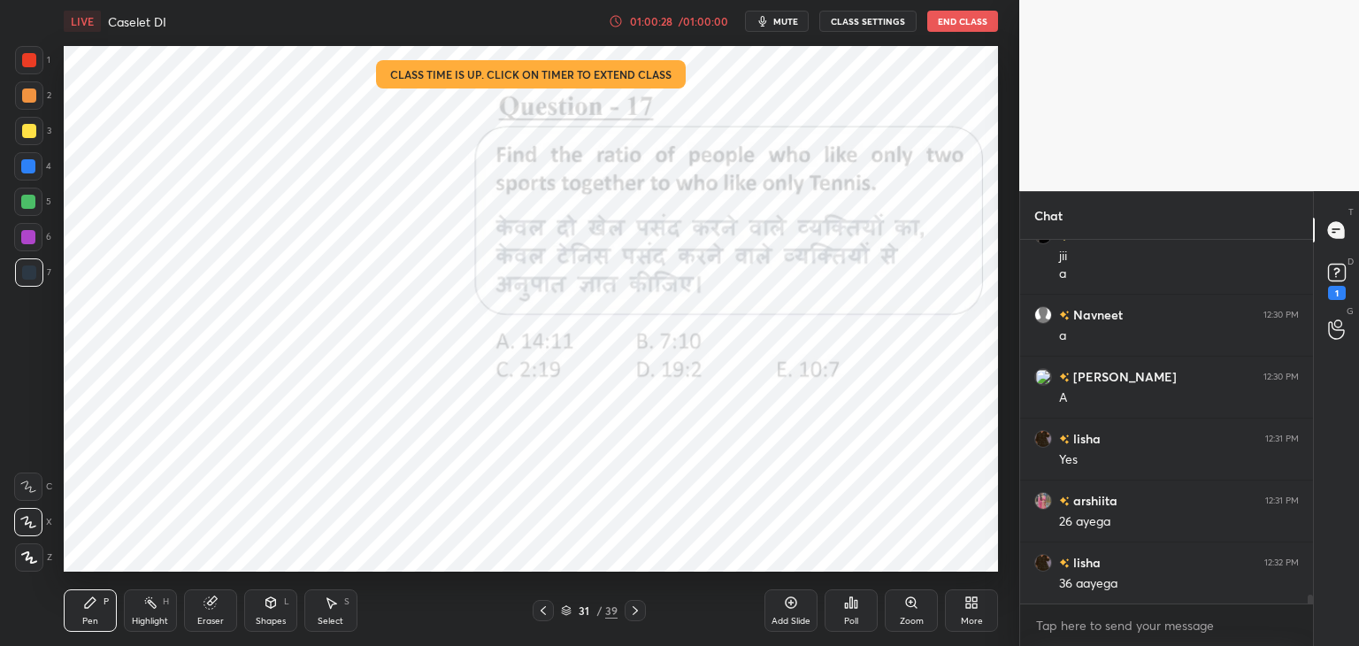
click at [635, 616] on icon at bounding box center [635, 611] width 14 height 14
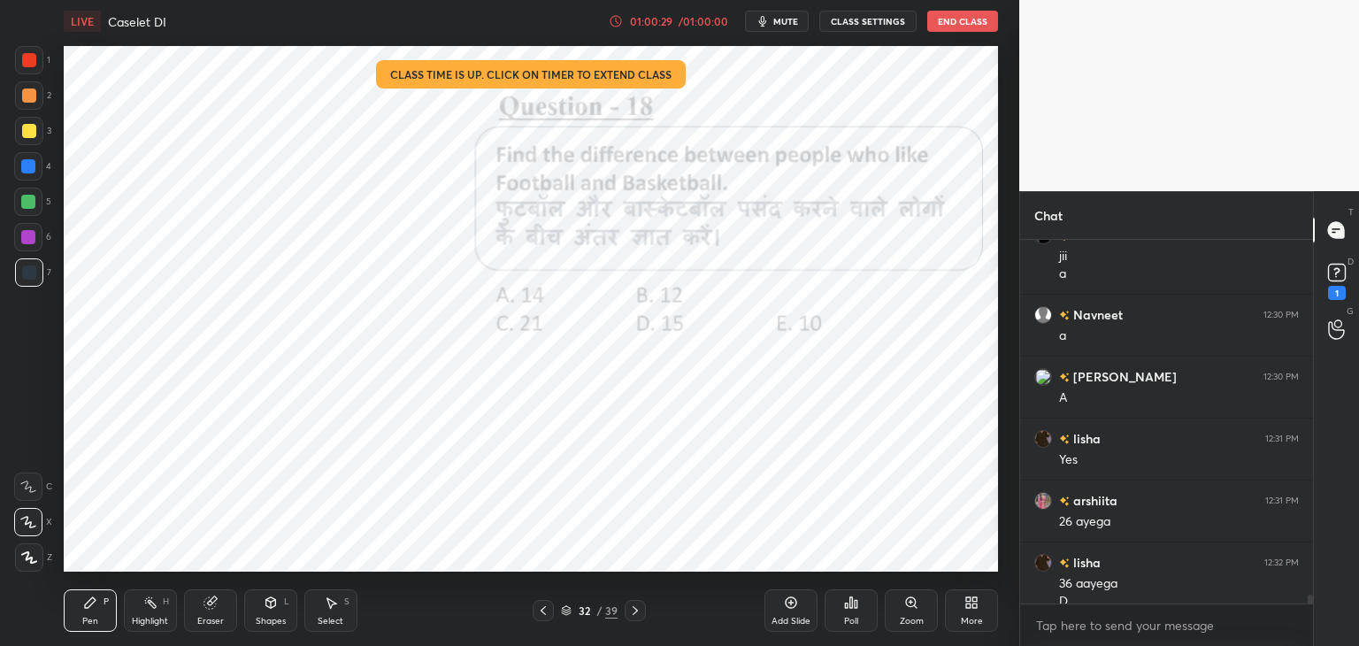
scroll to position [14545, 0]
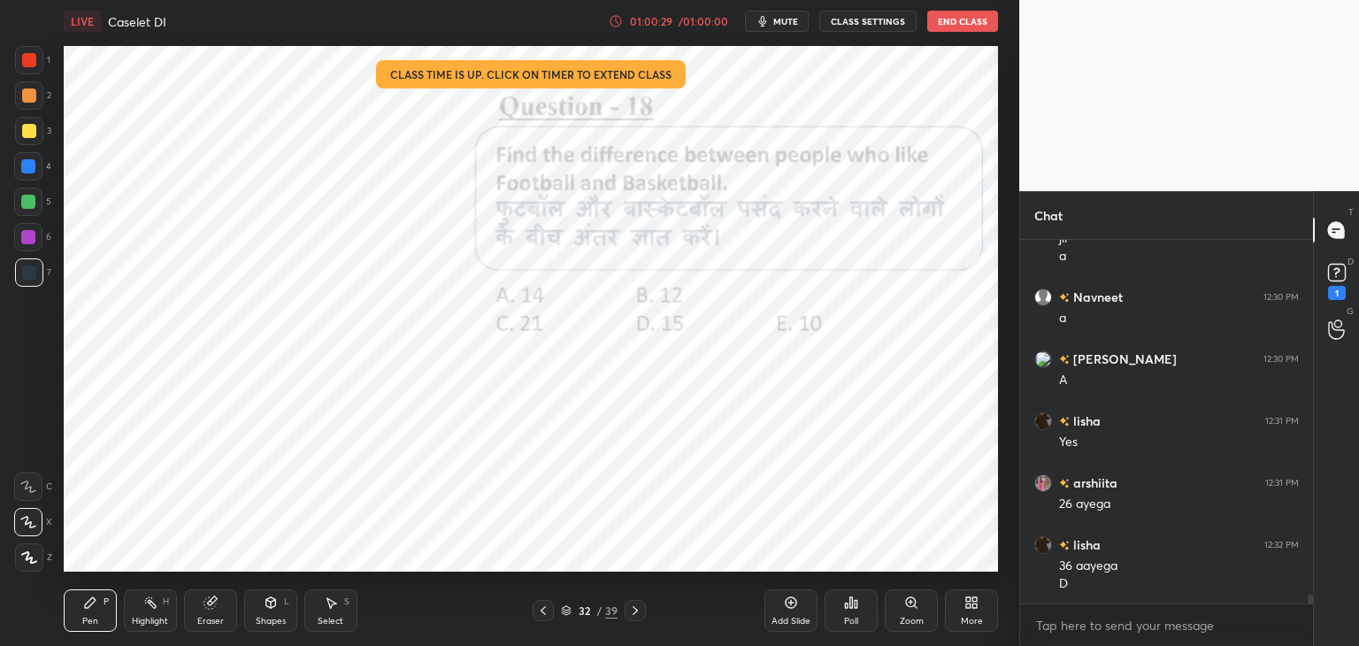
click at [637, 607] on icon at bounding box center [635, 611] width 14 height 14
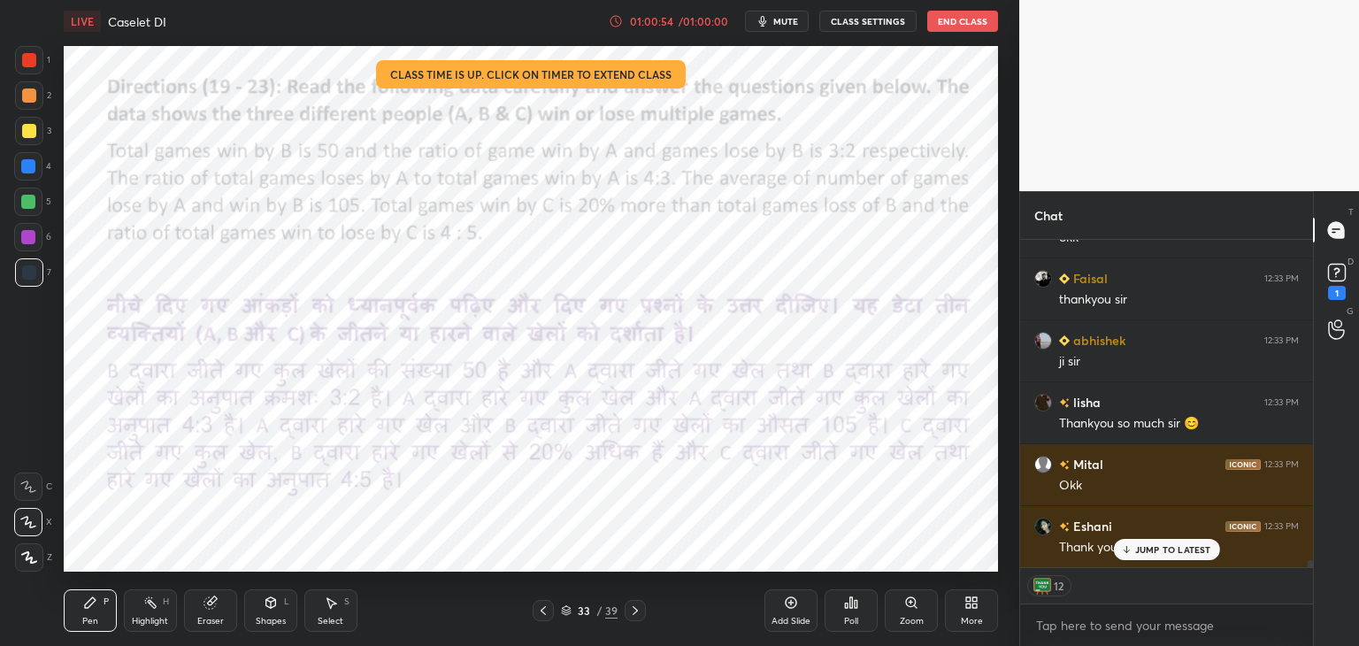
scroll to position [15076, 0]
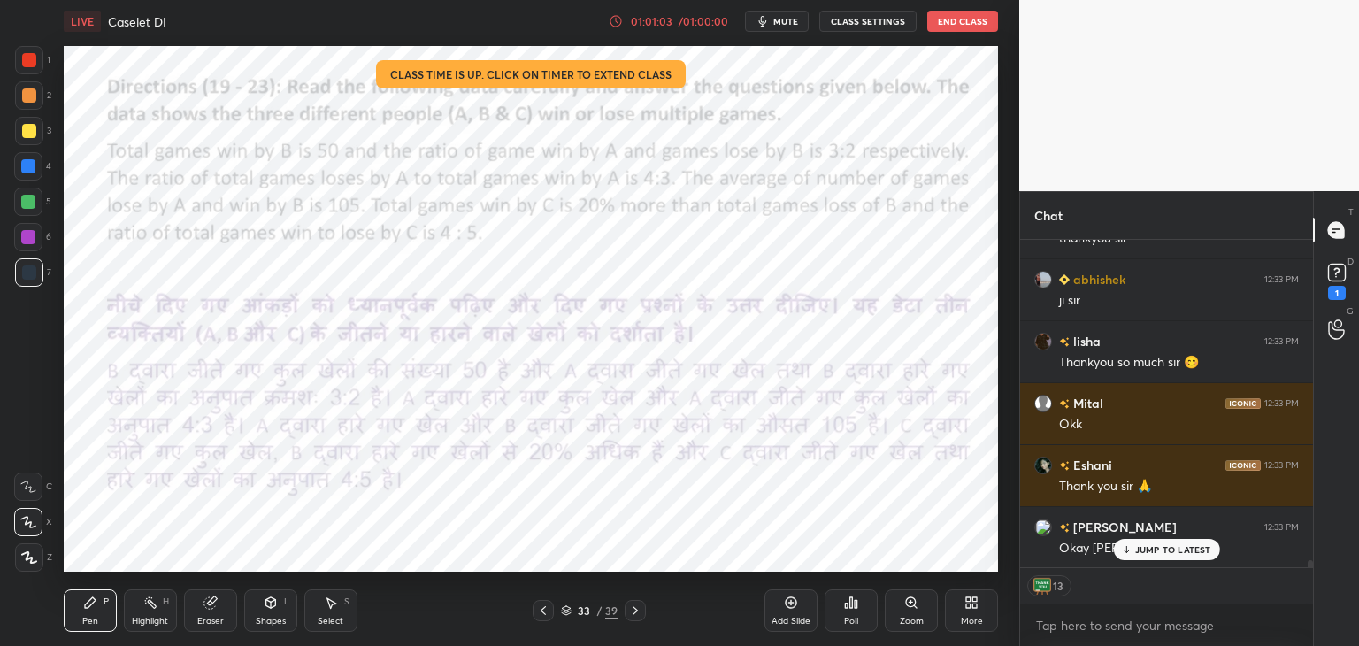
click at [959, 16] on button "End Class" at bounding box center [962, 21] width 71 height 21
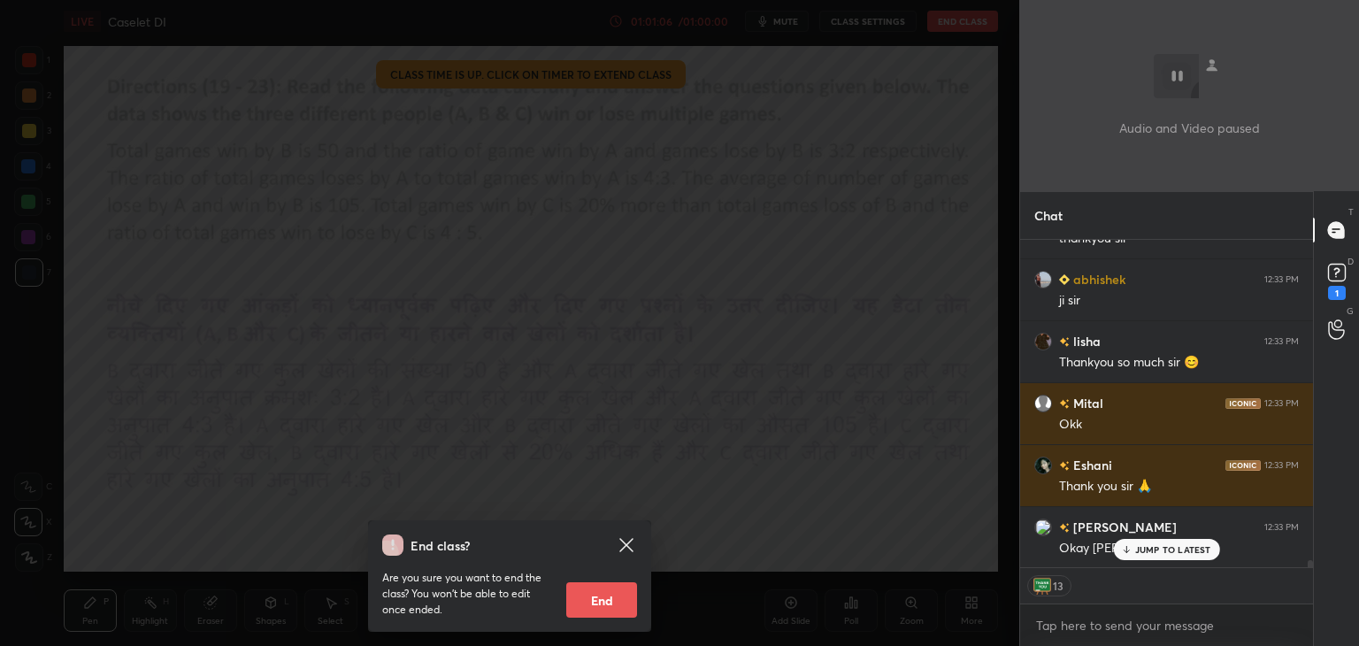
click at [607, 611] on button "End" at bounding box center [601, 599] width 71 height 35
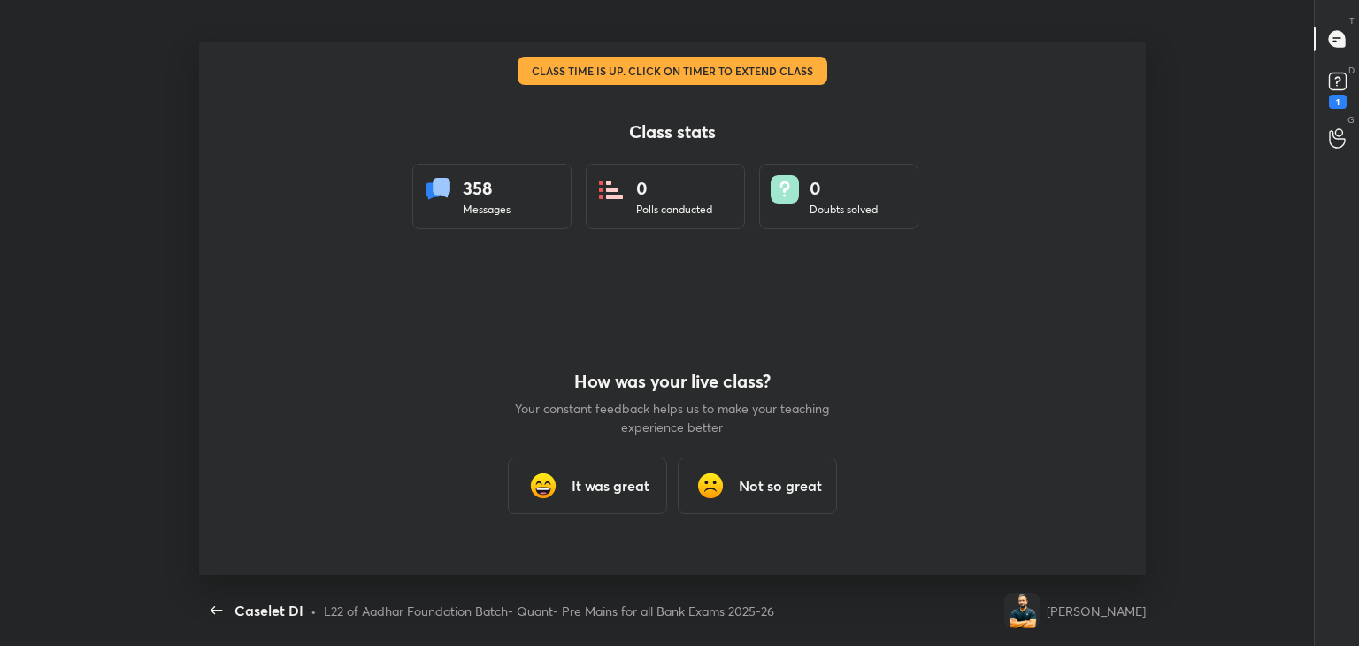
scroll to position [5, 0]
type textarea "x"
click at [637, 489] on h3 "It was great" at bounding box center [611, 485] width 78 height 21
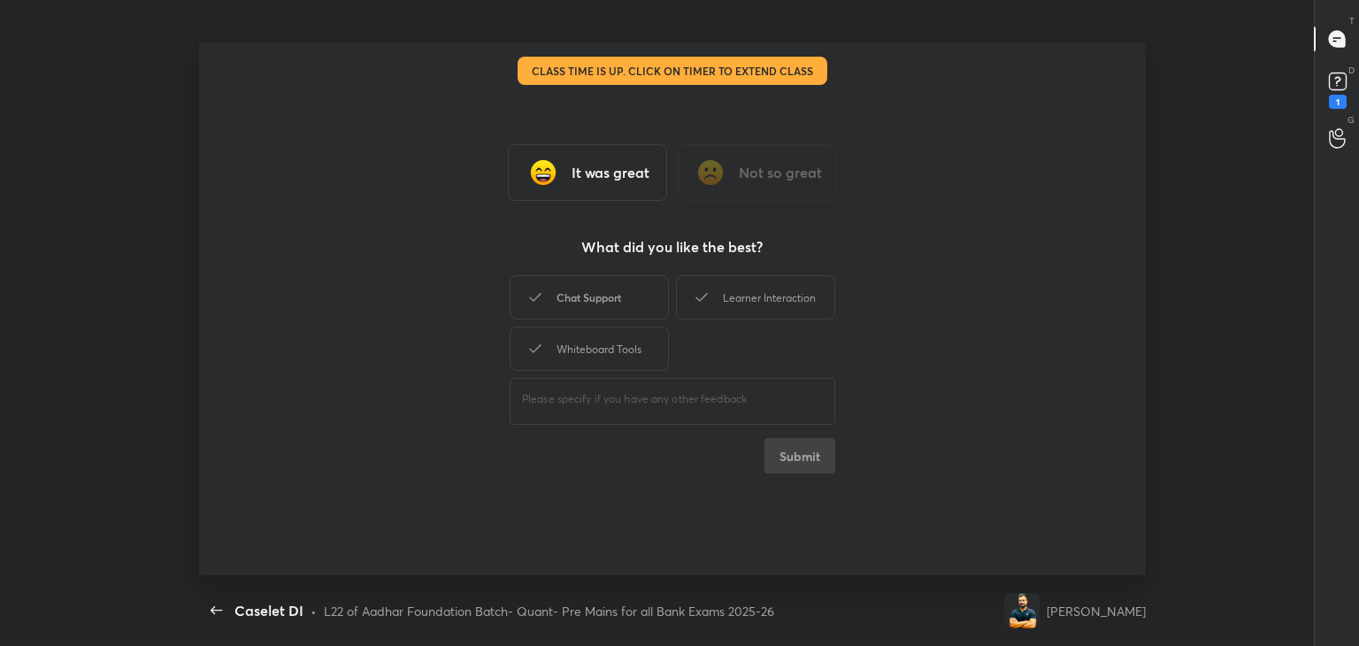
click at [647, 298] on div "Chat Support" at bounding box center [589, 297] width 159 height 44
click at [746, 300] on div "Learner Interaction" at bounding box center [755, 297] width 159 height 44
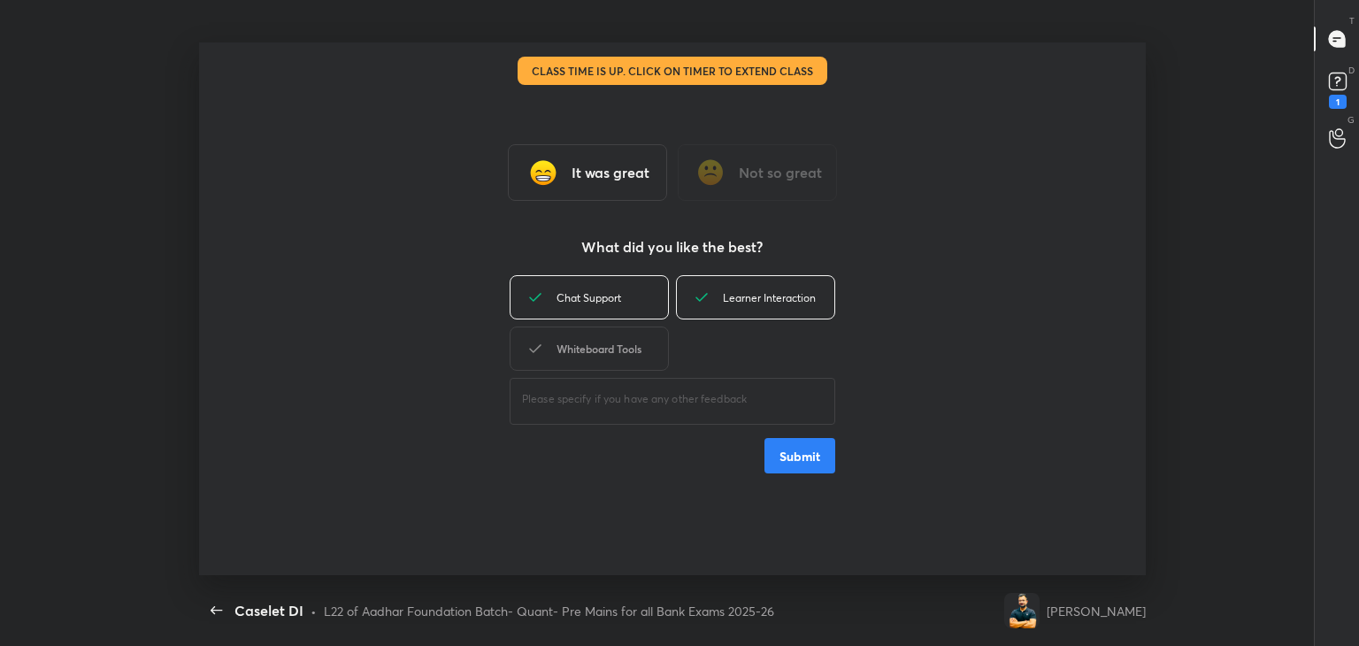
click at [630, 352] on div "Whiteboard Tools" at bounding box center [589, 349] width 159 height 44
click at [822, 471] on button "Submit" at bounding box center [800, 455] width 71 height 35
